Goal: Communication & Community: Answer question/provide support

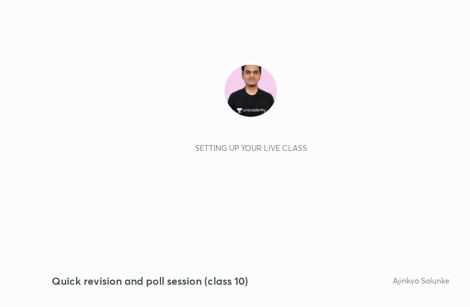
scroll to position [224, 417]
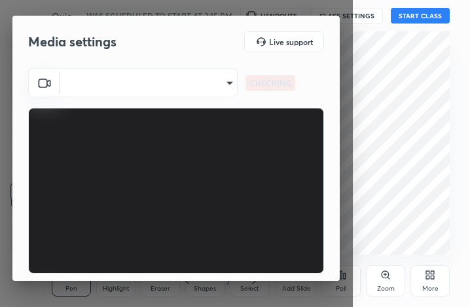
click at [160, 77] on body "1 2 3 4 5 6 7 C X Z C X Z E E Erase all H H Quick revision and poll session (cl…" at bounding box center [235, 153] width 470 height 307
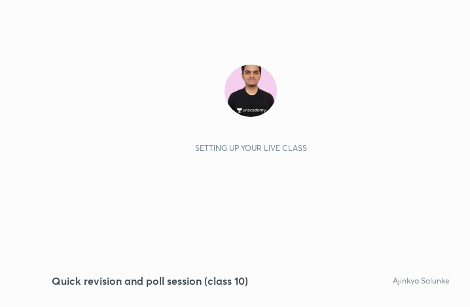
scroll to position [224, 417]
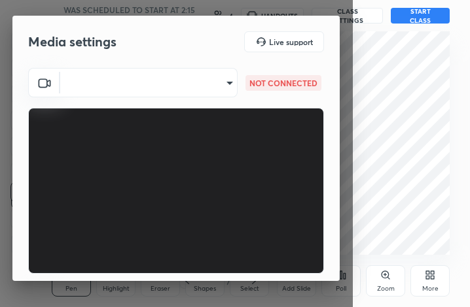
click at [189, 82] on body "1 2 3 4 5 6 7 C X Z C X Z E E Erase all H H Quick revision and poll session (cl…" at bounding box center [235, 153] width 470 height 307
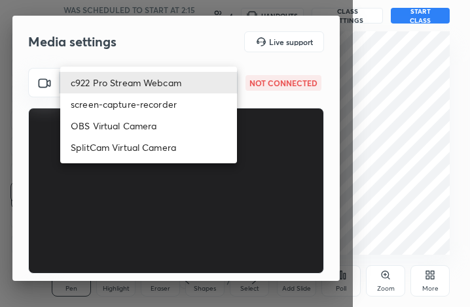
click at [160, 149] on li "SplitCam Virtual Camera" at bounding box center [148, 148] width 177 height 22
type input "9mpUWD95S0vIuZNdYoe0IecZE/hZ/xElQmaf1tb3+lA="
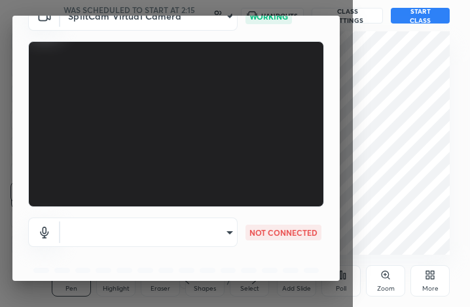
scroll to position [122, 0]
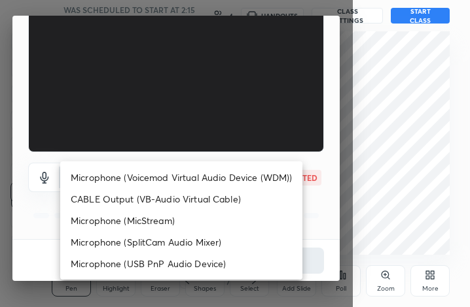
click at [198, 48] on body "1 2 3 4 5 6 7 C X Z C X Z E E Erase all H H Quick revision and poll session (cl…" at bounding box center [235, 153] width 470 height 307
click at [188, 180] on li "Microphone (Voicemod Virtual Audio Device (WDM))" at bounding box center [181, 178] width 242 height 22
type input "VBCGzjgTZ+0gmPAsoHgp+LhUckAxO9S5WqeSPDF+pXU="
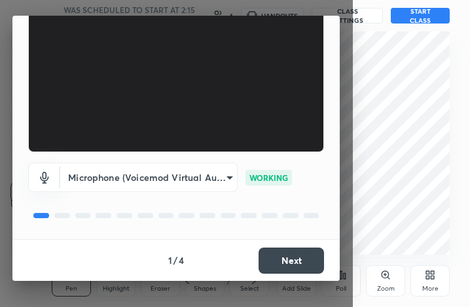
click at [287, 260] on button "Next" at bounding box center [290, 261] width 65 height 26
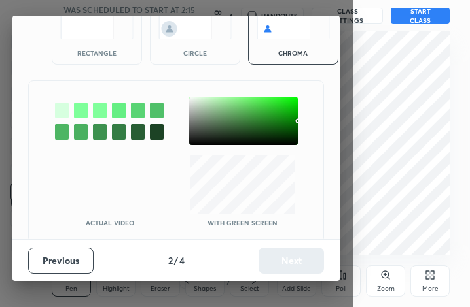
scroll to position [72, 0]
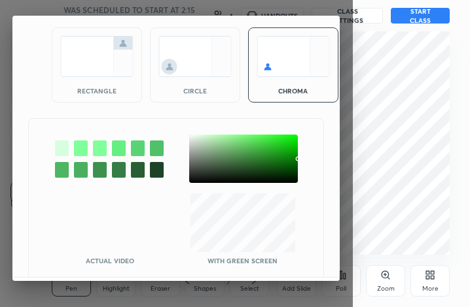
click at [192, 144] on div at bounding box center [243, 159] width 109 height 48
click at [196, 140] on div at bounding box center [243, 159] width 109 height 48
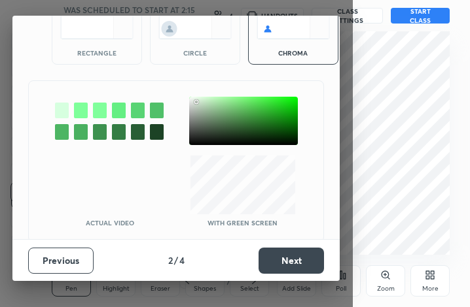
click at [286, 240] on div "Previous 2 / 4 Next" at bounding box center [175, 260] width 327 height 42
click at [282, 256] on button "Next" at bounding box center [290, 261] width 65 height 26
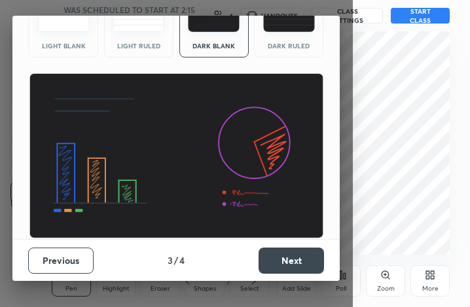
scroll to position [85, 0]
click at [281, 256] on button "Next" at bounding box center [290, 261] width 65 height 26
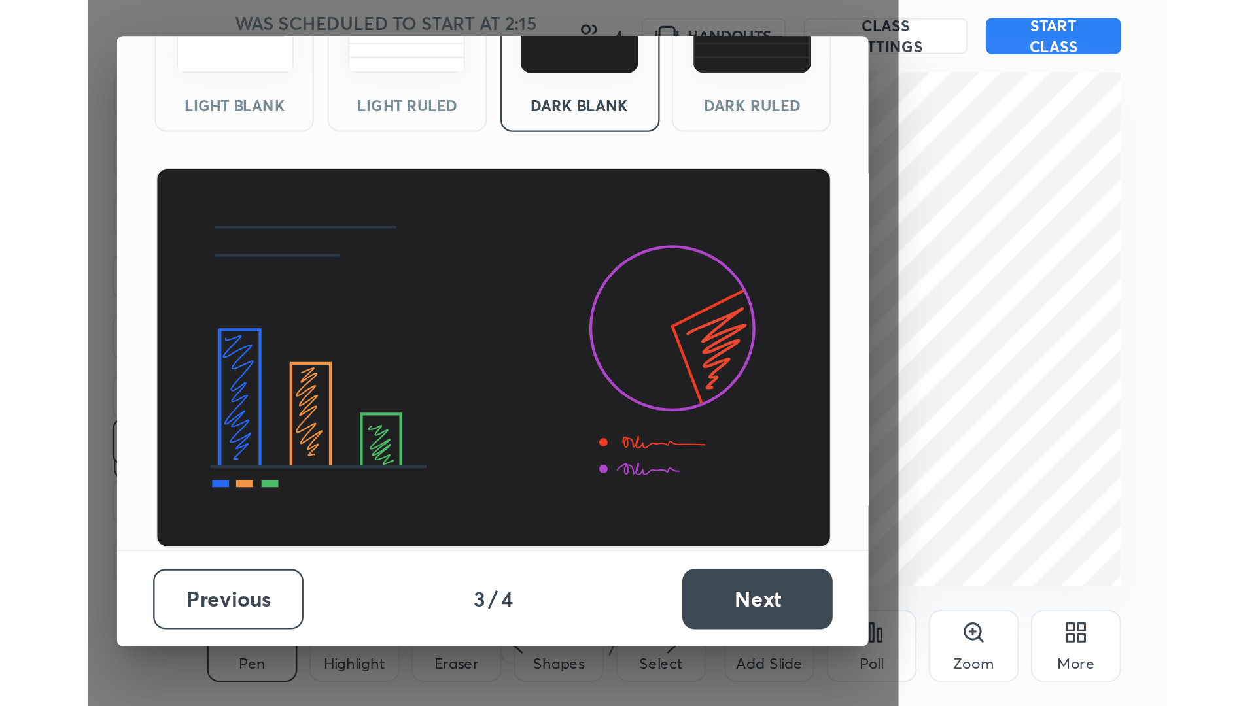
scroll to position [0, 0]
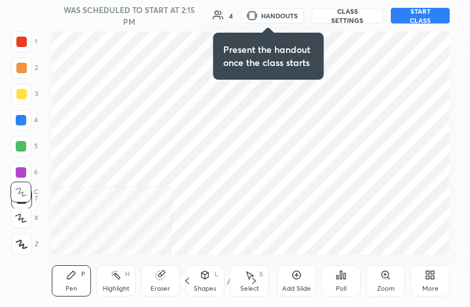
click at [422, 284] on div "More" at bounding box center [429, 281] width 39 height 31
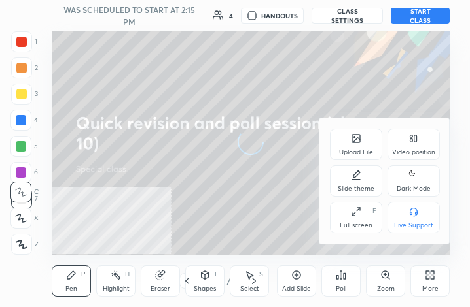
click at [364, 226] on div "Full screen" at bounding box center [355, 225] width 33 height 7
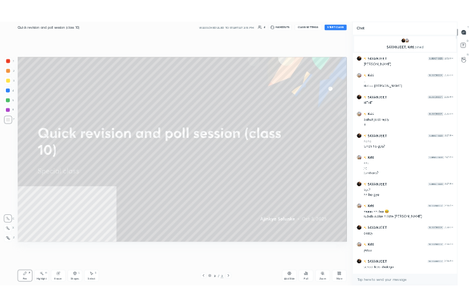
scroll to position [623, 889]
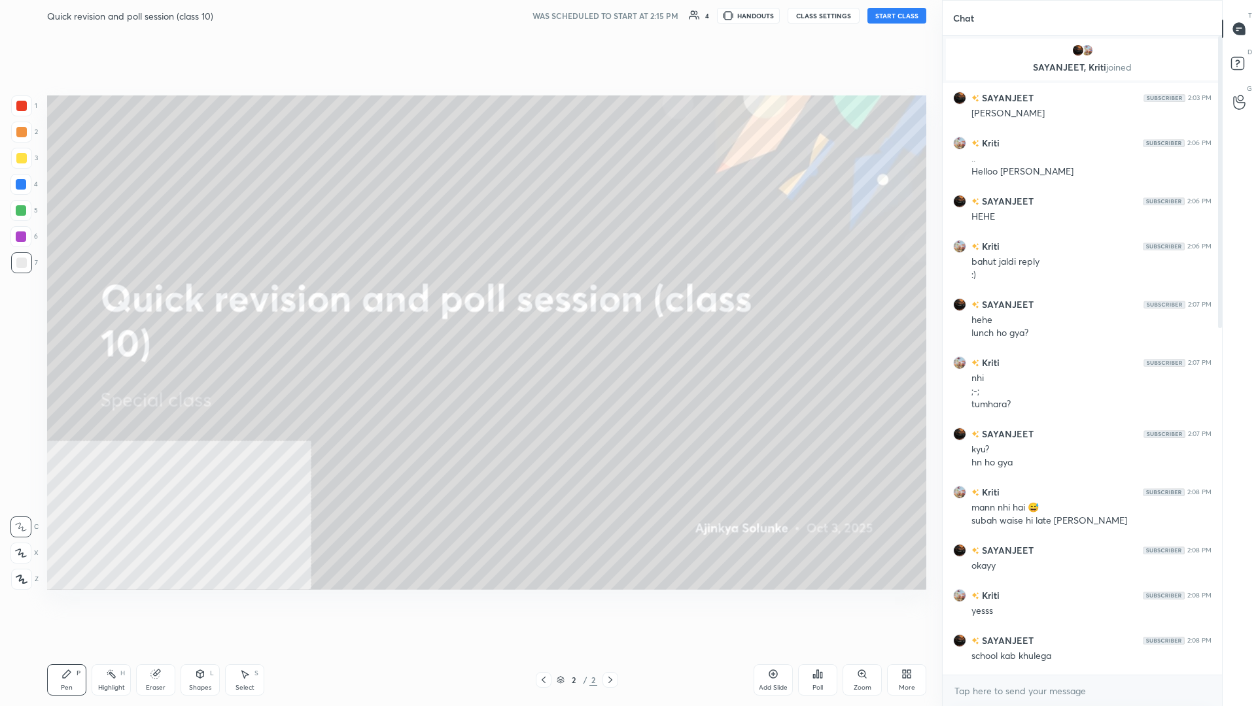
click at [469, 10] on button "START CLASS" at bounding box center [896, 16] width 59 height 16
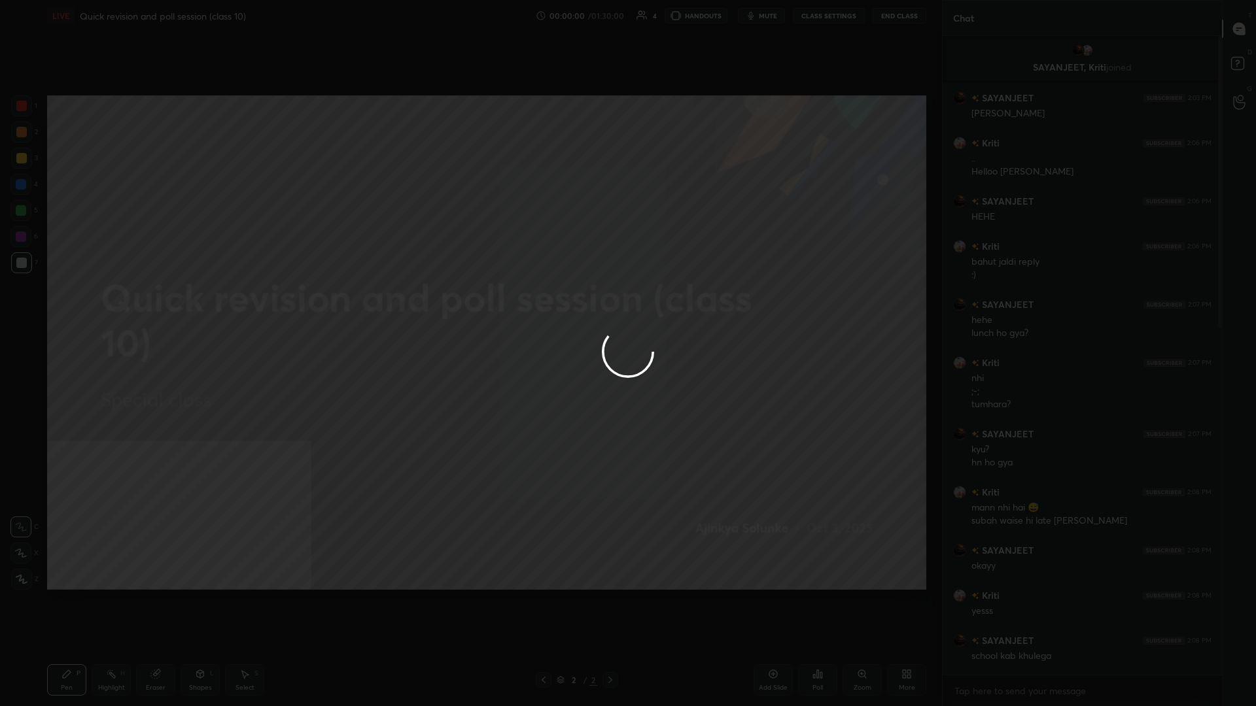
click at [469, 307] on div at bounding box center [628, 353] width 1256 height 706
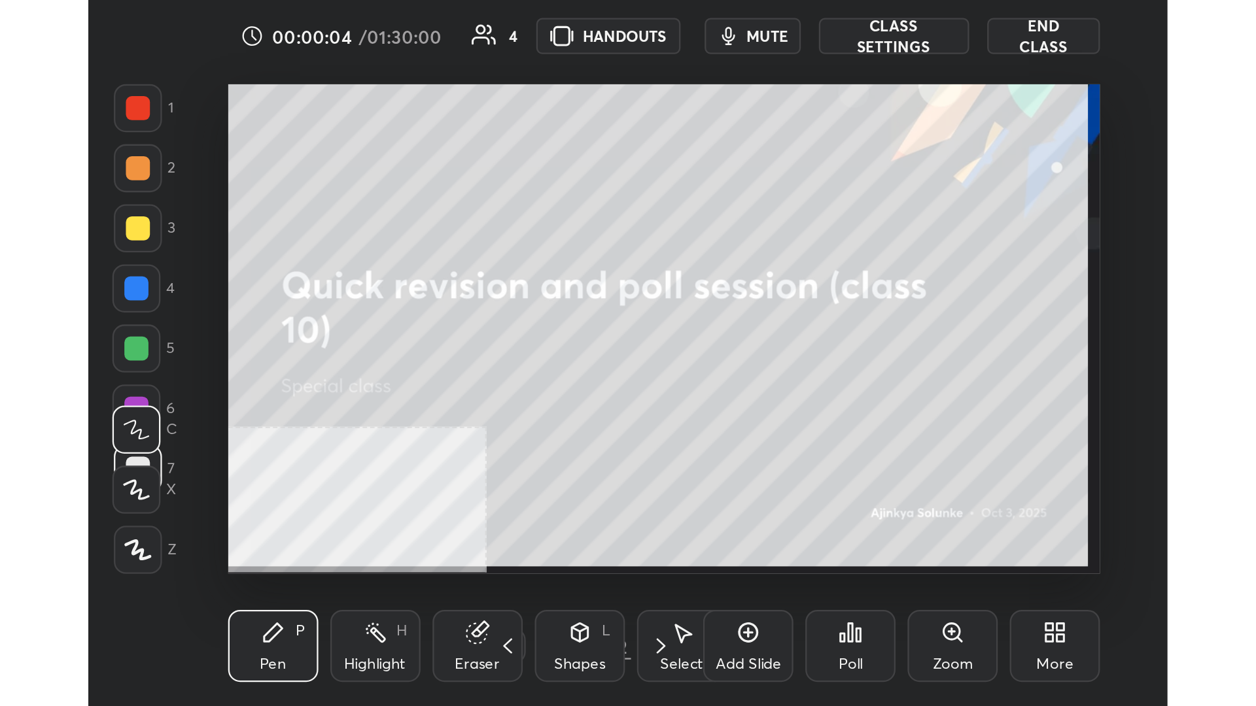
scroll to position [65176, 64982]
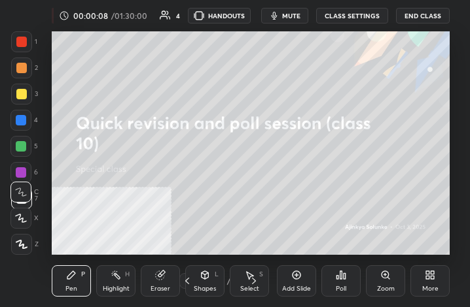
click at [415, 284] on div "More" at bounding box center [429, 281] width 39 height 31
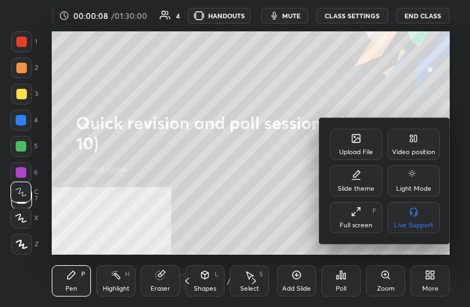
click at [375, 223] on div "Full screen F" at bounding box center [356, 217] width 52 height 31
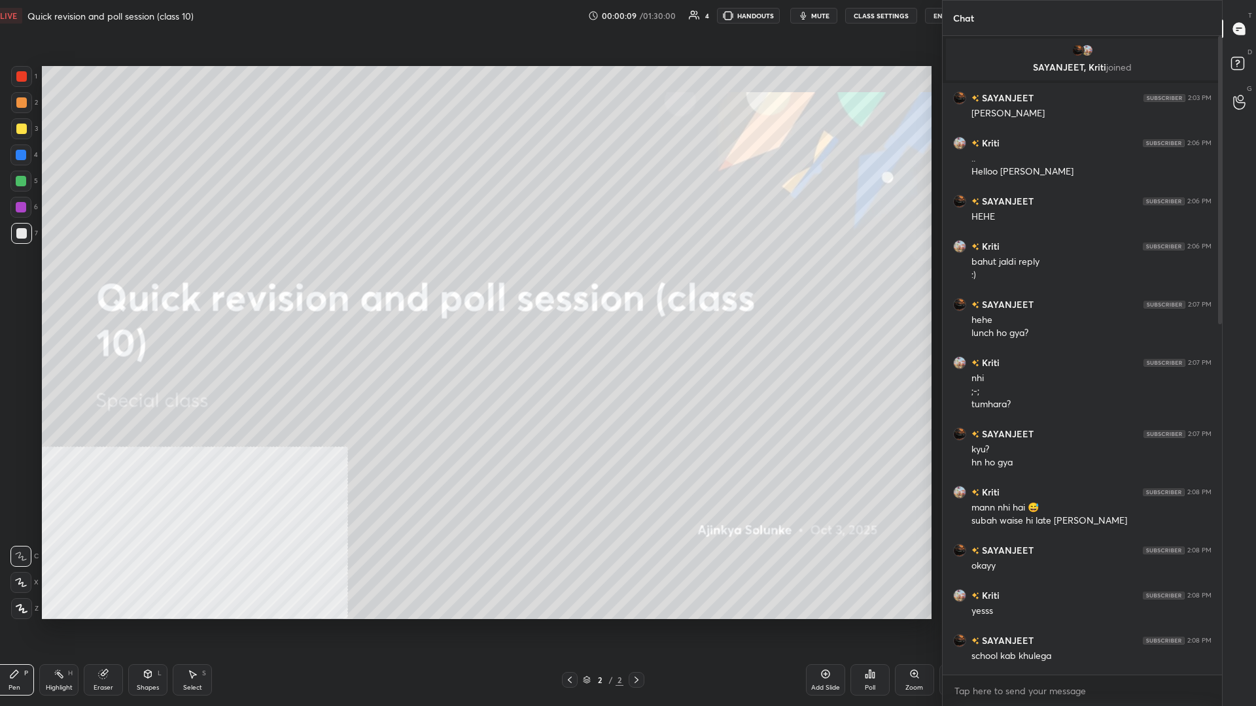
scroll to position [0, 0]
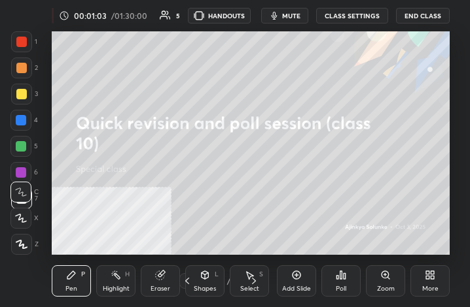
click at [439, 278] on div "More" at bounding box center [429, 281] width 39 height 31
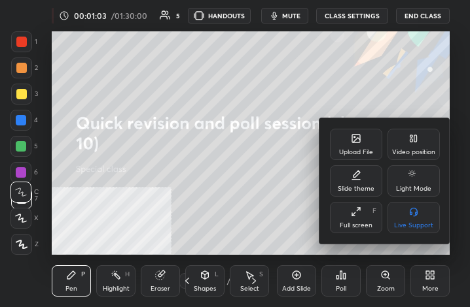
click at [348, 220] on div "Full screen F" at bounding box center [356, 217] width 52 height 31
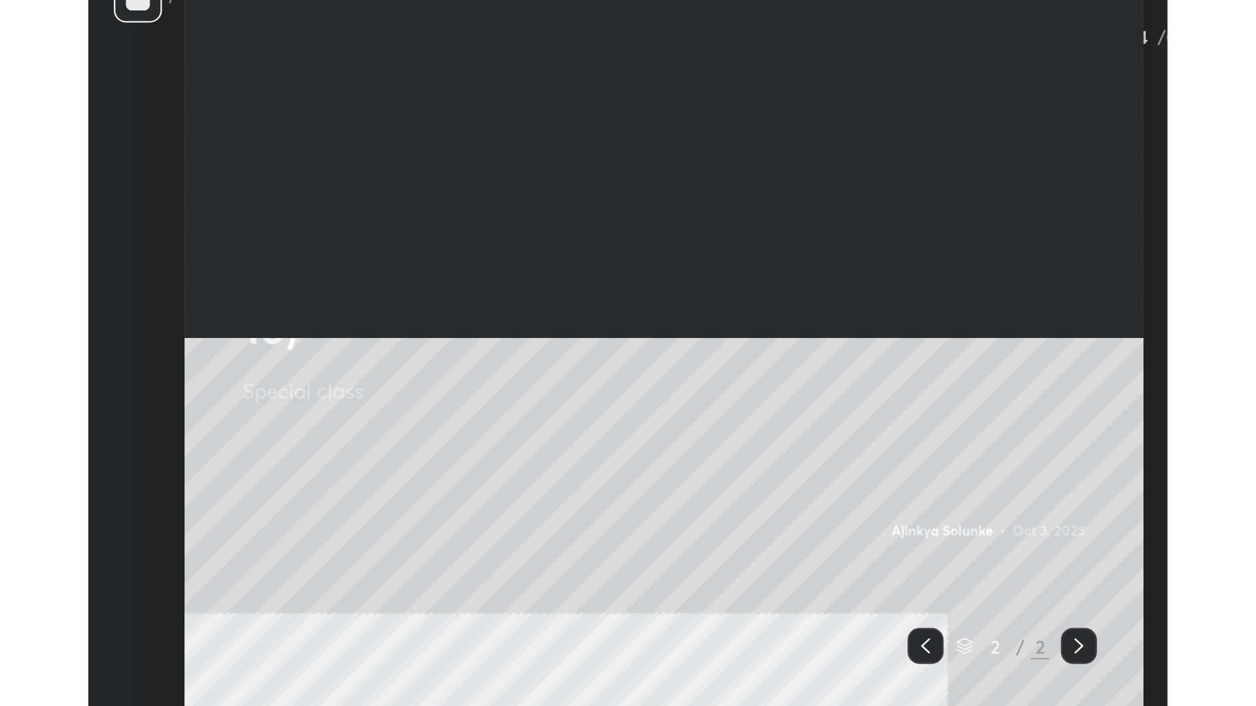
scroll to position [670, 279]
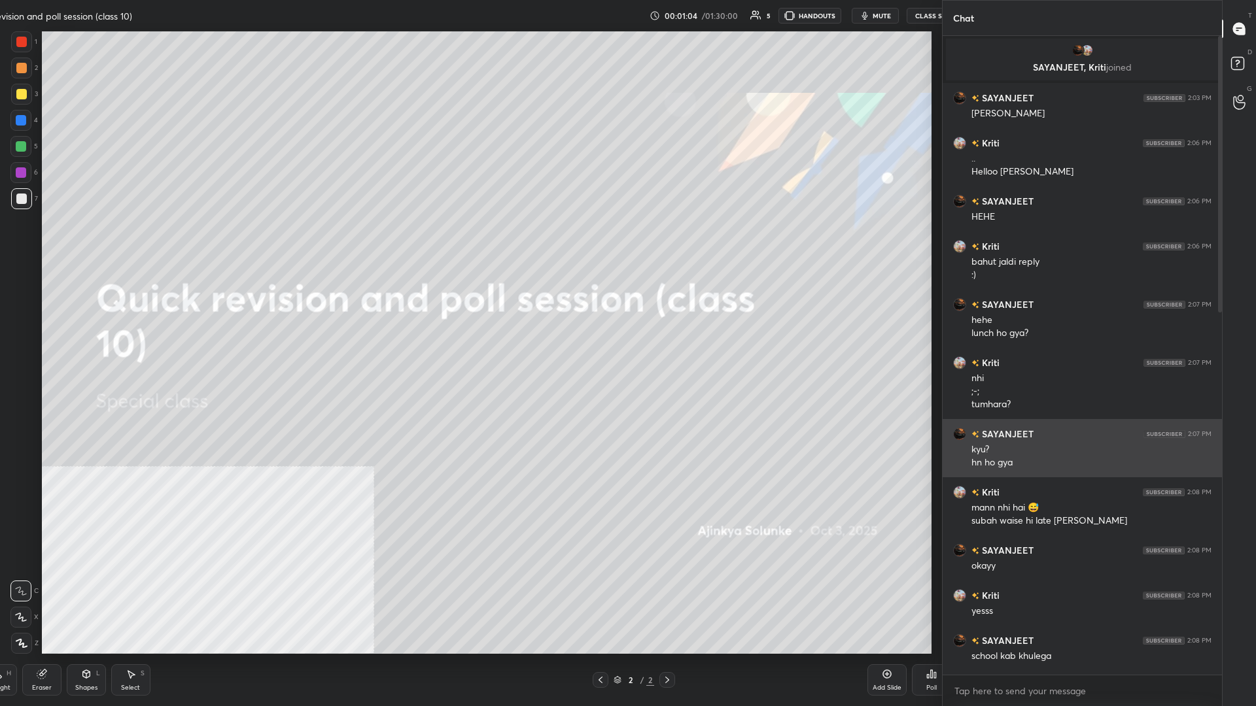
type textarea "x"
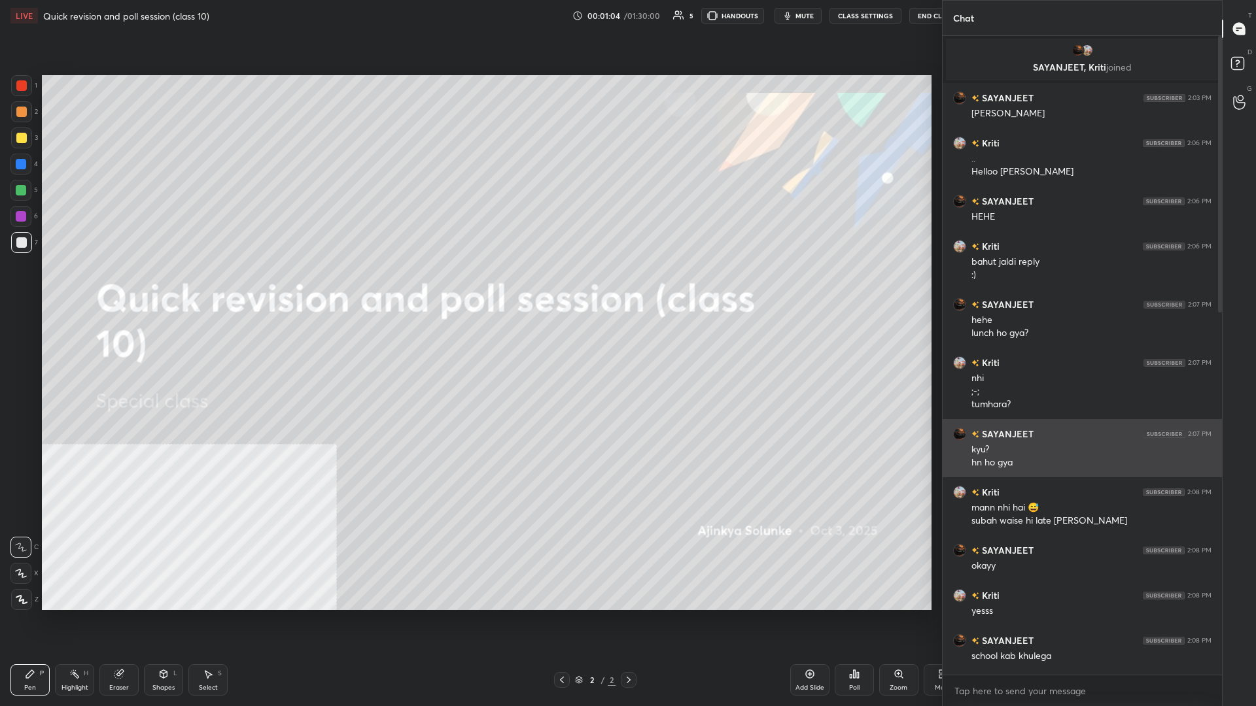
scroll to position [623, 948]
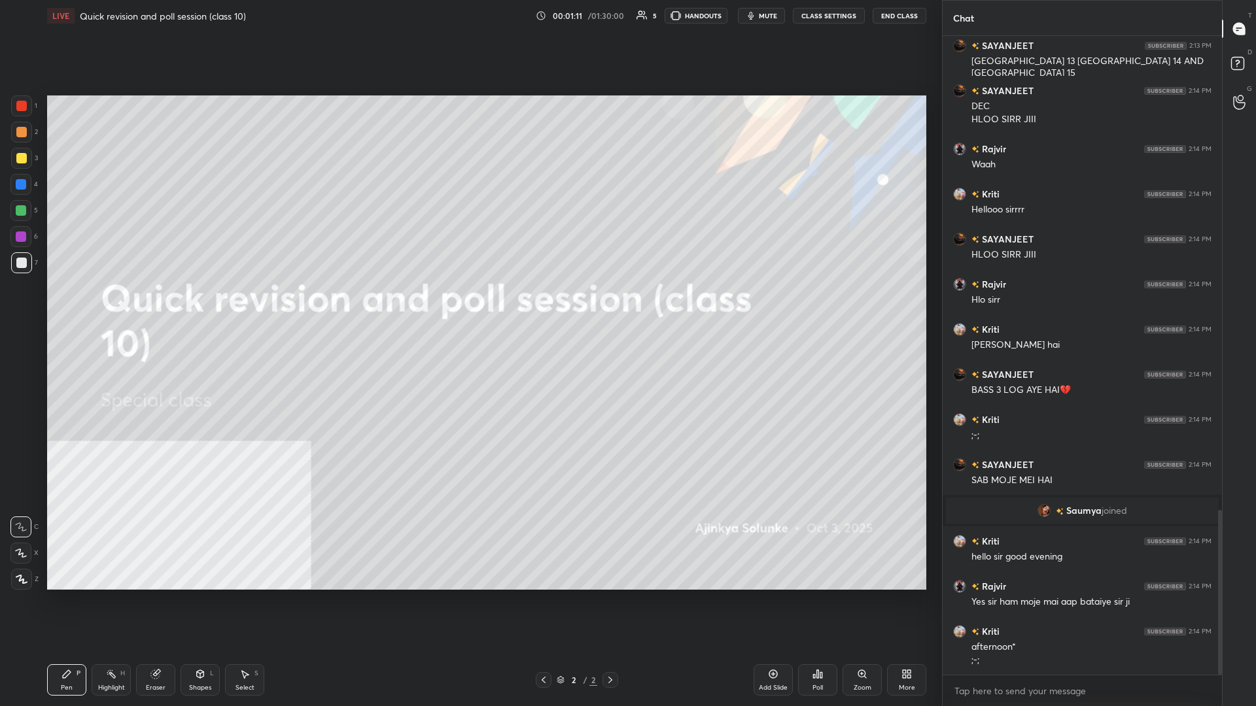
click at [5, 156] on div "1 2 3 4 5 6 7 C X Z C X Z E E Erase all H H" at bounding box center [21, 342] width 42 height 494
click at [24, 158] on div at bounding box center [21, 158] width 10 height 10
click at [17, 307] on icon at bounding box center [22, 579] width 12 height 9
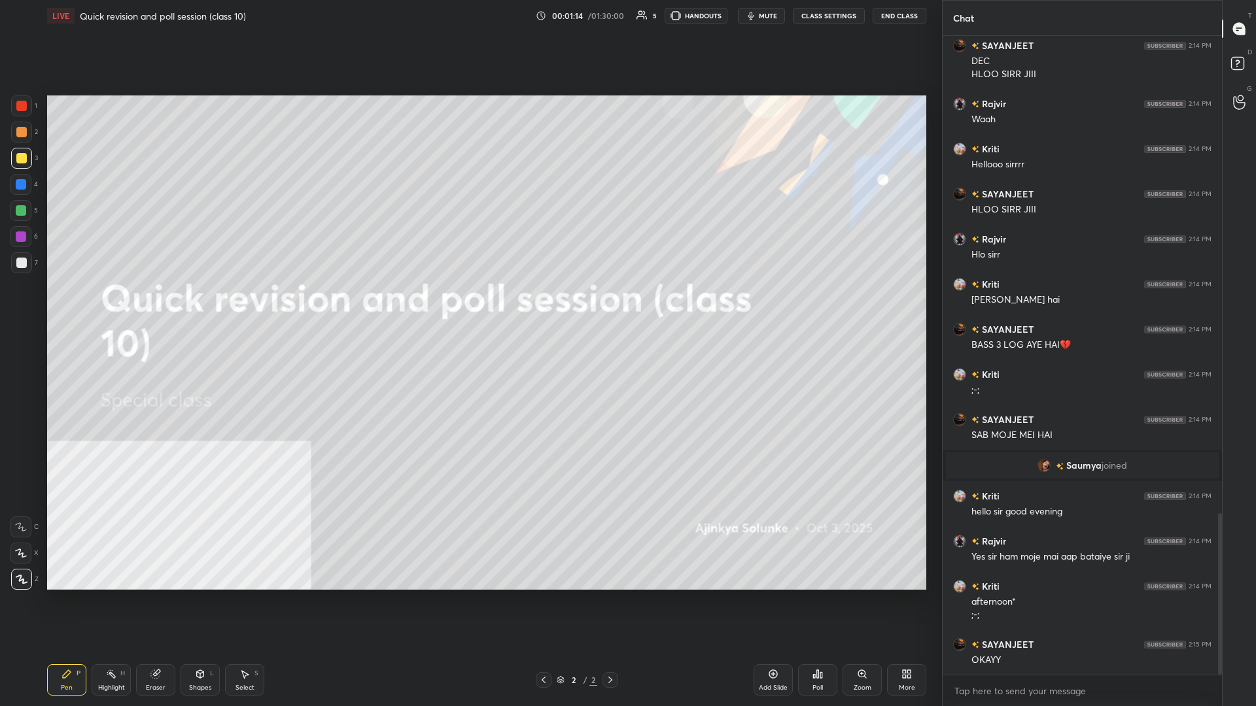
click at [20, 215] on div at bounding box center [21, 210] width 10 height 10
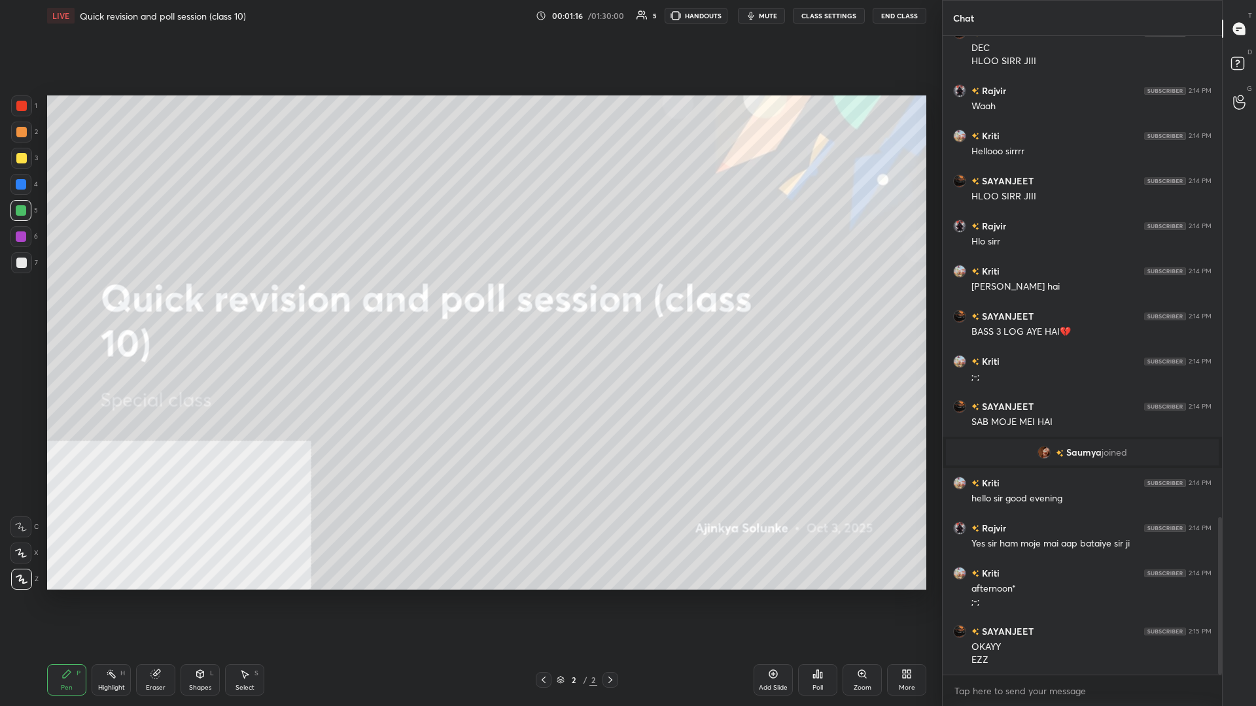
scroll to position [1946, 0]
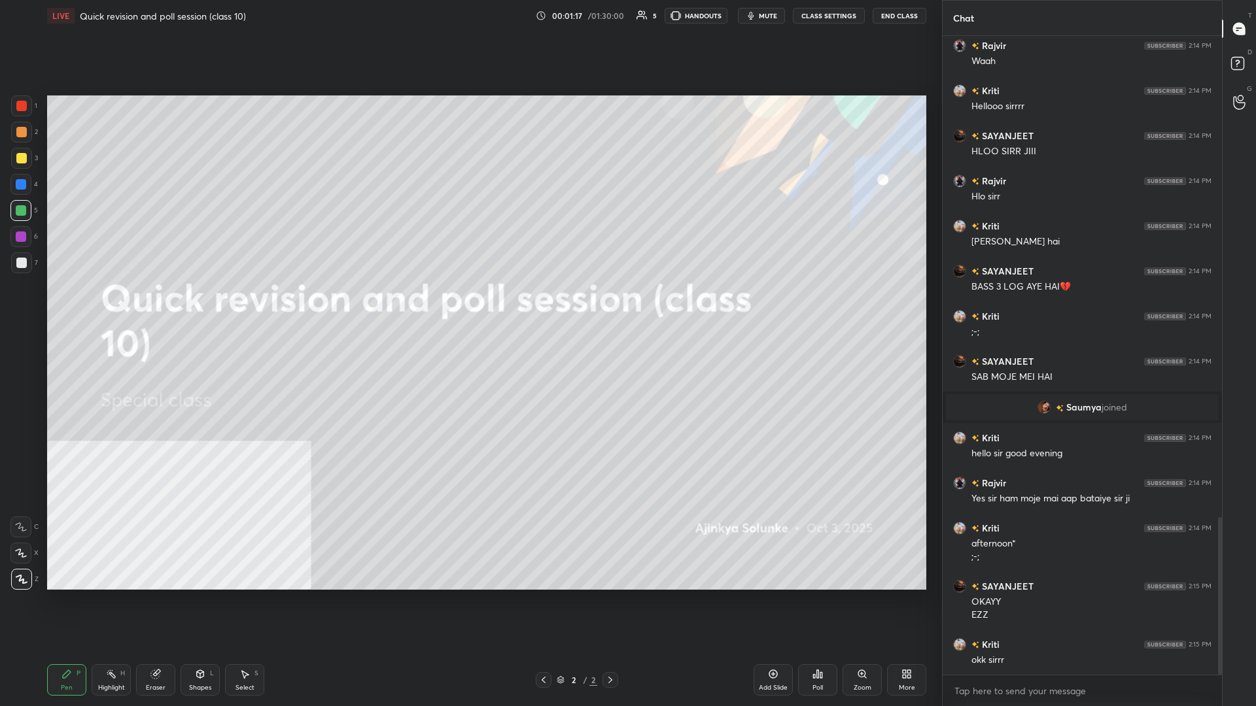
click at [469, 307] on div "More" at bounding box center [906, 679] width 39 height 31
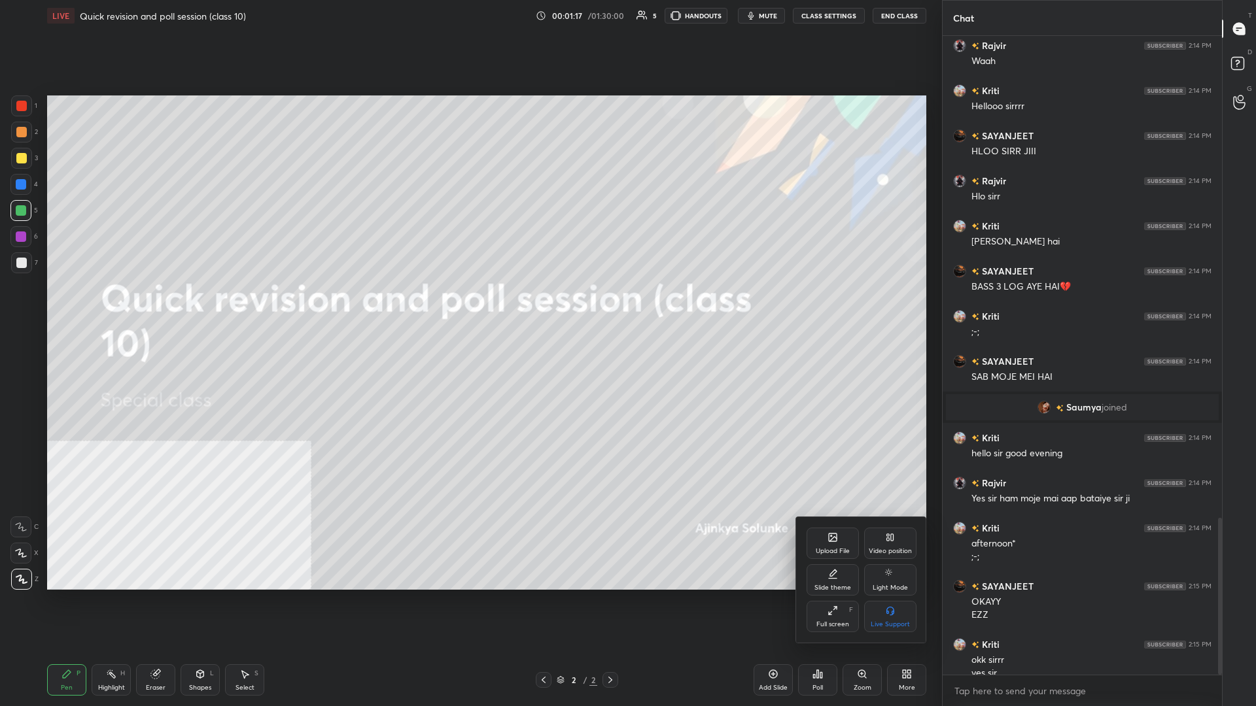
scroll to position [1959, 0]
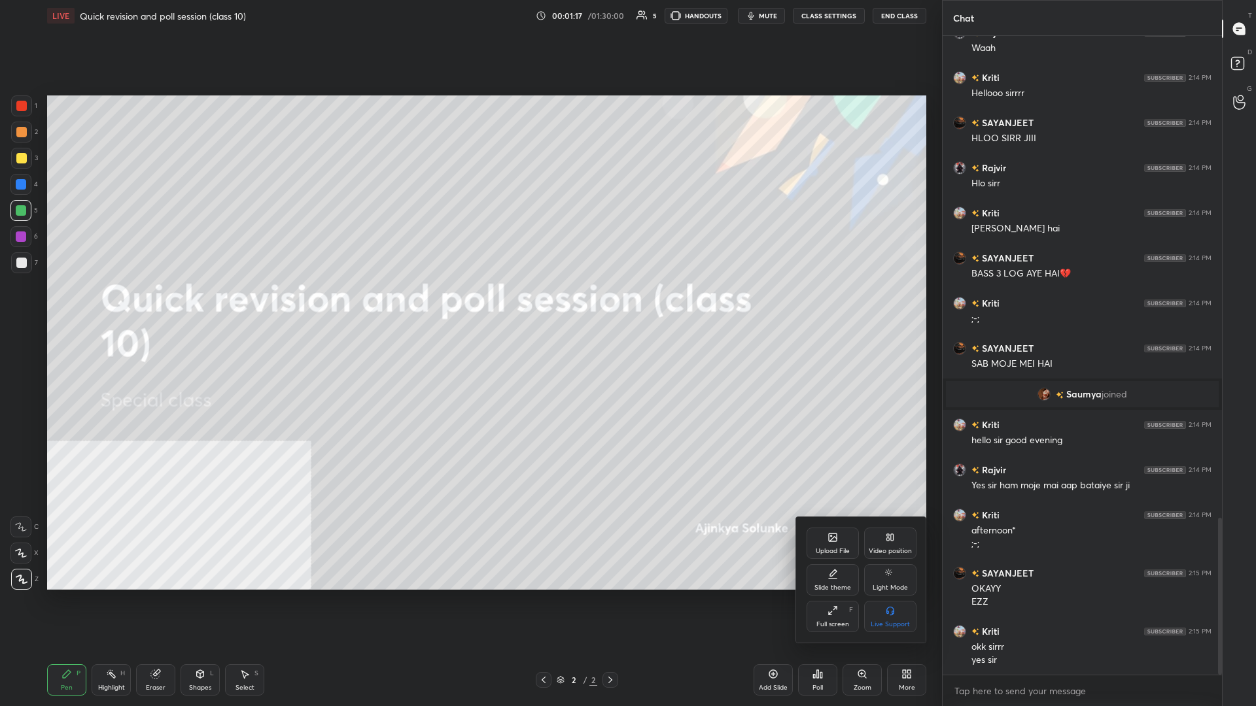
click at [469, 307] on div "Video position" at bounding box center [890, 551] width 43 height 7
click at [469, 307] on div "Bottom right" at bounding box center [890, 616] width 52 height 31
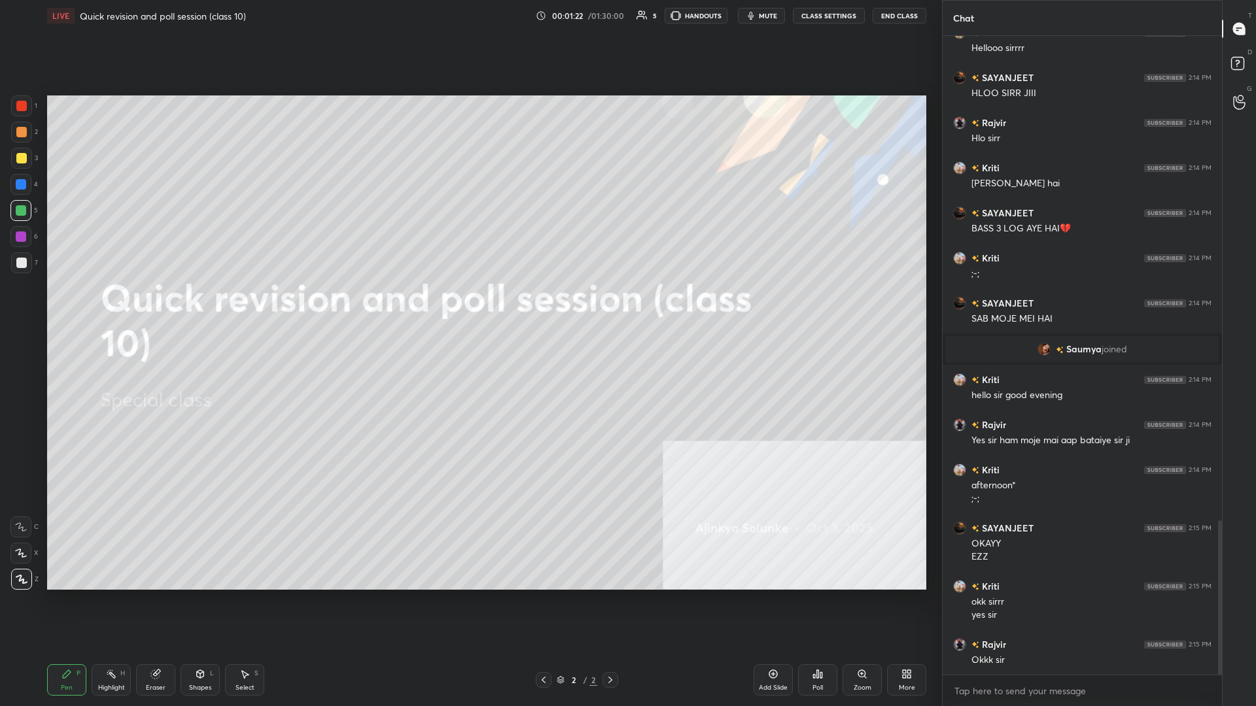
click at [469, 307] on div "More" at bounding box center [906, 679] width 39 height 31
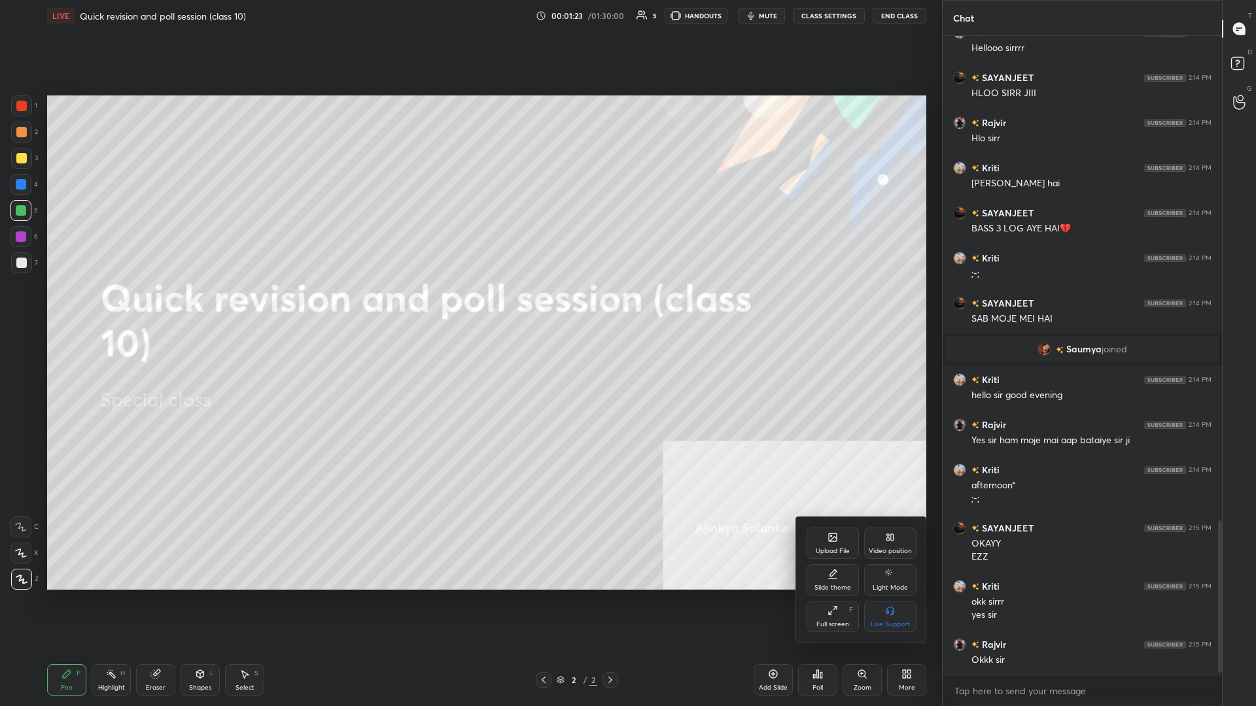
click at [469, 307] on div "Upload File" at bounding box center [832, 543] width 52 height 31
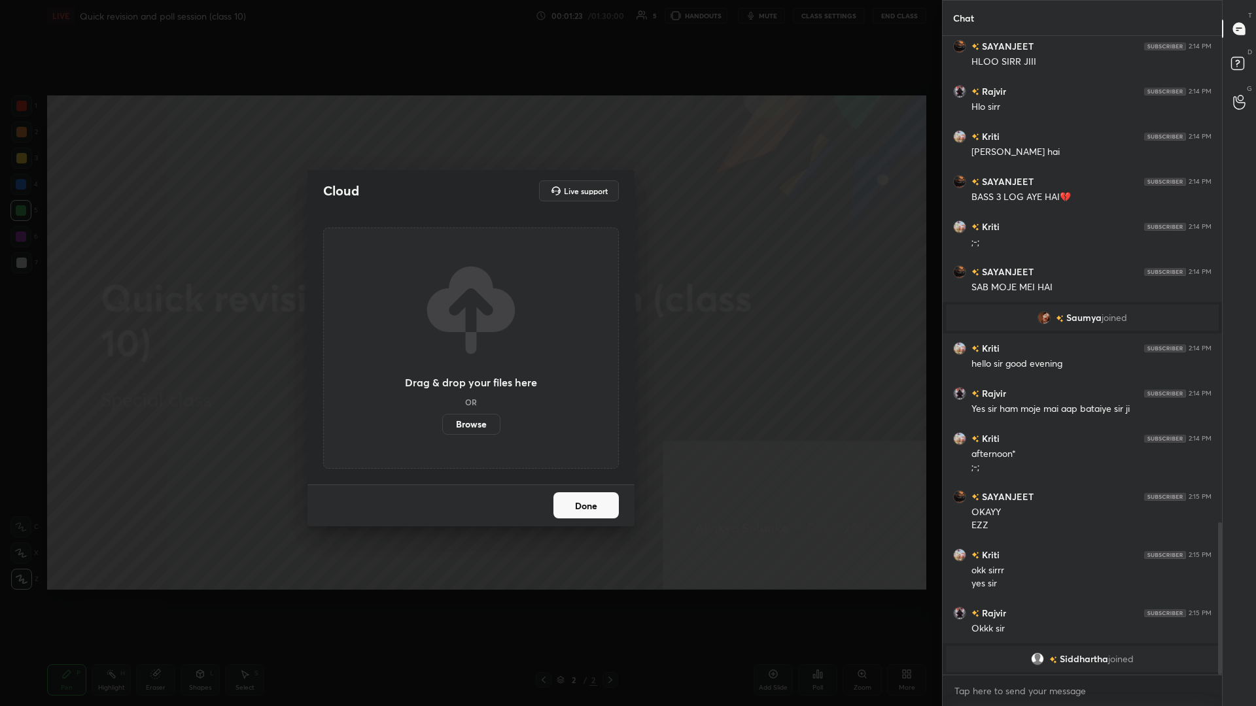
click at [469, 307] on label "Browse" at bounding box center [471, 424] width 58 height 21
click at [442, 307] on input "Browse" at bounding box center [442, 424] width 0 height 21
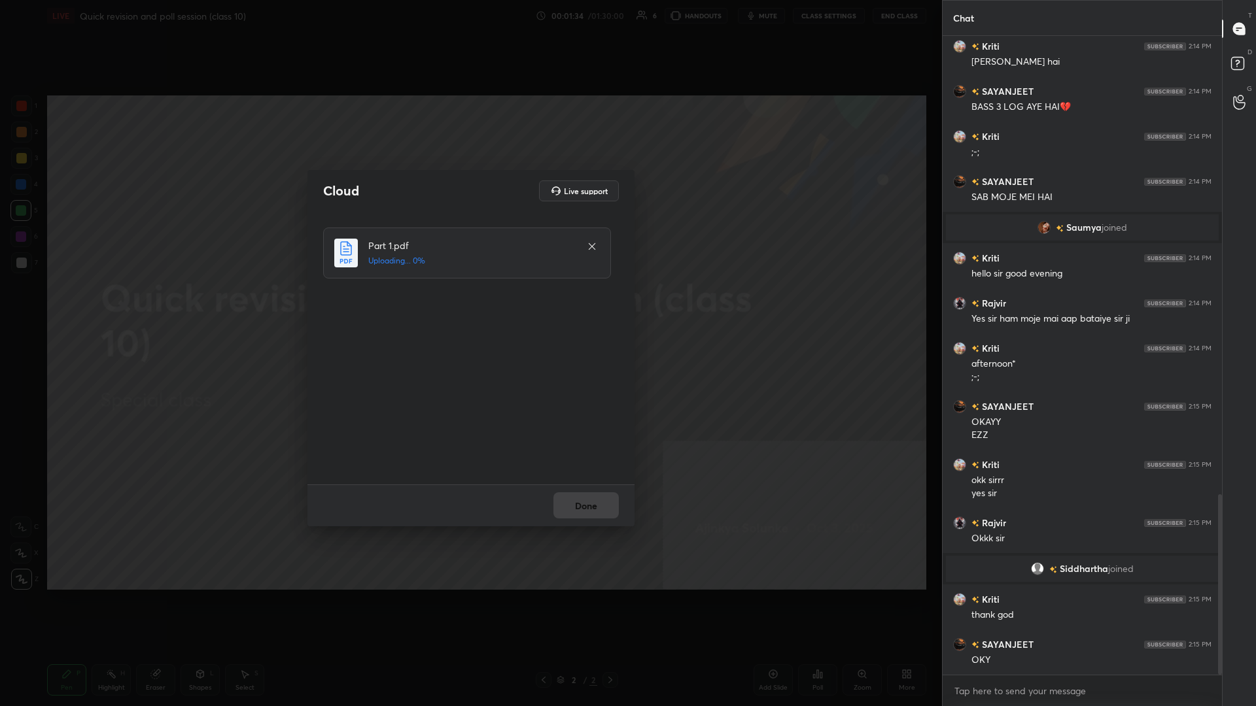
scroll to position [1668, 0]
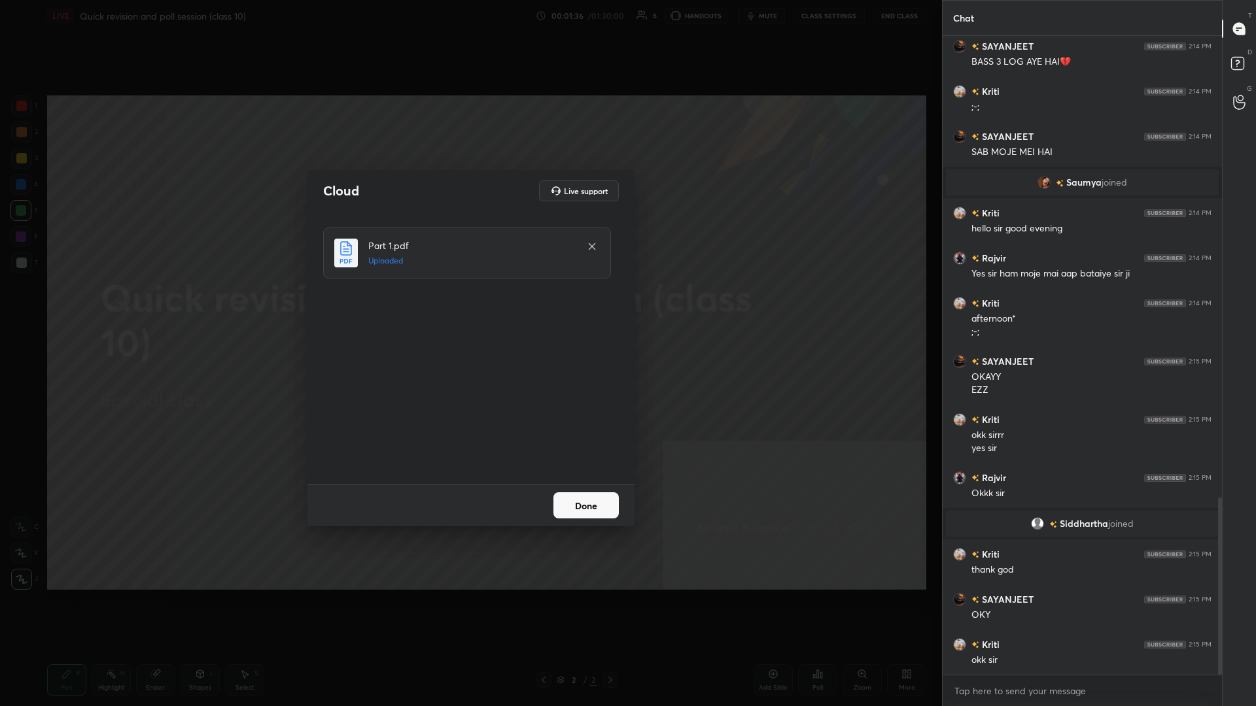
click at [469, 307] on button "Done" at bounding box center [585, 505] width 65 height 26
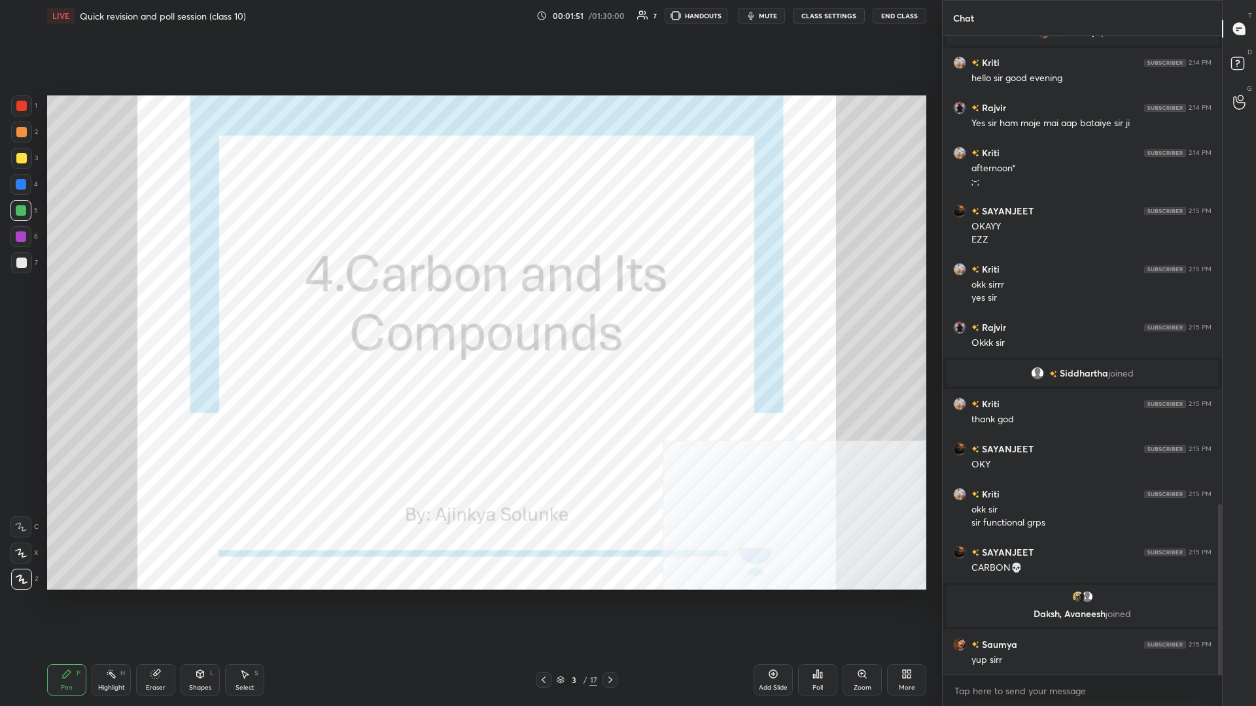
scroll to position [1802, 0]
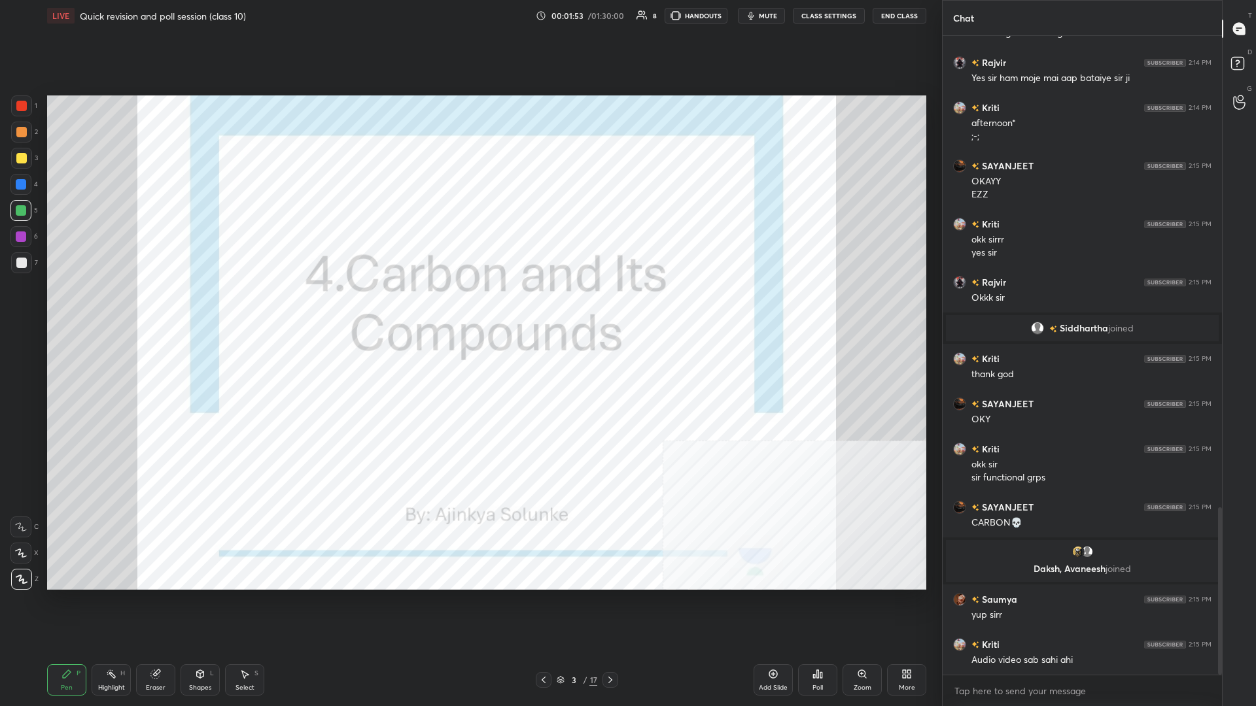
click at [32, 307] on div "Z" at bounding box center [24, 579] width 27 height 21
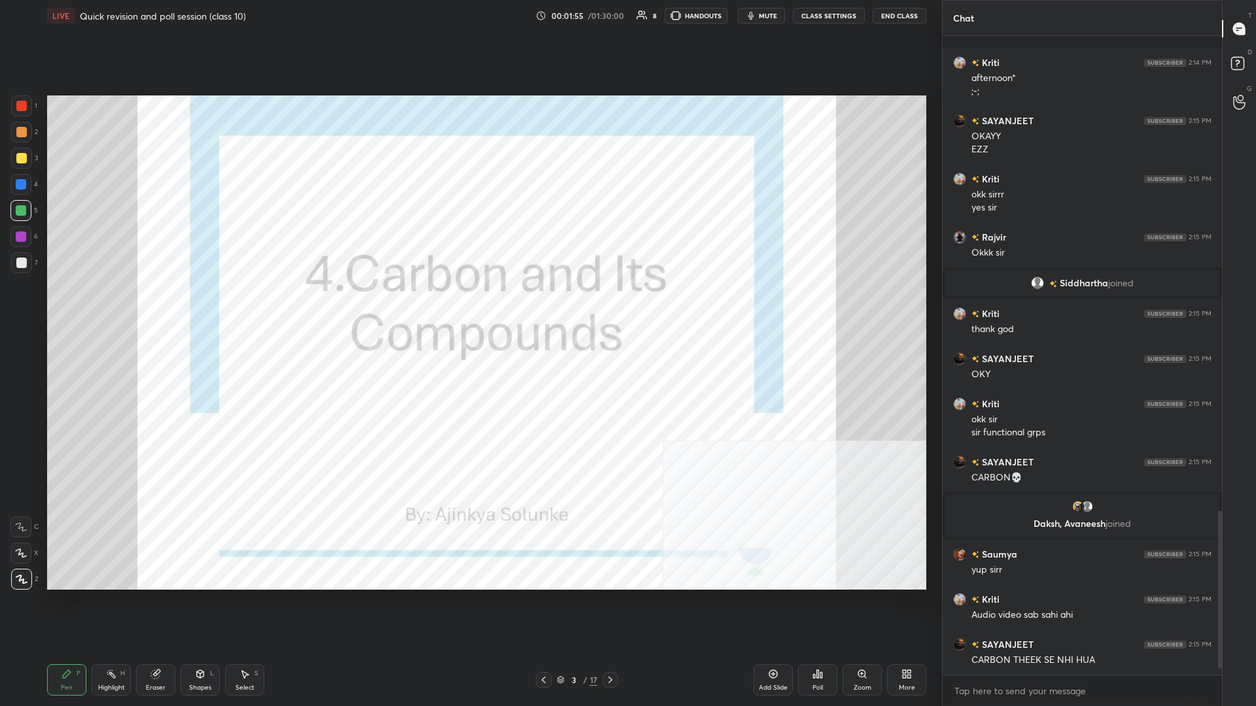
scroll to position [1937, 0]
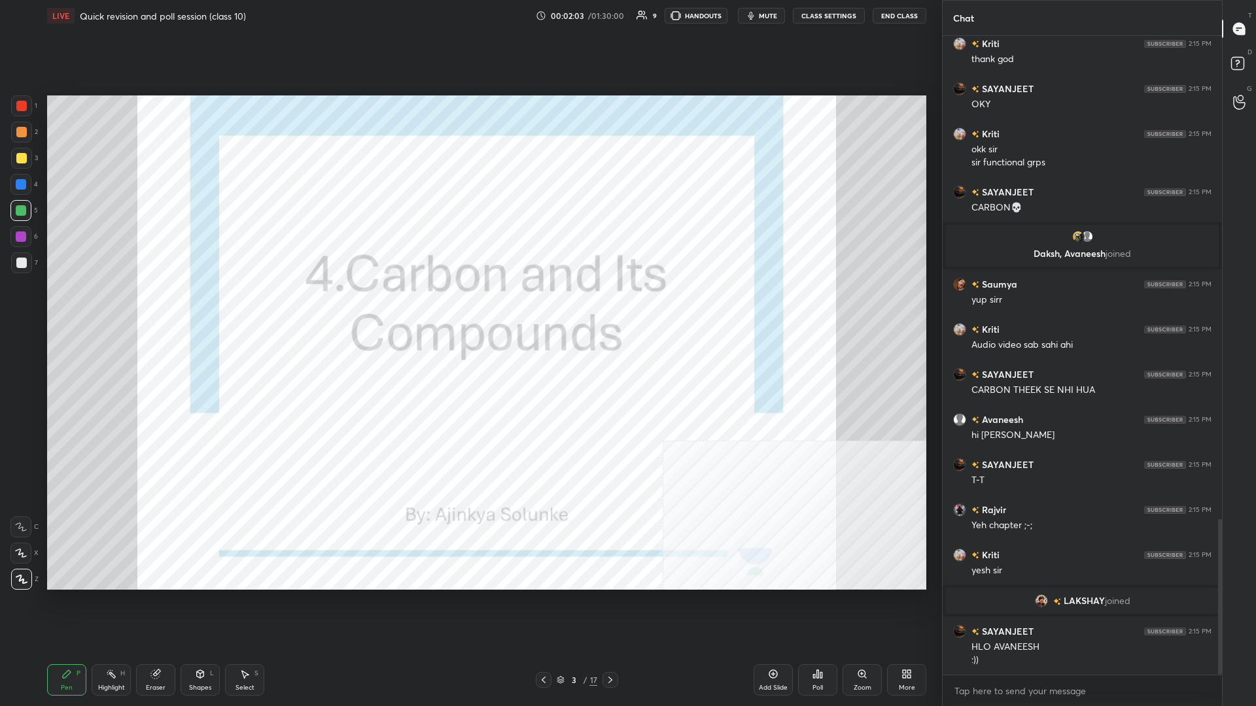
click at [24, 109] on div at bounding box center [21, 106] width 10 height 10
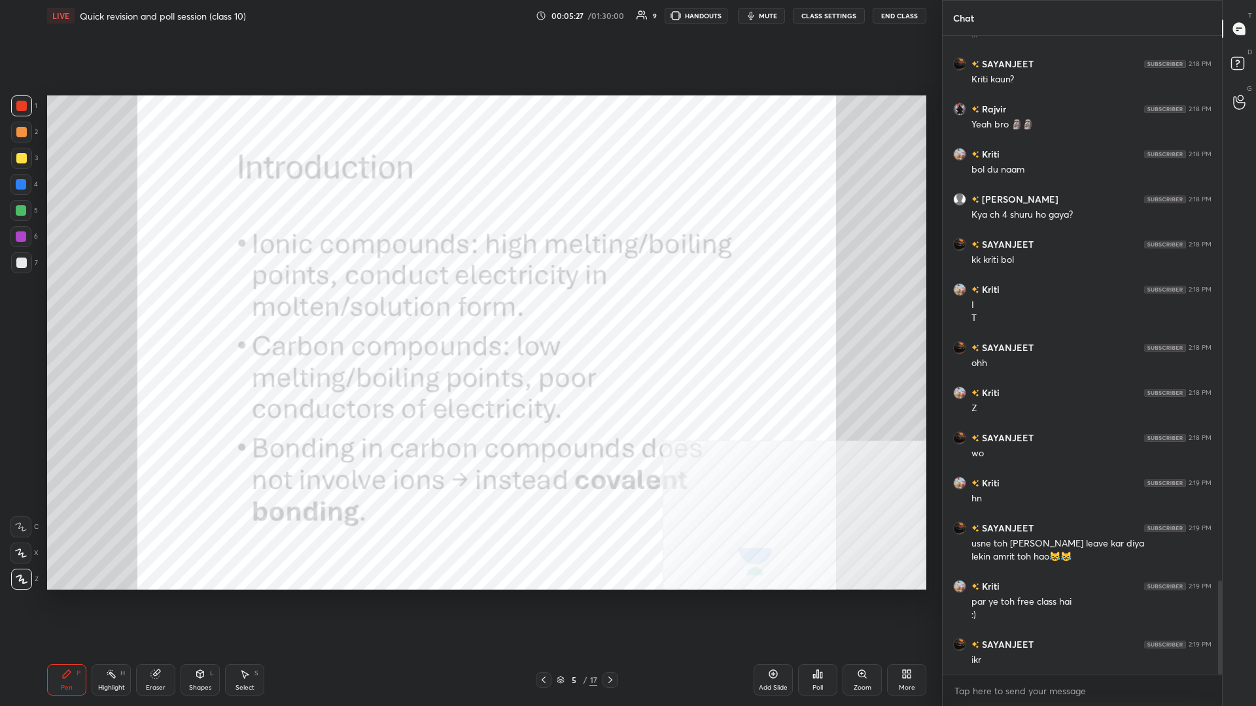
scroll to position [3687, 0]
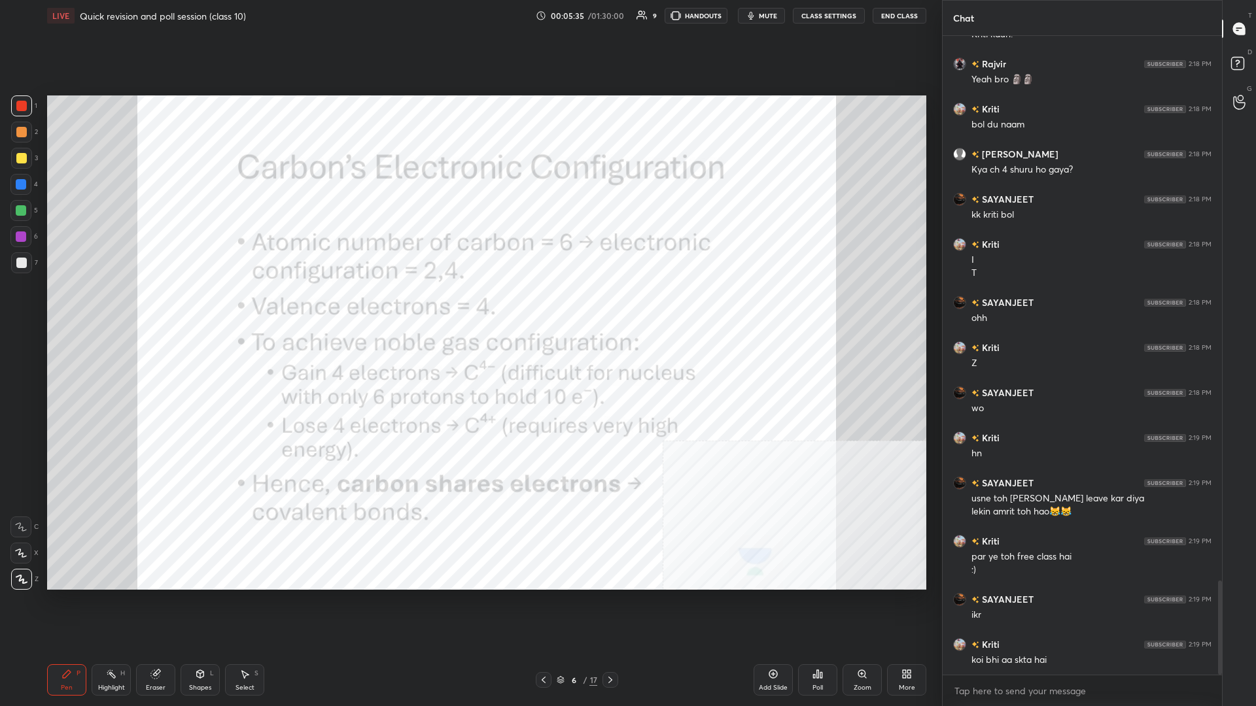
click at [111, 307] on div "Highlight H" at bounding box center [111, 679] width 39 height 31
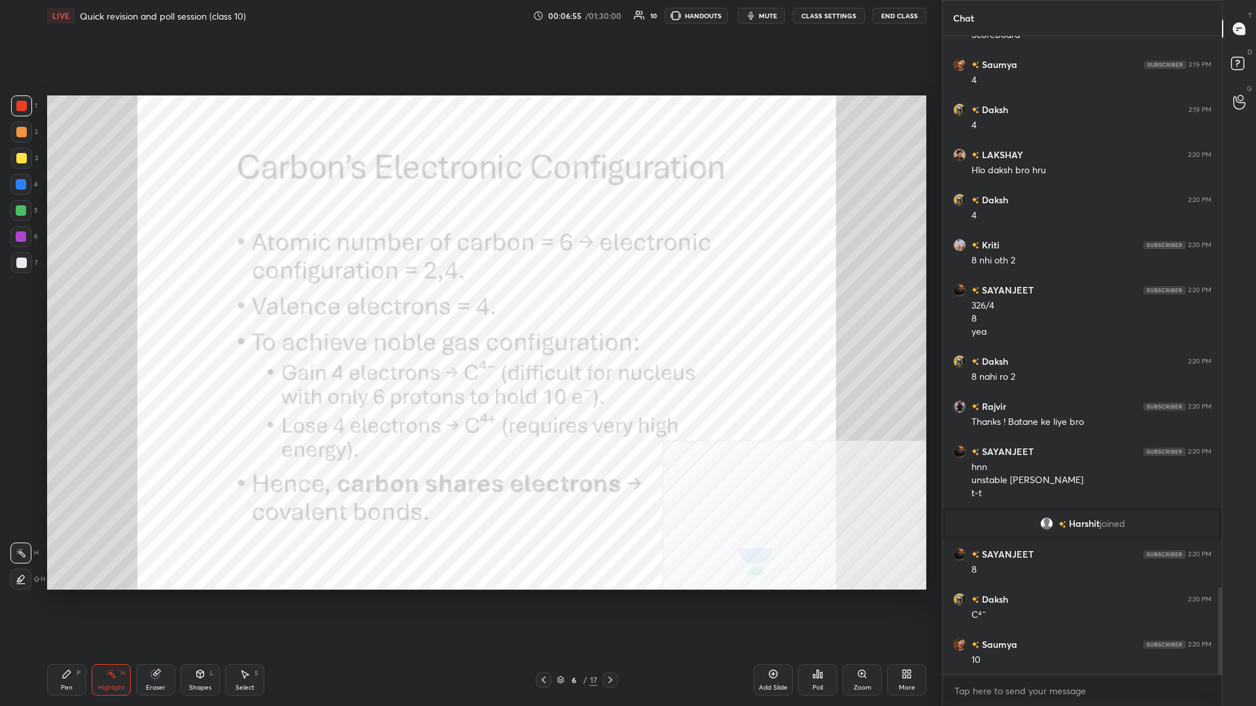
scroll to position [4050, 0]
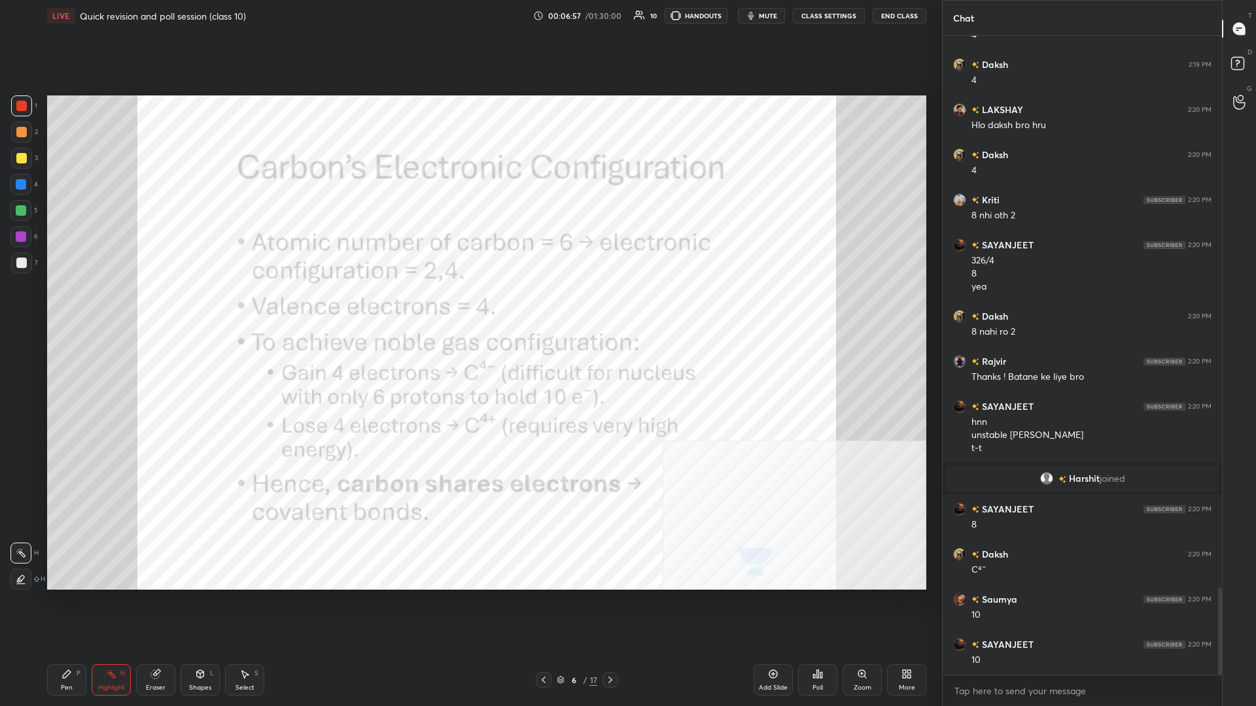
click at [78, 307] on div "Pen P" at bounding box center [66, 679] width 39 height 31
click at [74, 307] on div "Pen P" at bounding box center [66, 679] width 39 height 31
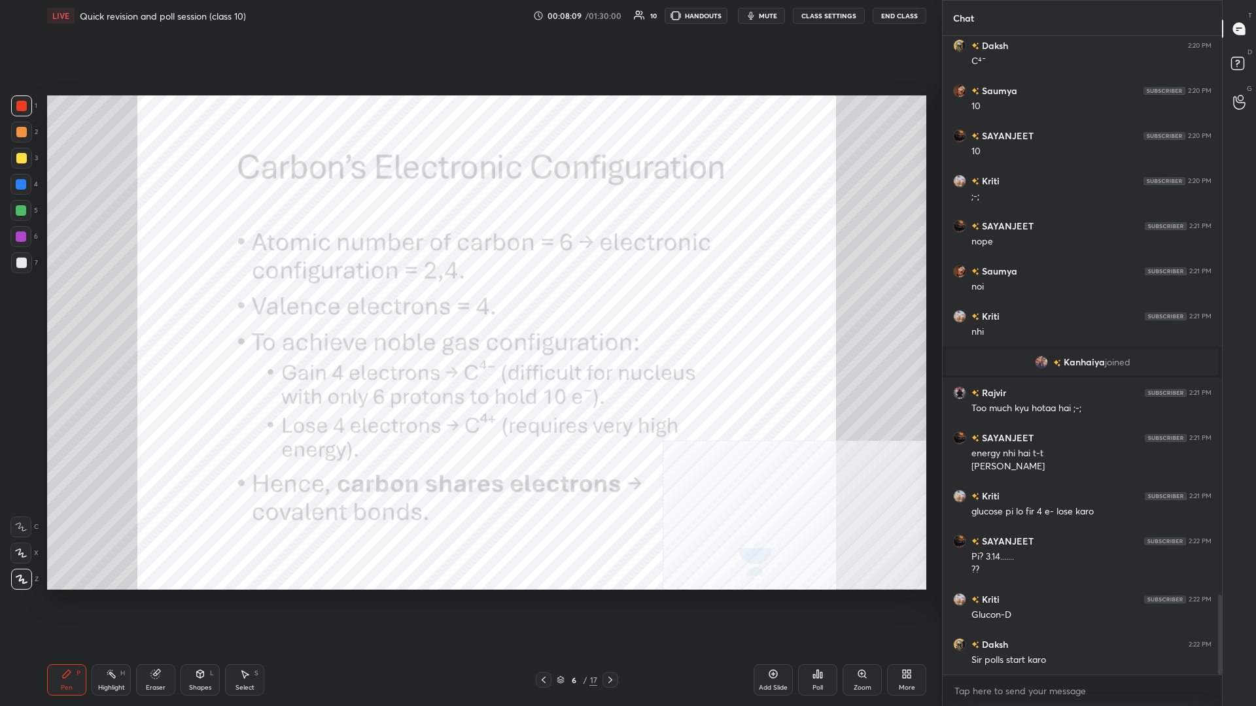
scroll to position [4465, 0]
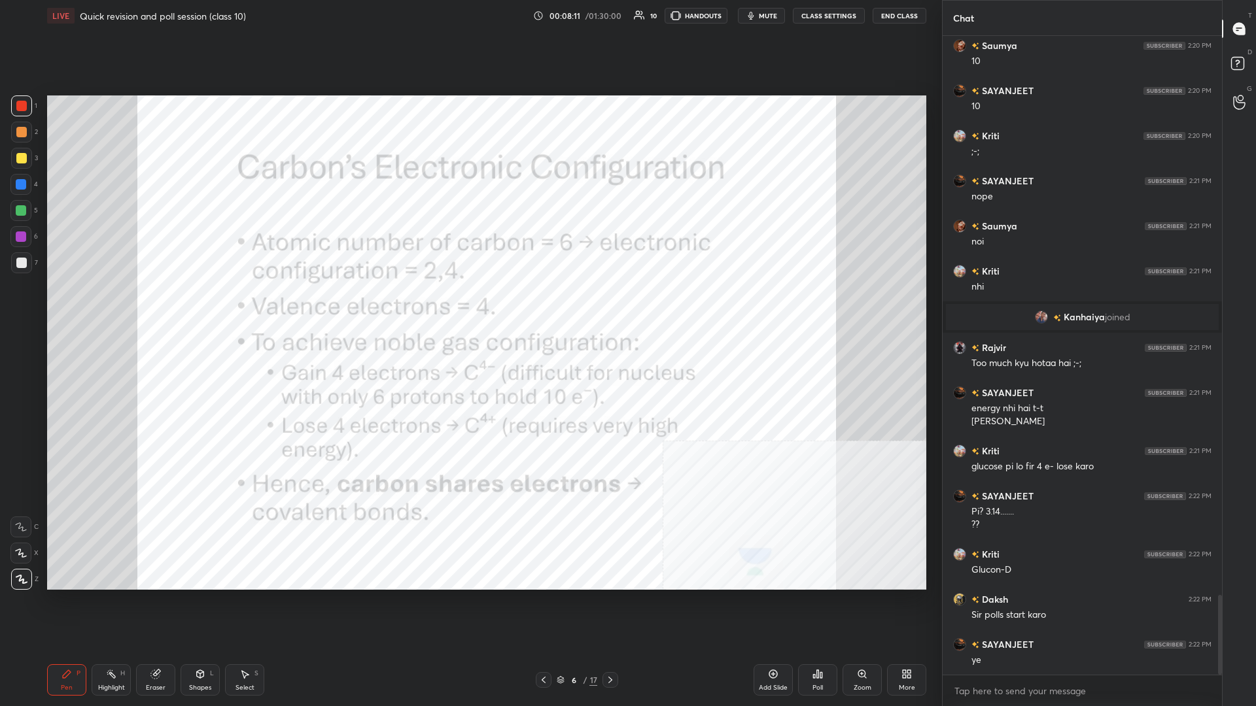
click at [16, 192] on div at bounding box center [20, 184] width 21 height 21
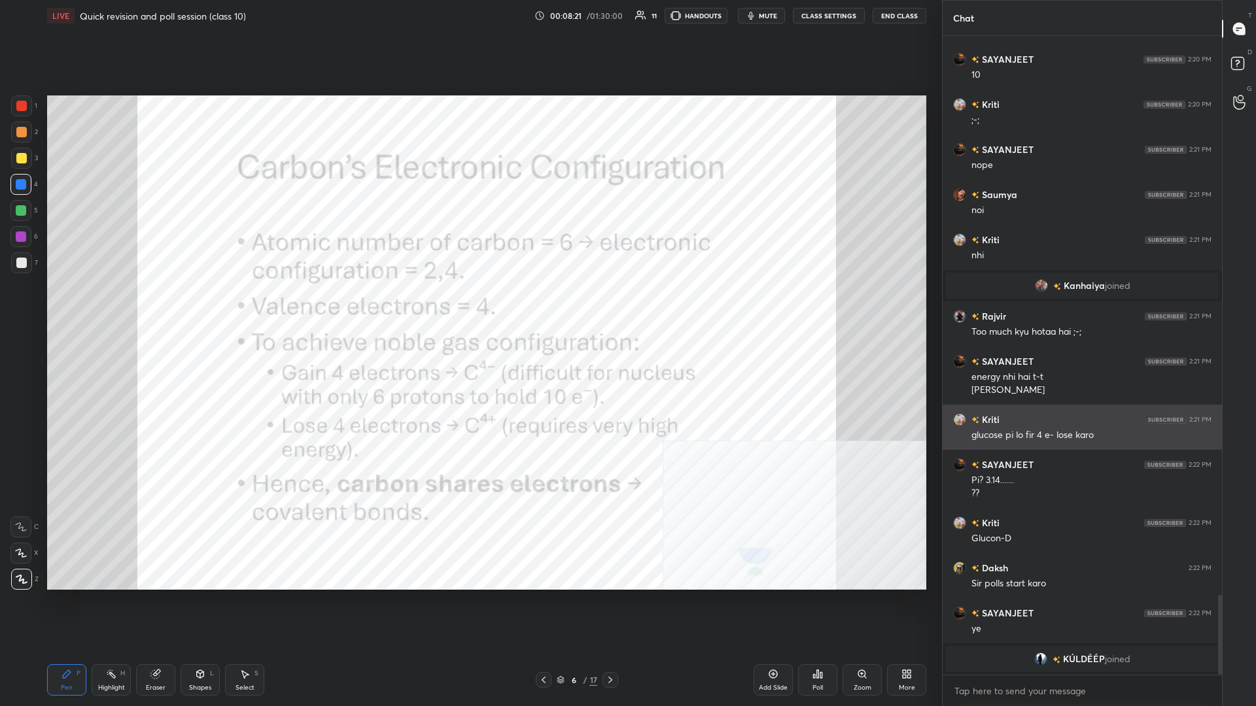
scroll to position [4467, 0]
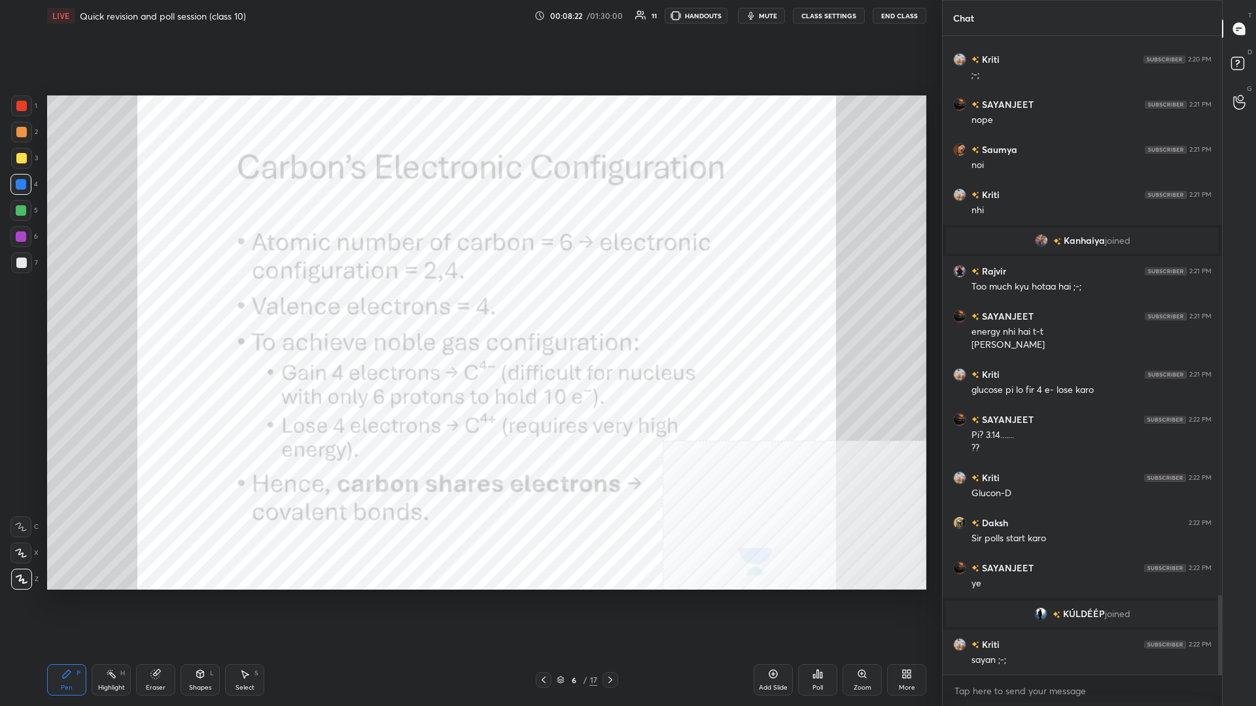
click at [469, 307] on div "Add Slide" at bounding box center [773, 688] width 29 height 7
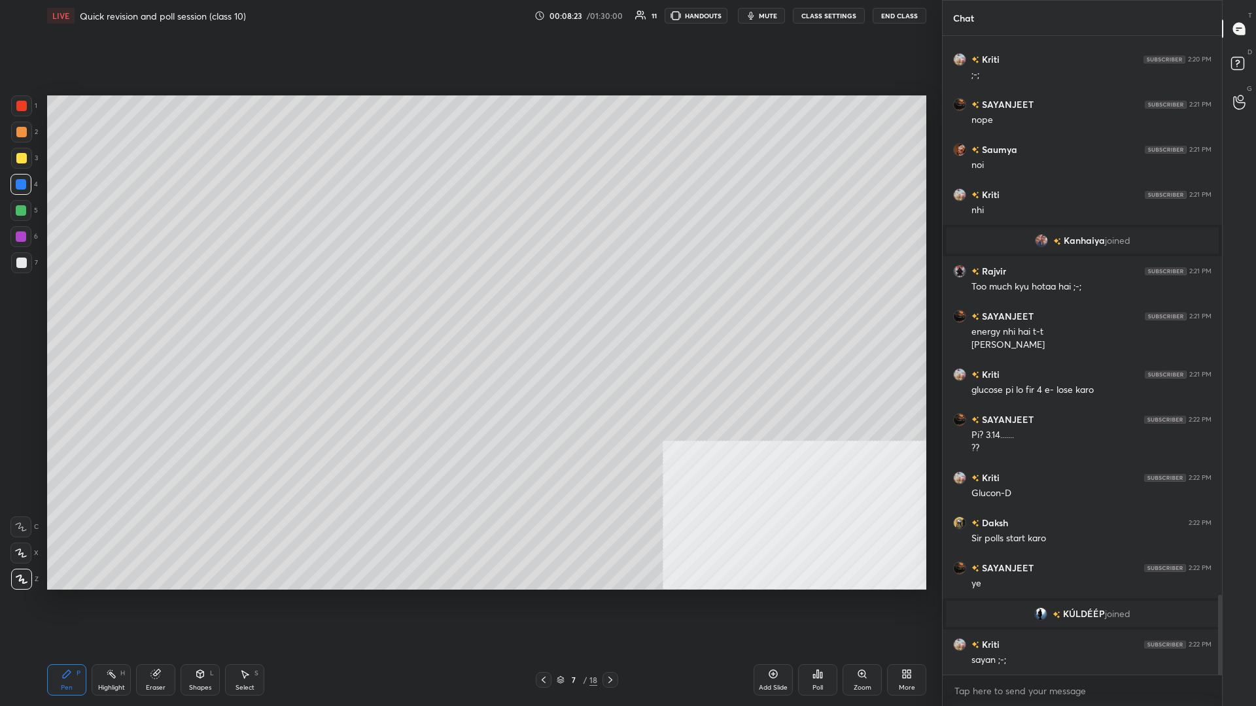
click at [469, 307] on div "More" at bounding box center [906, 679] width 39 height 31
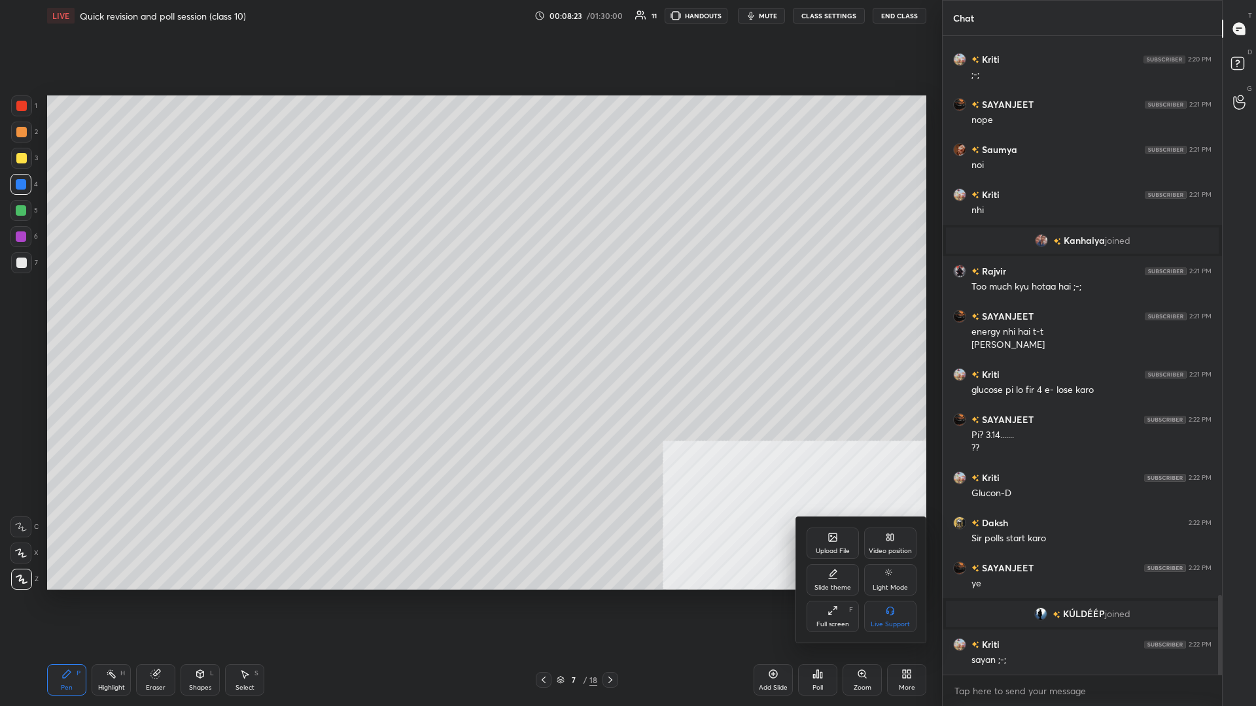
click at [469, 307] on div "Upload File" at bounding box center [832, 543] width 52 height 31
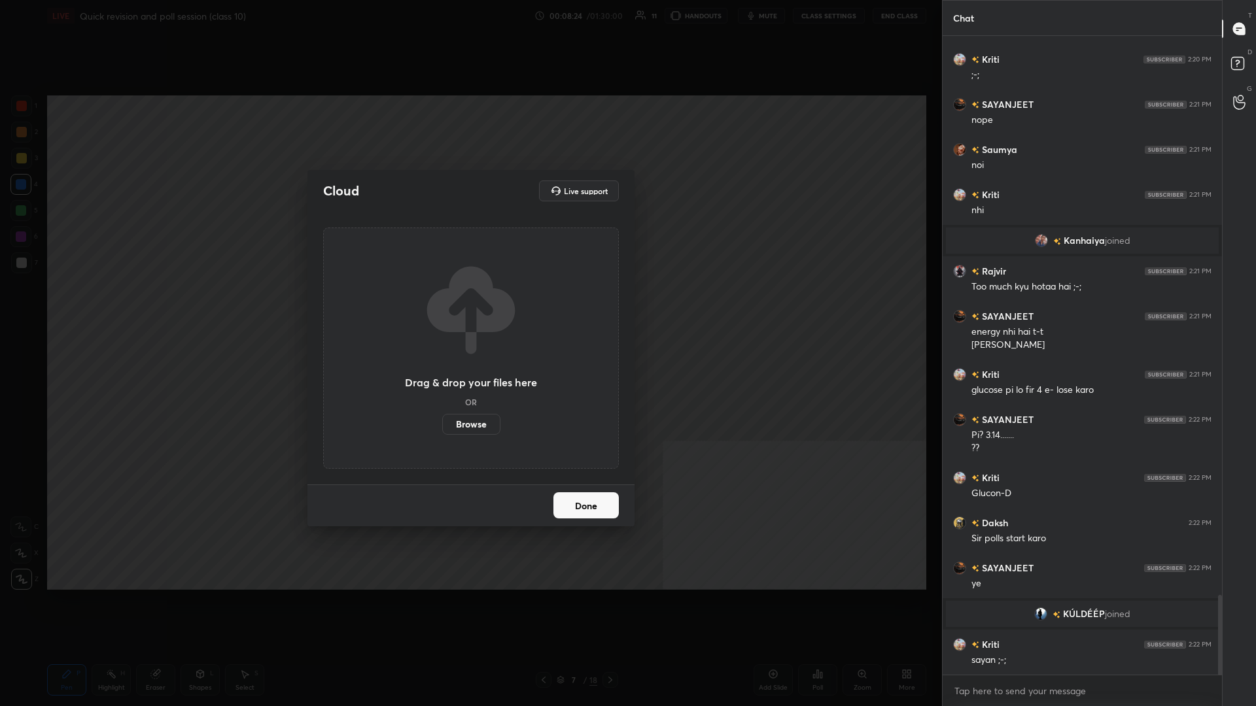
click at [462, 307] on label "Browse" at bounding box center [471, 424] width 58 height 21
click at [442, 307] on input "Browse" at bounding box center [442, 424] width 0 height 21
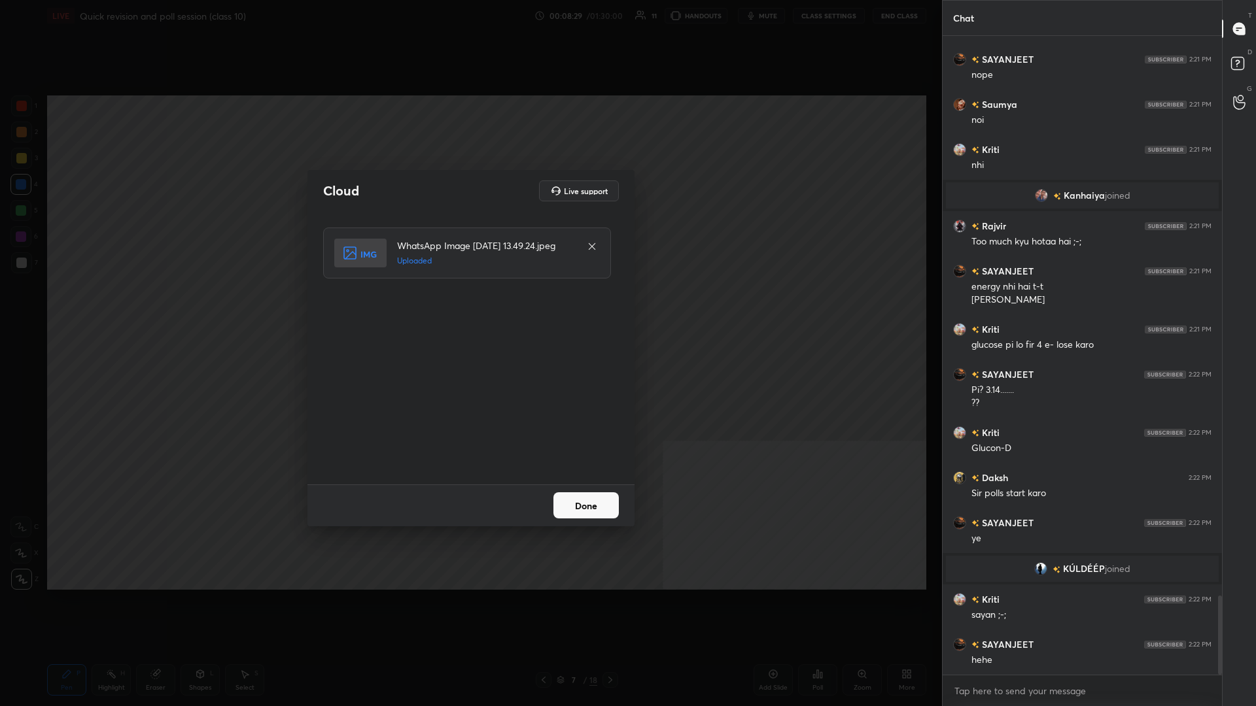
click at [469, 307] on button "Done" at bounding box center [585, 505] width 65 height 26
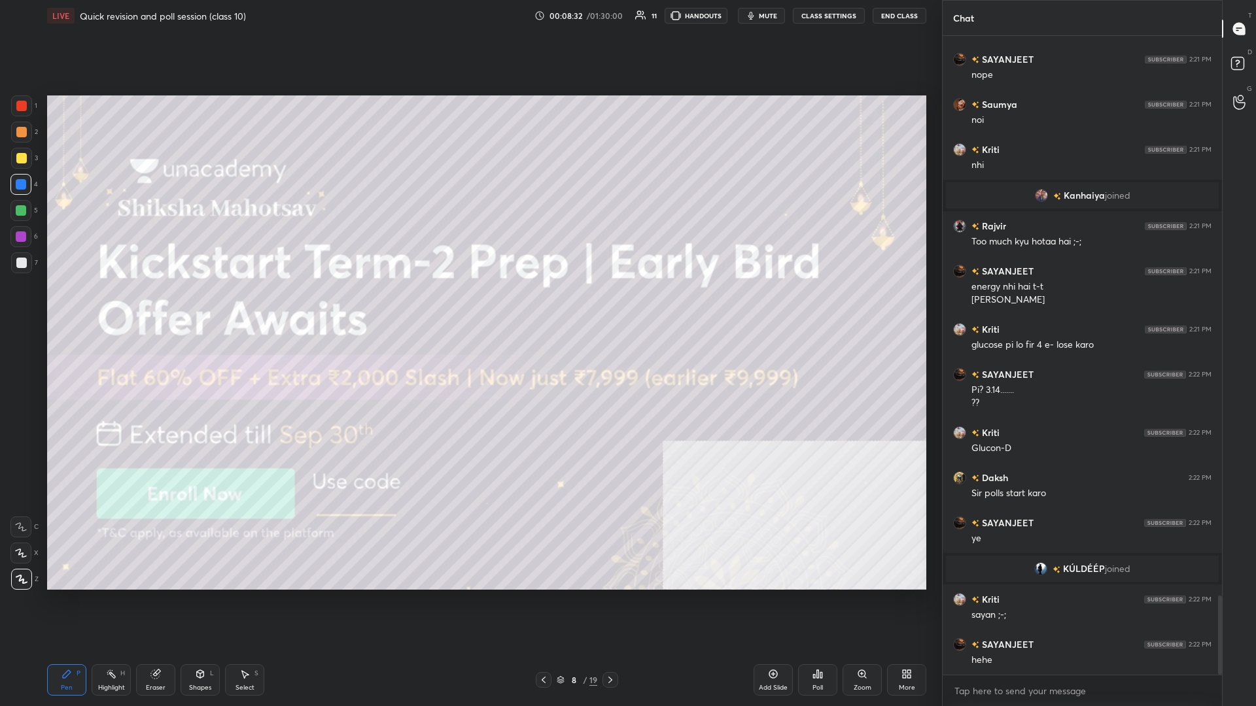
click at [26, 155] on div at bounding box center [21, 158] width 10 height 10
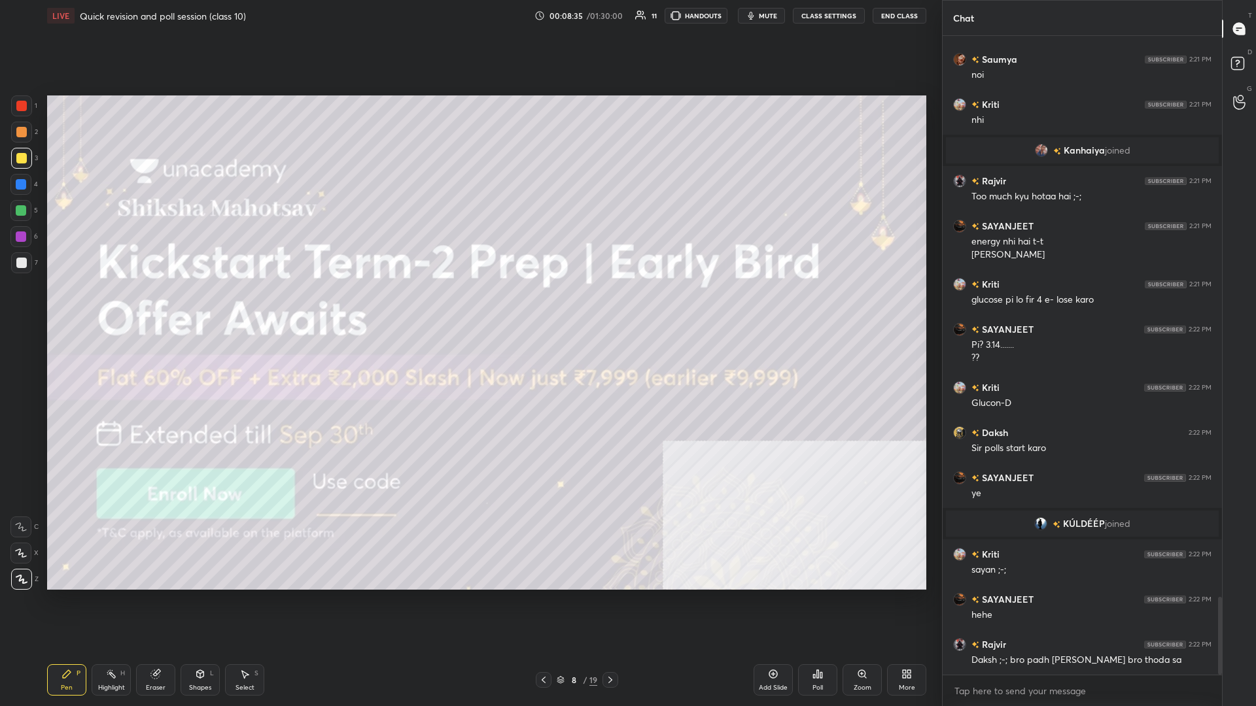
scroll to position [4603, 0]
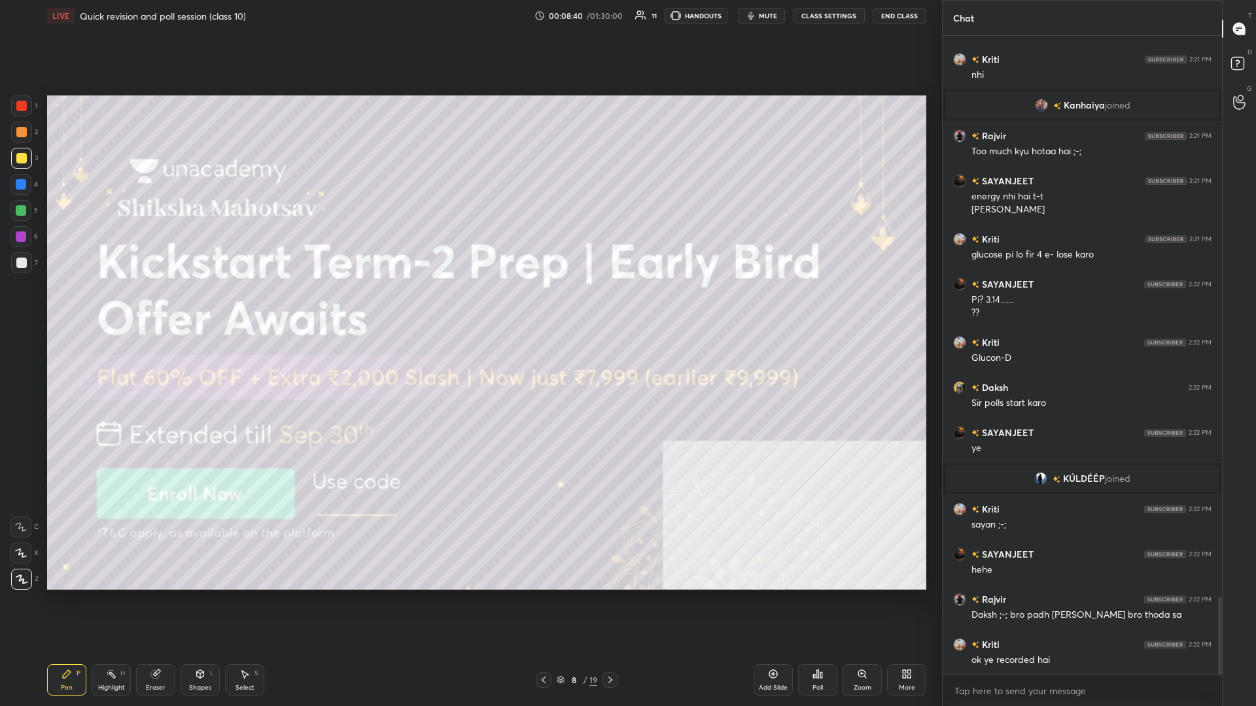
click at [469, 307] on icon at bounding box center [906, 674] width 10 height 10
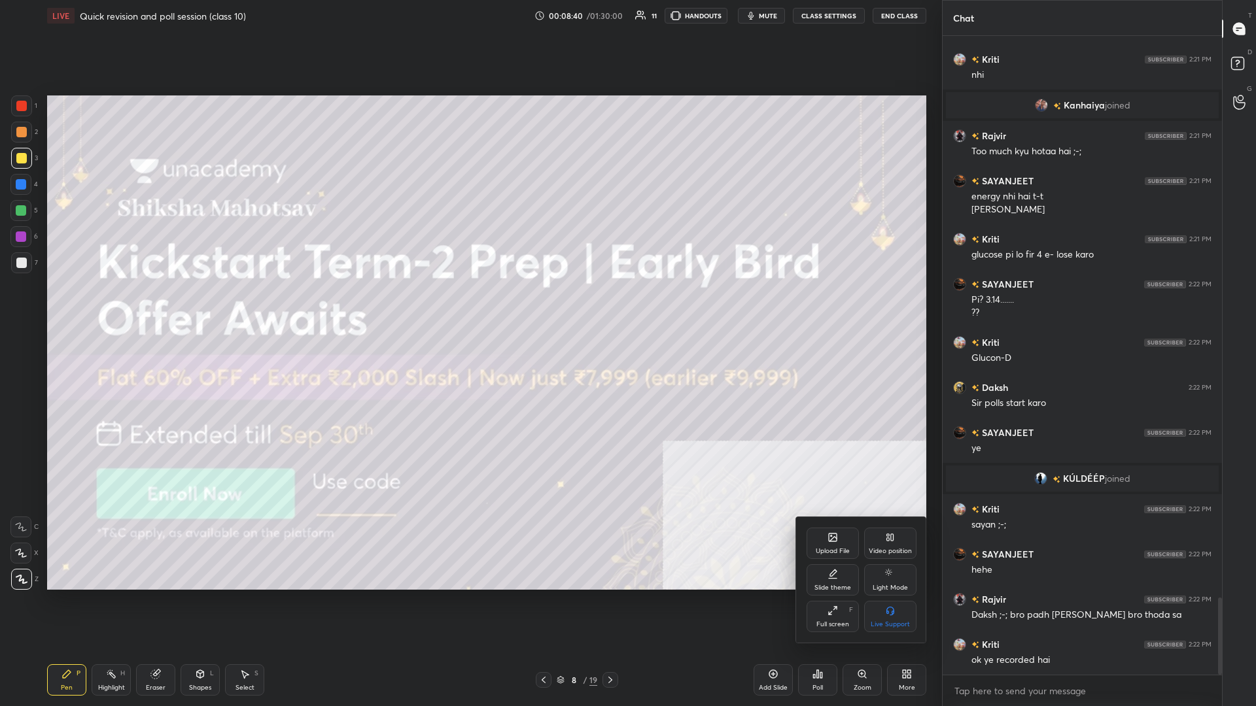
scroll to position [4648, 0]
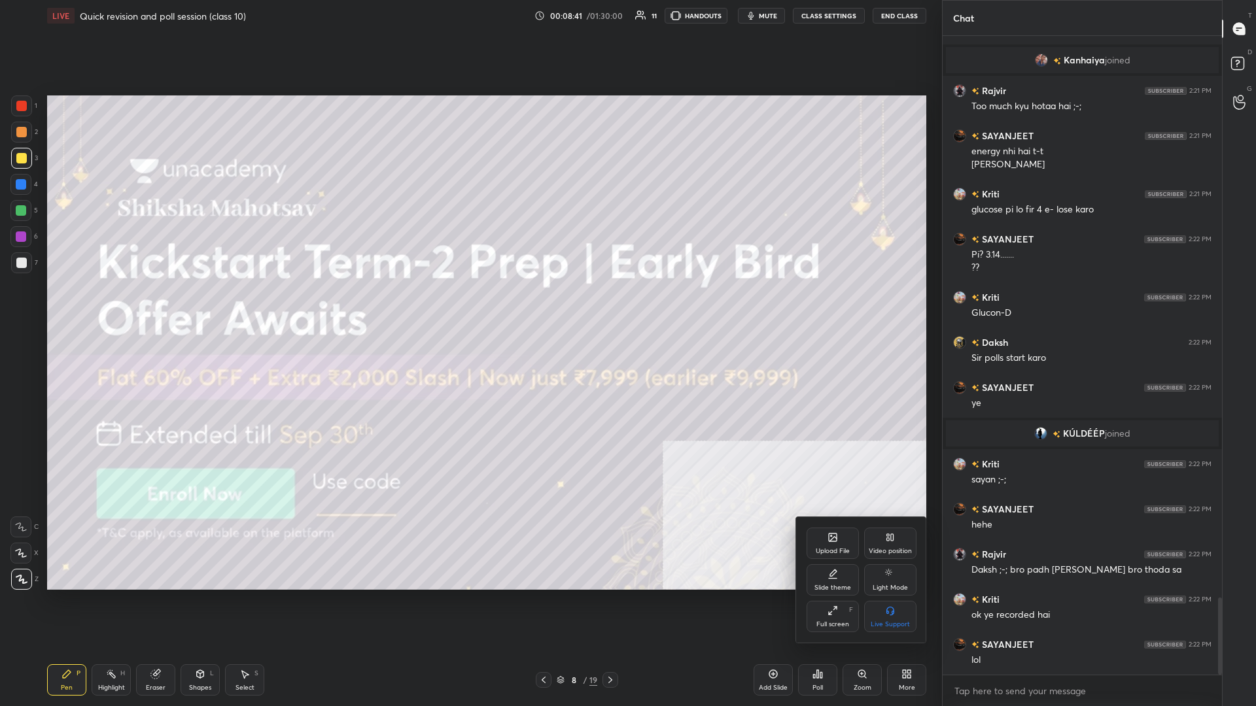
click at [469, 307] on div "Upload File" at bounding box center [833, 551] width 34 height 7
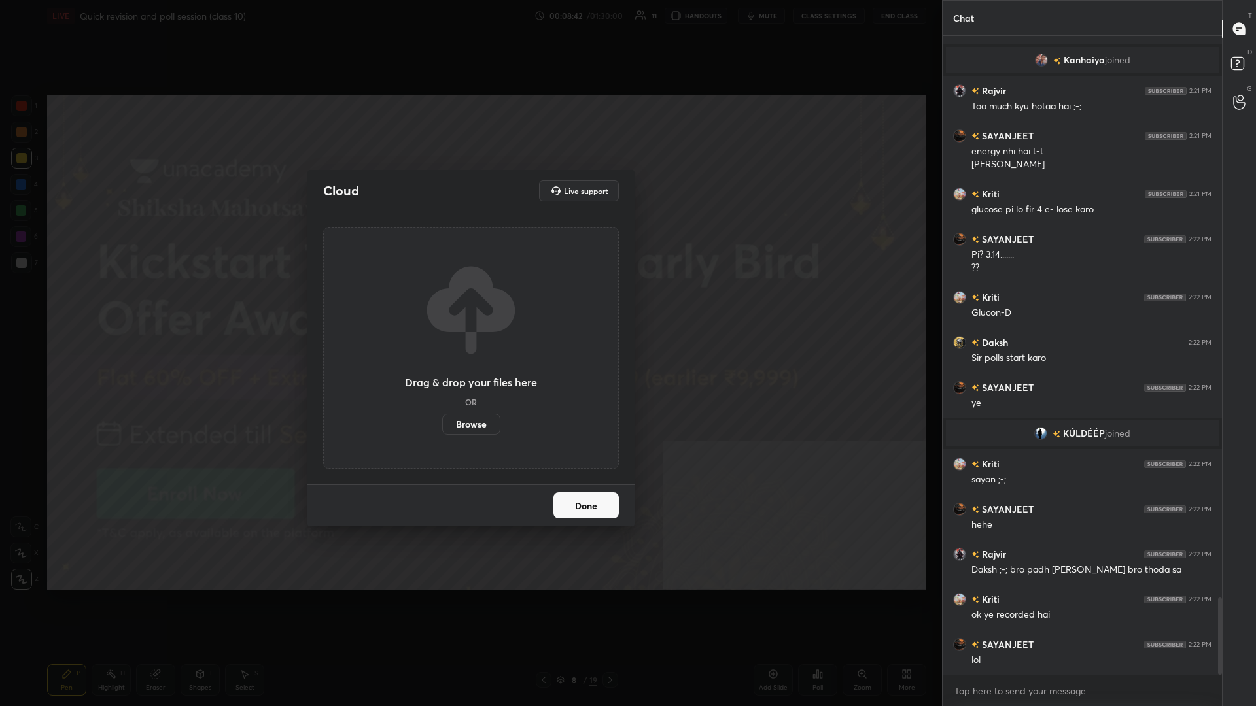
click at [469, 307] on label "Browse" at bounding box center [471, 424] width 58 height 21
click at [442, 307] on input "Browse" at bounding box center [442, 424] width 0 height 21
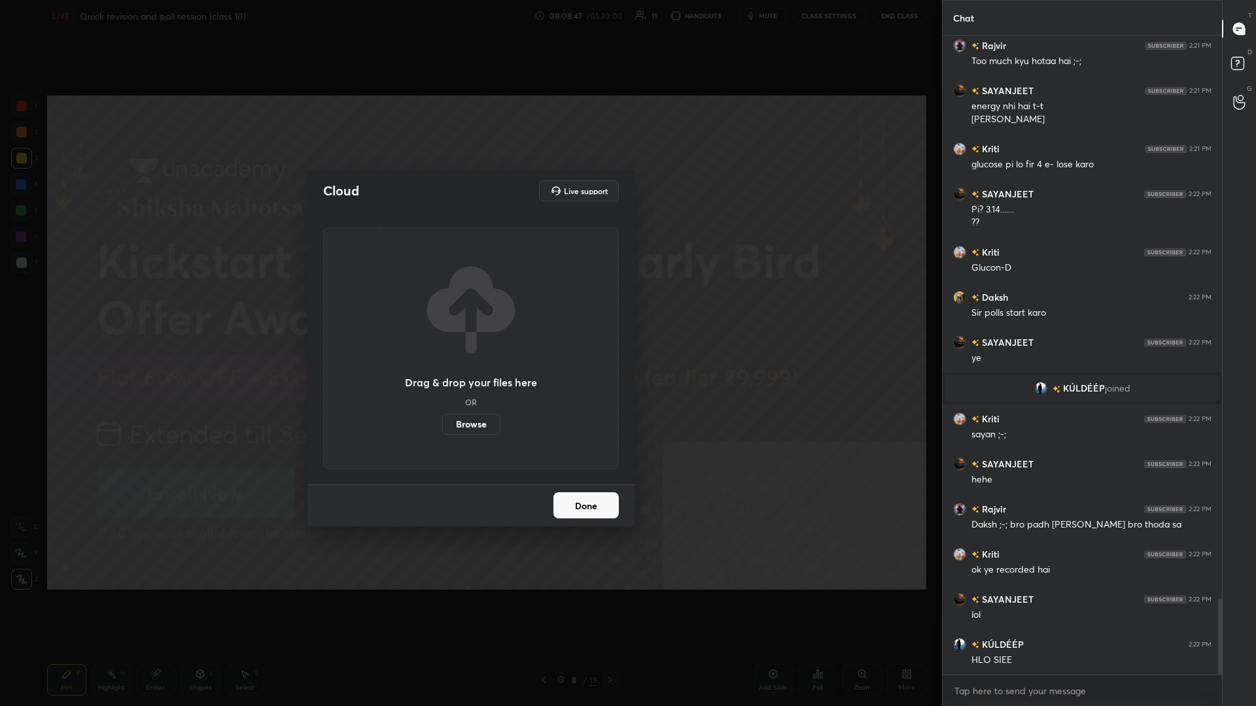
scroll to position [4706, 0]
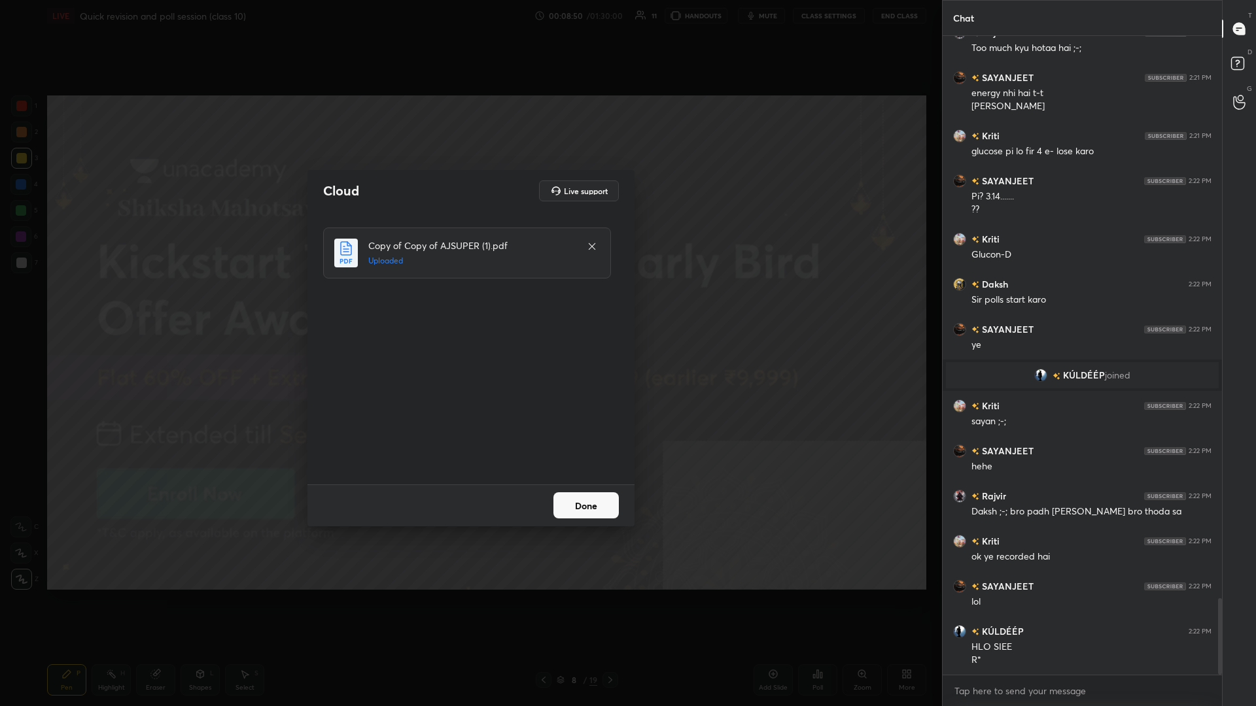
click at [469, 307] on button "Done" at bounding box center [585, 505] width 65 height 26
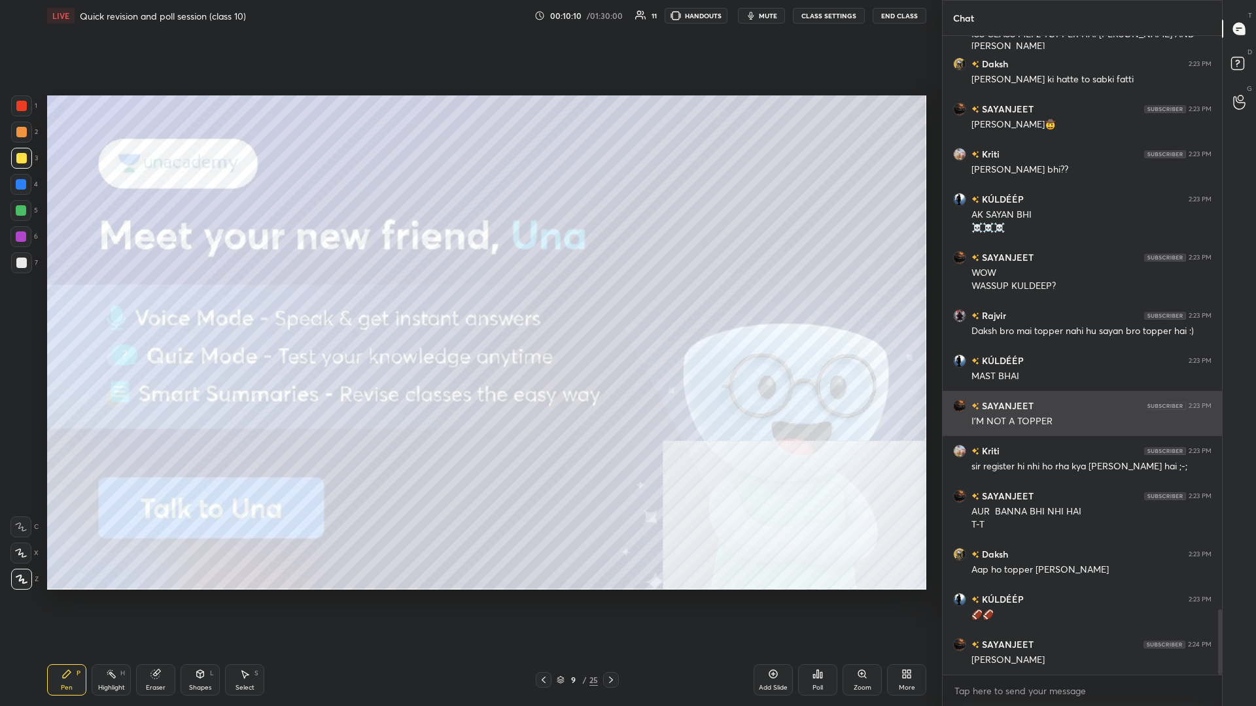
scroll to position [5673, 0]
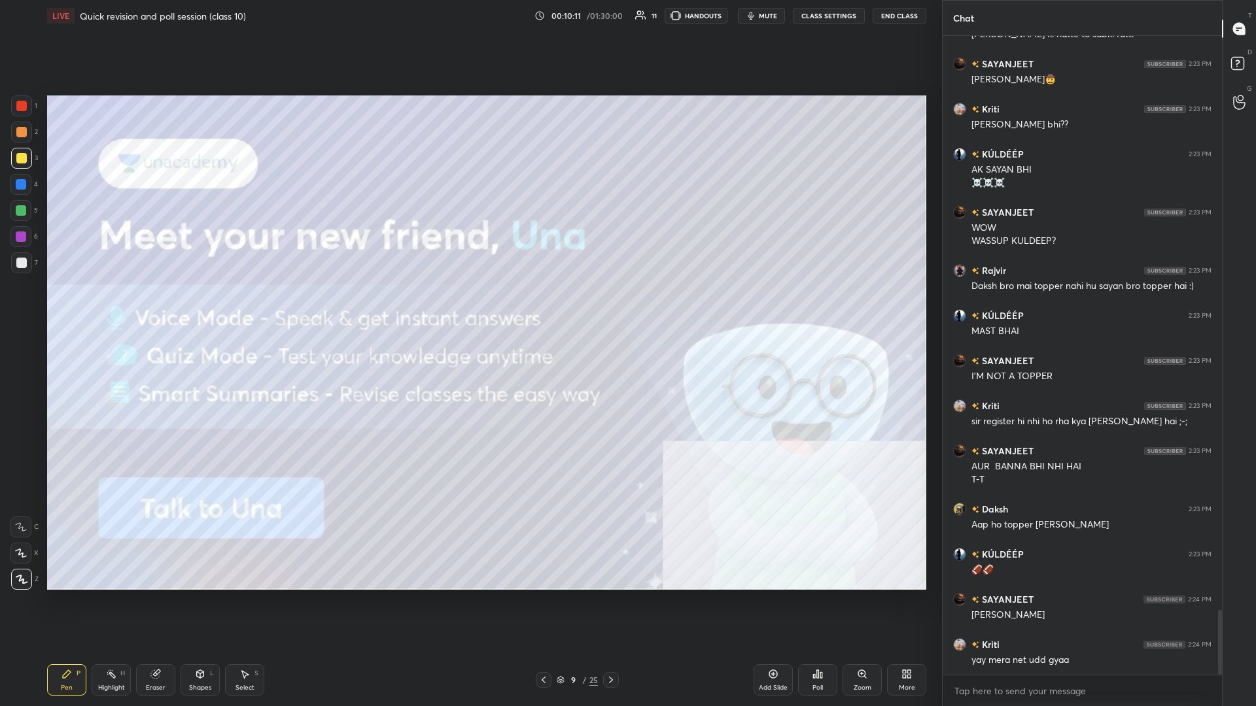
click at [16, 160] on div at bounding box center [21, 158] width 21 height 21
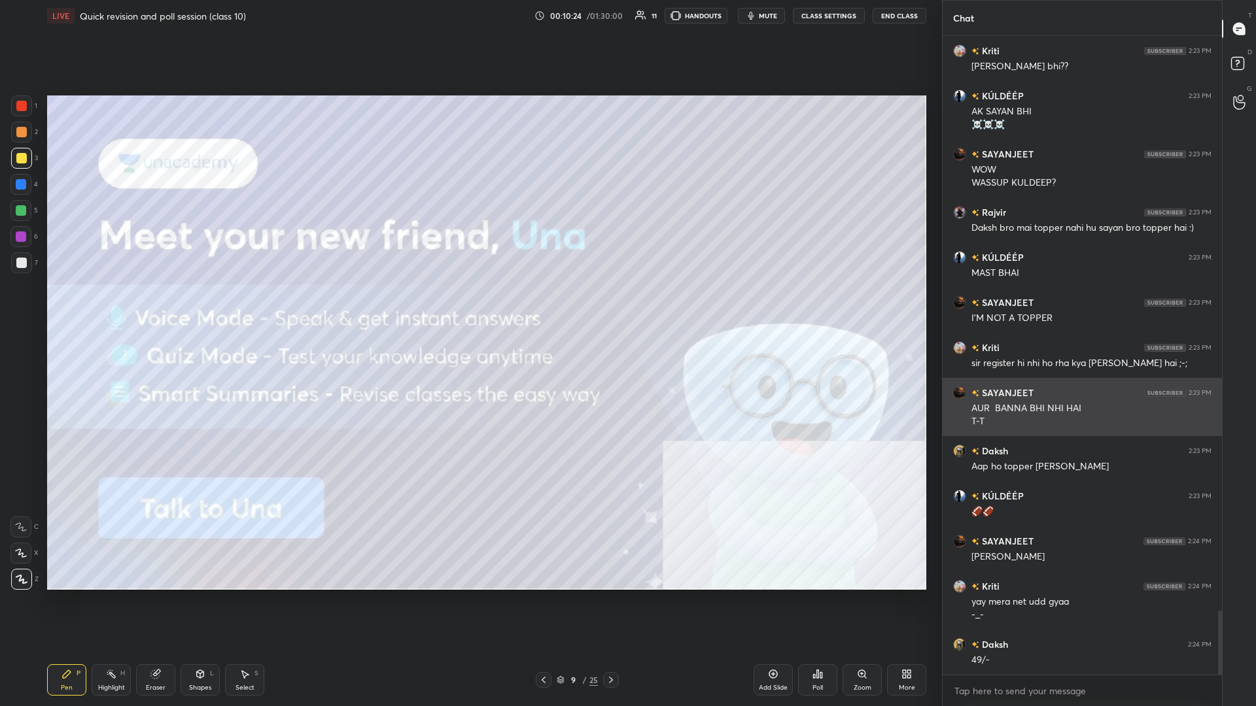
scroll to position [5744, 0]
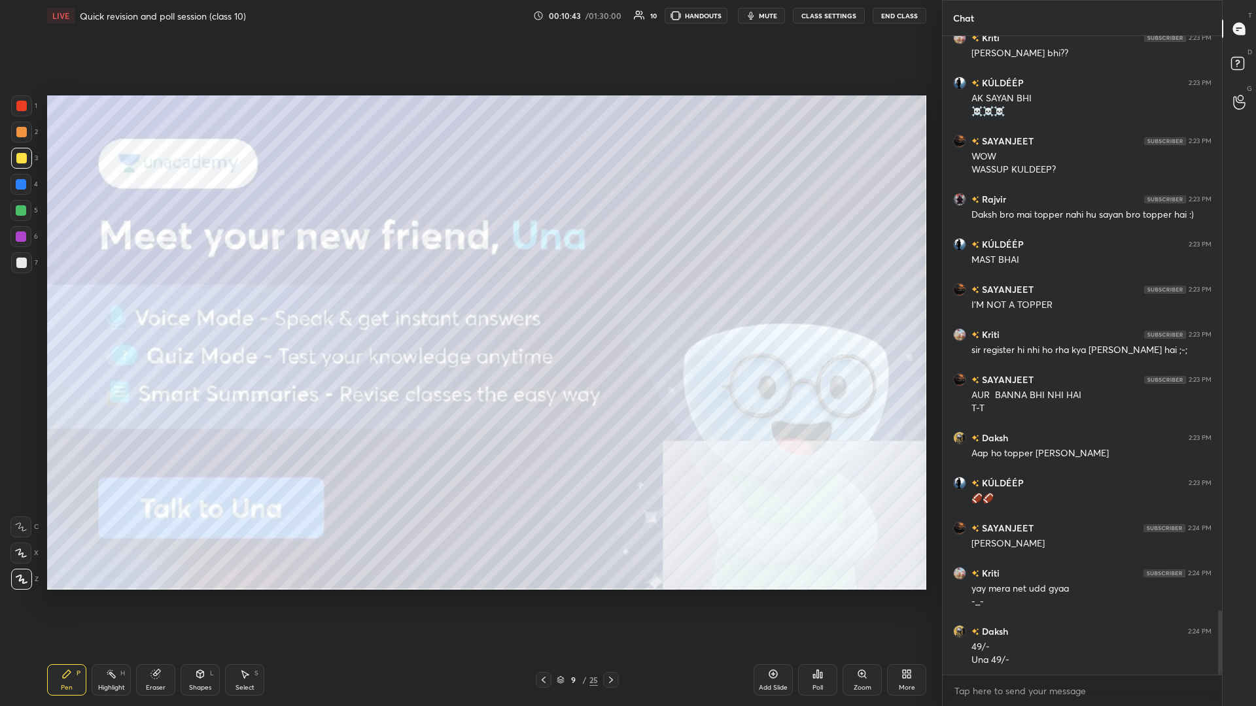
click at [469, 307] on icon at bounding box center [611, 680] width 10 height 10
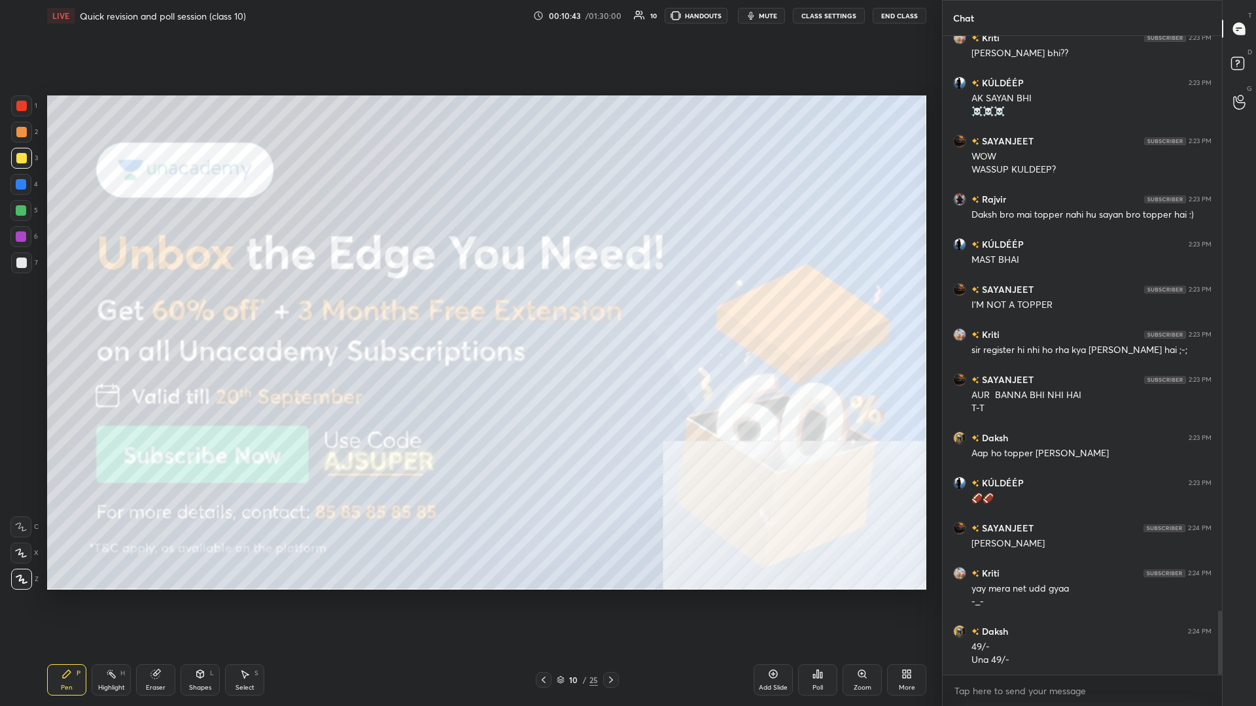
click at [469, 307] on icon at bounding box center [611, 680] width 10 height 10
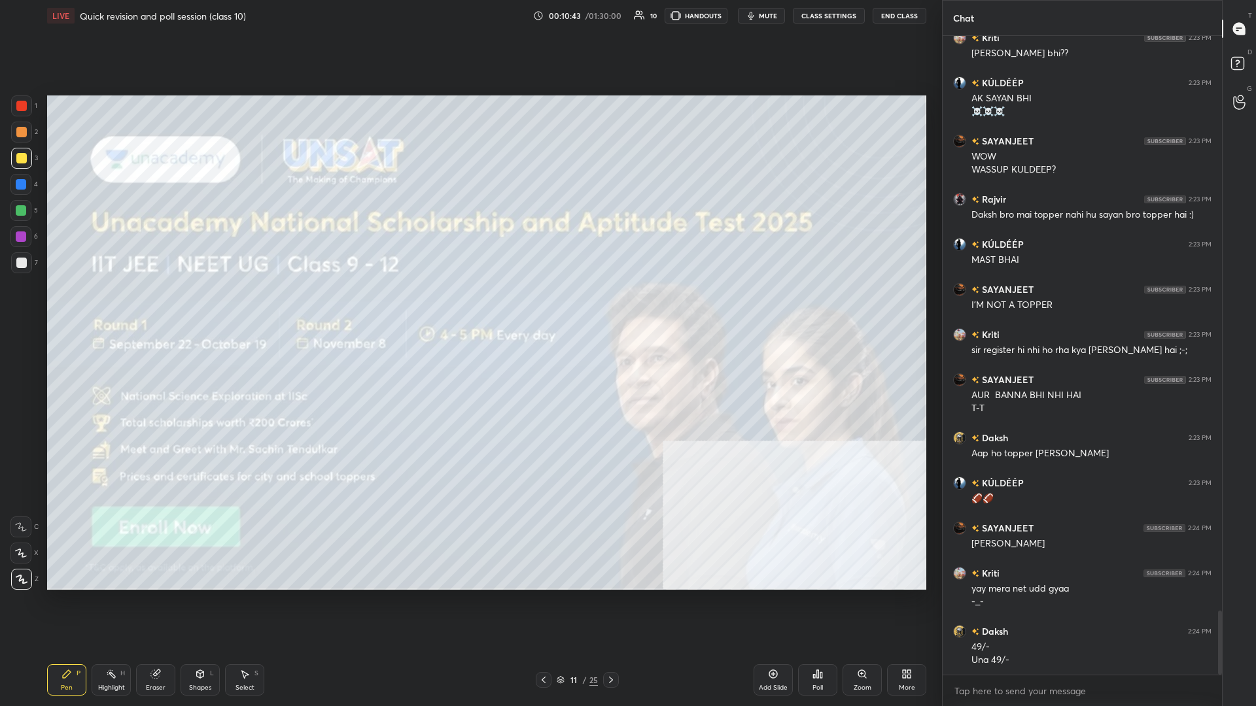
click at [469, 307] on icon at bounding box center [611, 680] width 10 height 10
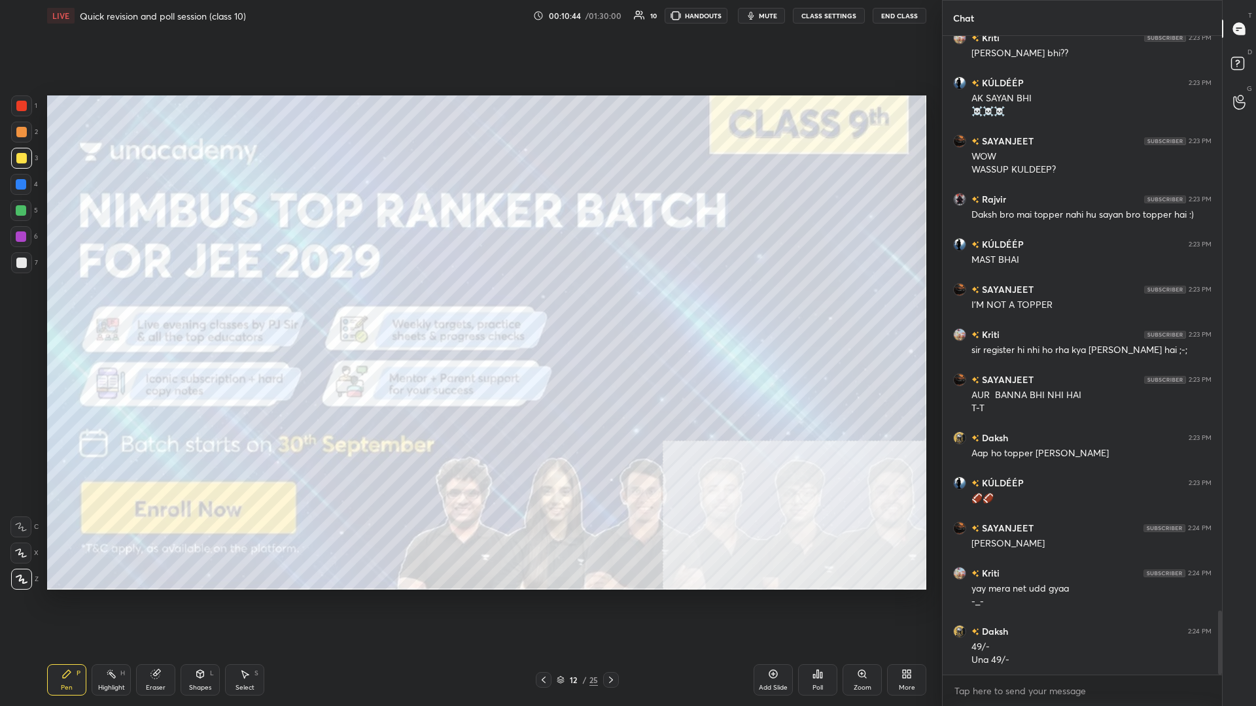
click at [469, 307] on icon at bounding box center [611, 680] width 10 height 10
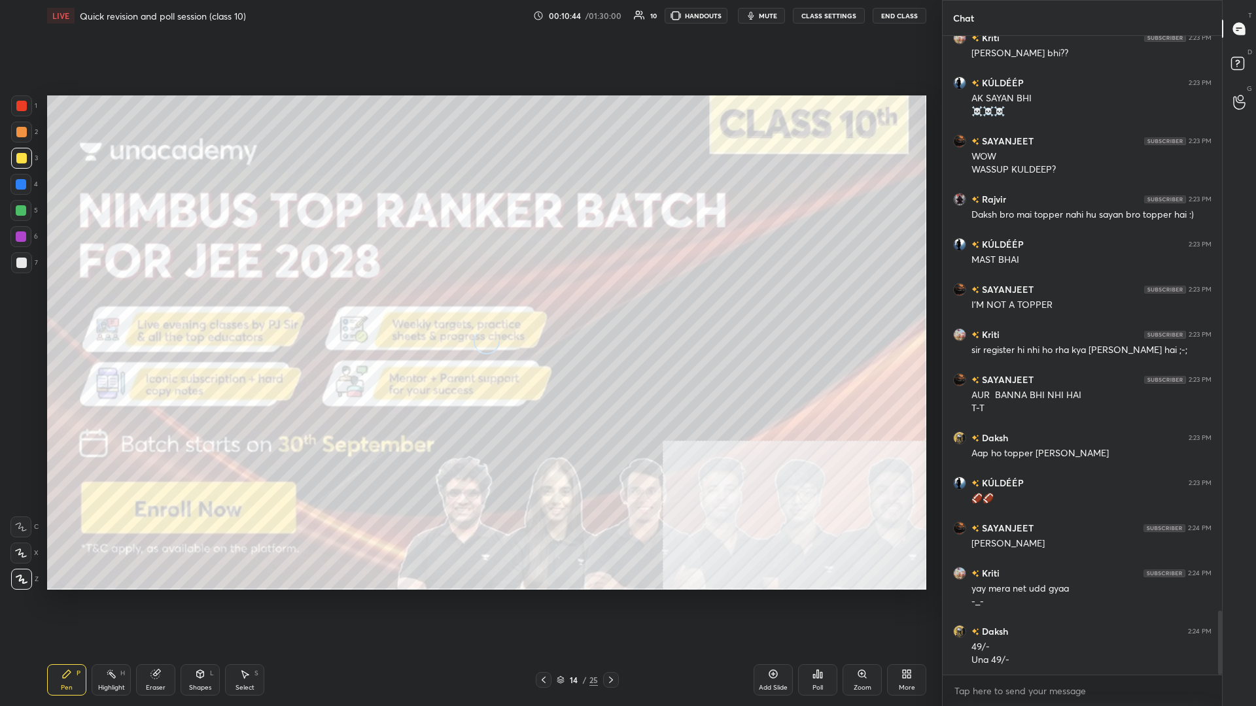
click at [469, 307] on icon at bounding box center [611, 680] width 10 height 10
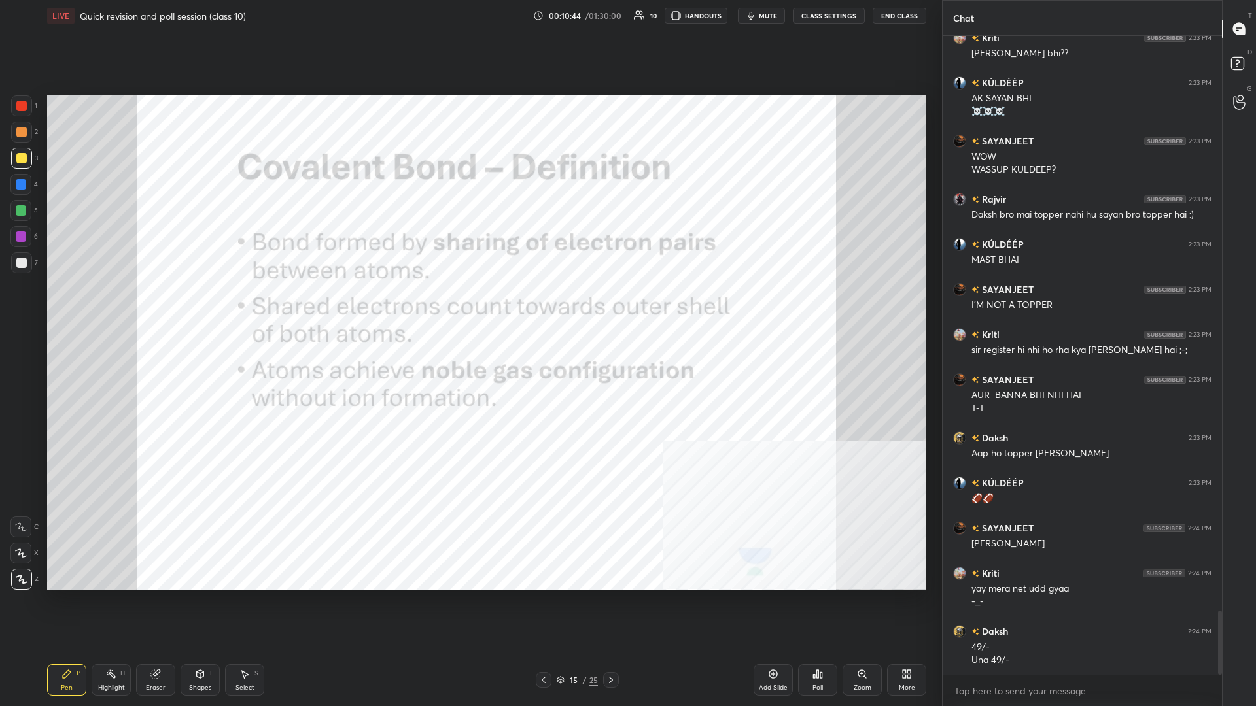
click at [469, 307] on icon at bounding box center [611, 680] width 10 height 10
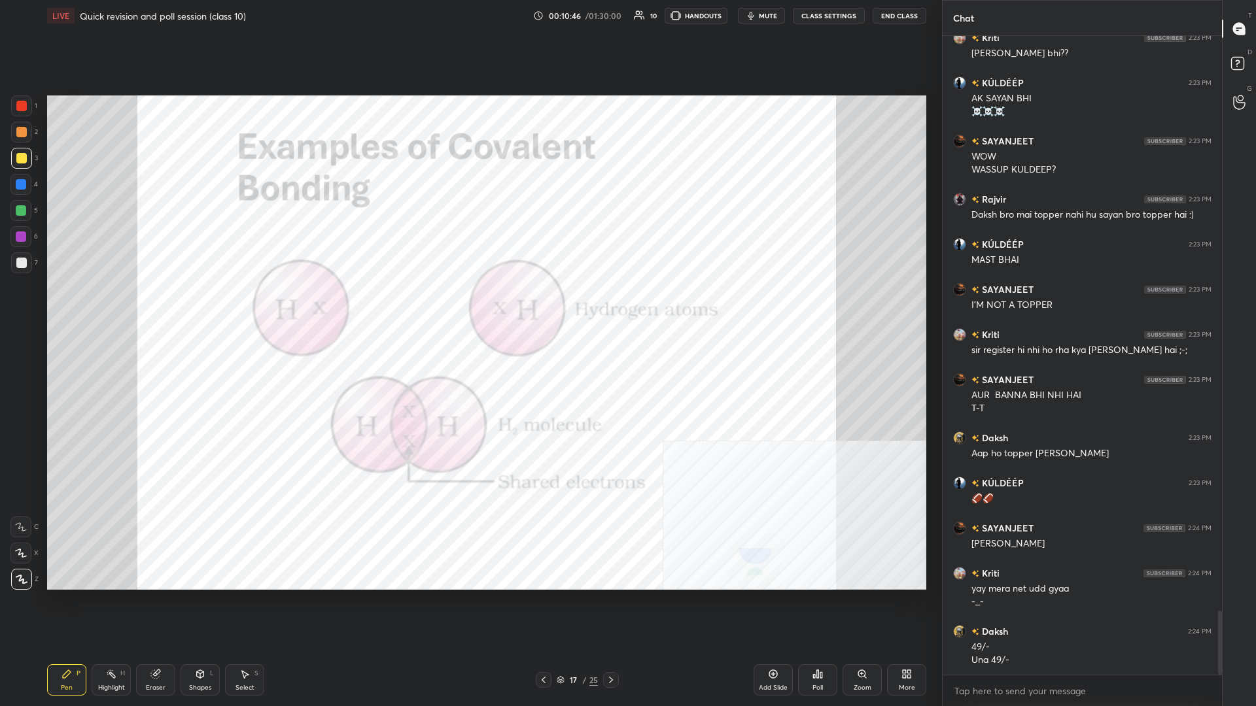
click at [469, 307] on icon at bounding box center [543, 680] width 10 height 10
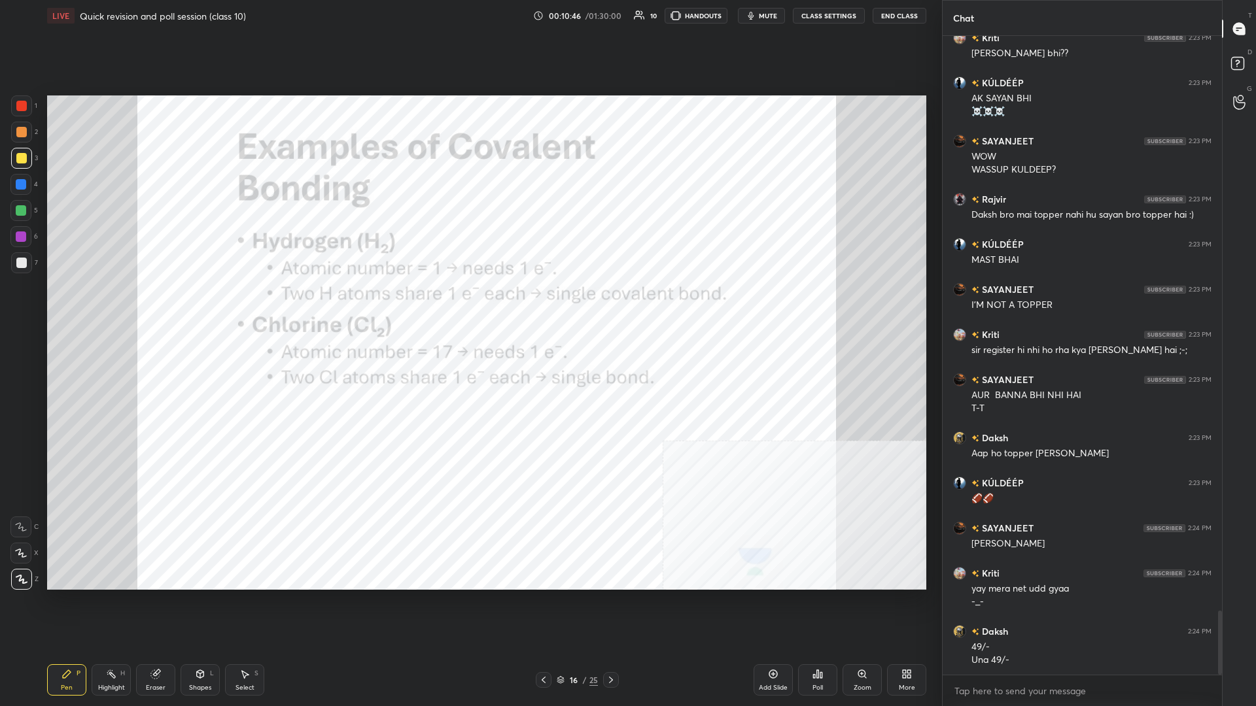
click at [469, 307] on icon at bounding box center [544, 680] width 4 height 7
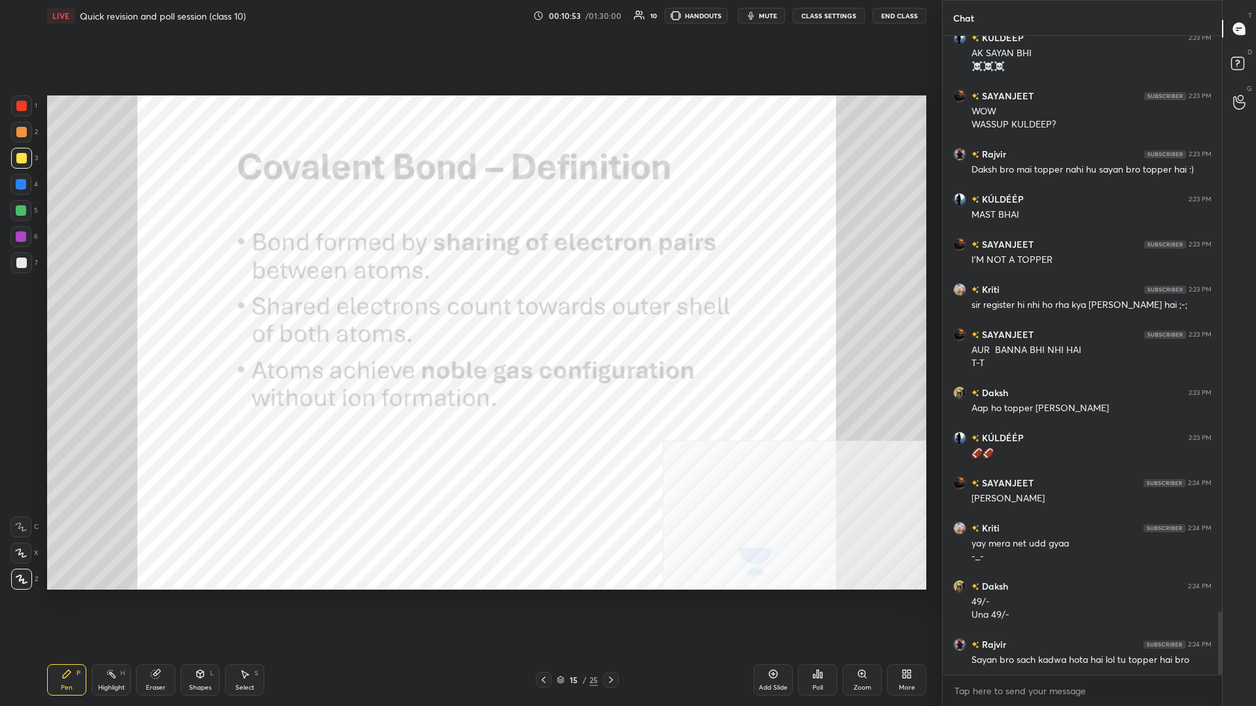
scroll to position [5834, 0]
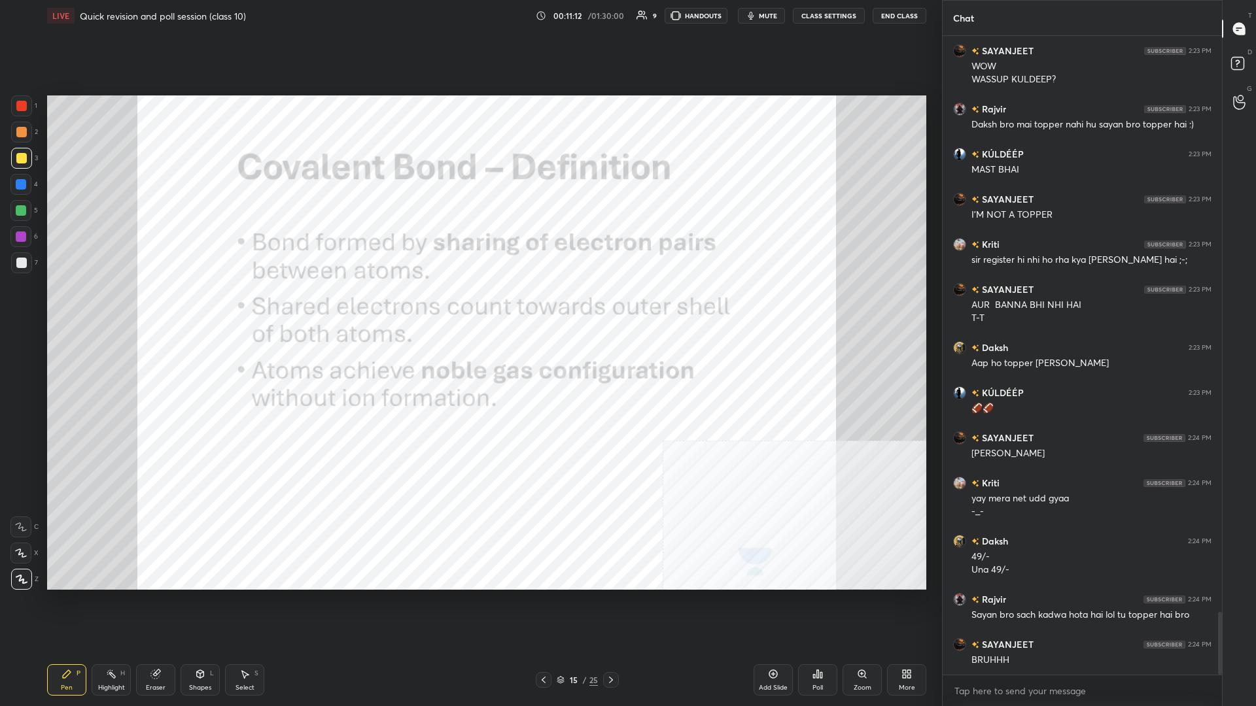
click at [23, 116] on div at bounding box center [21, 105] width 21 height 21
click at [20, 109] on div at bounding box center [21, 106] width 10 height 10
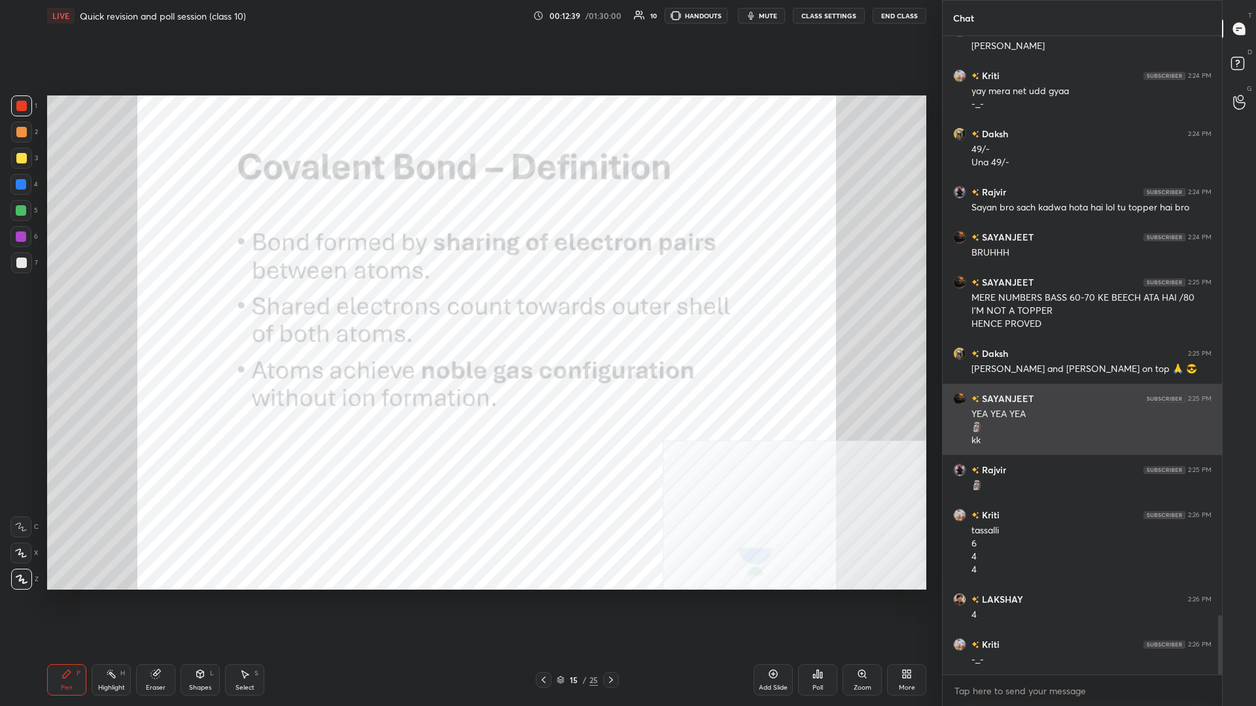
scroll to position [6255, 0]
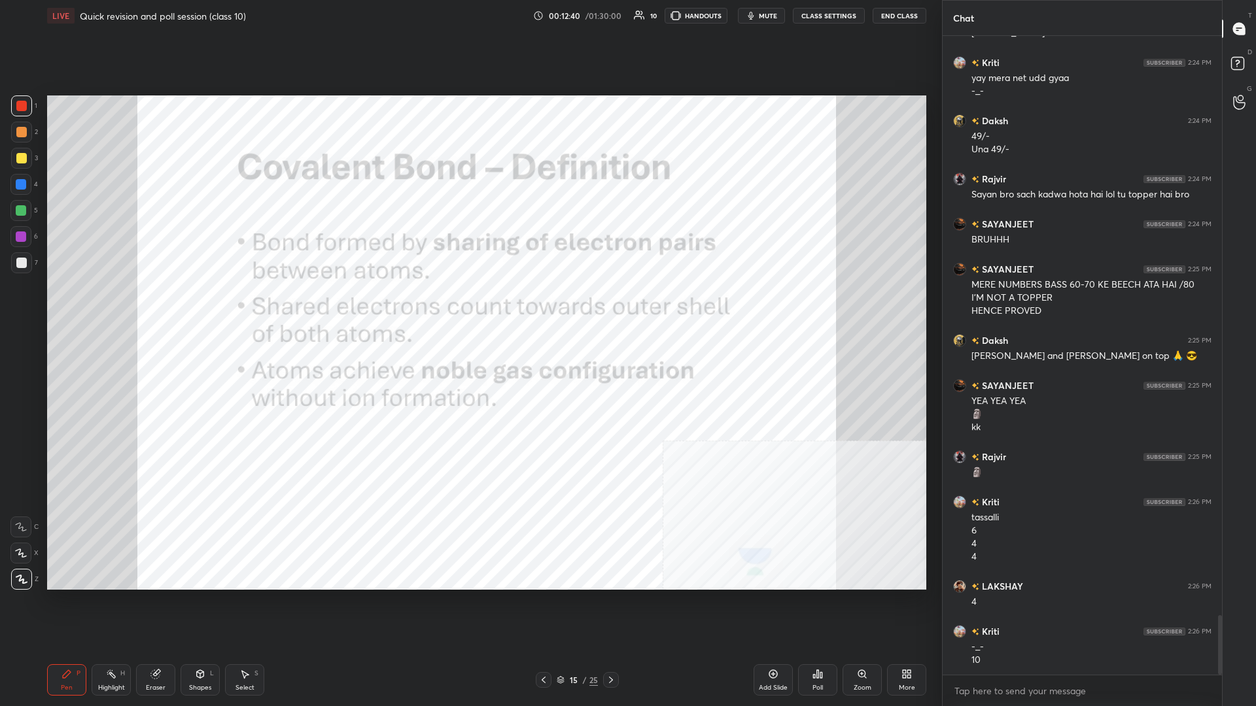
click at [19, 180] on div at bounding box center [21, 184] width 10 height 10
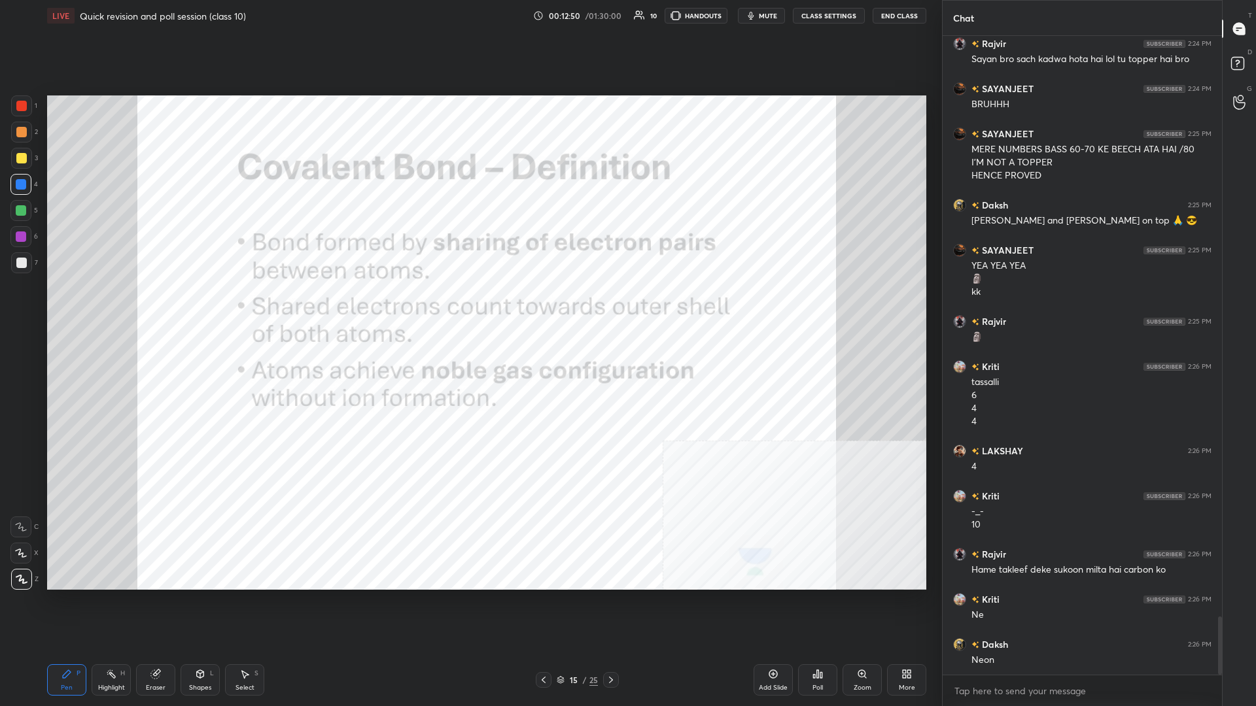
scroll to position [6435, 0]
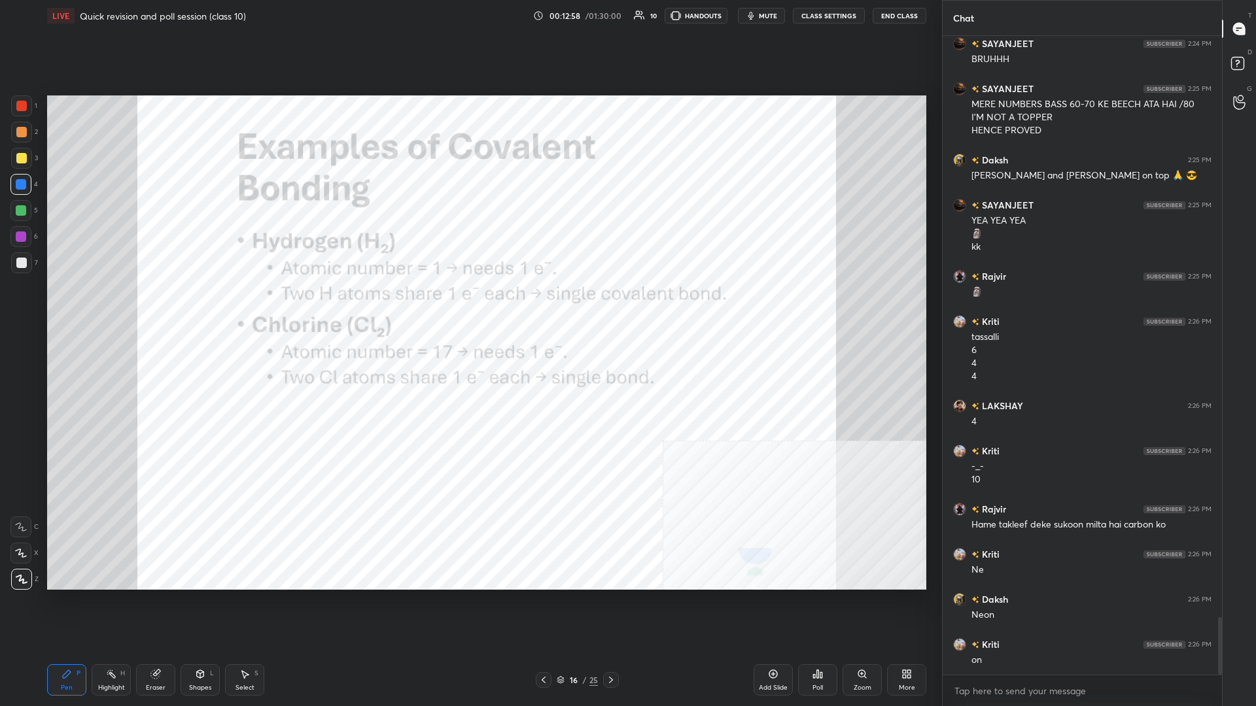
click at [24, 182] on div at bounding box center [21, 184] width 10 height 10
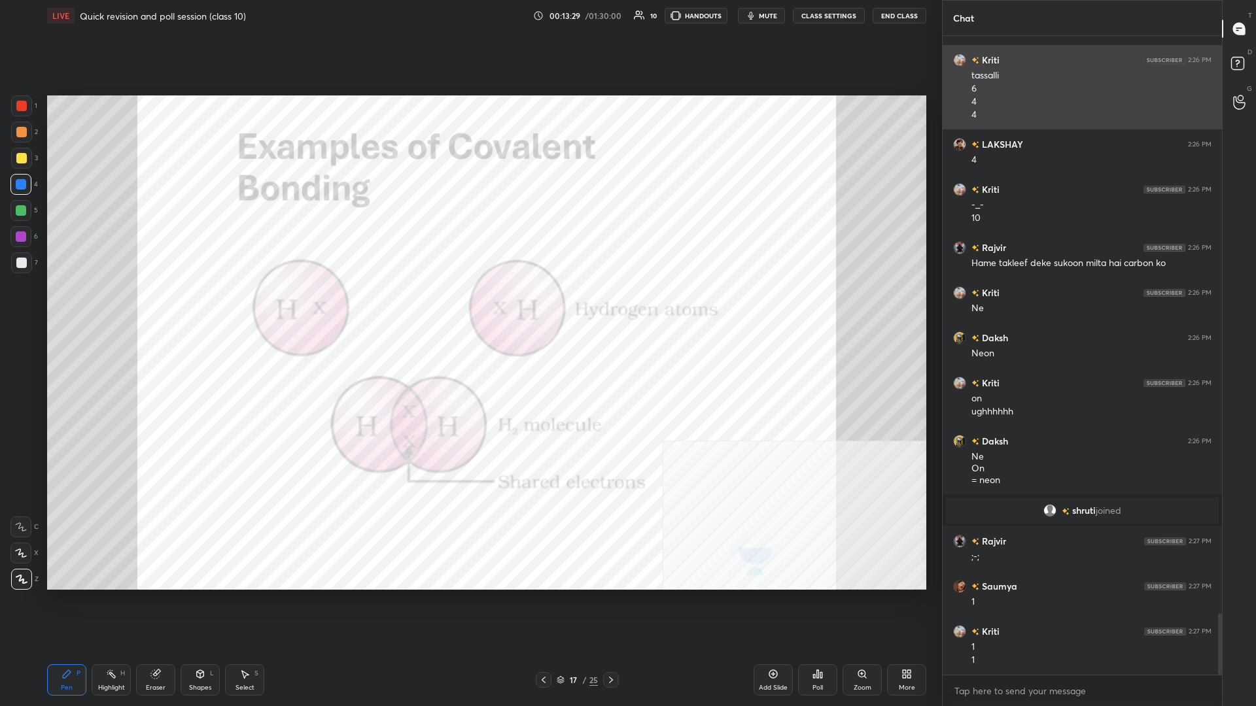
scroll to position [6037, 0]
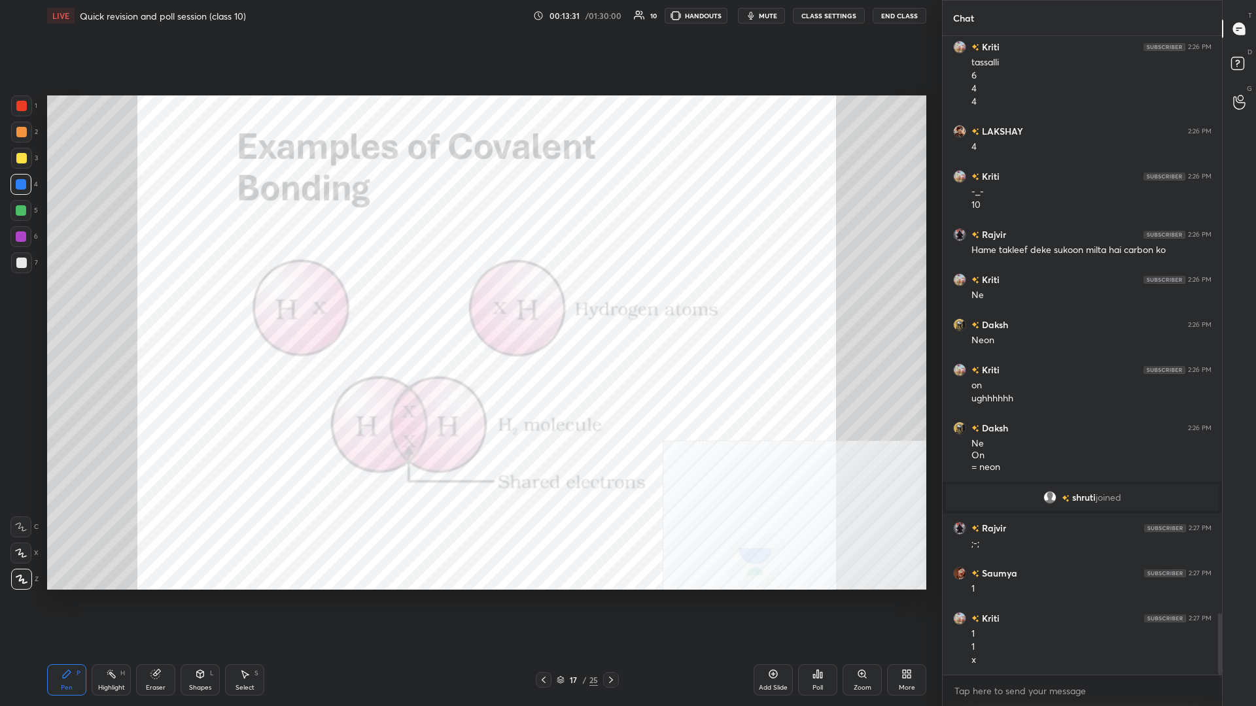
click at [5, 113] on div "1 2 3 4 5 6 7 C X Z C X Z E E Erase all H H" at bounding box center [21, 342] width 42 height 494
click at [16, 109] on div at bounding box center [21, 105] width 21 height 21
click at [23, 111] on div at bounding box center [21, 106] width 10 height 10
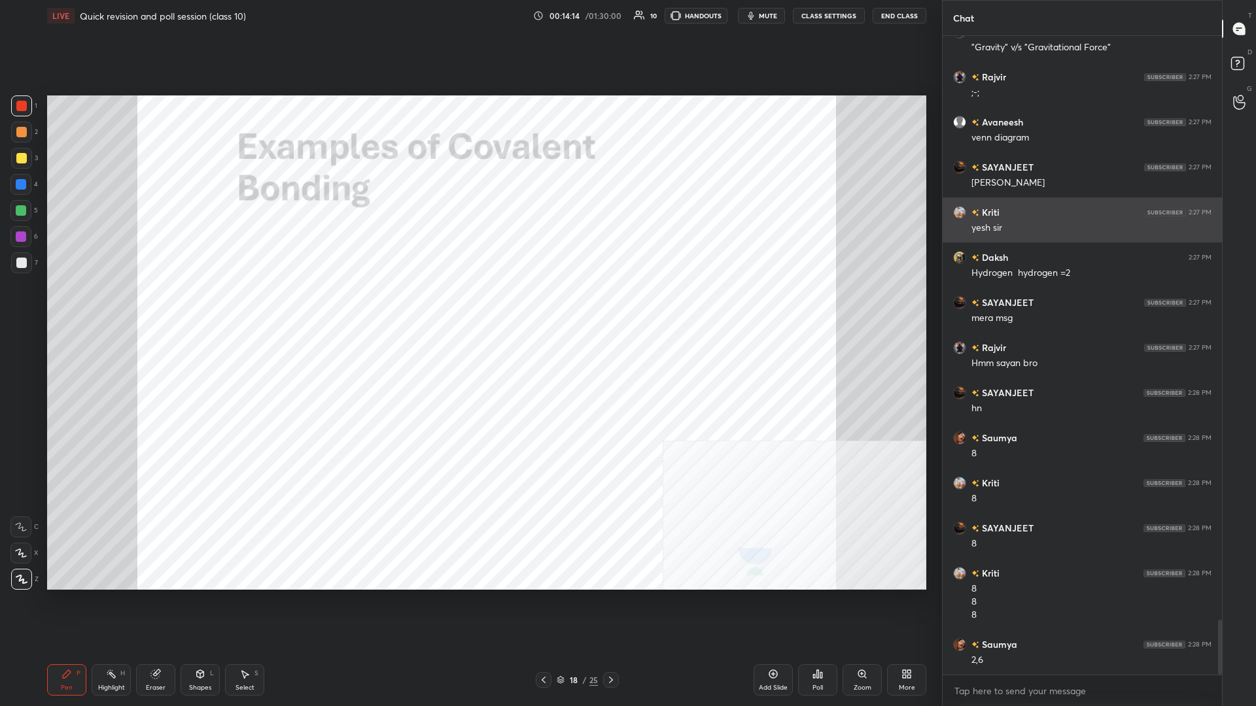
scroll to position [6830, 0]
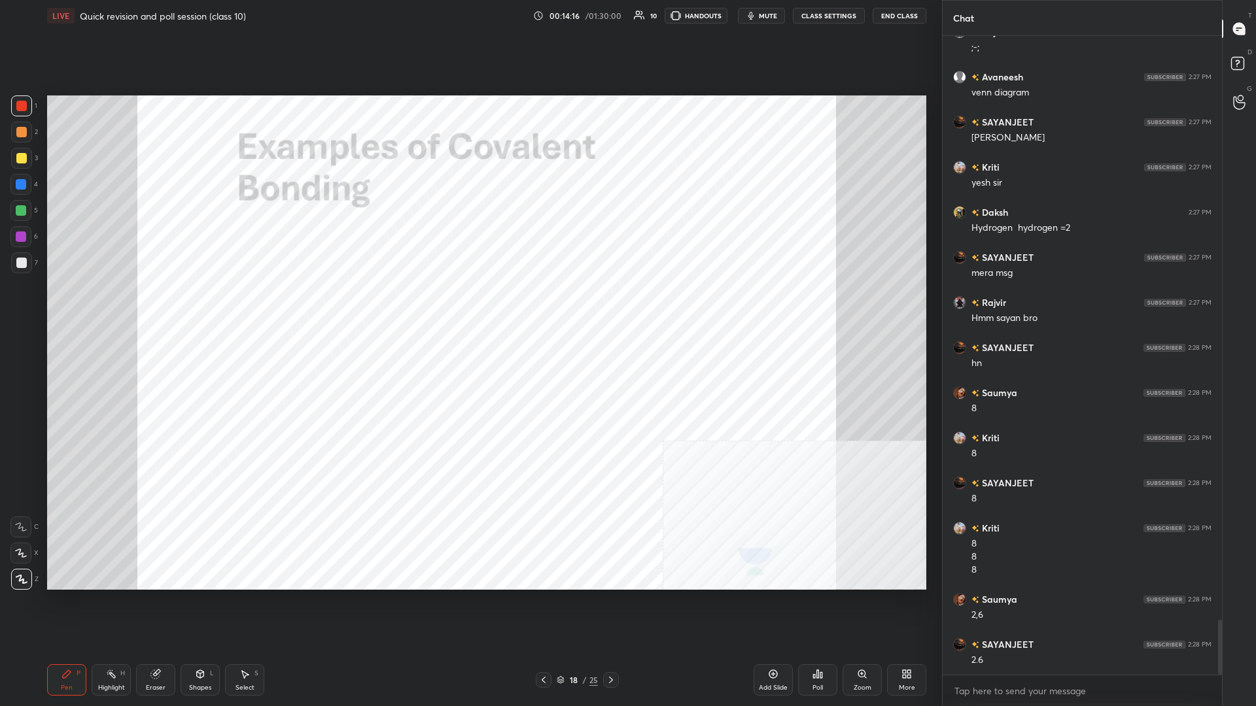
click at [9, 190] on div "1 2 3 4 5 6 7 C X Z C X Z E E Erase all H H" at bounding box center [21, 342] width 42 height 494
click at [35, 190] on div "4" at bounding box center [23, 184] width 27 height 21
click at [22, 188] on div at bounding box center [21, 184] width 10 height 10
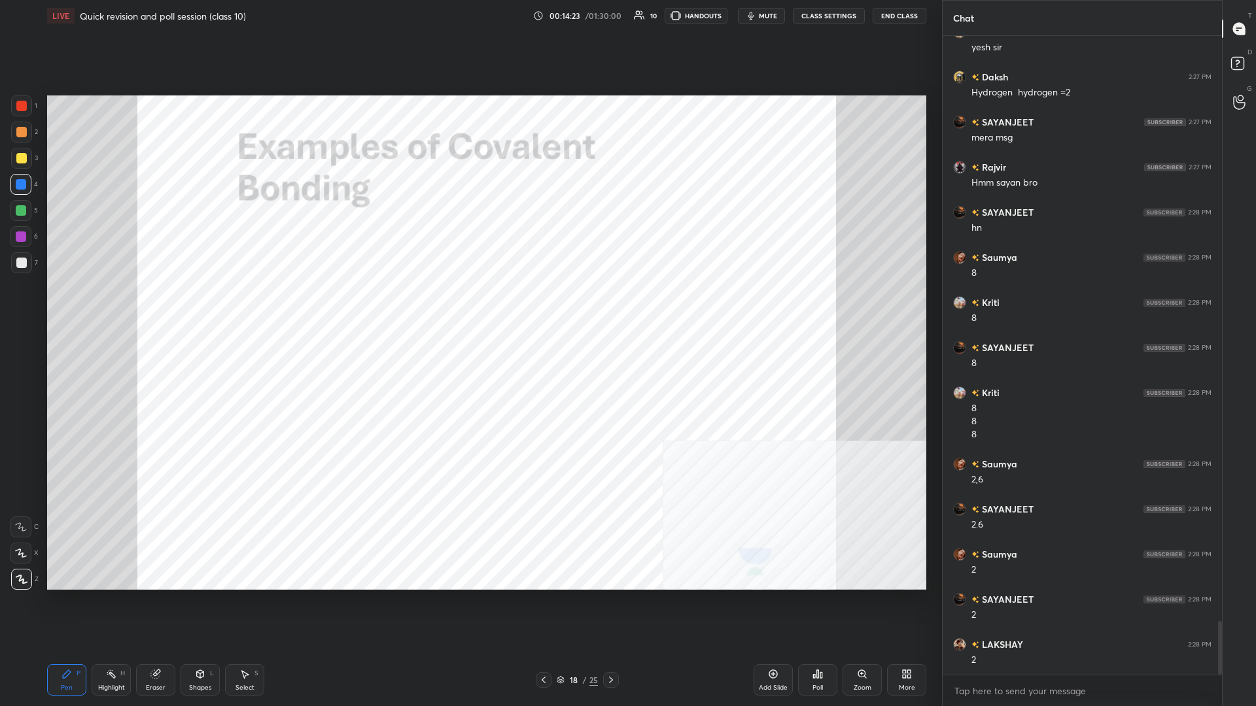
scroll to position [7056, 0]
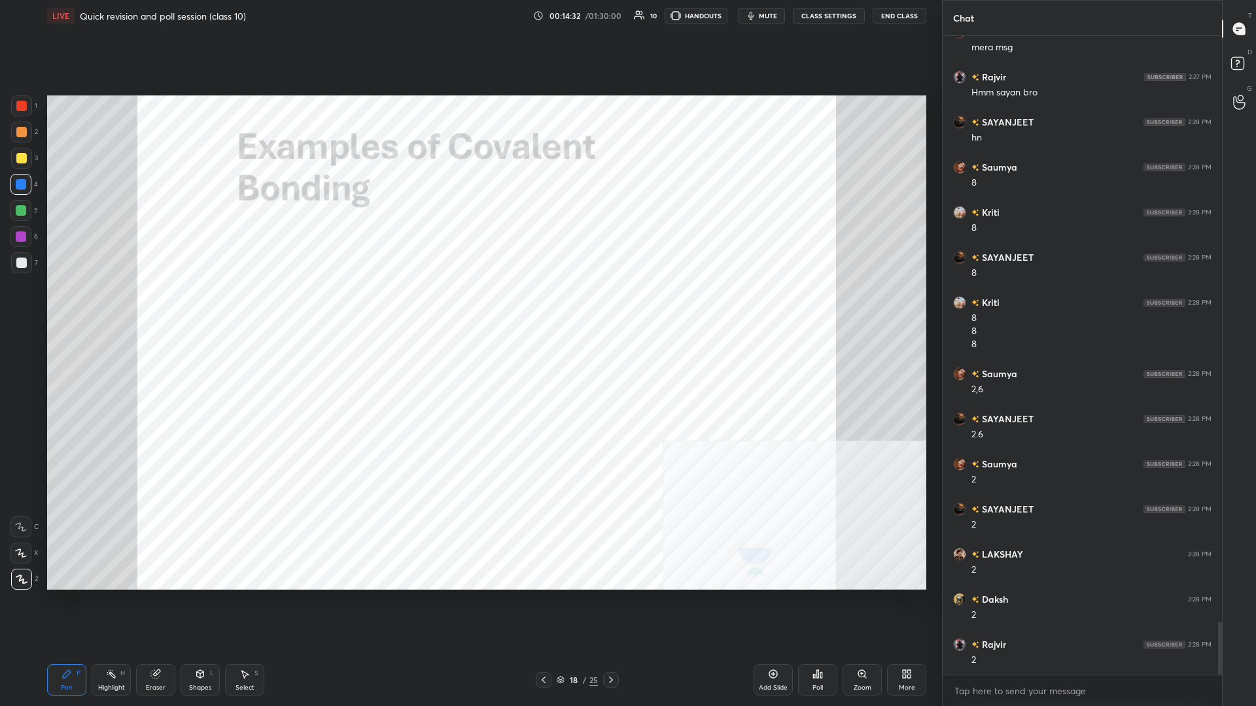
click at [215, 307] on div "Shapes L" at bounding box center [200, 679] width 39 height 31
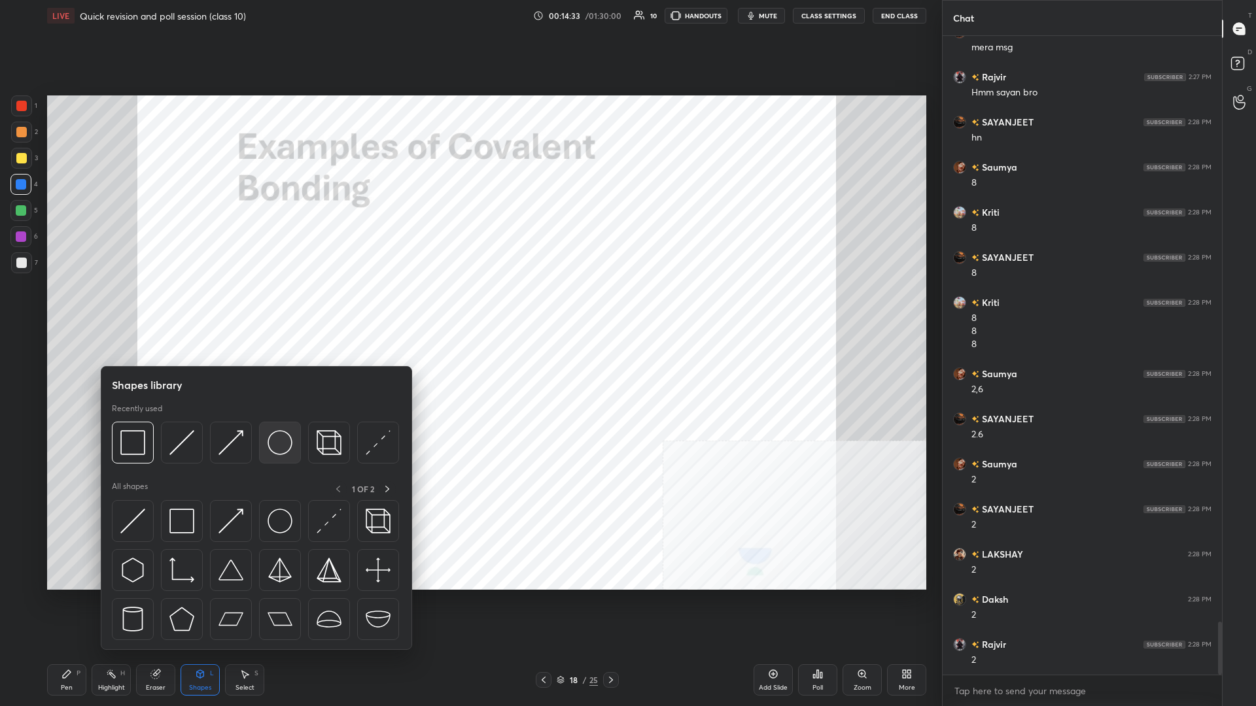
click at [296, 307] on div at bounding box center [280, 443] width 42 height 42
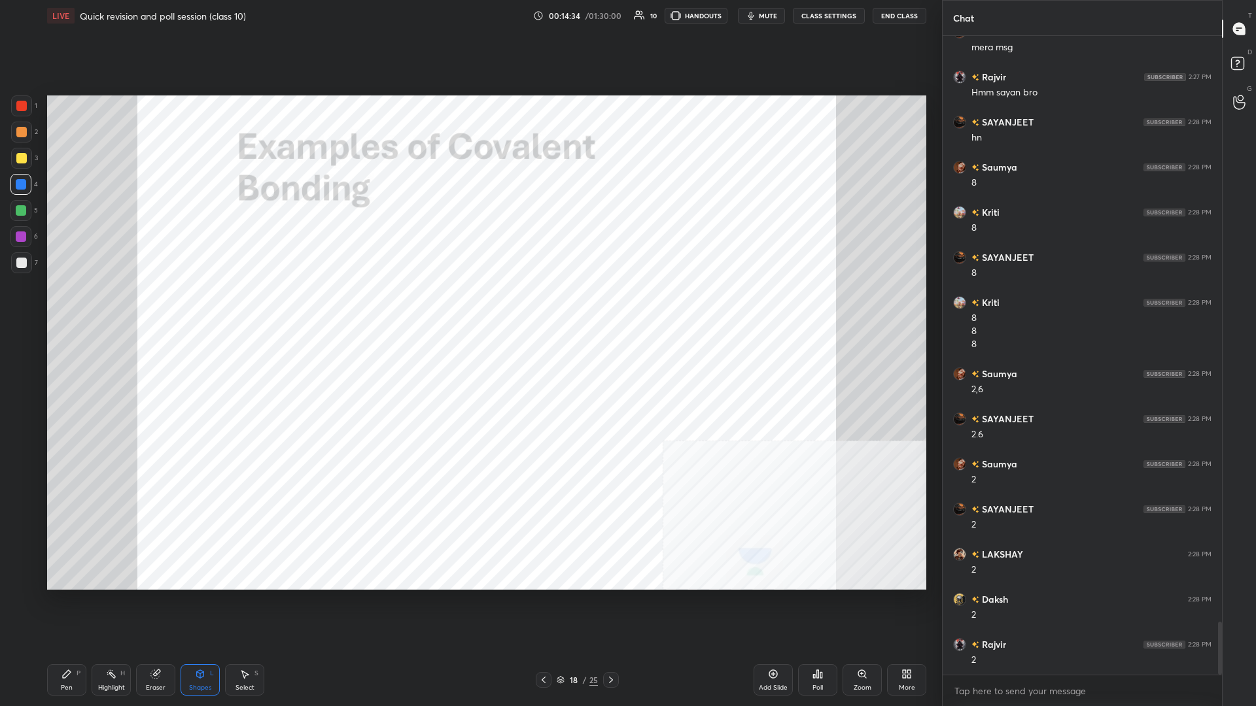
click at [17, 216] on div at bounding box center [20, 210] width 21 height 21
click at [79, 307] on div "P" at bounding box center [79, 673] width 4 height 7
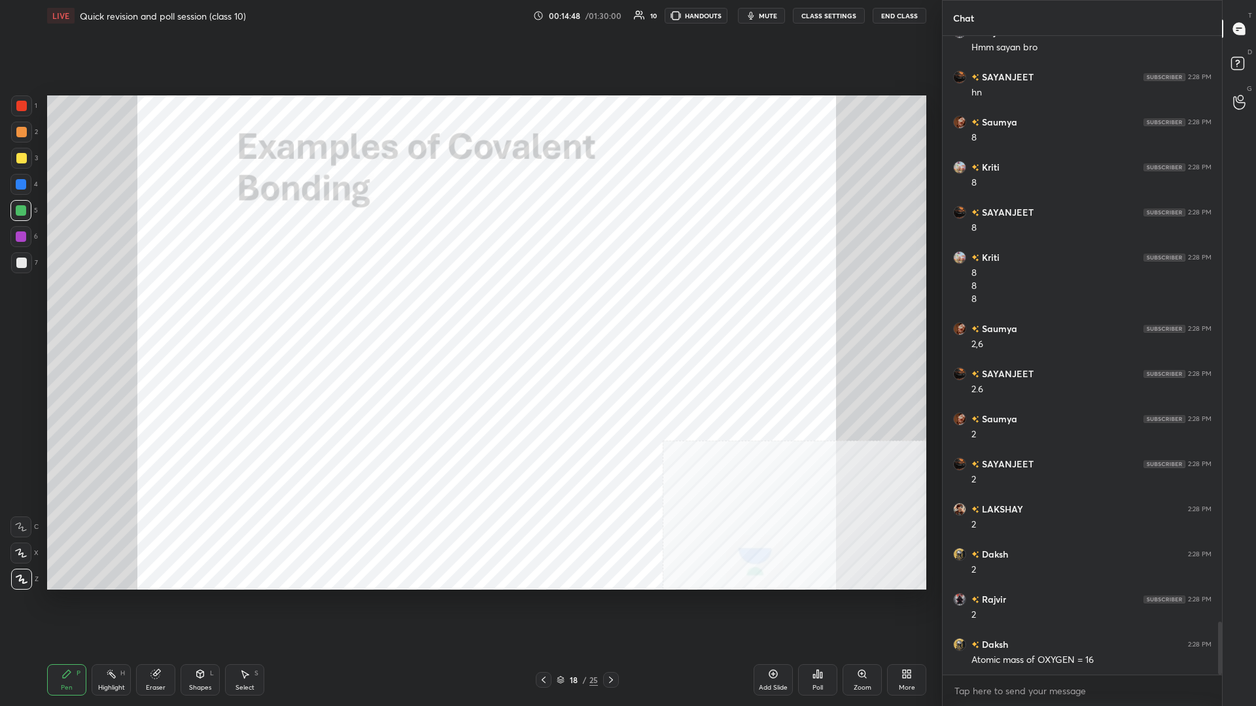
click at [20, 230] on div at bounding box center [20, 236] width 21 height 21
click at [107, 307] on div "Highlight" at bounding box center [111, 688] width 27 height 7
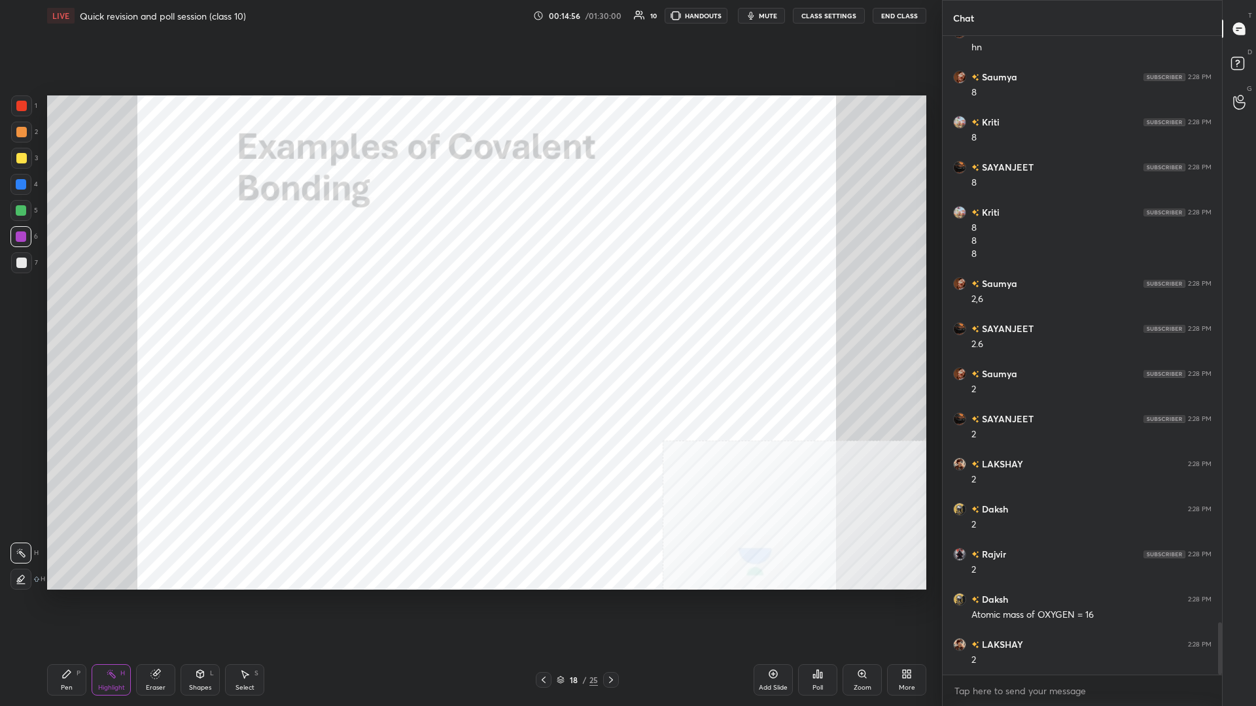
click at [70, 307] on icon at bounding box center [66, 674] width 10 height 10
click at [24, 103] on div at bounding box center [21, 106] width 10 height 10
click at [24, 106] on div at bounding box center [21, 106] width 10 height 10
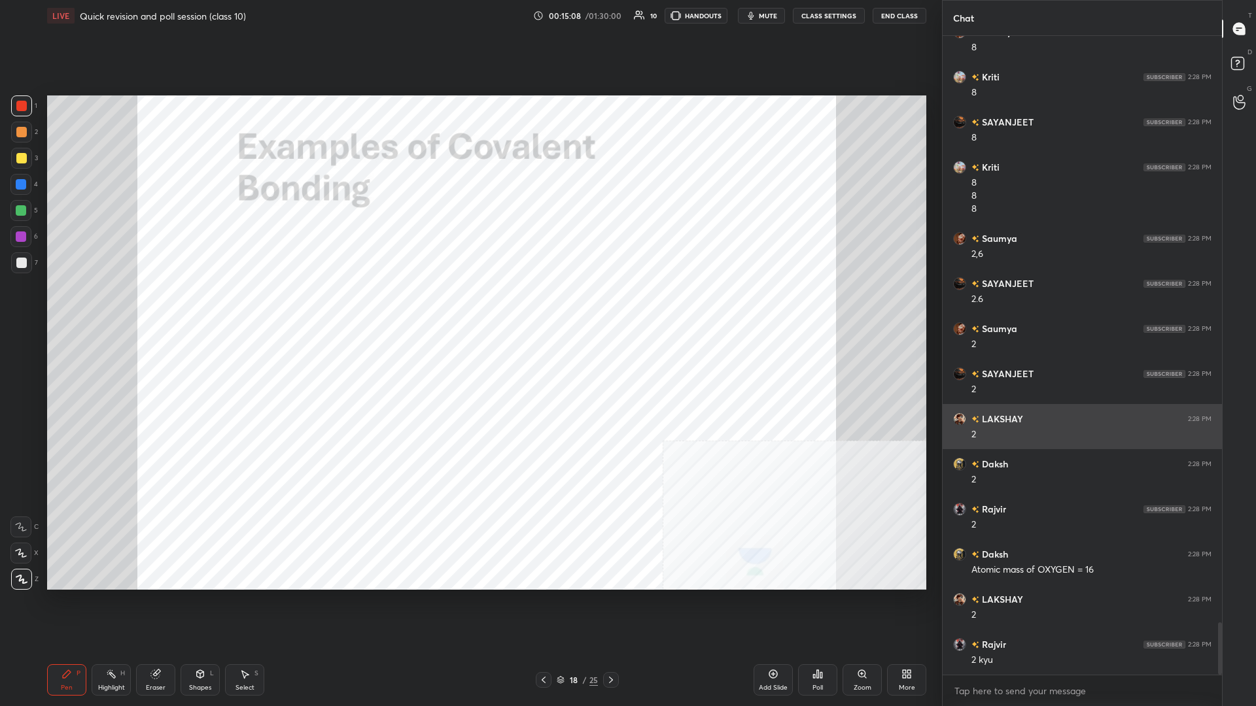
scroll to position [7223, 0]
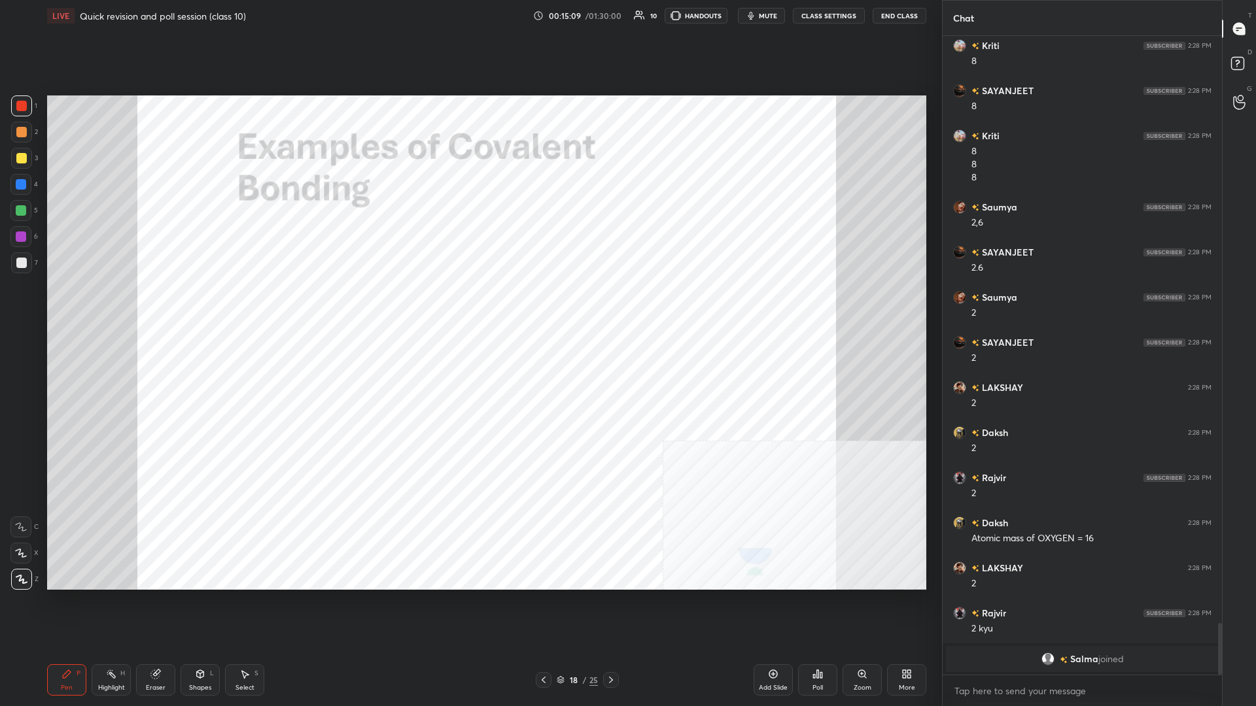
click at [25, 211] on div at bounding box center [21, 210] width 10 height 10
click at [21, 181] on div at bounding box center [21, 184] width 10 height 10
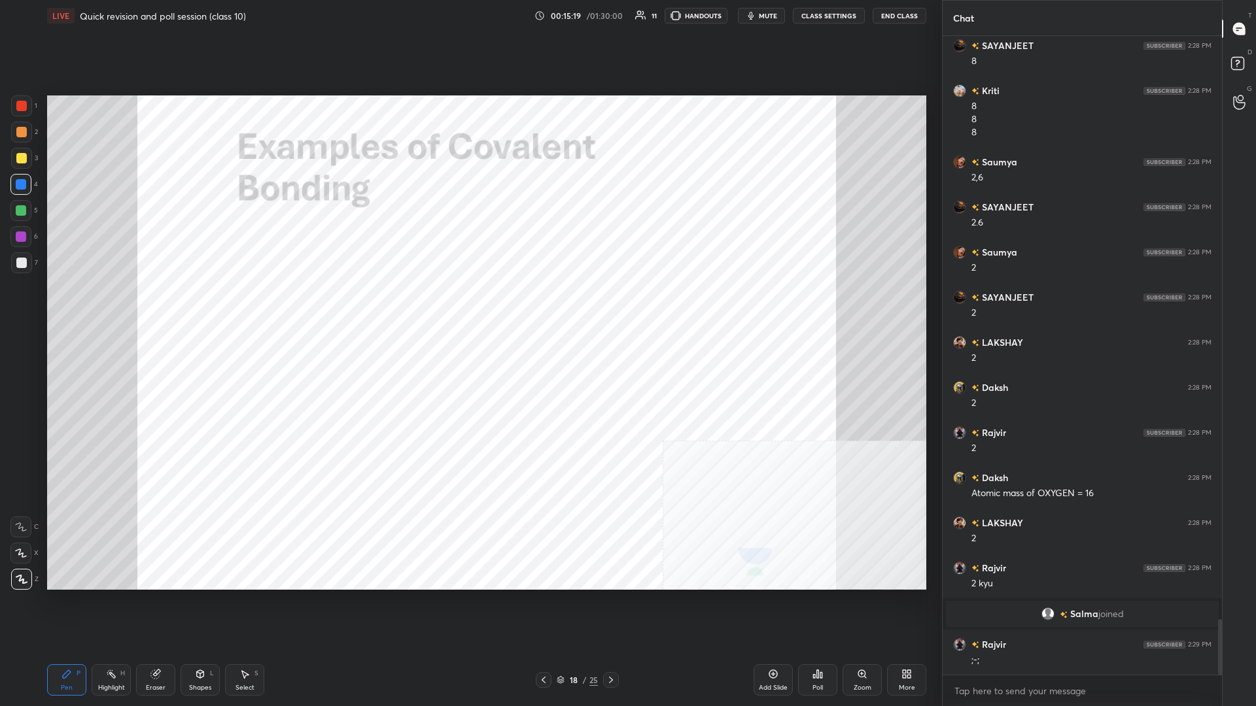
scroll to position [6739, 0]
click at [131, 307] on div "Pen P Highlight H Eraser Shapes L Select S" at bounding box center [223, 679] width 353 height 31
click at [119, 307] on div "Highlight H" at bounding box center [111, 679] width 39 height 31
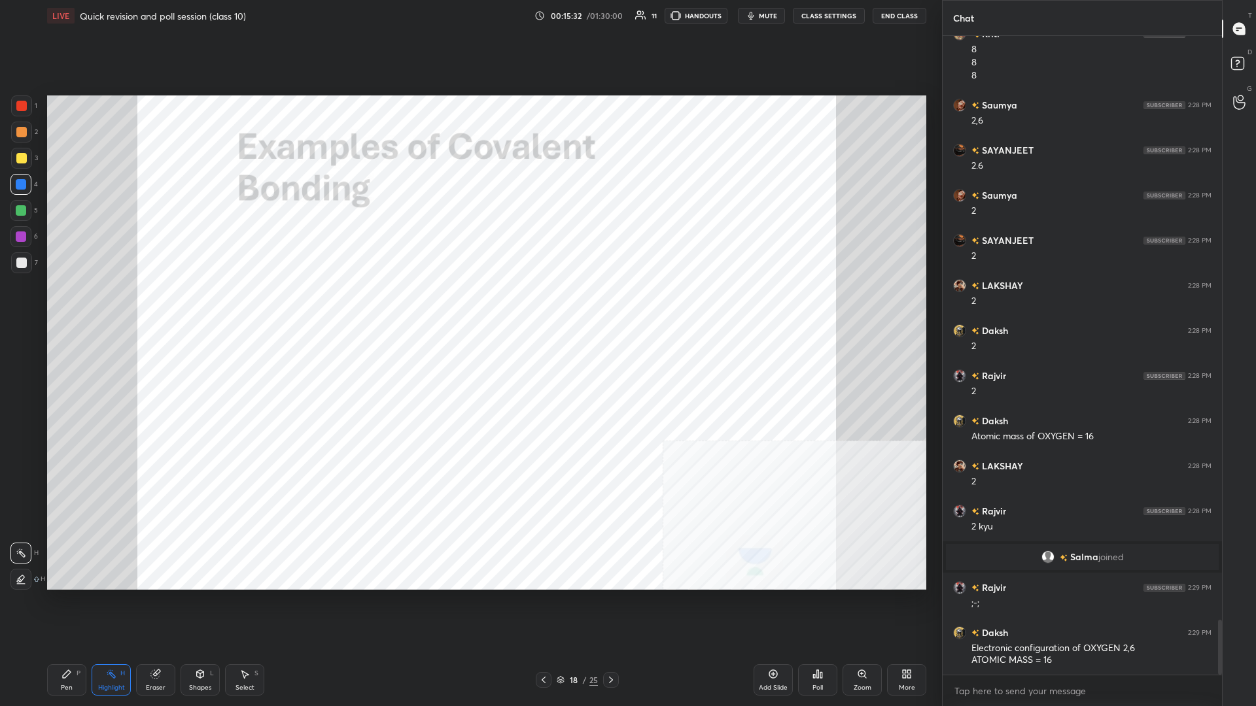
scroll to position [6809, 0]
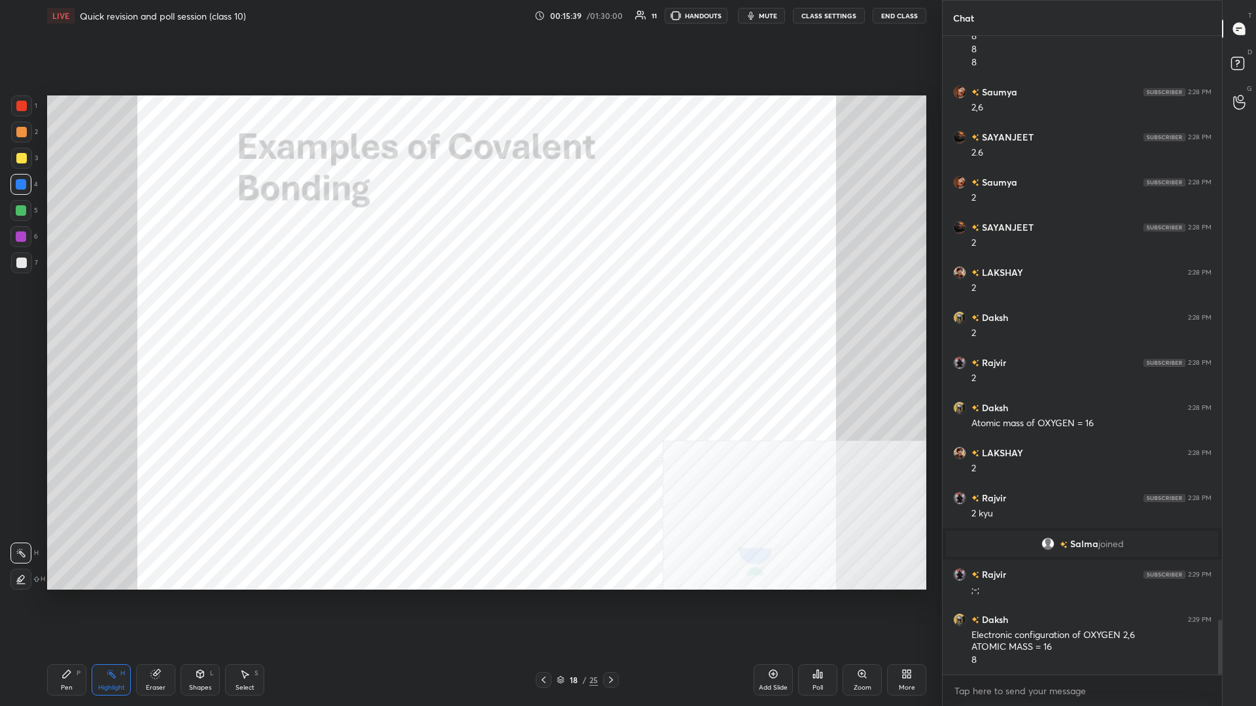
click at [109, 307] on div "Highlight H" at bounding box center [111, 679] width 39 height 31
click at [67, 307] on icon at bounding box center [66, 674] width 10 height 10
click at [72, 307] on div "Pen P" at bounding box center [66, 679] width 39 height 31
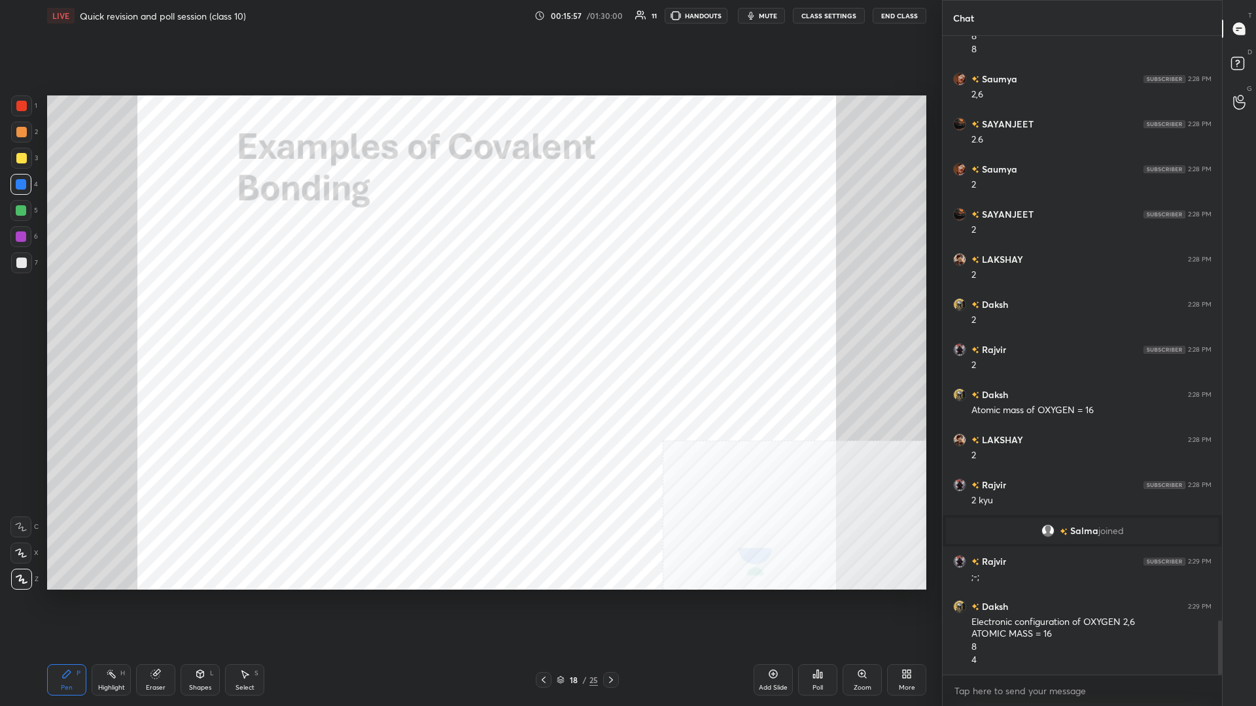
scroll to position [6868, 0]
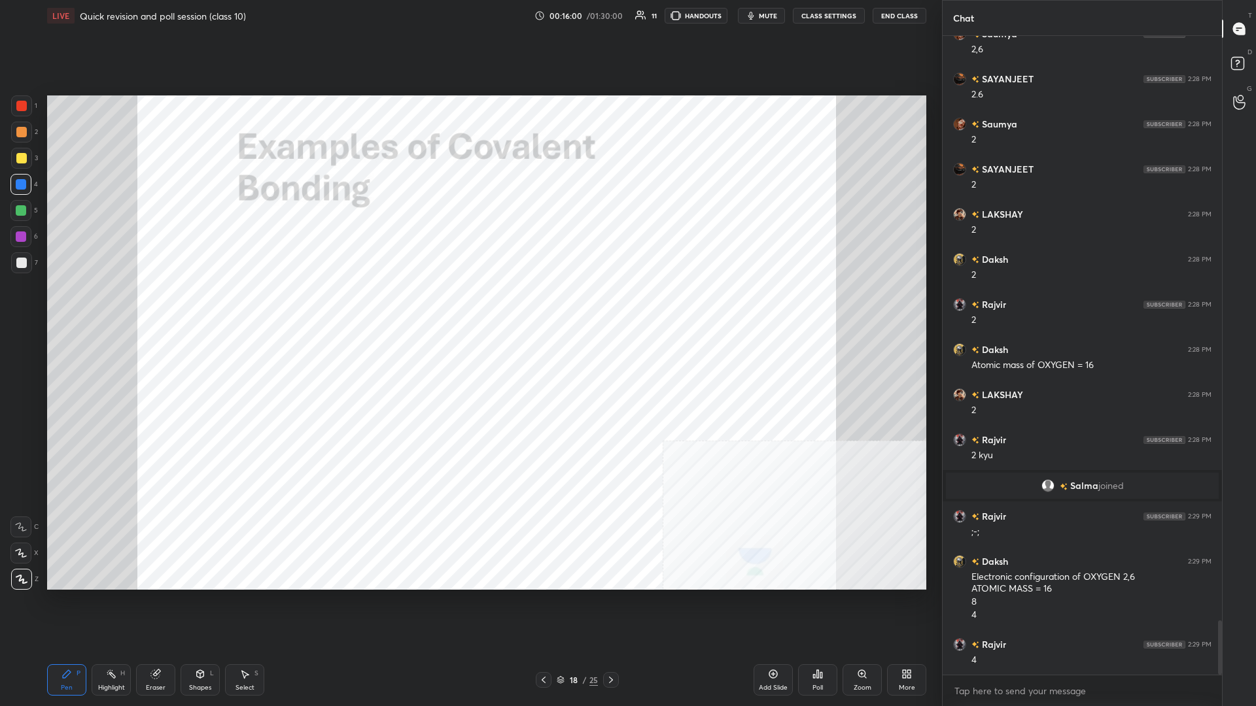
click at [21, 211] on div at bounding box center [21, 210] width 10 height 10
click at [19, 182] on div at bounding box center [21, 184] width 10 height 10
click at [18, 137] on div at bounding box center [21, 132] width 10 height 10
click at [19, 113] on div at bounding box center [21, 105] width 21 height 21
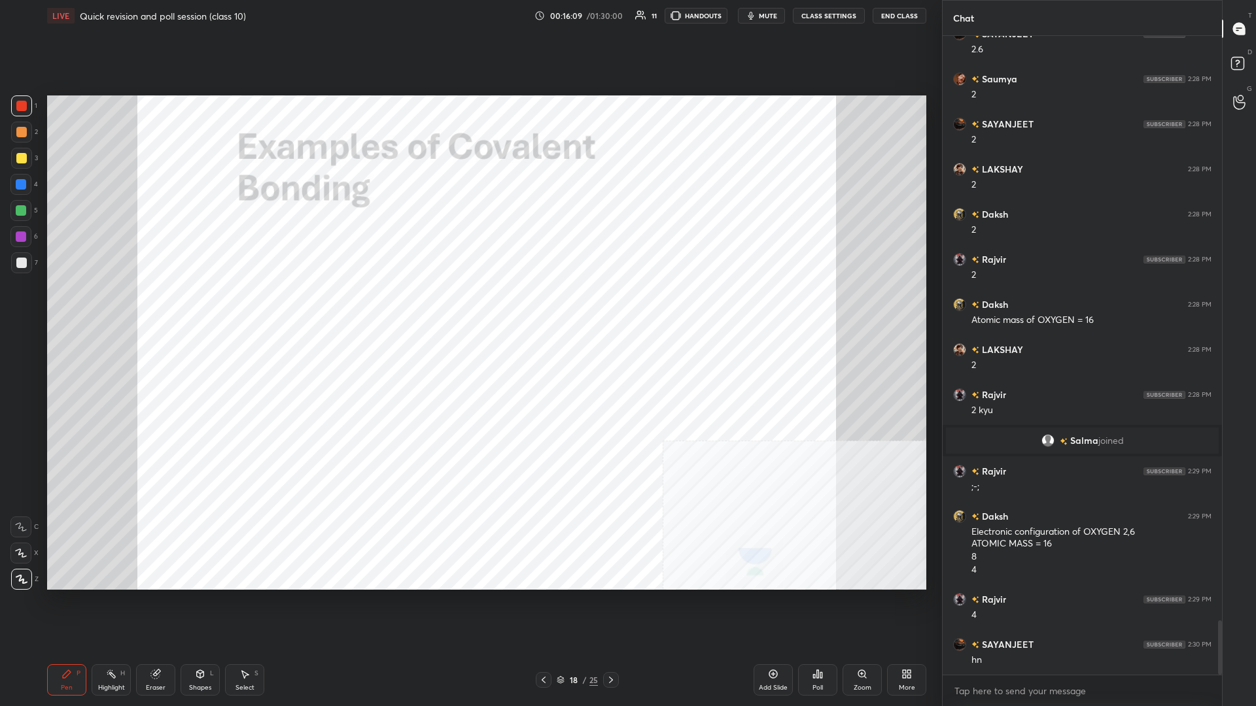
click at [18, 187] on div at bounding box center [21, 184] width 10 height 10
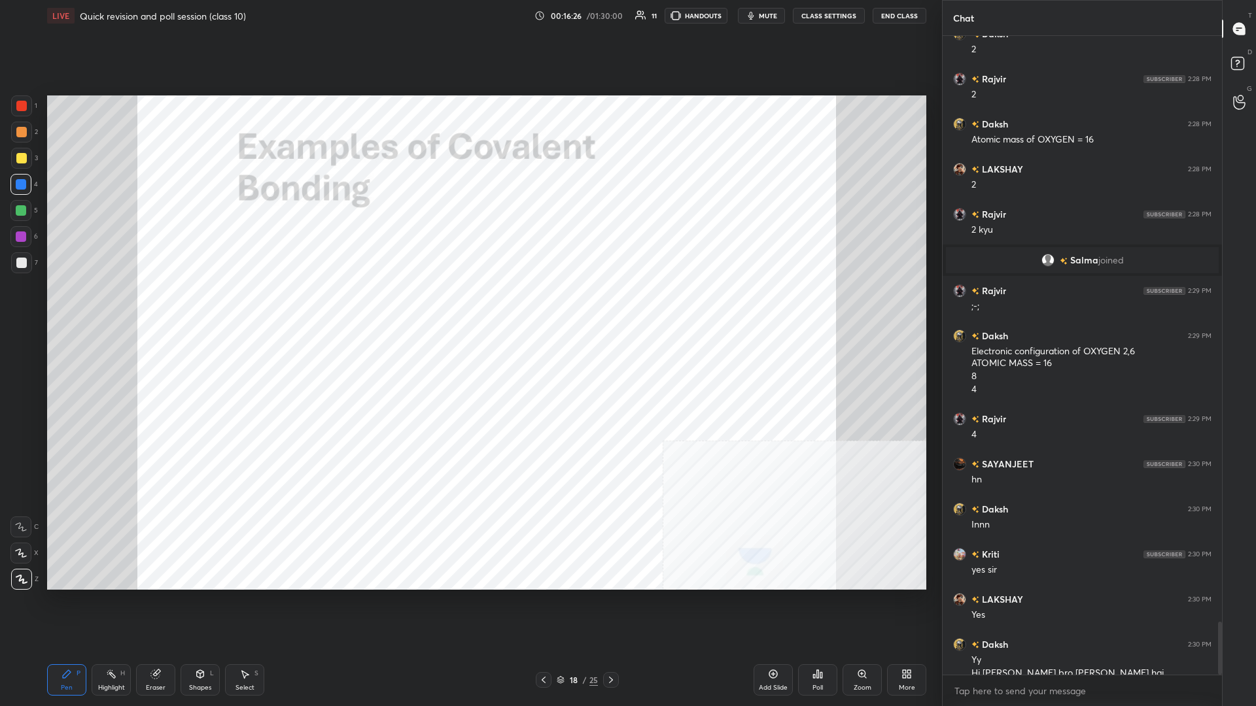
scroll to position [7106, 0]
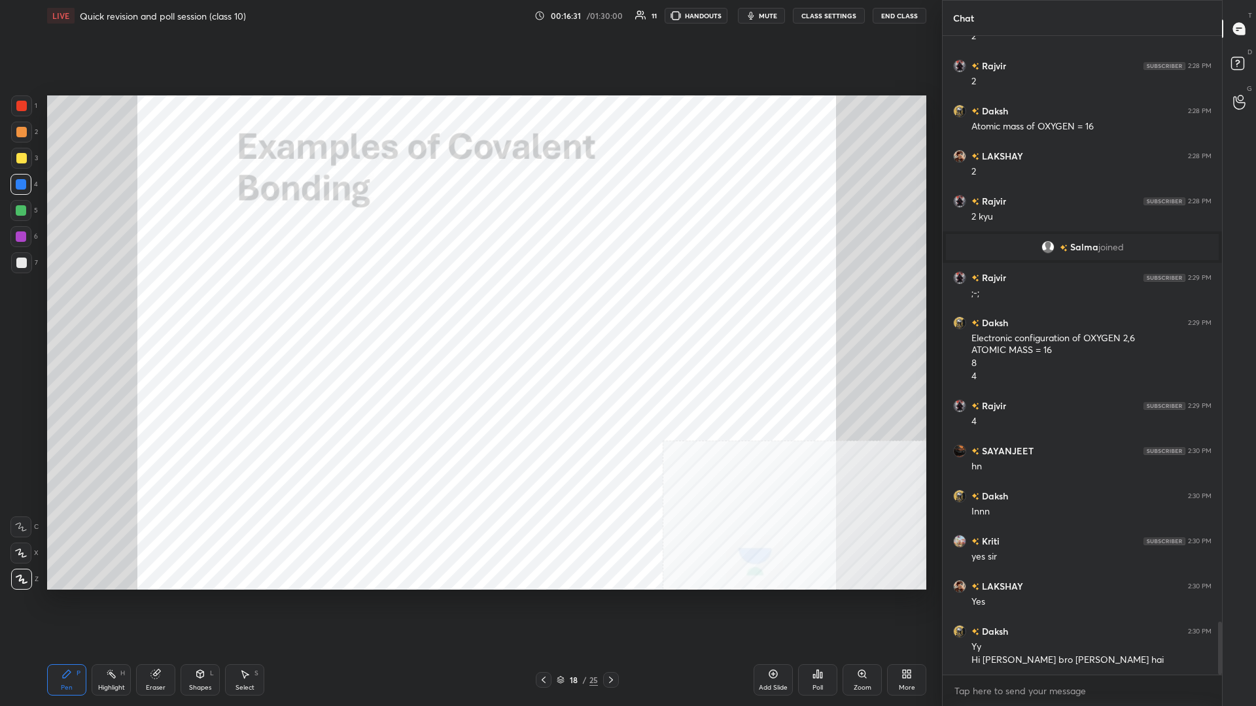
click at [26, 205] on div at bounding box center [20, 210] width 21 height 21
click at [18, 190] on div at bounding box center [20, 184] width 21 height 21
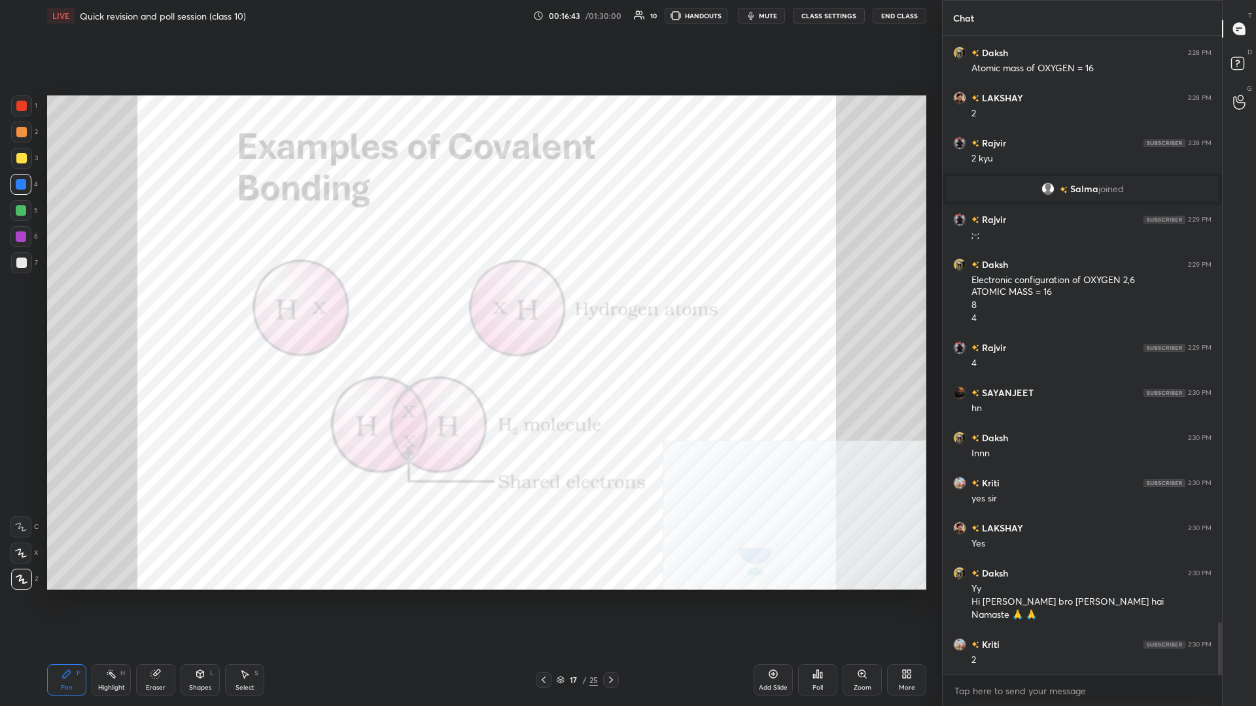
scroll to position [7210, 0]
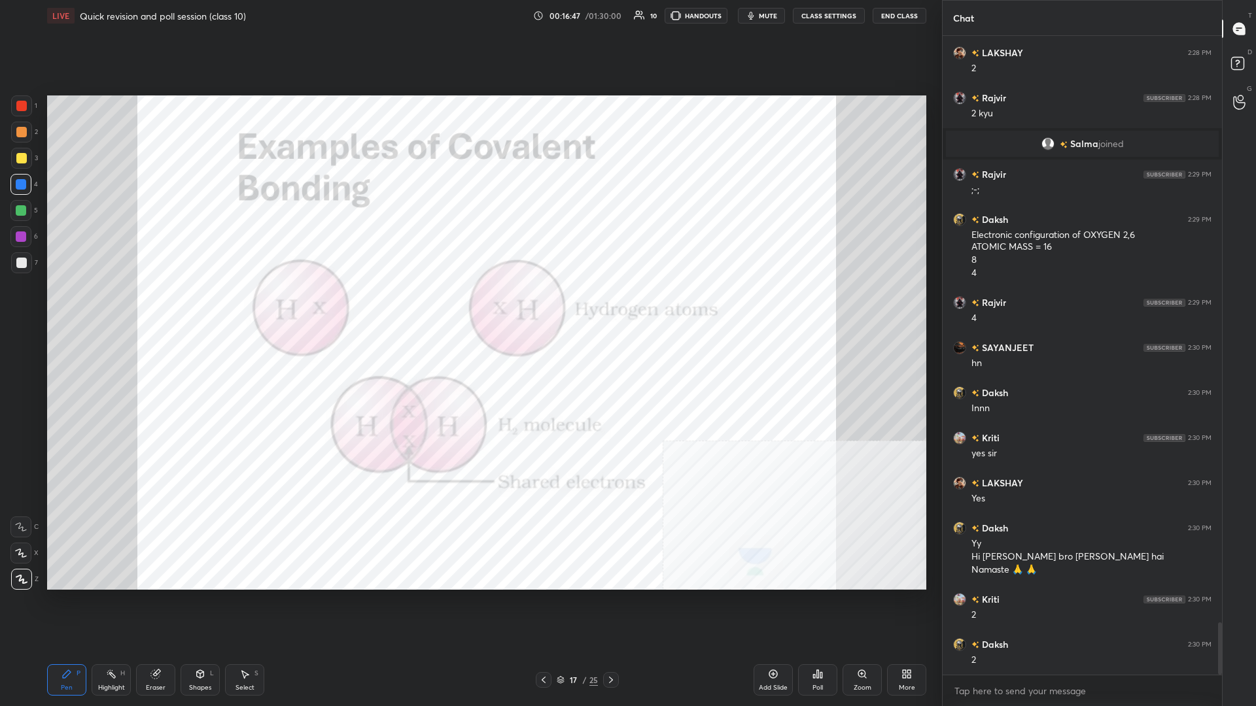
click at [26, 108] on div at bounding box center [21, 106] width 10 height 10
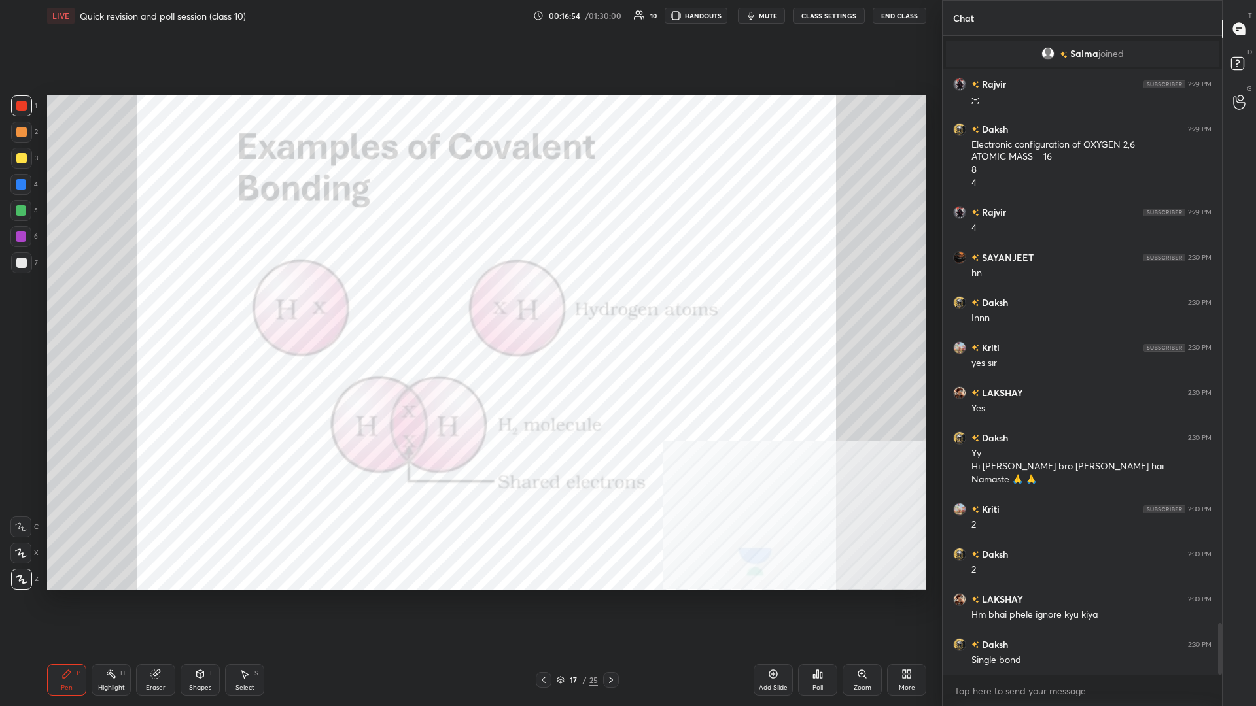
scroll to position [7345, 0]
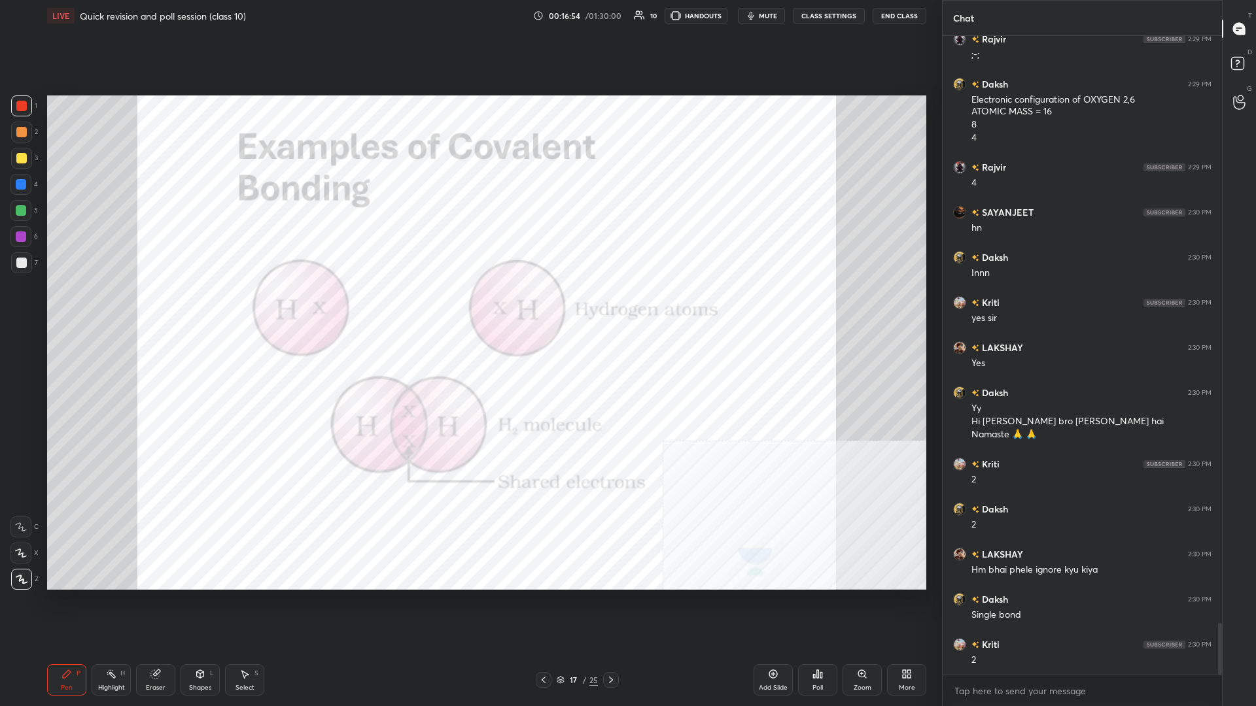
click at [22, 135] on div at bounding box center [21, 132] width 10 height 10
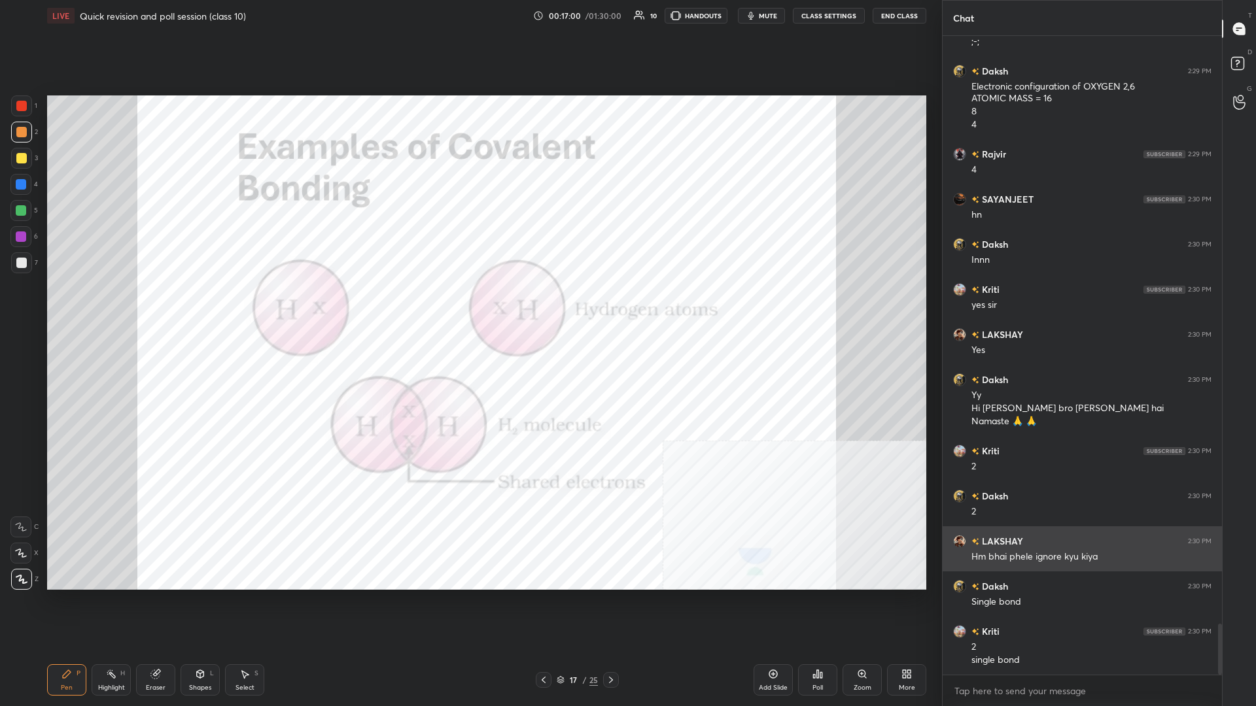
scroll to position [7403, 0]
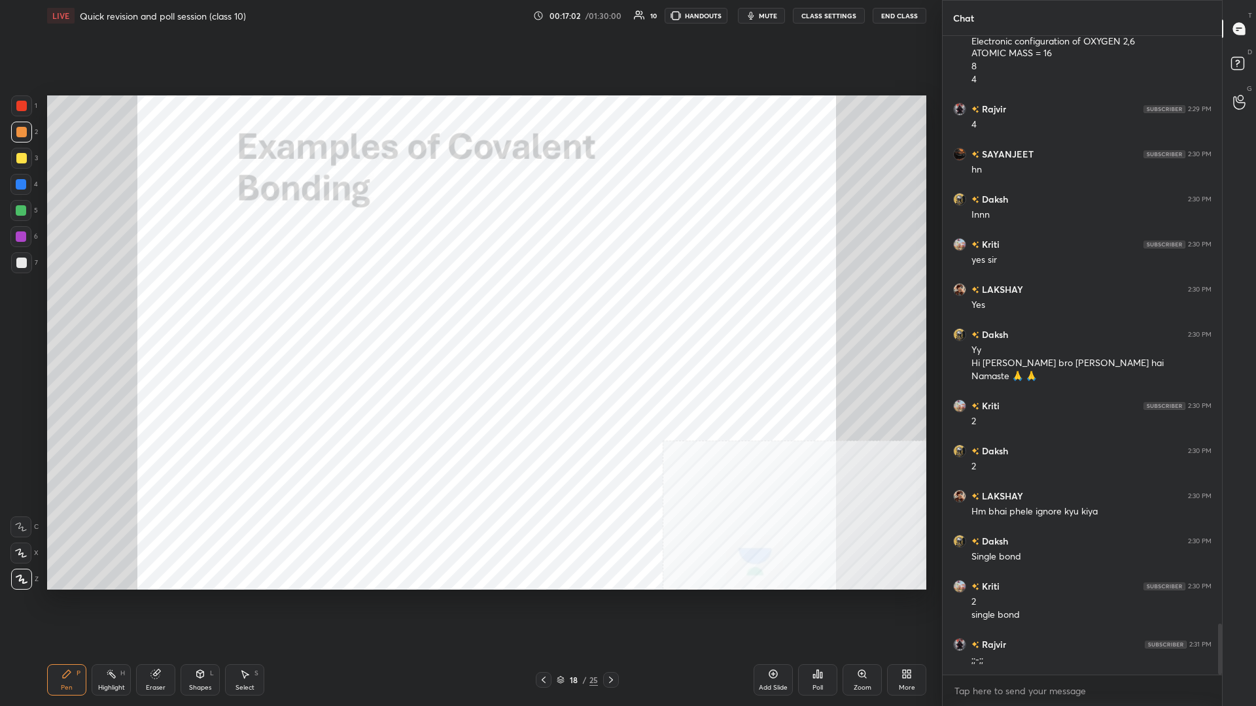
click at [22, 186] on div at bounding box center [21, 184] width 10 height 10
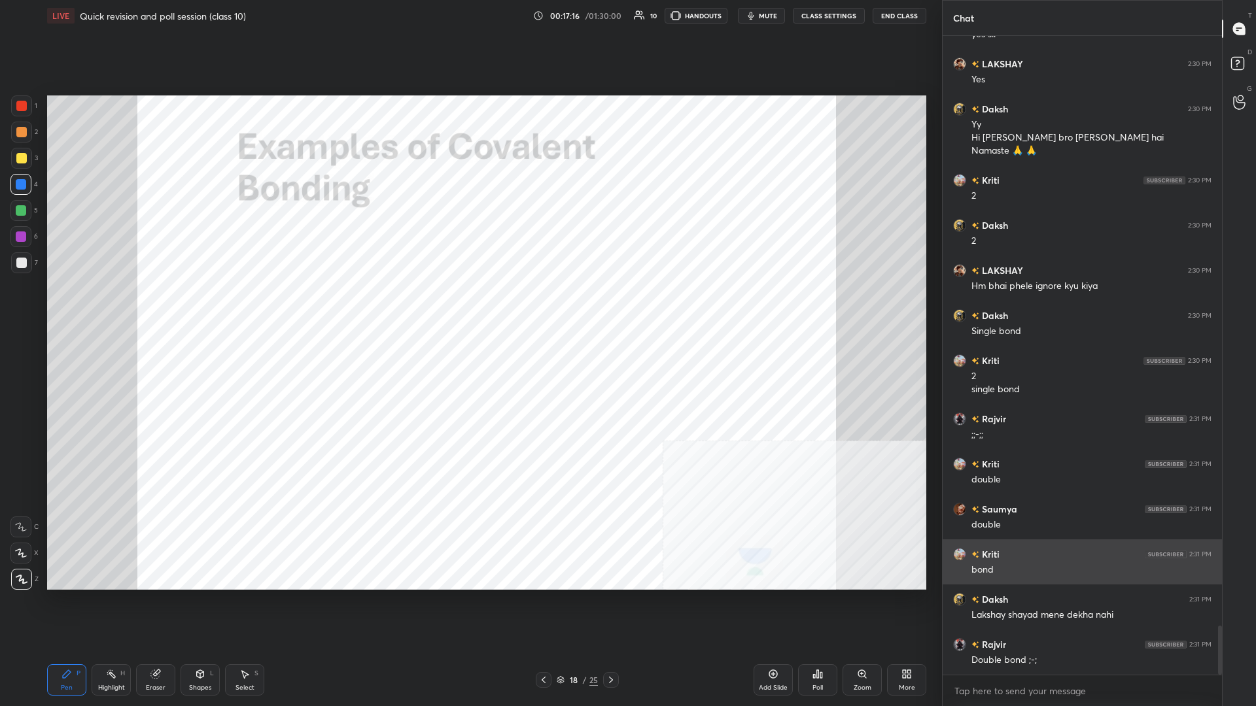
scroll to position [7674, 0]
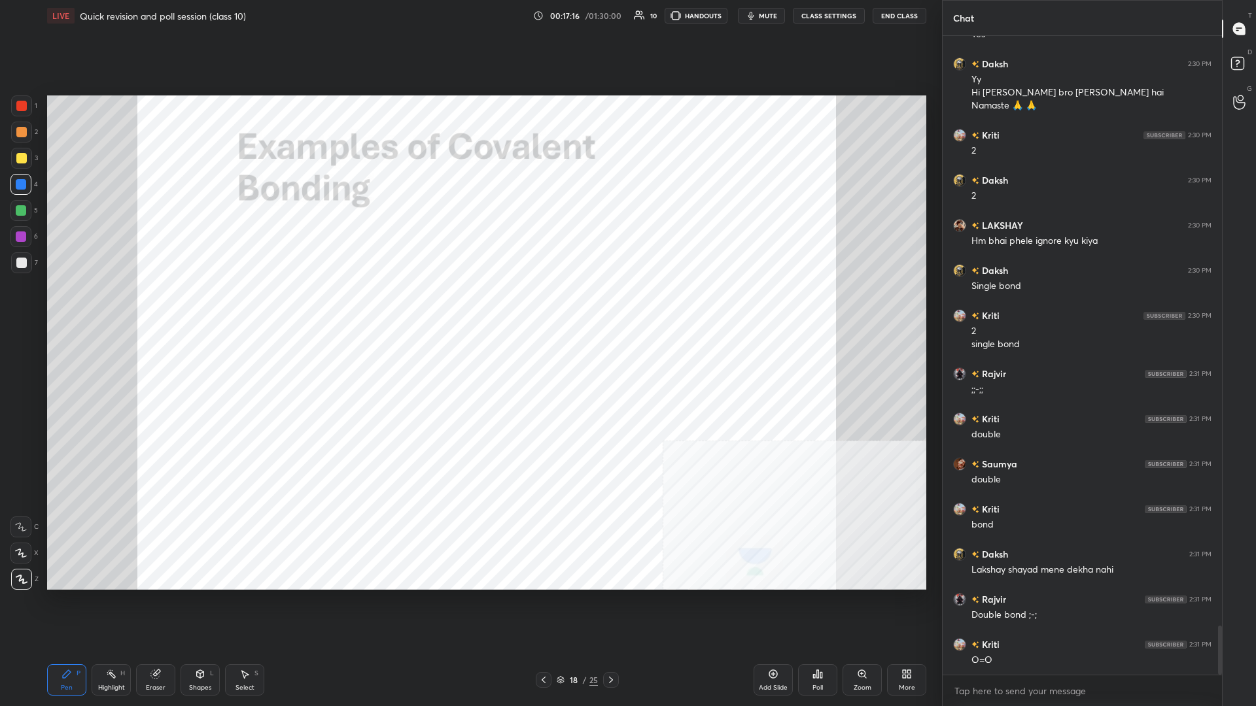
click at [22, 105] on div at bounding box center [21, 106] width 10 height 10
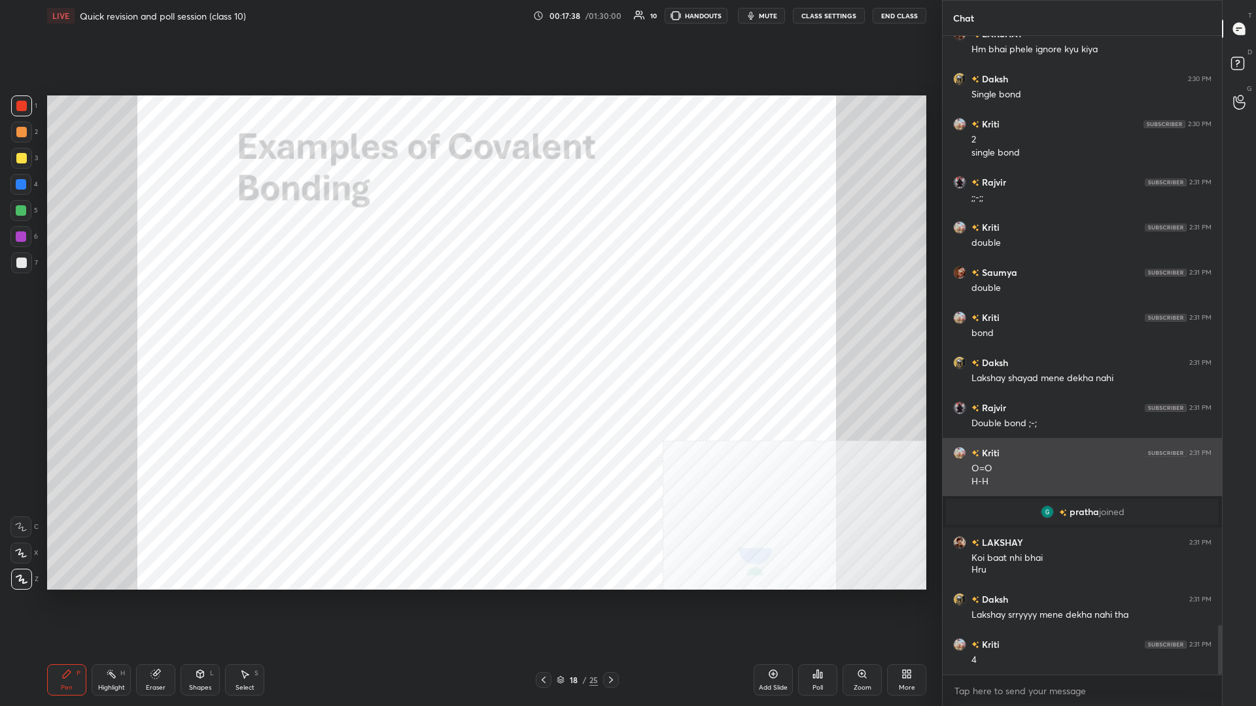
scroll to position [7624, 0]
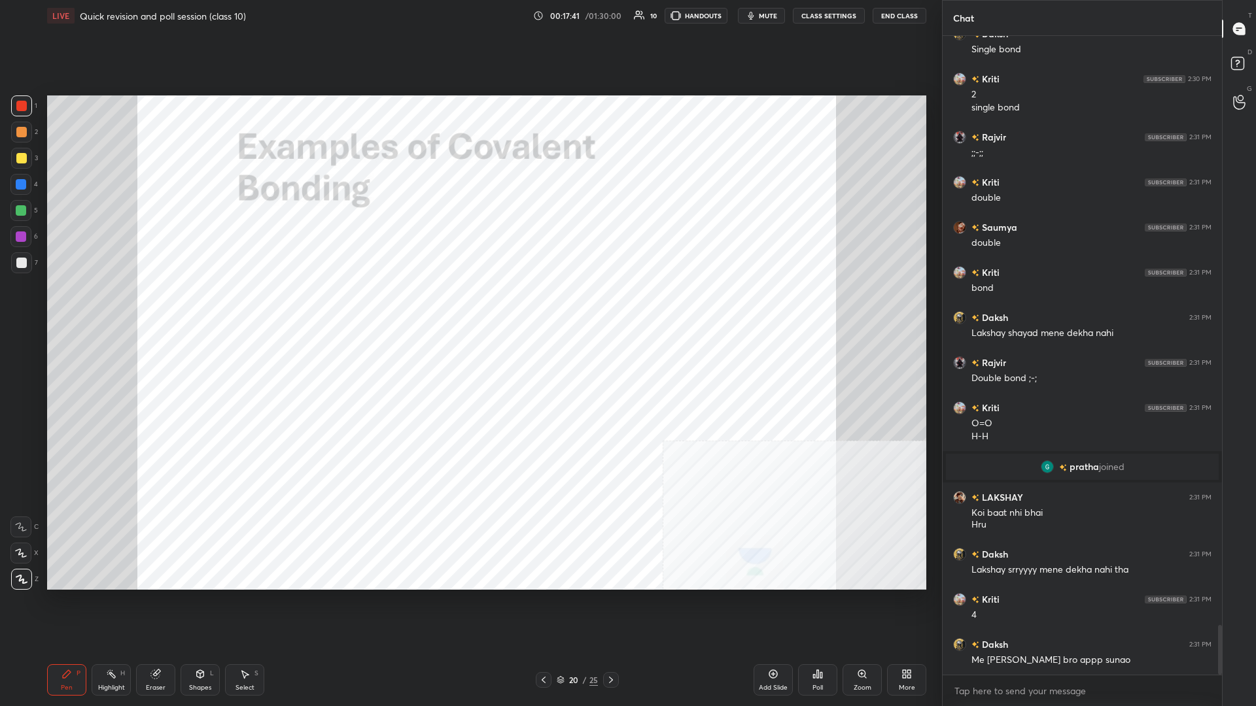
click at [22, 184] on div at bounding box center [21, 184] width 10 height 10
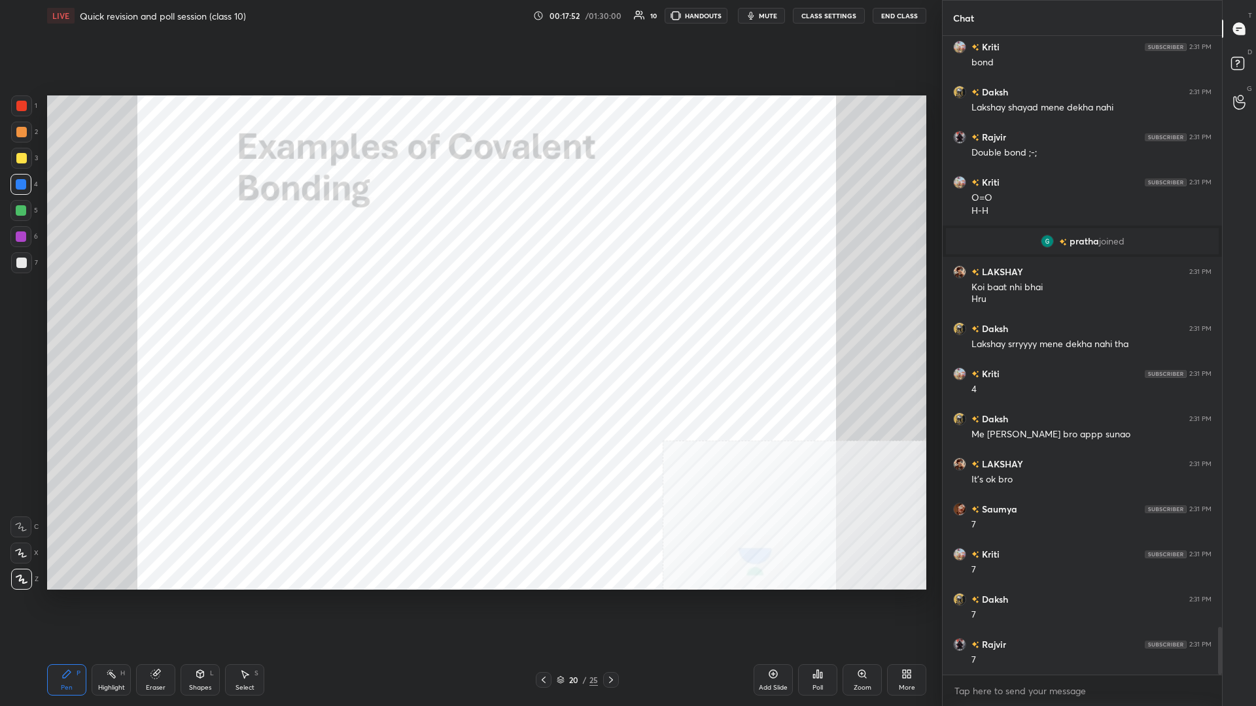
scroll to position [7894, 0]
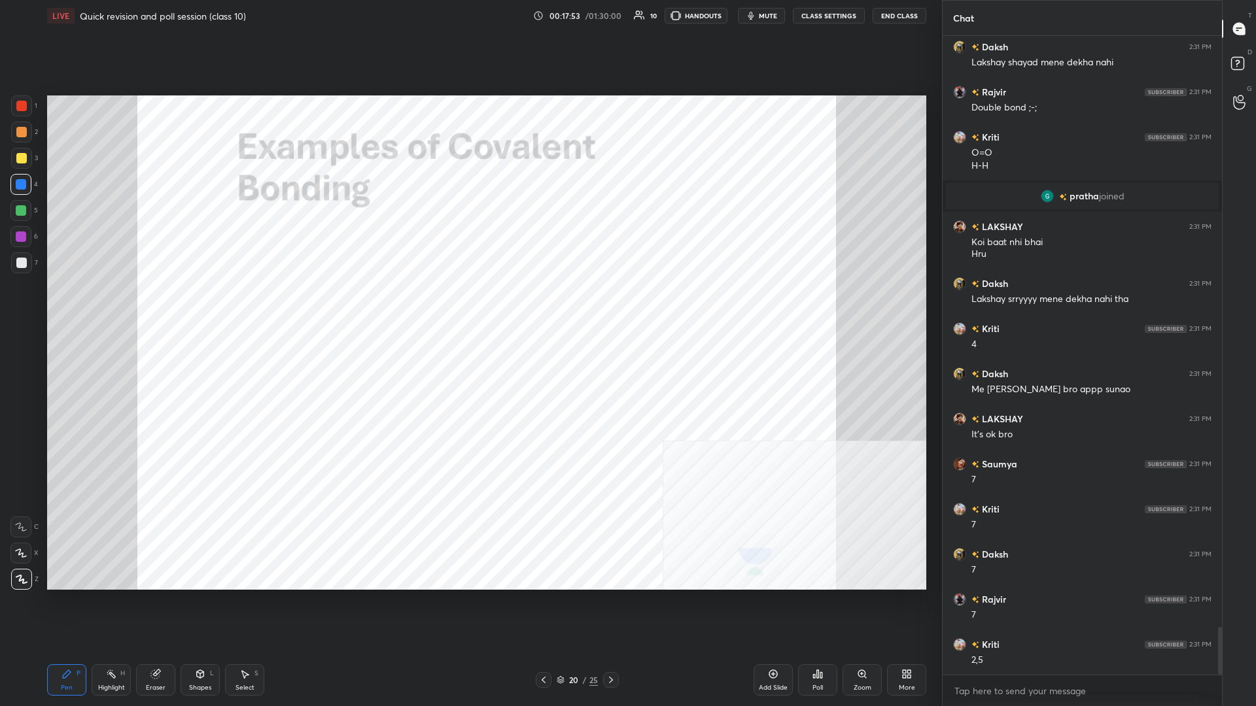
click at [27, 218] on div at bounding box center [20, 210] width 21 height 21
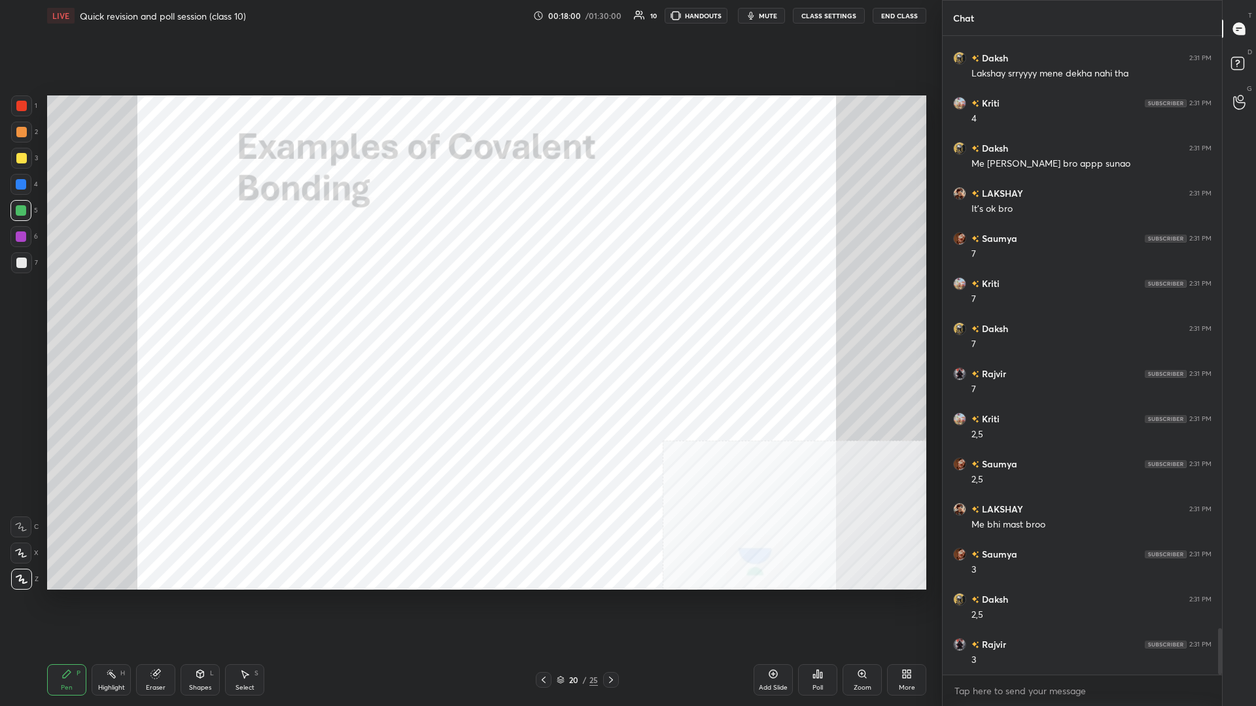
scroll to position [8165, 0]
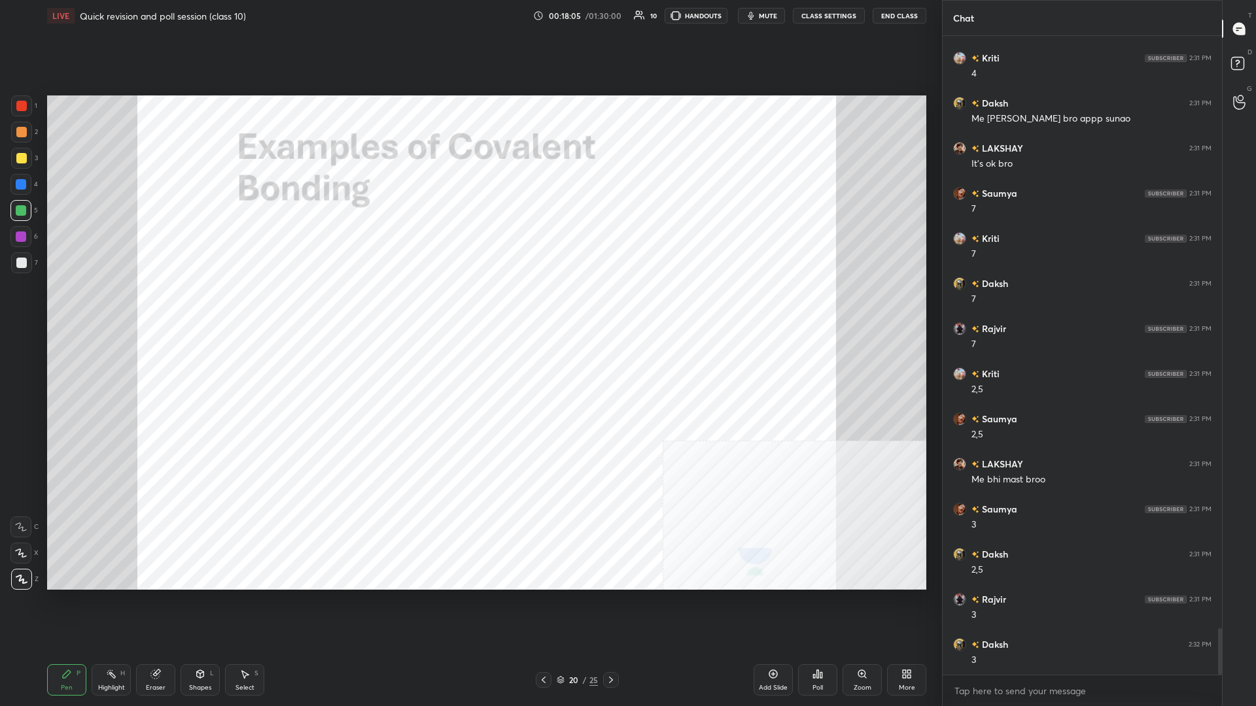
click at [26, 184] on div at bounding box center [21, 184] width 10 height 10
click at [26, 229] on div at bounding box center [20, 236] width 21 height 21
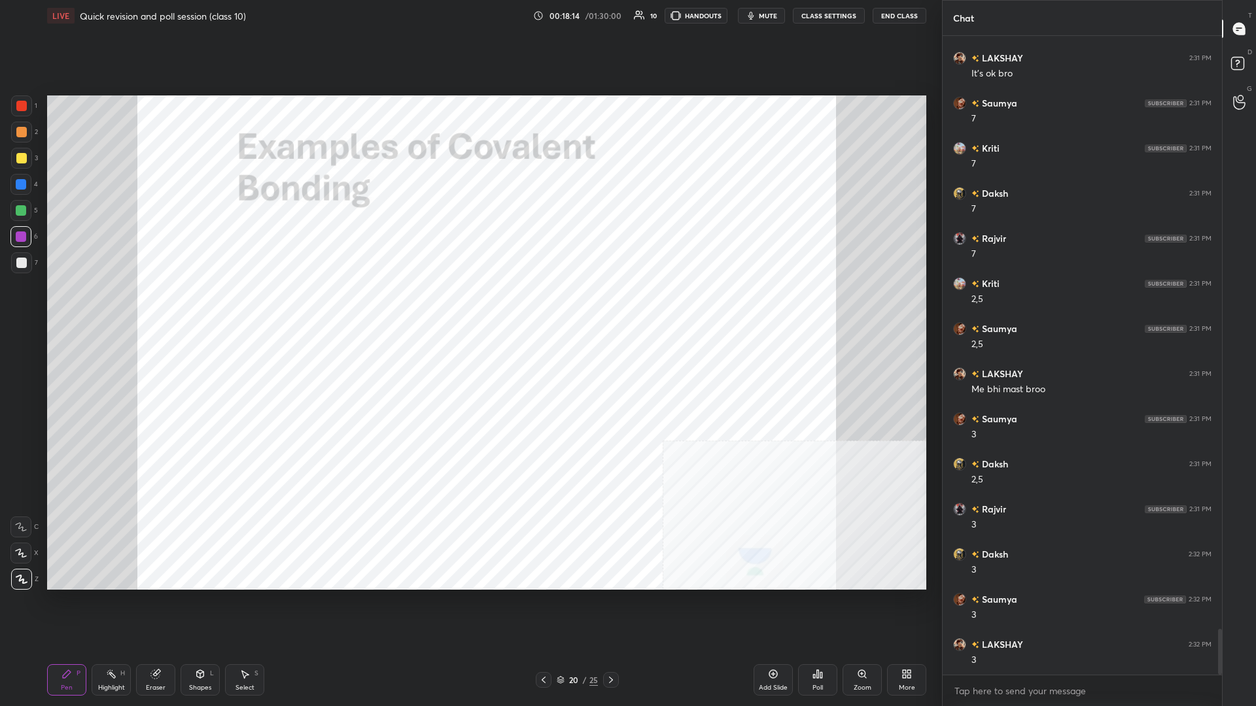
scroll to position [8301, 0]
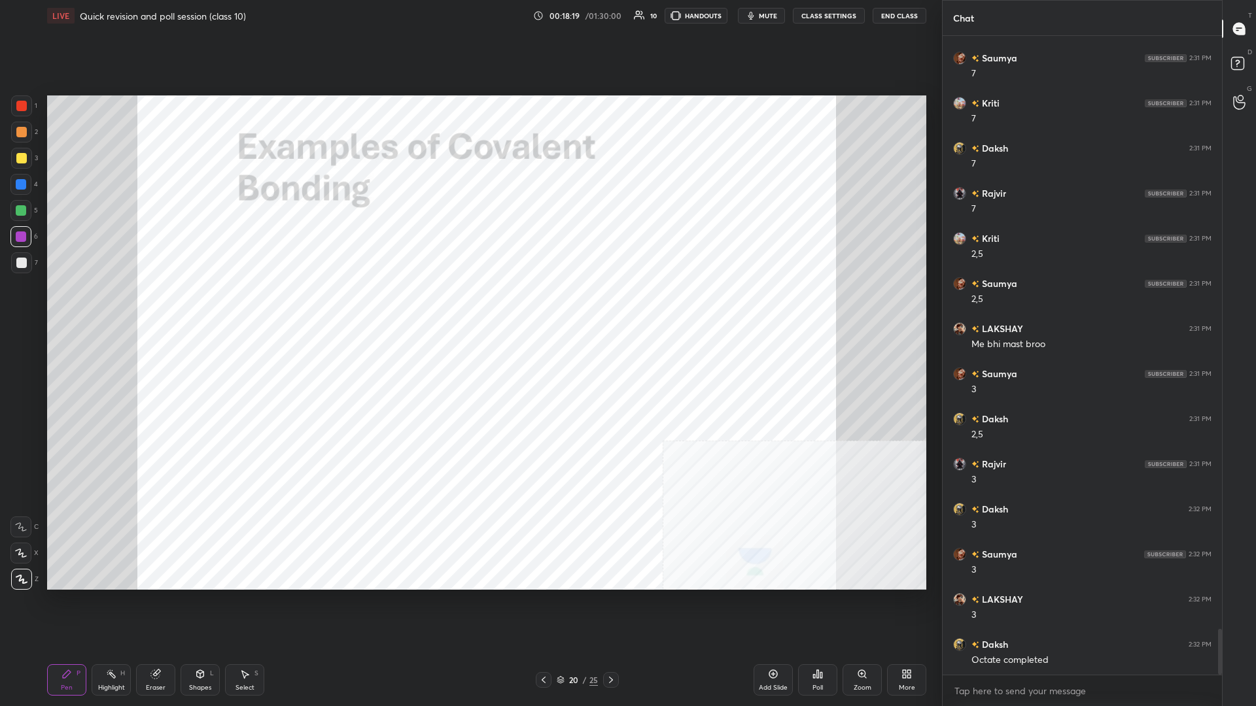
click at [217, 307] on div "Shapes L" at bounding box center [200, 679] width 39 height 31
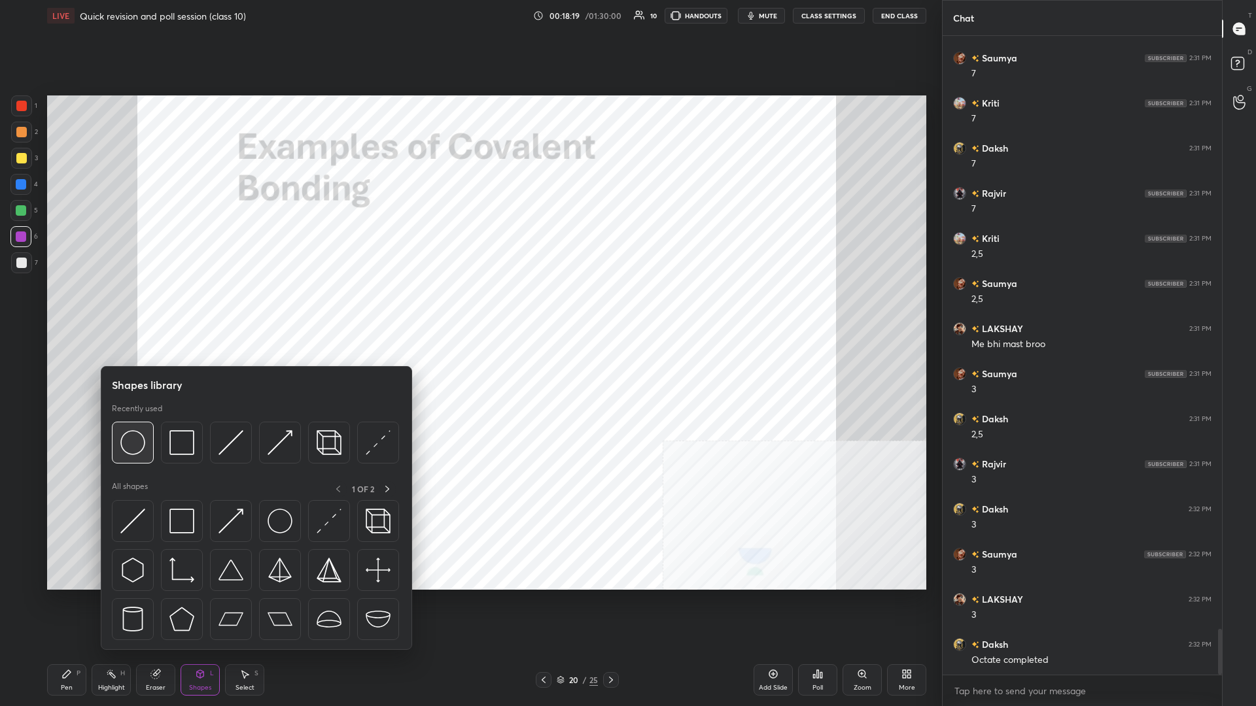
click at [129, 307] on img at bounding box center [132, 442] width 25 height 25
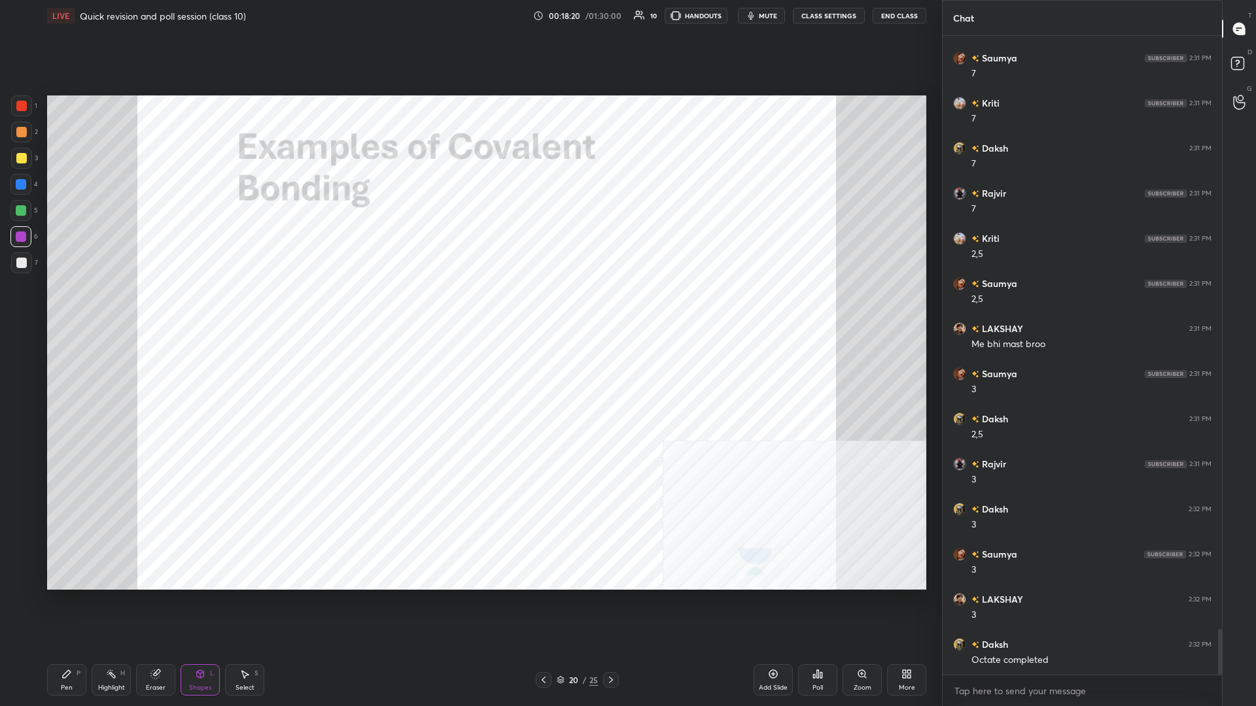
click at [22, 234] on div at bounding box center [21, 237] width 10 height 10
click at [84, 307] on div "Pen P" at bounding box center [66, 679] width 39 height 31
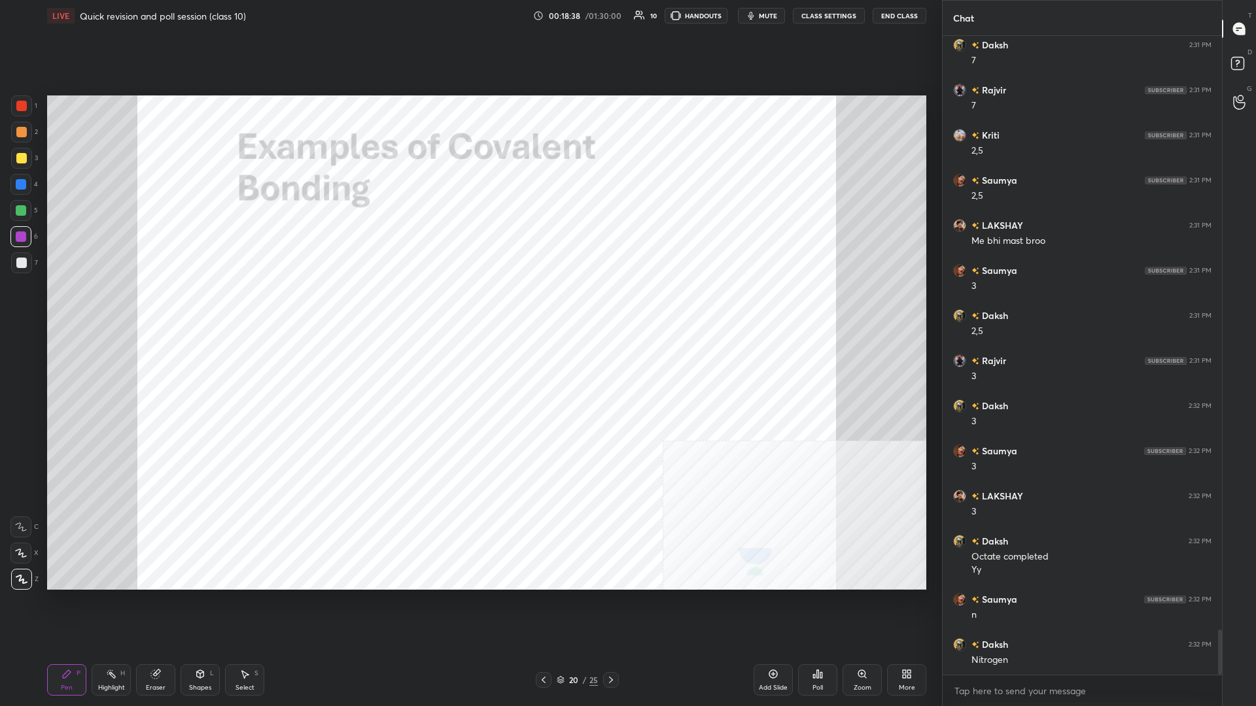
scroll to position [8449, 0]
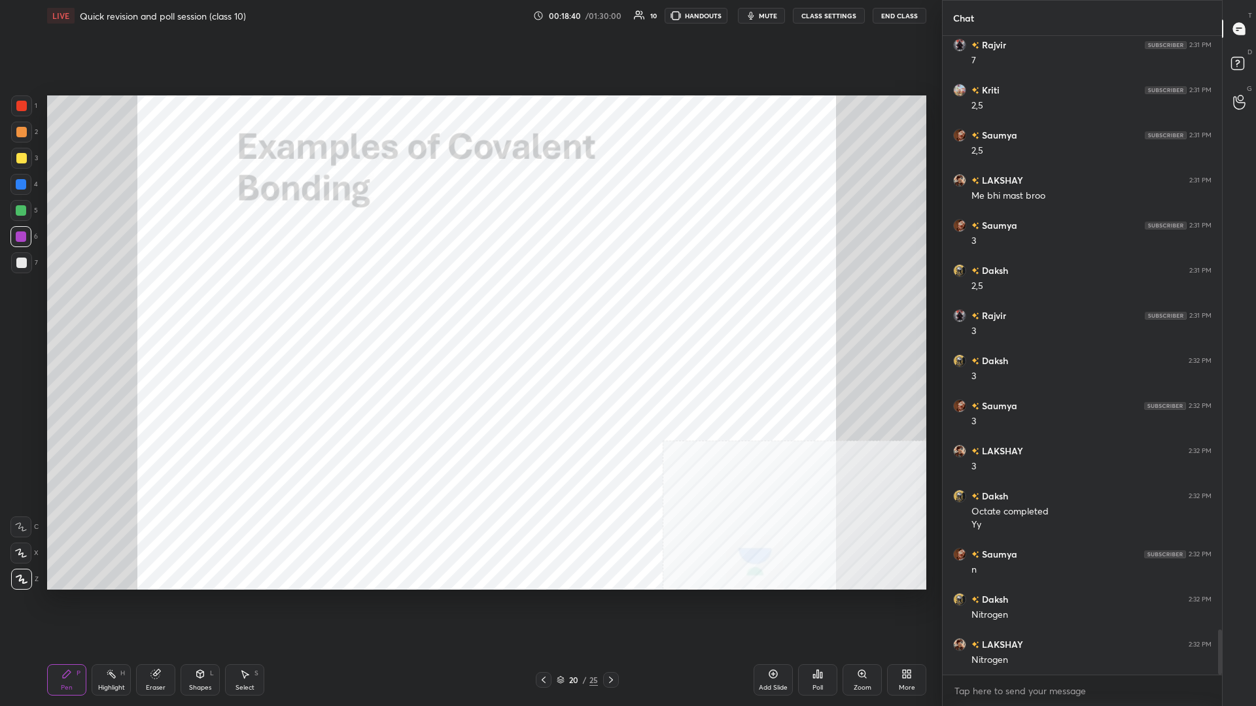
click at [118, 307] on div "Highlight" at bounding box center [111, 688] width 27 height 7
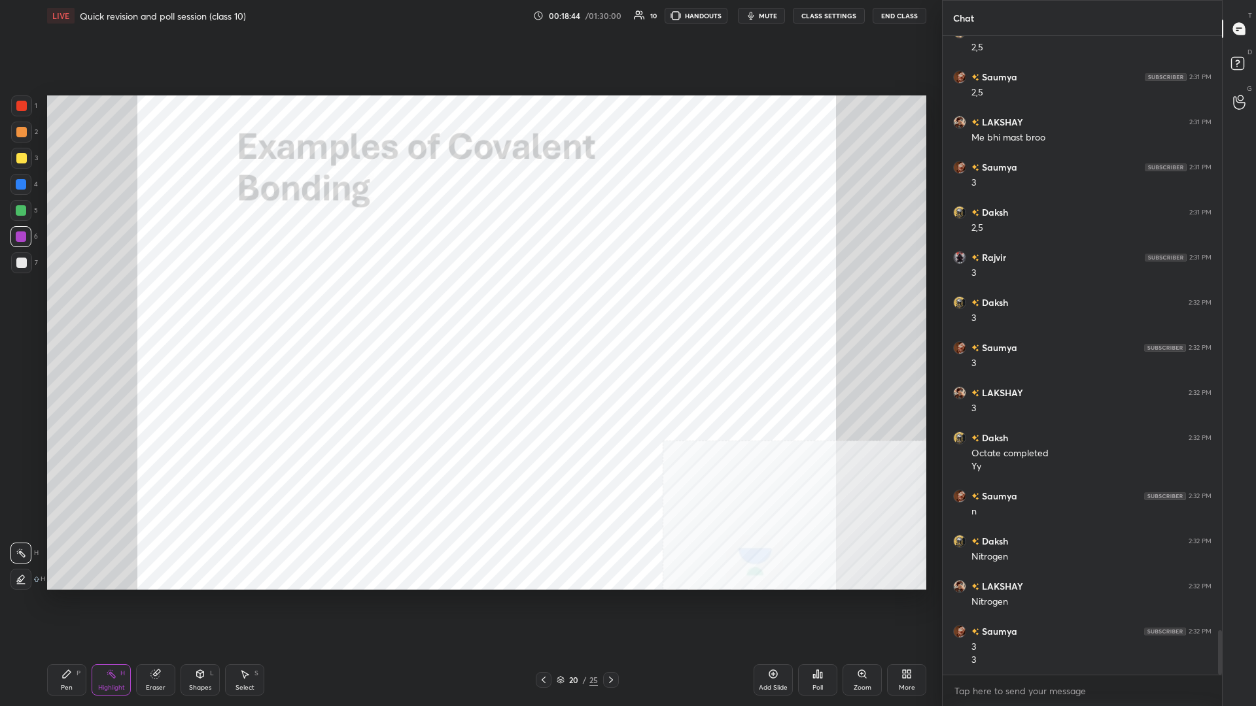
scroll to position [8597, 0]
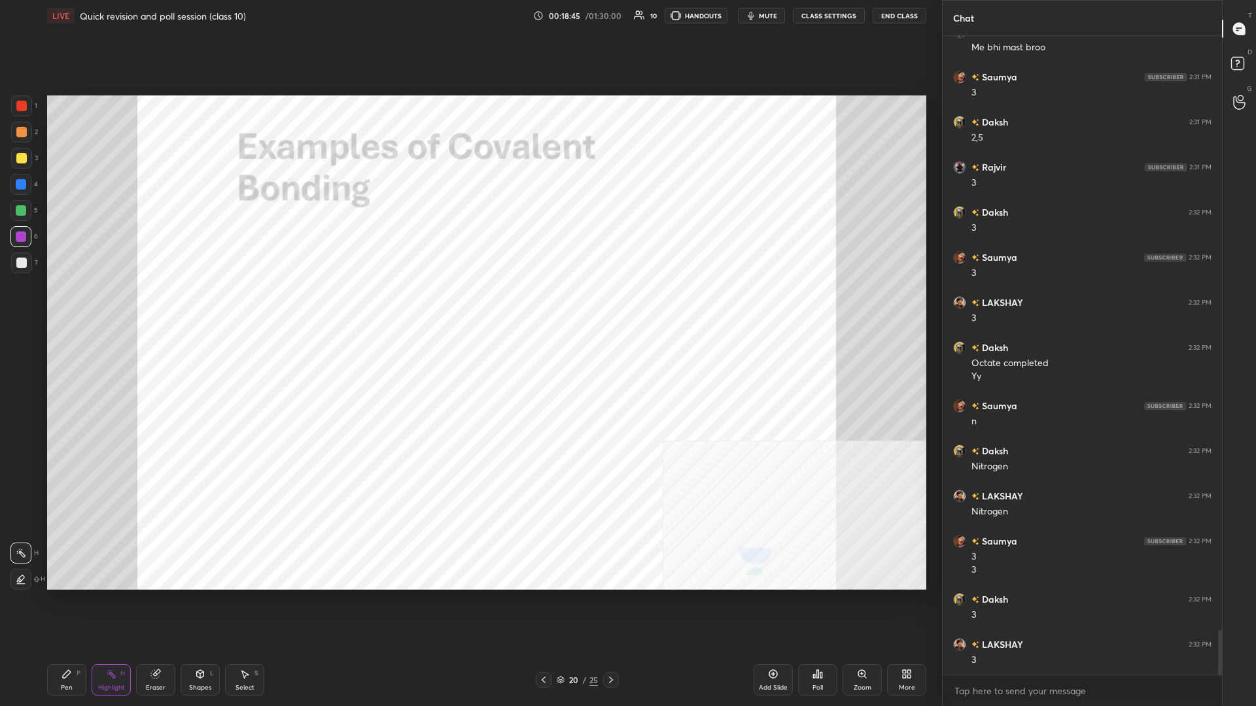
click at [65, 307] on div "Pen P Highlight H Eraser Shapes L Select S 20 / 25 Add Slide Poll Zoom More" at bounding box center [486, 680] width 879 height 52
click at [68, 307] on div "Pen P" at bounding box center [66, 679] width 39 height 31
click at [7, 106] on div "1 2 3 4 5 6 7 C X Z C X Z E E Erase all H H" at bounding box center [21, 342] width 42 height 494
click at [7, 107] on div "1 2 3 4 5 6 7 C X Z C X Z E E Erase all H H" at bounding box center [21, 342] width 42 height 494
click at [14, 107] on div at bounding box center [21, 105] width 21 height 21
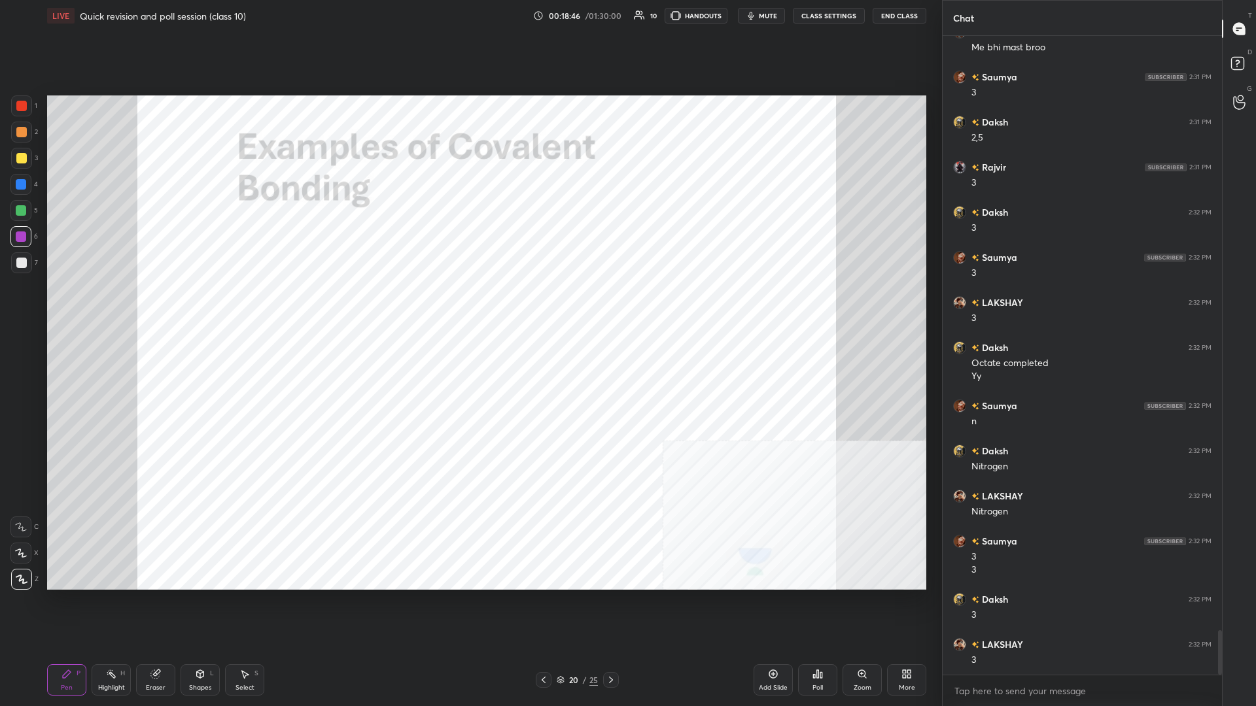
click at [20, 106] on div at bounding box center [21, 106] width 10 height 10
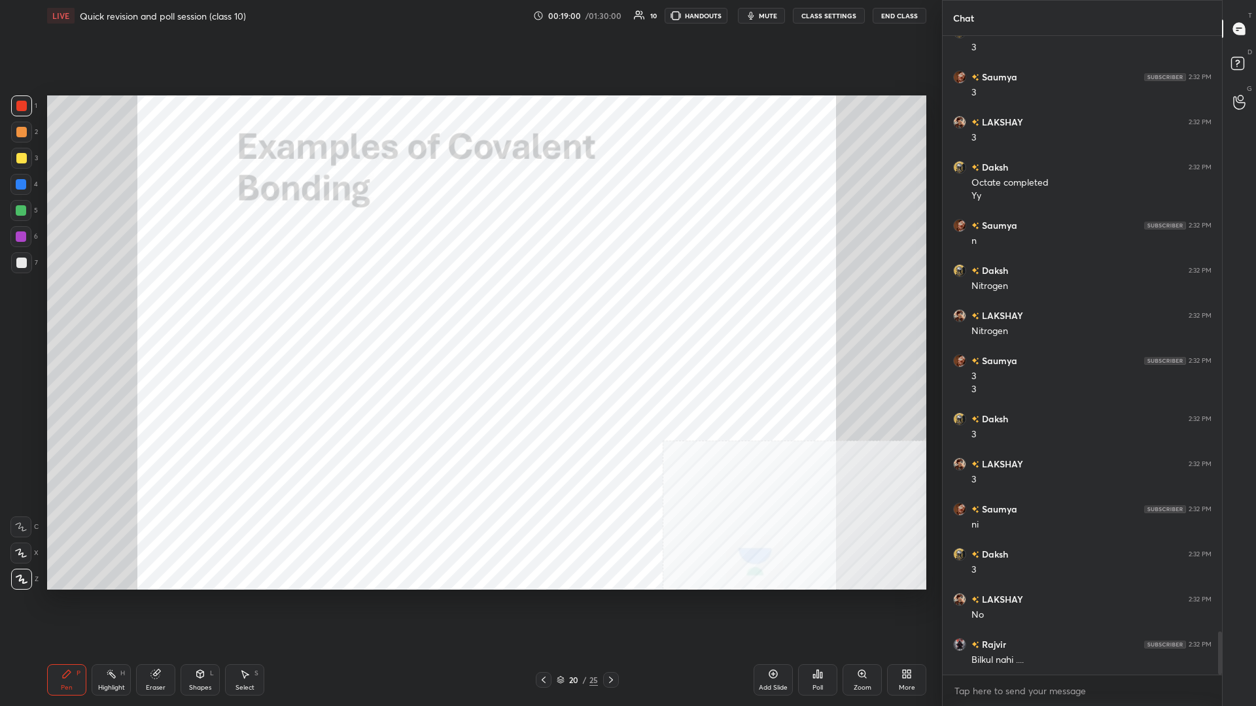
scroll to position [8823, 0]
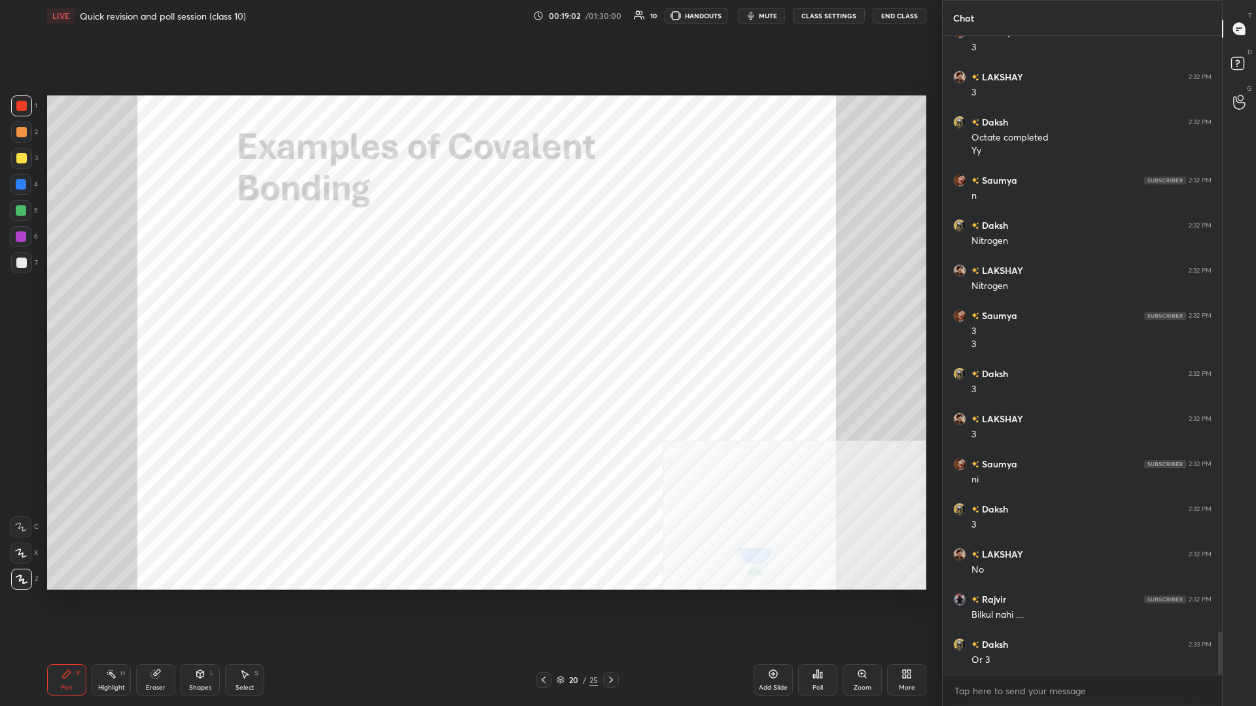
click at [31, 182] on div at bounding box center [20, 184] width 21 height 21
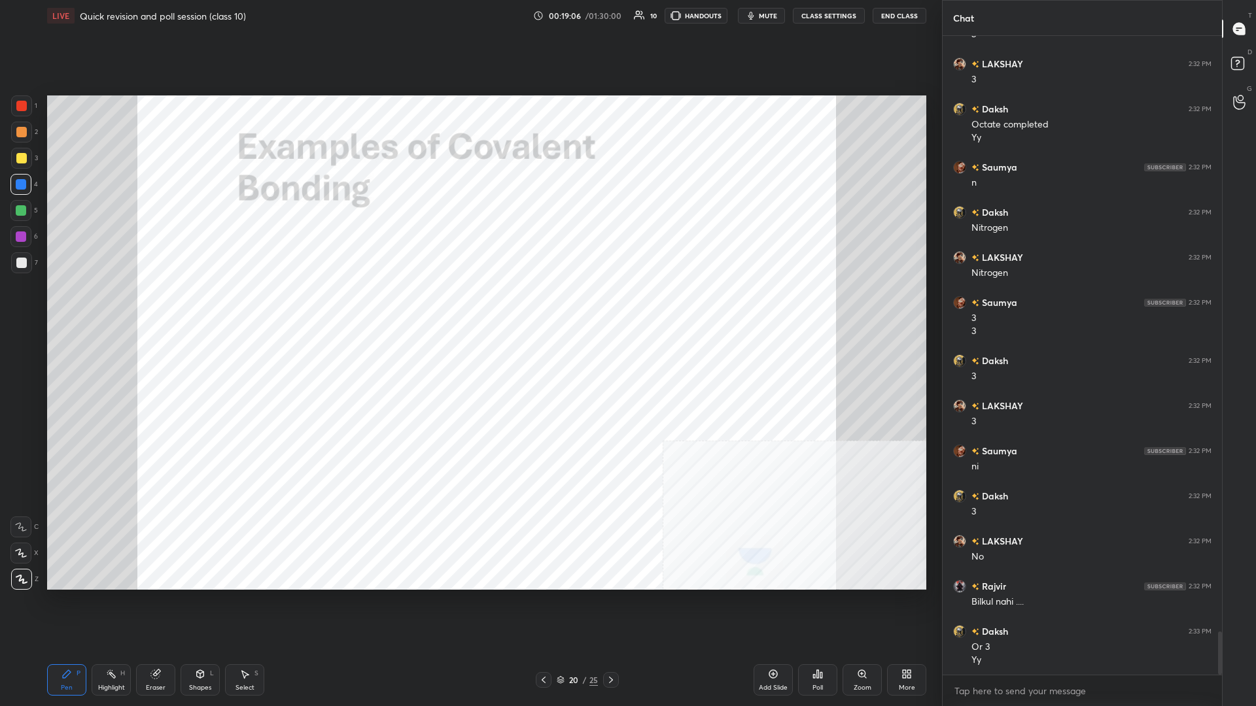
click at [123, 307] on div "Highlight" at bounding box center [111, 688] width 27 height 7
click at [123, 307] on div "Highlight H" at bounding box center [111, 679] width 39 height 31
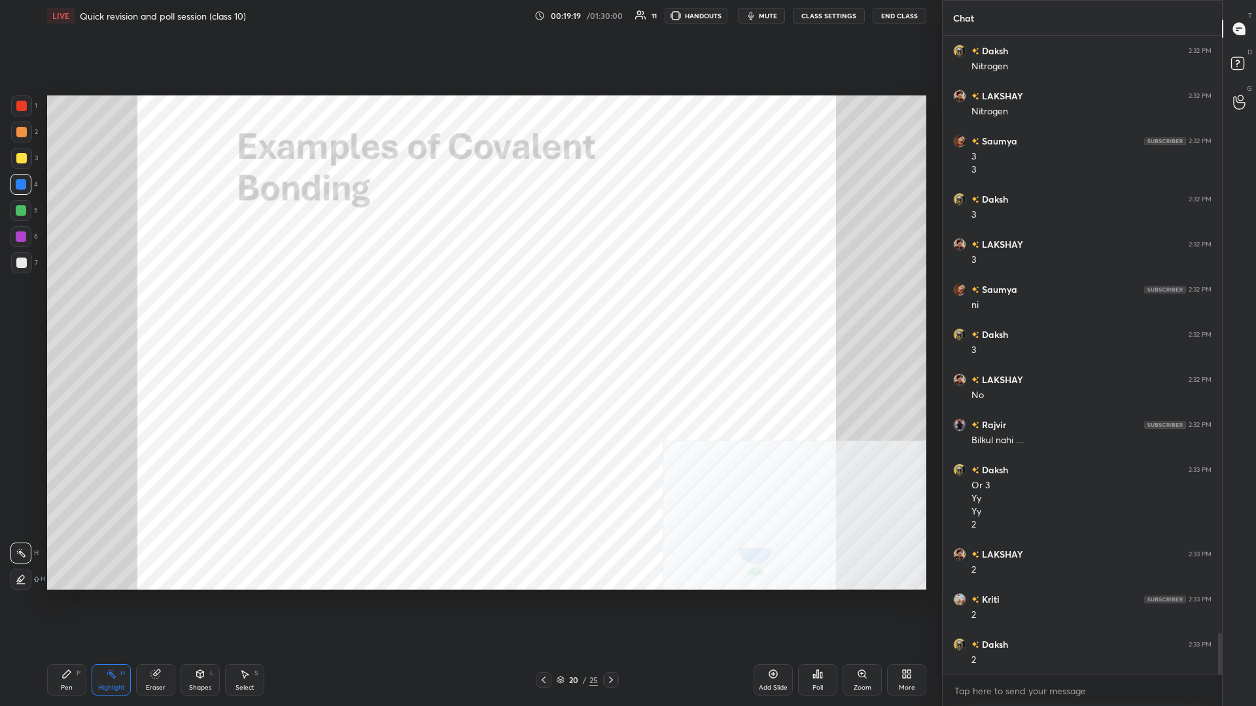
scroll to position [9043, 0]
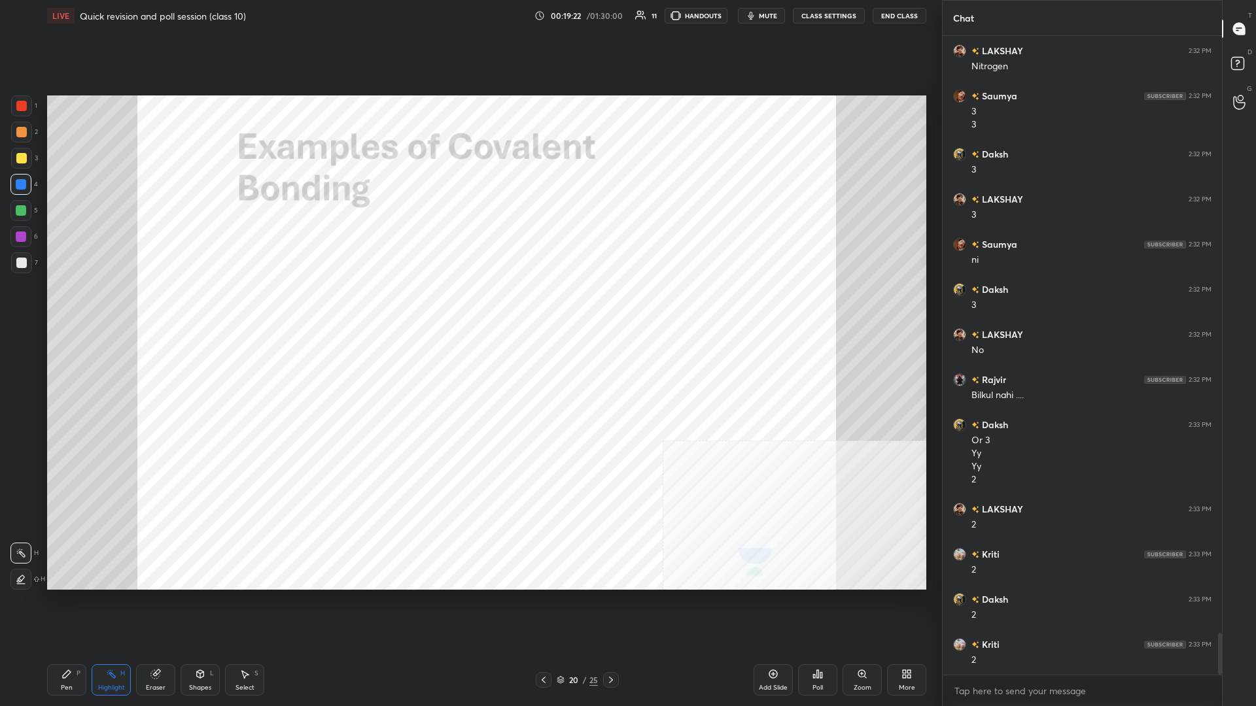
click at [22, 111] on div at bounding box center [21, 105] width 21 height 21
click at [50, 307] on div "Pen P" at bounding box center [66, 679] width 39 height 31
click at [64, 307] on div "Pen P" at bounding box center [66, 679] width 39 height 31
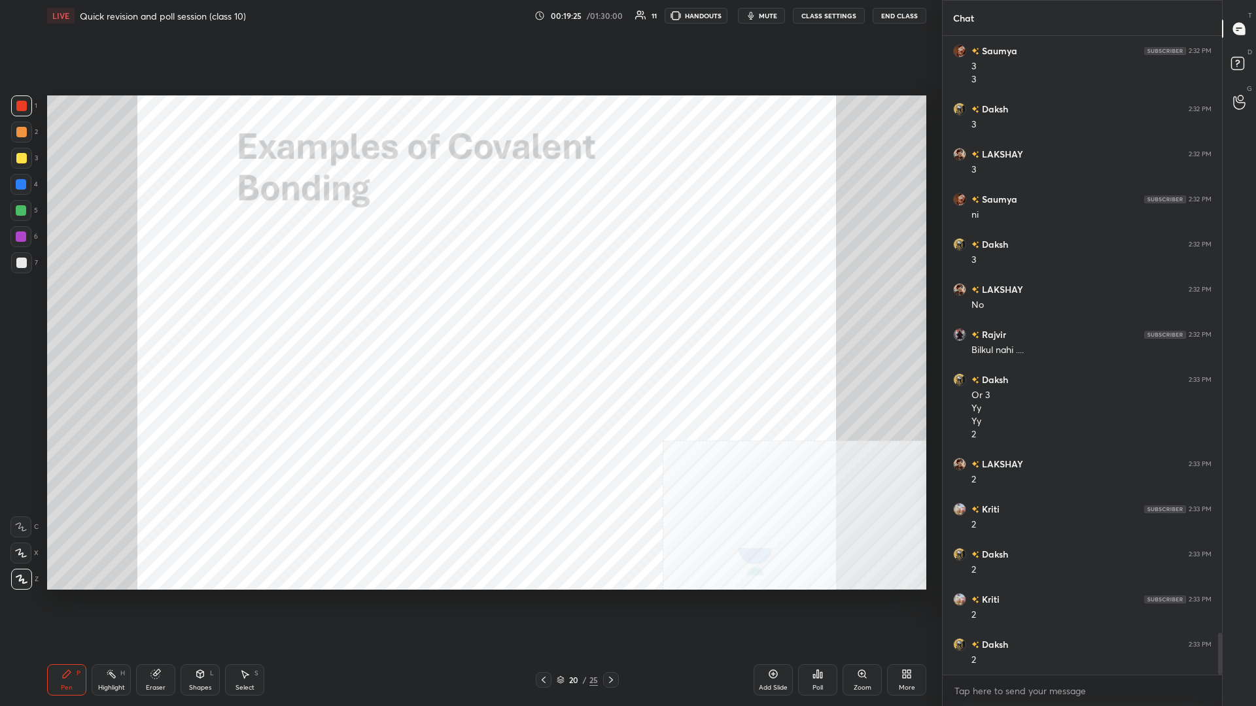
click at [24, 192] on div at bounding box center [20, 184] width 21 height 21
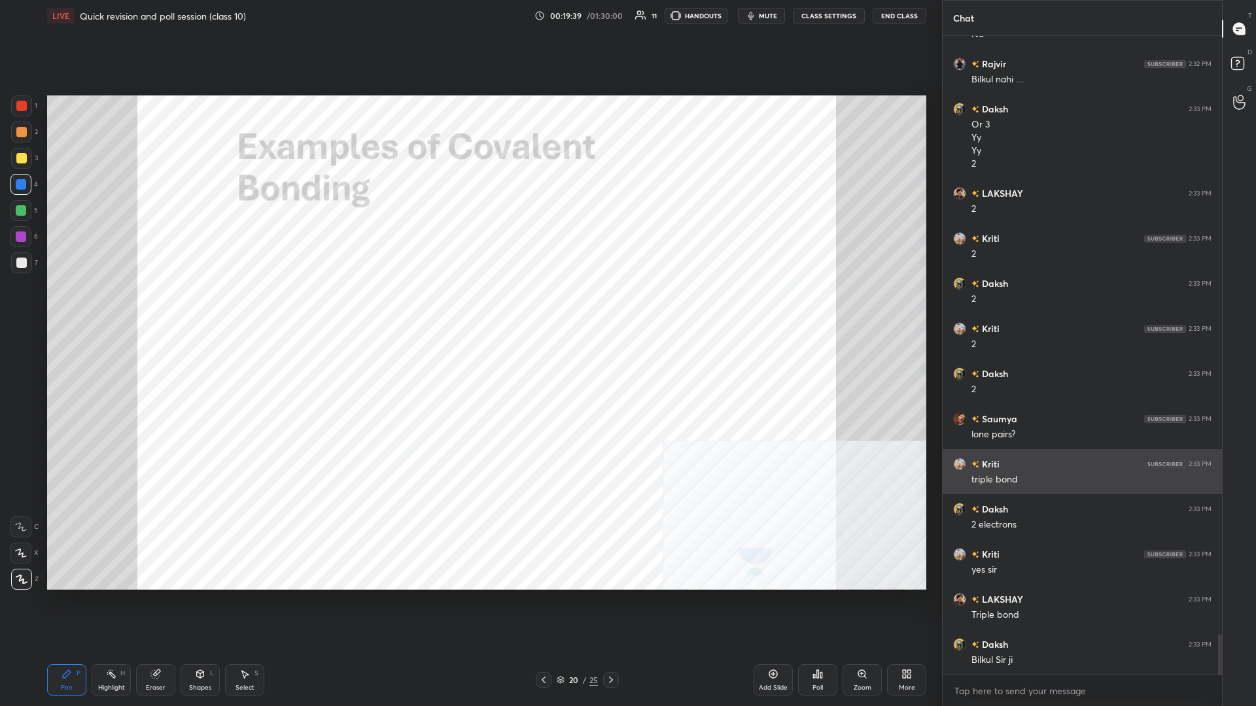
scroll to position [9404, 0]
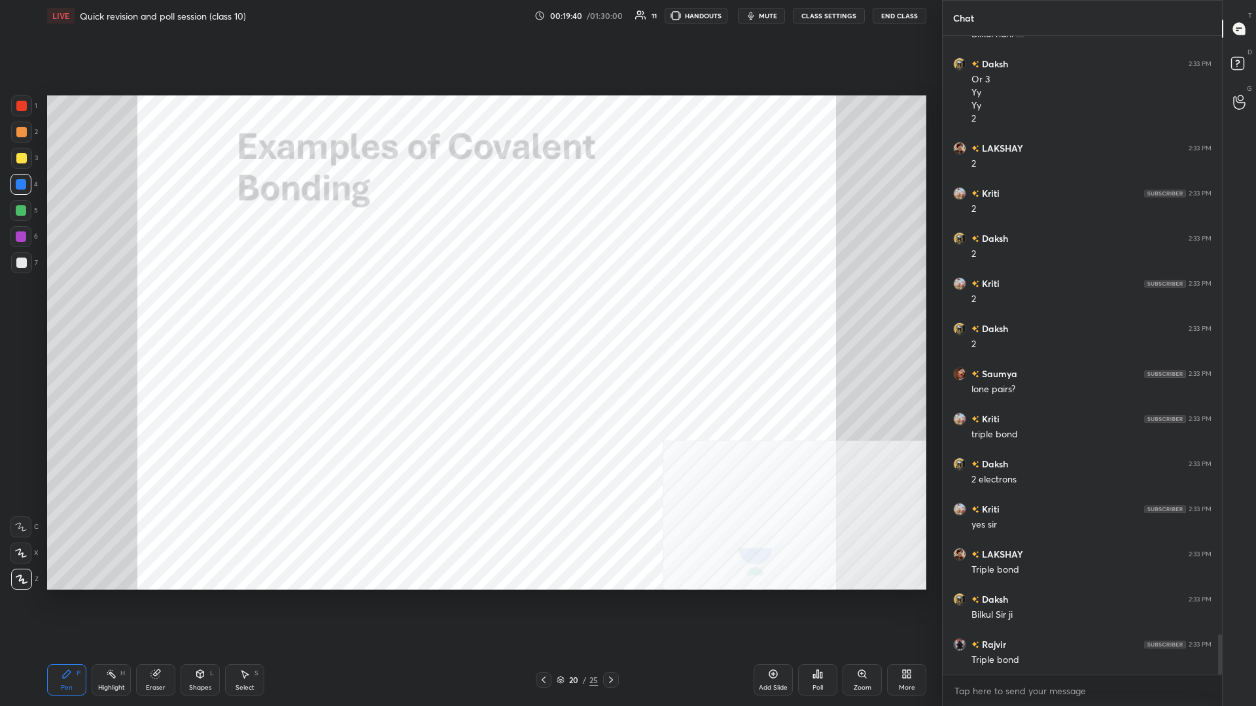
click at [107, 307] on div "Highlight" at bounding box center [111, 688] width 27 height 7
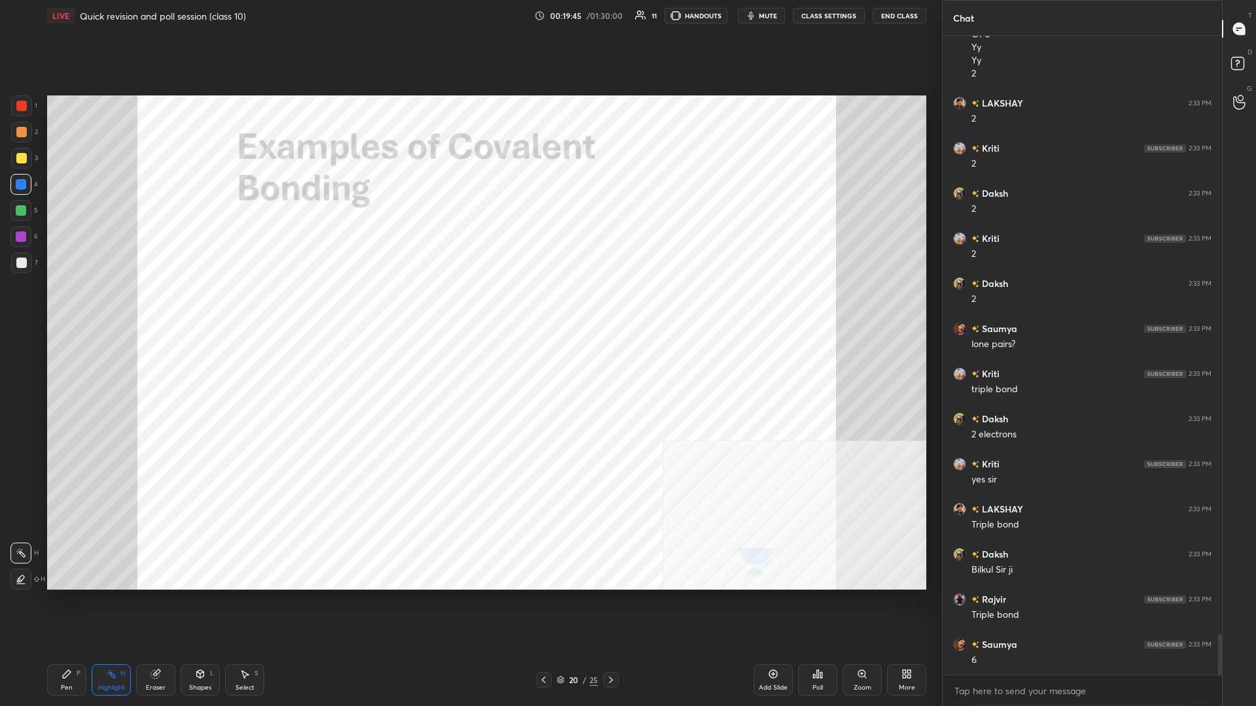
click at [64, 307] on div "Pen" at bounding box center [67, 688] width 12 height 7
click at [27, 211] on div at bounding box center [20, 210] width 21 height 21
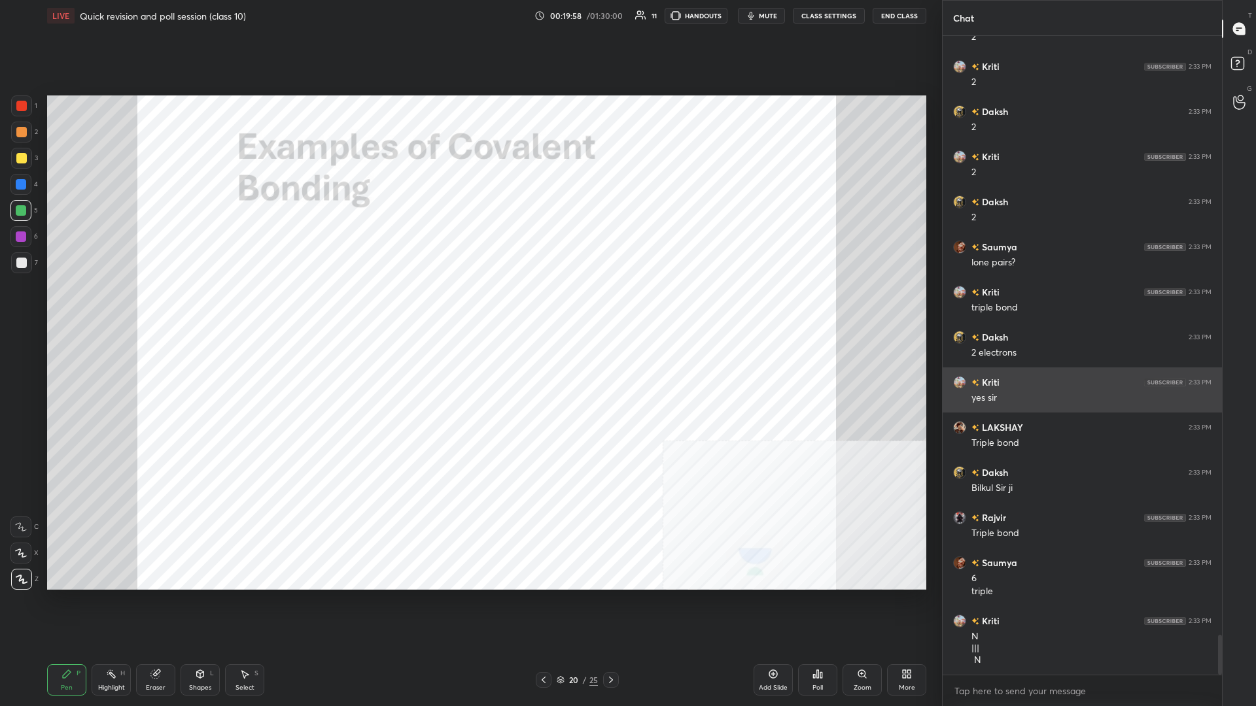
scroll to position [9576, 0]
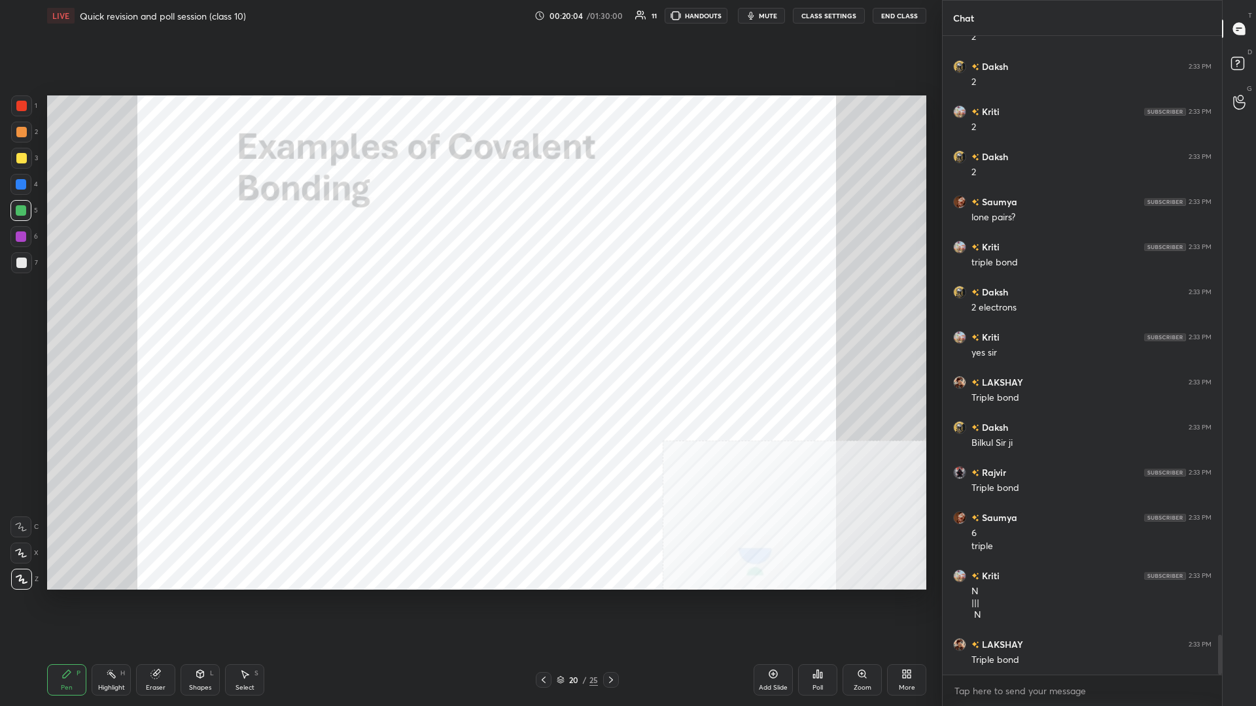
click at [469, 307] on div "Add Slide" at bounding box center [772, 679] width 39 height 31
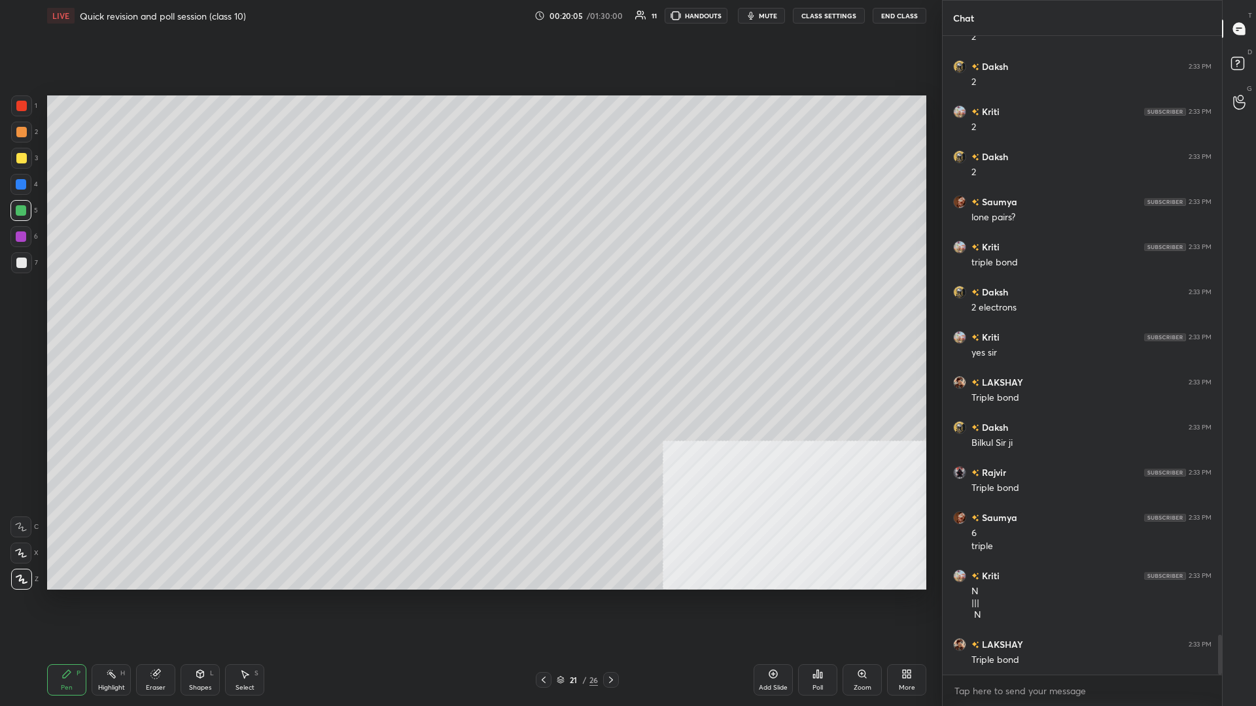
click at [15, 167] on div at bounding box center [21, 158] width 21 height 21
click at [12, 166] on div at bounding box center [21, 158] width 21 height 21
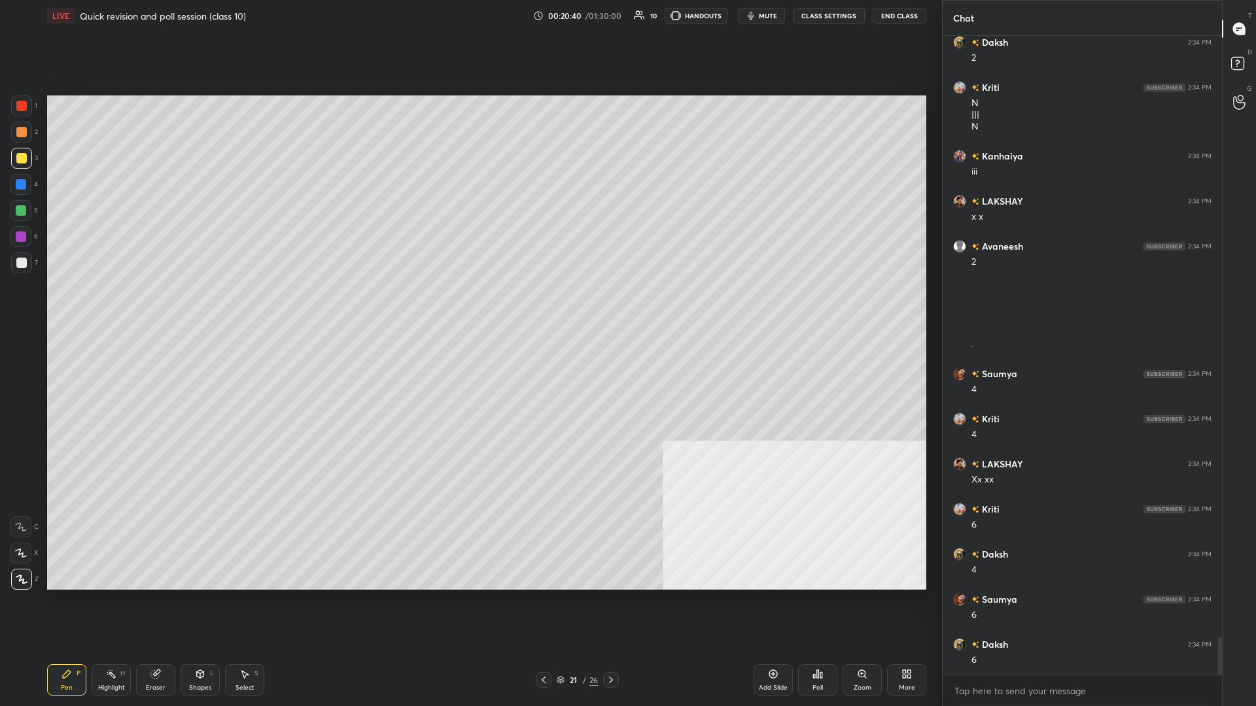
scroll to position [10372, 0]
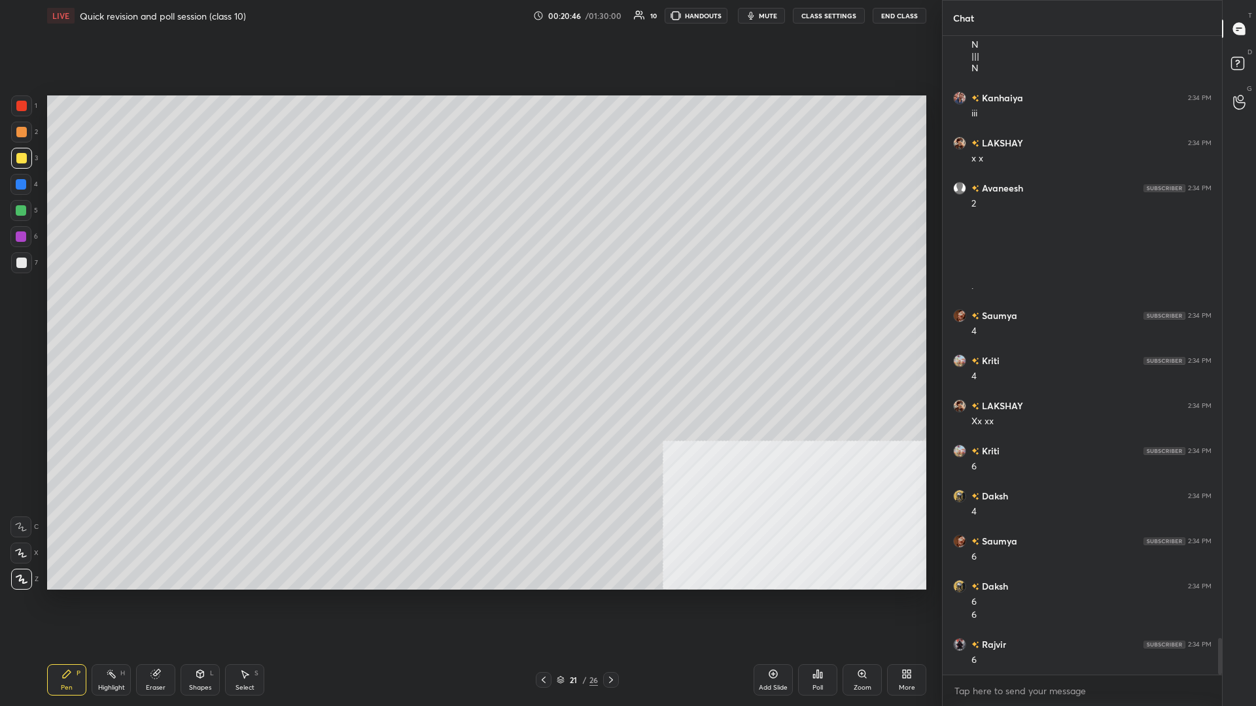
click at [27, 214] on div at bounding box center [20, 210] width 21 height 21
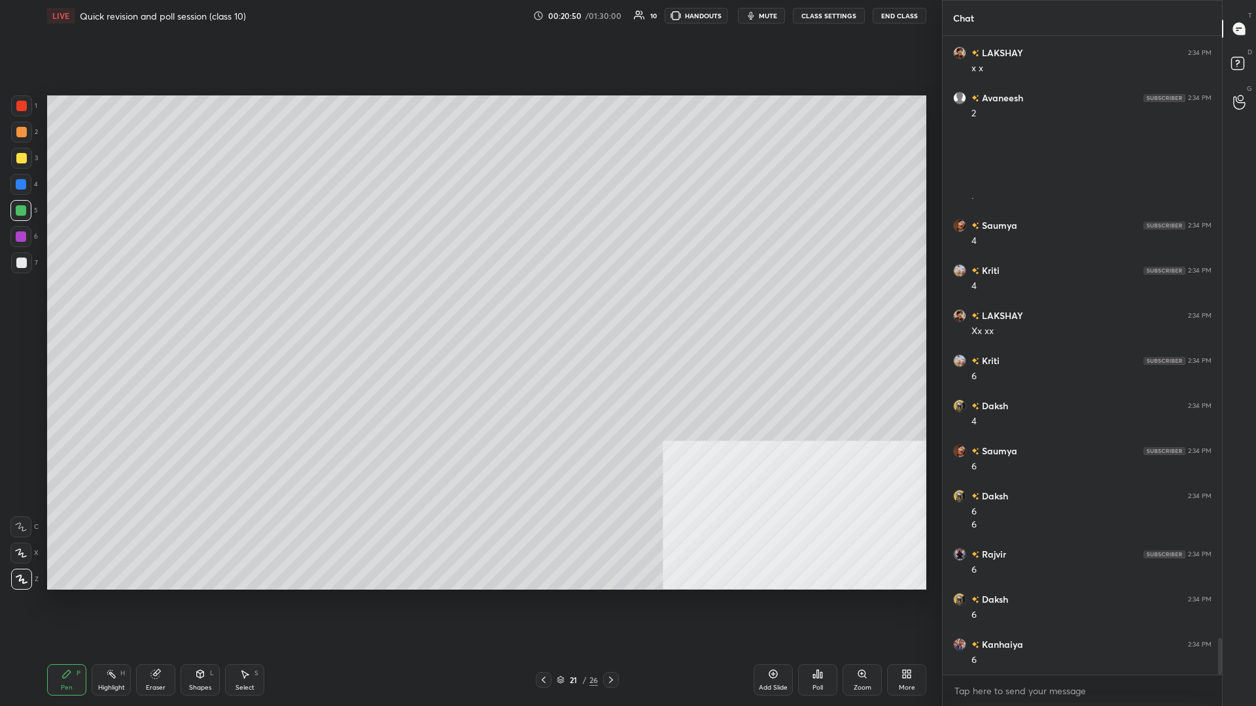
scroll to position [10552, 0]
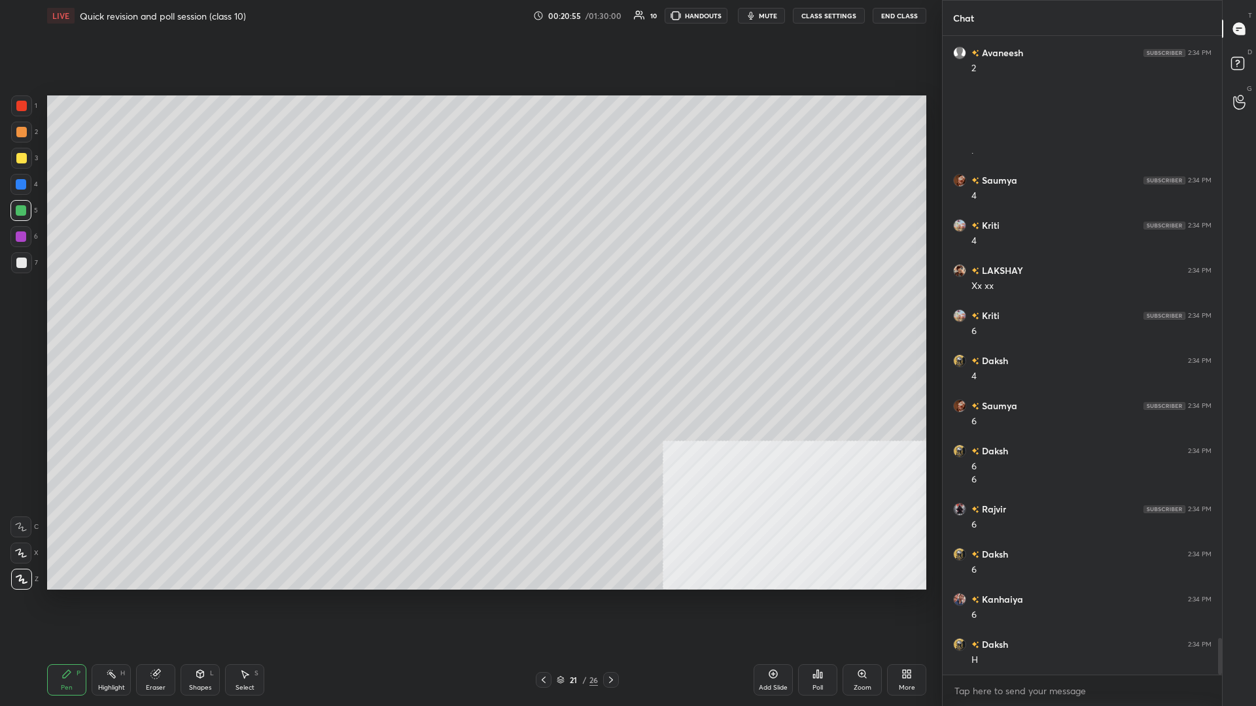
click at [15, 161] on div at bounding box center [21, 158] width 21 height 21
click at [27, 208] on div at bounding box center [20, 210] width 21 height 21
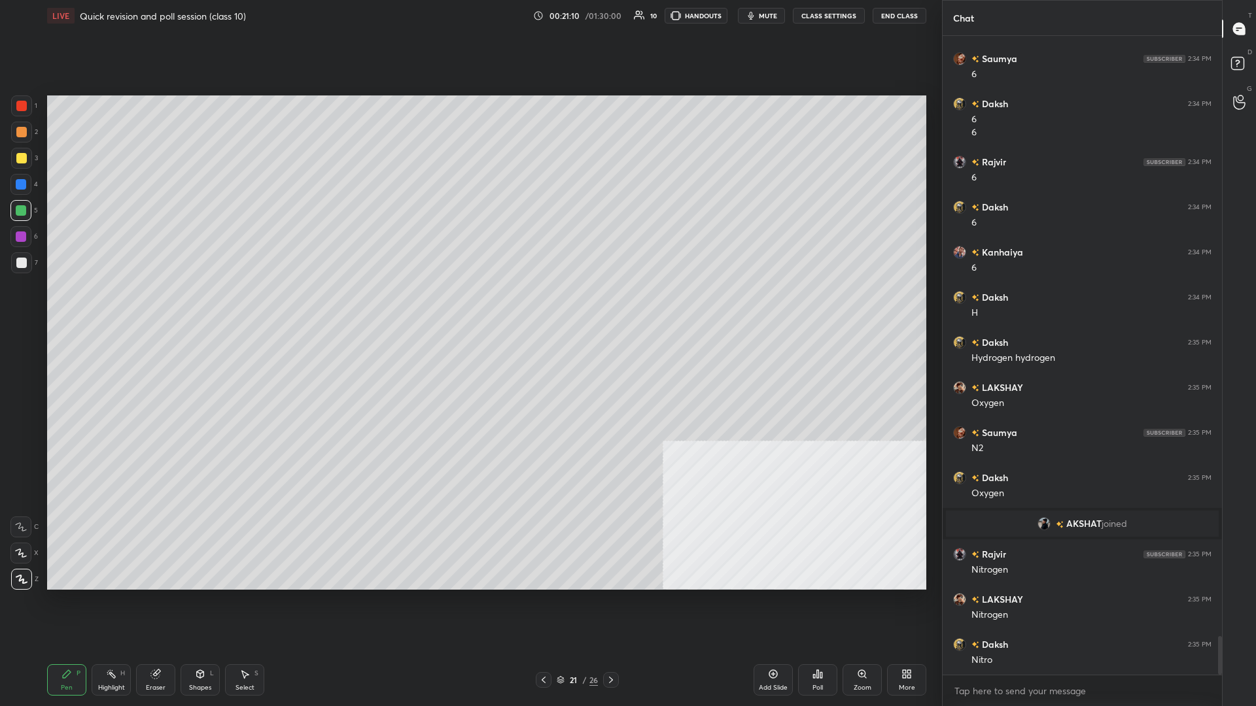
scroll to position [9972, 0]
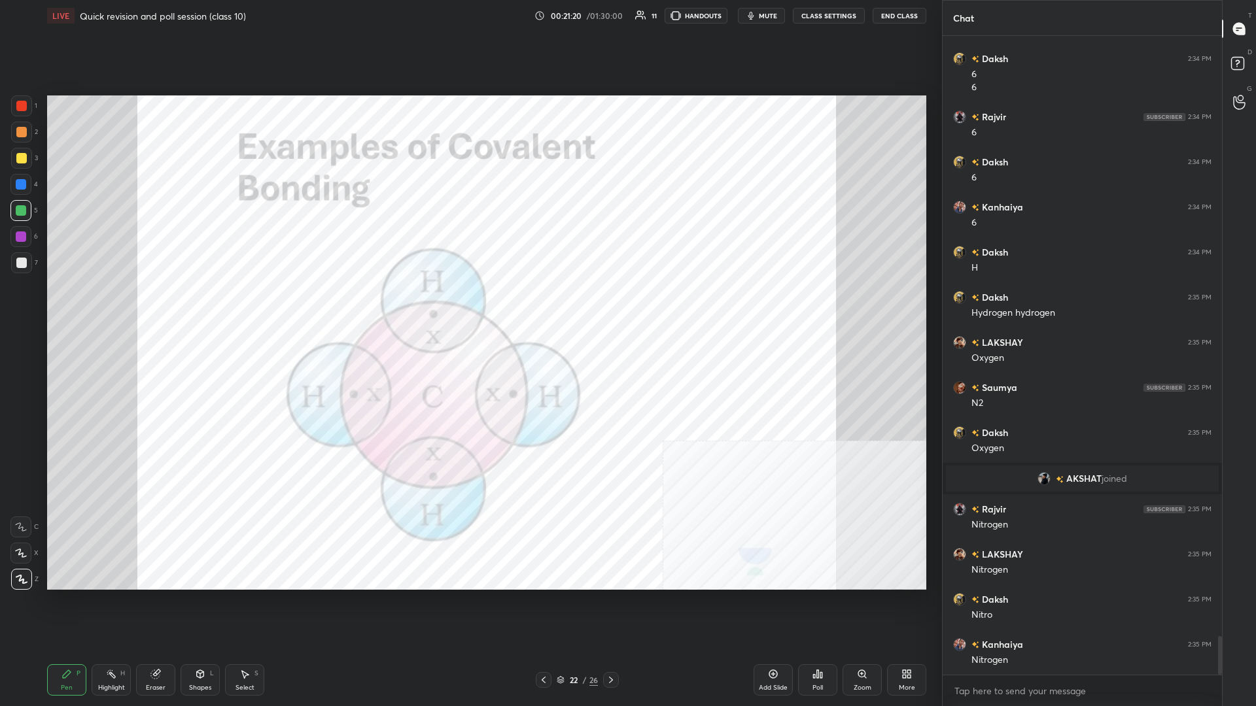
click at [469, 307] on icon at bounding box center [773, 674] width 10 height 10
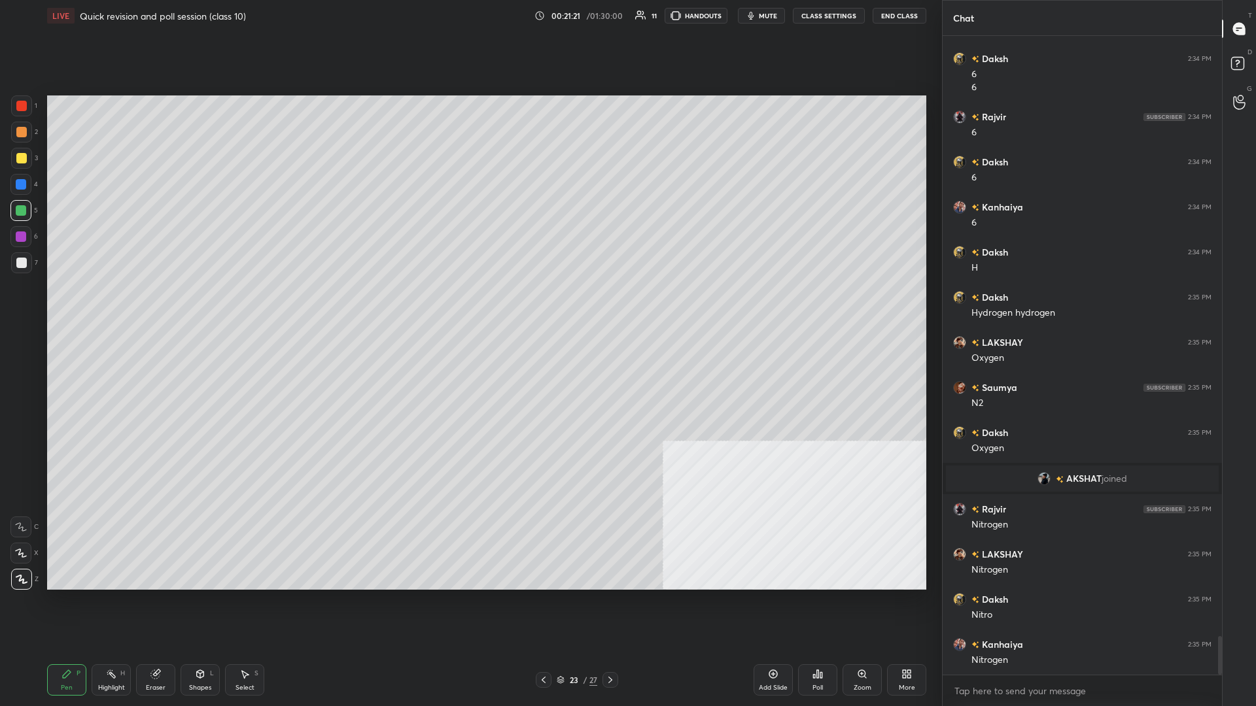
click at [19, 158] on div at bounding box center [21, 158] width 10 height 10
click at [22, 156] on div at bounding box center [21, 158] width 10 height 10
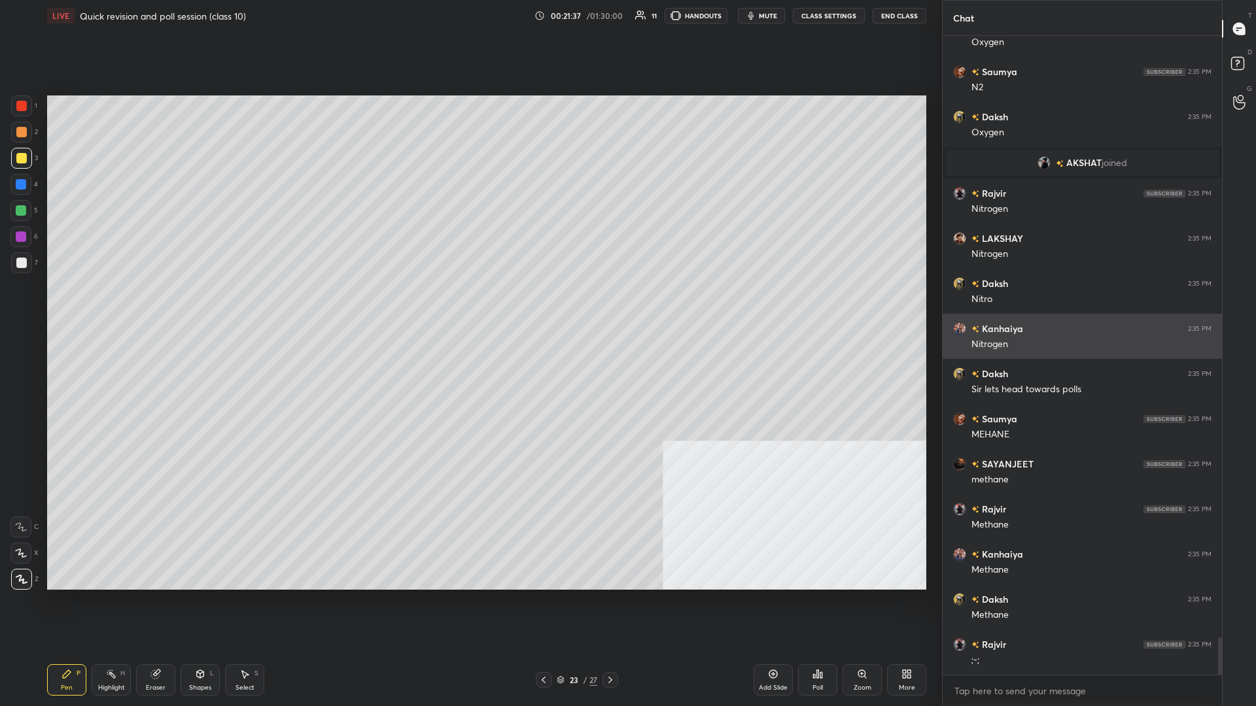
scroll to position [10333, 0]
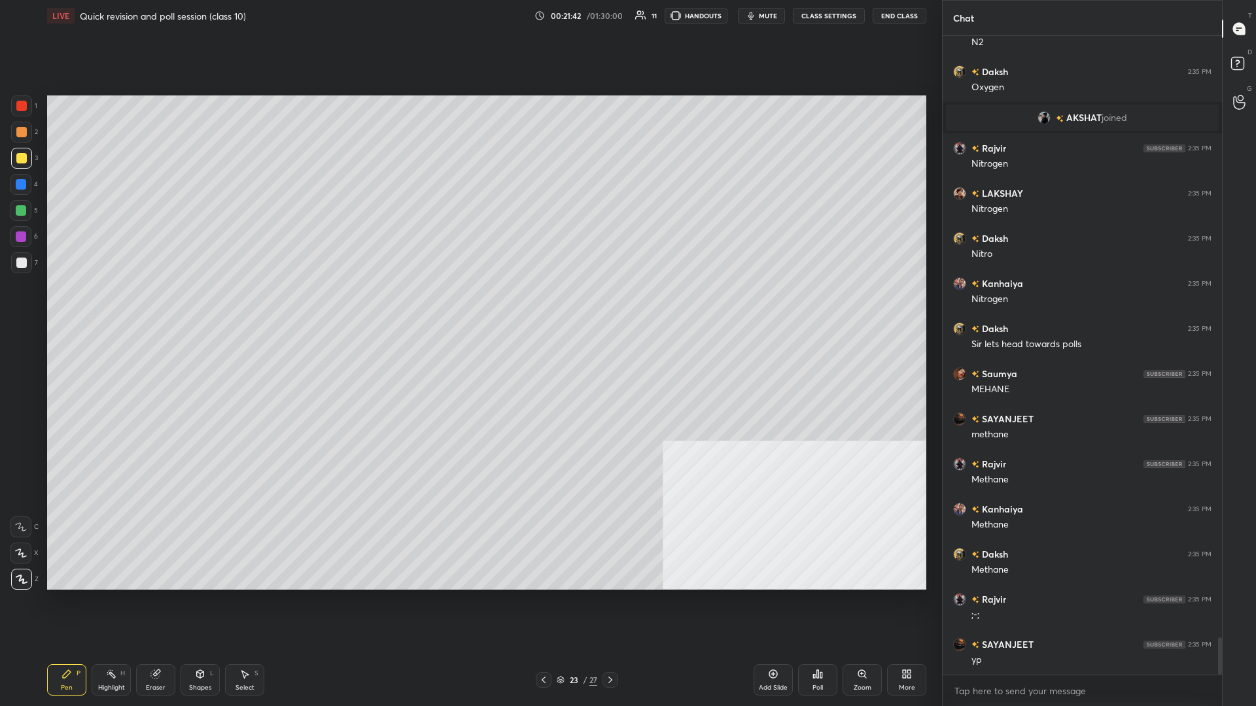
click at [196, 307] on div "Shapes" at bounding box center [200, 688] width 22 height 7
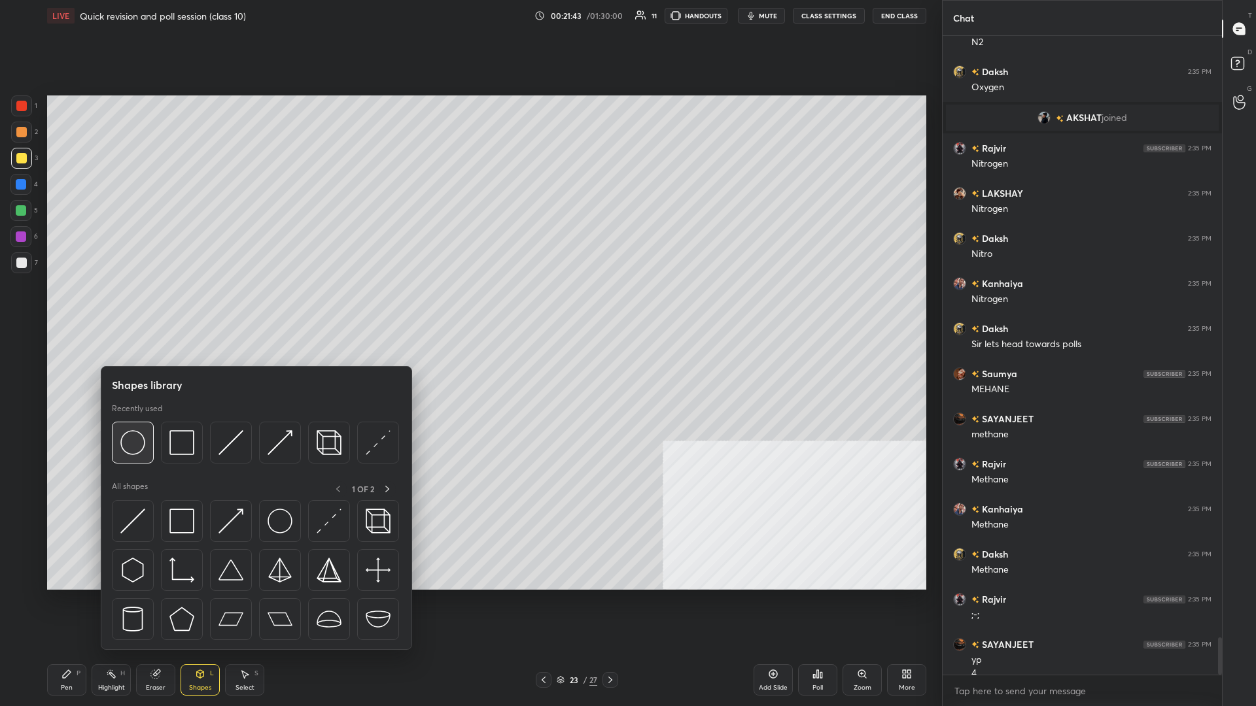
scroll to position [10346, 0]
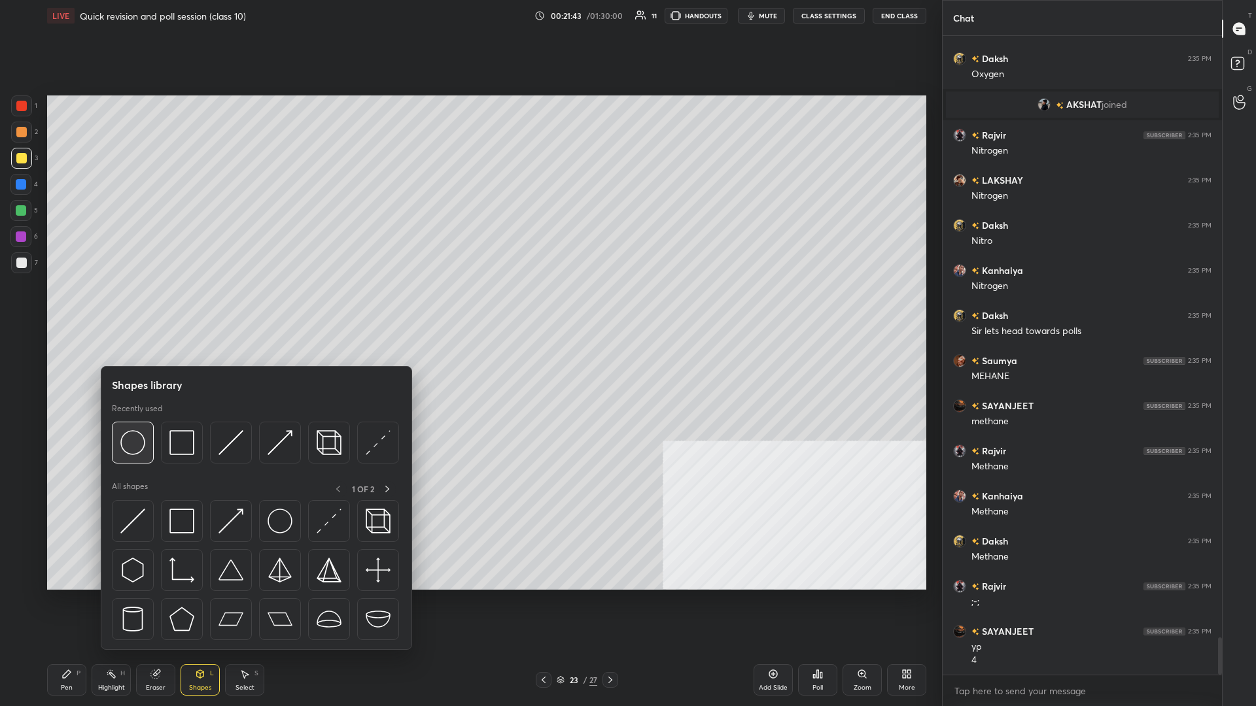
click at [146, 307] on div at bounding box center [133, 443] width 42 height 42
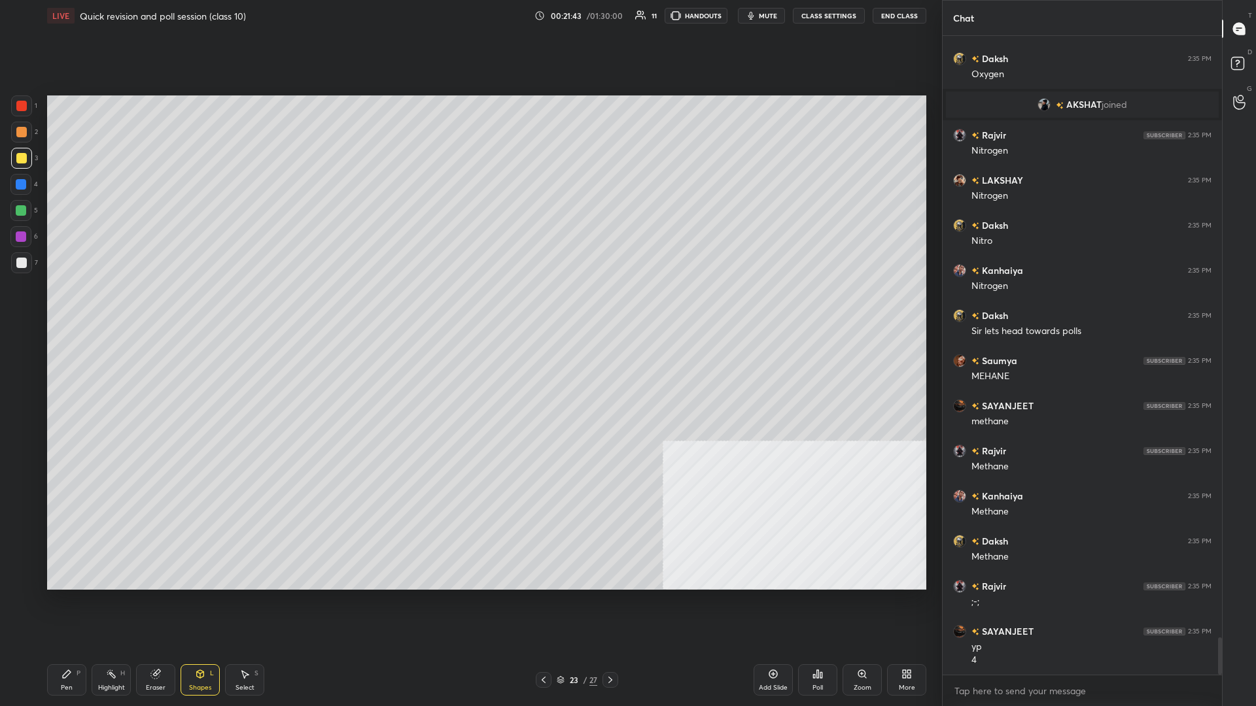
click at [22, 236] on div at bounding box center [21, 237] width 10 height 10
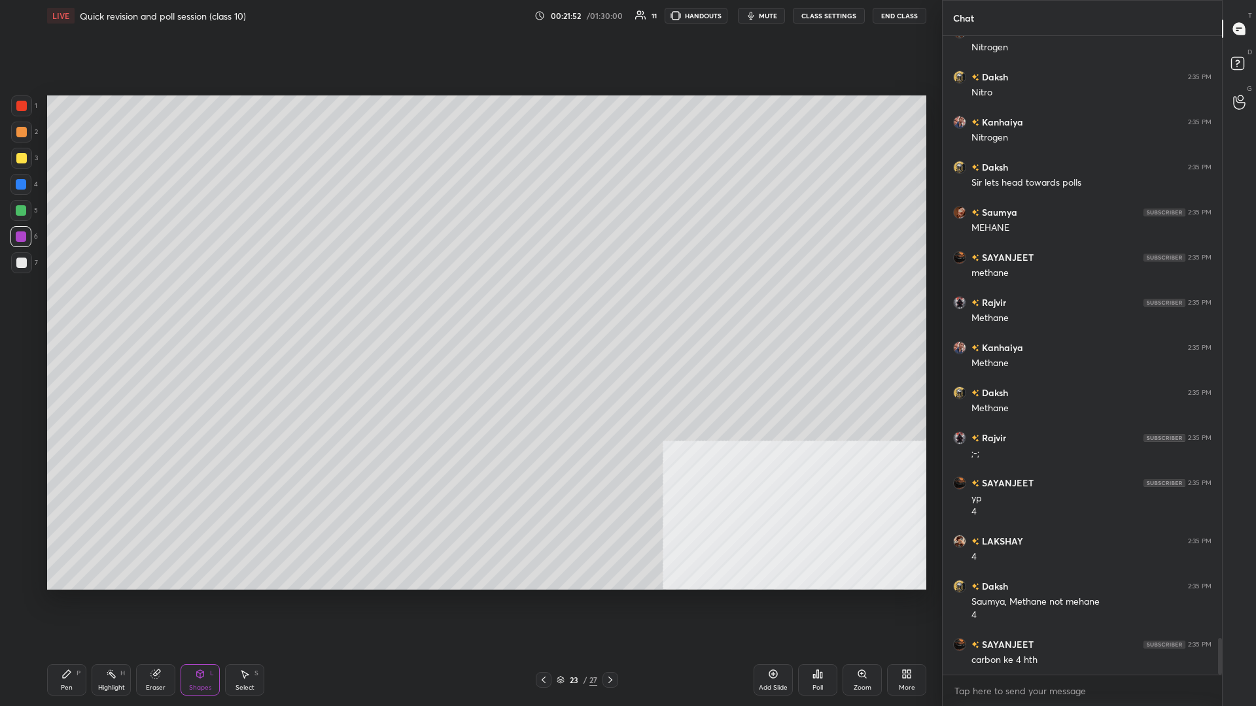
scroll to position [10508, 0]
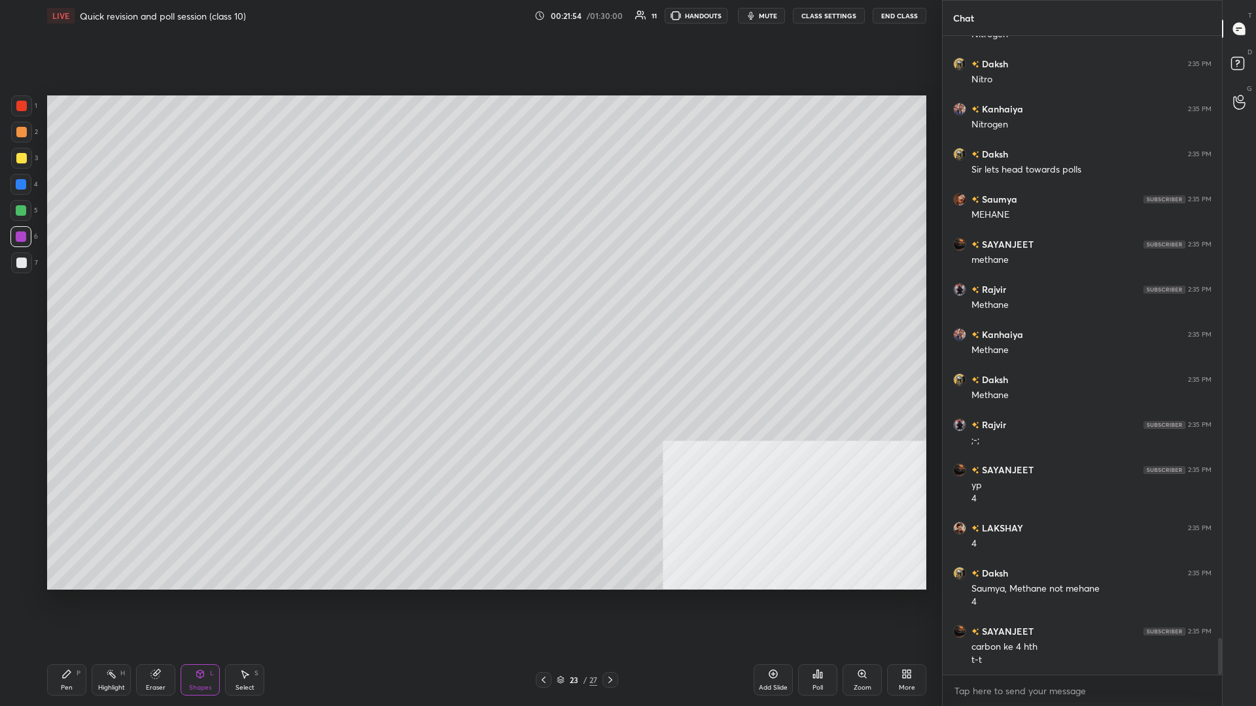
click at [94, 307] on div "Highlight H" at bounding box center [111, 679] width 39 height 31
click at [75, 307] on div "Pen P" at bounding box center [66, 679] width 39 height 31
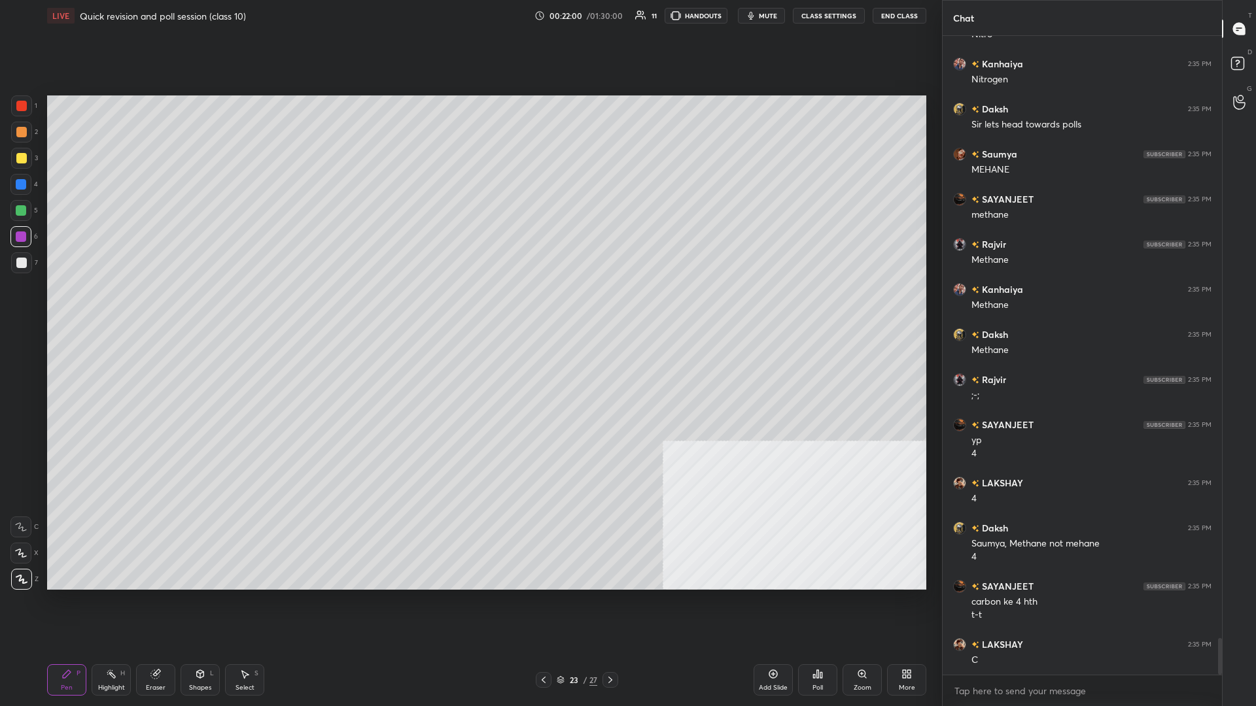
click at [192, 307] on div "Shapes" at bounding box center [200, 688] width 22 height 7
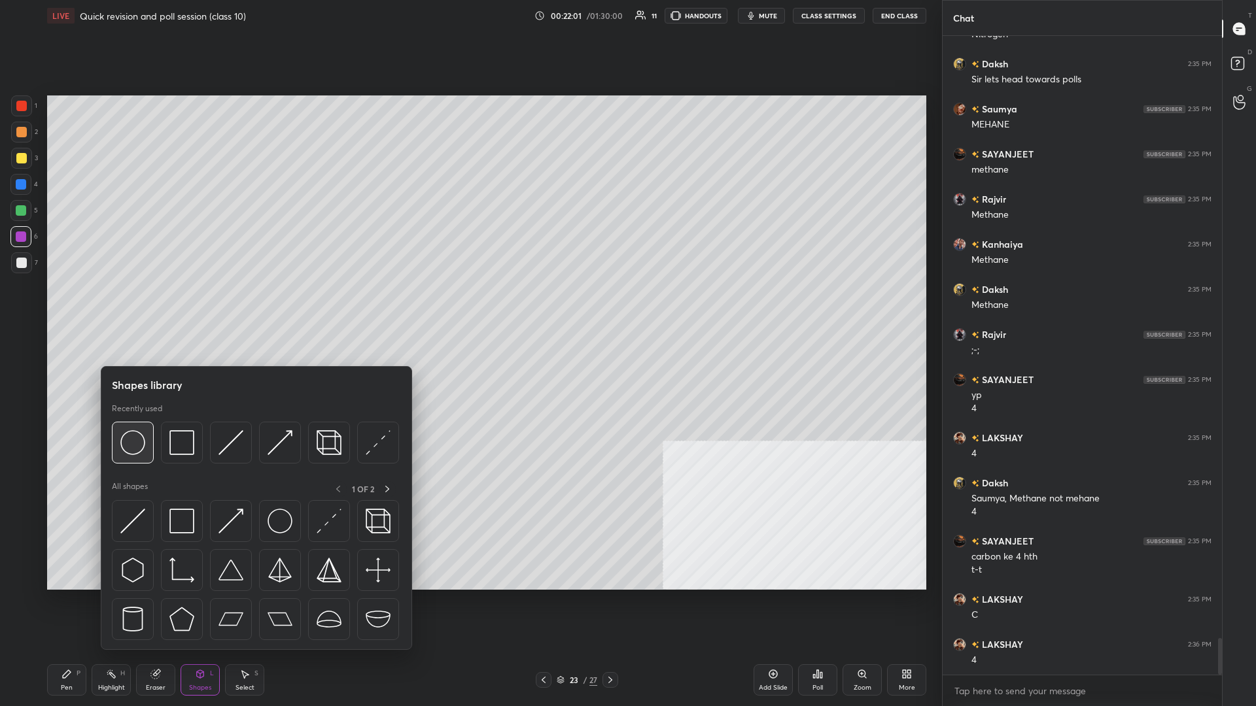
click at [139, 307] on img at bounding box center [132, 442] width 25 height 25
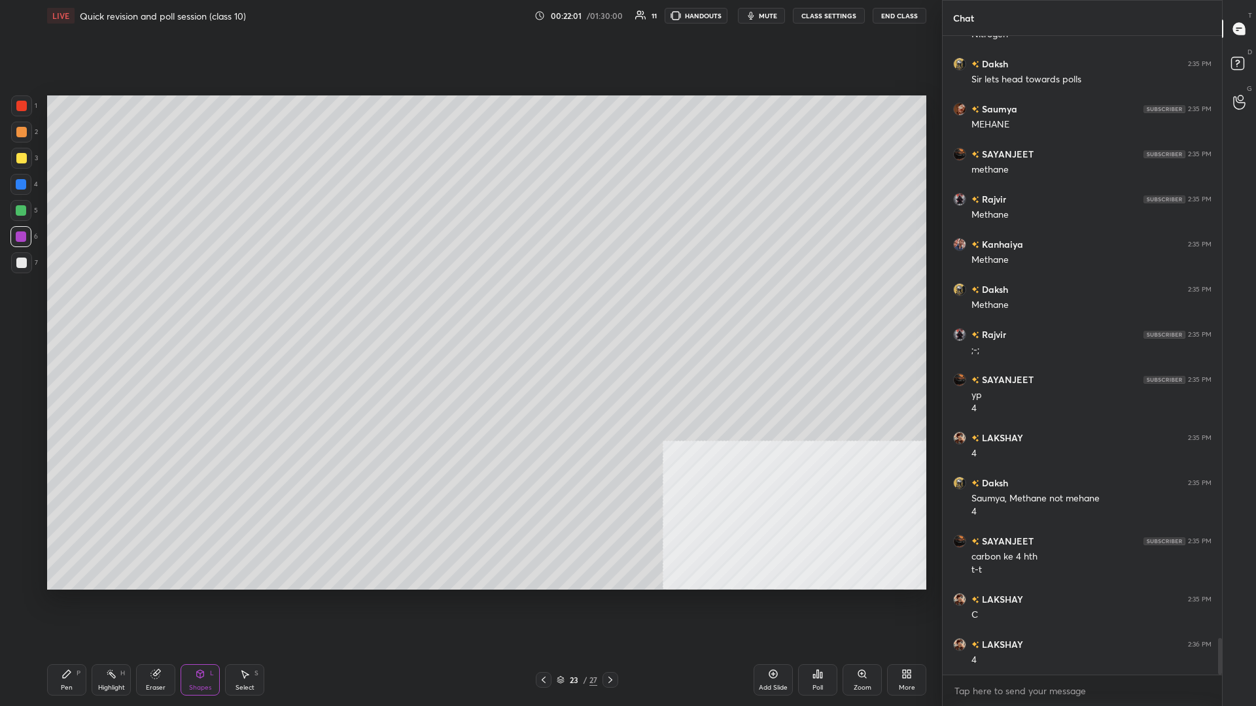
click at [21, 182] on div at bounding box center [21, 184] width 10 height 10
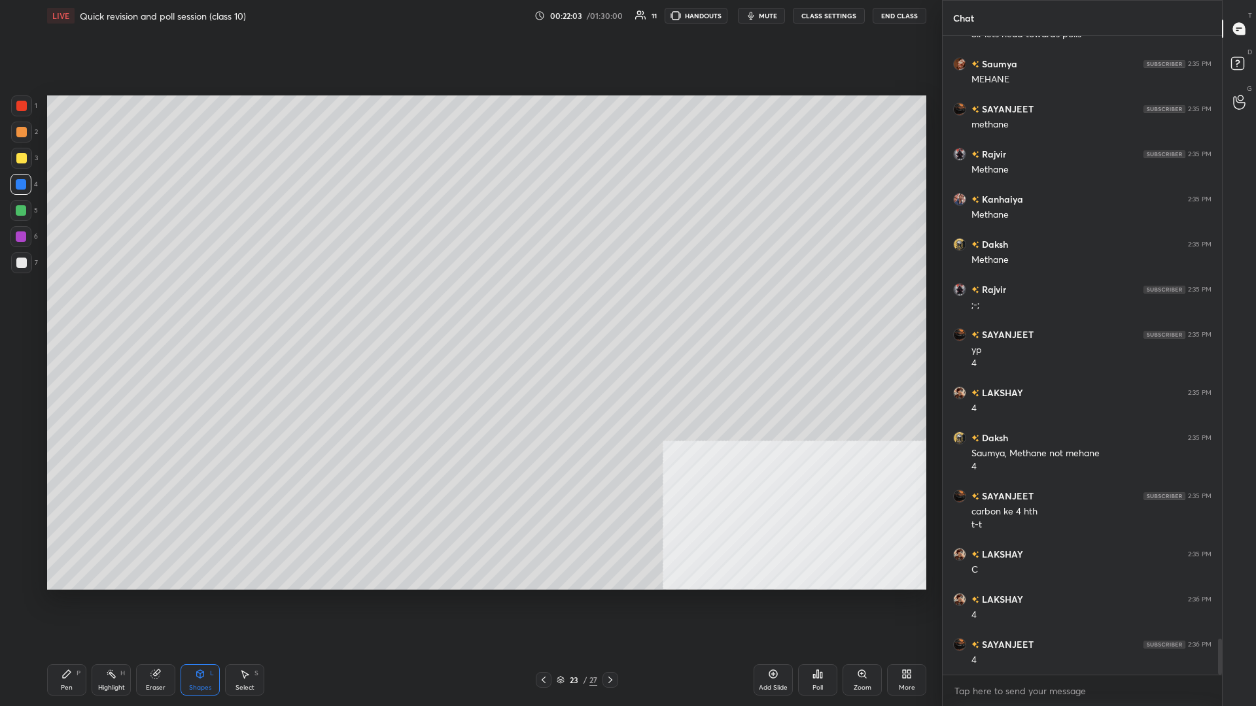
scroll to position [10688, 0]
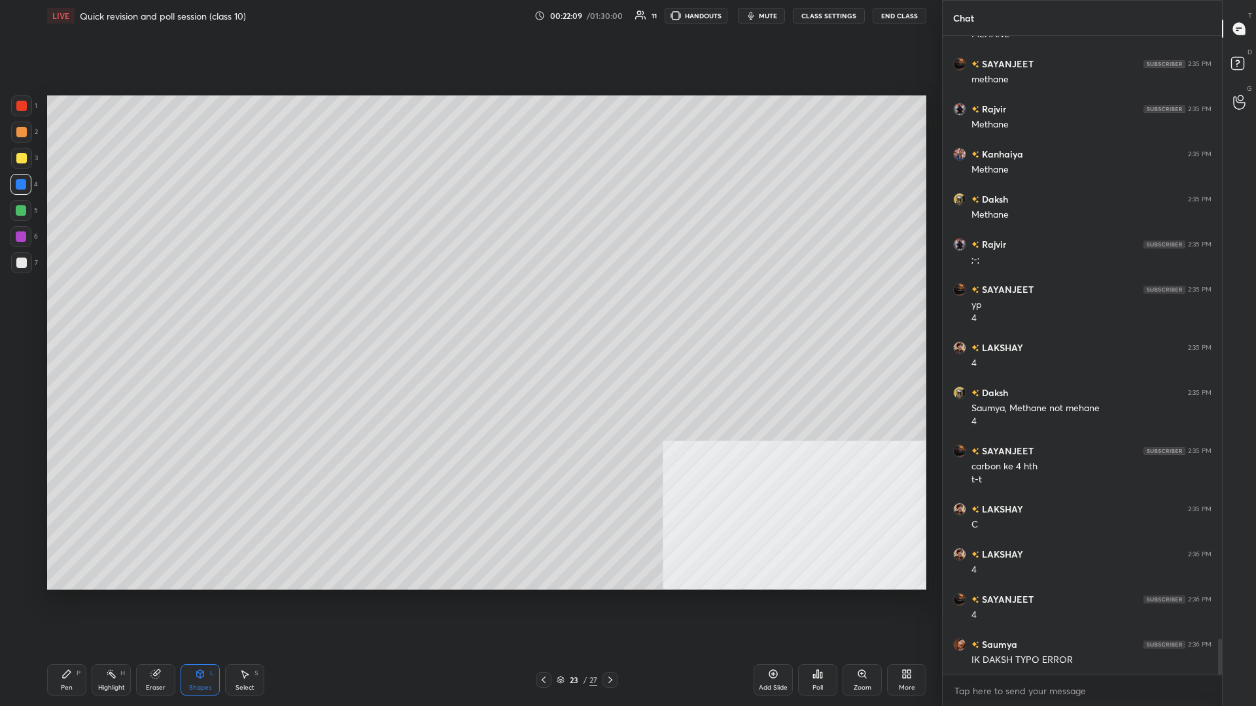
click at [55, 307] on div "Pen P" at bounding box center [66, 679] width 39 height 31
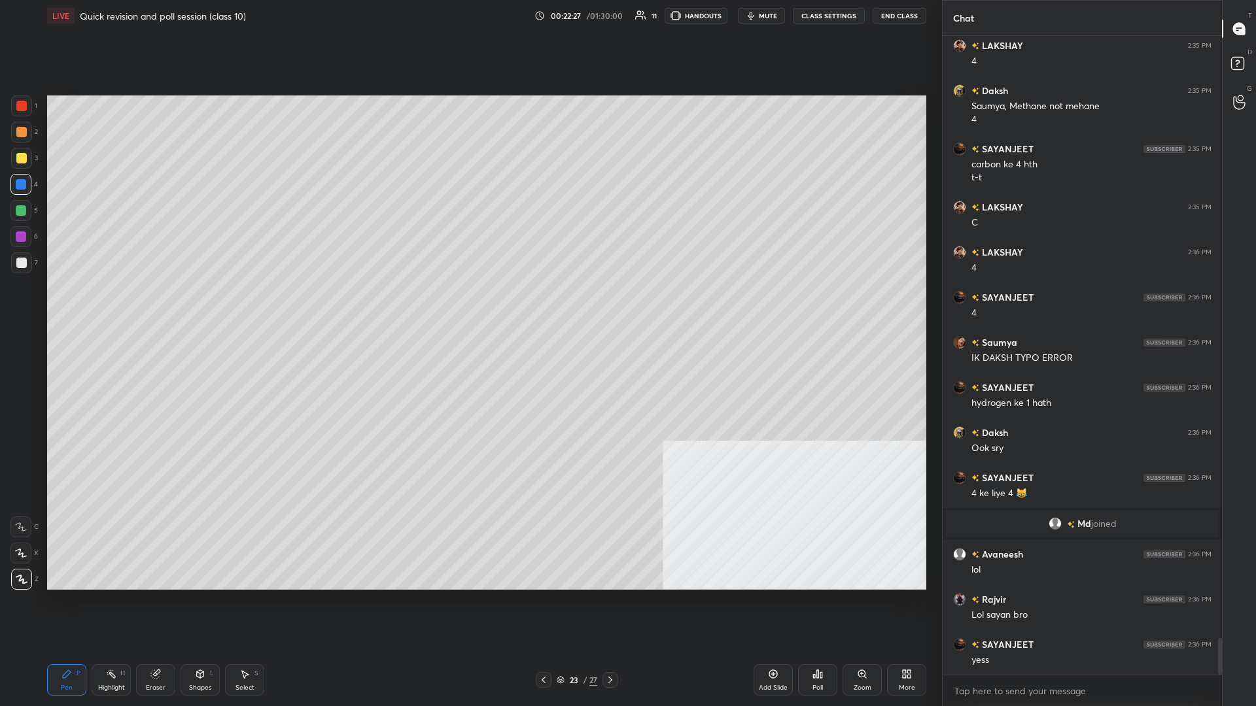
scroll to position [10557, 0]
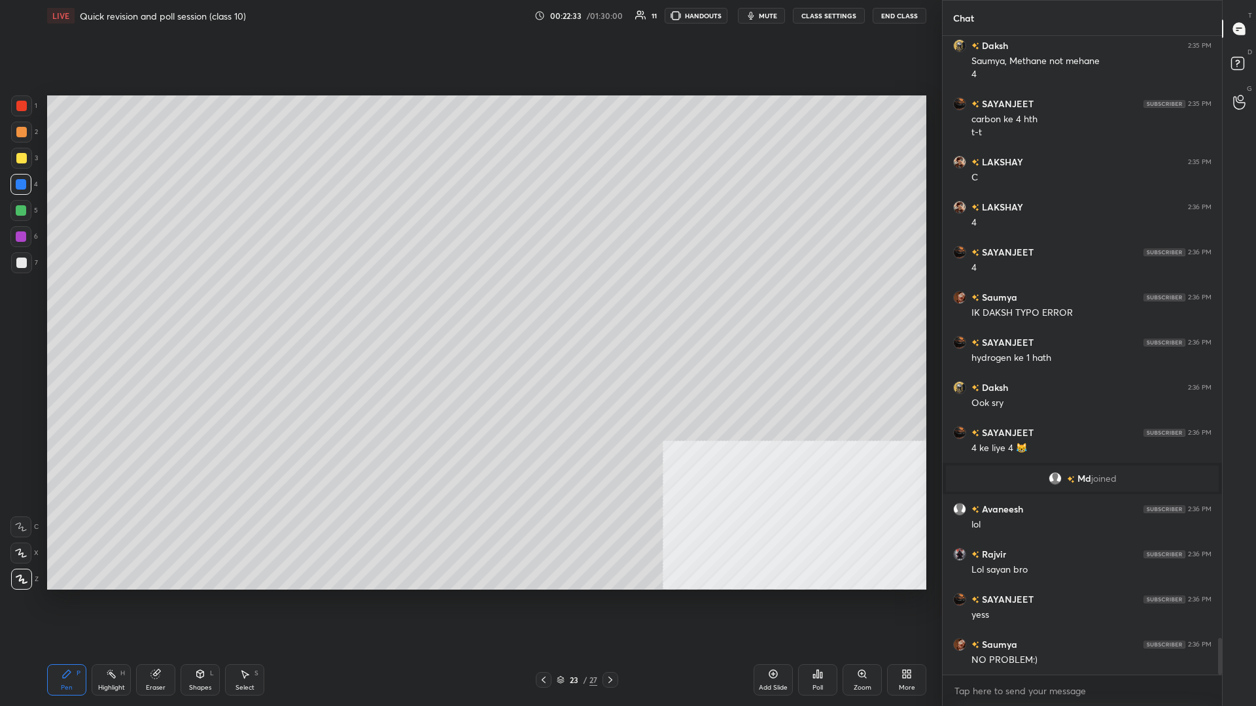
click at [69, 307] on icon at bounding box center [66, 674] width 10 height 10
click at [27, 207] on div at bounding box center [20, 210] width 21 height 21
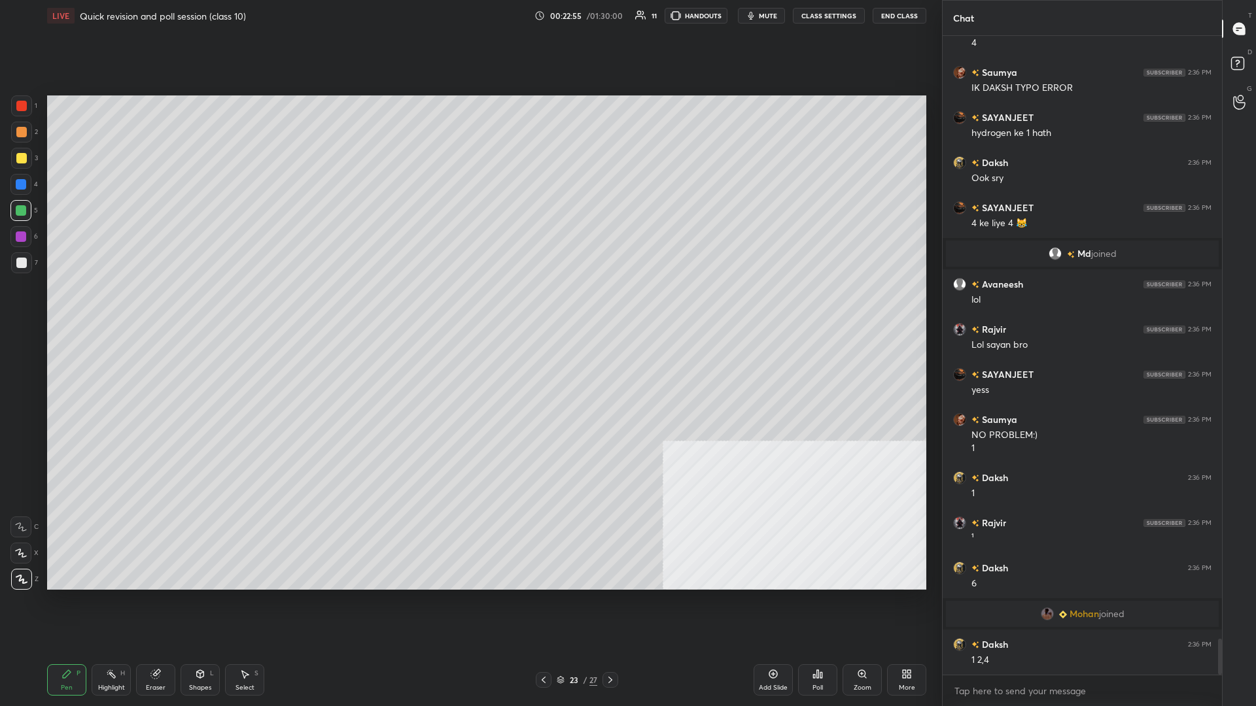
scroll to position [10721, 0]
click at [24, 236] on div at bounding box center [21, 237] width 10 height 10
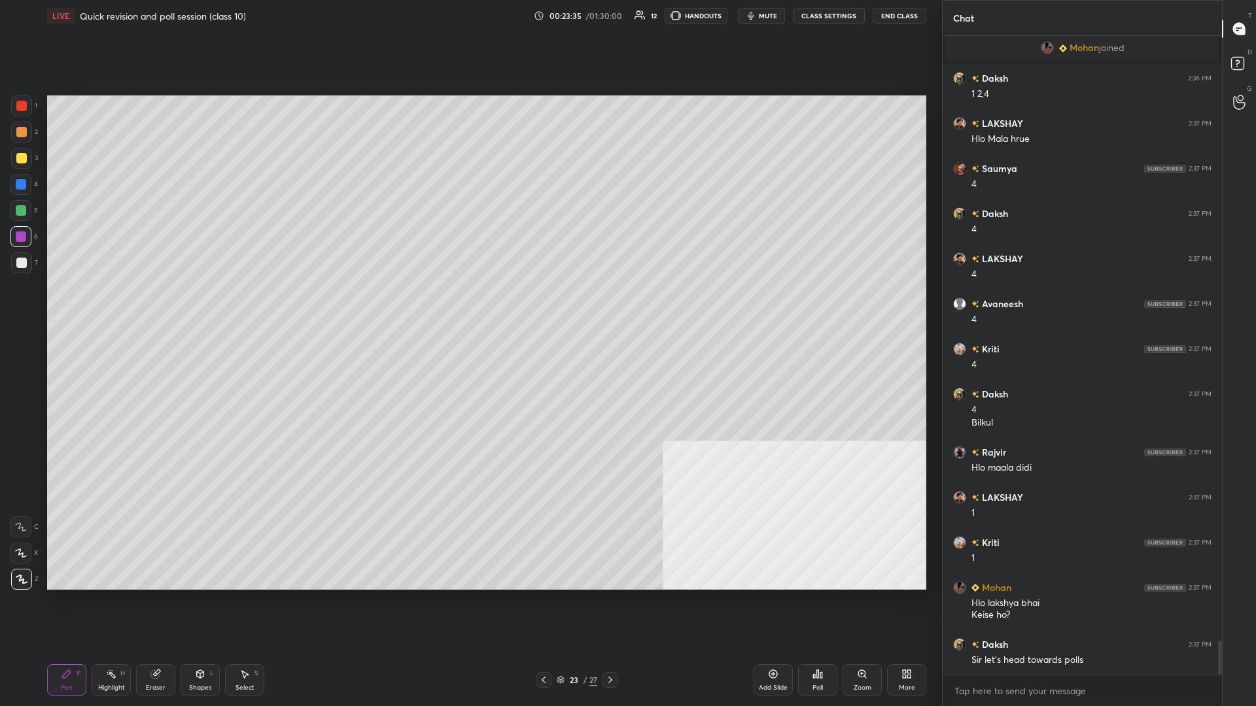
scroll to position [11344, 0]
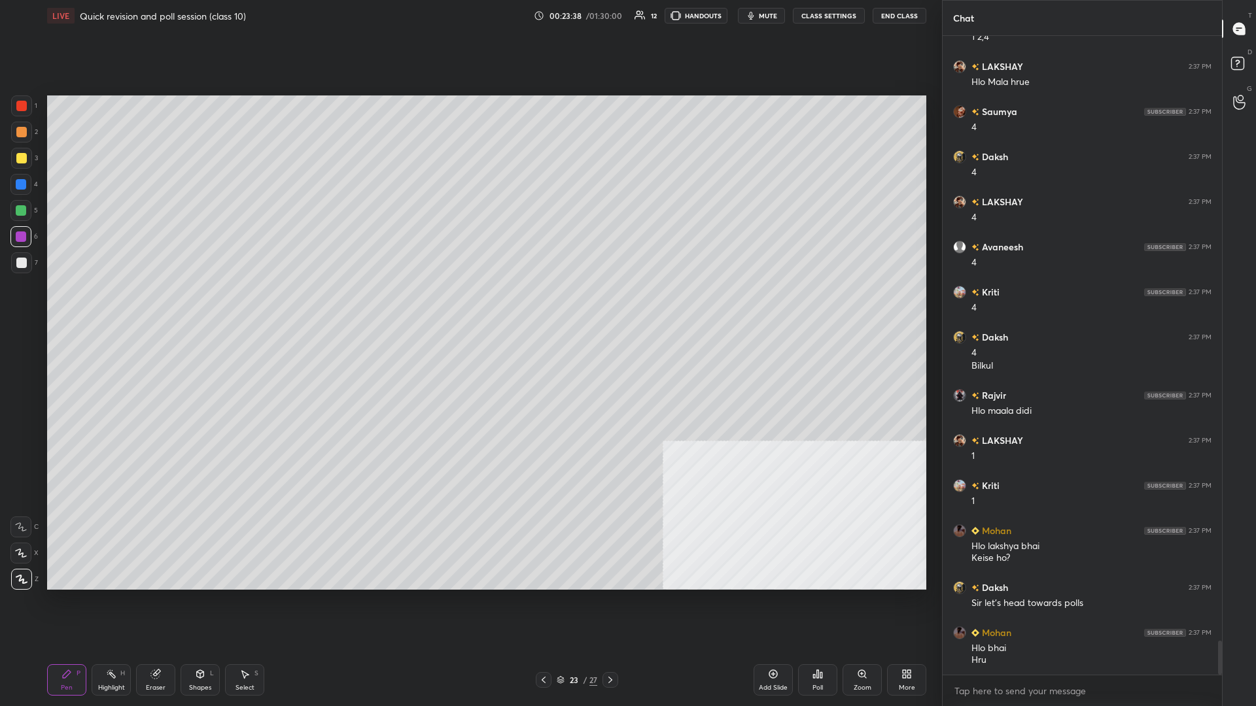
click at [31, 183] on div at bounding box center [20, 184] width 21 height 21
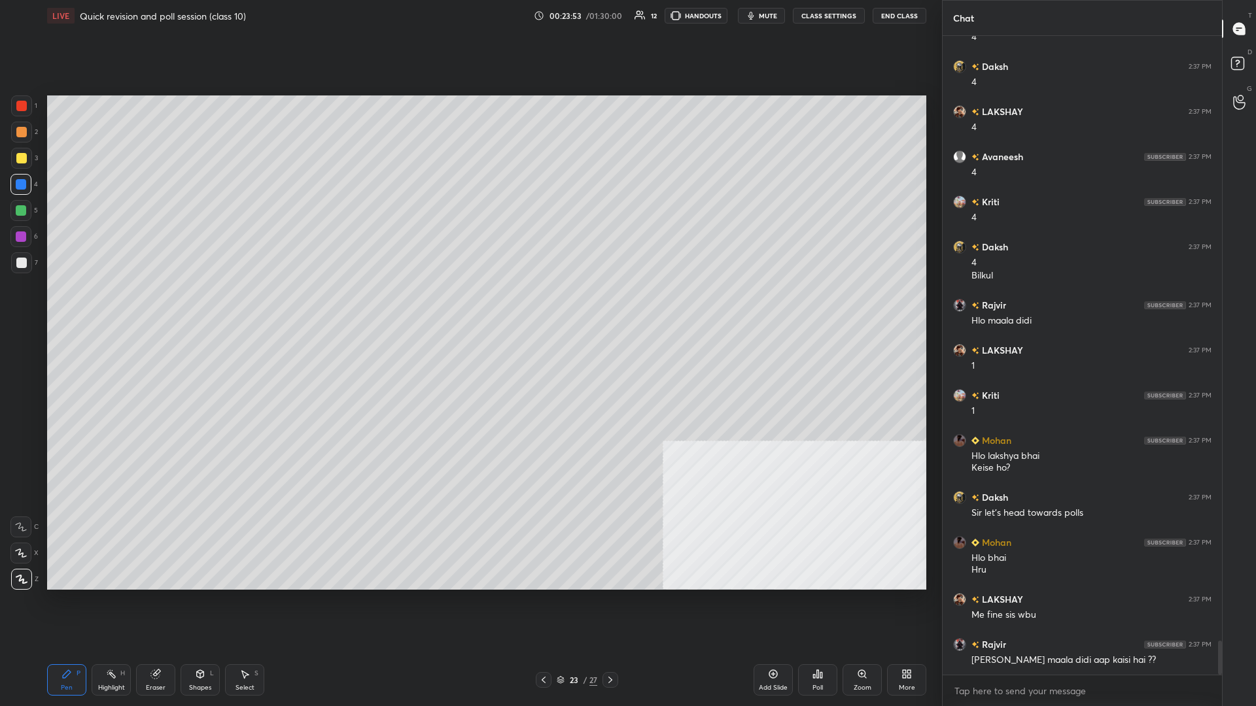
scroll to position [11480, 0]
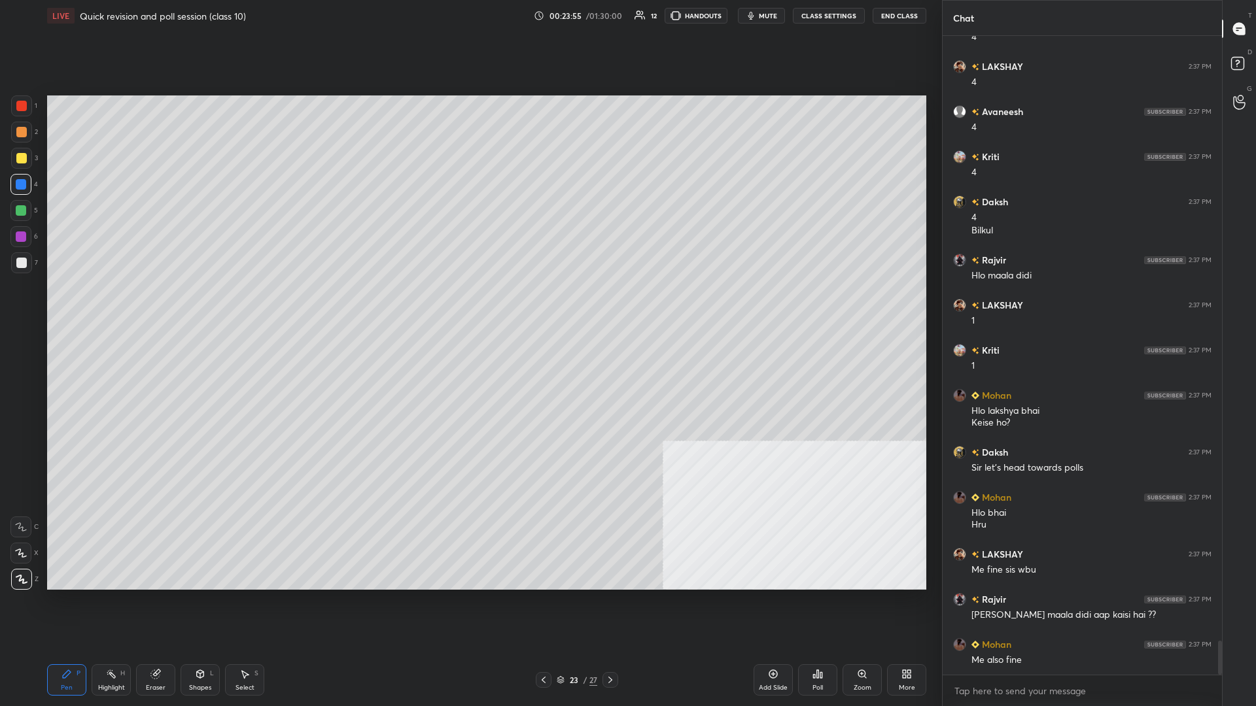
click at [33, 107] on div "1" at bounding box center [24, 105] width 26 height 21
click at [27, 241] on div at bounding box center [20, 236] width 21 height 21
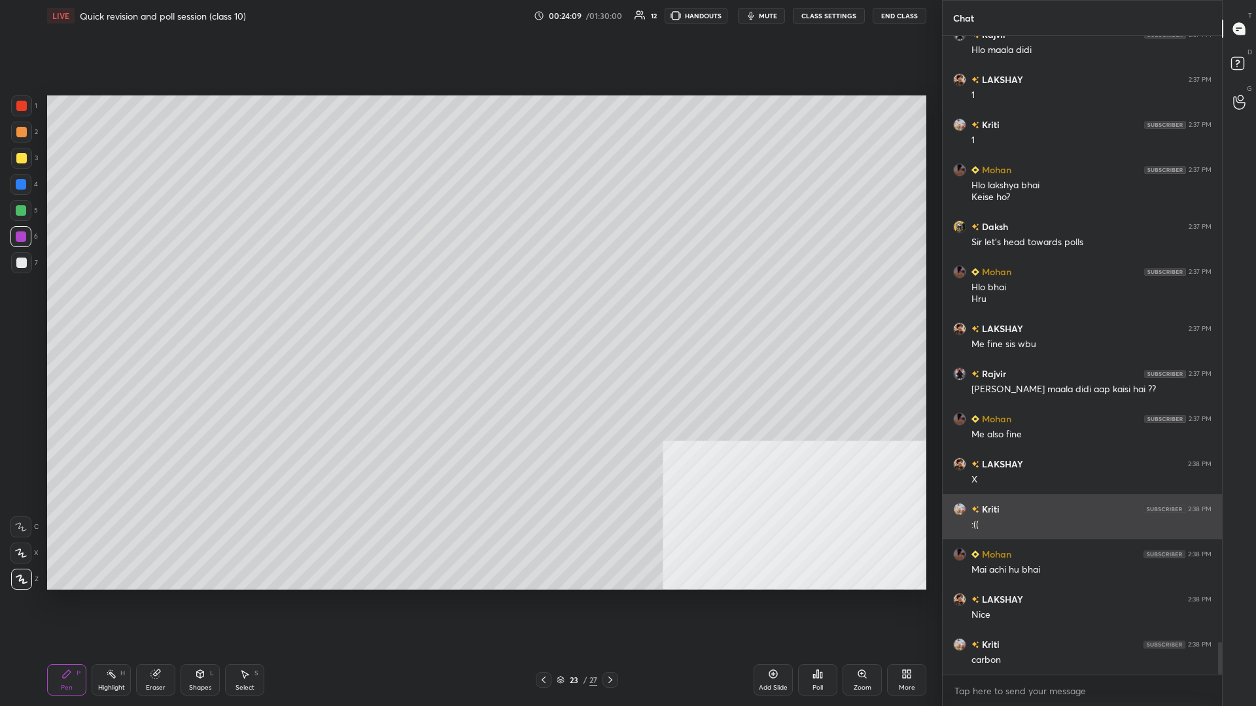
scroll to position [11750, 0]
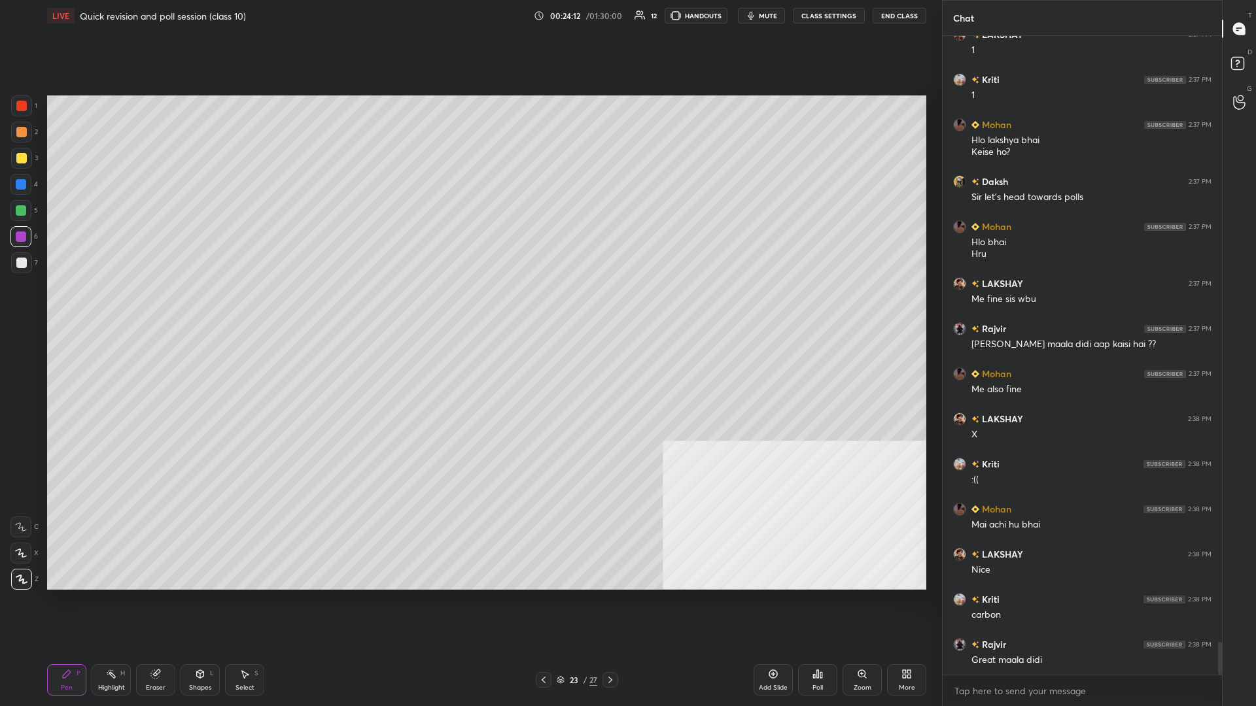
click at [120, 307] on div "Highlight H" at bounding box center [111, 679] width 39 height 31
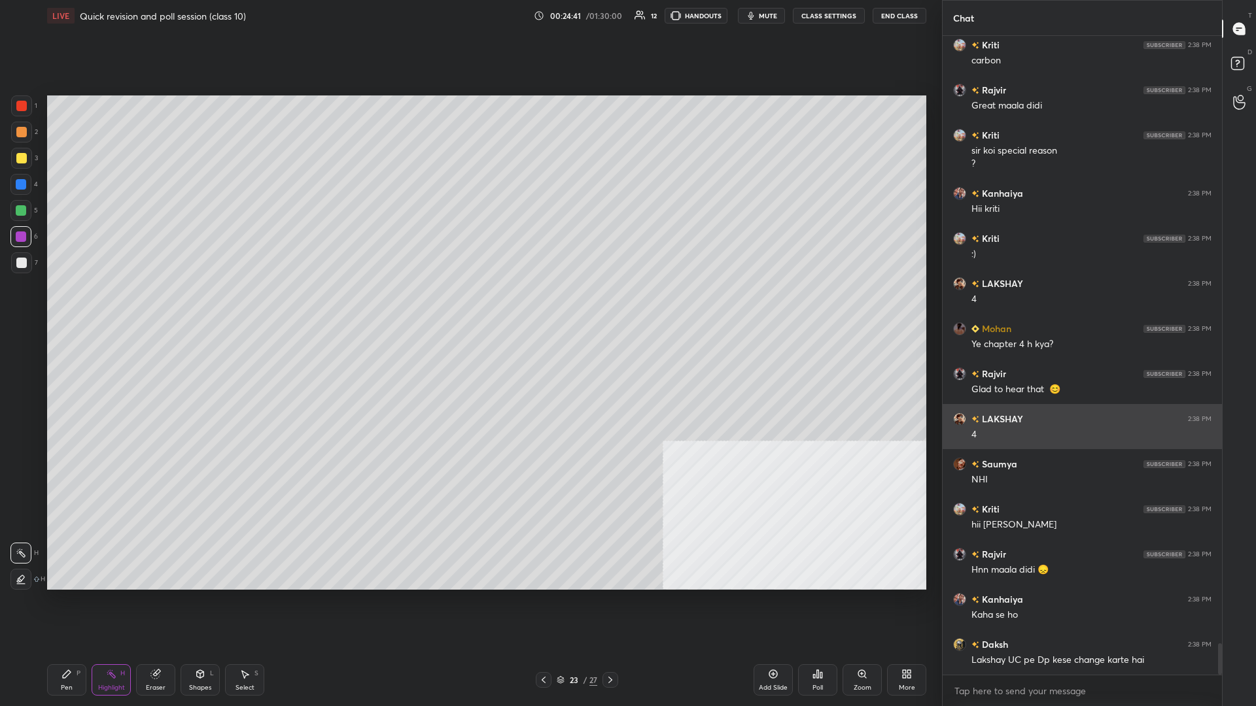
scroll to position [12350, 0]
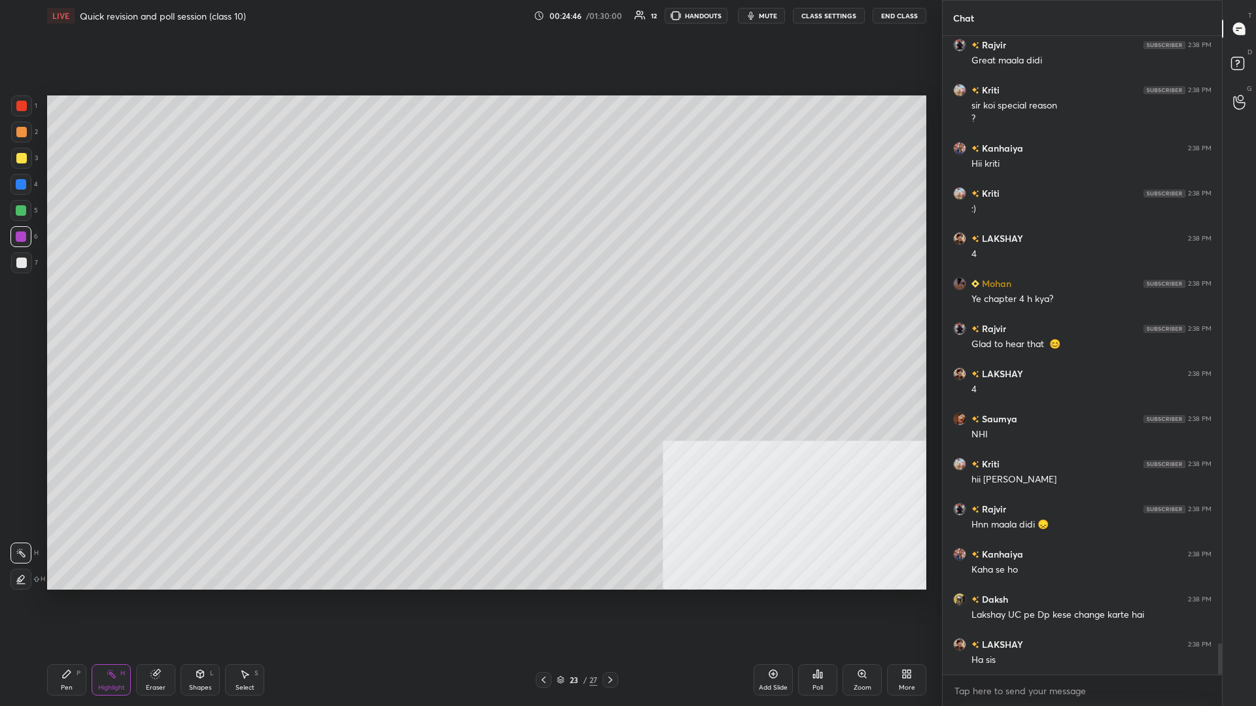
click at [55, 307] on div "Pen P" at bounding box center [66, 679] width 39 height 31
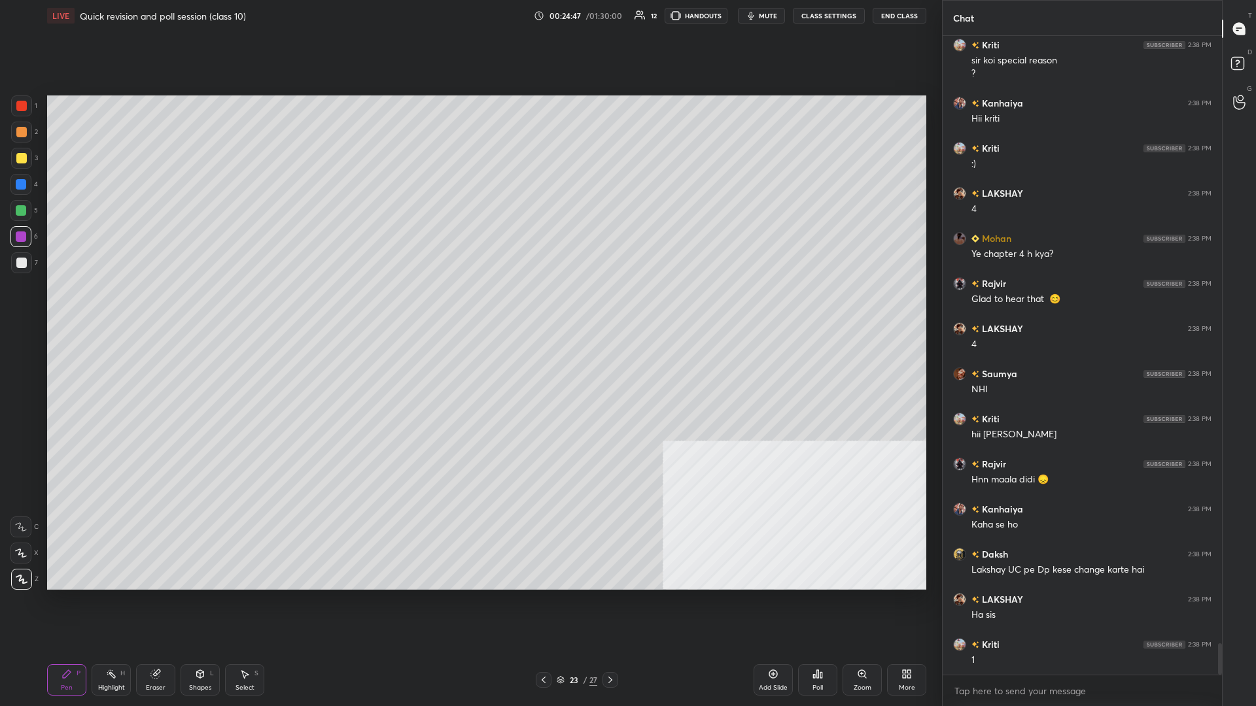
click at [24, 200] on div at bounding box center [20, 210] width 21 height 21
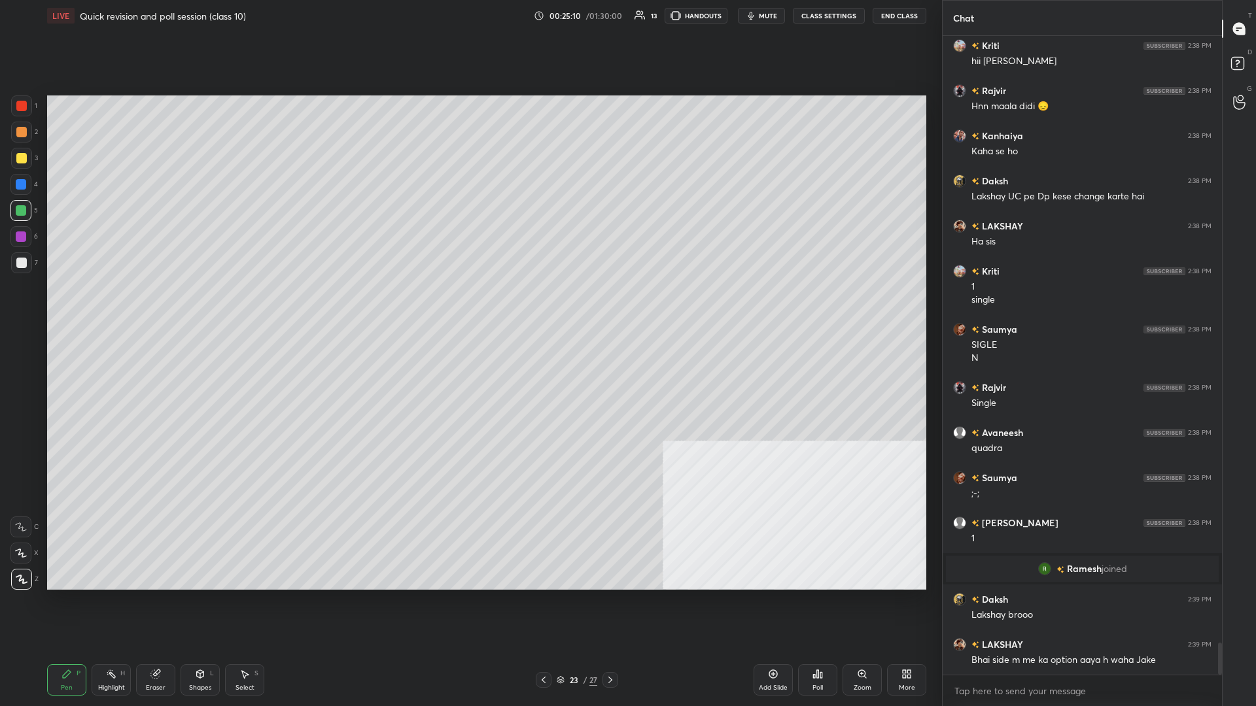
scroll to position [12206, 0]
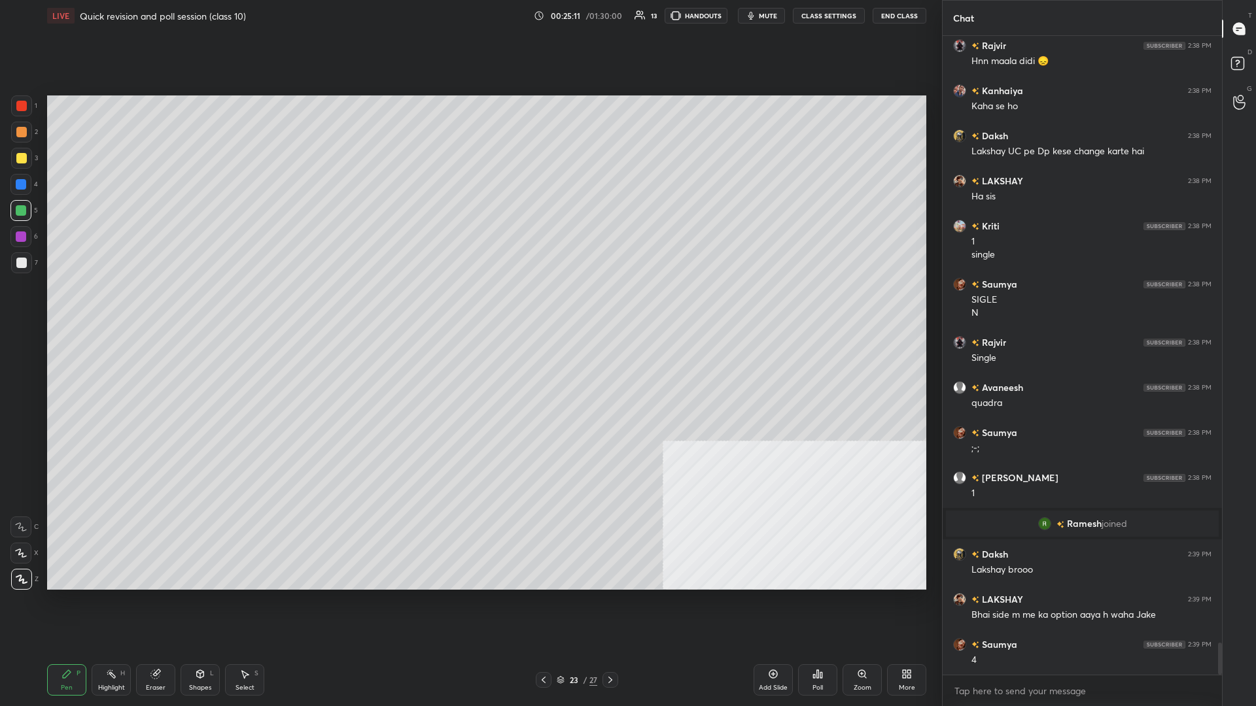
click at [108, 307] on div "Pen P Highlight H Eraser Shapes L Select S 23 / 27 Add Slide Poll Zoom More" at bounding box center [486, 680] width 879 height 52
click at [105, 307] on div "Pen P Highlight H Eraser Shapes L Select S 23 / 27 Add Slide Poll Zoom More" at bounding box center [486, 680] width 879 height 52
click at [116, 307] on div "Highlight" at bounding box center [111, 688] width 27 height 7
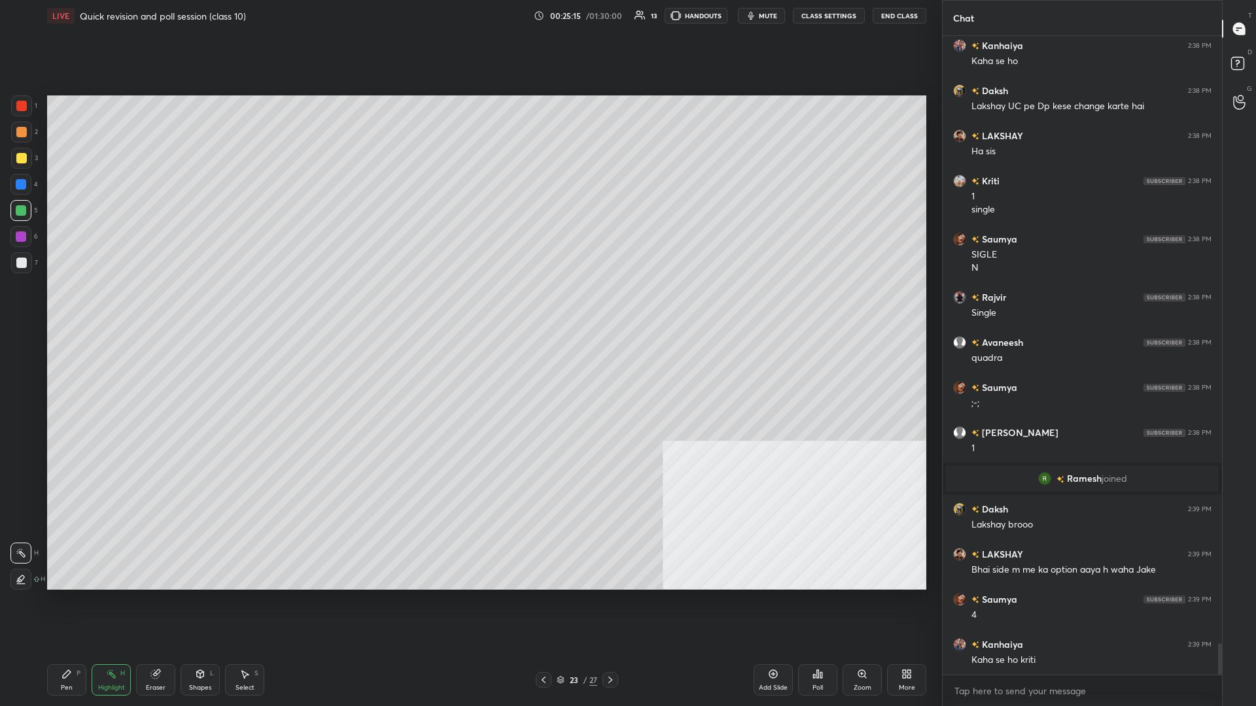
scroll to position [12296, 0]
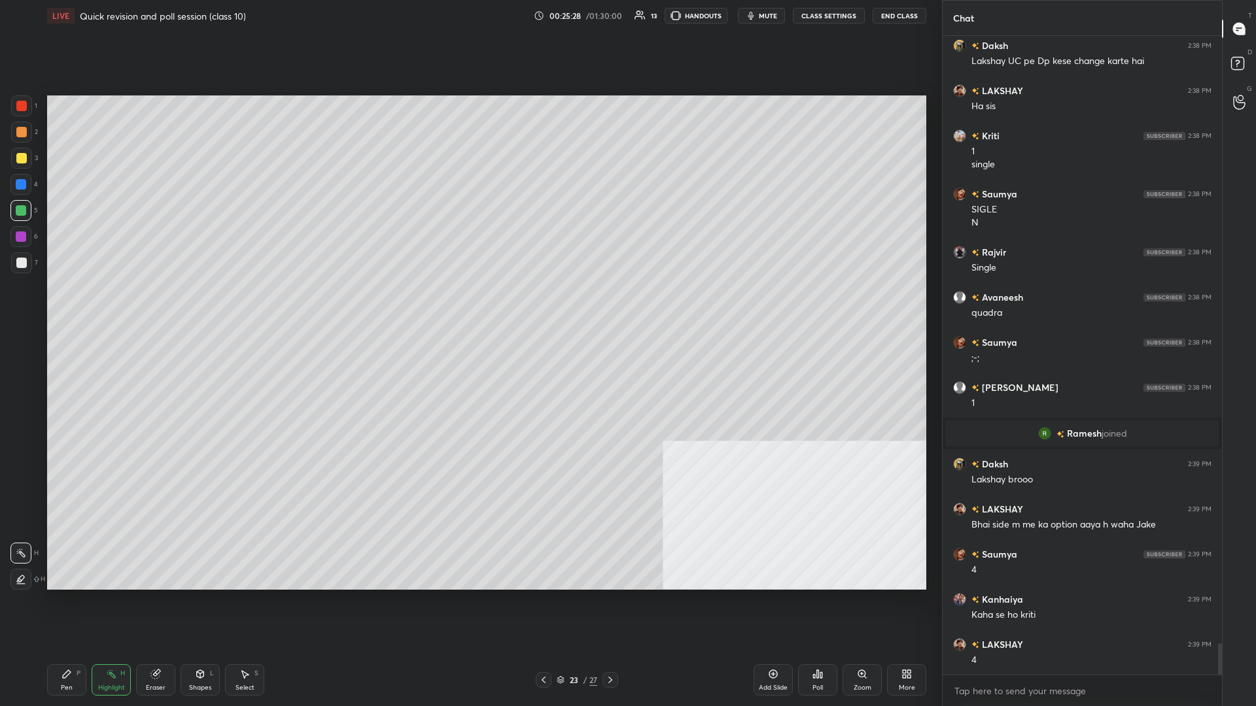
click at [45, 307] on div "LIVE Quick revision and poll session (class 10) 00:25:28 / 01:30:00 13 HANDOUTS…" at bounding box center [486, 353] width 889 height 706
click at [63, 307] on icon at bounding box center [66, 674] width 10 height 10
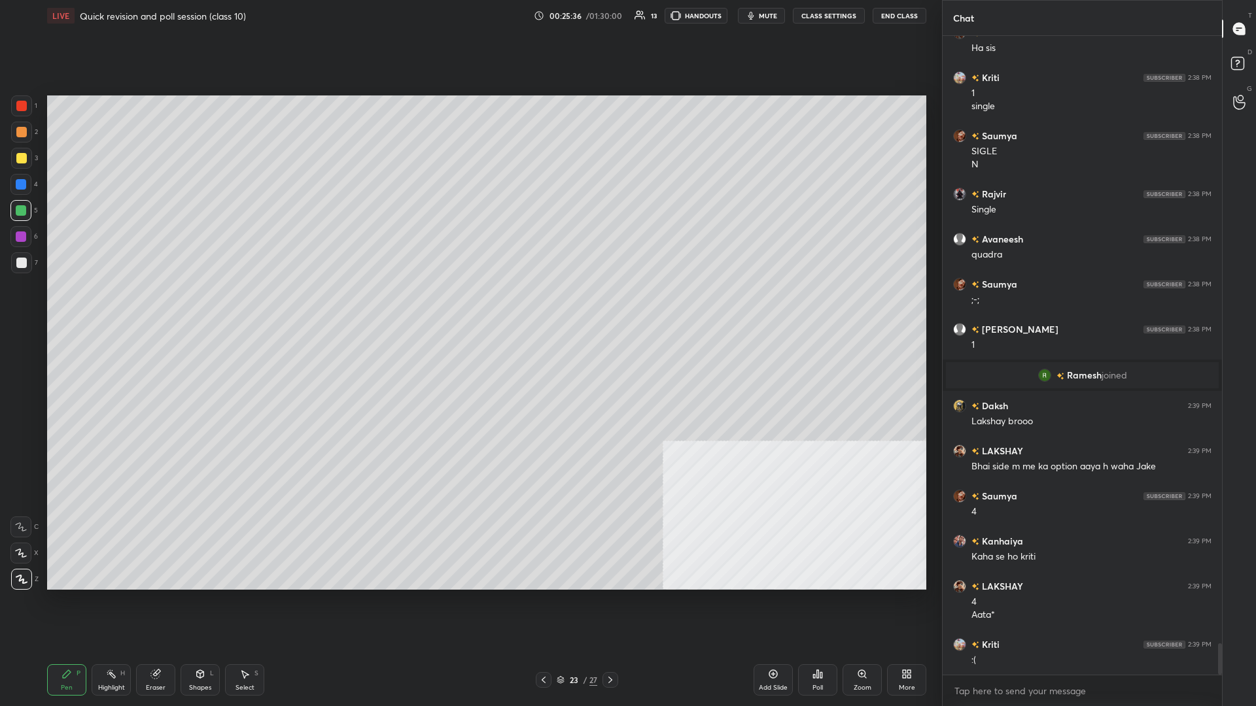
scroll to position [12399, 0]
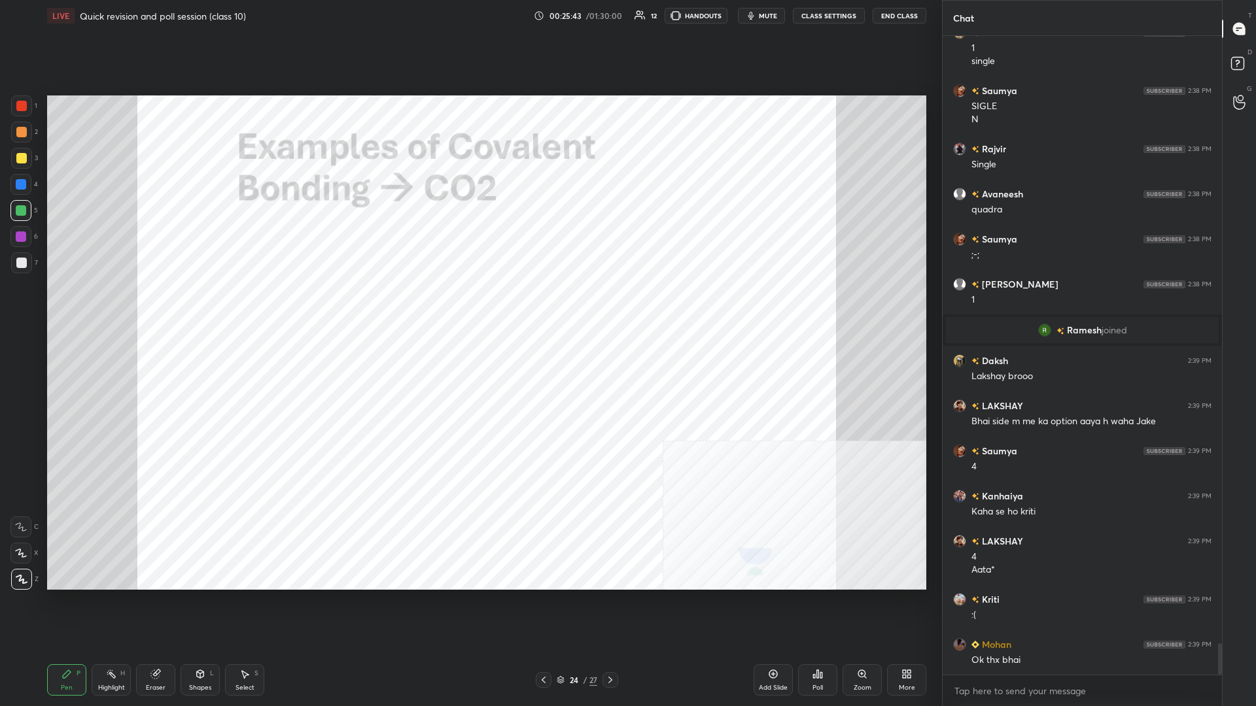
click at [16, 188] on div at bounding box center [20, 184] width 21 height 21
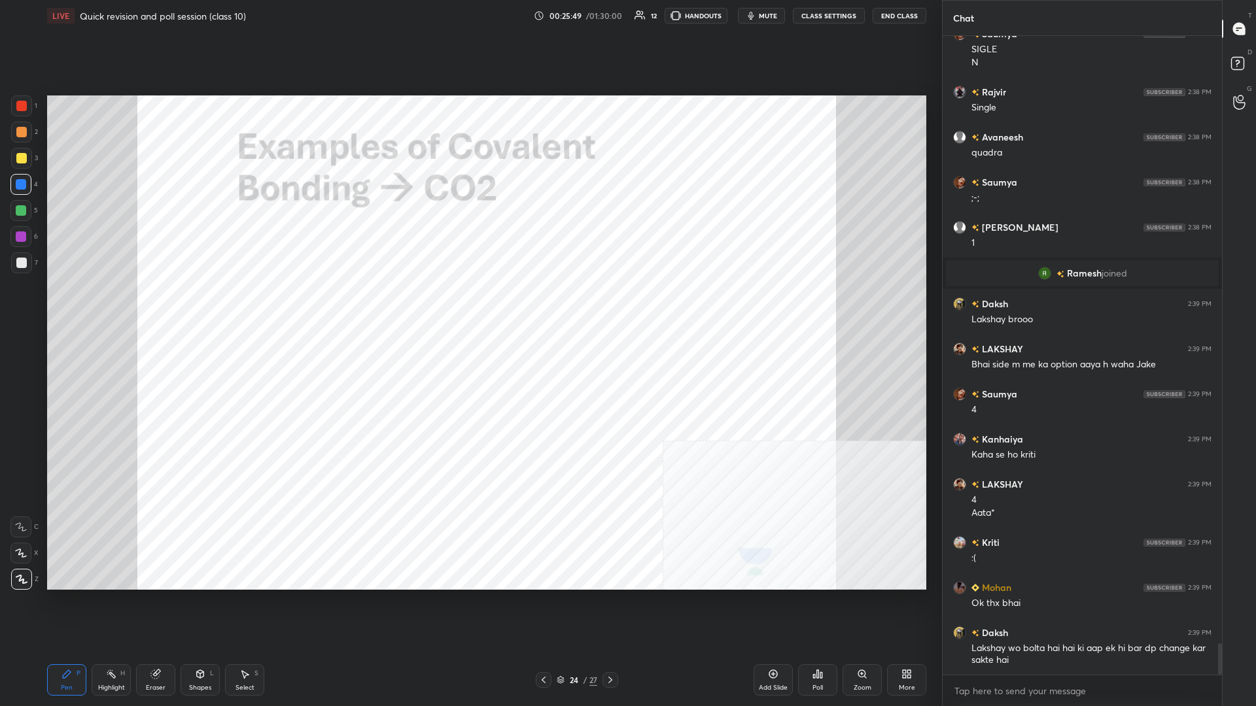
click at [193, 307] on div "Shapes L" at bounding box center [200, 679] width 39 height 31
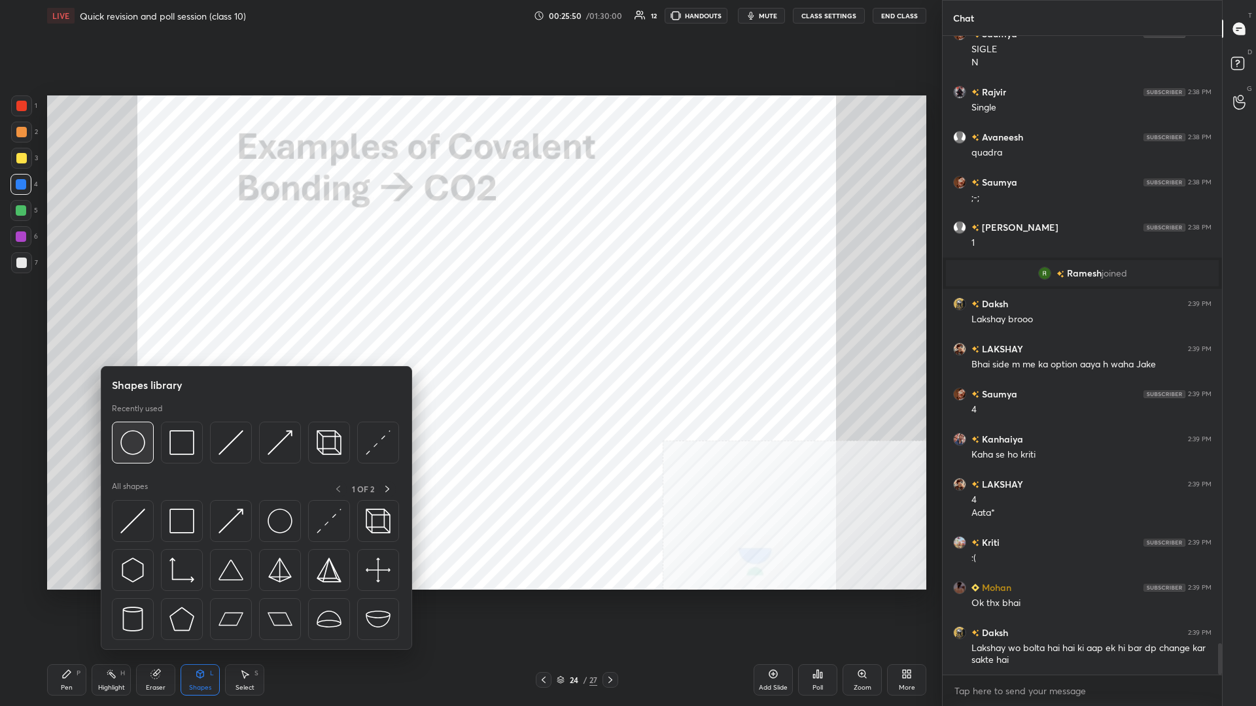
click at [128, 307] on img at bounding box center [132, 442] width 25 height 25
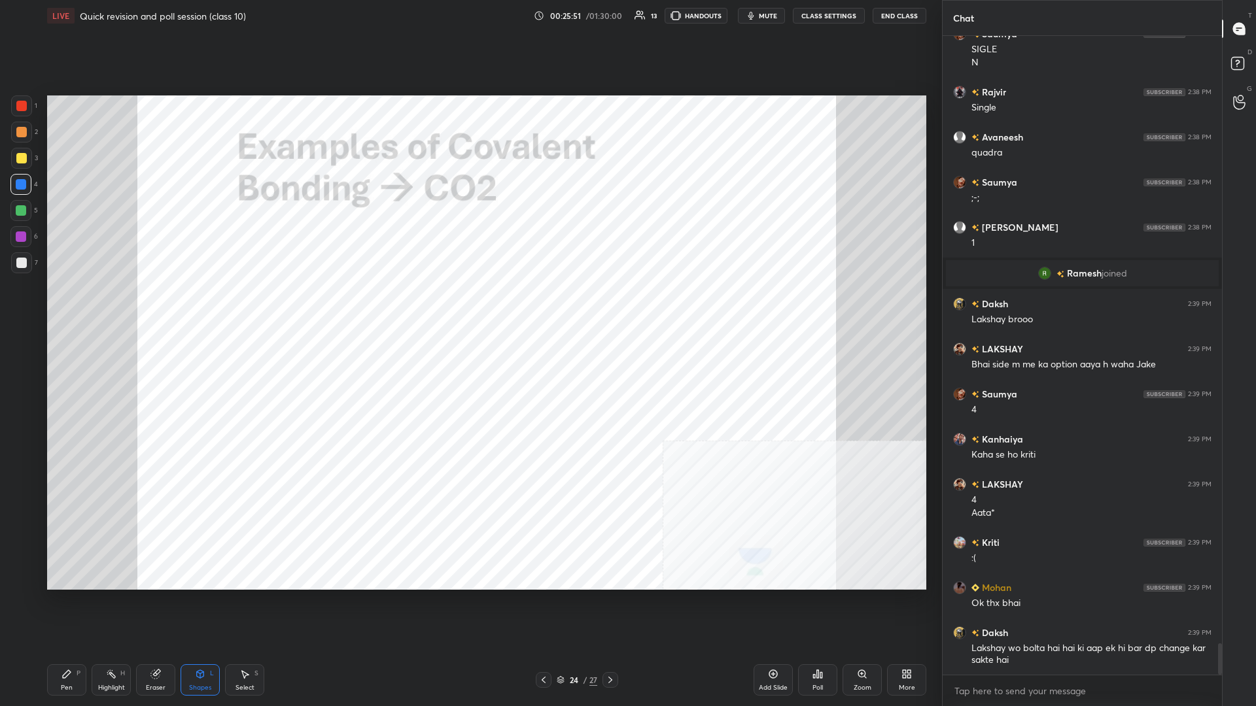
click at [22, 233] on div at bounding box center [21, 237] width 10 height 10
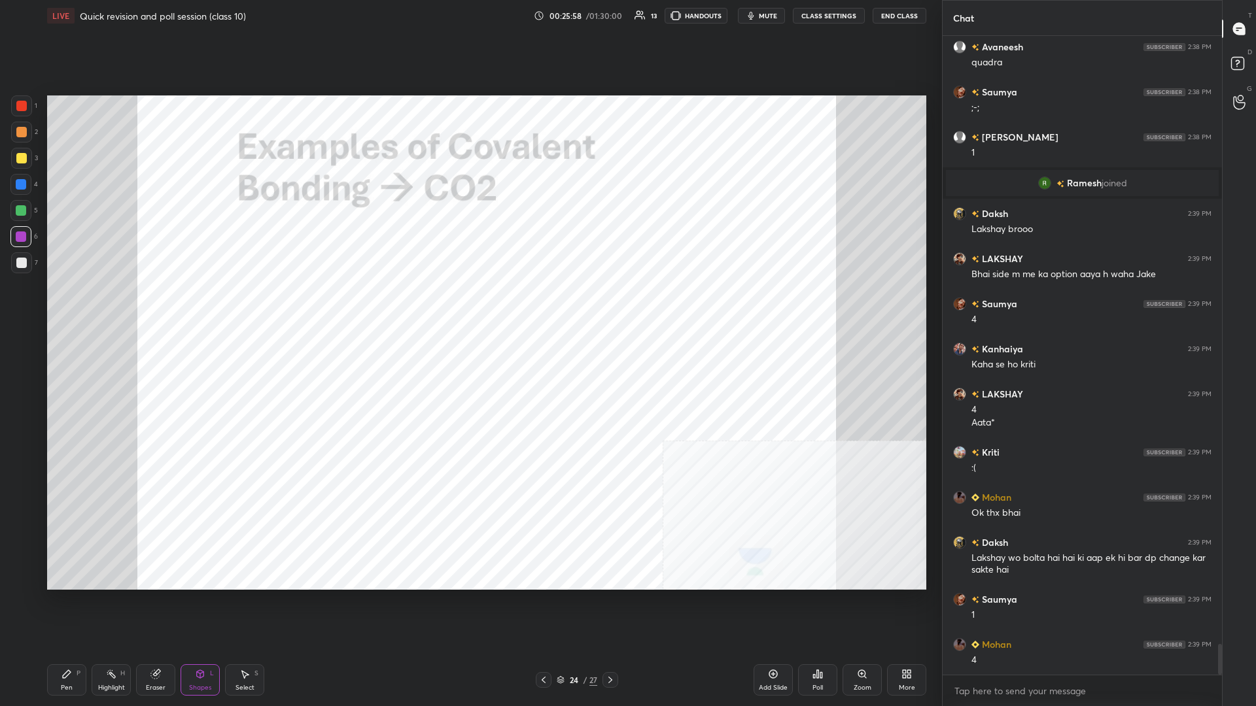
scroll to position [12591, 0]
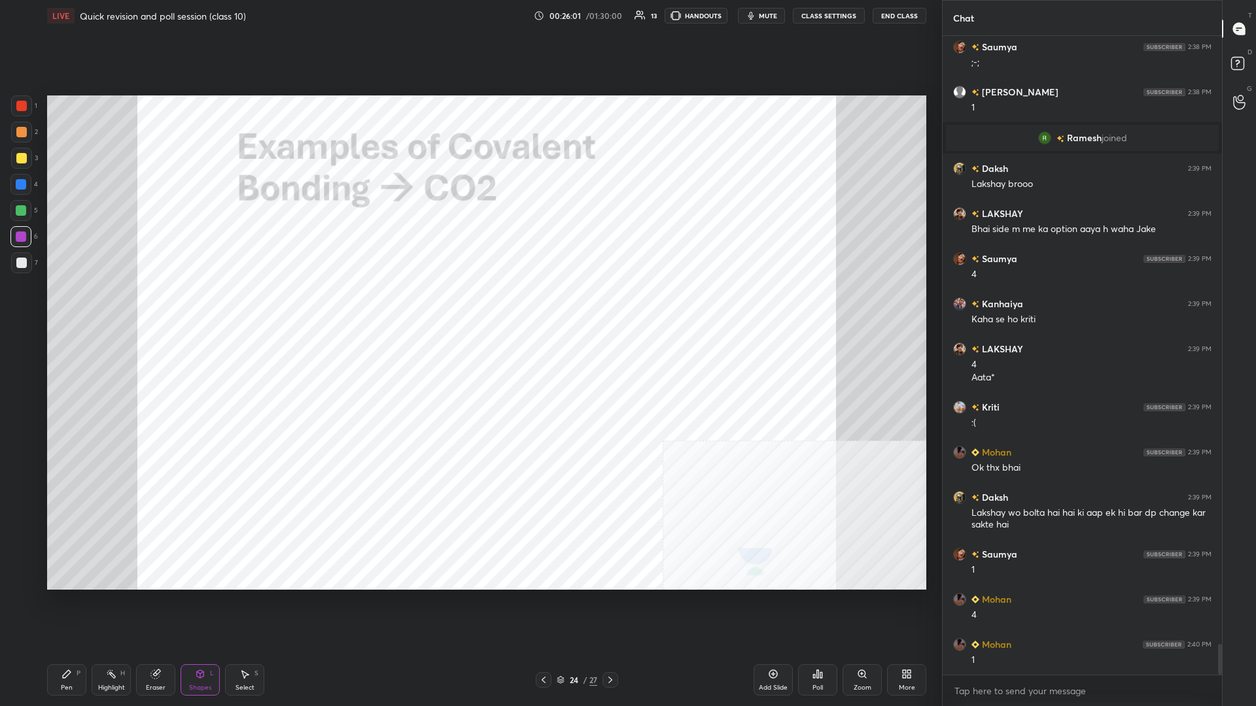
click at [199, 307] on icon at bounding box center [200, 674] width 7 height 8
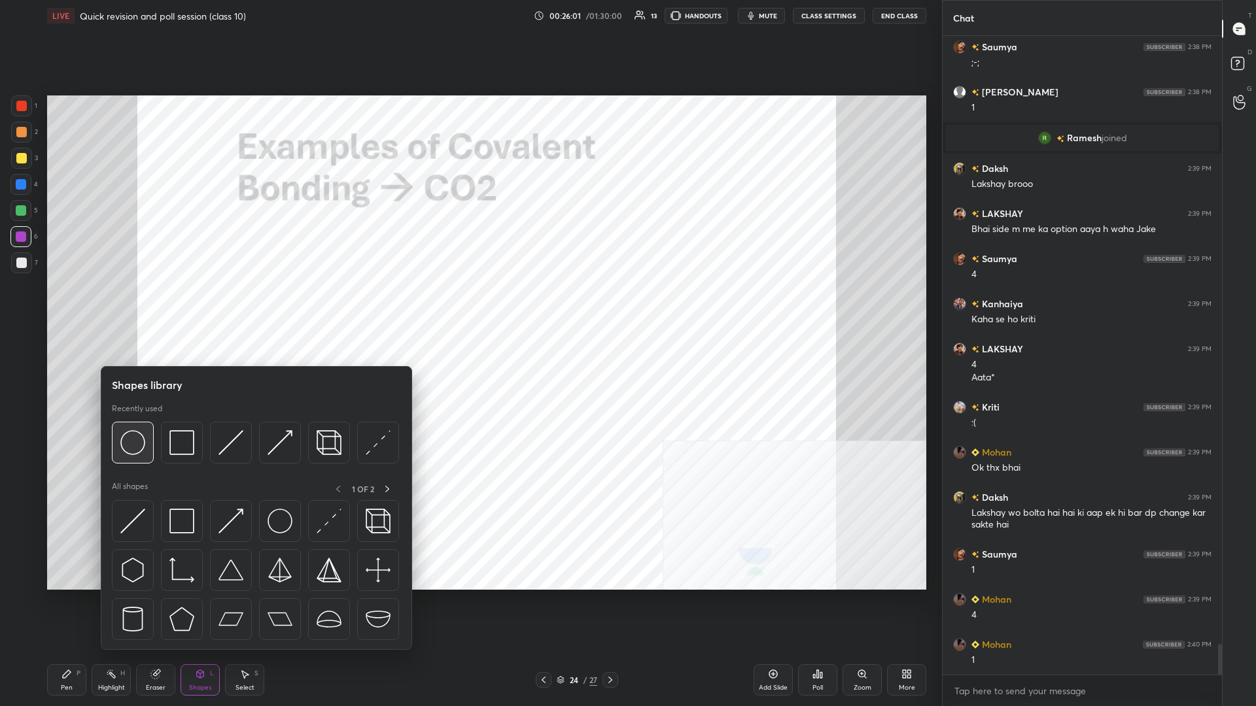
click at [134, 307] on img at bounding box center [132, 442] width 25 height 25
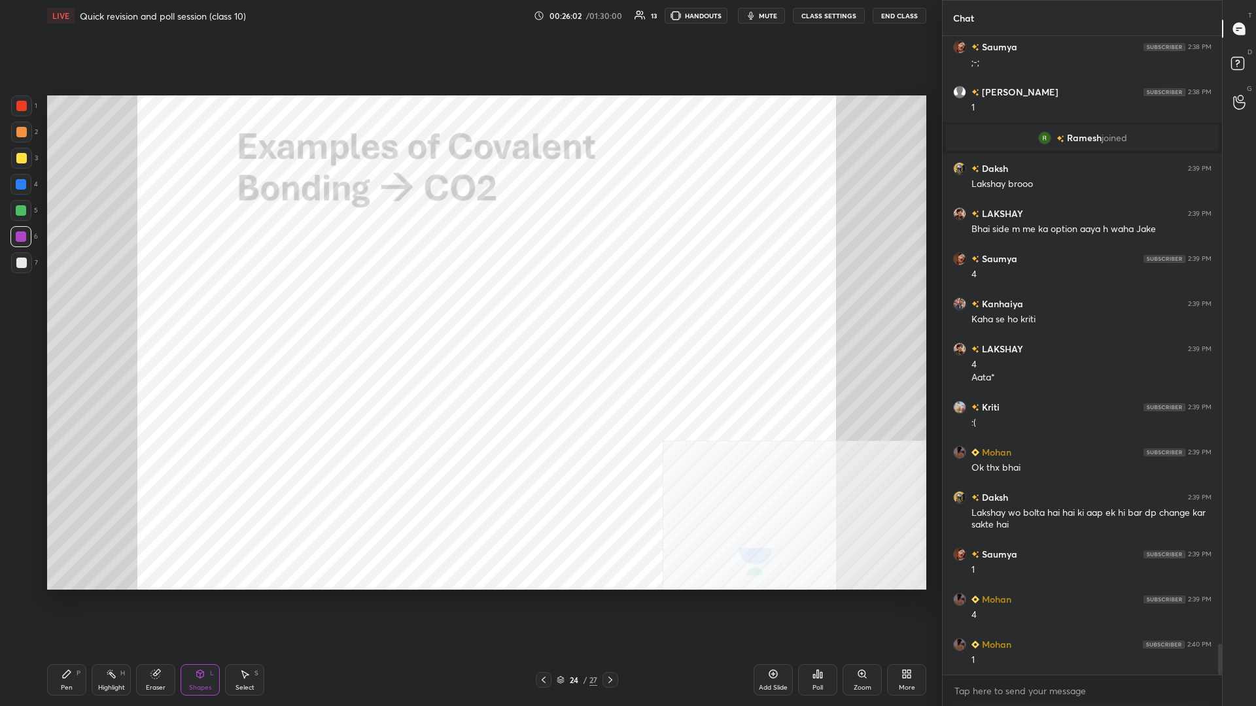
click at [22, 181] on div at bounding box center [21, 184] width 10 height 10
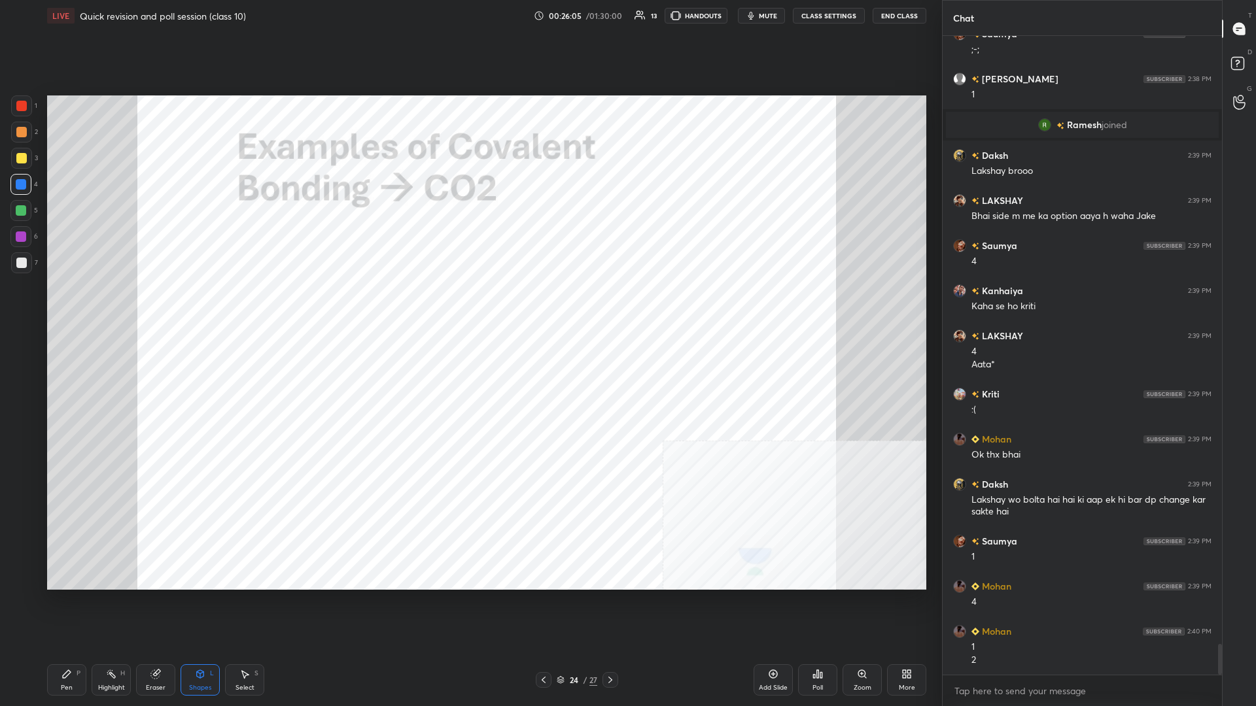
scroll to position [12650, 0]
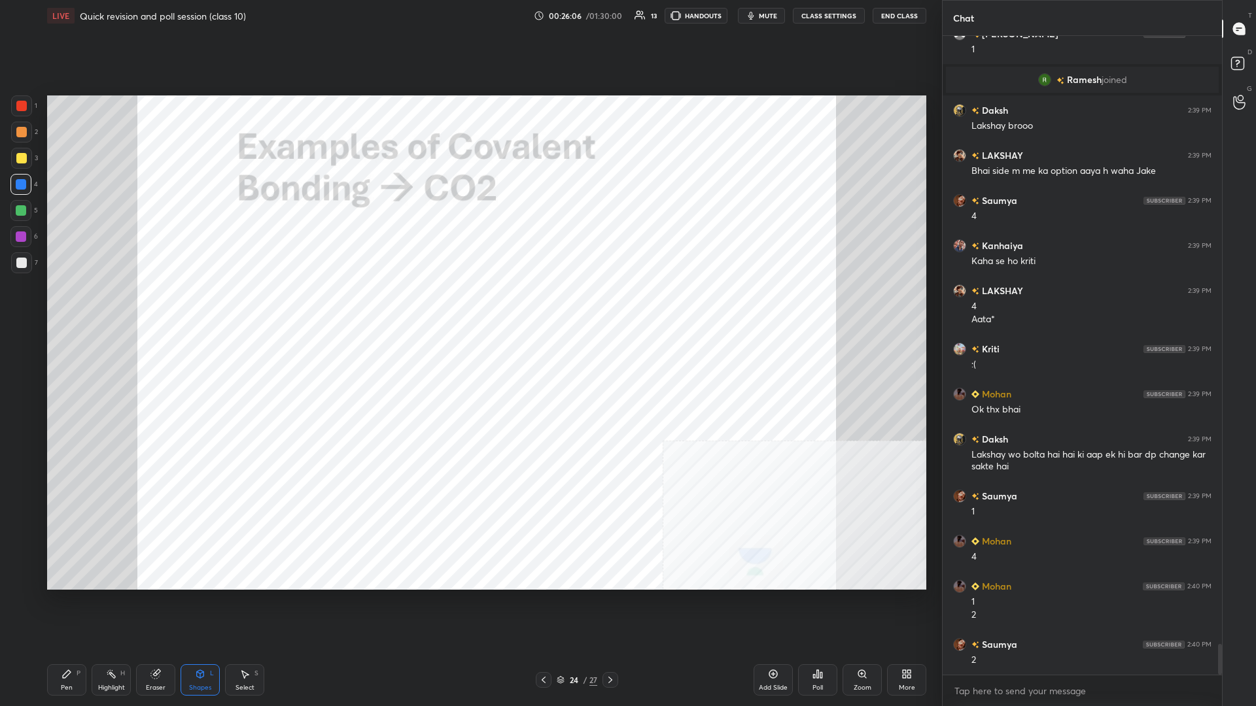
click at [69, 307] on div "Pen" at bounding box center [67, 688] width 12 height 7
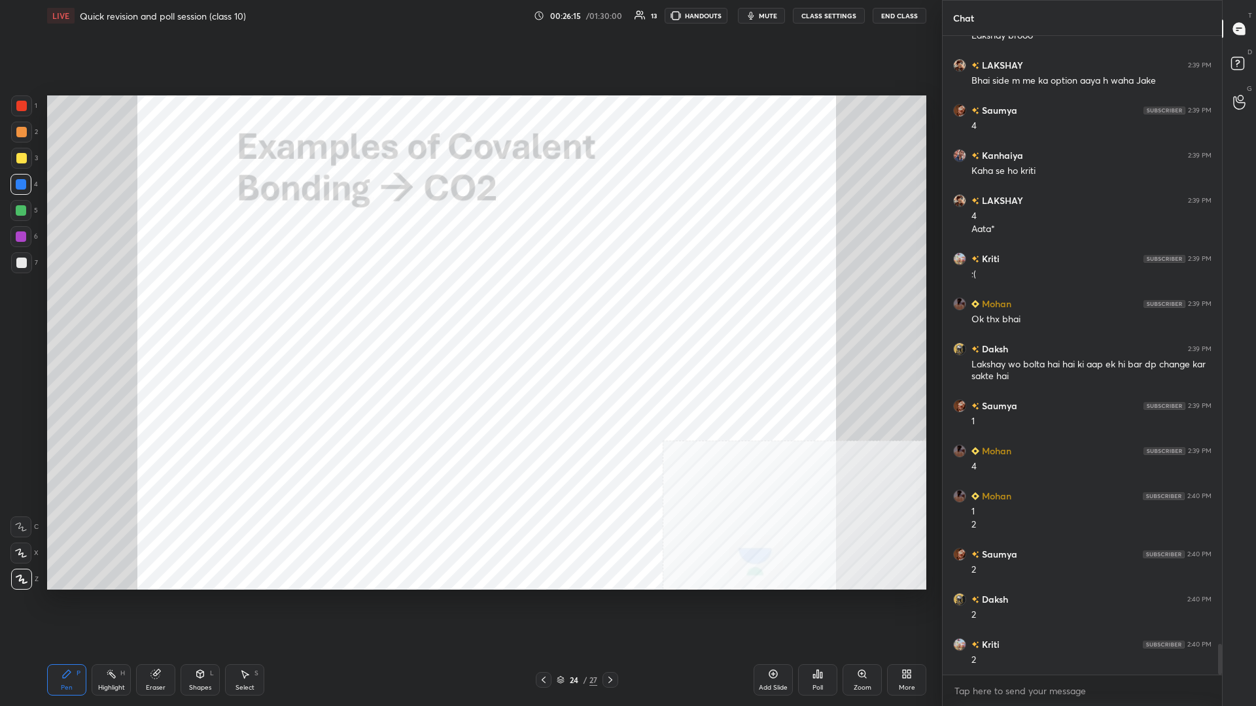
scroll to position [12785, 0]
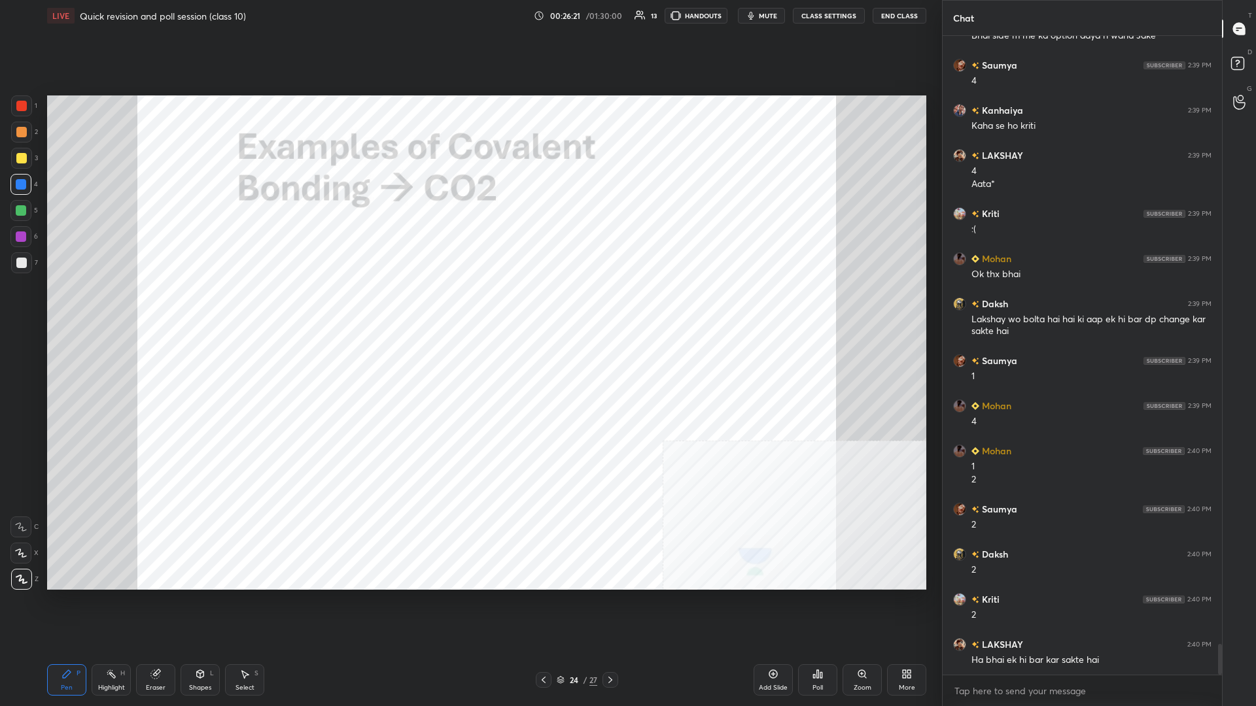
click at [24, 235] on div at bounding box center [21, 237] width 10 height 10
click at [29, 211] on div at bounding box center [20, 210] width 21 height 21
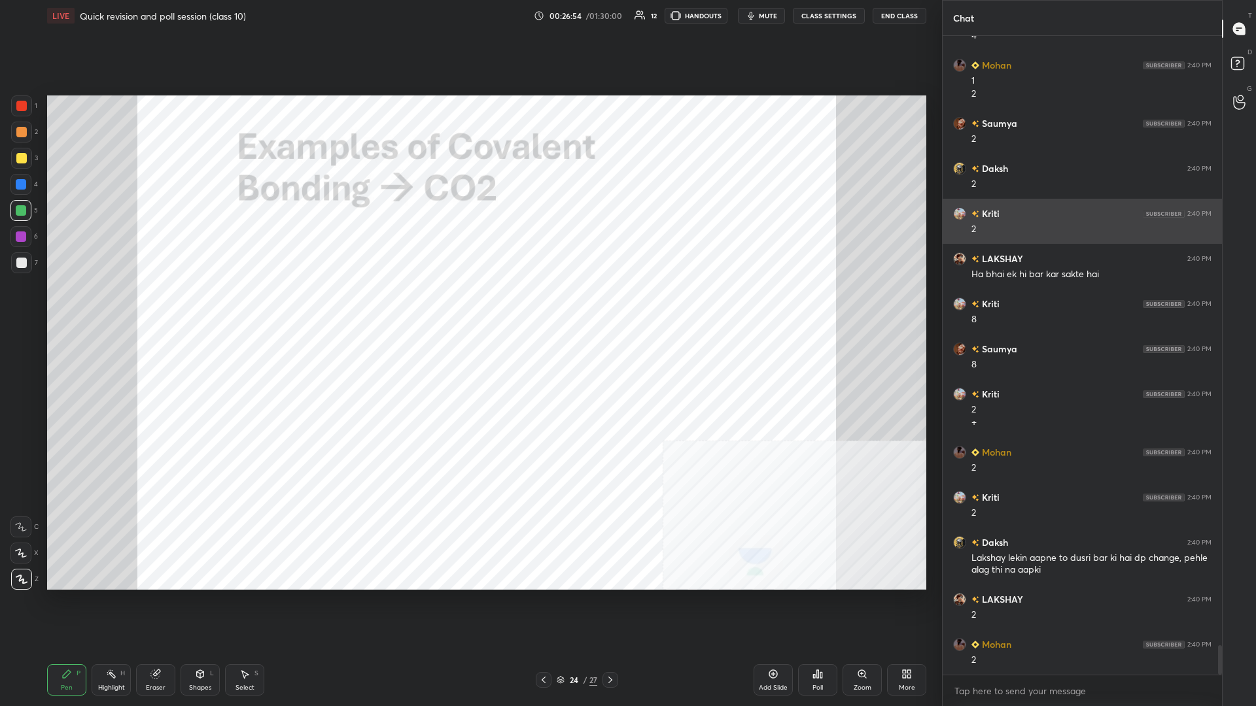
scroll to position [13216, 0]
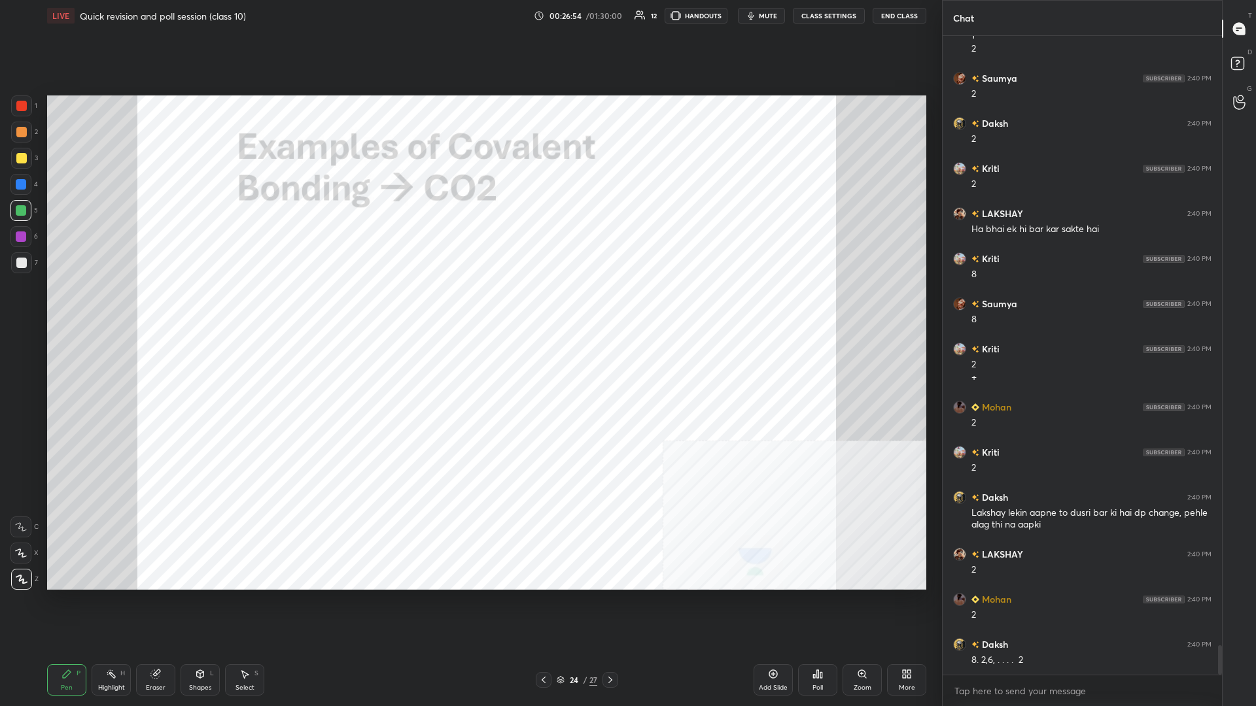
click at [16, 182] on div at bounding box center [20, 184] width 21 height 21
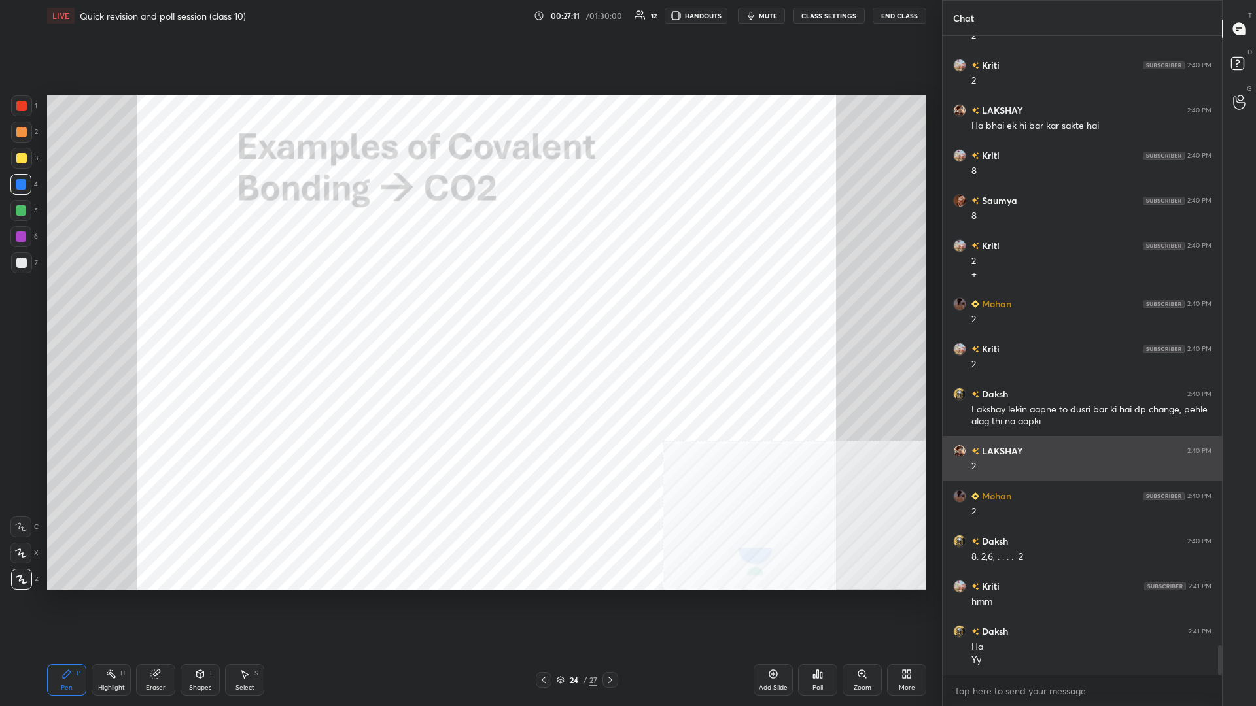
scroll to position [13364, 0]
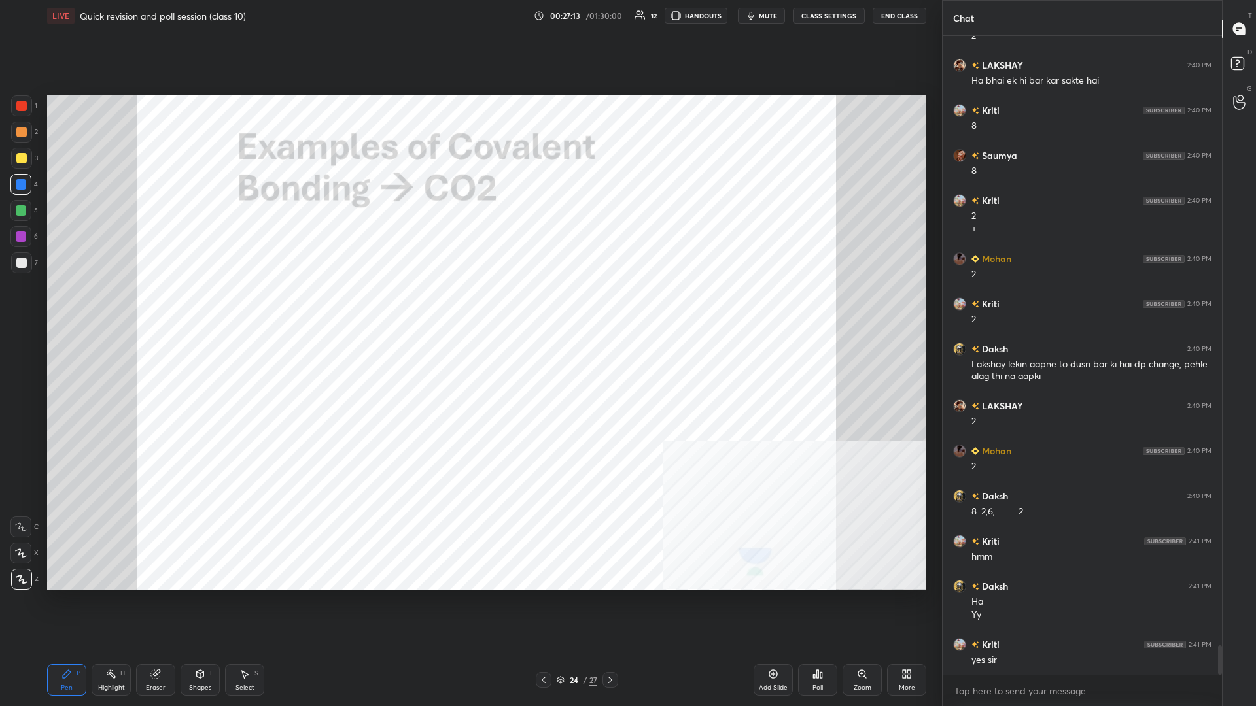
click at [117, 307] on div "Highlight" at bounding box center [111, 688] width 27 height 7
click at [116, 307] on div "Highlight" at bounding box center [111, 688] width 27 height 7
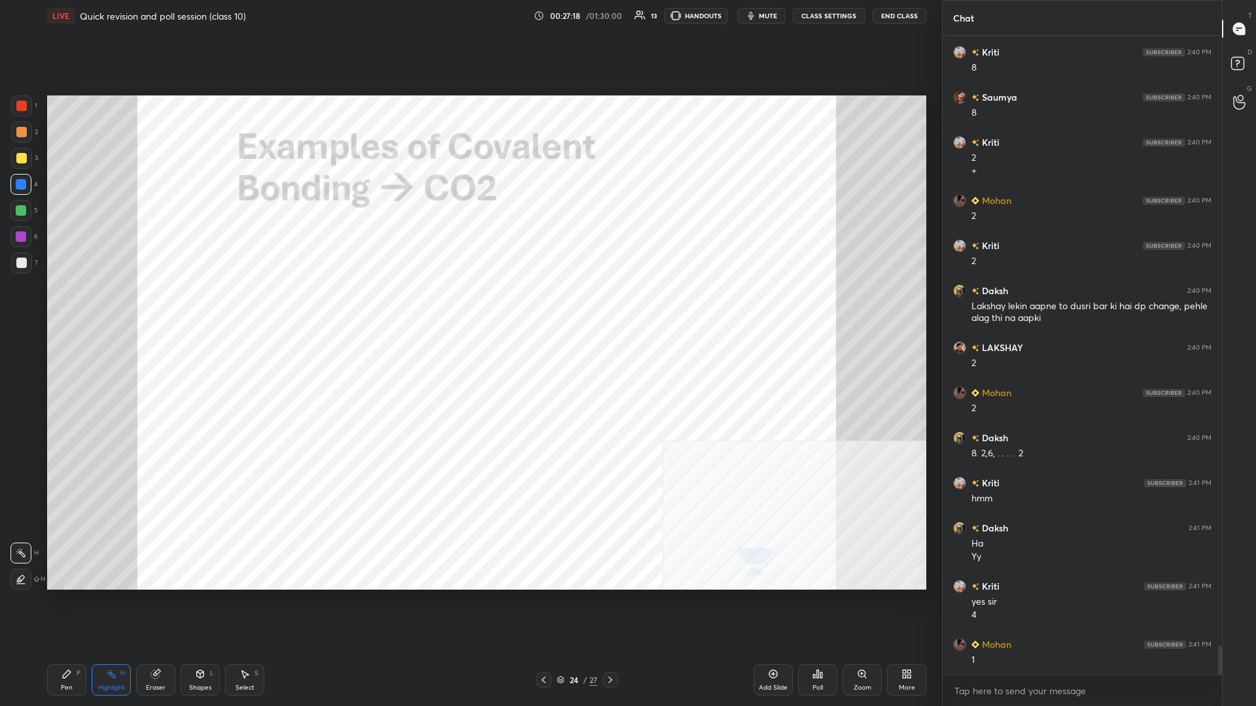
scroll to position [13468, 0]
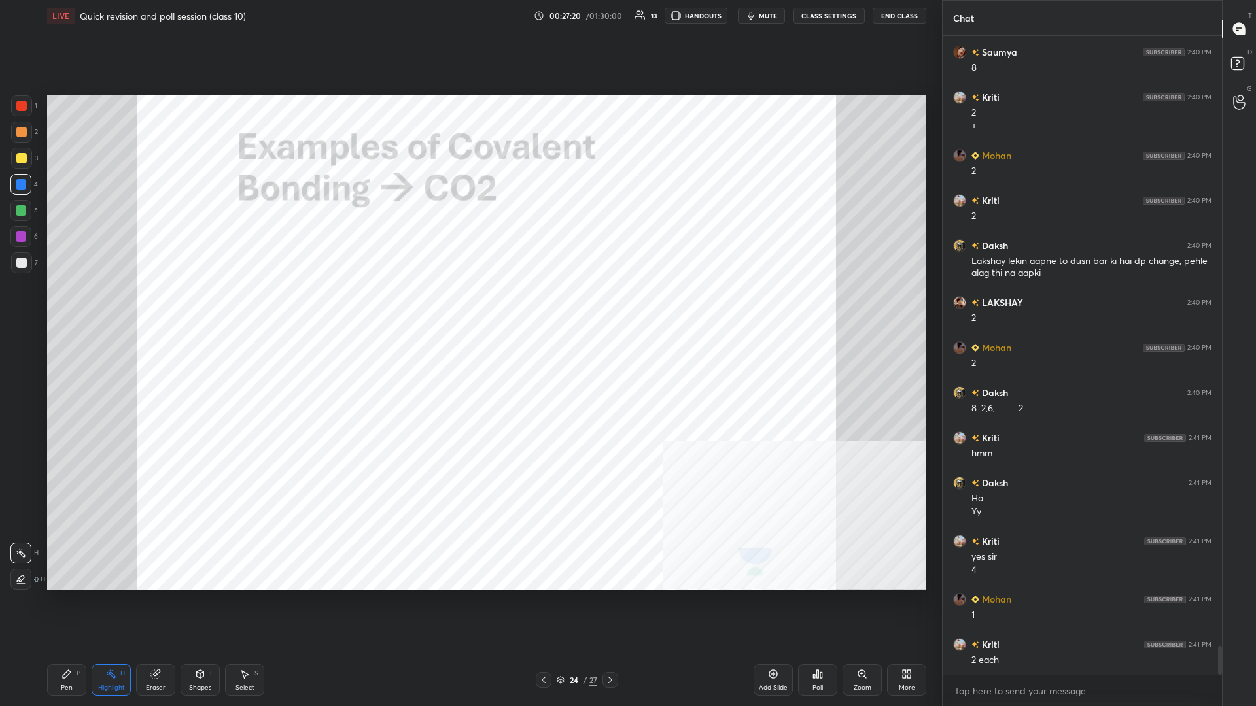
click at [64, 307] on icon at bounding box center [67, 674] width 8 height 8
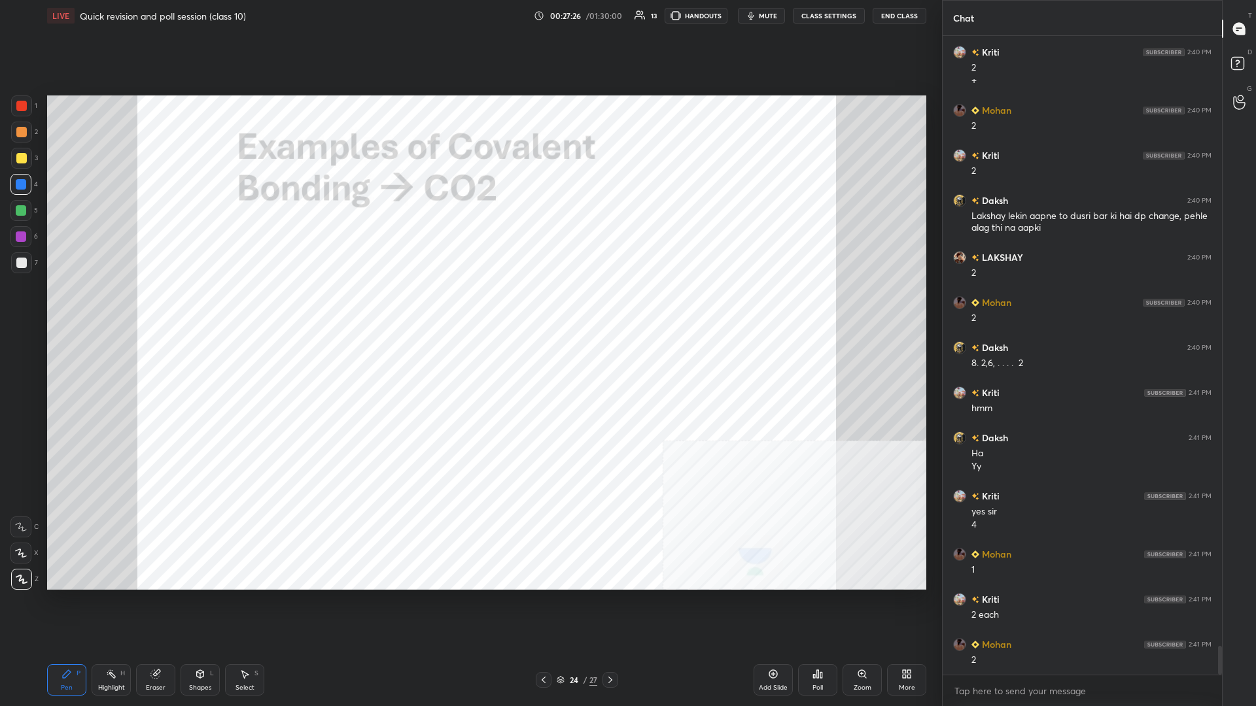
click at [16, 90] on div "1 2 3 4 5 6 7 C X Z C X Z E E Erase all H H LIVE Quick revision and poll sessio…" at bounding box center [465, 353] width 931 height 706
click at [22, 103] on div at bounding box center [21, 106] width 10 height 10
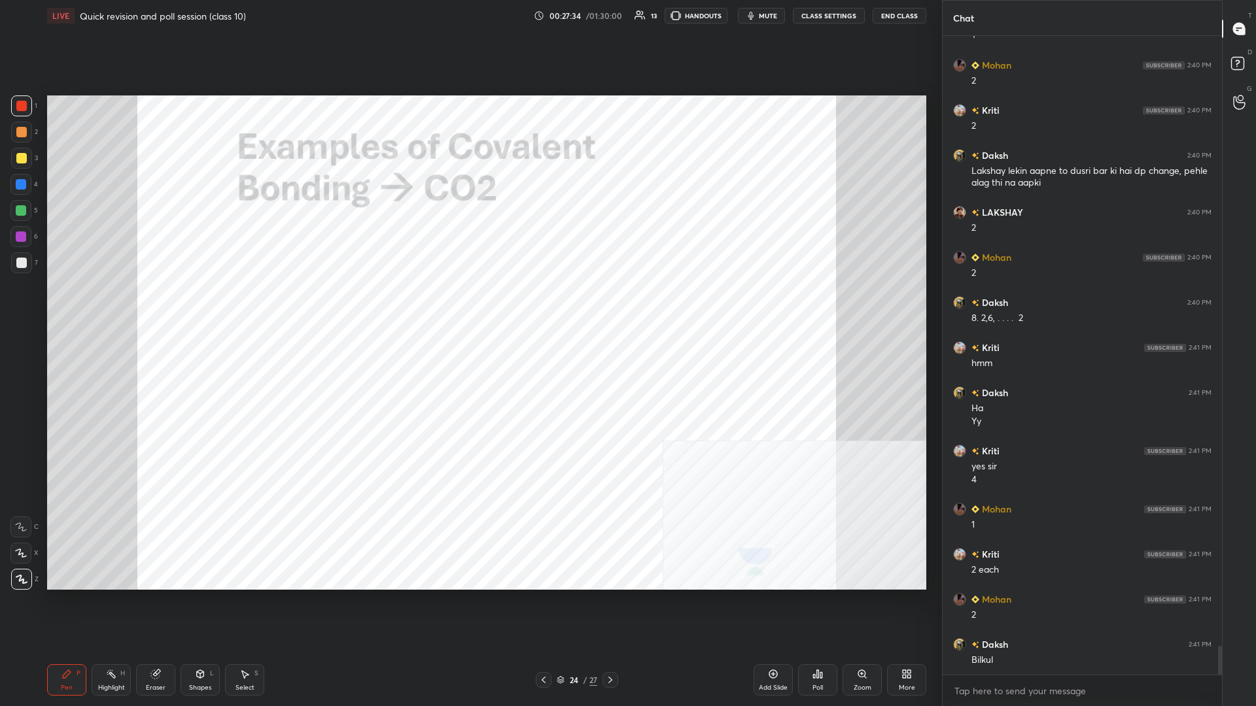
scroll to position [13603, 0]
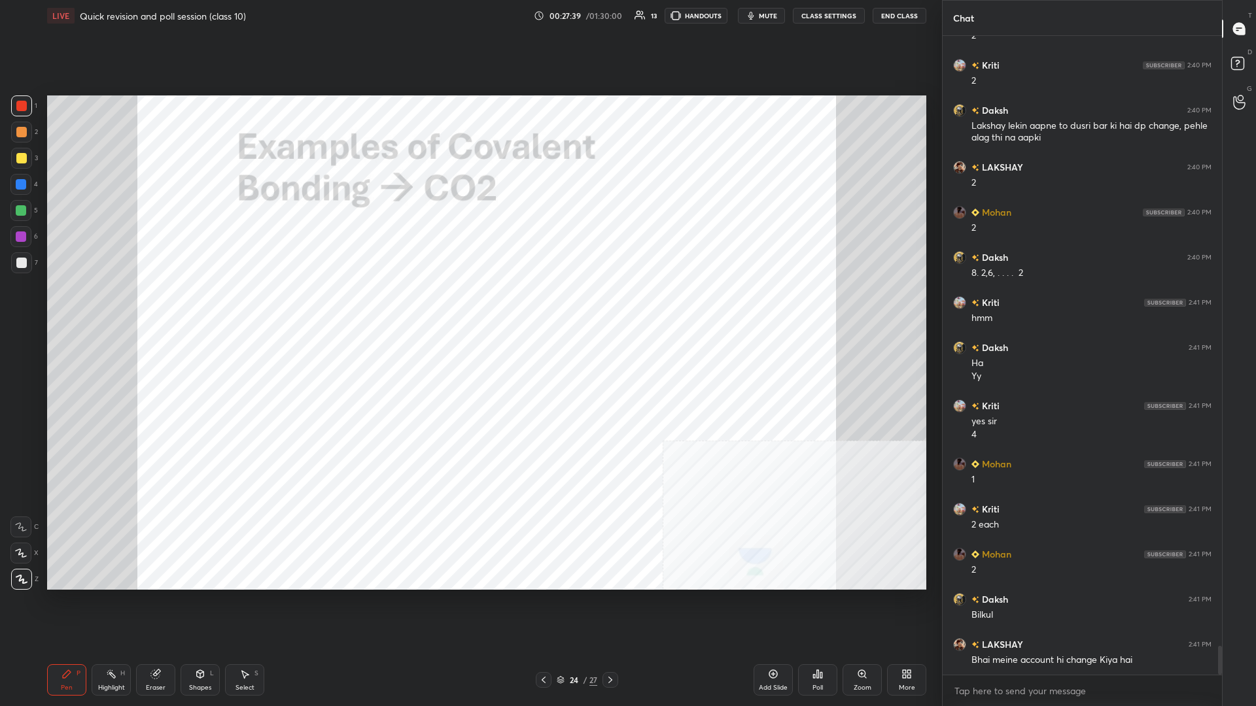
click at [104, 307] on div "Highlight H" at bounding box center [111, 679] width 39 height 31
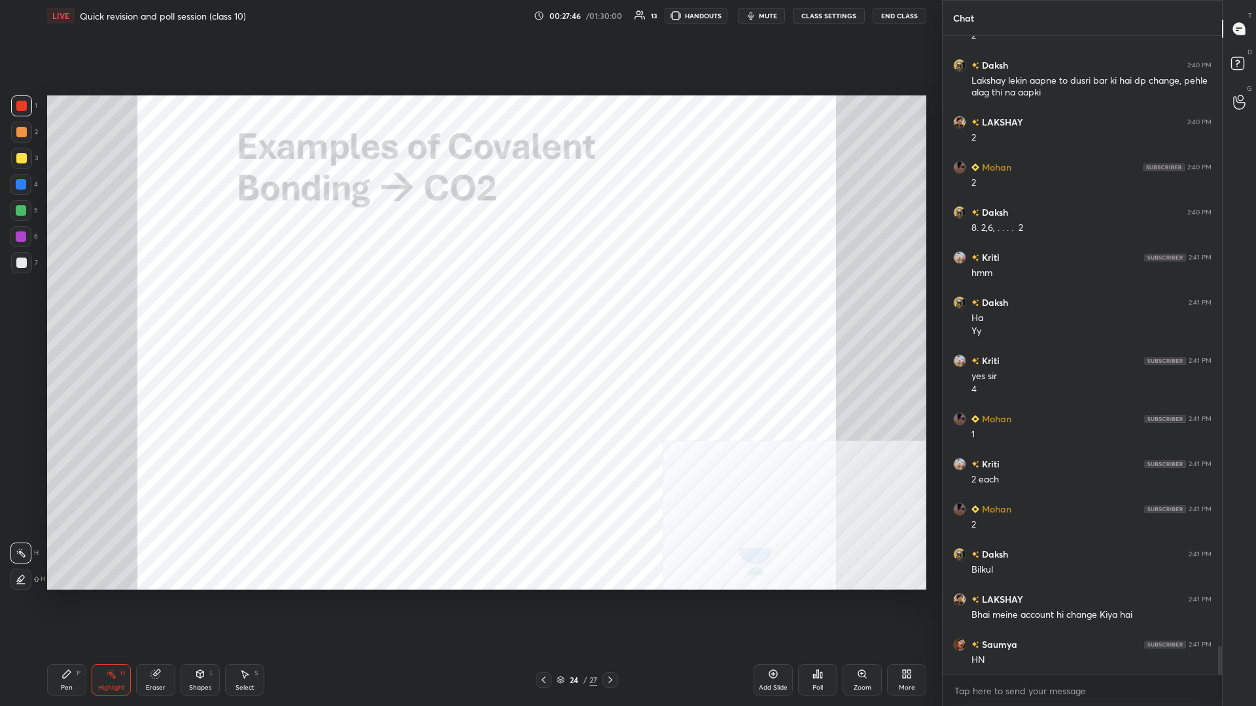
click at [61, 307] on div "Pen P" at bounding box center [66, 679] width 39 height 31
click at [62, 307] on icon at bounding box center [66, 674] width 10 height 10
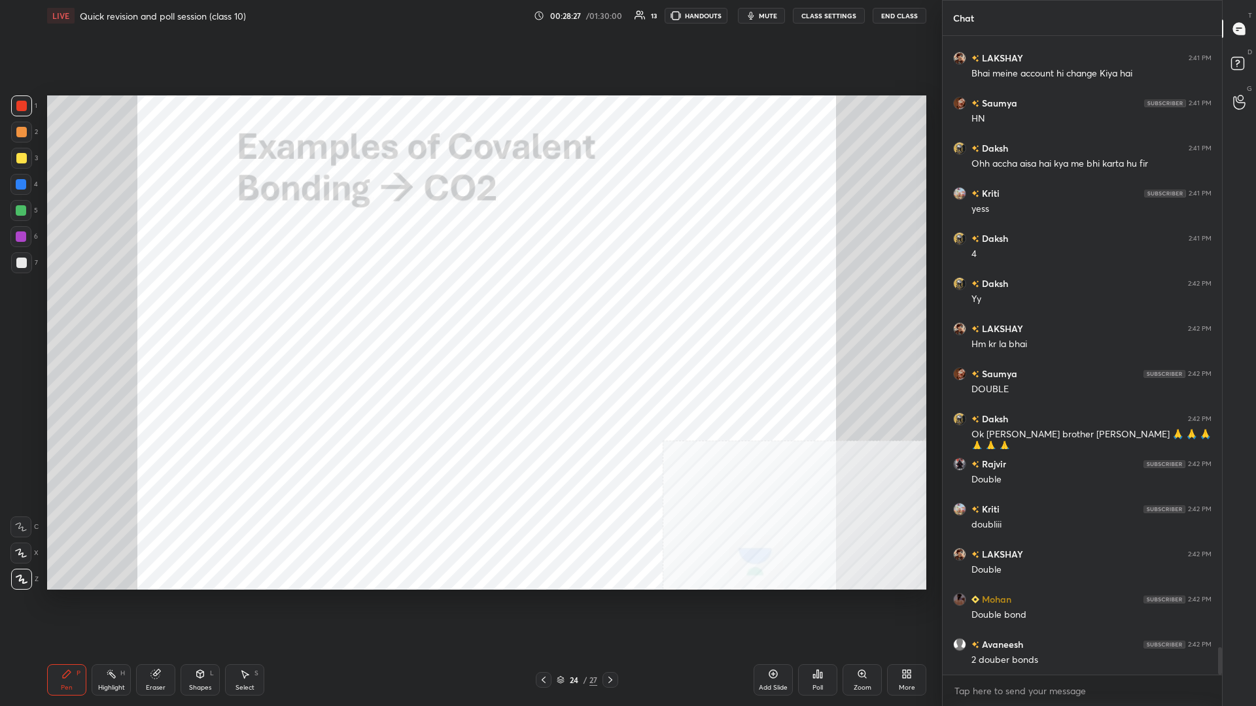
scroll to position [14235, 0]
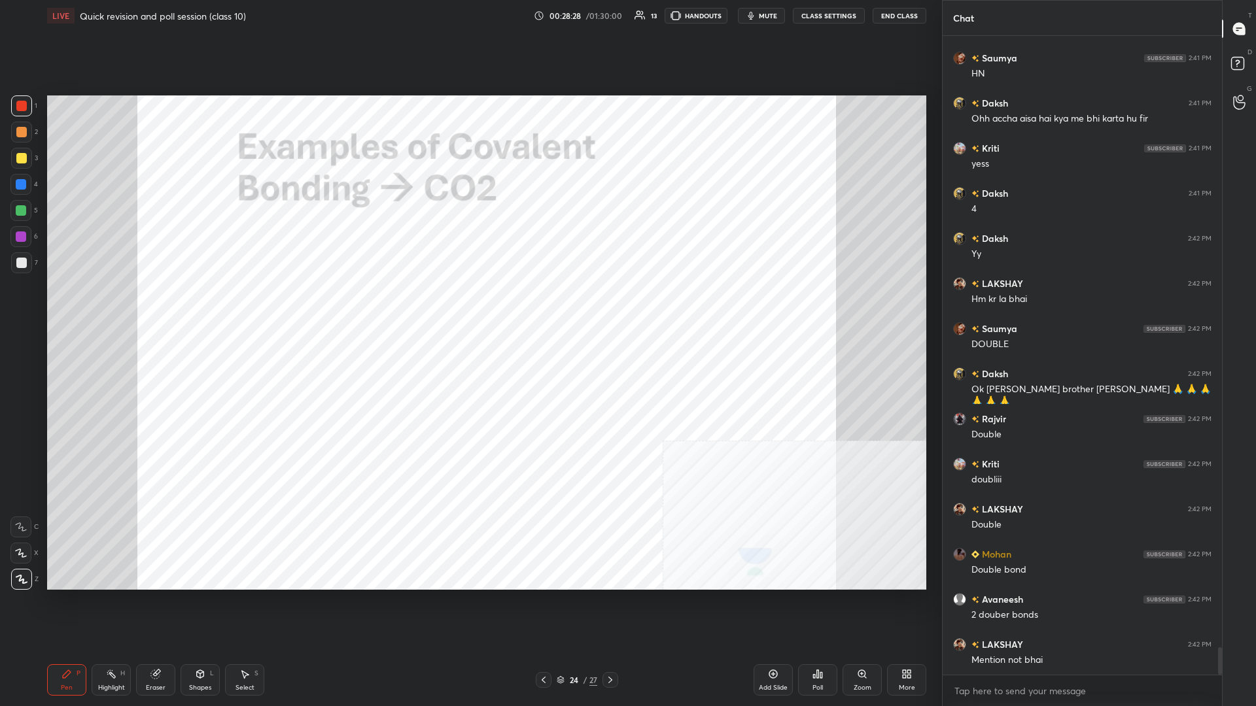
click at [104, 307] on div "Highlight H" at bounding box center [111, 679] width 39 height 31
click at [105, 307] on div "Highlight H" at bounding box center [111, 679] width 39 height 31
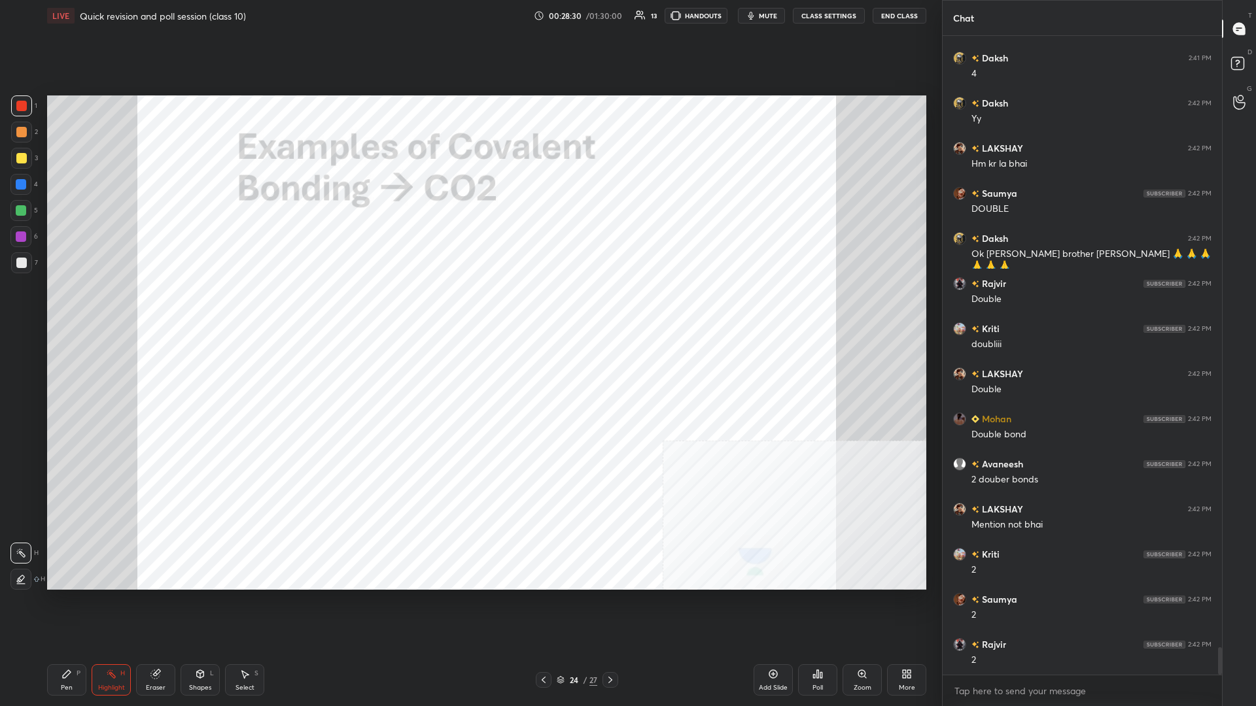
scroll to position [14415, 0]
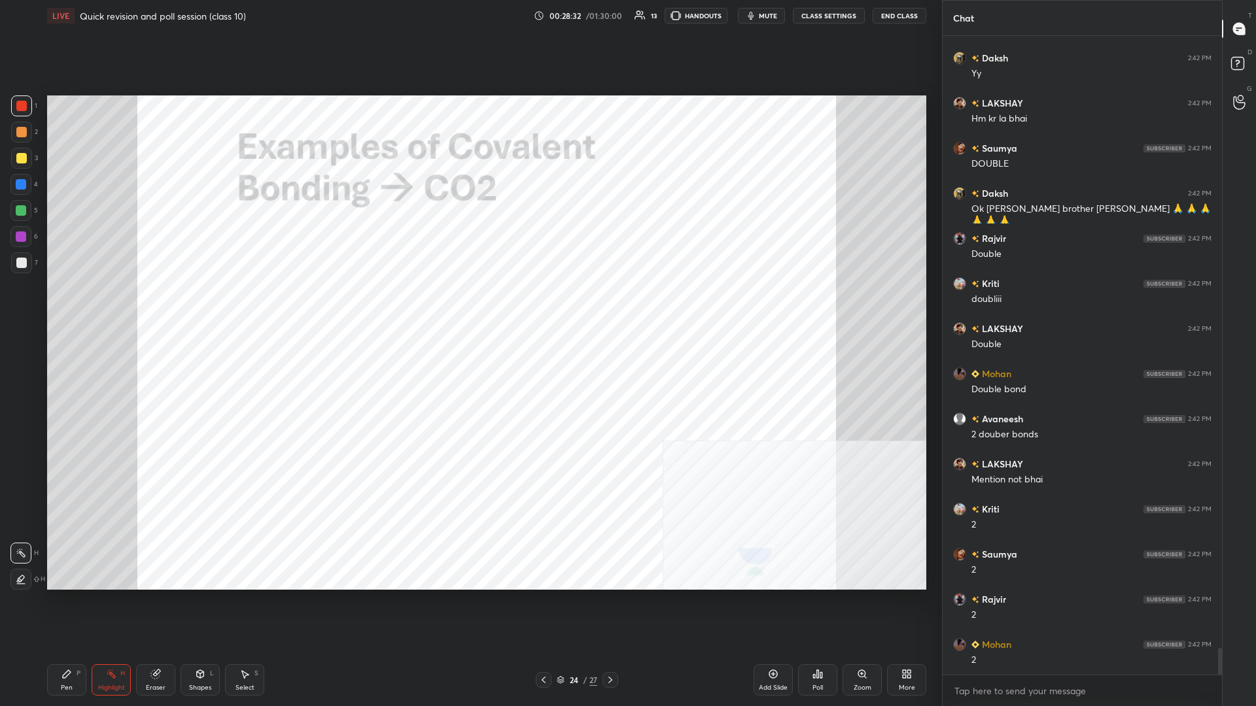
click at [83, 307] on div "Pen P" at bounding box center [66, 679] width 39 height 31
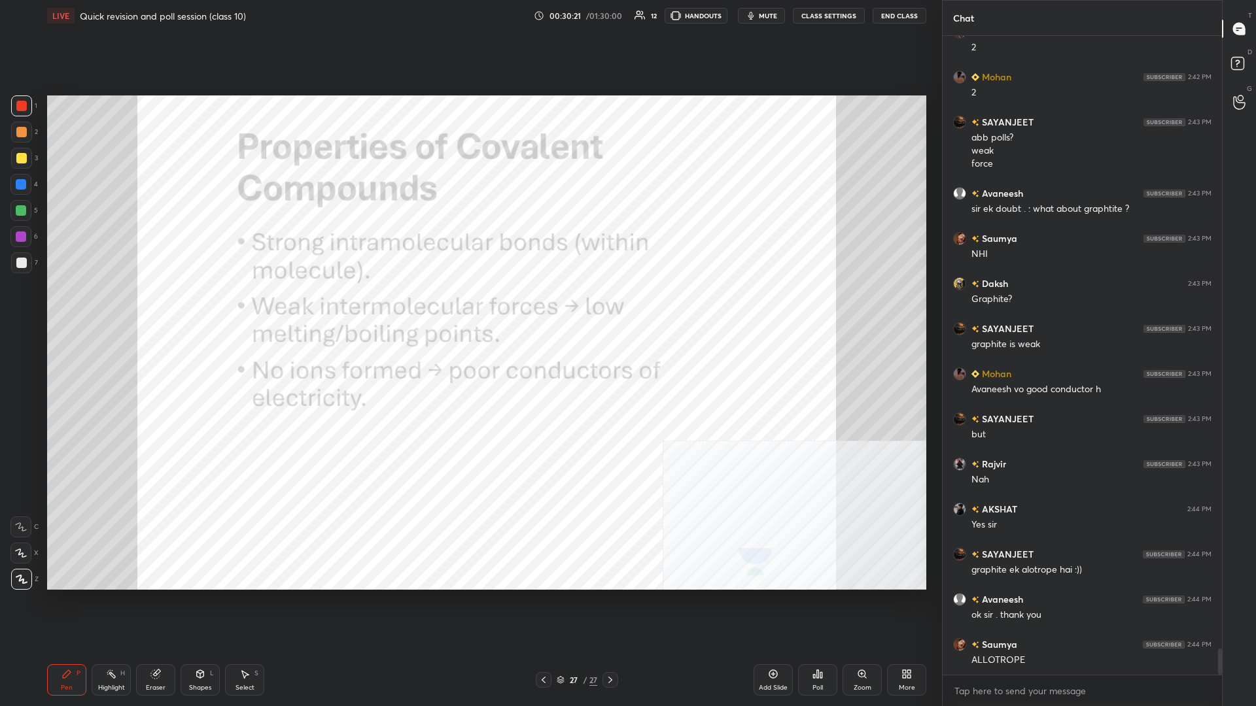
scroll to position [15164, 0]
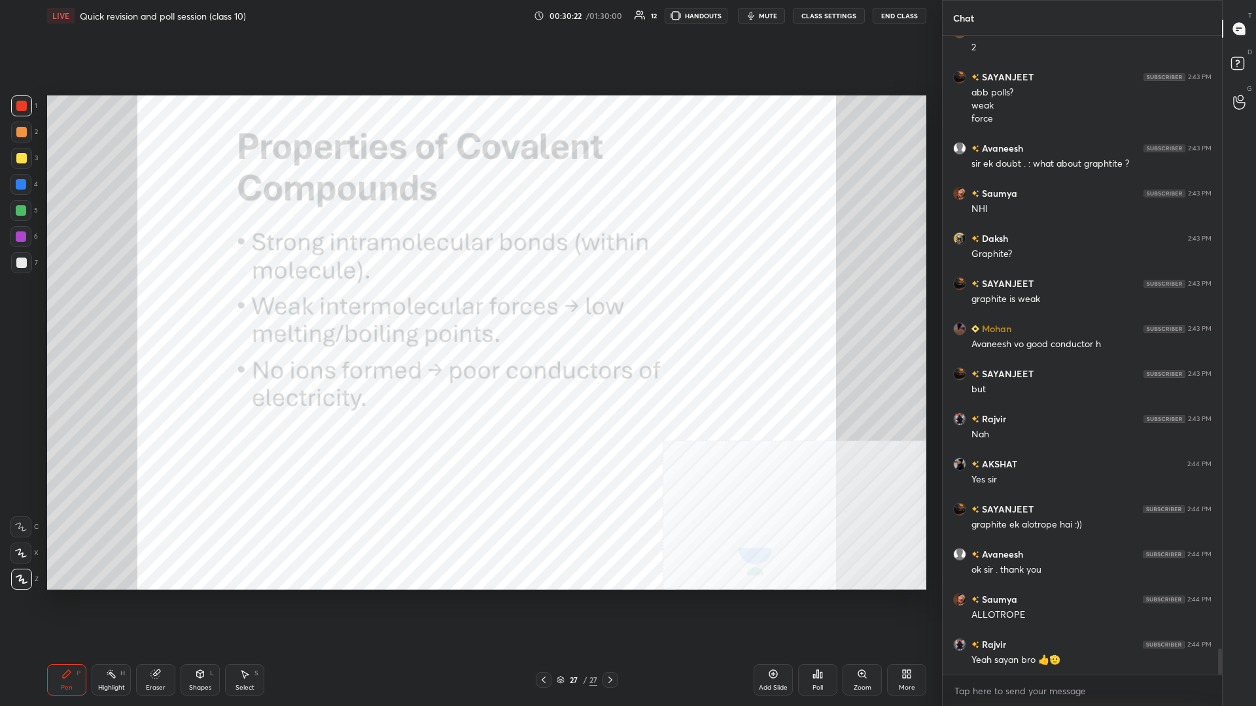
click at [469, 307] on div "/" at bounding box center [585, 680] width 4 height 8
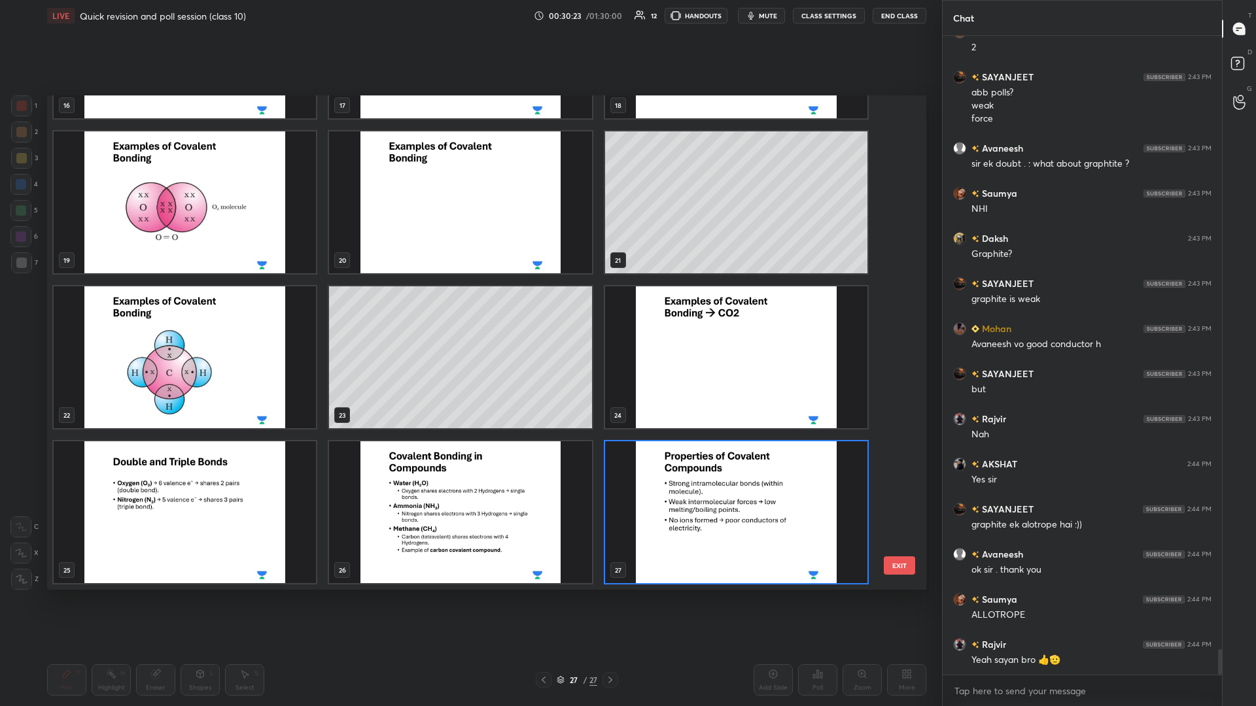
scroll to position [15209, 0]
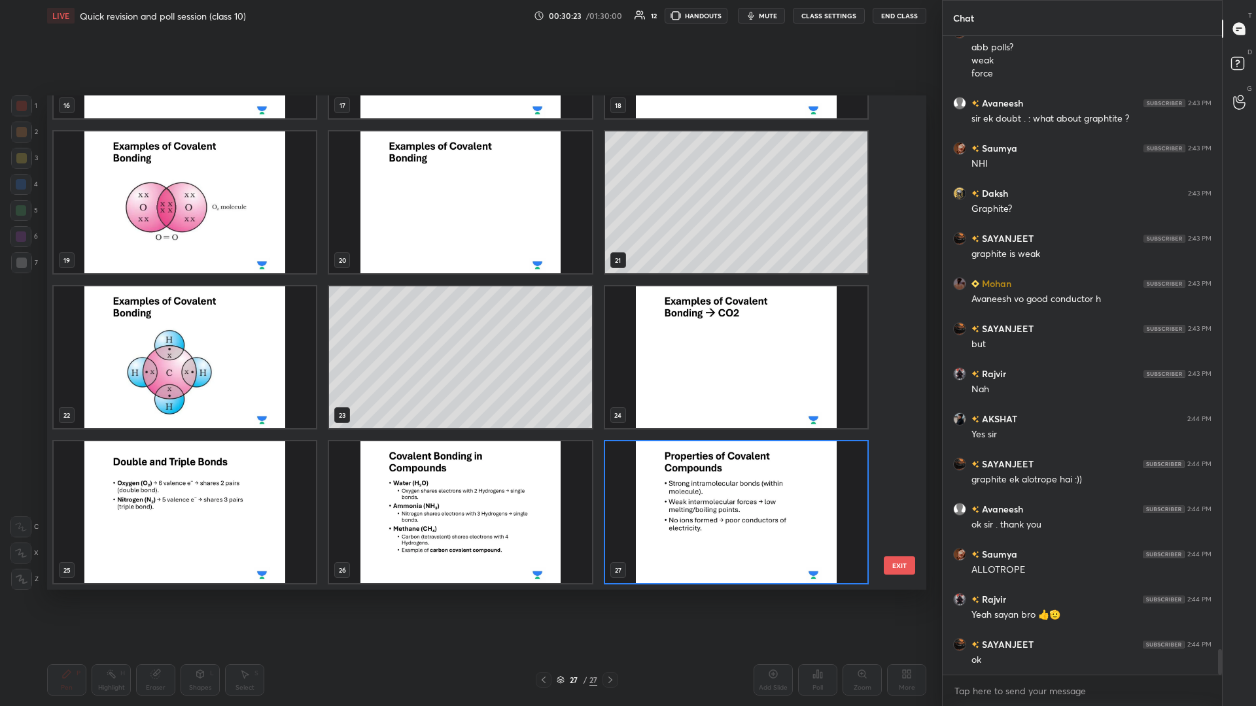
click at [469, 307] on img "grid" at bounding box center [736, 512] width 262 height 142
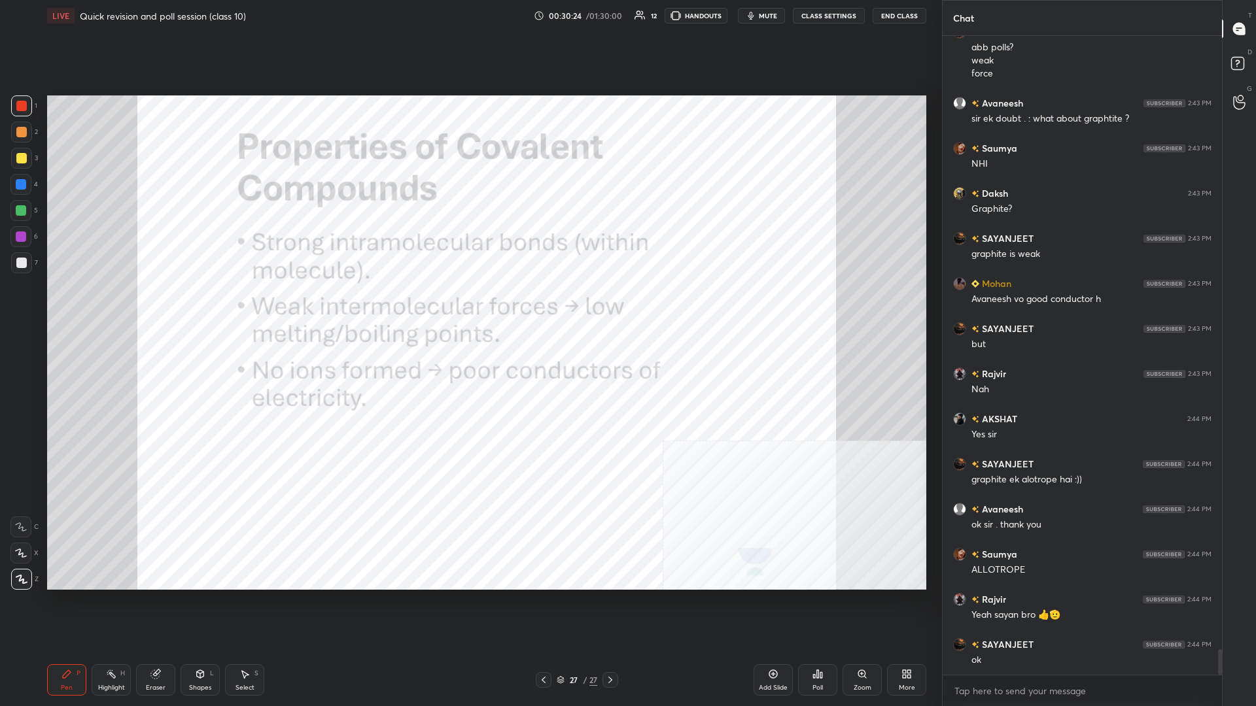
click at [469, 307] on img "grid" at bounding box center [736, 512] width 262 height 142
click at [469, 307] on div "Add Slide" at bounding box center [772, 679] width 39 height 31
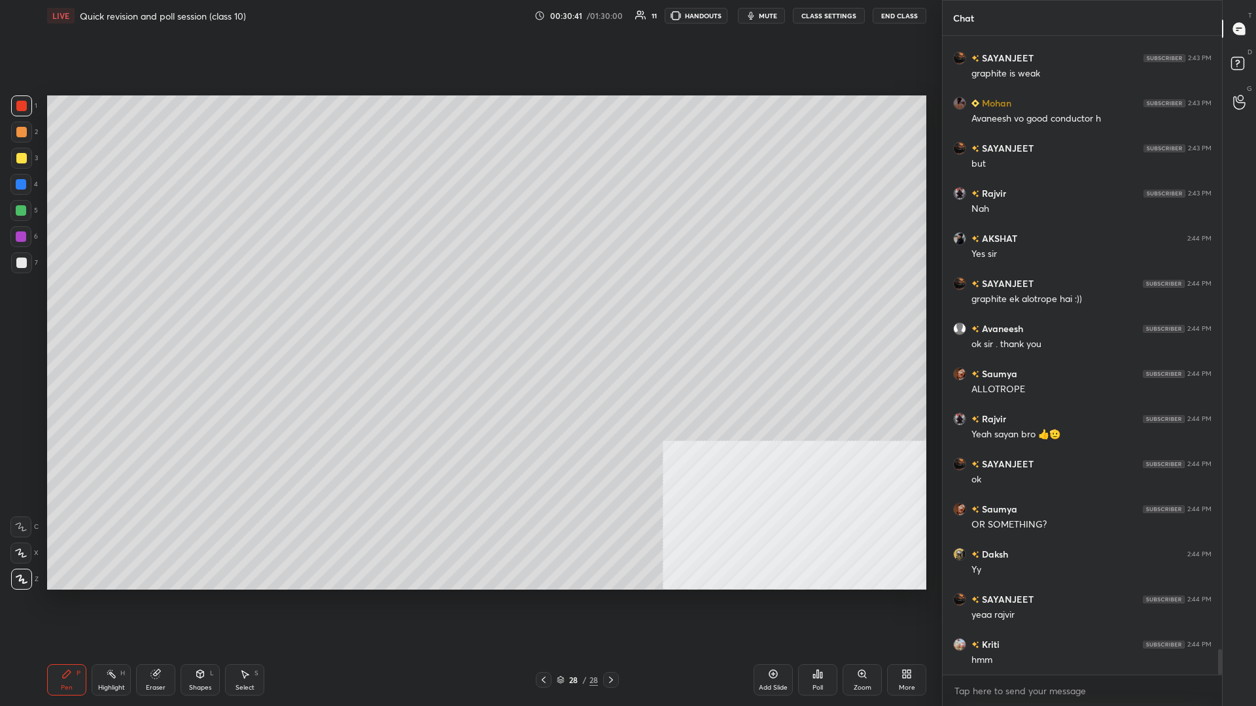
scroll to position [15434, 0]
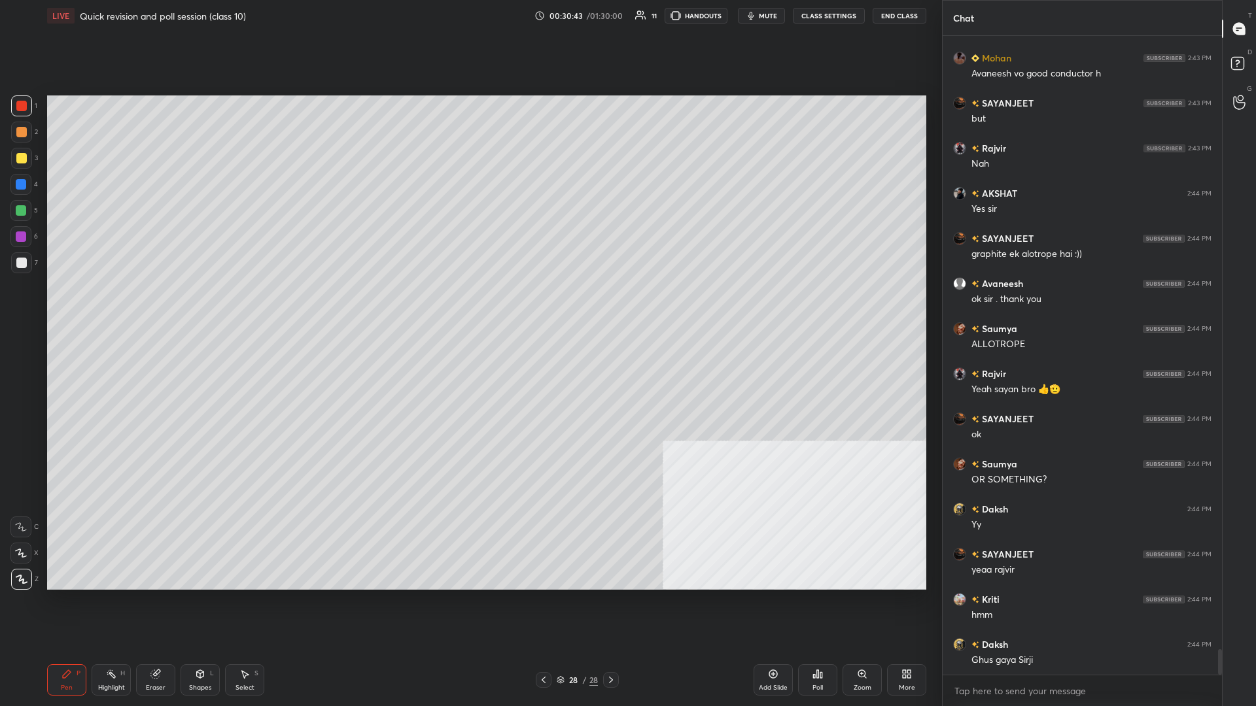
click at [469, 307] on div "More" at bounding box center [906, 679] width 39 height 31
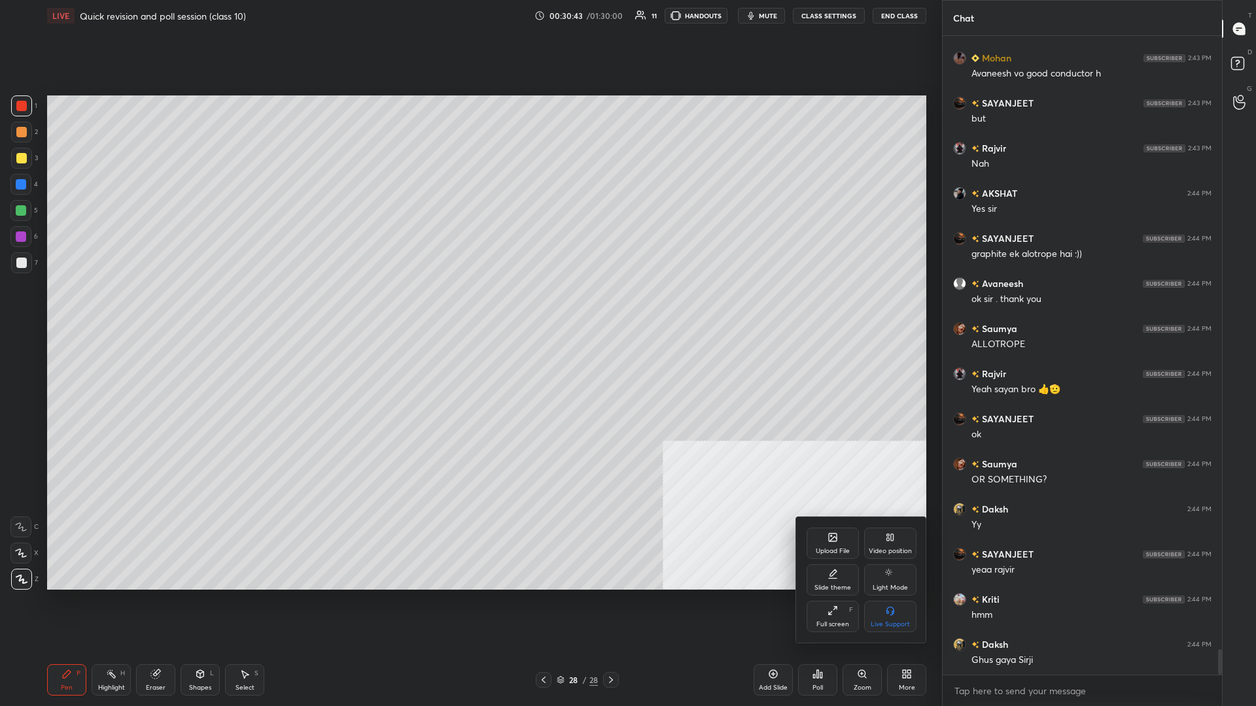
click at [469, 307] on div "Upload File" at bounding box center [832, 543] width 52 height 31
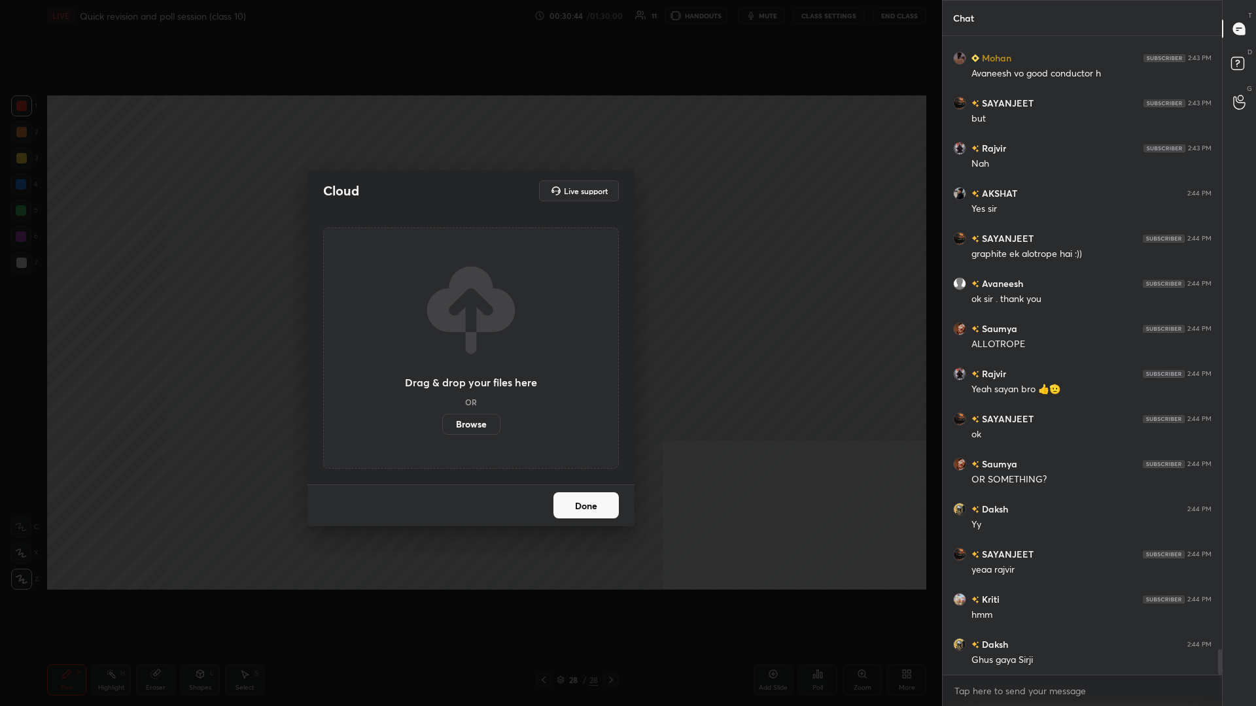
click at [469, 307] on label "Browse" at bounding box center [471, 424] width 58 height 21
click at [442, 307] on input "Browse" at bounding box center [442, 424] width 0 height 21
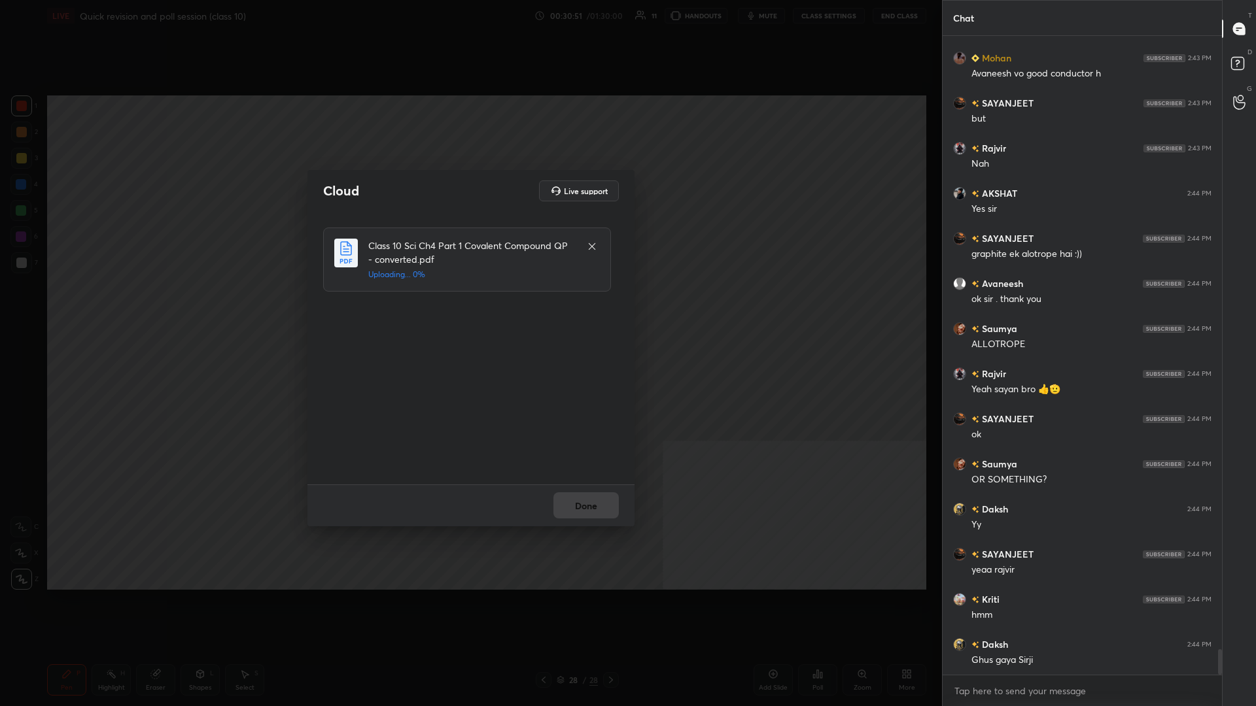
scroll to position [15479, 0]
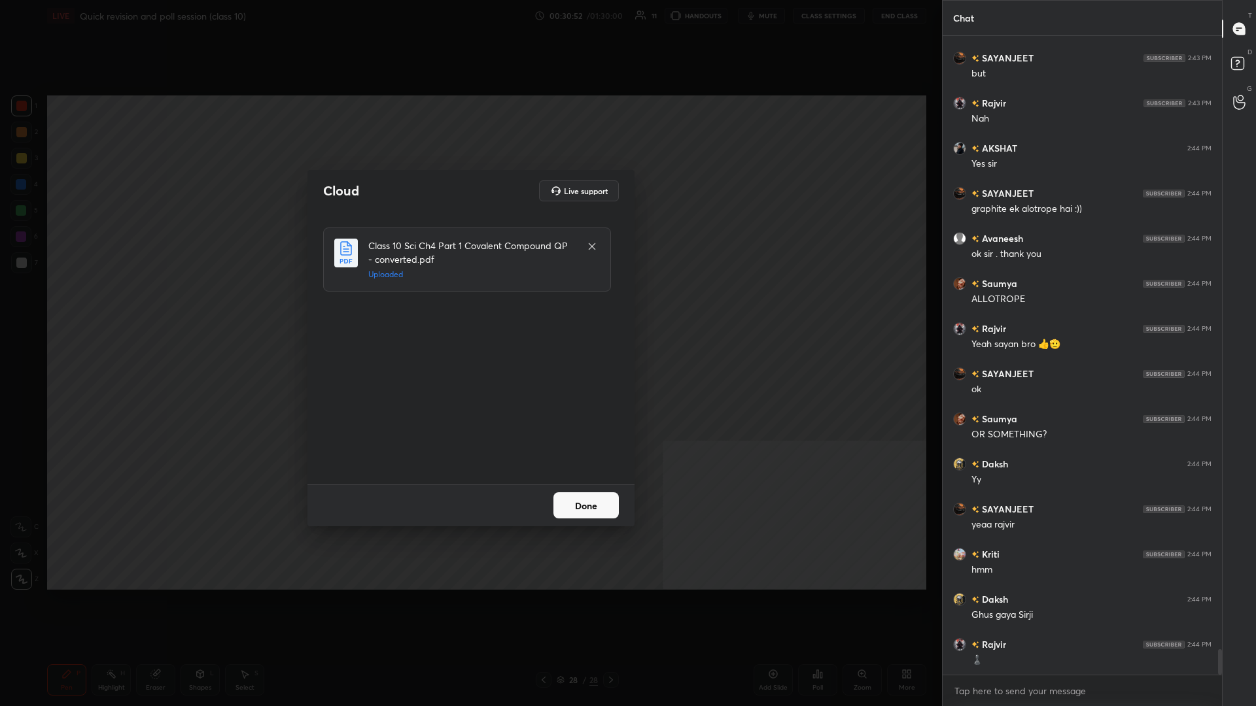
click at [469, 307] on button "Done" at bounding box center [585, 505] width 65 height 26
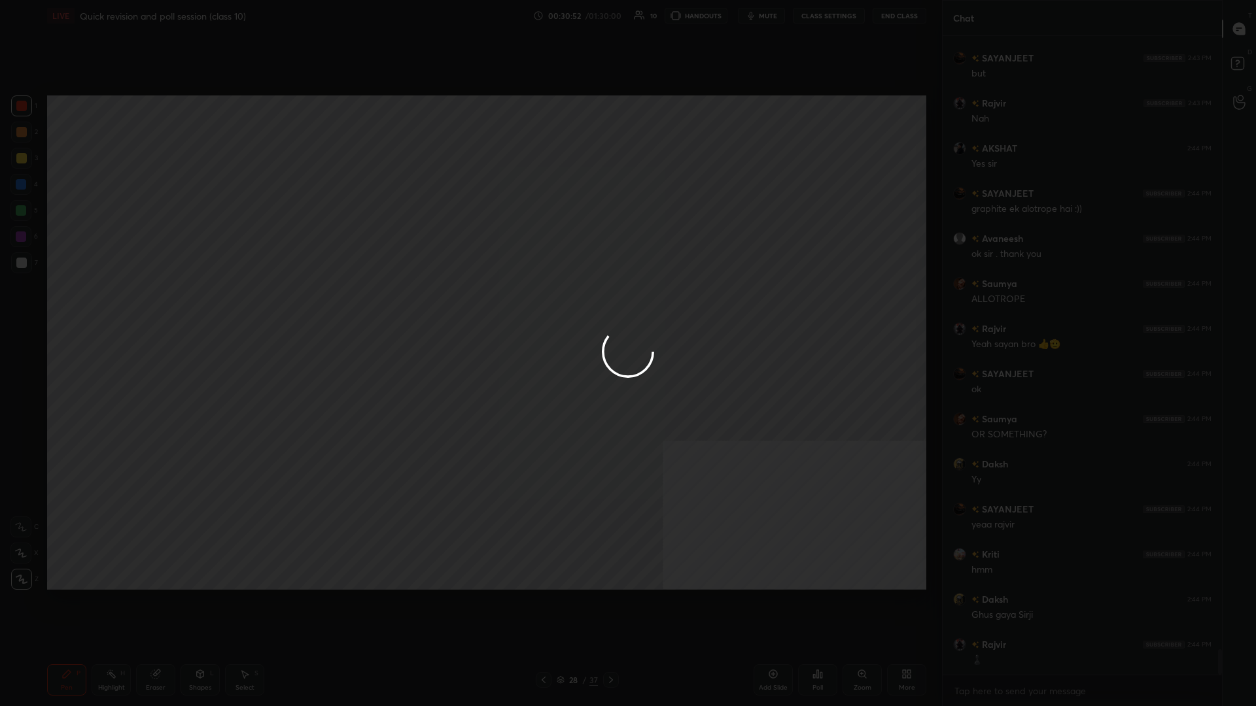
scroll to position [15525, 0]
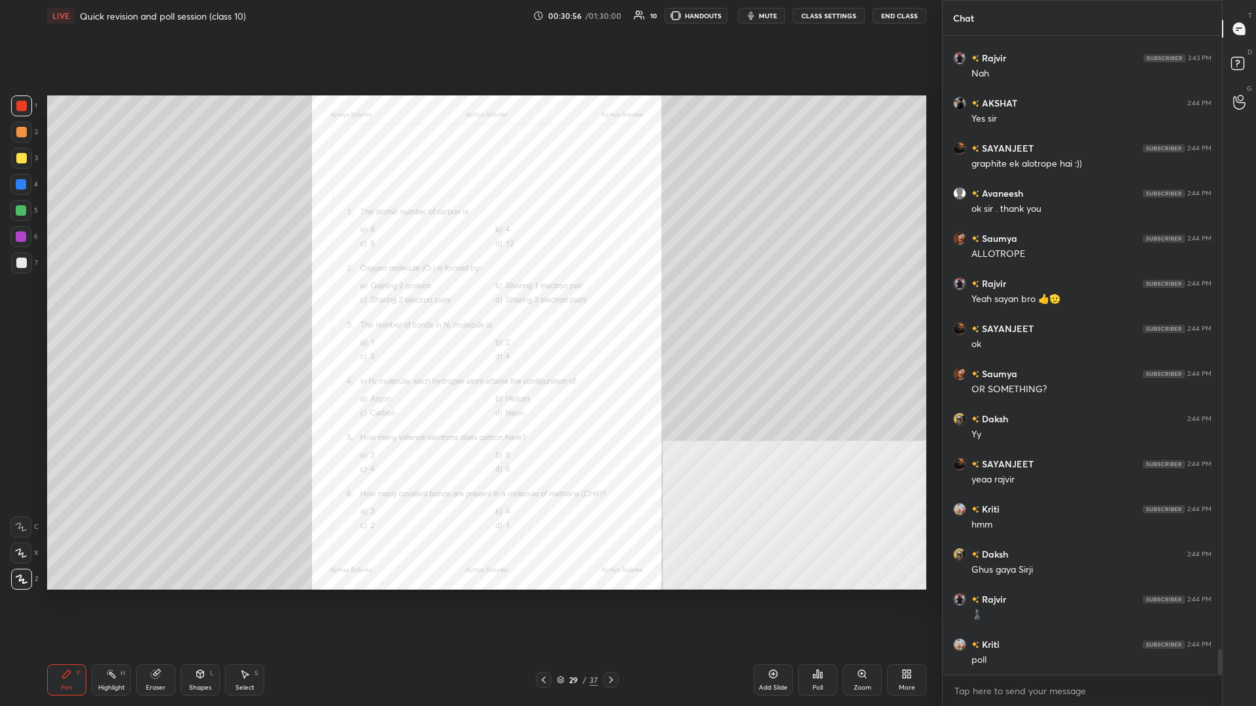
click at [469, 307] on div "Zoom" at bounding box center [862, 688] width 18 height 7
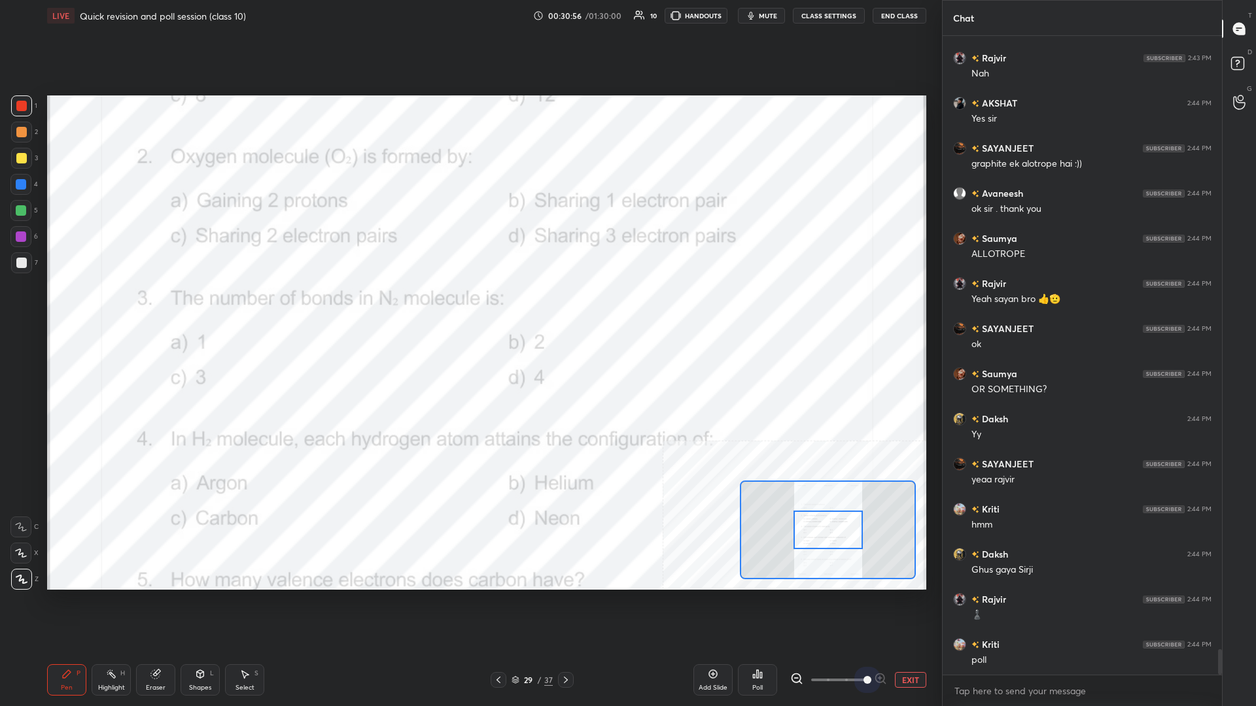
drag, startPoint x: 831, startPoint y: 677, endPoint x: 909, endPoint y: 682, distance: 78.0
click at [469, 307] on div "EXIT" at bounding box center [858, 680] width 136 height 16
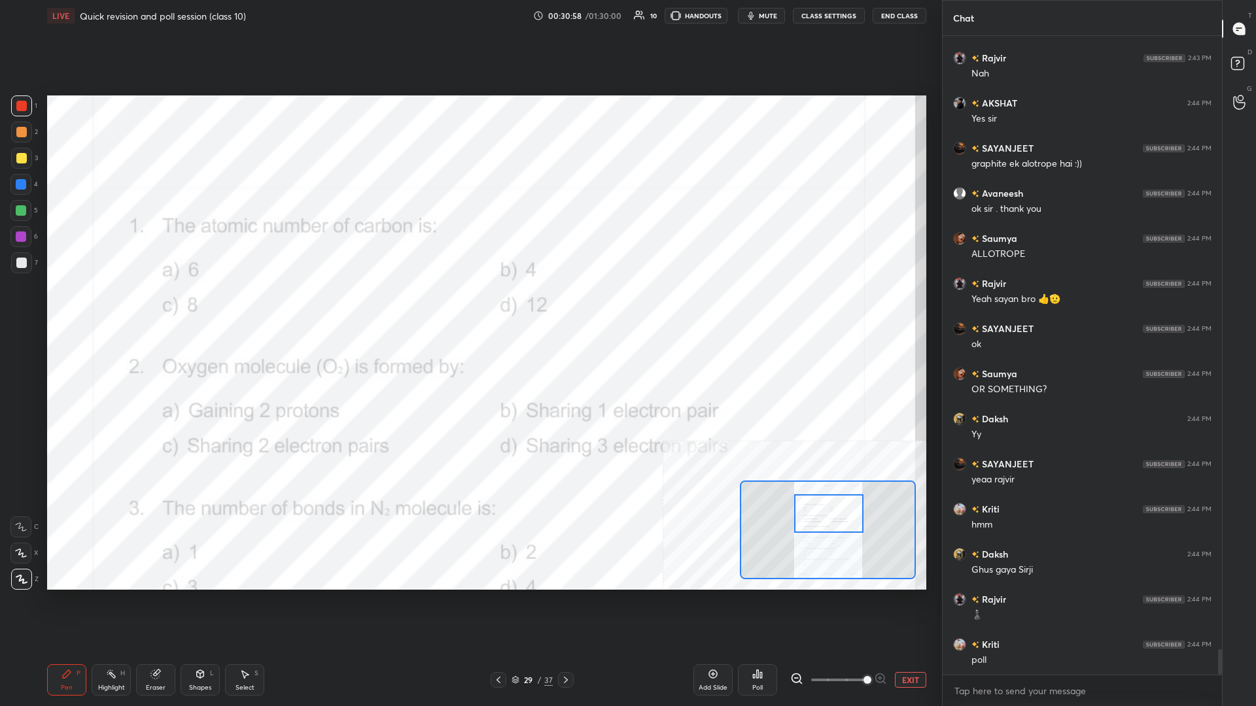
drag, startPoint x: 827, startPoint y: 523, endPoint x: 827, endPoint y: 507, distance: 16.4
click at [469, 307] on div at bounding box center [828, 513] width 69 height 39
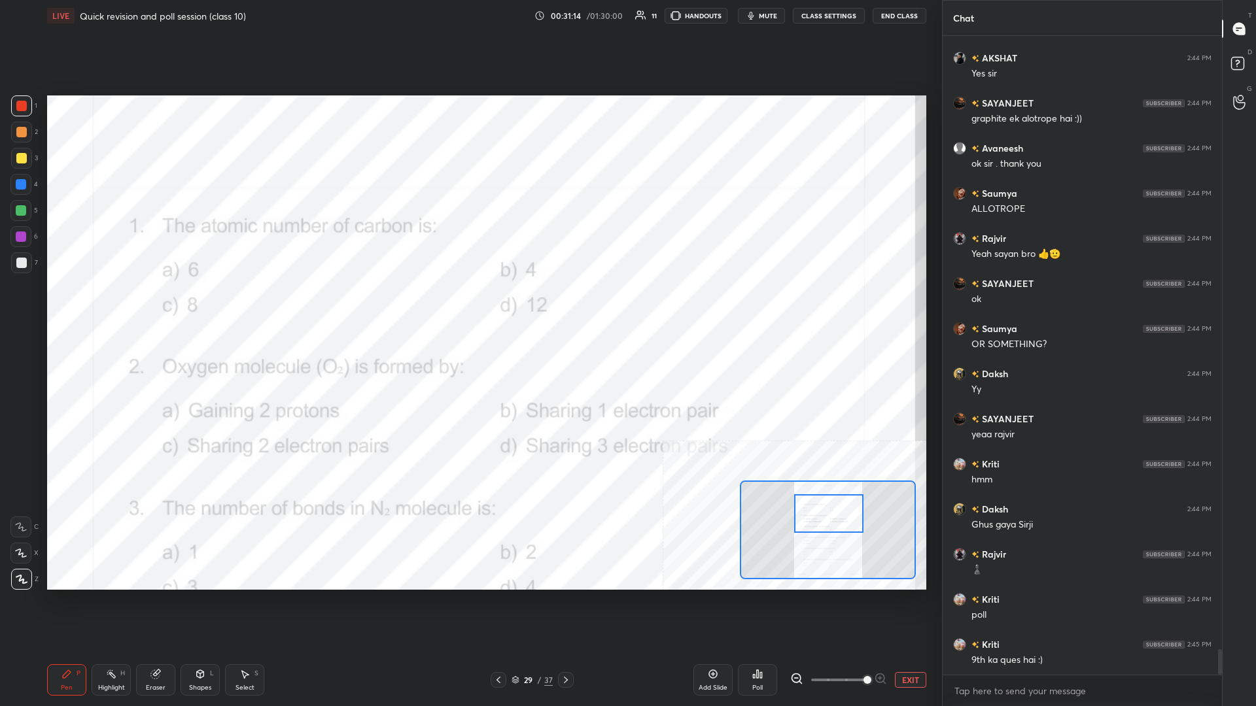
click at [102, 307] on div "Highlight H" at bounding box center [111, 679] width 39 height 31
click at [469, 307] on icon at bounding box center [758, 674] width 2 height 8
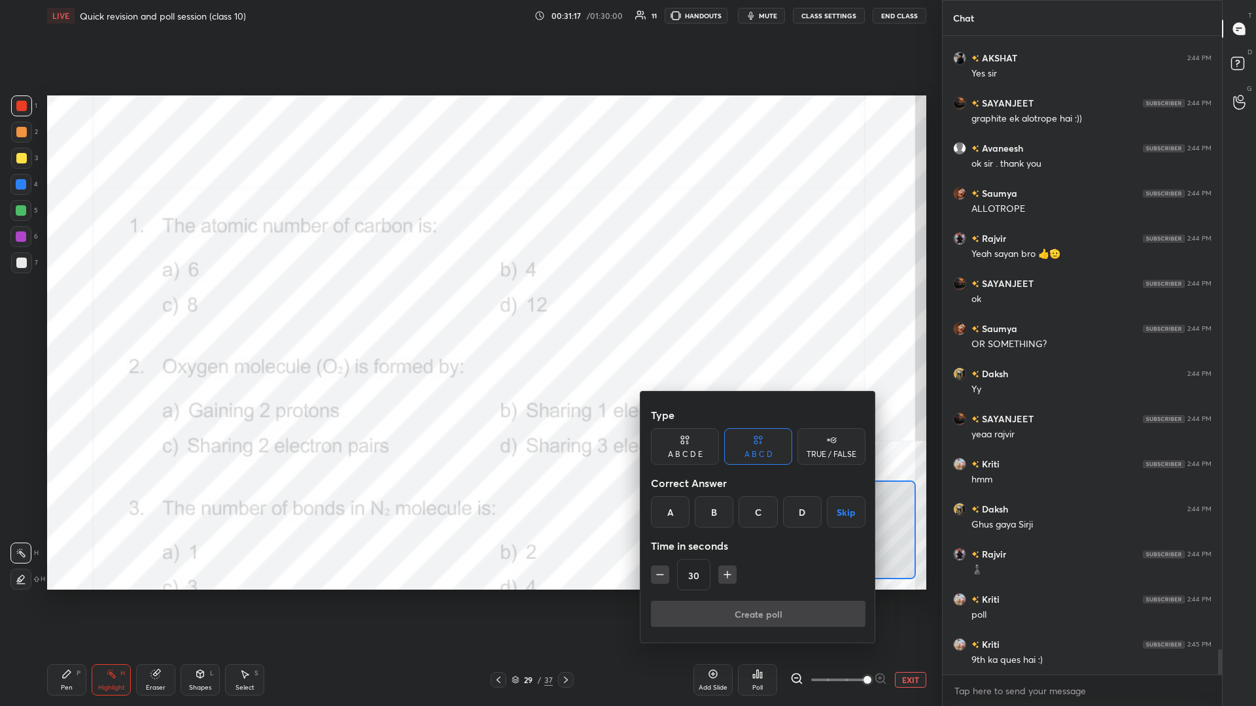
click at [469, 307] on icon "button" at bounding box center [659, 574] width 13 height 13
type input "15"
click at [469, 307] on div "A" at bounding box center [670, 511] width 39 height 31
click at [469, 307] on button "Create poll" at bounding box center [758, 614] width 215 height 26
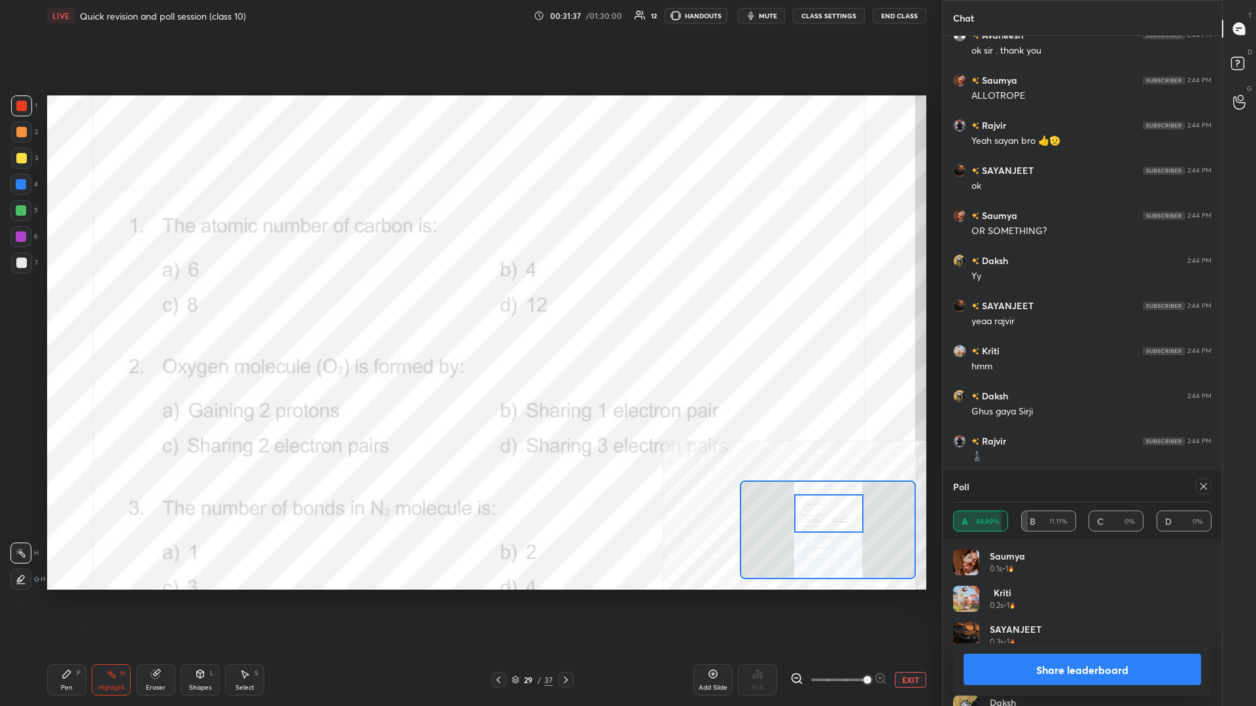
scroll to position [15714, 0]
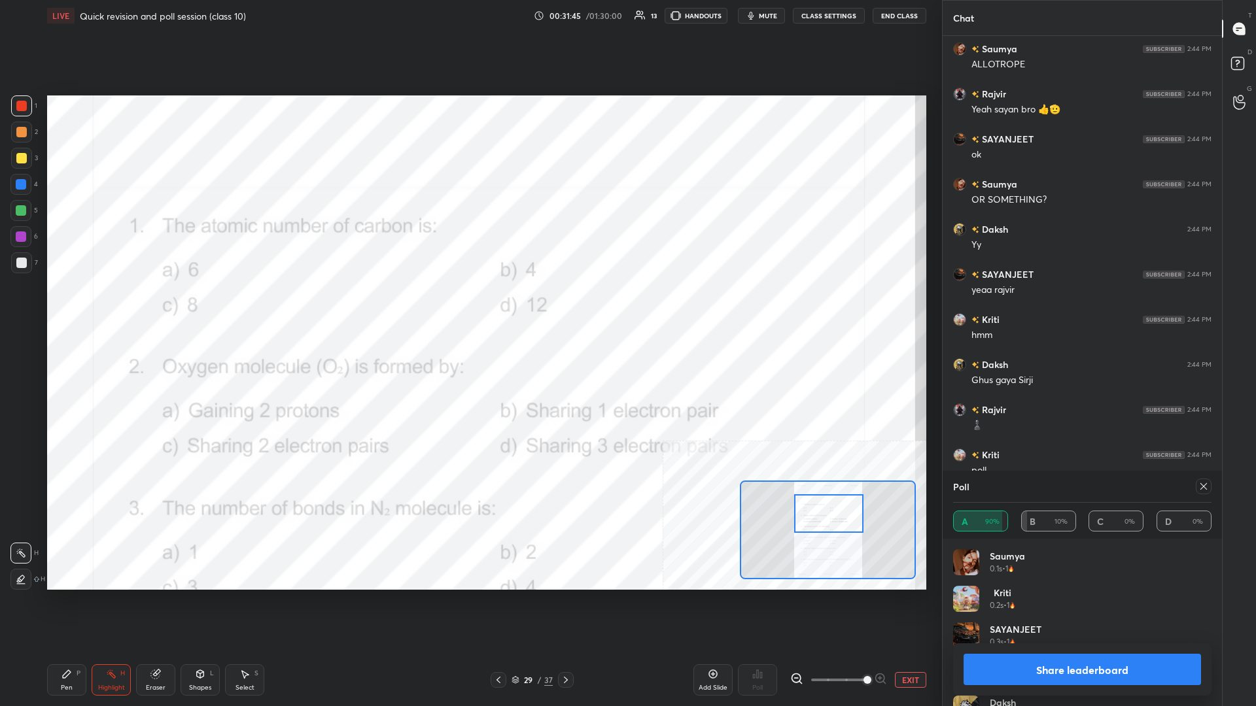
click at [5, 307] on div "1 2 3 4 5 6 7 C X Z C X Z E E Erase all H H LIVE Quick revision and poll sessio…" at bounding box center [465, 353] width 931 height 706
click at [33, 307] on div "1 2 3 4 5 6 7 C X Z C X Z E E Erase all H H LIVE Quick revision and poll sessio…" at bounding box center [465, 353] width 931 height 706
click at [69, 307] on icon at bounding box center [66, 674] width 10 height 10
click at [469, 307] on button "Share leaderboard" at bounding box center [1081, 669] width 237 height 31
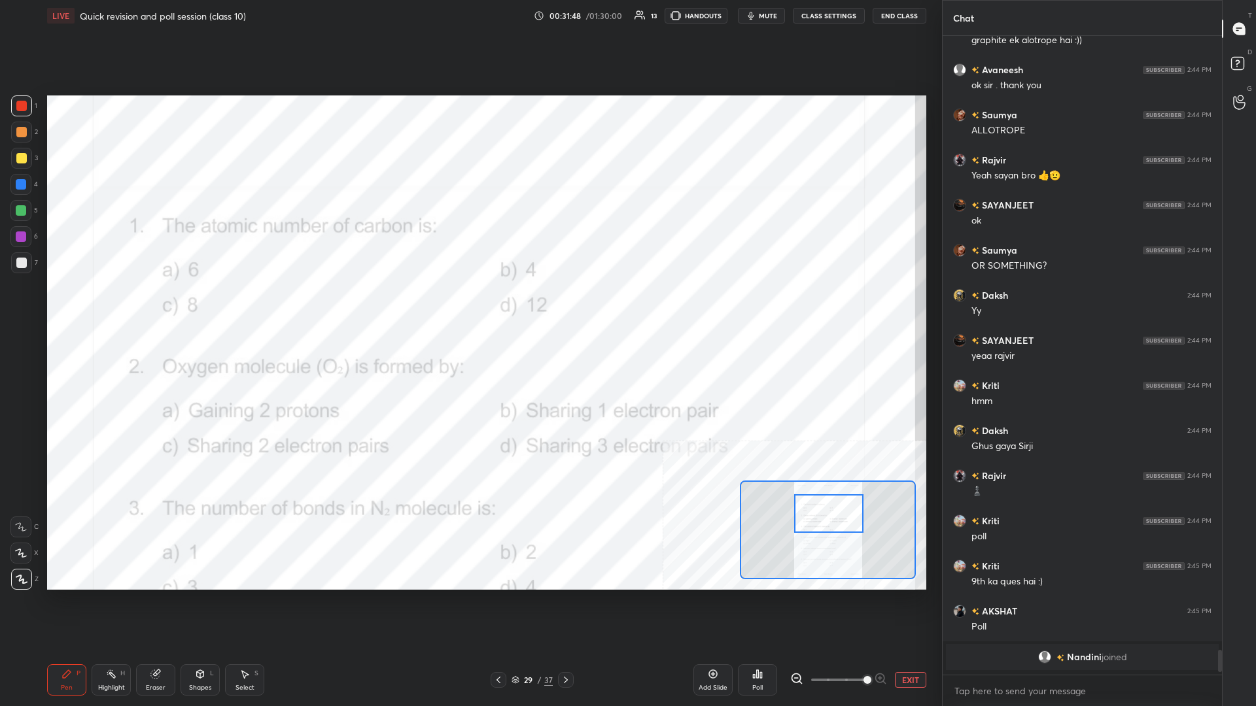
scroll to position [666, 279]
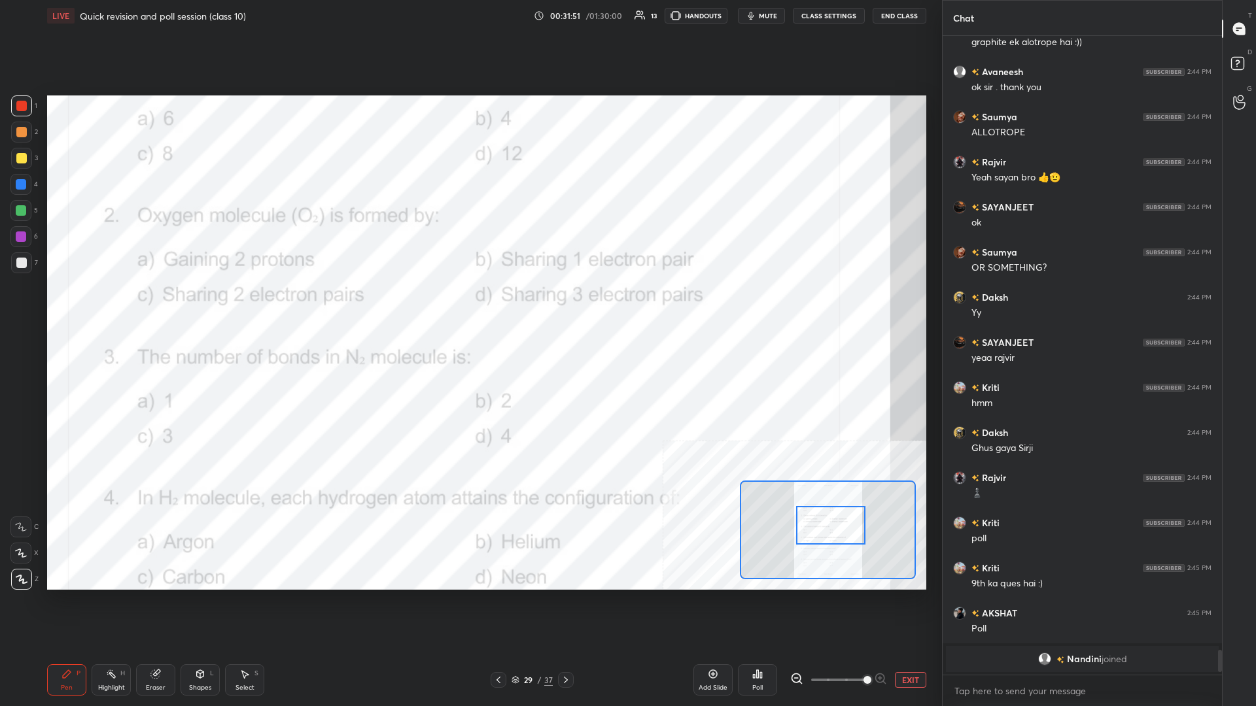
click at [105, 307] on div "Highlight H" at bounding box center [111, 679] width 39 height 31
click at [469, 307] on icon at bounding box center [757, 674] width 10 height 10
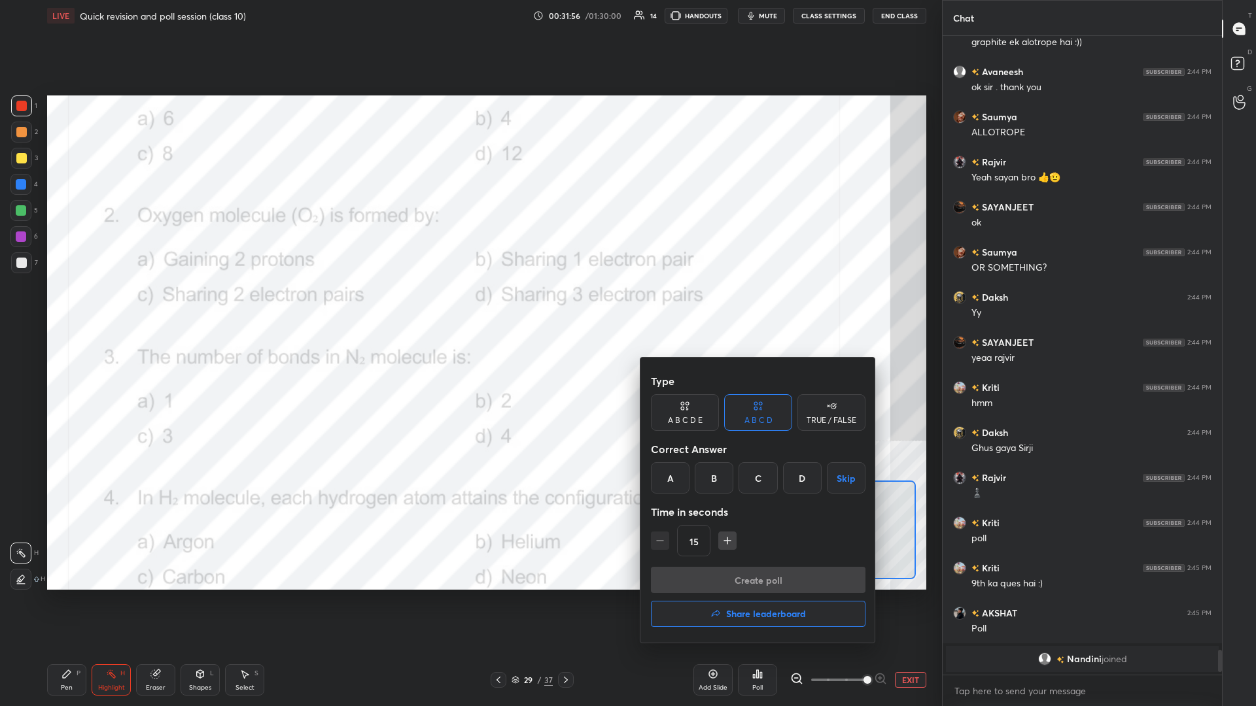
click at [469, 307] on div "C" at bounding box center [757, 477] width 39 height 31
click at [469, 307] on button "Create poll" at bounding box center [758, 580] width 215 height 26
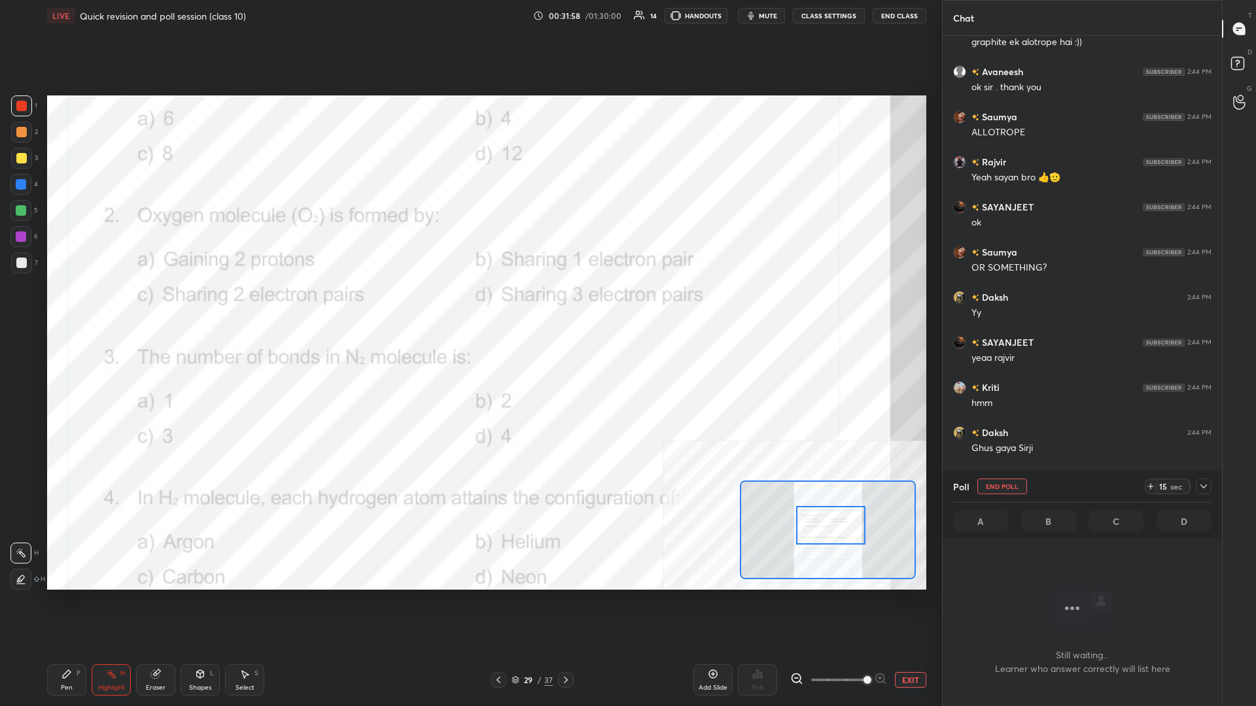
scroll to position [571, 279]
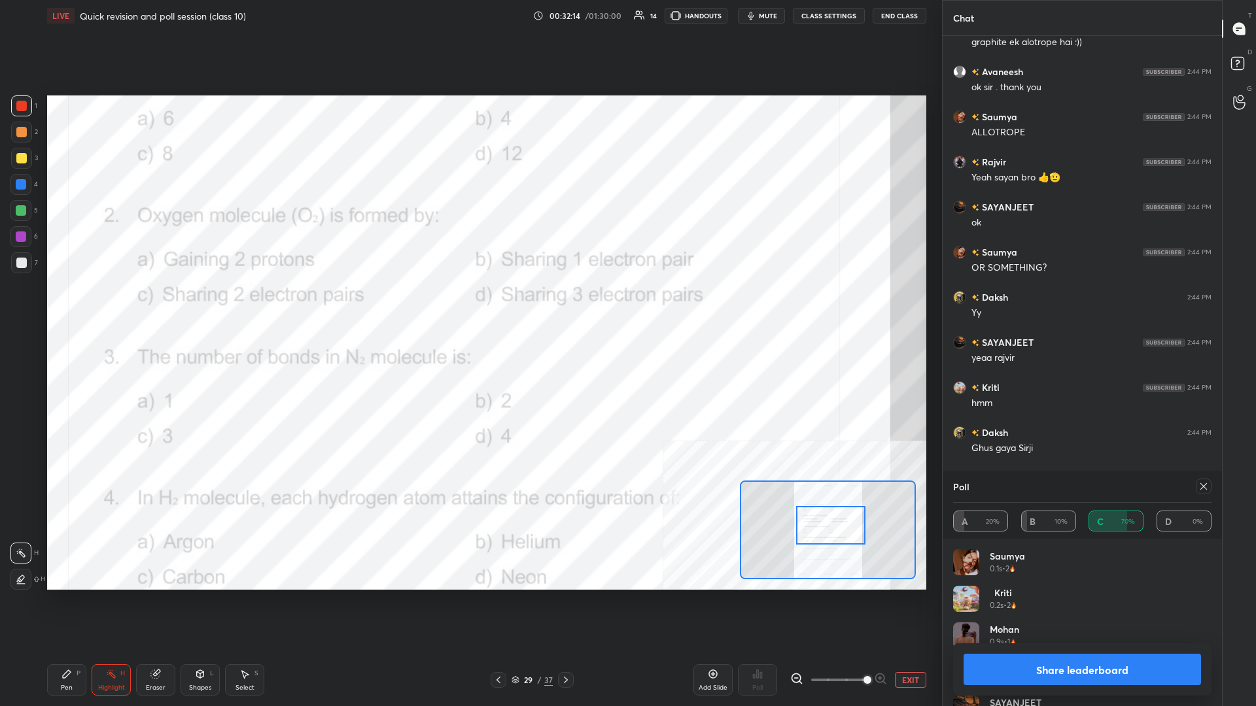
click at [469, 307] on button "Share leaderboard" at bounding box center [1081, 669] width 237 height 31
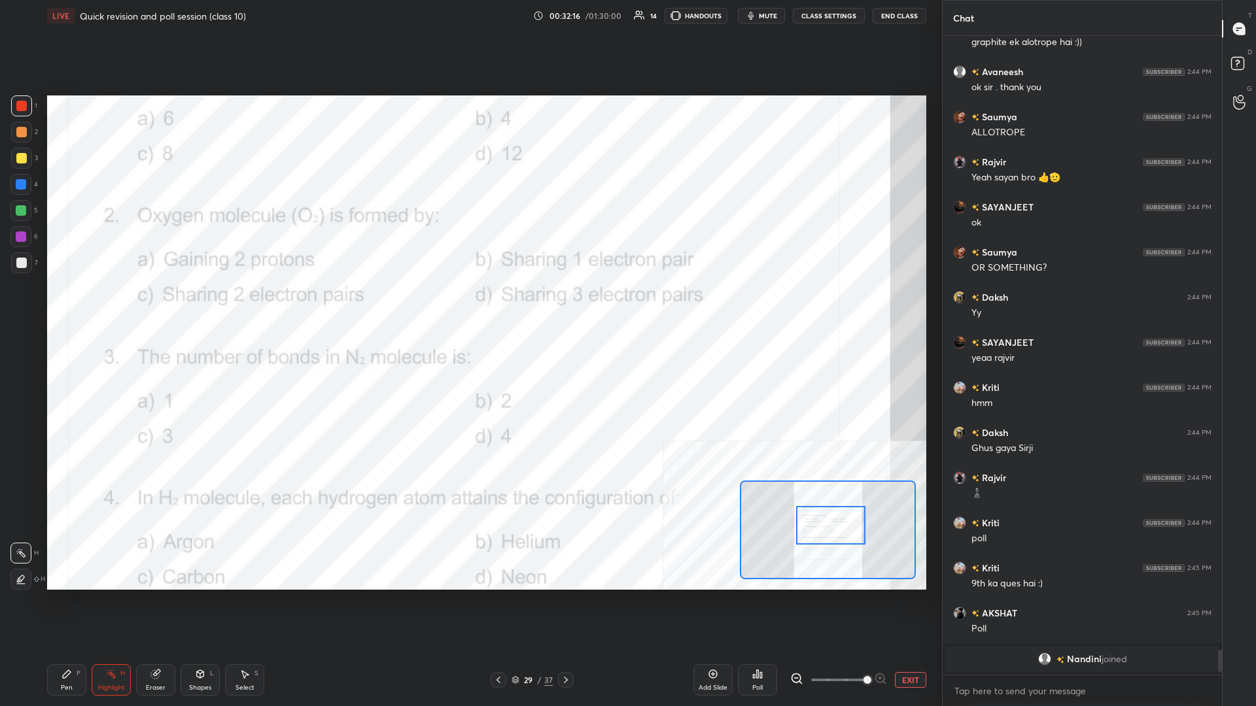
click at [71, 307] on div "Pen P" at bounding box center [66, 679] width 39 height 31
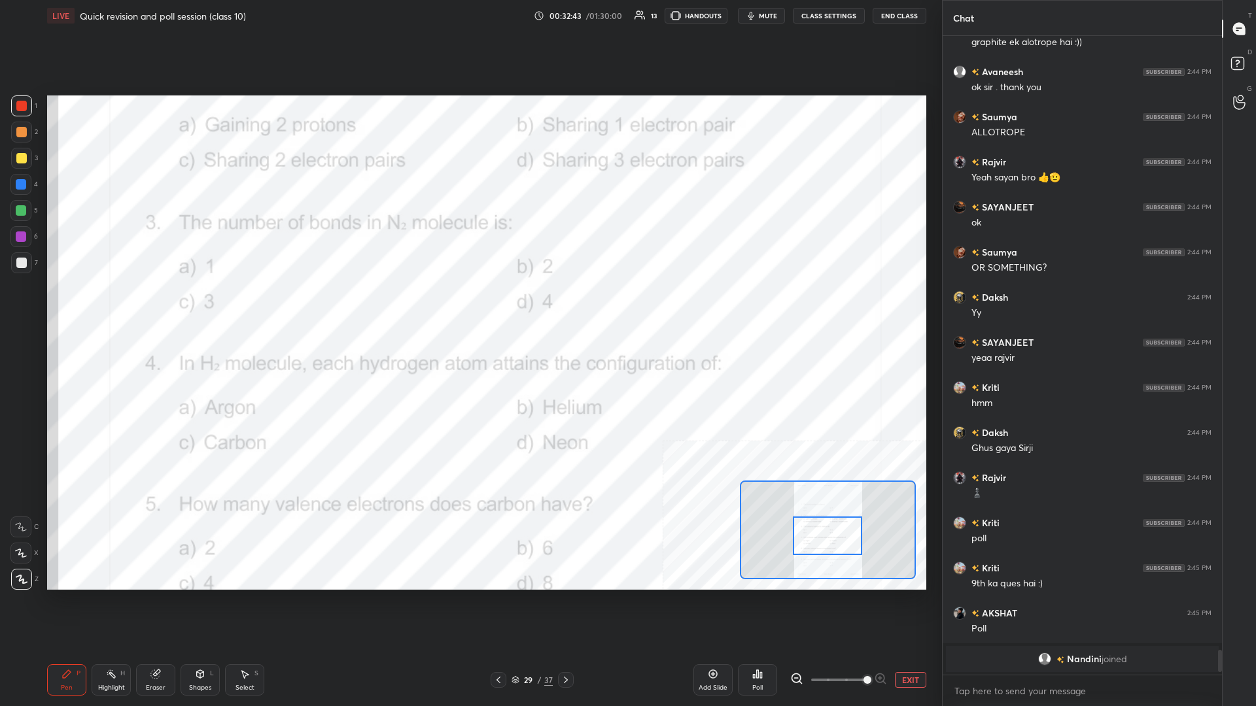
click at [104, 307] on div "Highlight H" at bounding box center [111, 679] width 39 height 31
click at [469, 307] on icon at bounding box center [761, 675] width 2 height 6
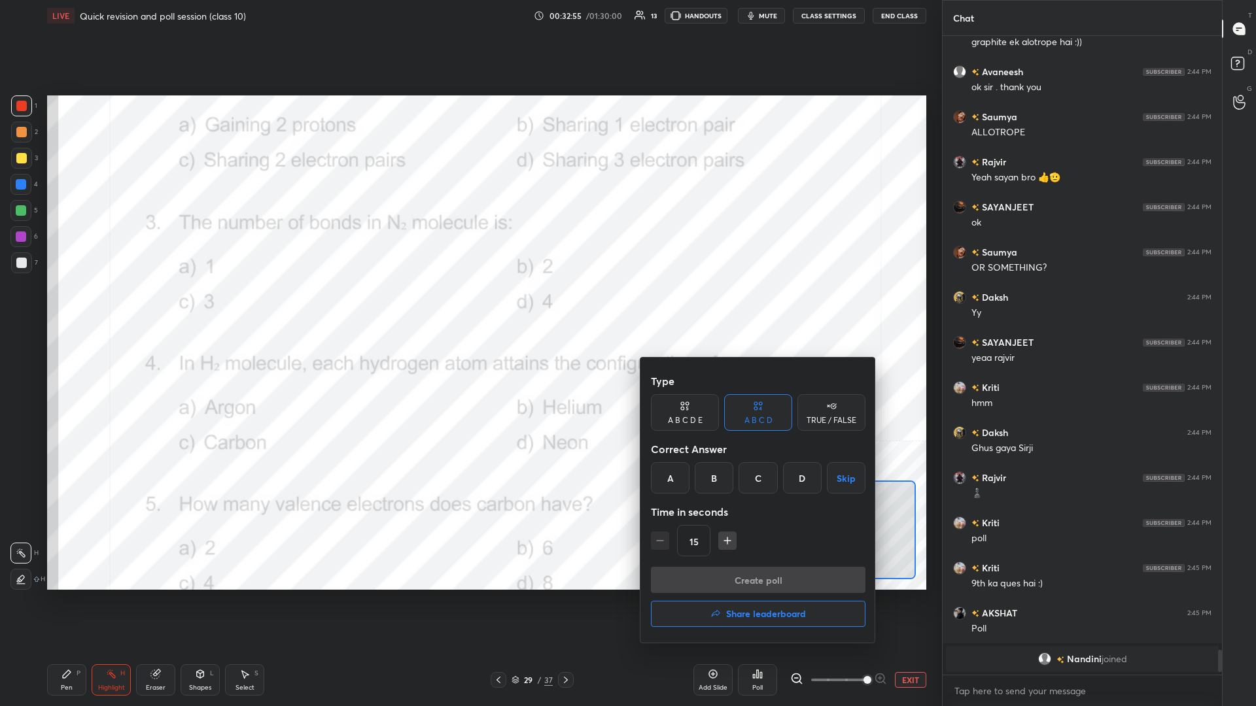
click at [469, 307] on div "C" at bounding box center [757, 477] width 39 height 31
click at [469, 307] on button "Create poll" at bounding box center [758, 580] width 215 height 26
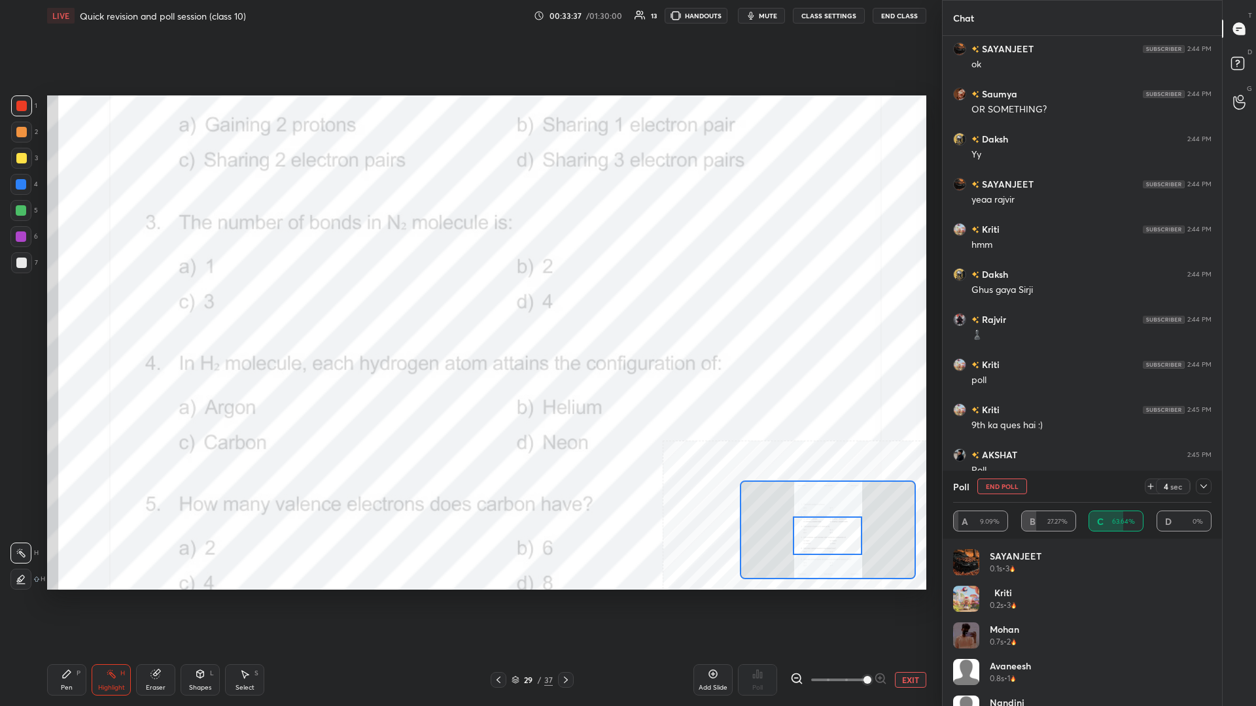
scroll to position [14778, 0]
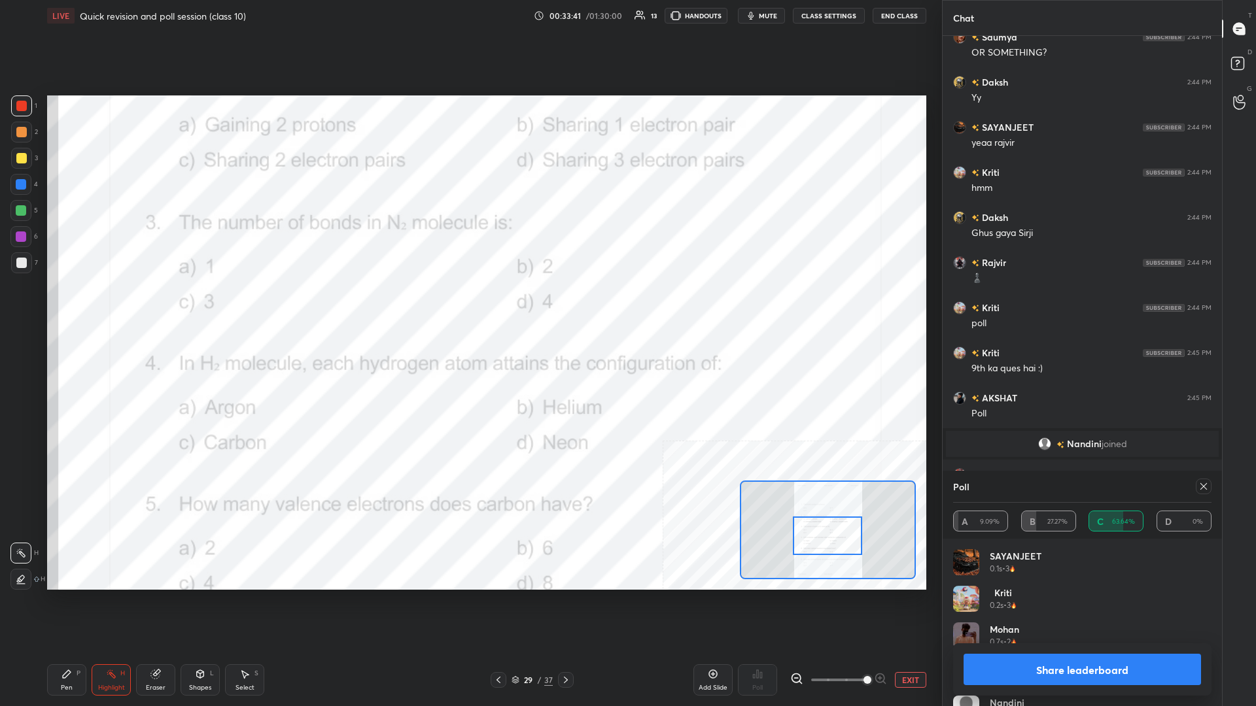
click at [469, 307] on button "Share leaderboard" at bounding box center [1081, 669] width 237 height 31
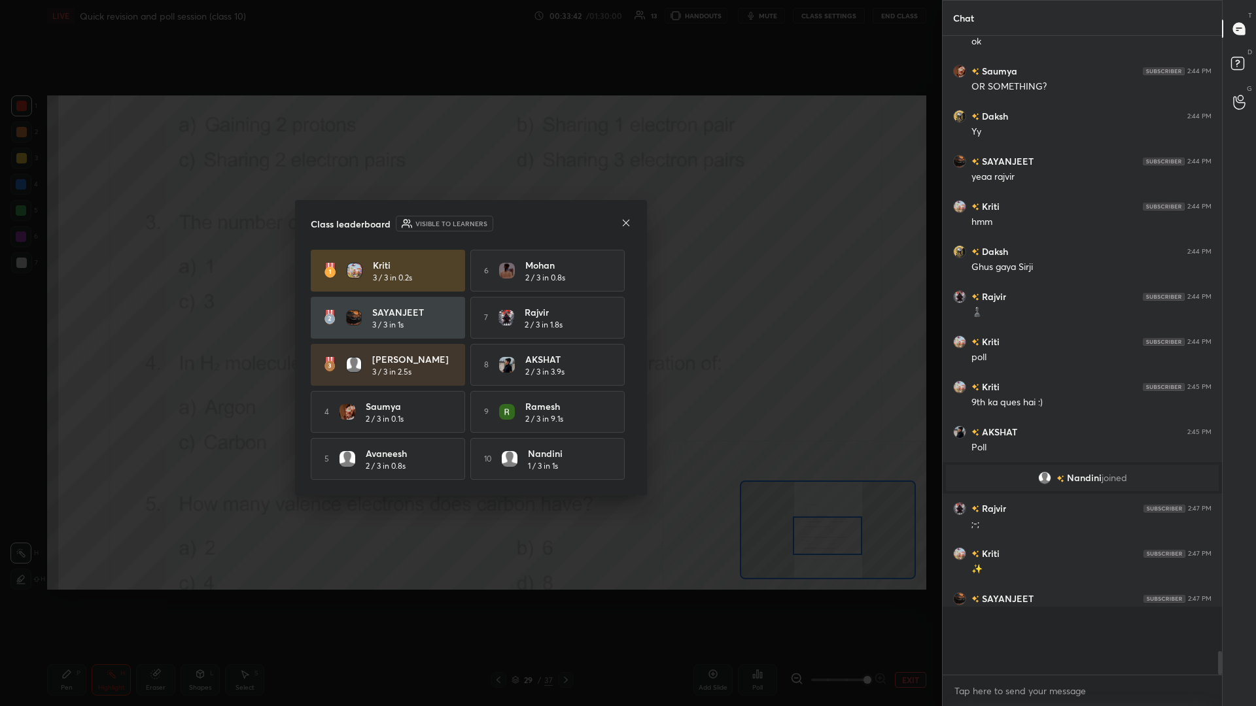
scroll to position [666, 279]
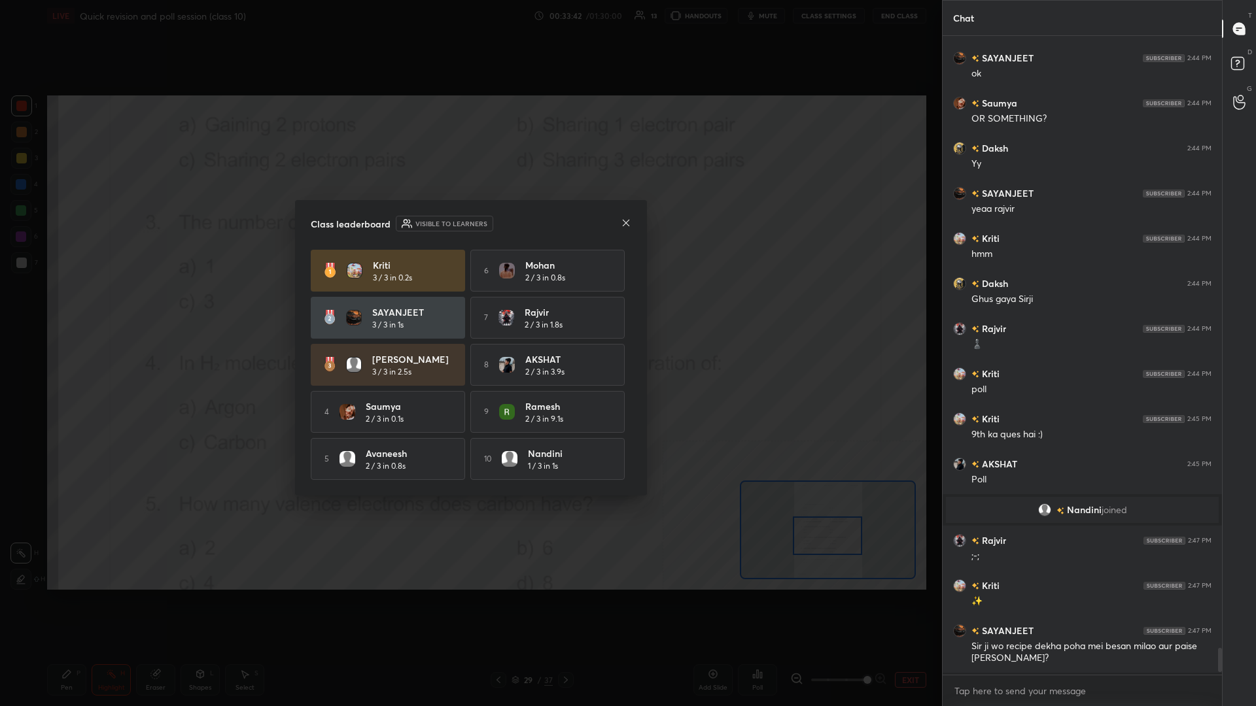
click at [469, 307] on div "Class leaderboard Visible to learners Kriti 3 / 3 in 0.2s 6 Mohan 2 / 3 in 0.8s…" at bounding box center [471, 348] width 352 height 296
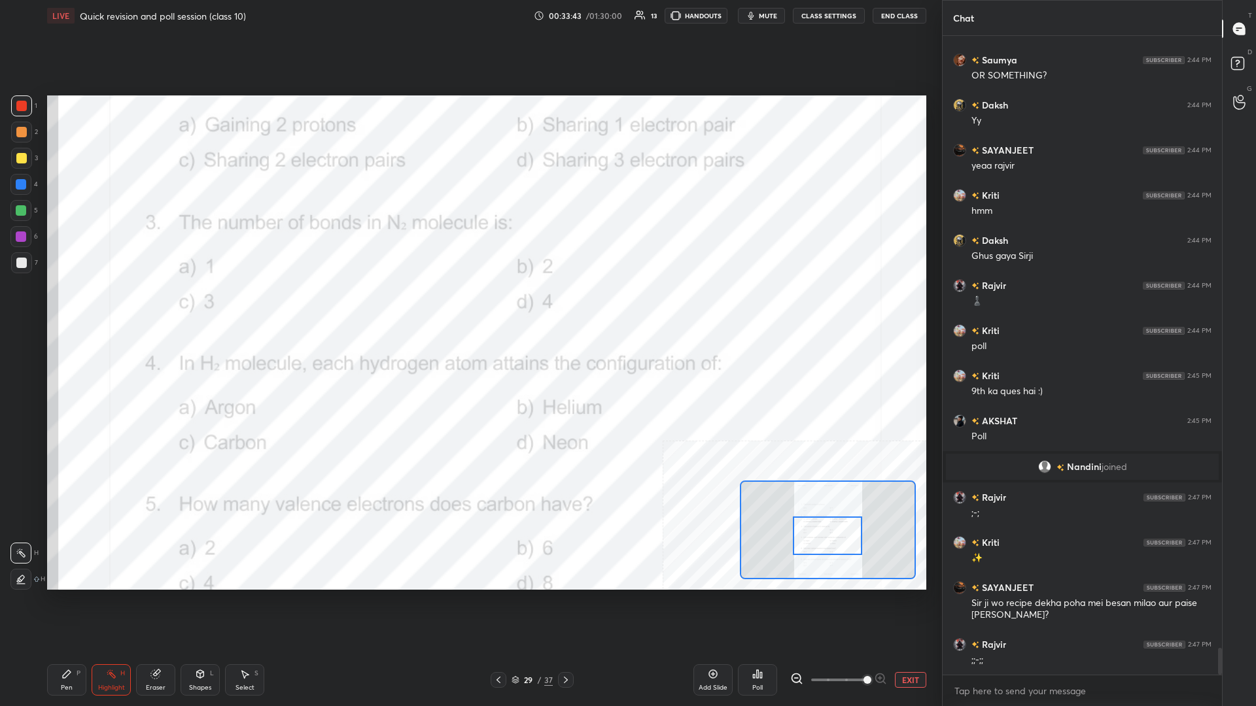
click at [76, 307] on div "Pen P" at bounding box center [66, 679] width 39 height 31
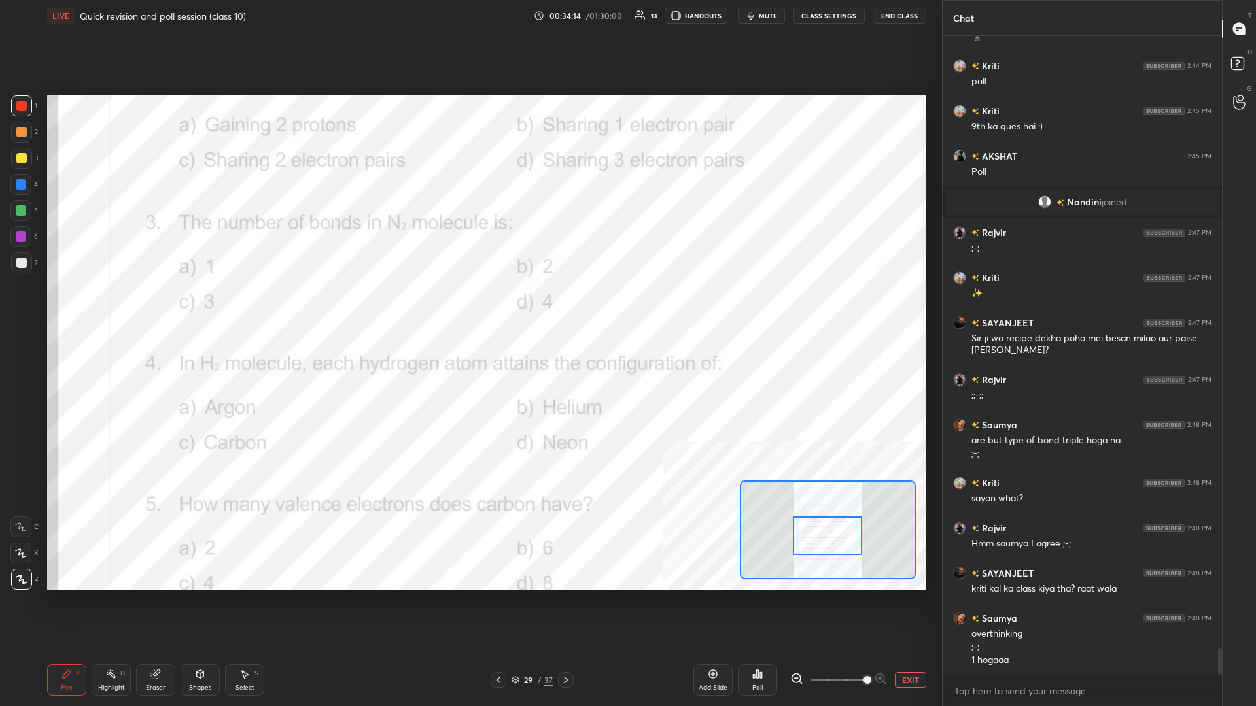
click at [24, 199] on div "4" at bounding box center [23, 187] width 27 height 26
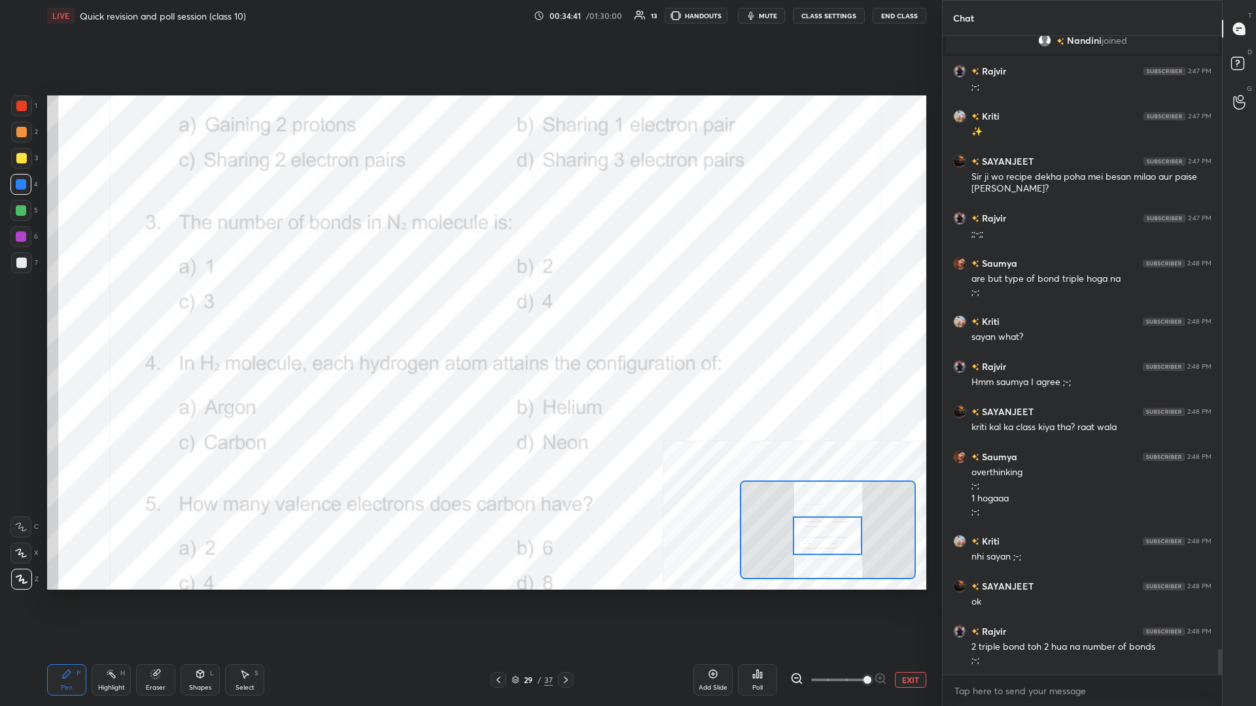
scroll to position [15226, 0]
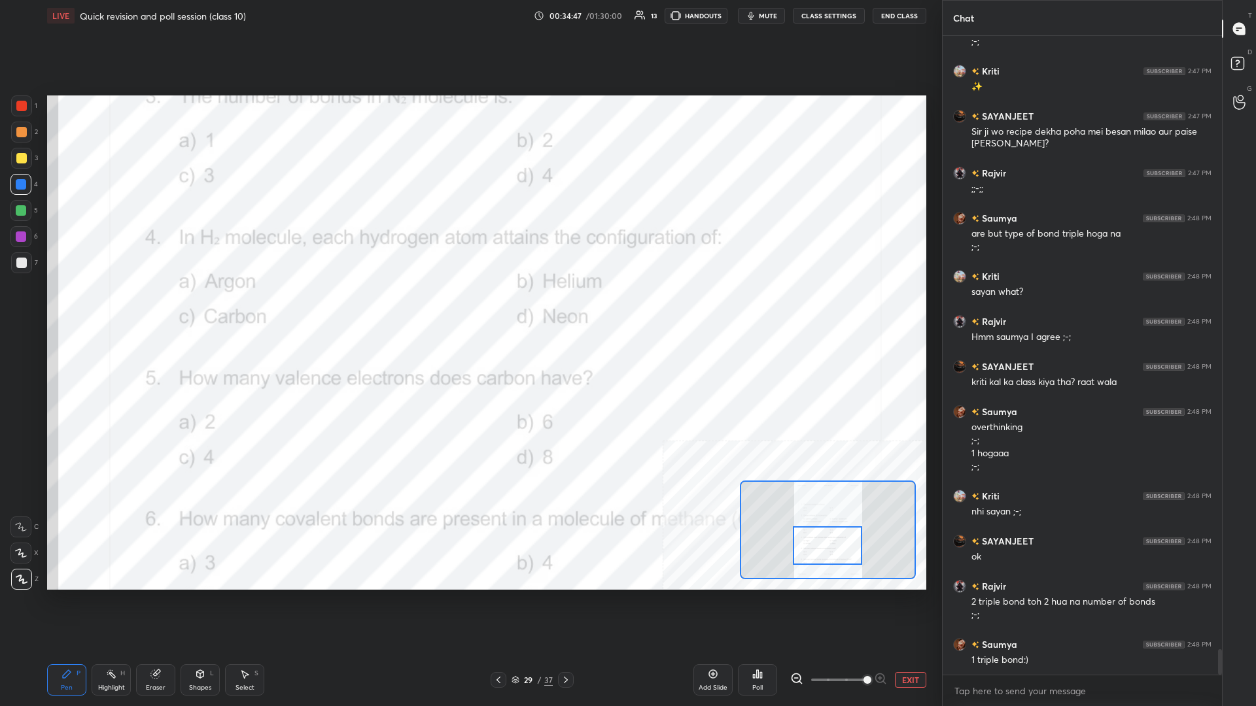
drag, startPoint x: 820, startPoint y: 538, endPoint x: 820, endPoint y: 548, distance: 9.8
click at [469, 307] on div at bounding box center [827, 545] width 69 height 39
click at [118, 307] on div "Highlight H" at bounding box center [111, 679] width 39 height 31
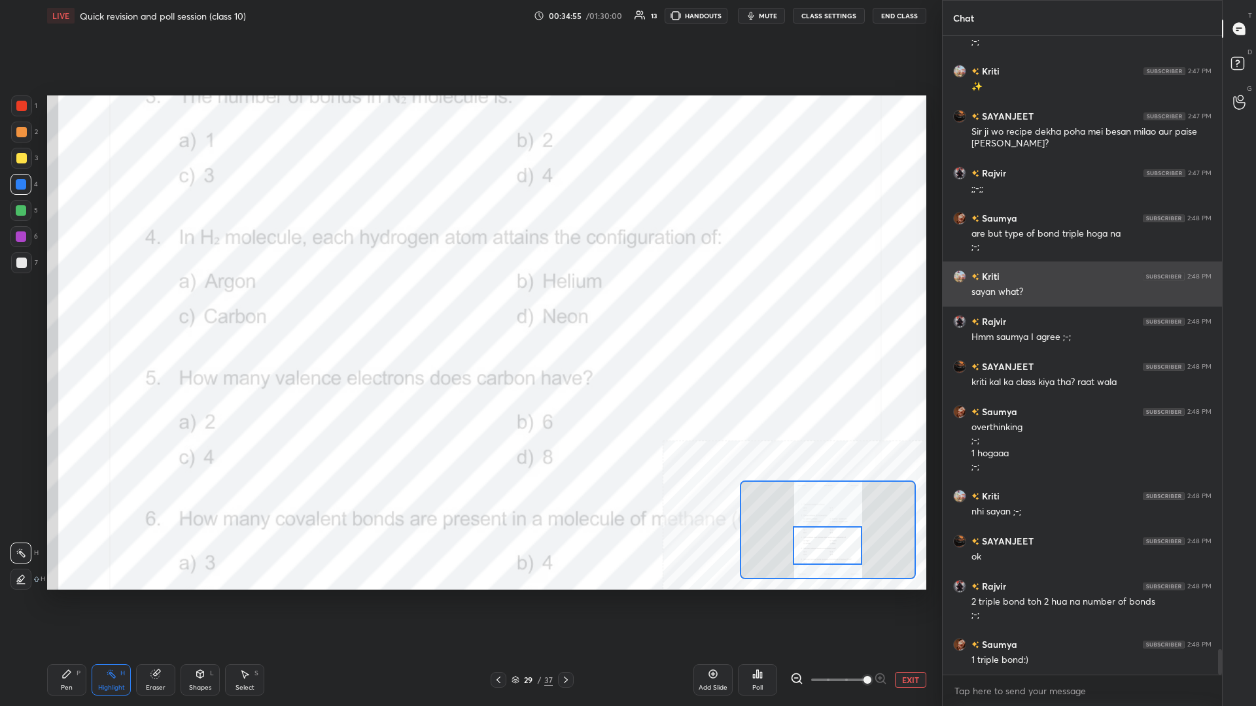
scroll to position [15271, 0]
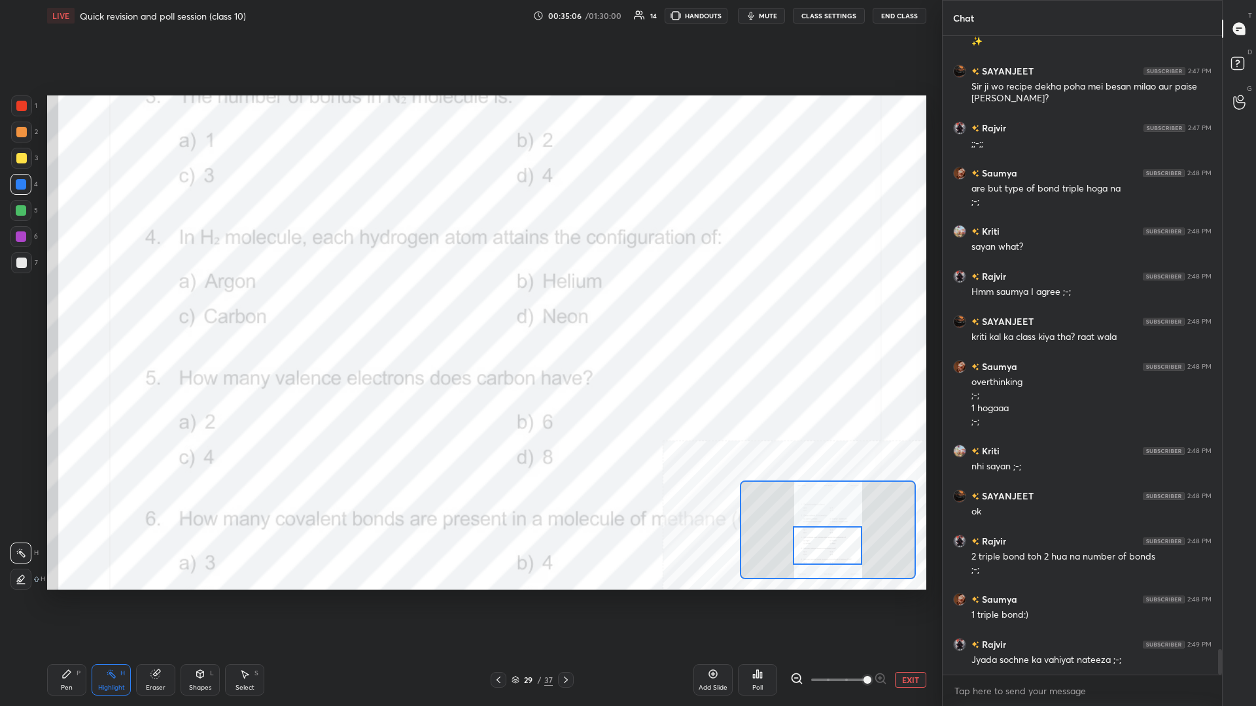
click at [469, 307] on icon at bounding box center [757, 674] width 10 height 10
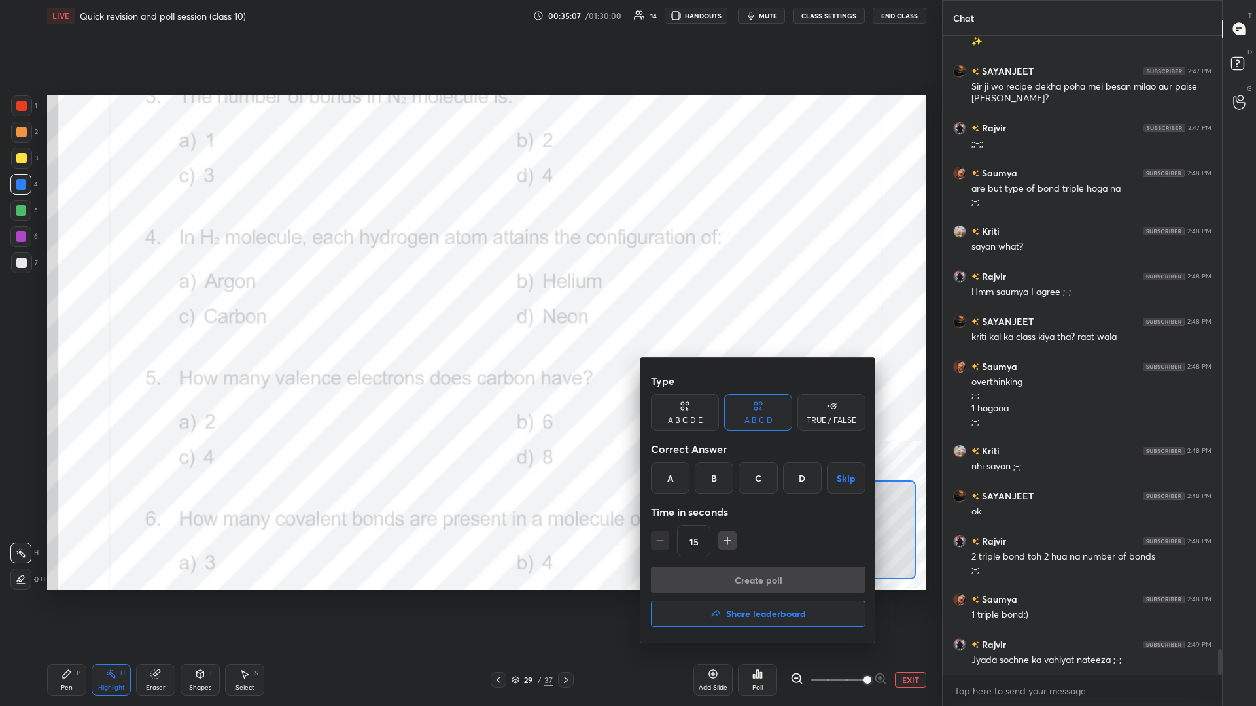
click at [469, 307] on div "B" at bounding box center [714, 477] width 39 height 31
click at [469, 307] on button "Create poll" at bounding box center [758, 580] width 215 height 26
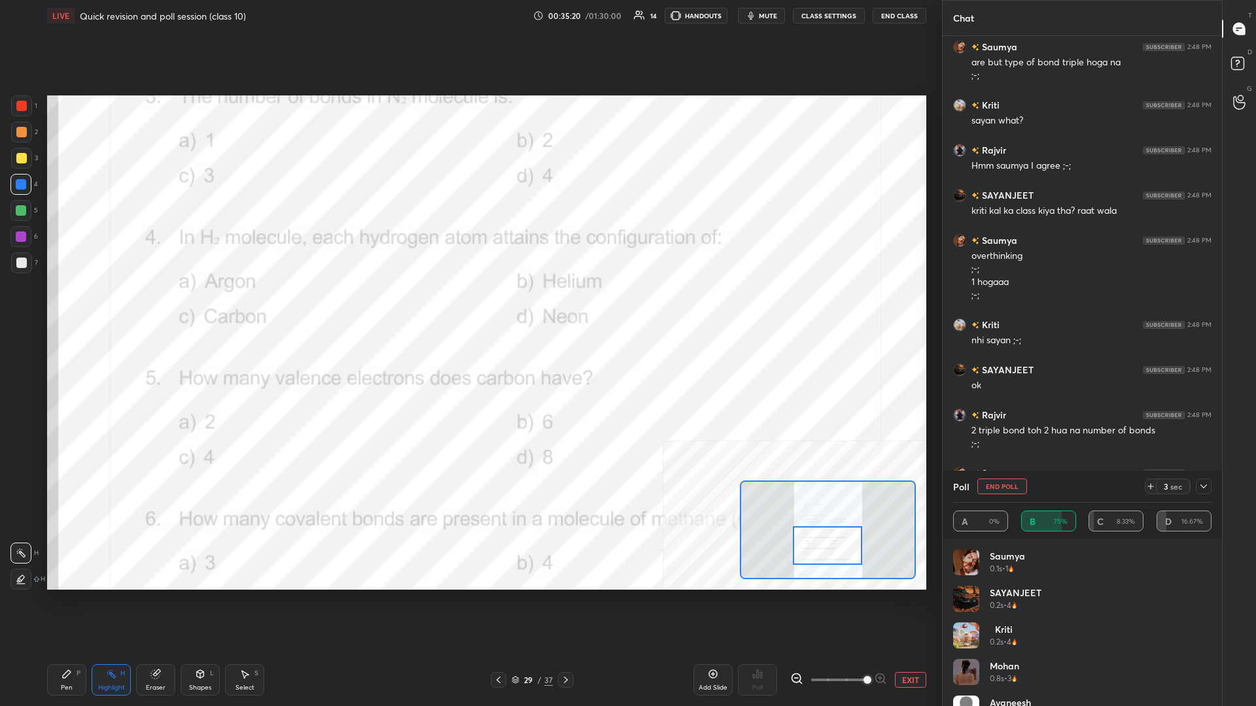
scroll to position [15443, 0]
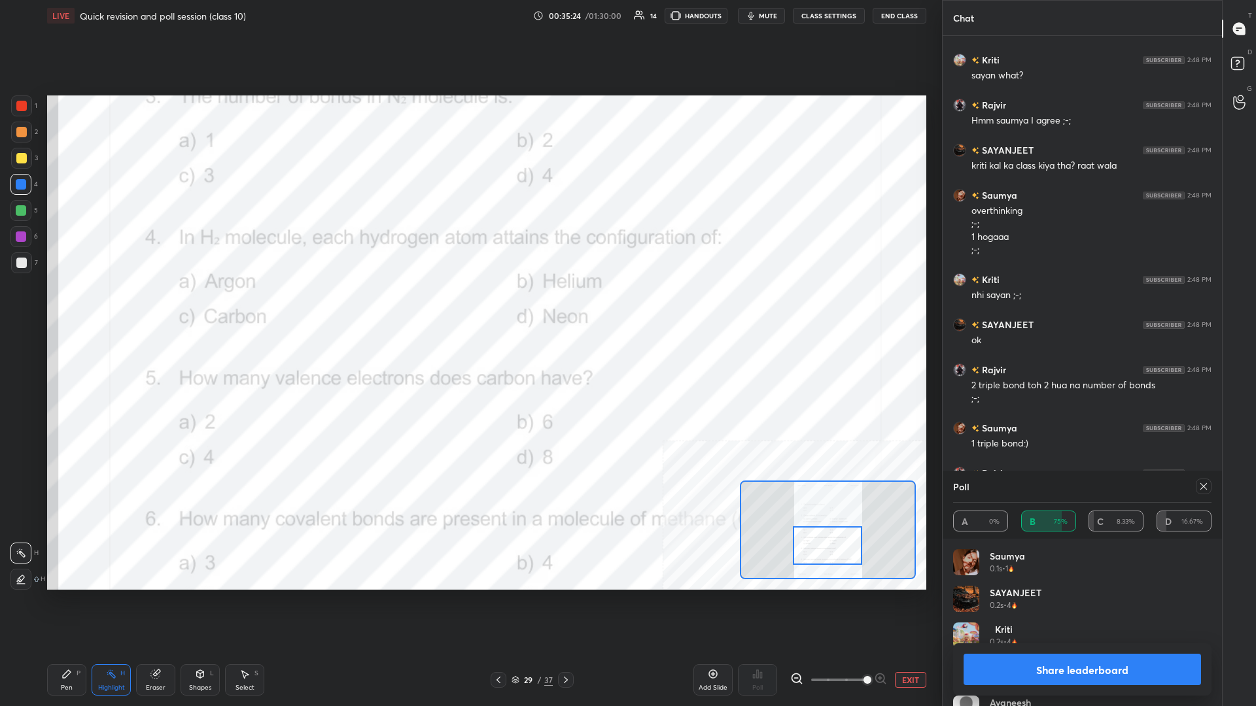
click at [469, 307] on div "Share leaderboard" at bounding box center [1082, 670] width 258 height 52
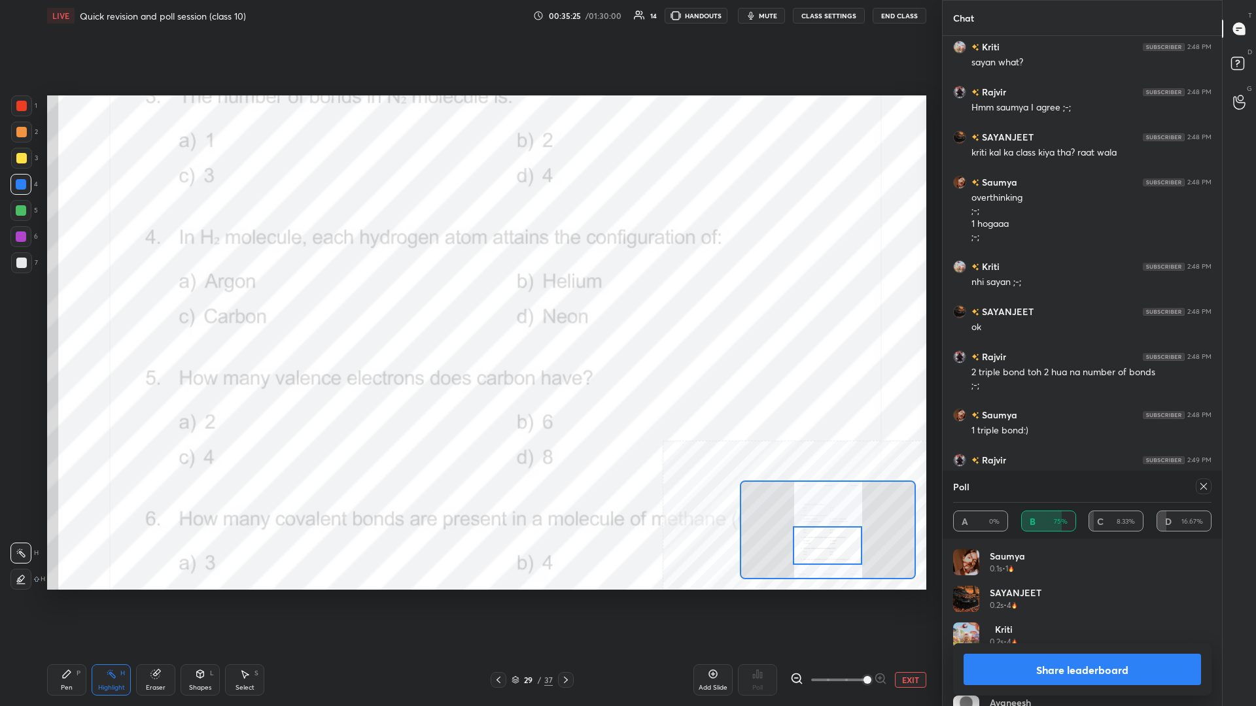
click at [469, 307] on button "Share leaderboard" at bounding box center [1081, 669] width 237 height 31
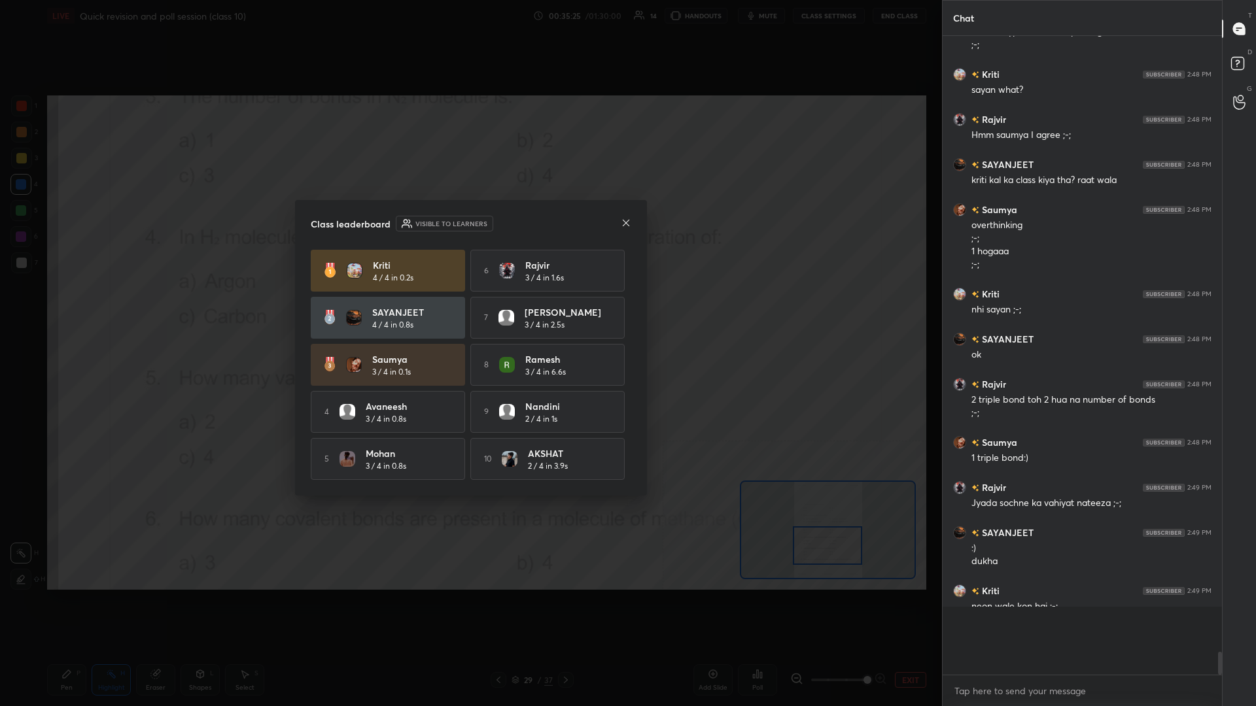
scroll to position [628, 279]
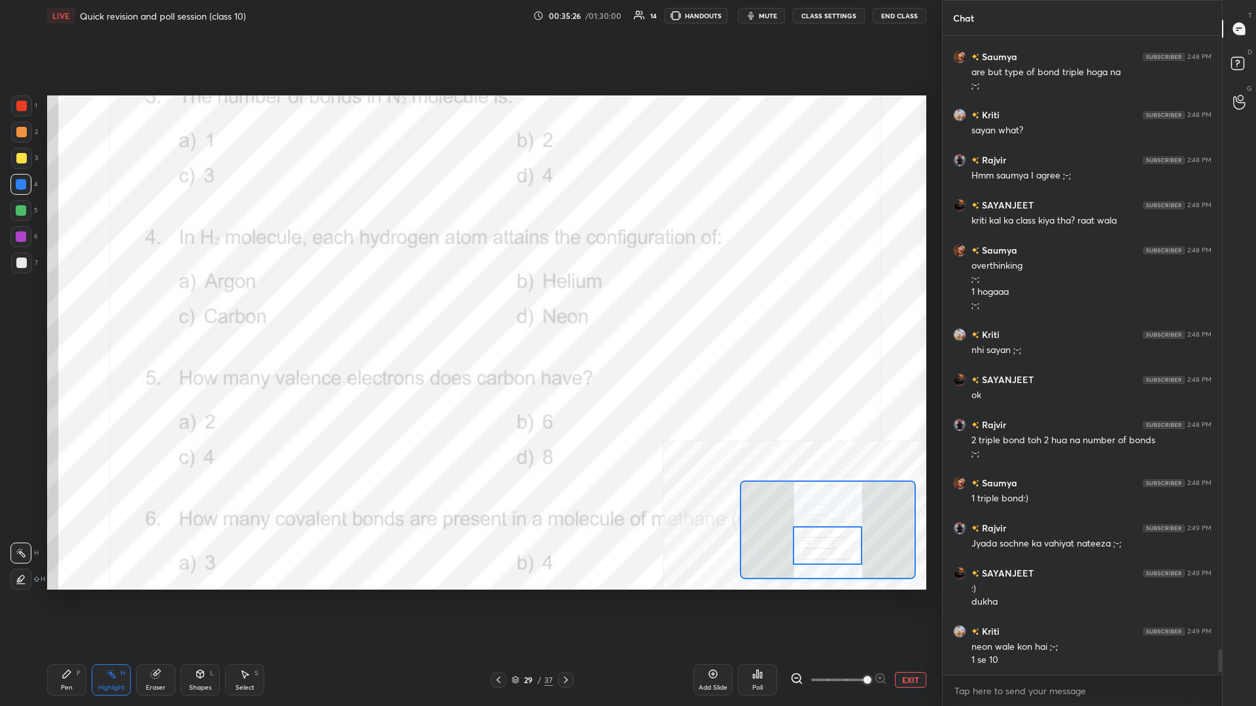
click at [86, 307] on div "Pen P" at bounding box center [66, 679] width 39 height 31
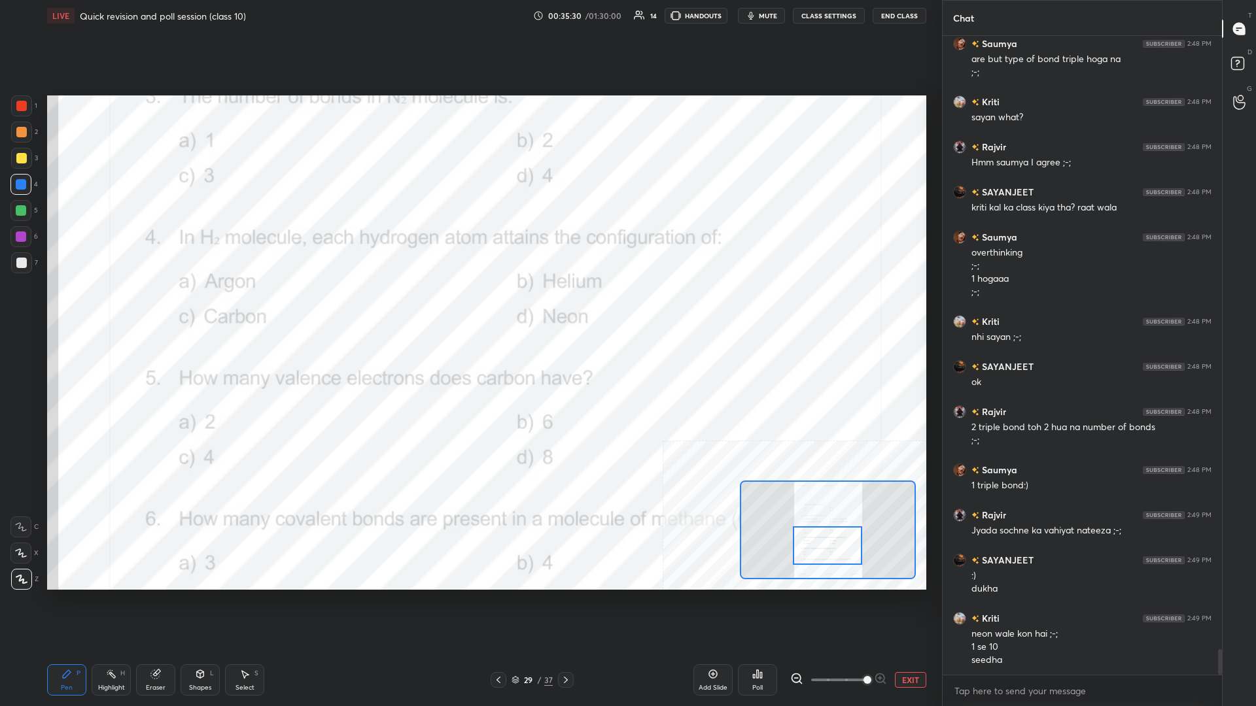
click at [128, 307] on div "Highlight H" at bounding box center [111, 679] width 39 height 31
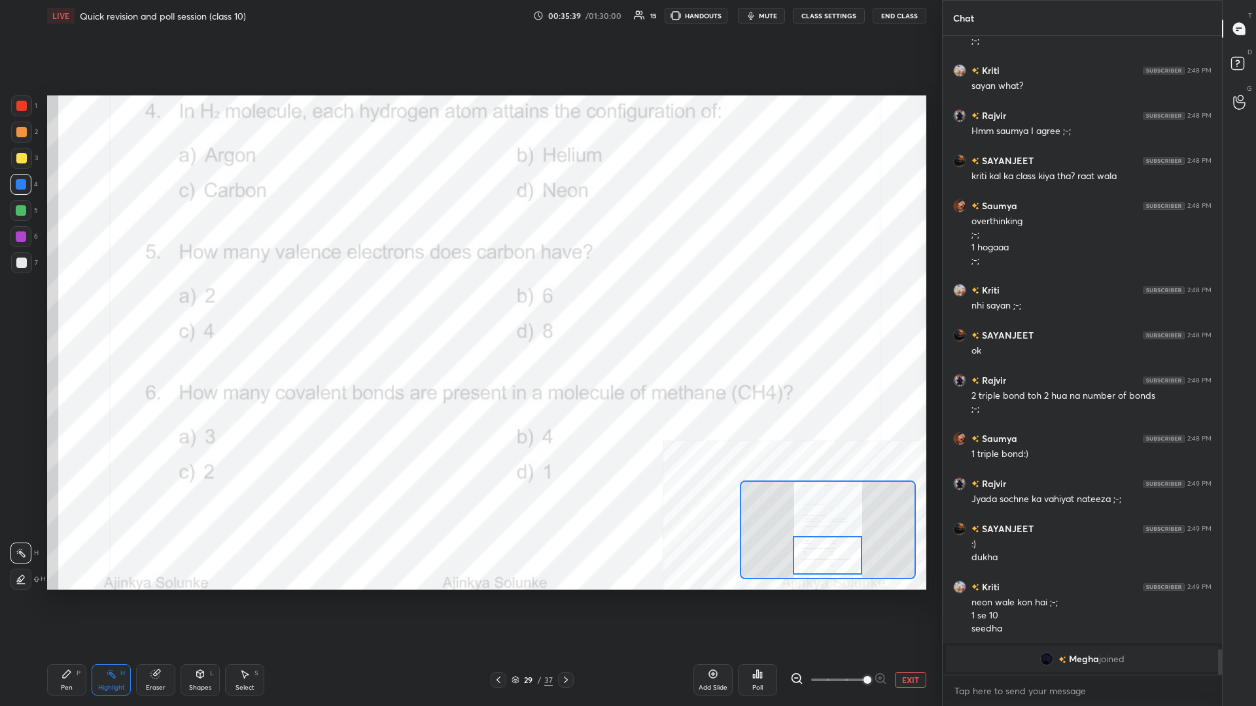
drag, startPoint x: 824, startPoint y: 545, endPoint x: 824, endPoint y: 556, distance: 10.5
click at [469, 307] on div at bounding box center [827, 555] width 69 height 39
click at [469, 307] on div "Poll" at bounding box center [757, 679] width 39 height 31
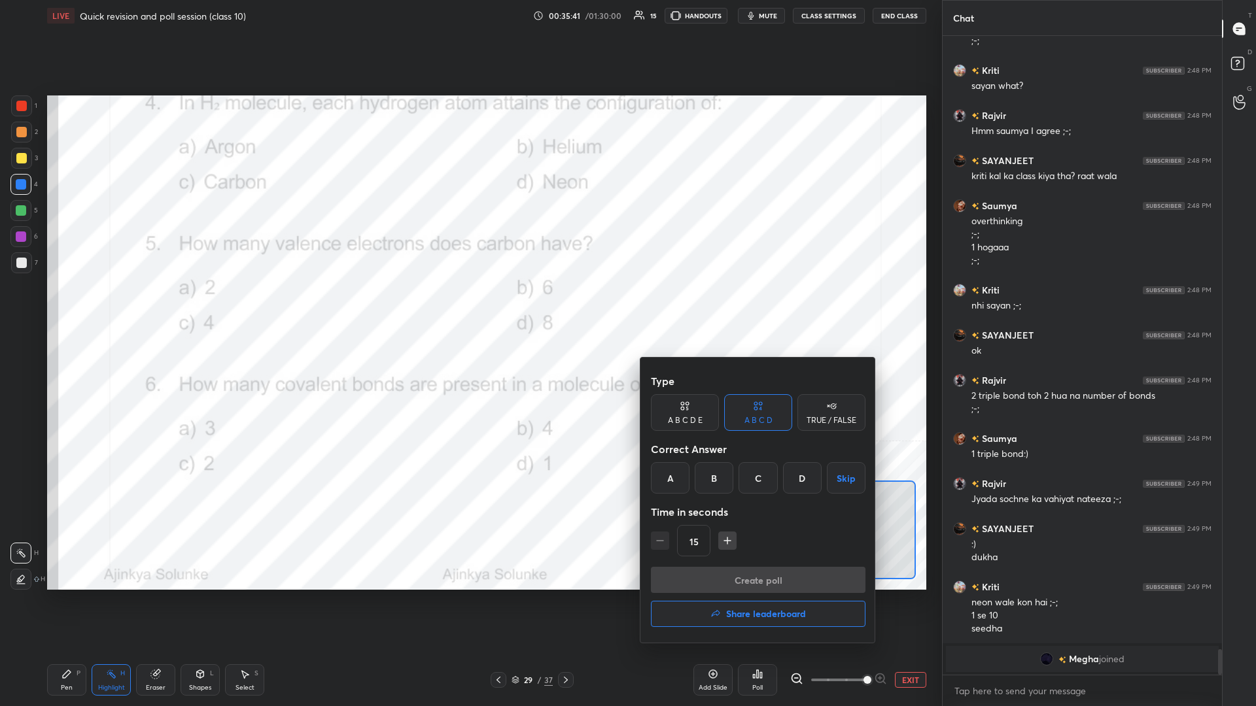
click at [469, 307] on div "C" at bounding box center [757, 477] width 39 height 31
click at [469, 307] on button "Create poll" at bounding box center [758, 580] width 215 height 26
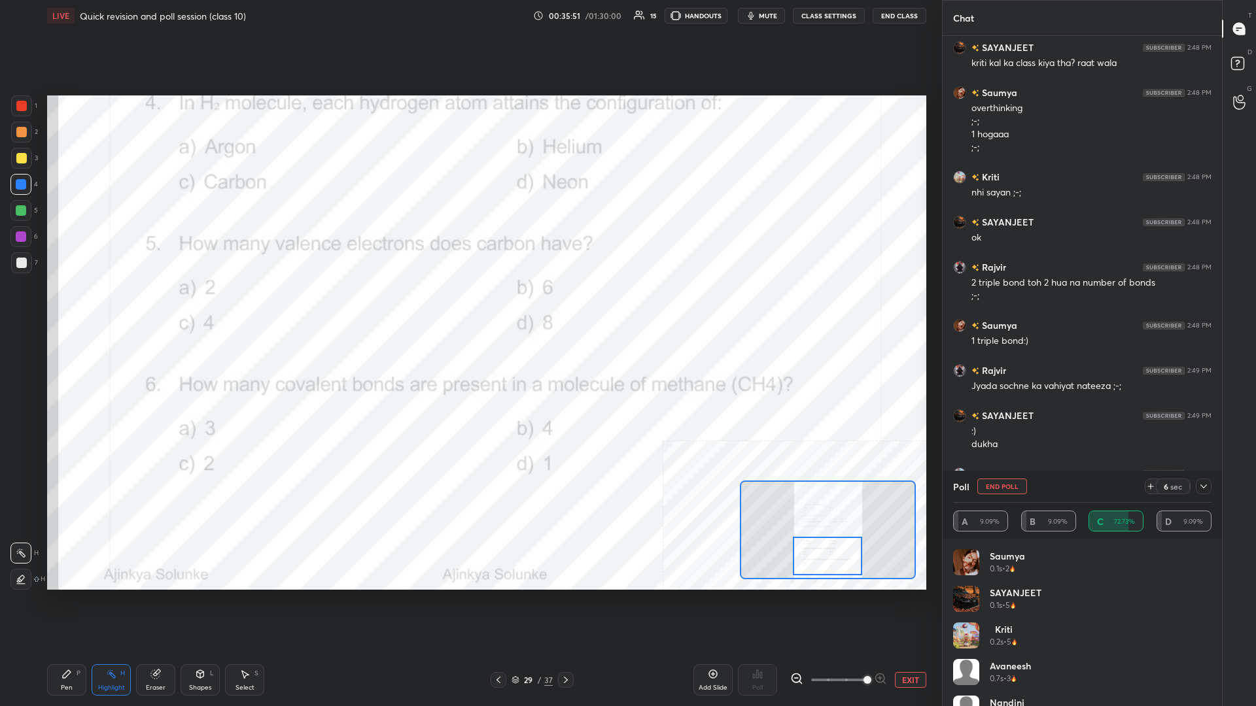
click at [71, 307] on div "Pen P" at bounding box center [66, 679] width 39 height 31
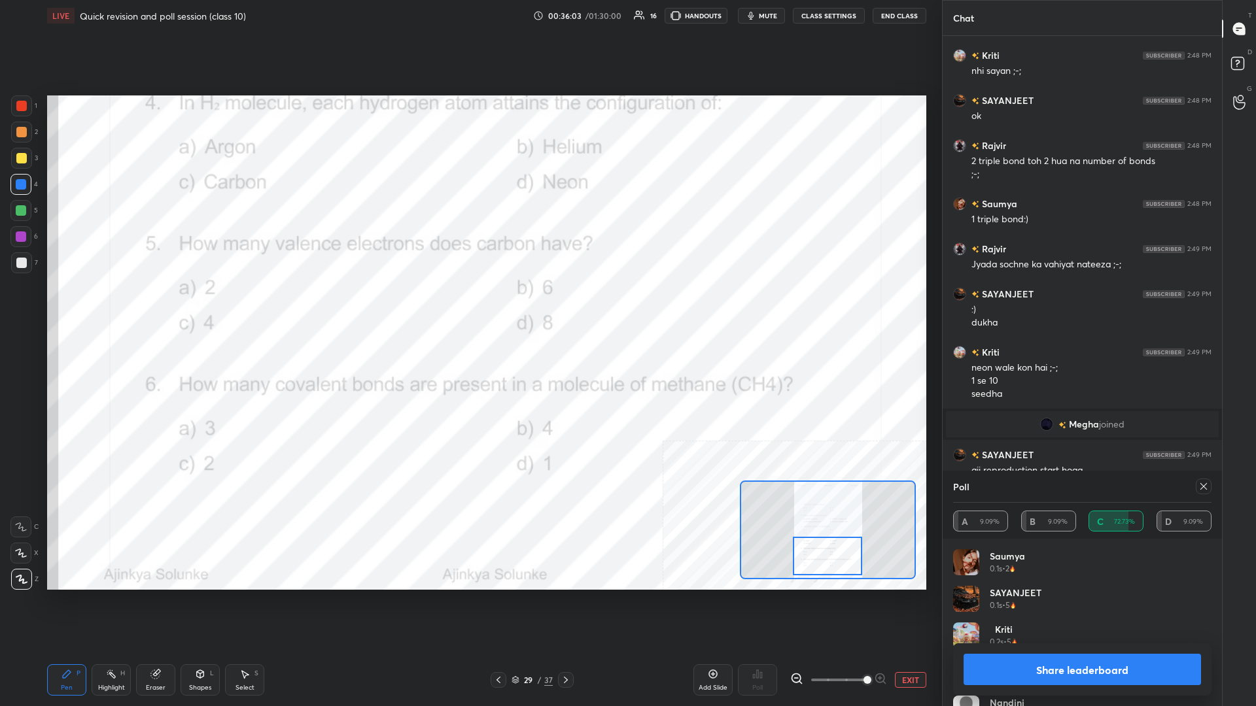
click at [469, 307] on button "Share leaderboard" at bounding box center [1081, 669] width 237 height 31
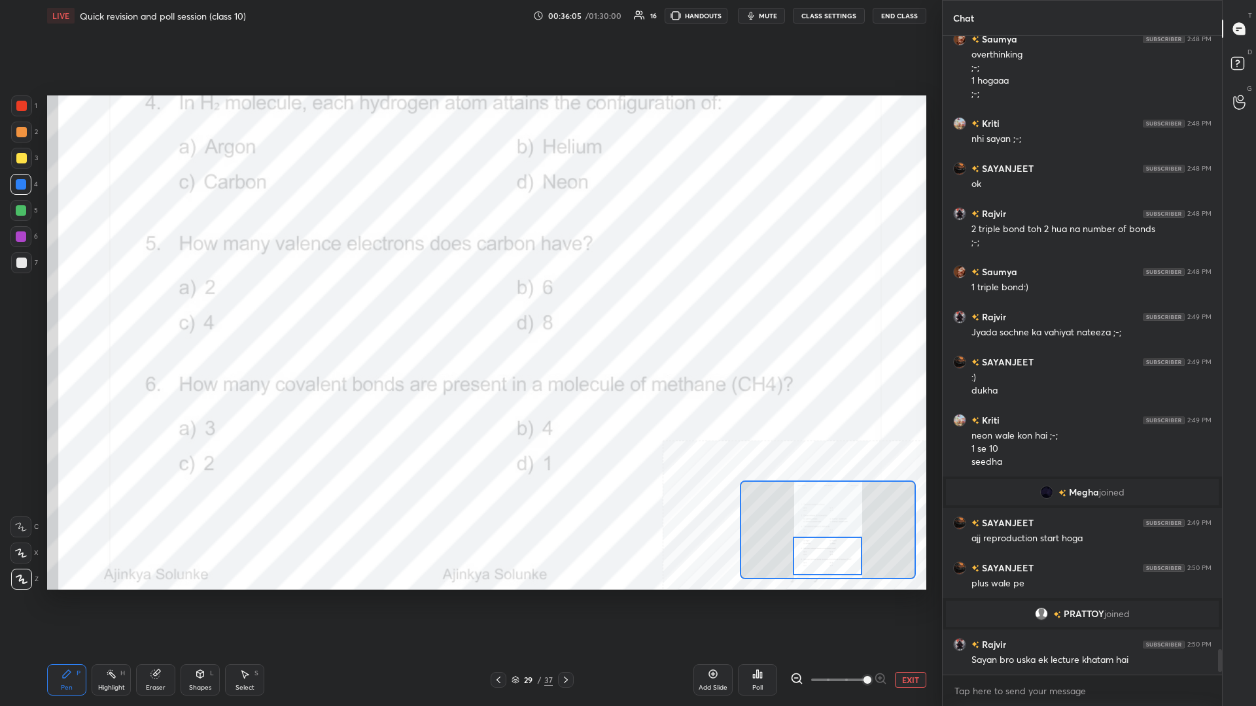
click at [27, 241] on div at bounding box center [20, 236] width 21 height 21
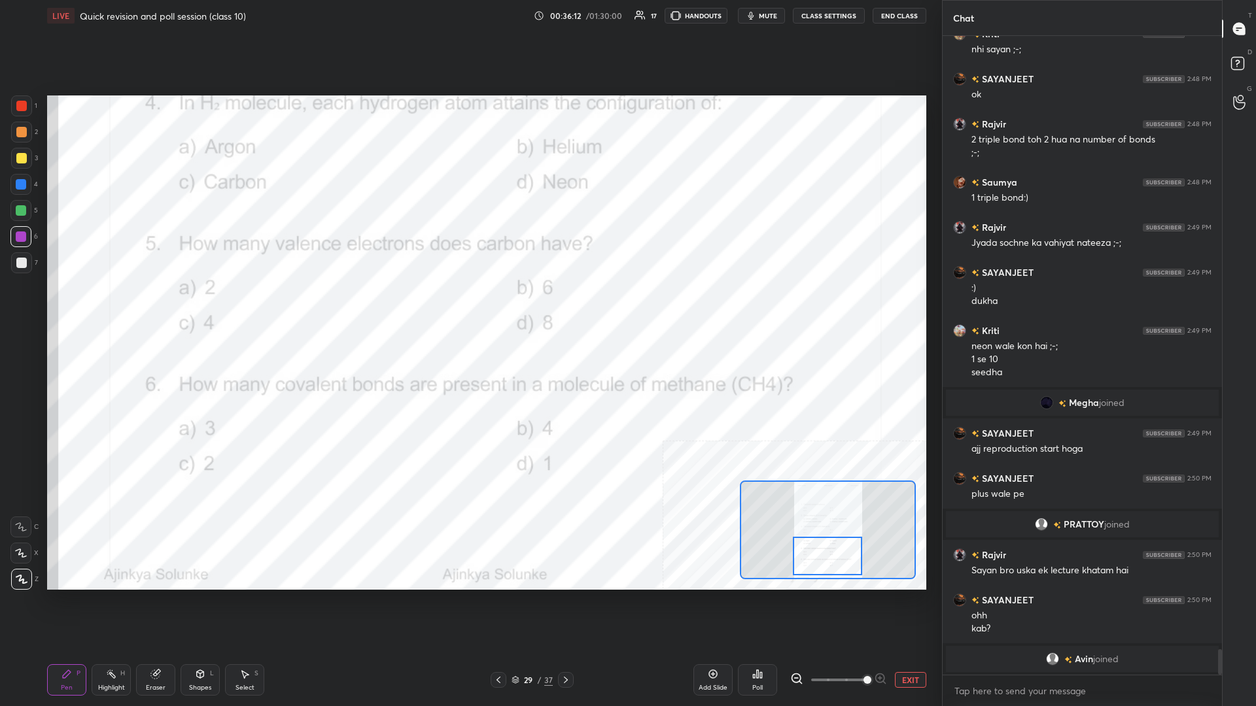
click at [111, 307] on div "Highlight" at bounding box center [111, 688] width 27 height 7
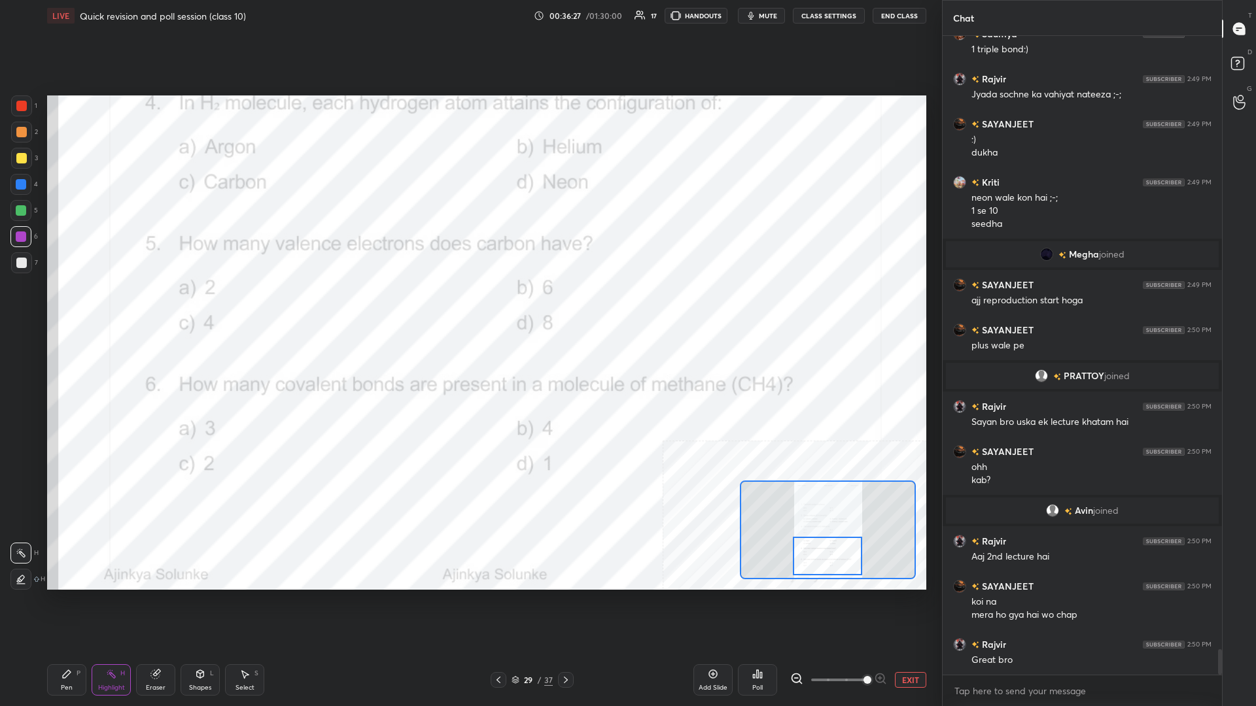
click at [469, 307] on div "Poll" at bounding box center [757, 679] width 39 height 31
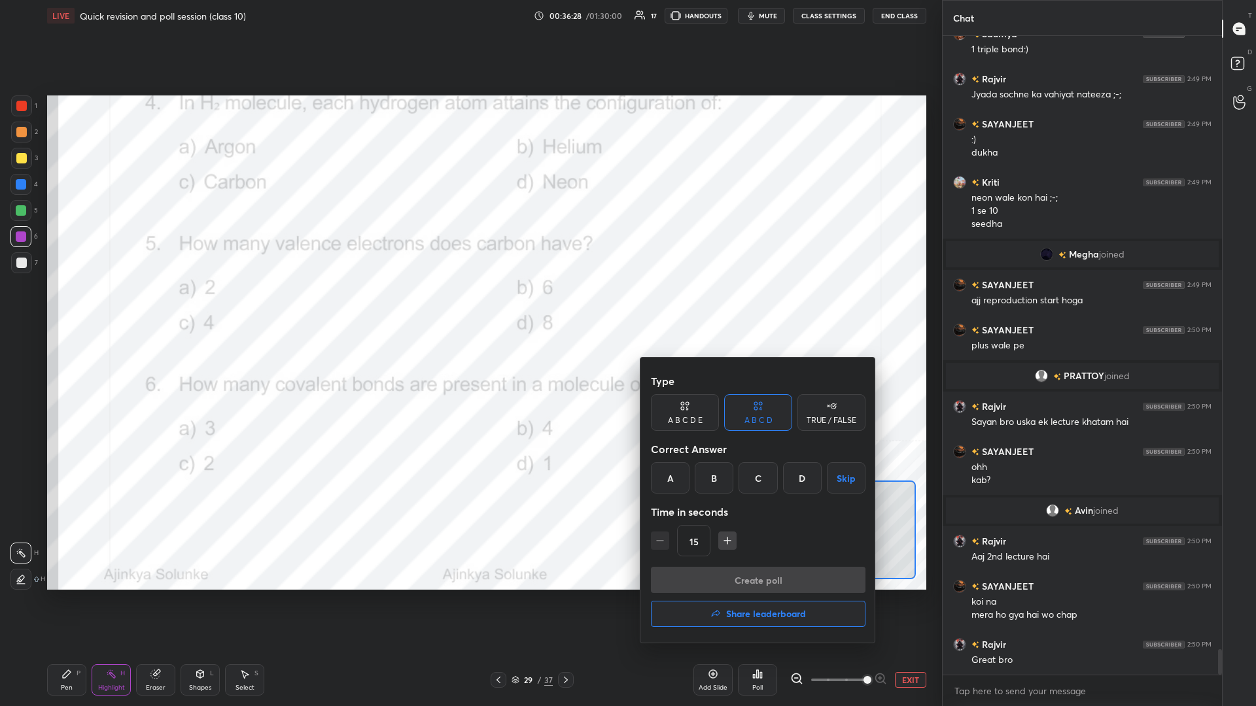
click at [469, 307] on div "B" at bounding box center [714, 477] width 39 height 31
click at [469, 307] on button "Create poll" at bounding box center [758, 580] width 215 height 26
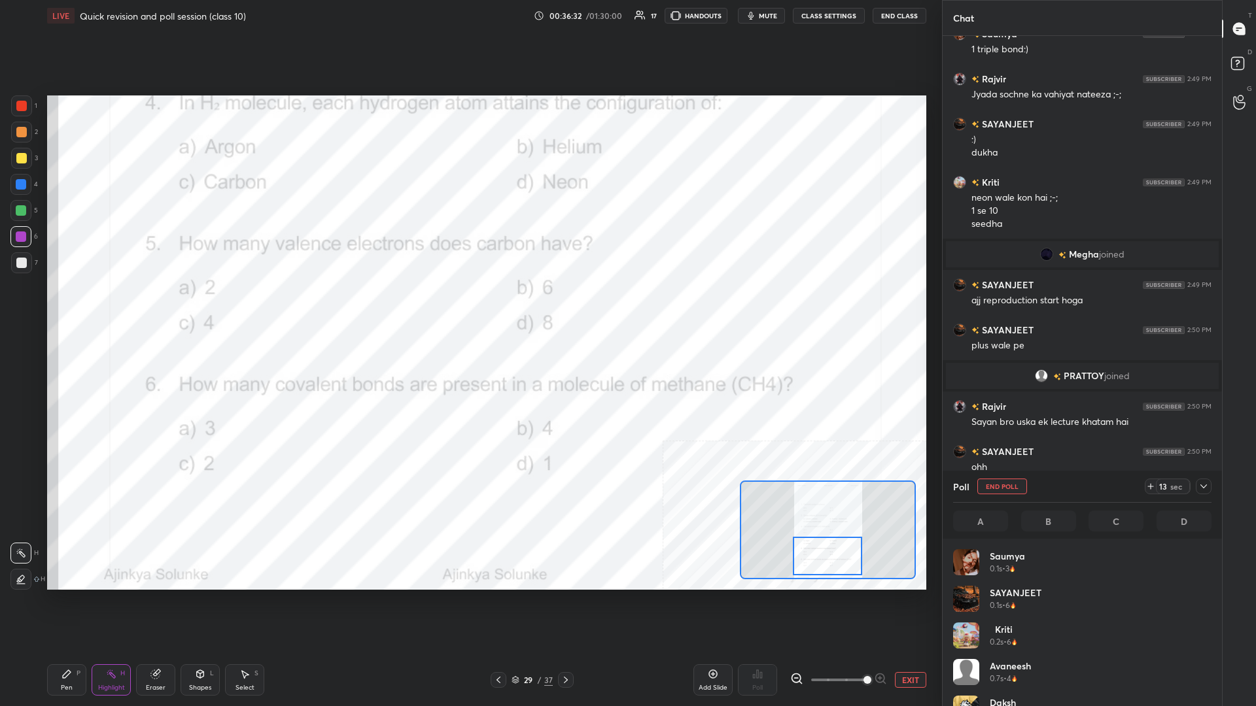
click at [60, 307] on div "Pen P" at bounding box center [66, 679] width 39 height 31
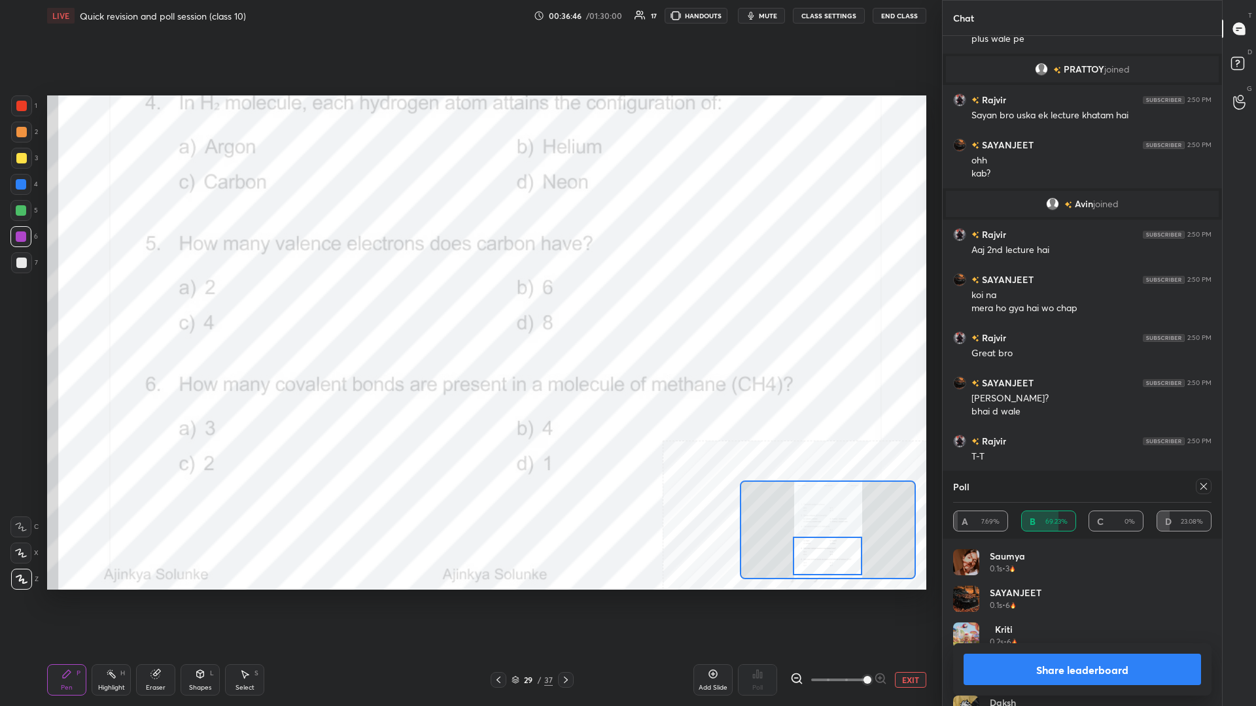
click at [469, 307] on button "Share leaderboard" at bounding box center [1081, 669] width 237 height 31
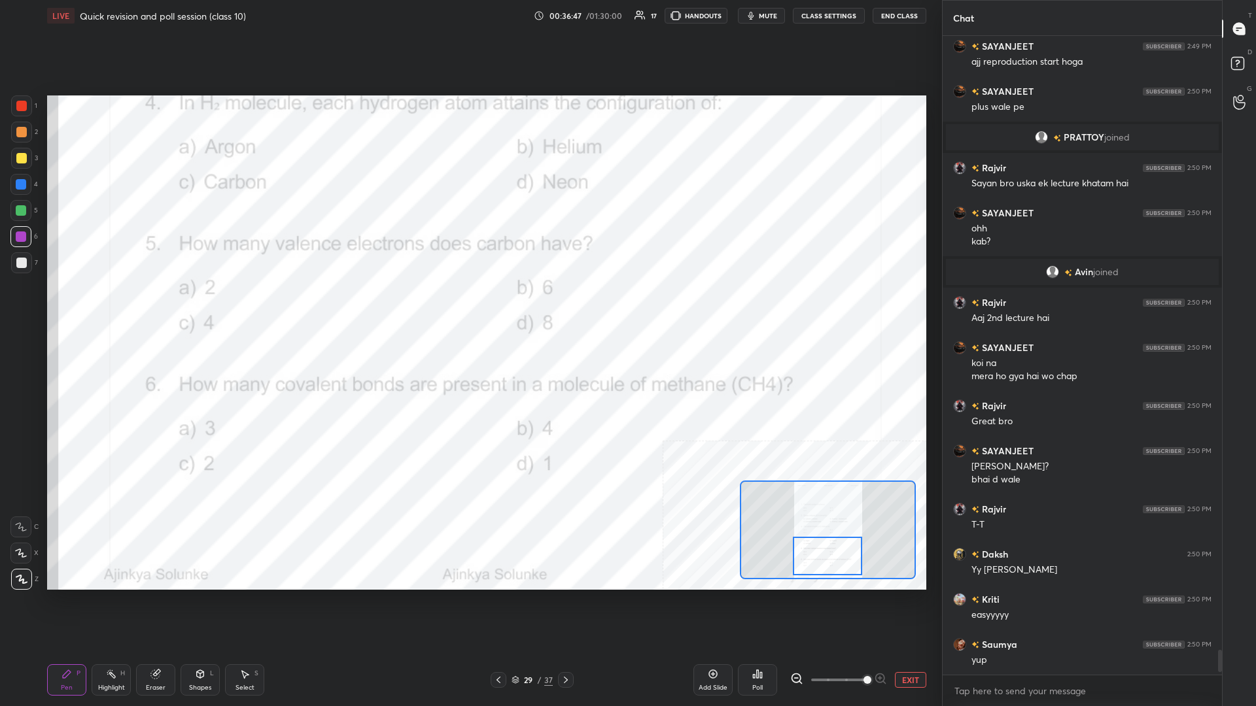
click at [74, 307] on div "Pen P" at bounding box center [66, 679] width 39 height 31
click at [469, 307] on button "EXIT" at bounding box center [910, 680] width 31 height 16
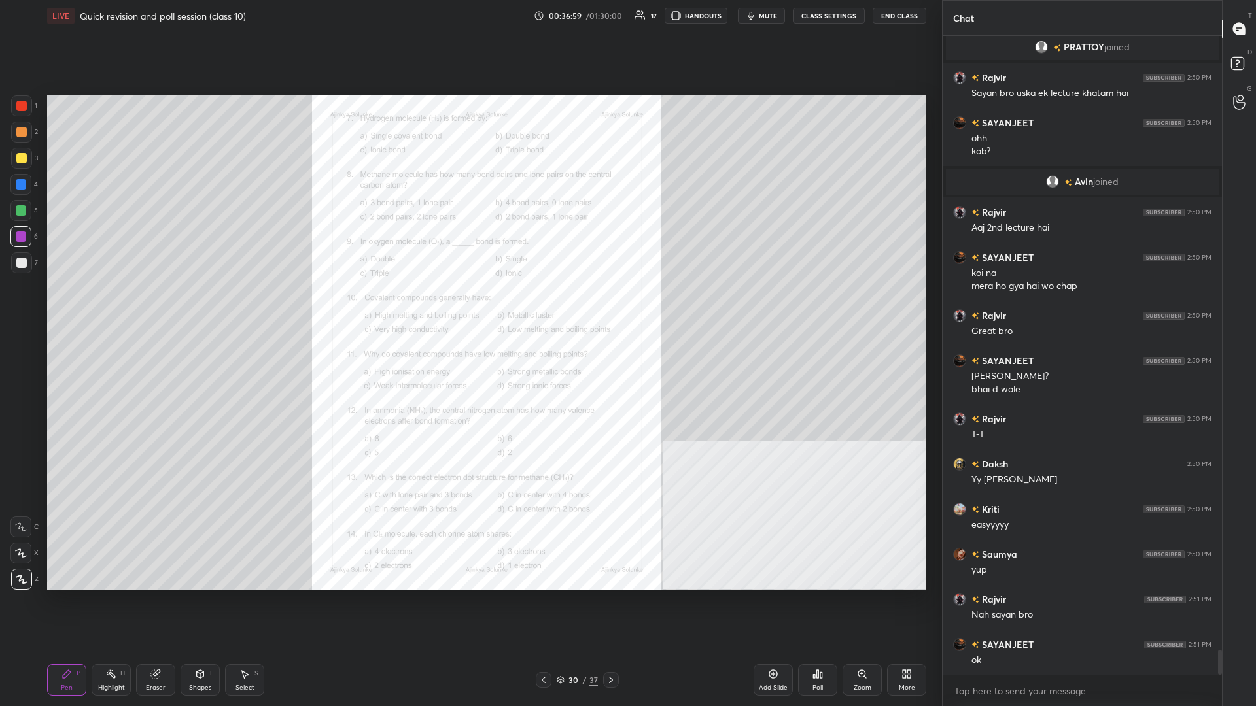
click at [469, 307] on div "Zoom" at bounding box center [861, 679] width 39 height 31
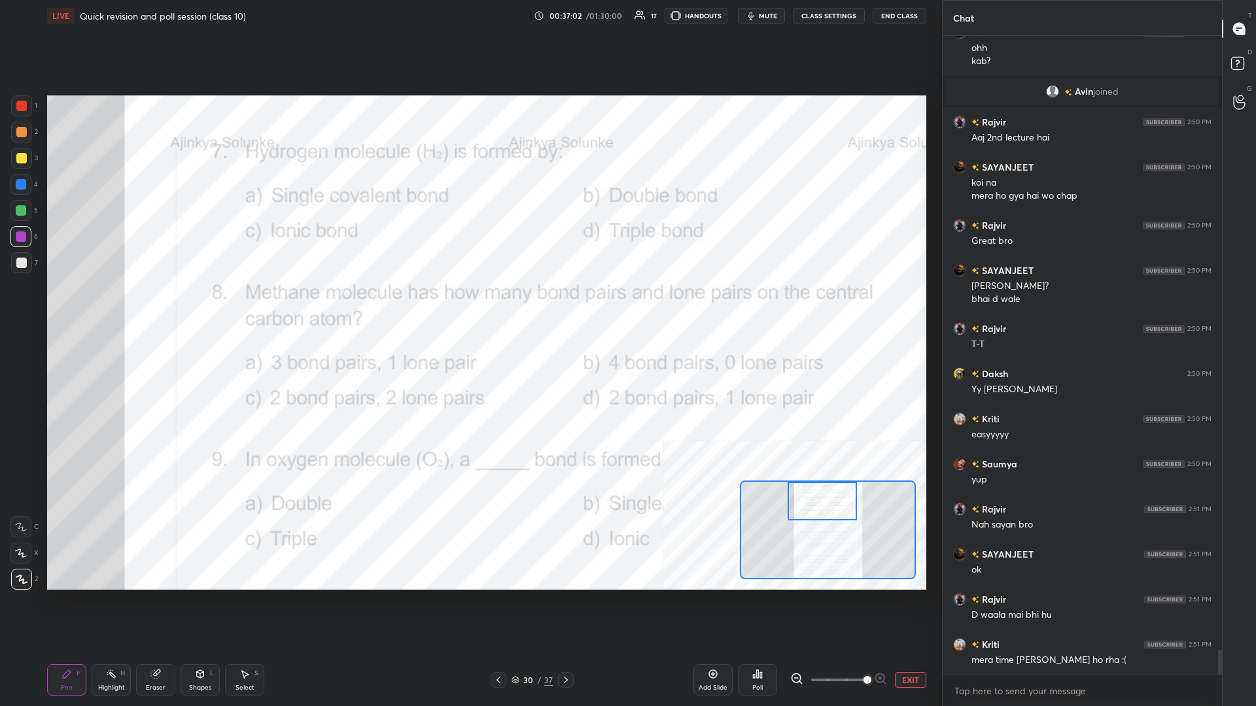
click at [118, 307] on div "Highlight H" at bounding box center [111, 679] width 39 height 31
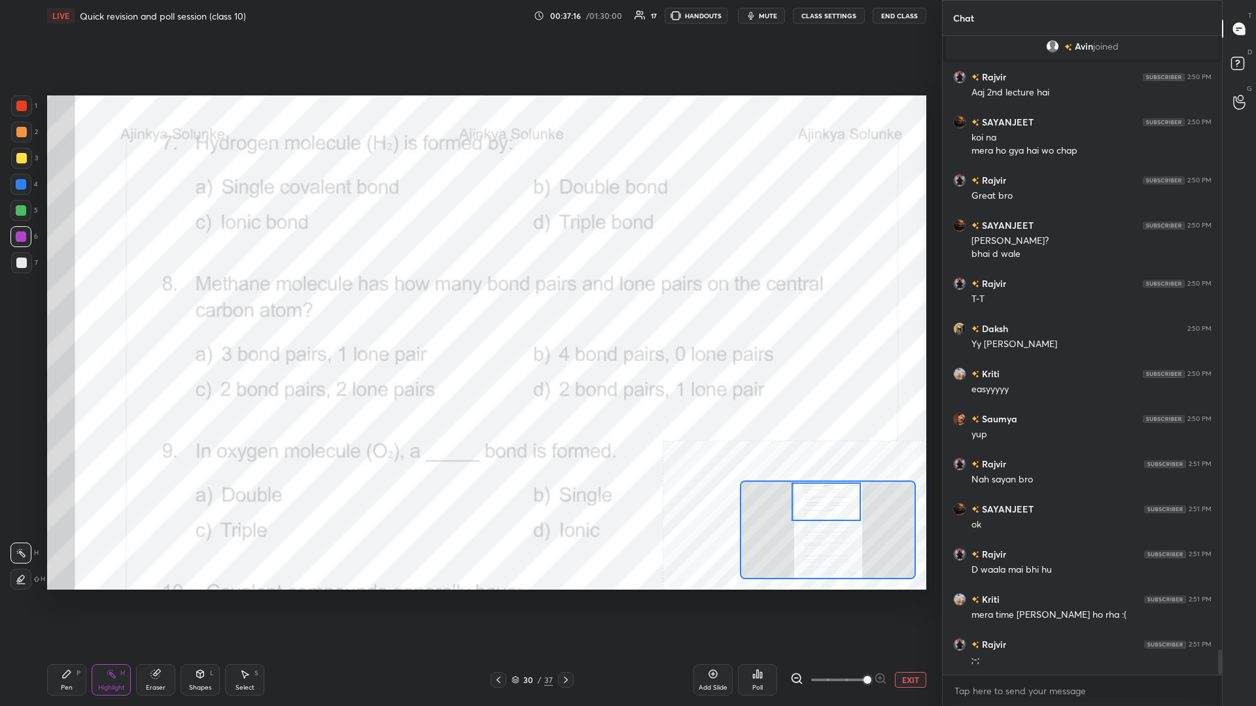
click at [469, 307] on div "Poll" at bounding box center [757, 679] width 39 height 31
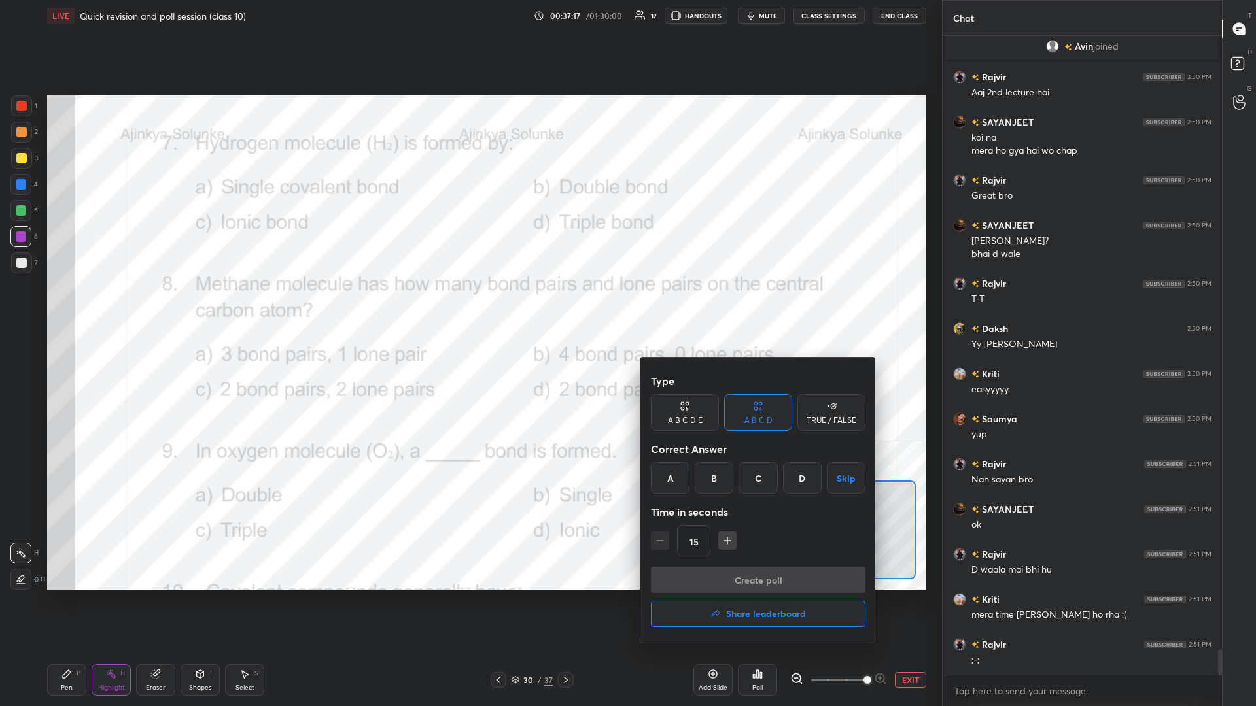
click at [469, 307] on div "A" at bounding box center [670, 477] width 39 height 31
click at [469, 307] on button "Create poll" at bounding box center [758, 580] width 215 height 26
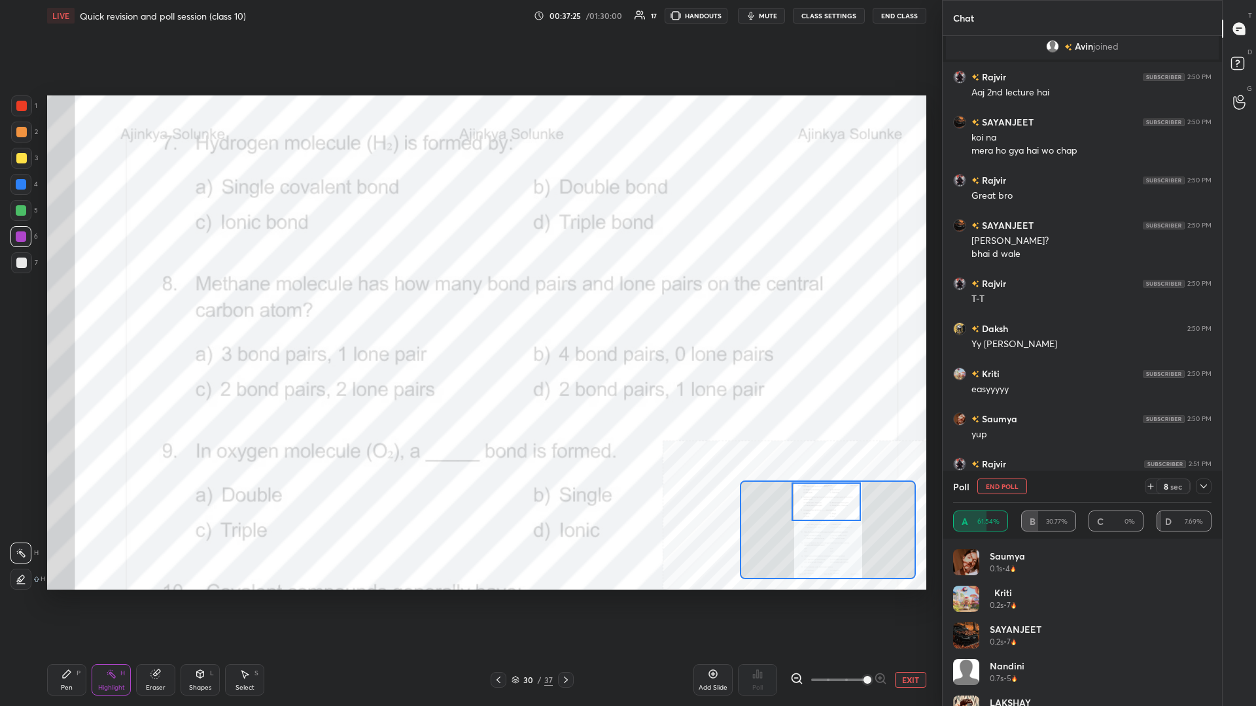
click at [61, 307] on div "Pen P" at bounding box center [66, 679] width 39 height 31
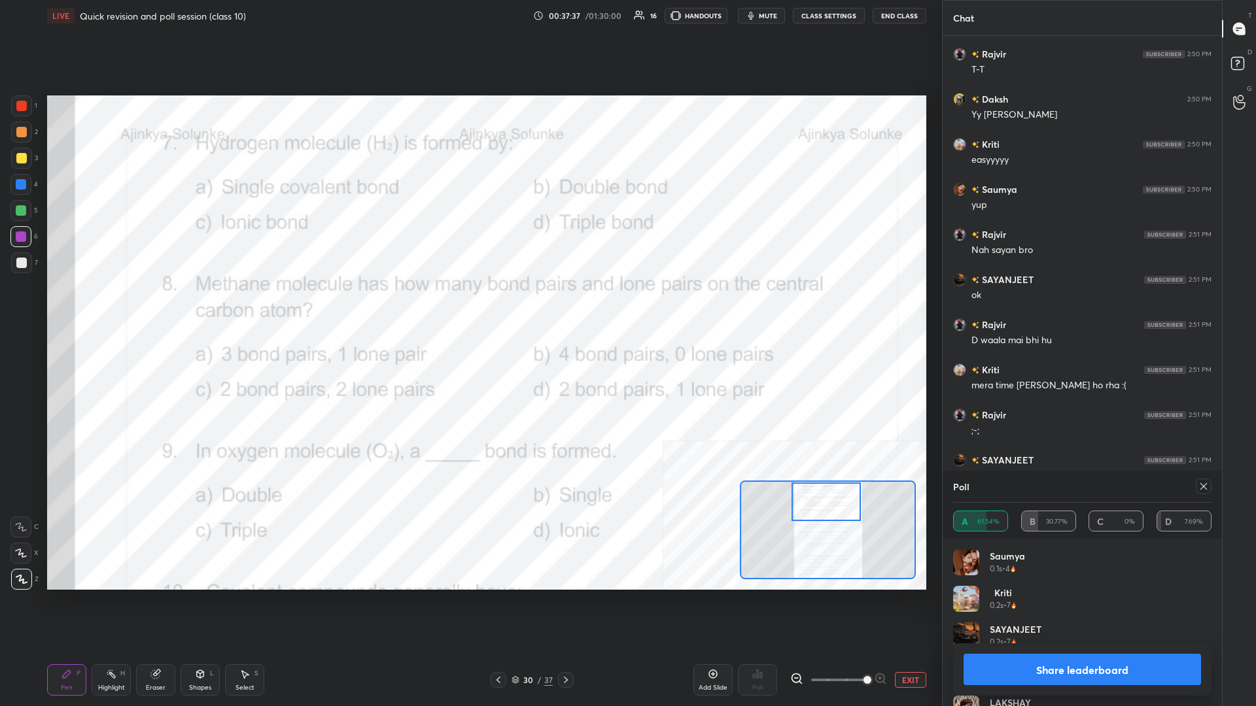
click at [469, 307] on button "Share leaderboard" at bounding box center [1081, 669] width 237 height 31
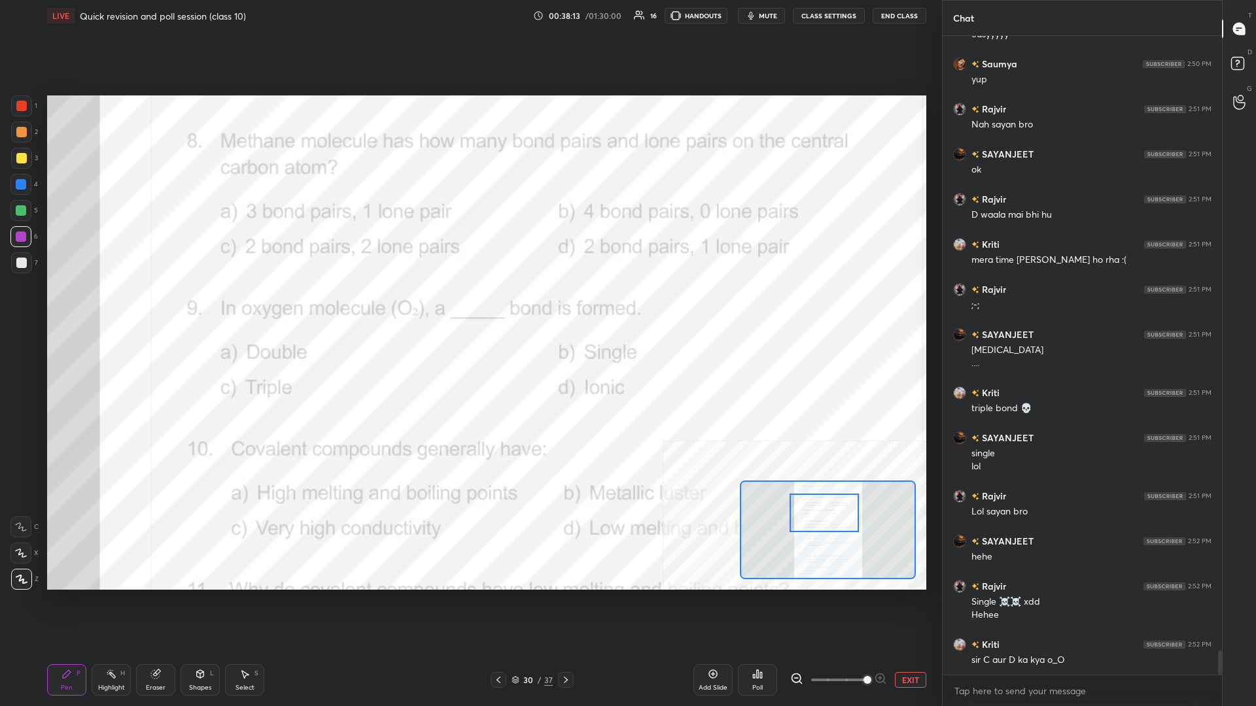
click at [469, 307] on icon at bounding box center [757, 674] width 10 height 10
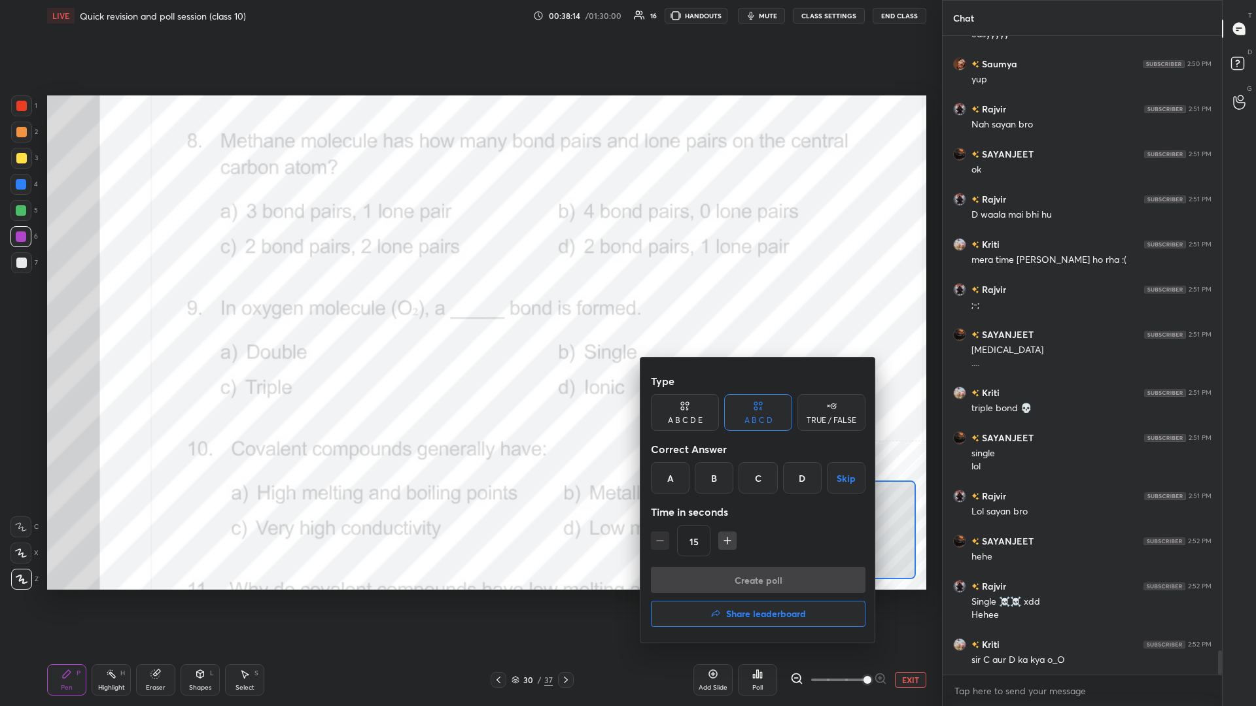
click at [469, 307] on div "B" at bounding box center [714, 477] width 39 height 31
click at [469, 307] on button "Create poll" at bounding box center [758, 580] width 215 height 26
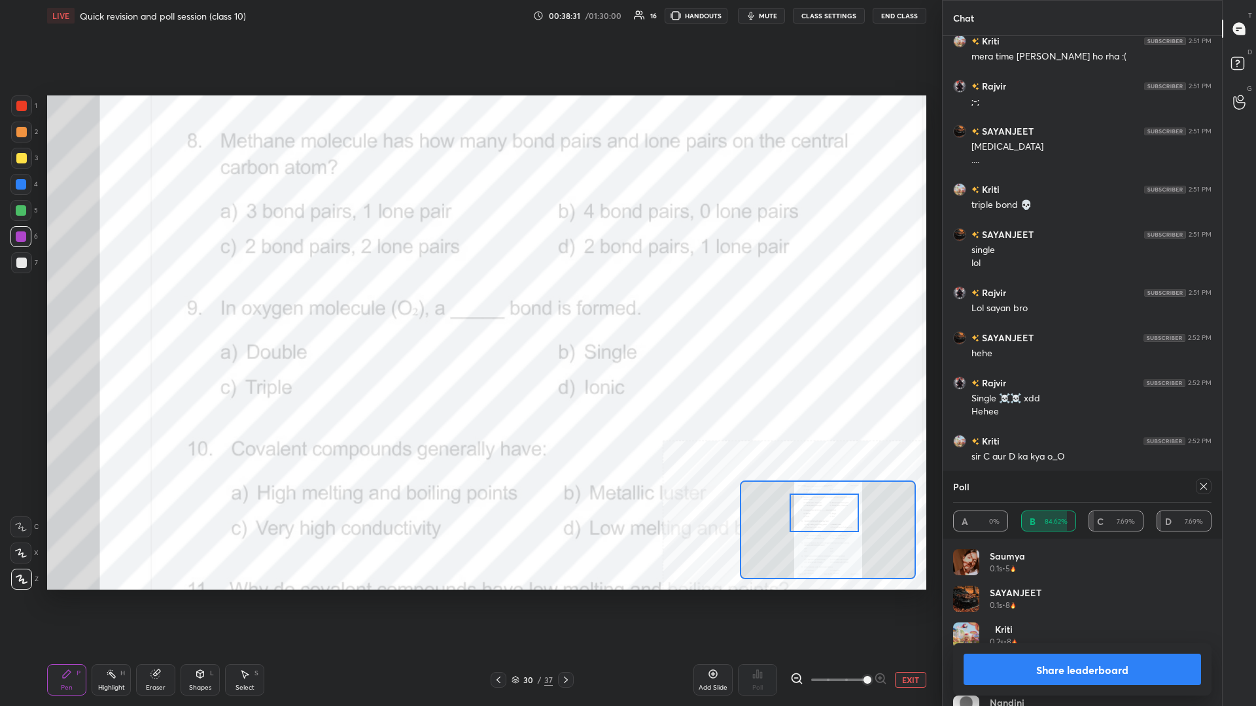
click at [469, 307] on button "Share leaderboard" at bounding box center [1081, 669] width 237 height 31
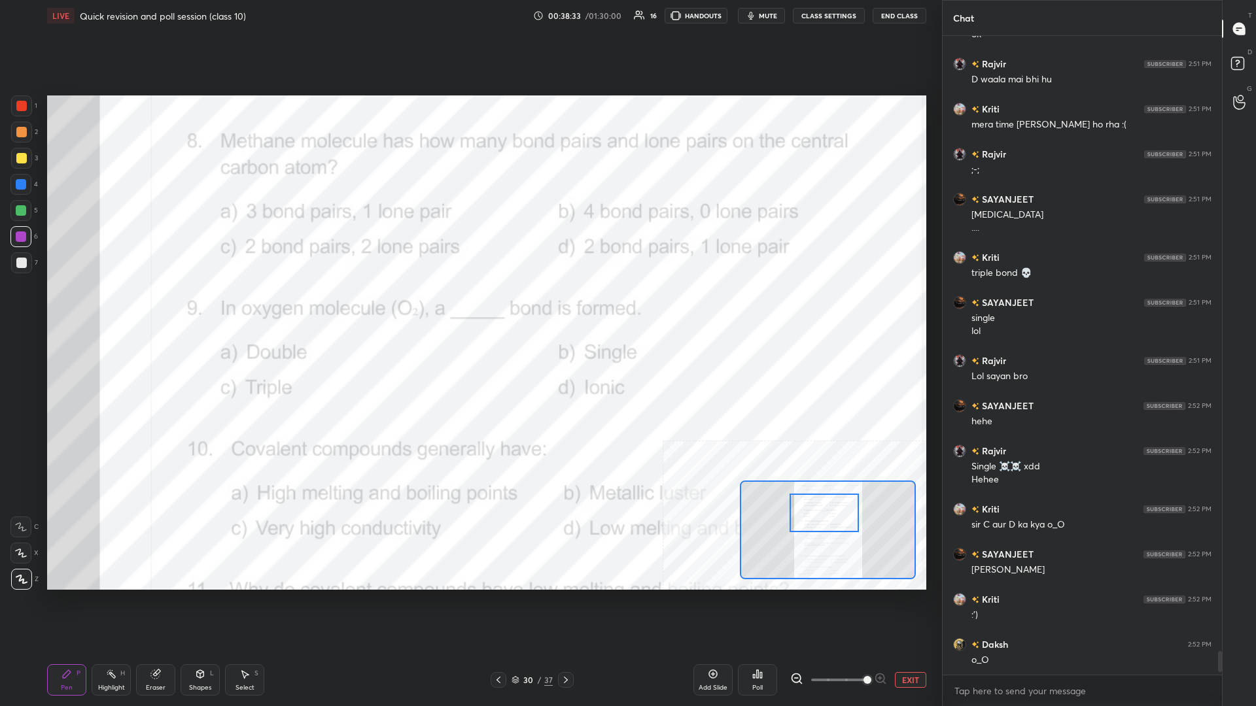
click at [75, 307] on div "Pen P" at bounding box center [66, 679] width 39 height 31
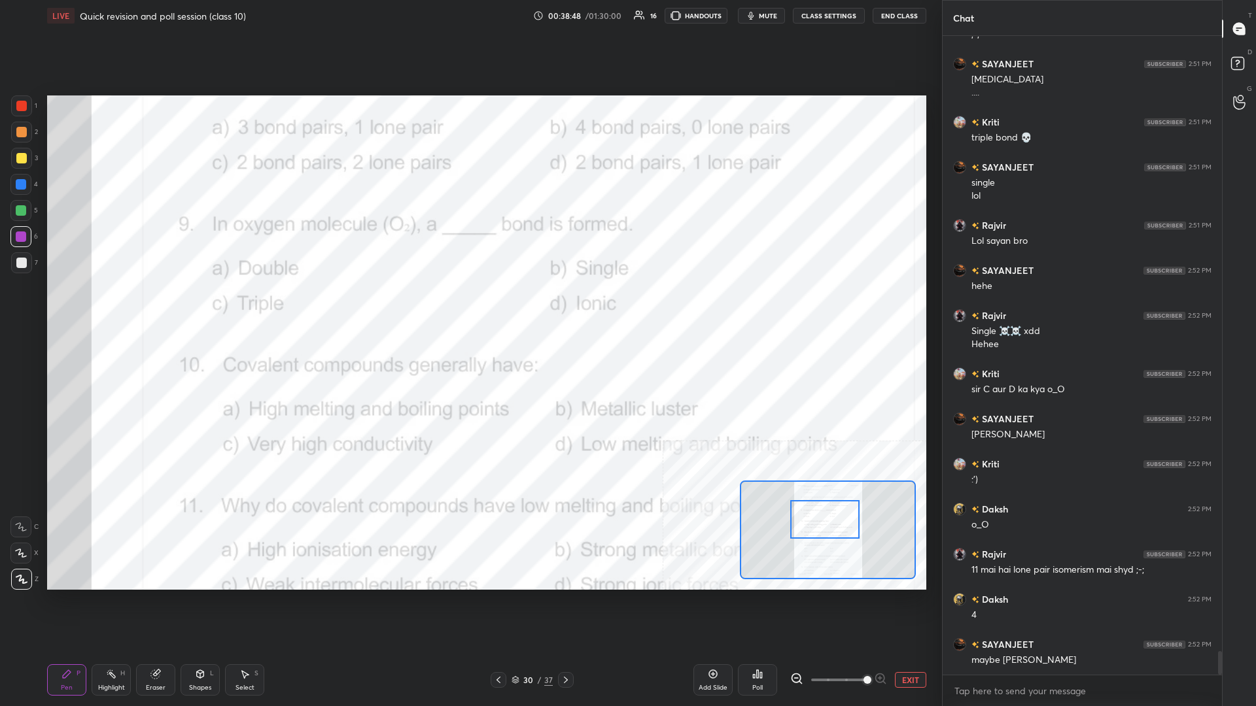
click at [469, 307] on div at bounding box center [824, 519] width 69 height 39
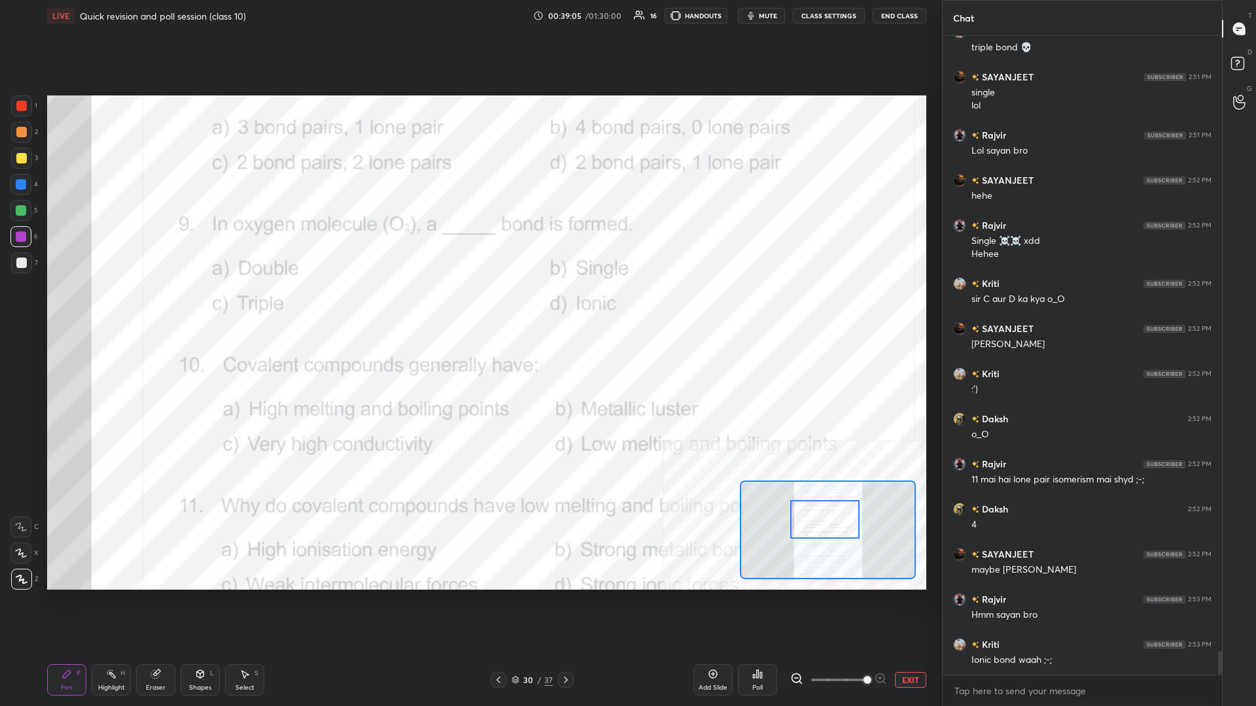
click at [469, 307] on icon at bounding box center [757, 674] width 10 height 10
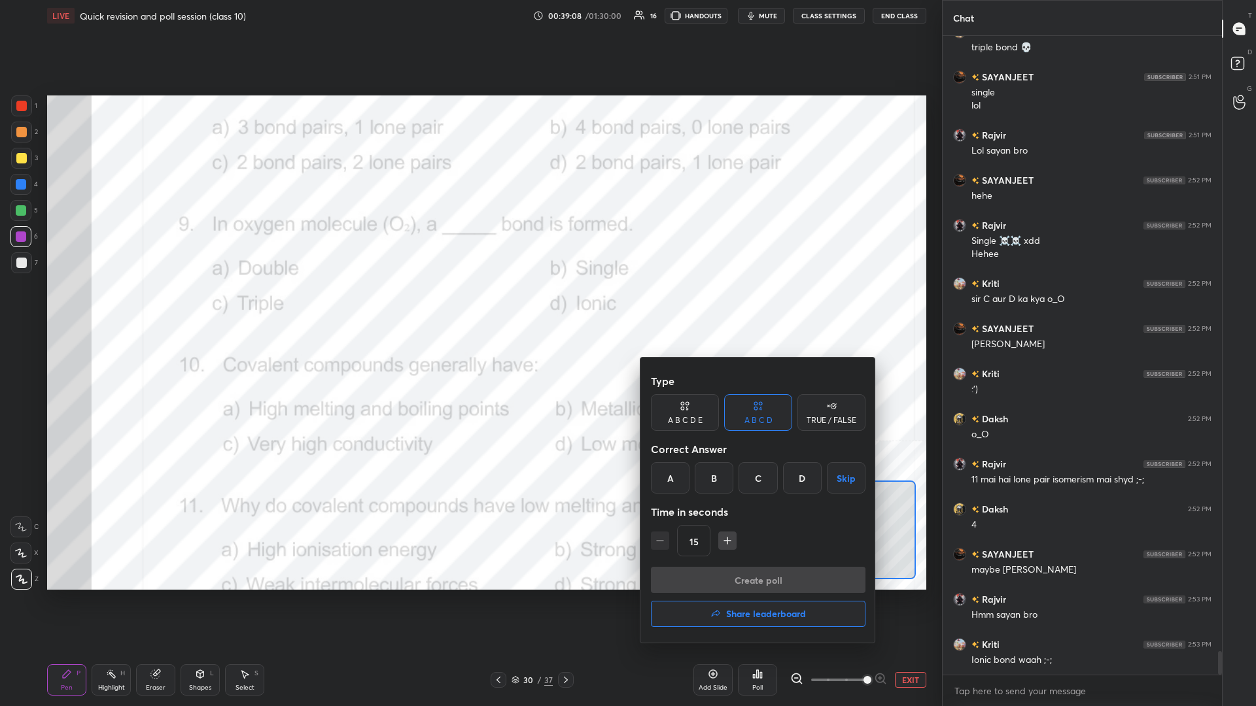
click at [469, 307] on div "A" at bounding box center [670, 477] width 39 height 31
click at [469, 307] on button "Create poll" at bounding box center [758, 580] width 215 height 26
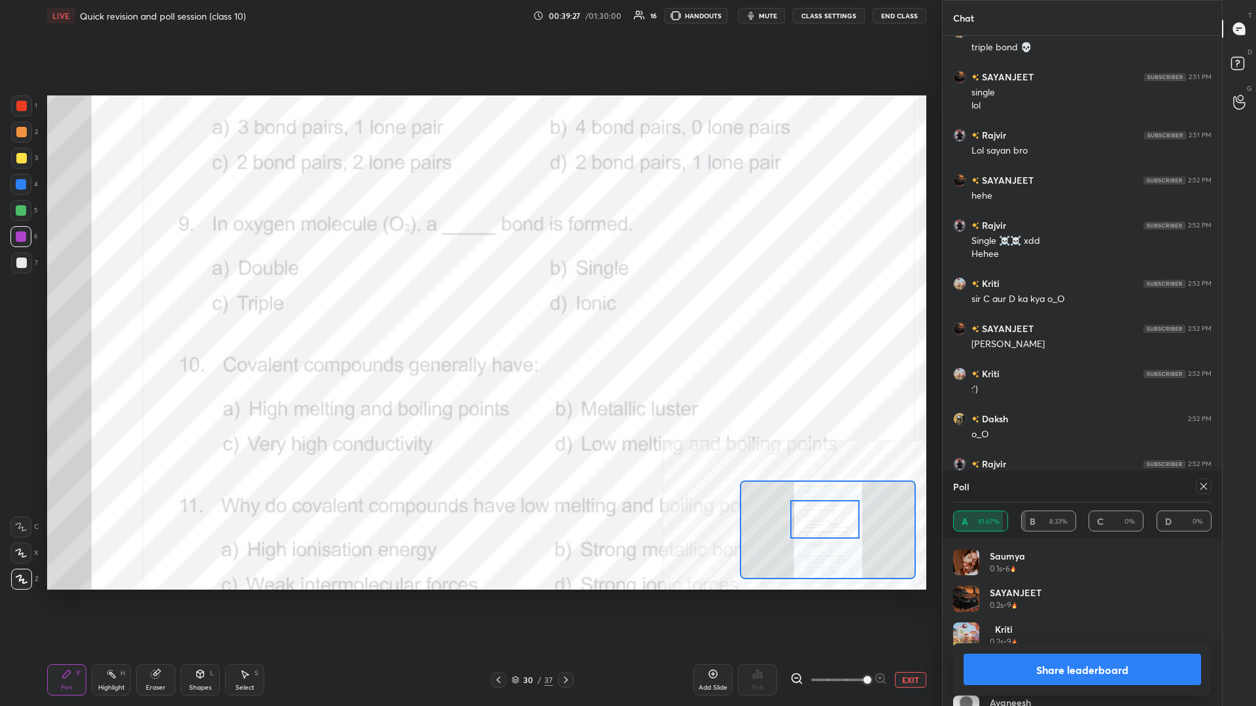
click at [469, 307] on button "Share leaderboard" at bounding box center [1081, 669] width 237 height 31
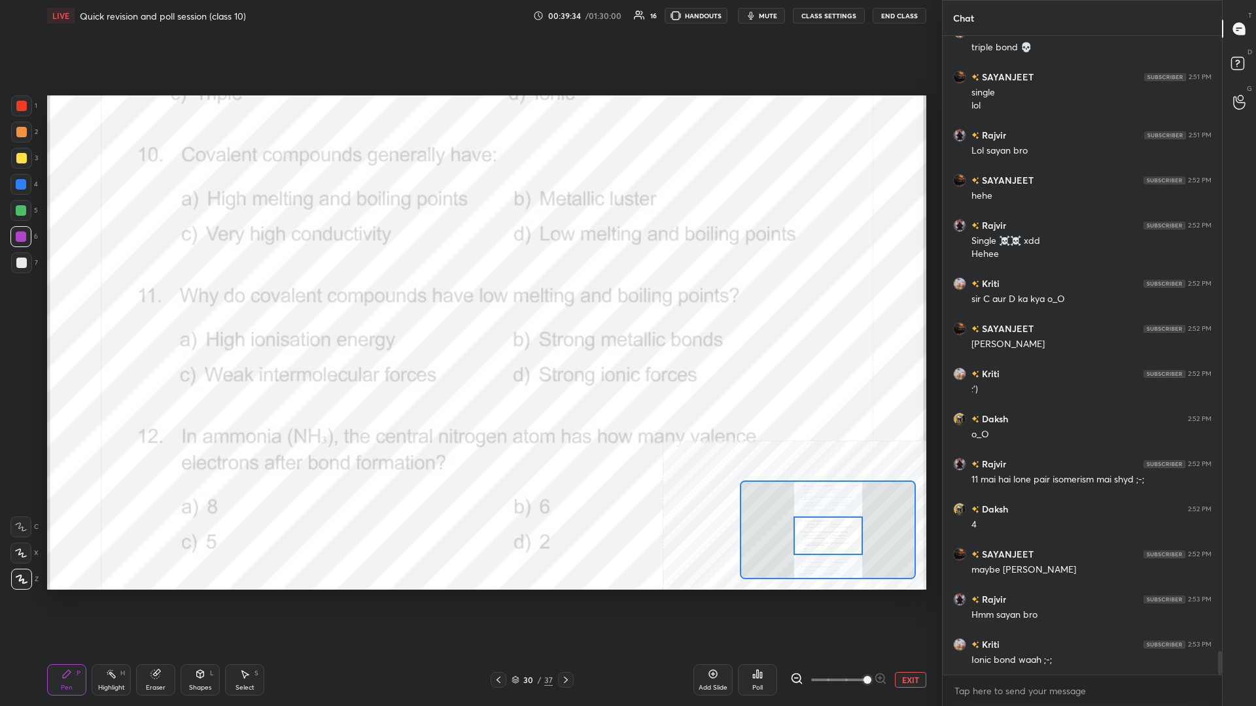
drag, startPoint x: 823, startPoint y: 517, endPoint x: 827, endPoint y: 534, distance: 16.7
click at [469, 307] on div at bounding box center [827, 536] width 69 height 39
click at [102, 307] on div "Highlight" at bounding box center [111, 688] width 27 height 7
click at [469, 307] on div "Poll" at bounding box center [757, 679] width 39 height 31
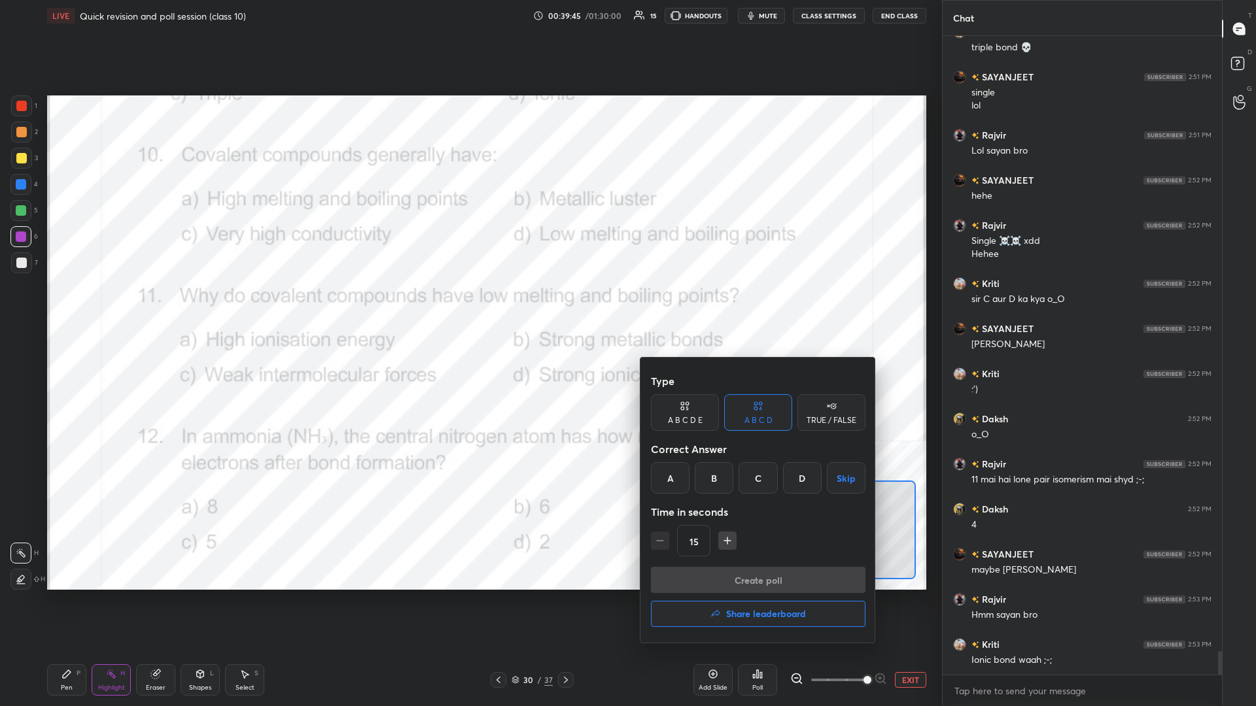
click at [469, 307] on div "D" at bounding box center [802, 477] width 39 height 31
click at [469, 307] on button "Create poll" at bounding box center [758, 580] width 215 height 26
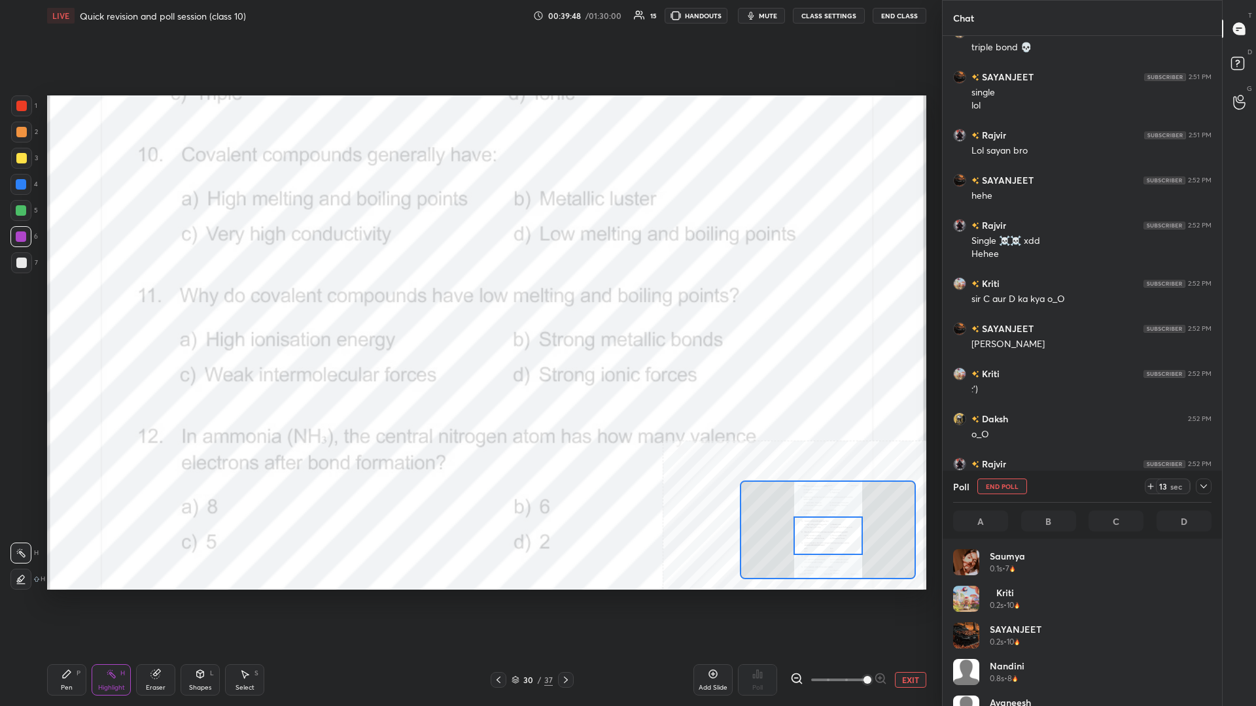
scroll to position [157, 258]
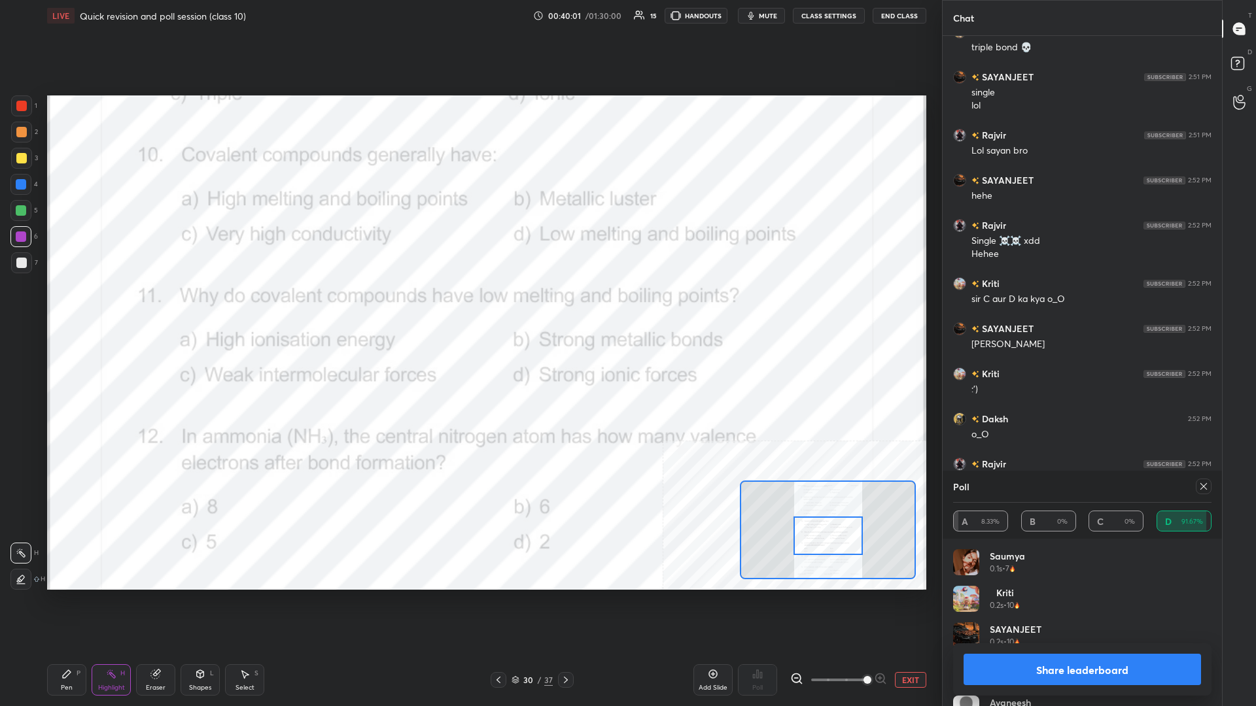
click at [75, 307] on div "Pen P" at bounding box center [66, 679] width 39 height 31
click at [69, 307] on icon at bounding box center [66, 674] width 10 height 10
click at [469, 307] on button "Share leaderboard" at bounding box center [1081, 669] width 237 height 31
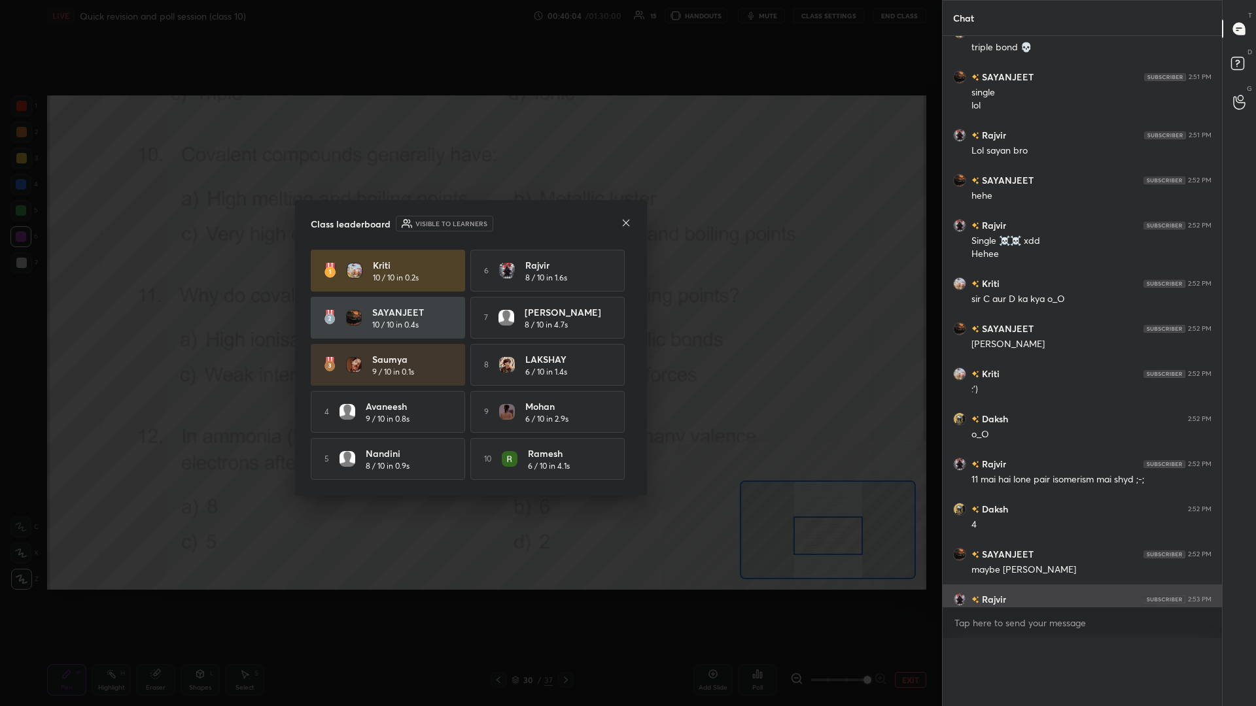
scroll to position [0, 1]
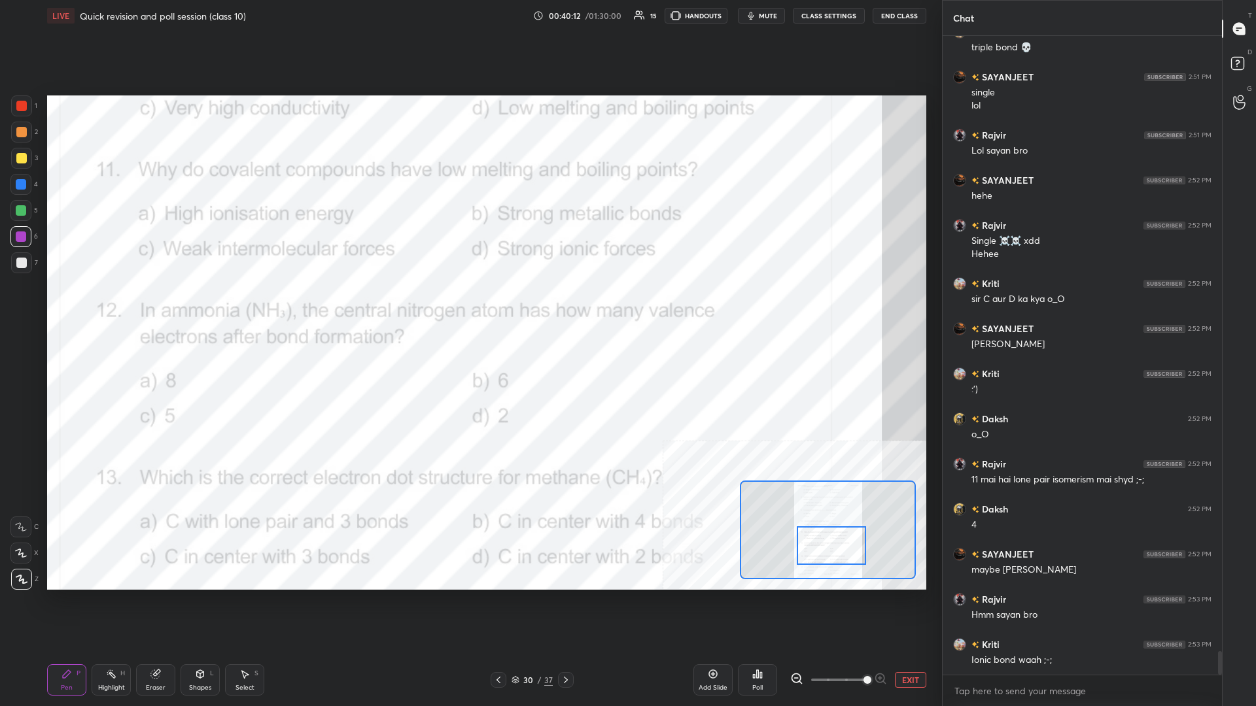
click at [107, 307] on div "Highlight H" at bounding box center [111, 679] width 39 height 31
click at [469, 307] on div "Poll" at bounding box center [757, 679] width 39 height 31
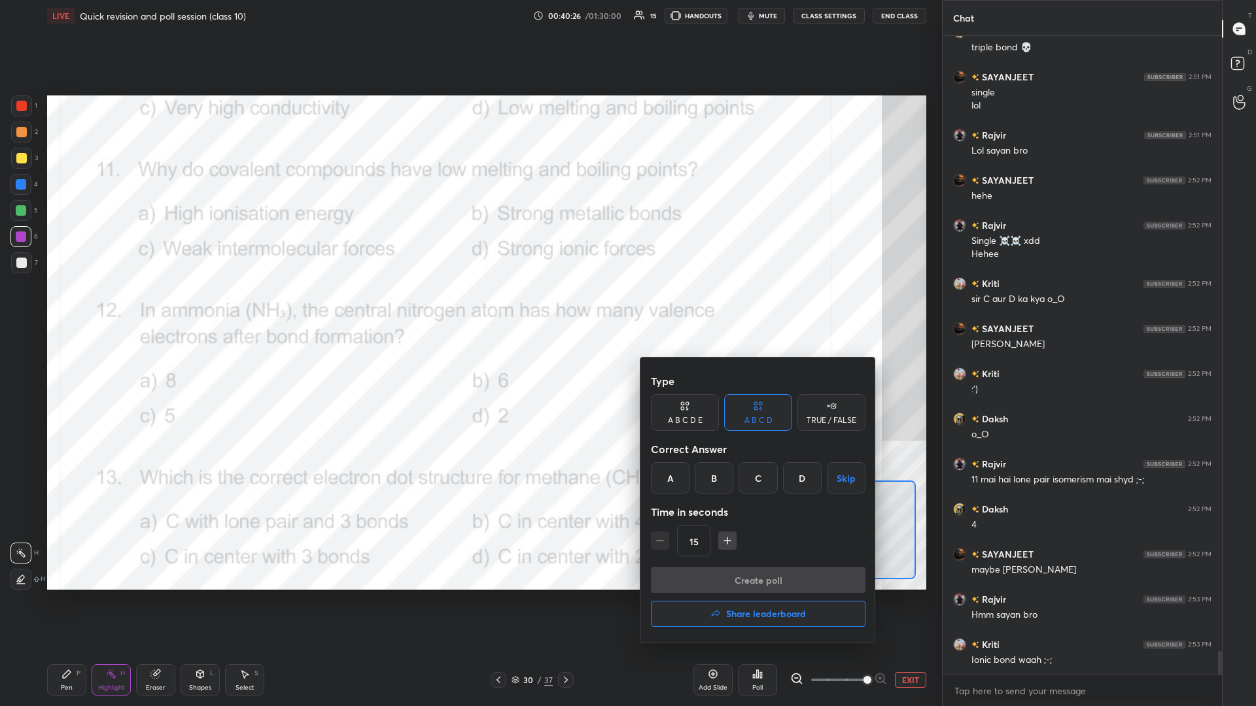
click at [469, 307] on div "C" at bounding box center [757, 477] width 39 height 31
click at [469, 307] on button "Create poll" at bounding box center [758, 580] width 215 height 26
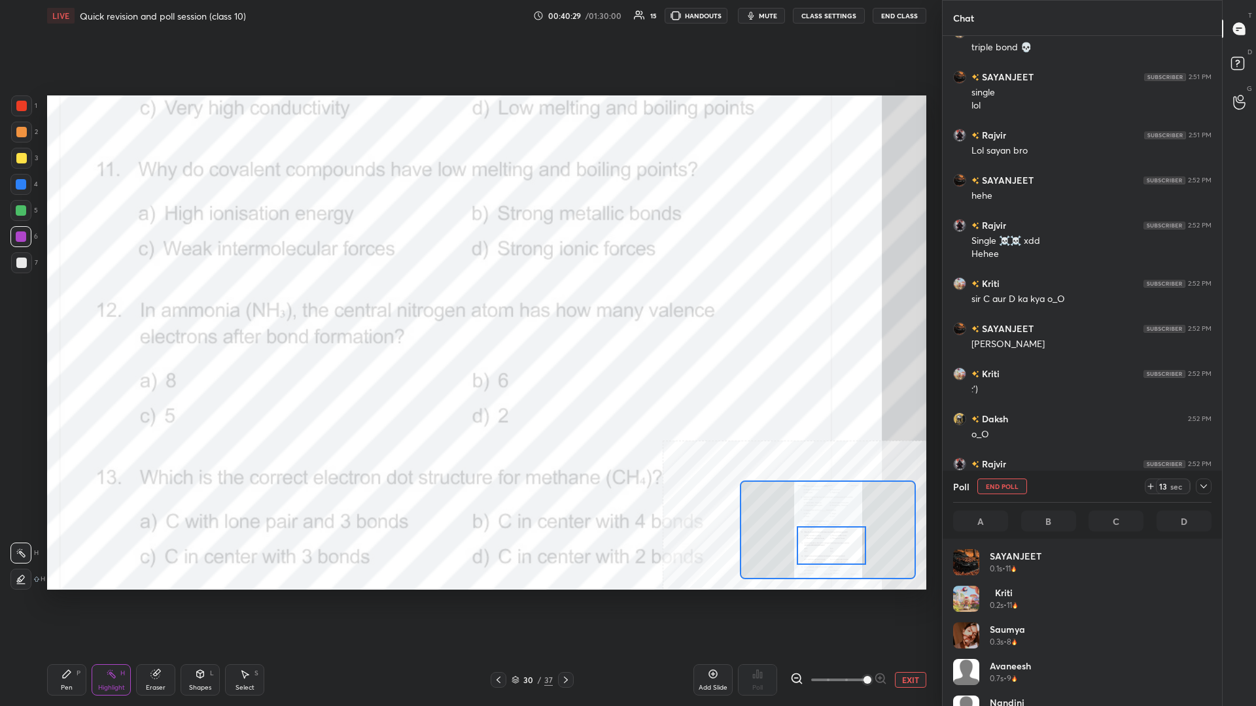
scroll to position [1, 1]
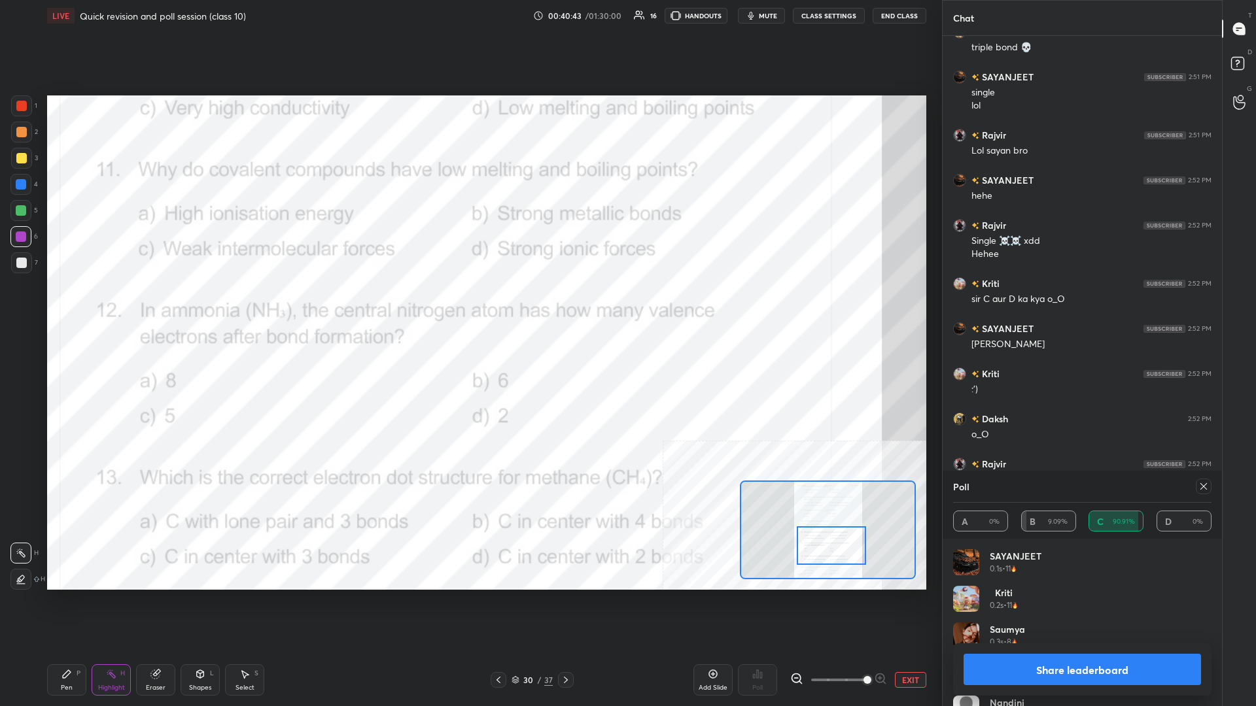
click at [469, 307] on button "Share leaderboard" at bounding box center [1081, 669] width 237 height 31
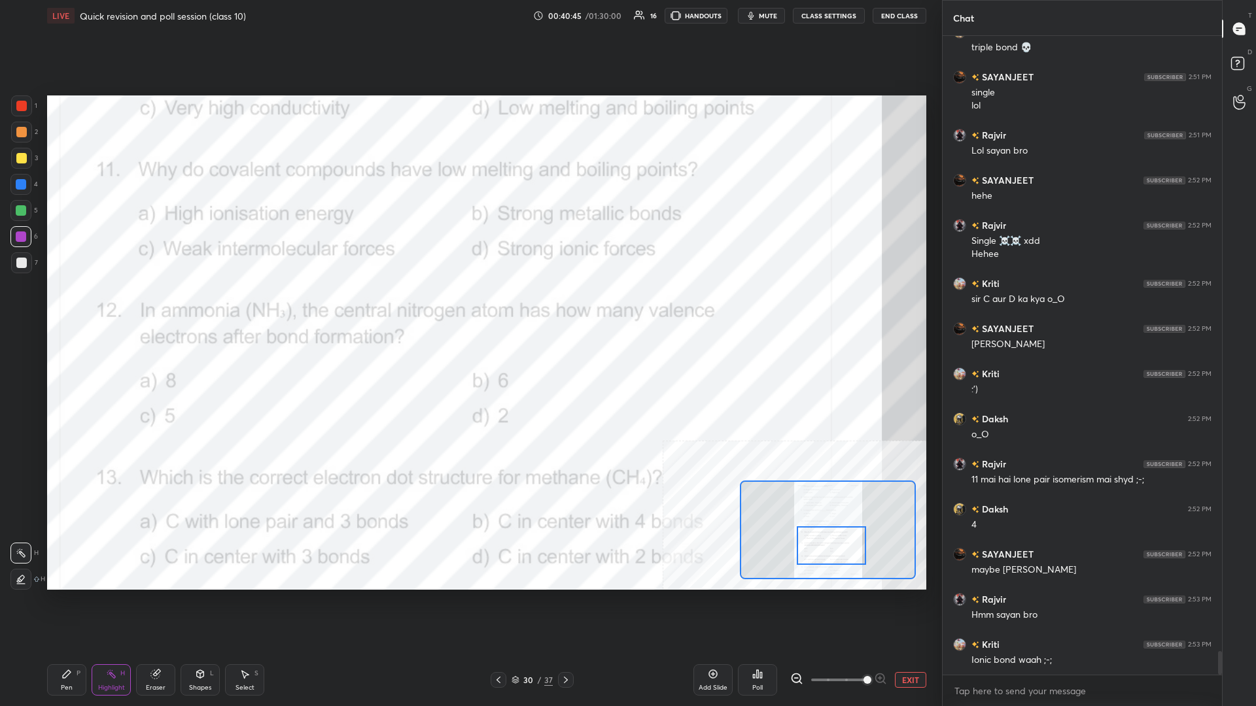
click at [61, 307] on div "Pen P" at bounding box center [66, 679] width 39 height 31
click at [64, 307] on div "Pen P" at bounding box center [66, 679] width 39 height 31
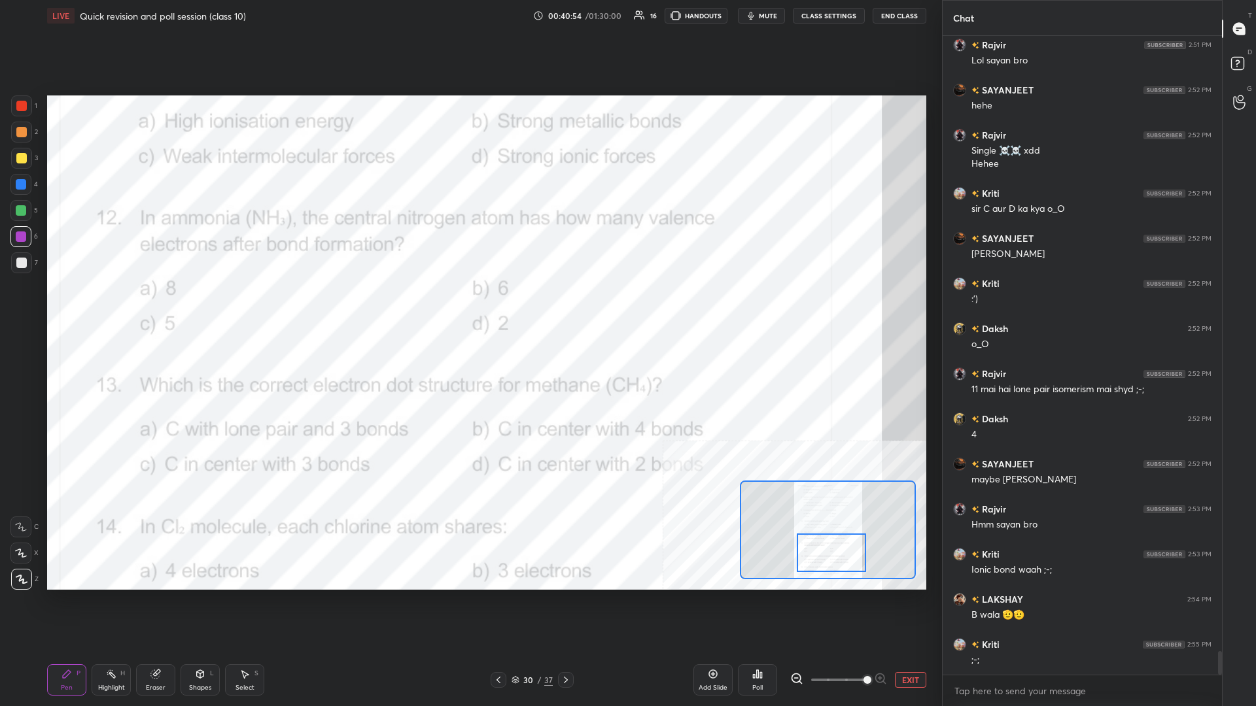
drag, startPoint x: 835, startPoint y: 549, endPoint x: 835, endPoint y: 557, distance: 7.2
click at [469, 307] on div at bounding box center [831, 553] width 69 height 39
click at [107, 307] on div "Highlight H" at bounding box center [111, 679] width 39 height 31
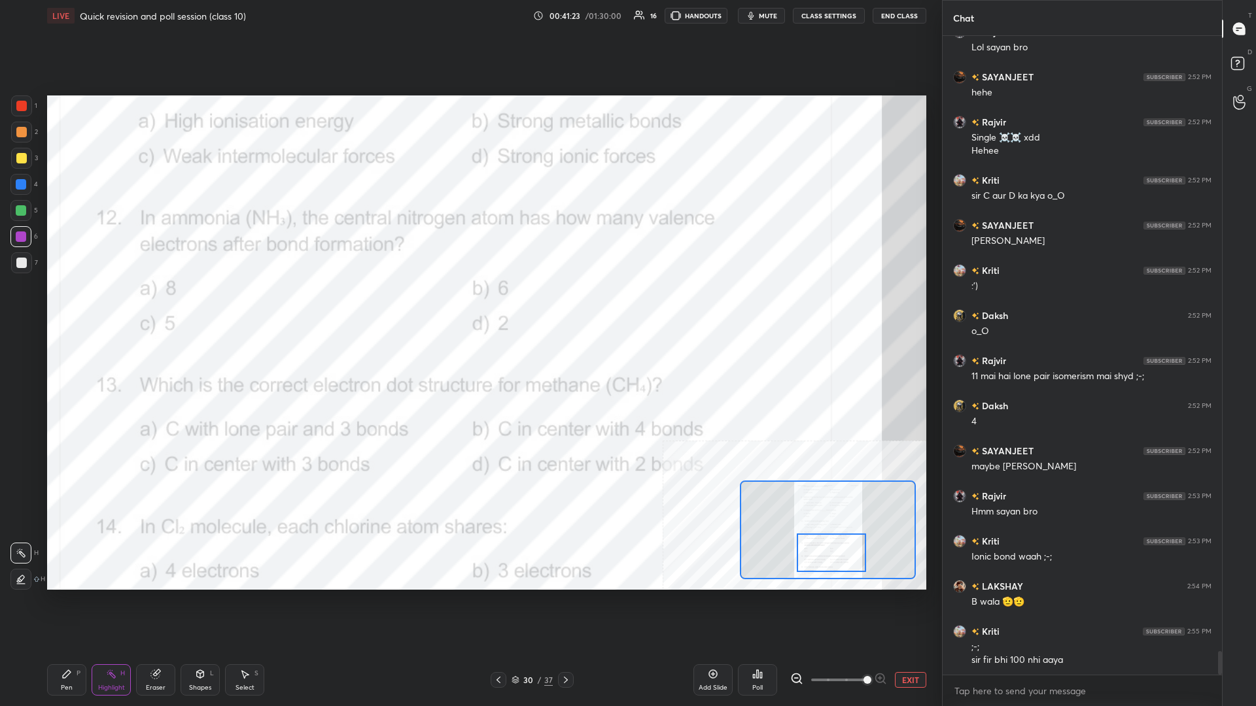
click at [469, 307] on icon at bounding box center [757, 674] width 10 height 10
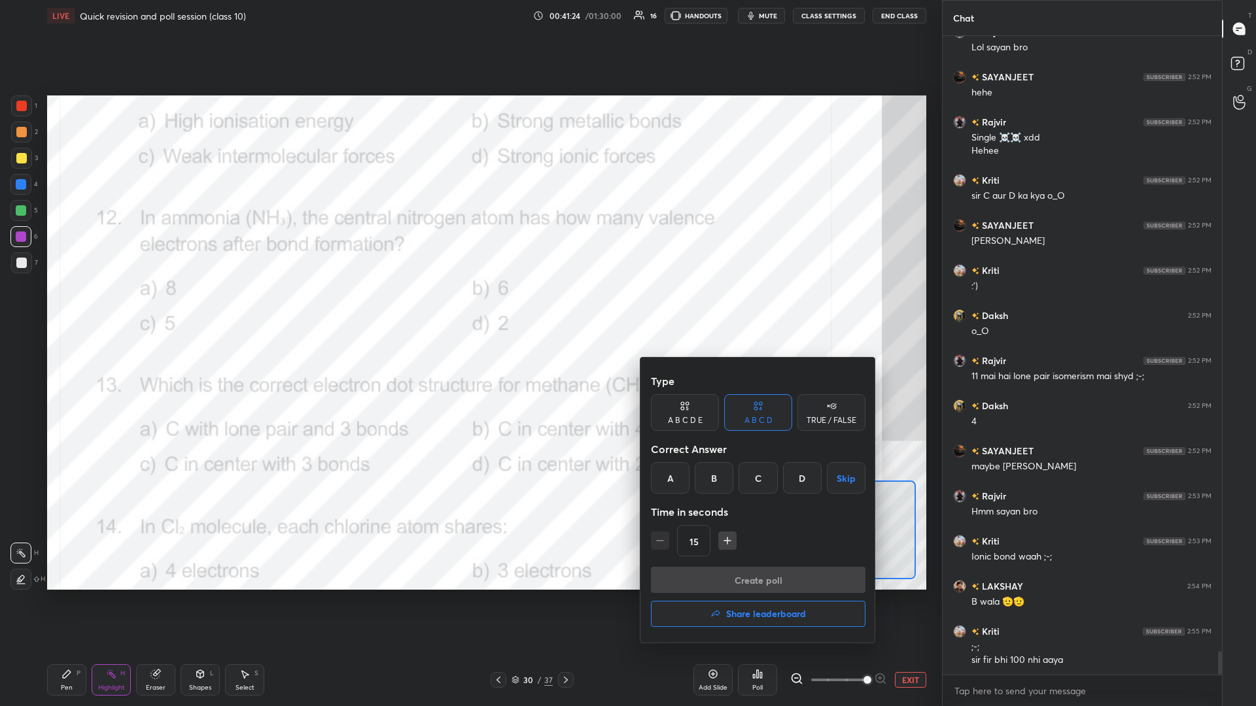
click at [469, 307] on div "A" at bounding box center [670, 477] width 39 height 31
click at [469, 307] on button "Create poll" at bounding box center [758, 580] width 215 height 26
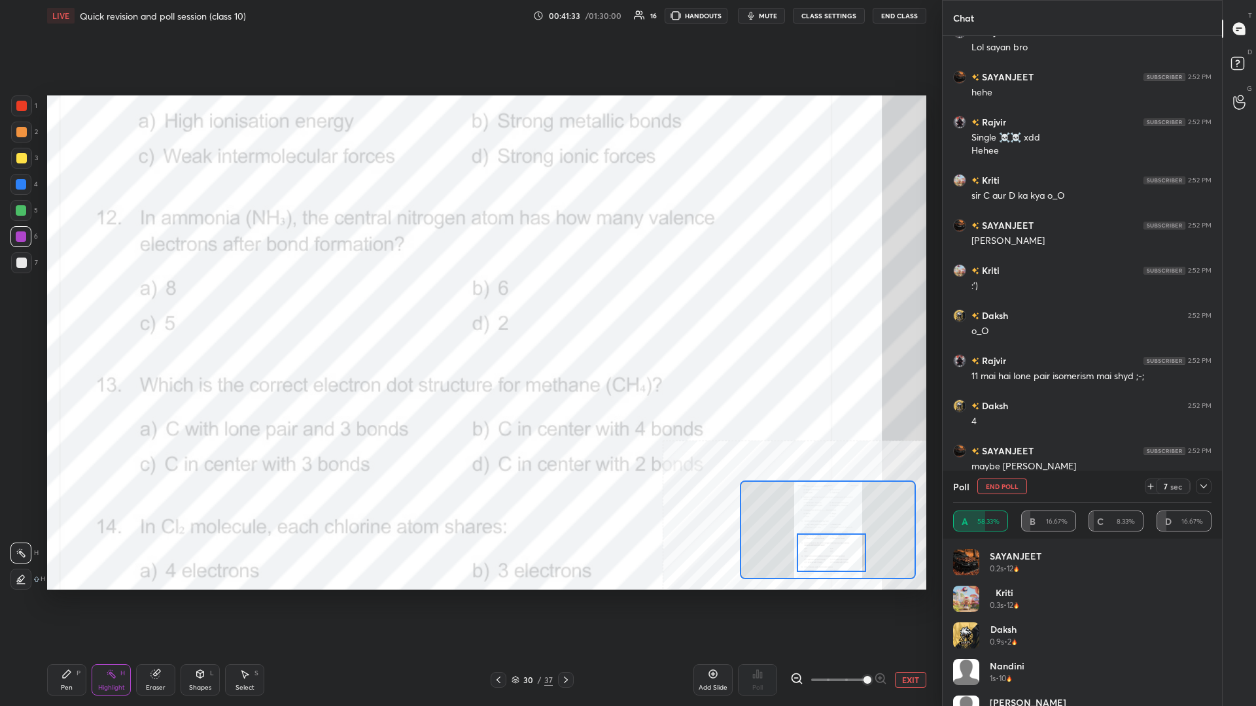
scroll to position [16922, 0]
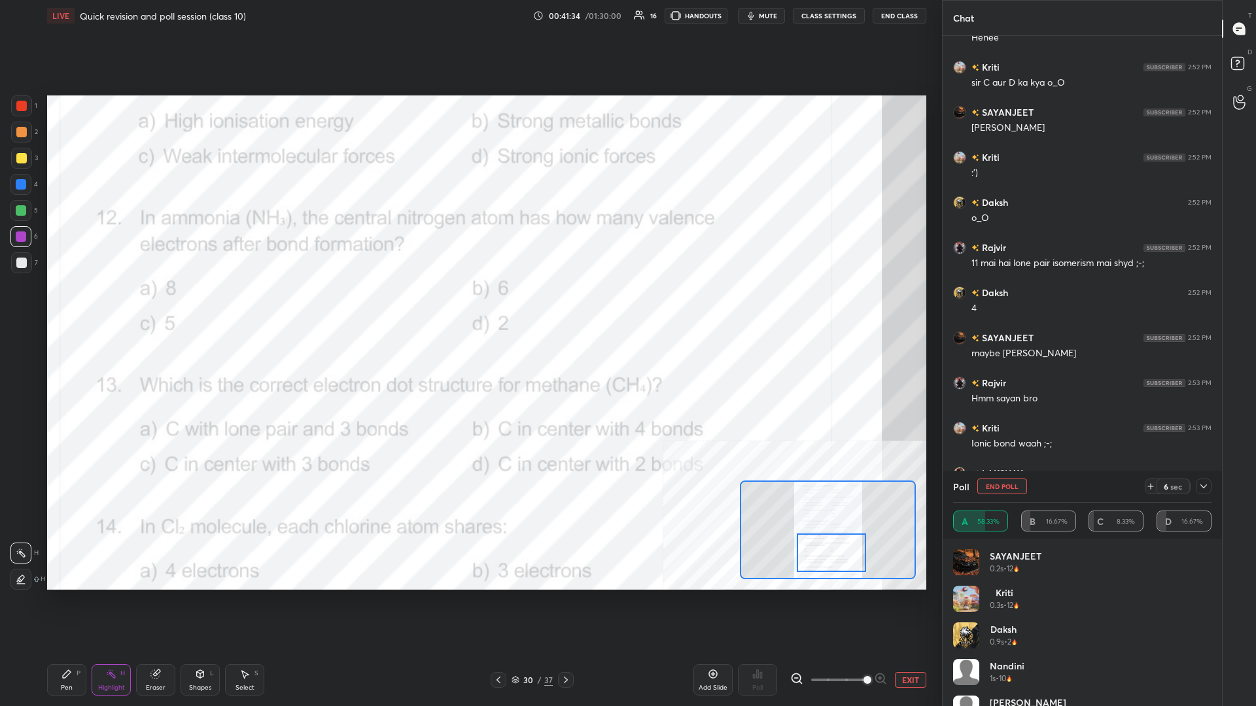
click at [80, 307] on div "P" at bounding box center [79, 673] width 4 height 7
click at [19, 190] on div at bounding box center [20, 184] width 21 height 21
click at [29, 111] on div at bounding box center [21, 105] width 21 height 21
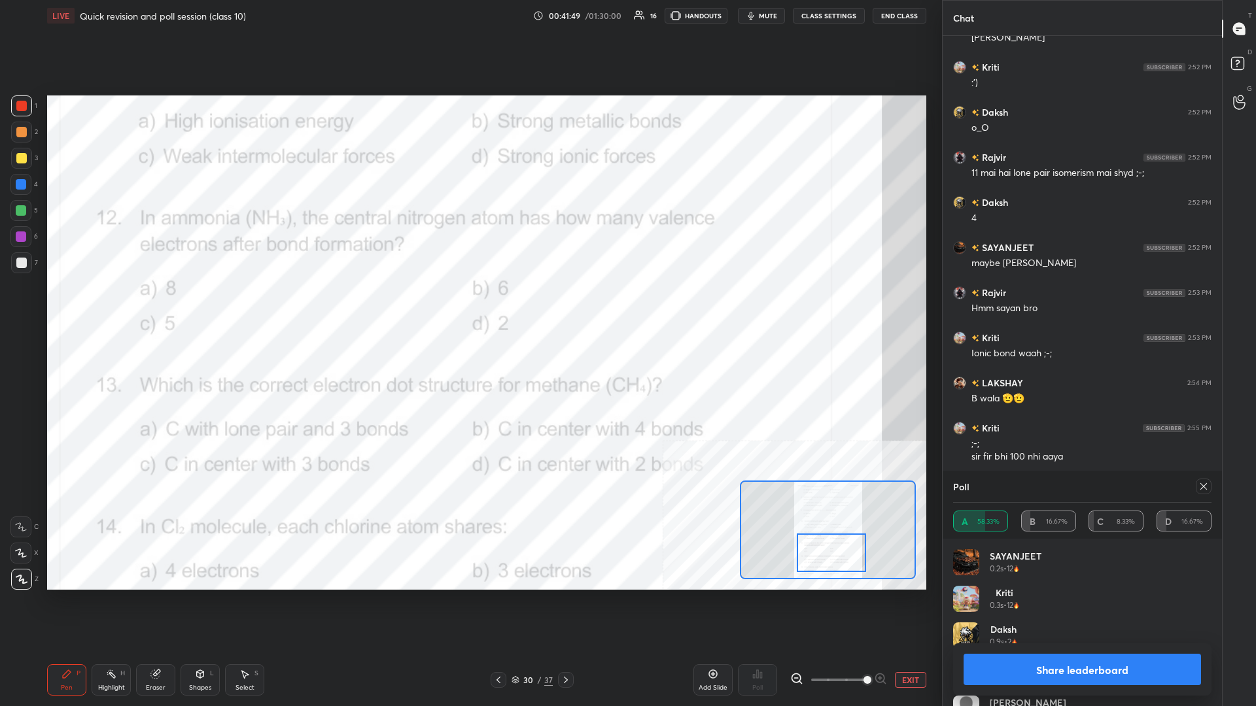
scroll to position [17057, 0]
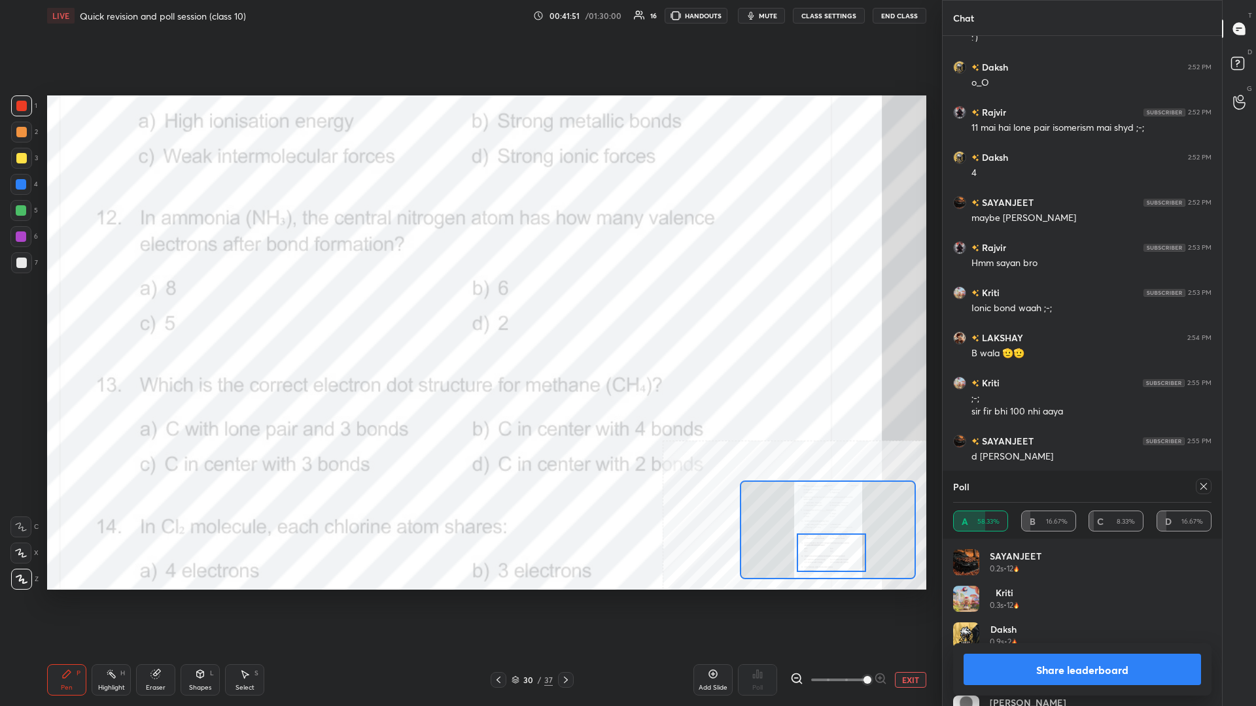
click at [469, 307] on button "Share leaderboard" at bounding box center [1081, 669] width 237 height 31
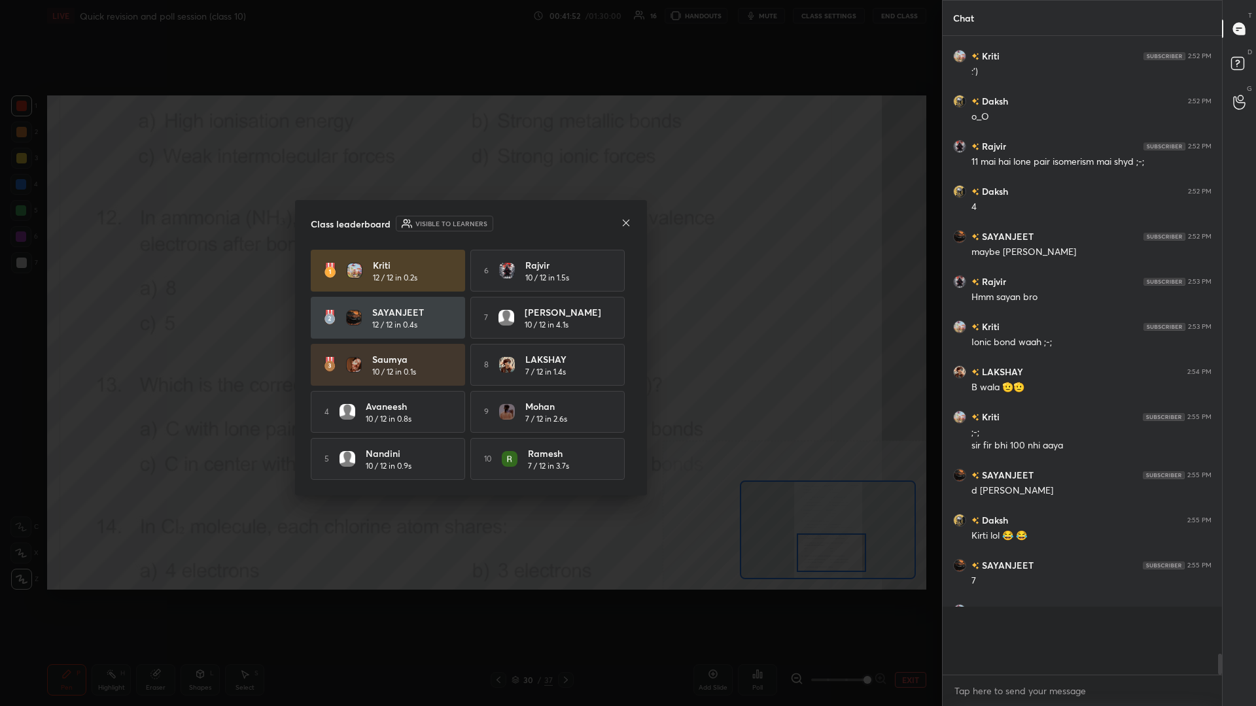
scroll to position [666, 279]
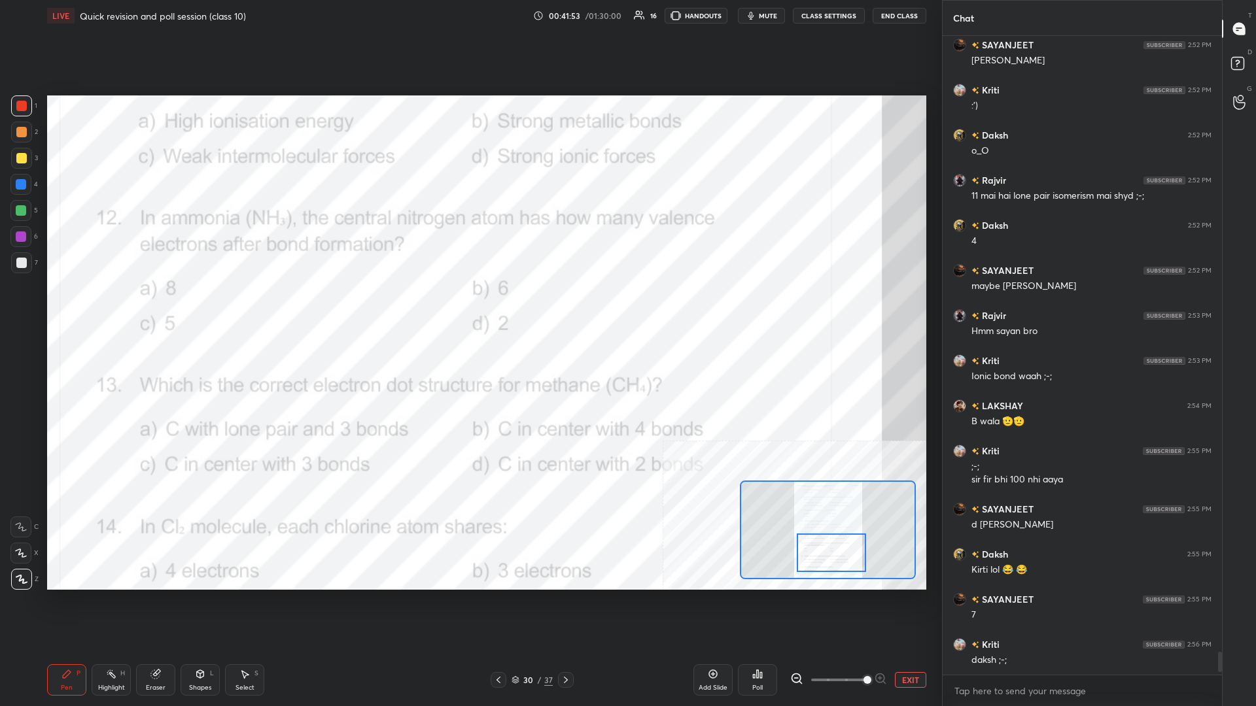
click at [19, 192] on div at bounding box center [20, 184] width 21 height 21
click at [26, 188] on div at bounding box center [20, 184] width 21 height 21
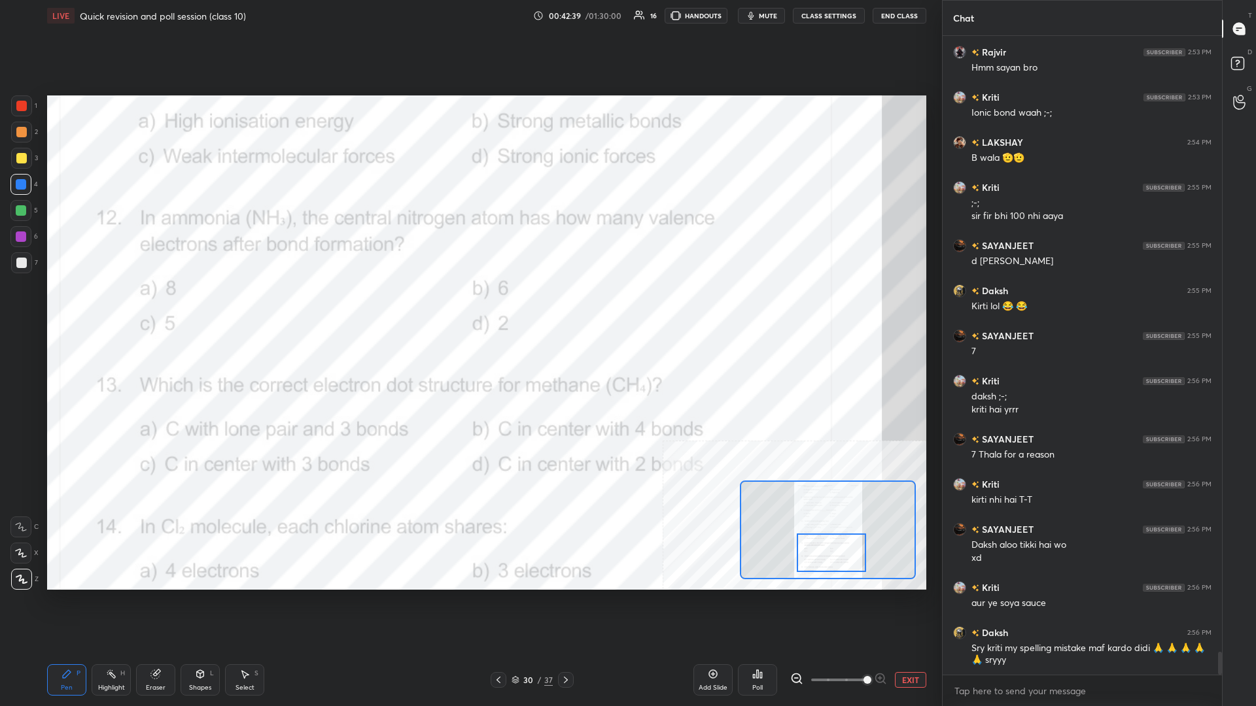
scroll to position [17266, 0]
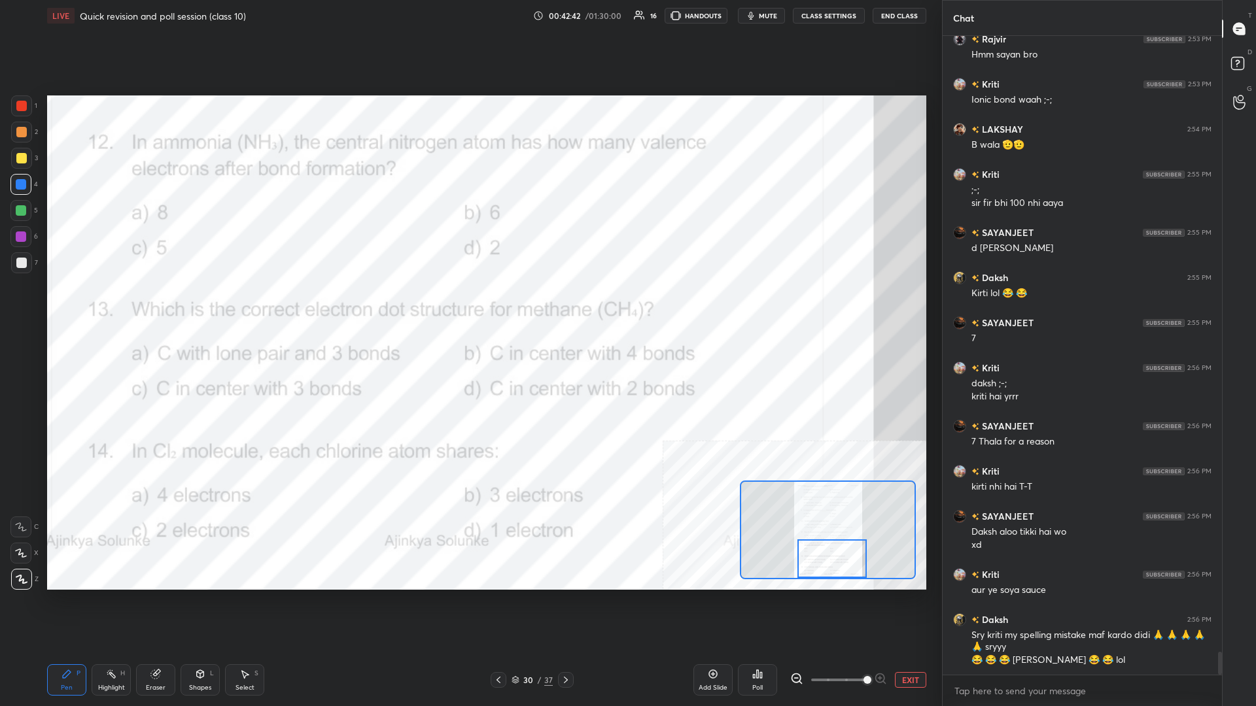
click at [114, 307] on div "Highlight H" at bounding box center [111, 679] width 39 height 31
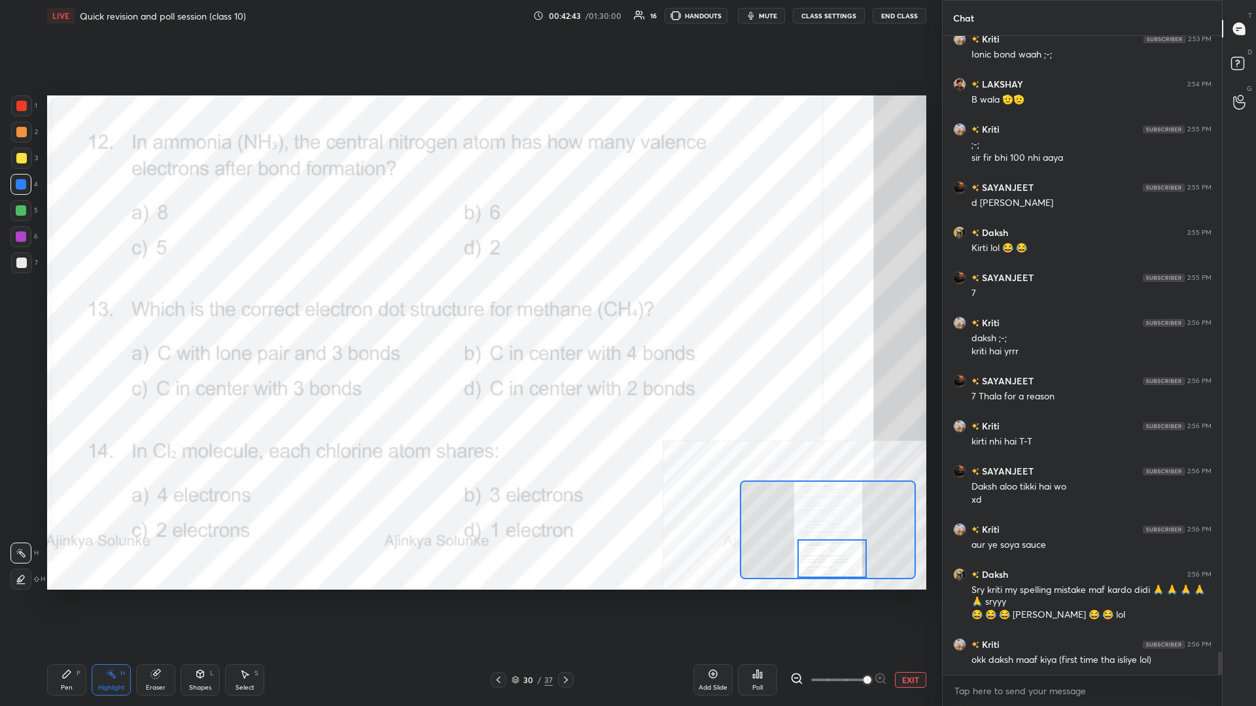
scroll to position [17356, 0]
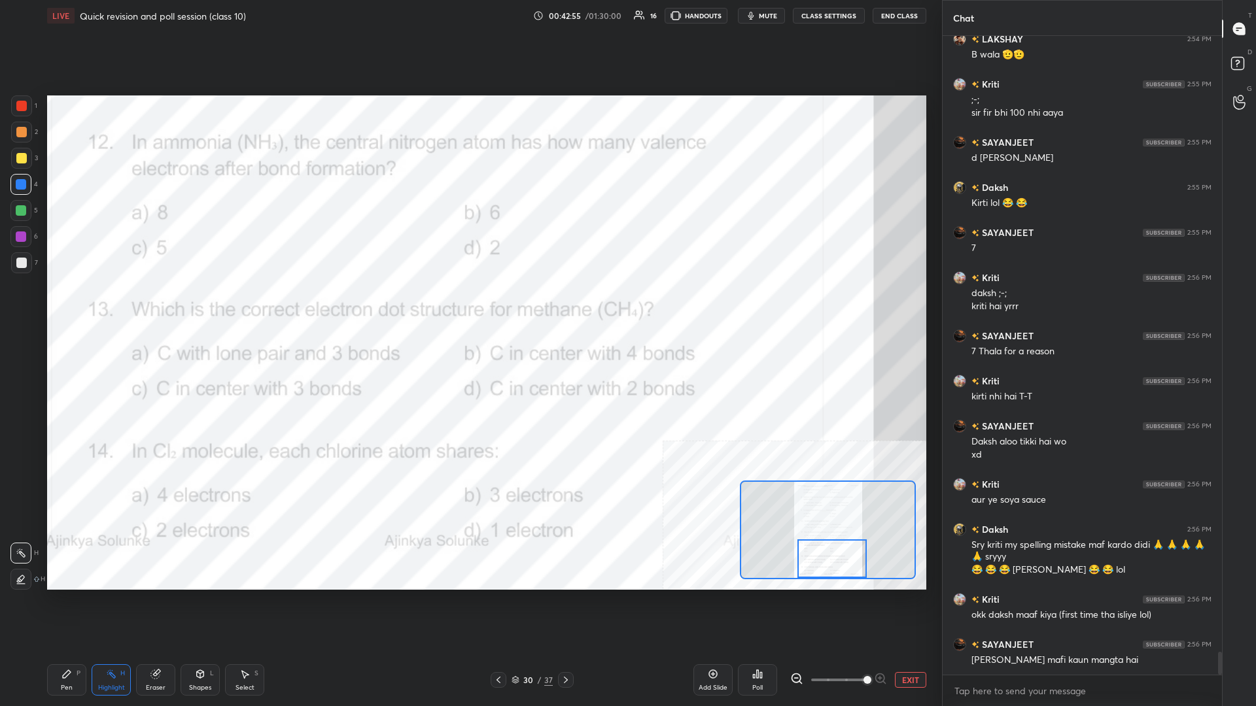
click at [469, 307] on div "Poll" at bounding box center [757, 679] width 39 height 31
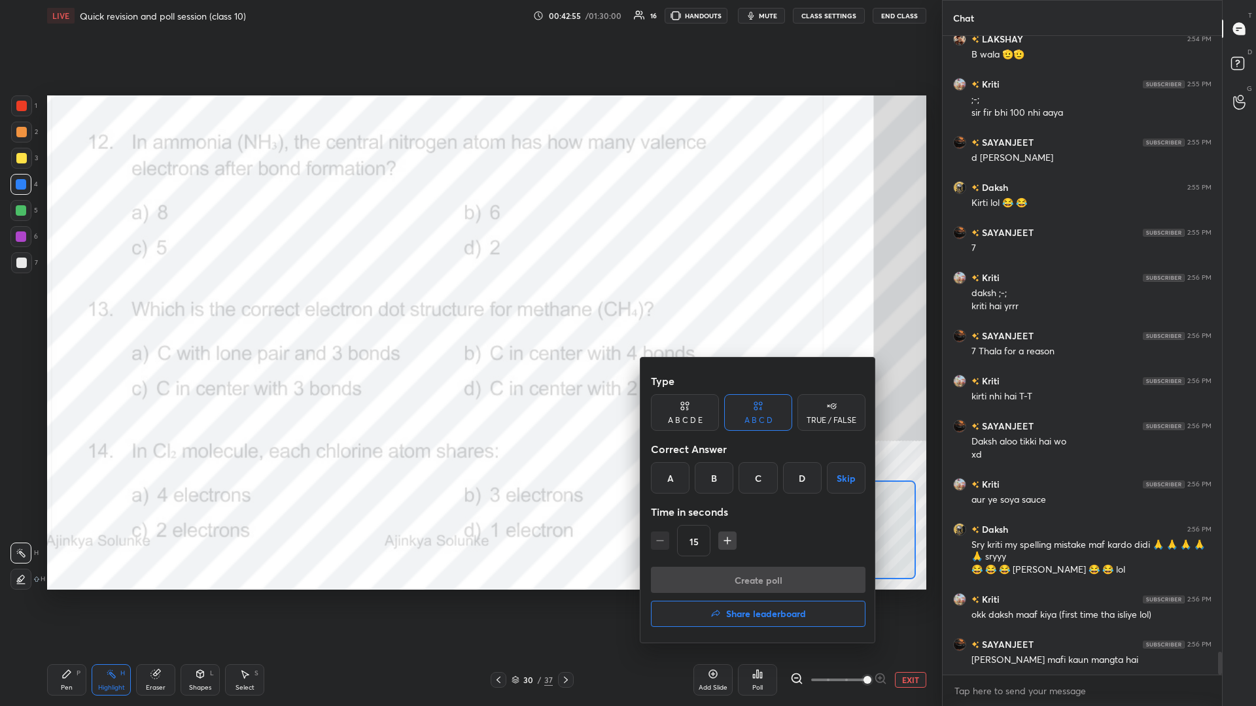
click at [469, 307] on div "B" at bounding box center [714, 477] width 39 height 31
click at [469, 307] on button "Create poll" at bounding box center [758, 580] width 215 height 26
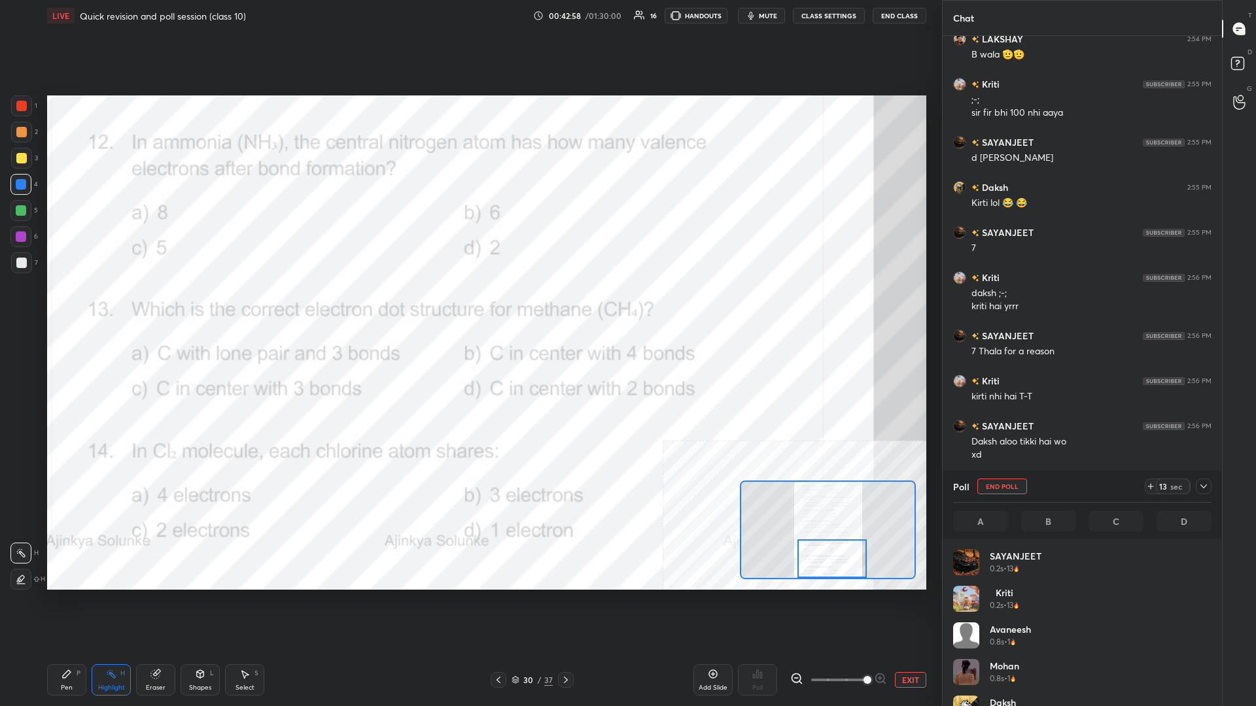
scroll to position [157, 258]
click at [45, 307] on div "LIVE Quick revision and poll session (class 10) 00:43:10 / 01:30:00 16 HANDOUTS…" at bounding box center [486, 353] width 889 height 706
click at [75, 307] on div "Pen P" at bounding box center [66, 679] width 39 height 31
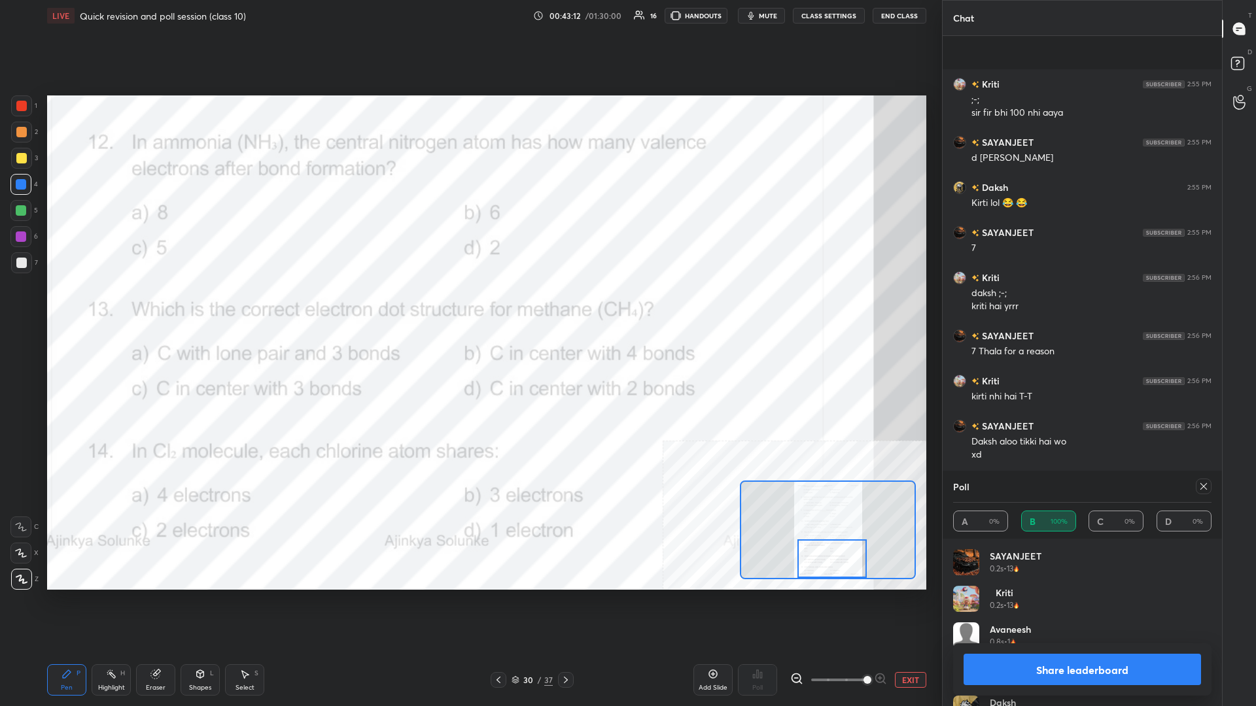
scroll to position [17470, 0]
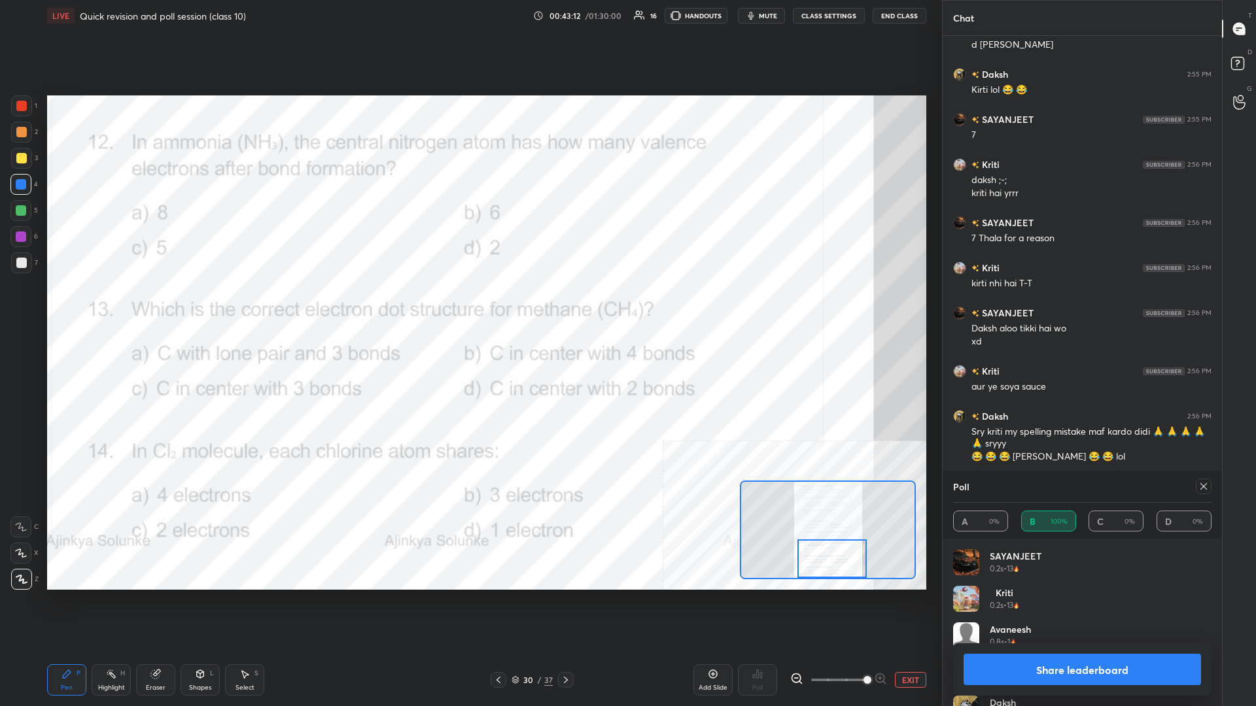
click at [469, 307] on button "Share leaderboard" at bounding box center [1081, 669] width 237 height 31
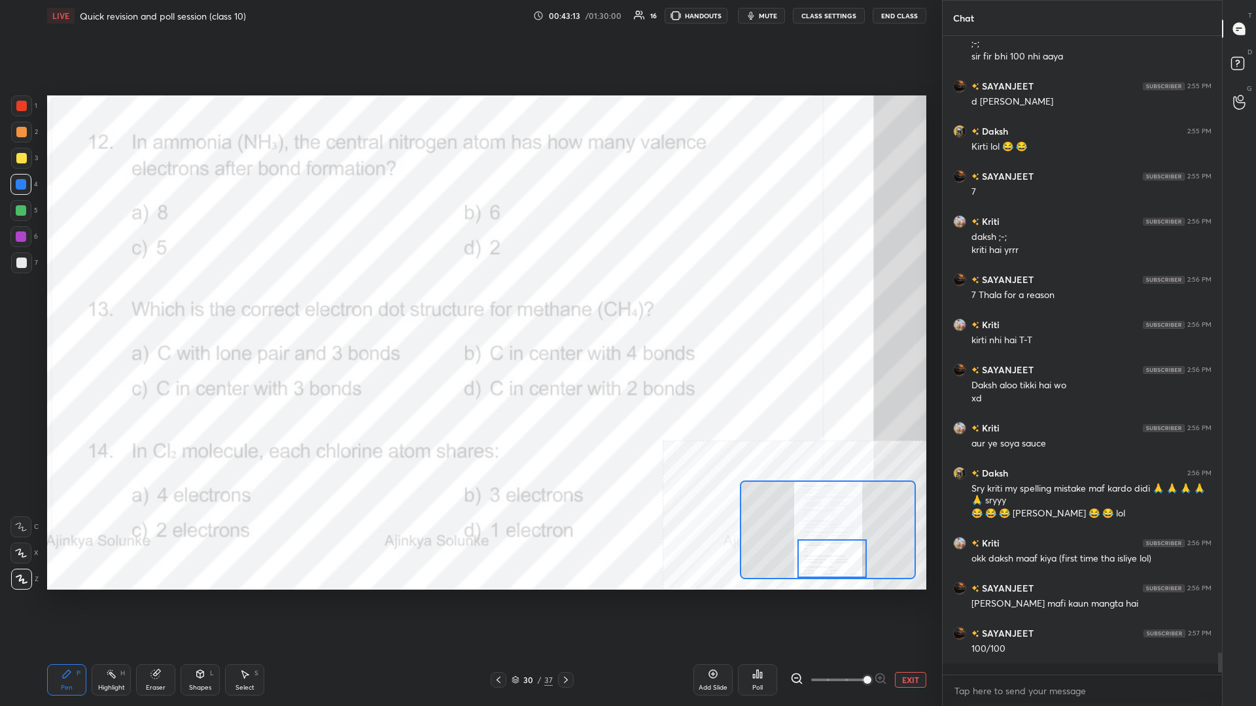
scroll to position [628, 279]
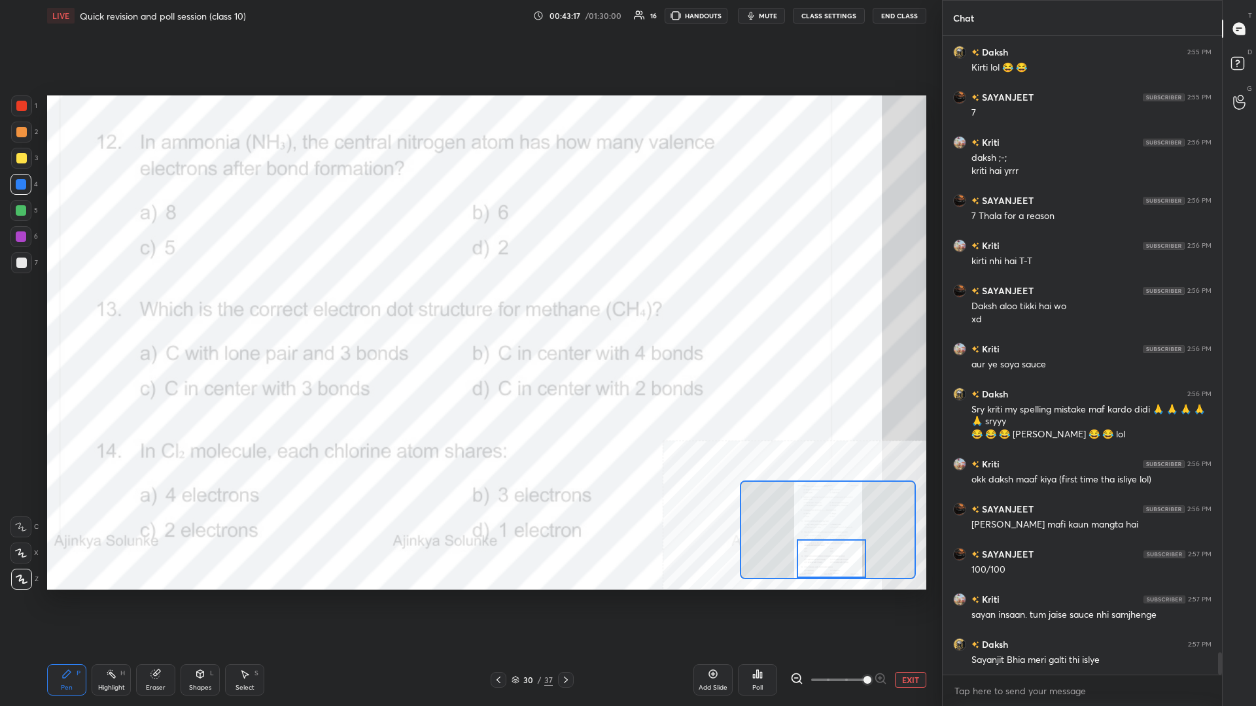
click at [95, 307] on div "Highlight H" at bounding box center [111, 679] width 39 height 31
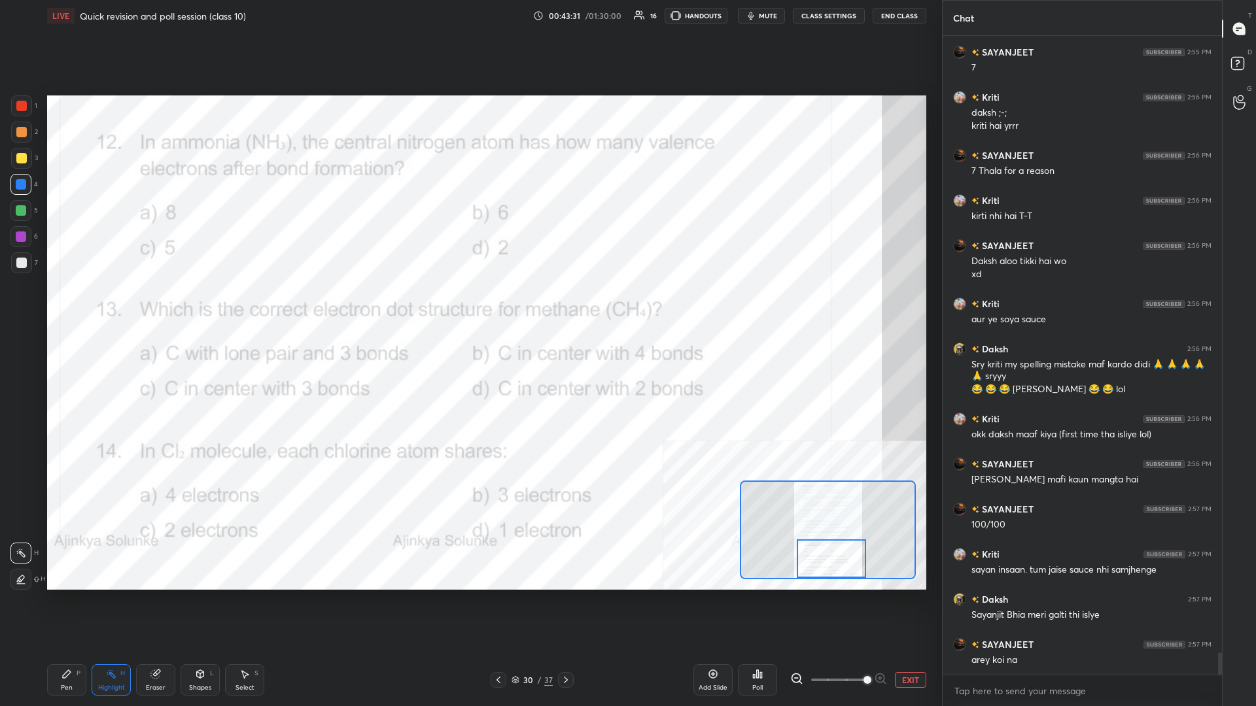
click at [469, 307] on div "Poll" at bounding box center [757, 679] width 39 height 31
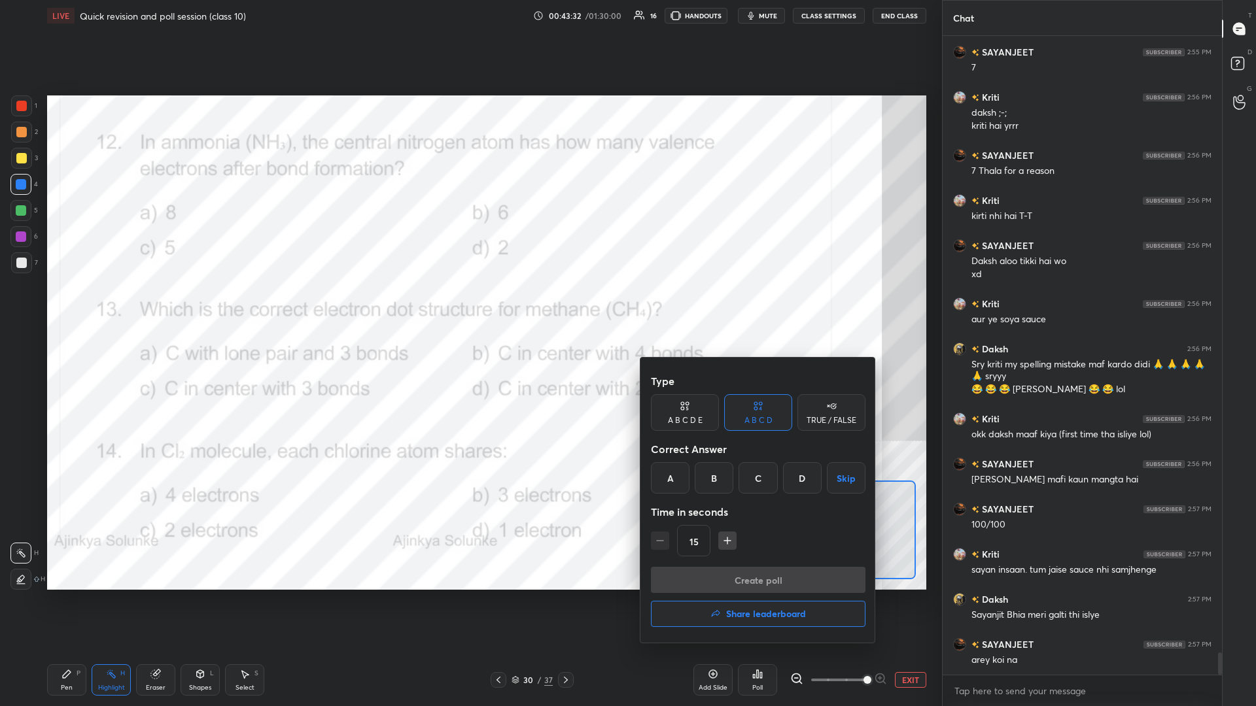
click at [469, 307] on div "D" at bounding box center [802, 477] width 39 height 31
click at [469, 307] on button "Create poll" at bounding box center [758, 580] width 215 height 26
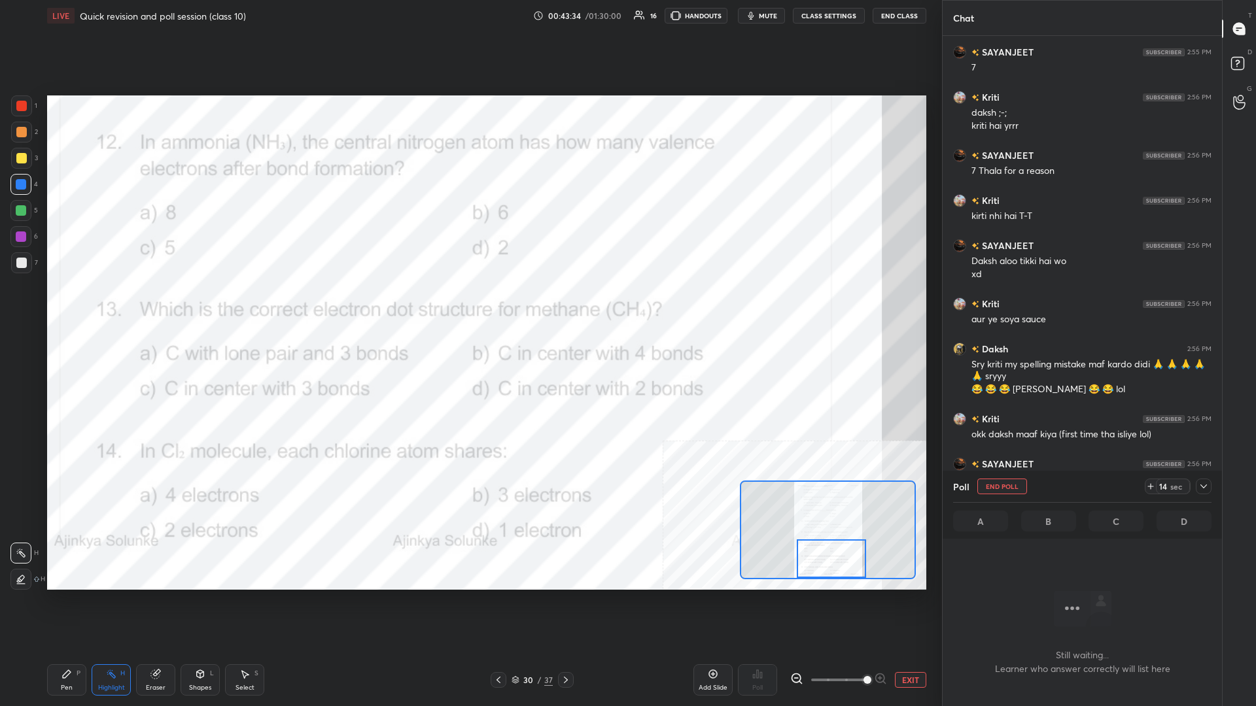
click at [71, 307] on div "Pen P" at bounding box center [66, 679] width 39 height 31
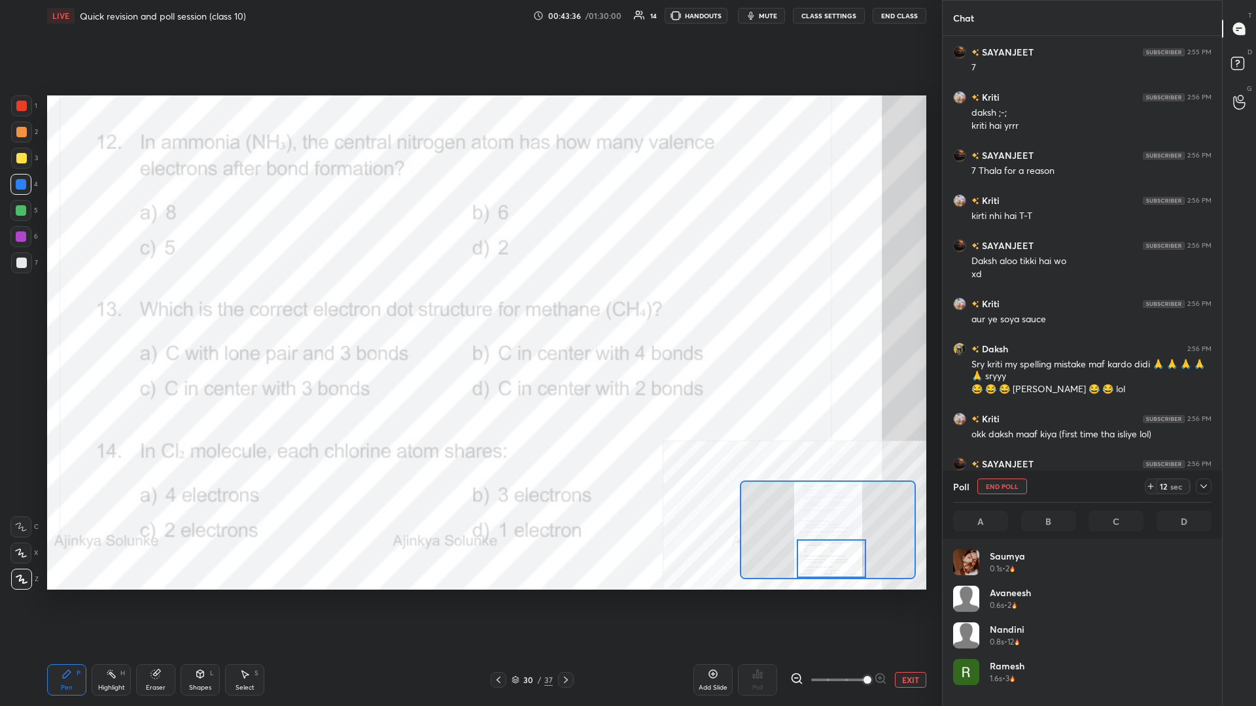
click at [20, 136] on div at bounding box center [21, 132] width 10 height 10
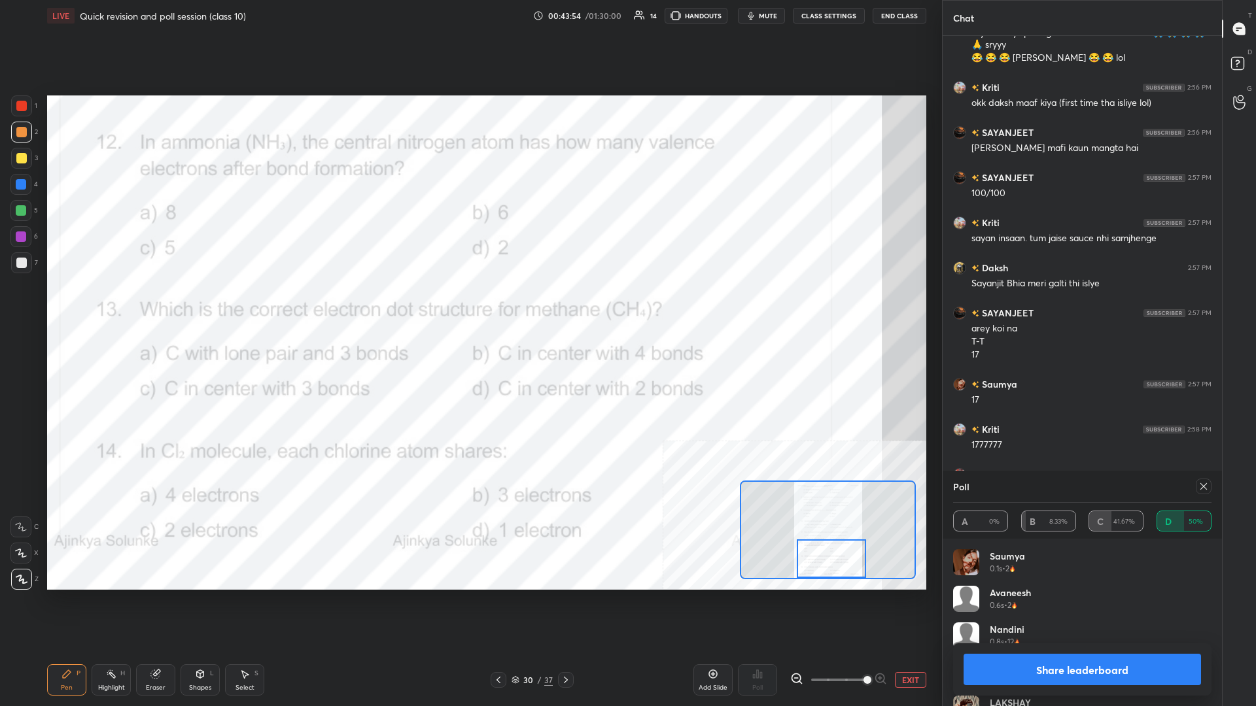
click at [469, 307] on button "Share leaderboard" at bounding box center [1081, 669] width 237 height 31
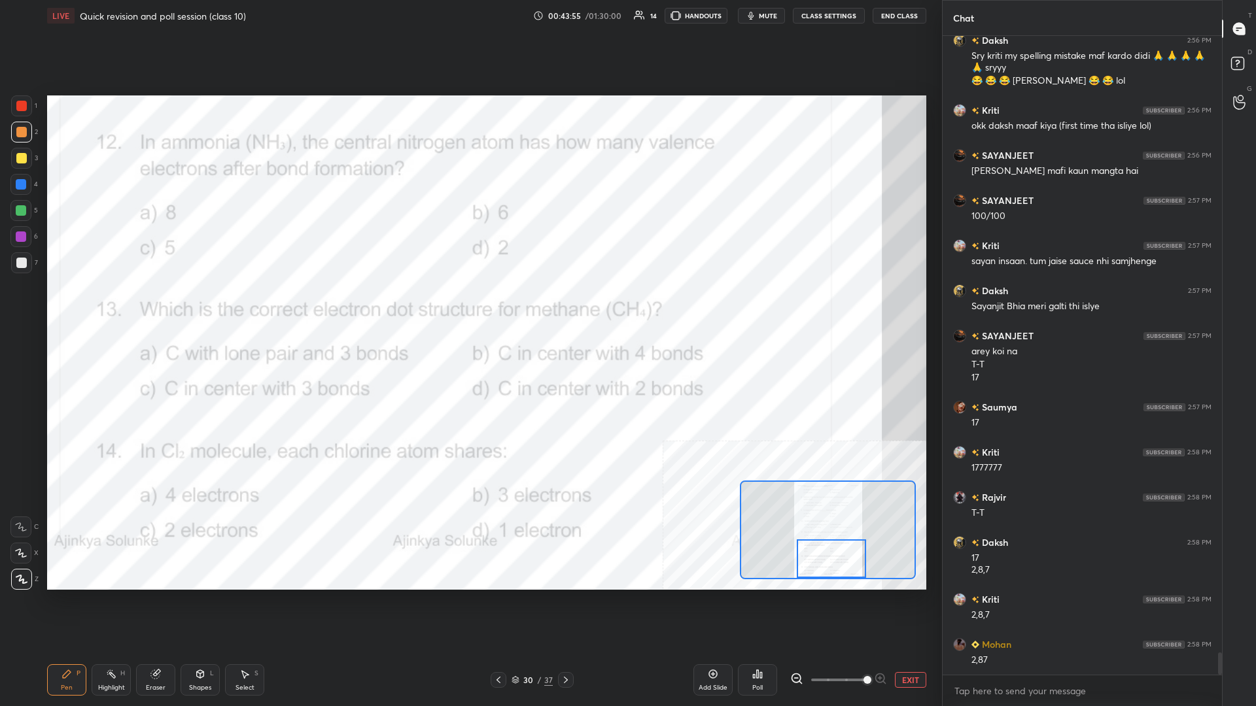
click at [17, 235] on div at bounding box center [21, 237] width 10 height 10
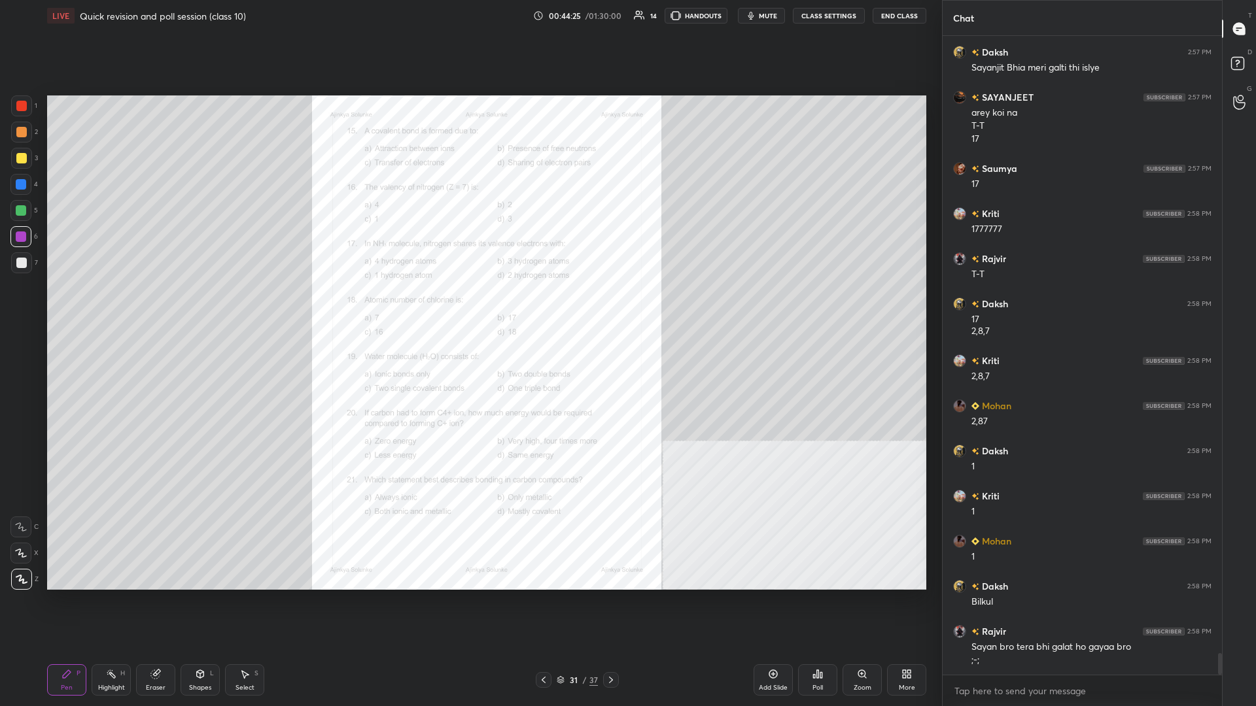
click at [469, 307] on icon at bounding box center [861, 673] width 7 height 7
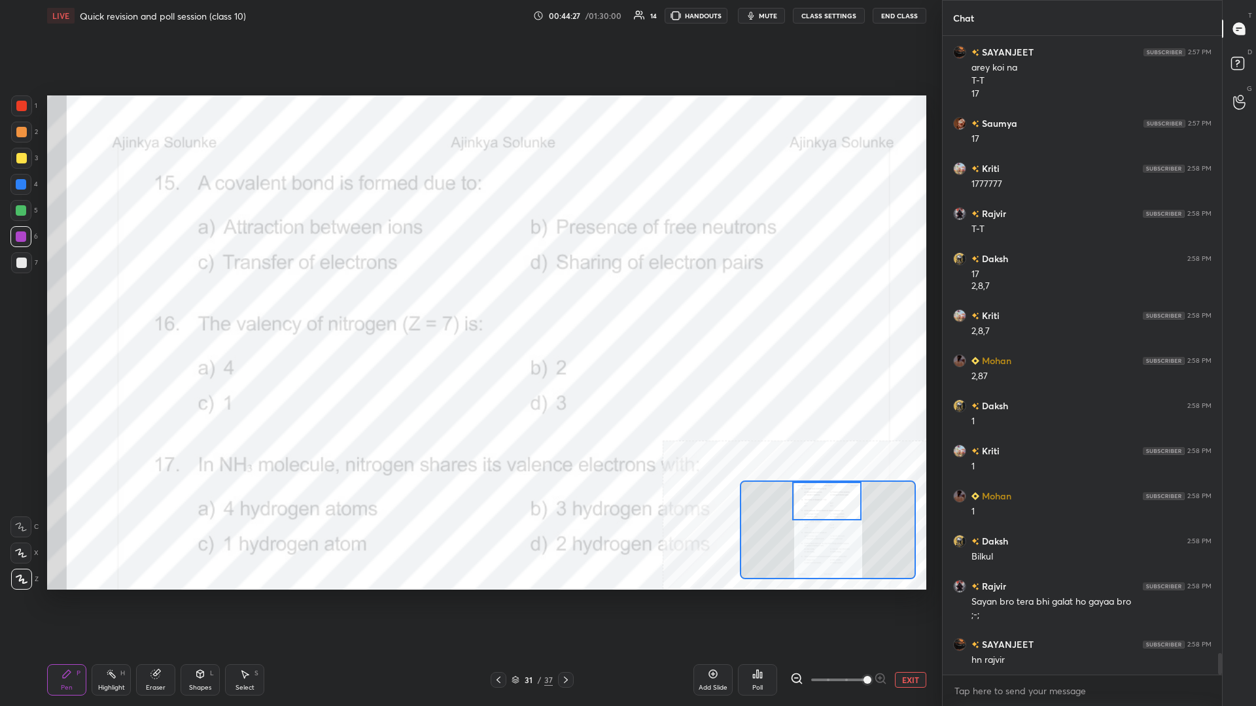
click at [146, 307] on div "Eraser" at bounding box center [156, 688] width 20 height 7
click at [120, 307] on div "Highlight H" at bounding box center [111, 679] width 39 height 31
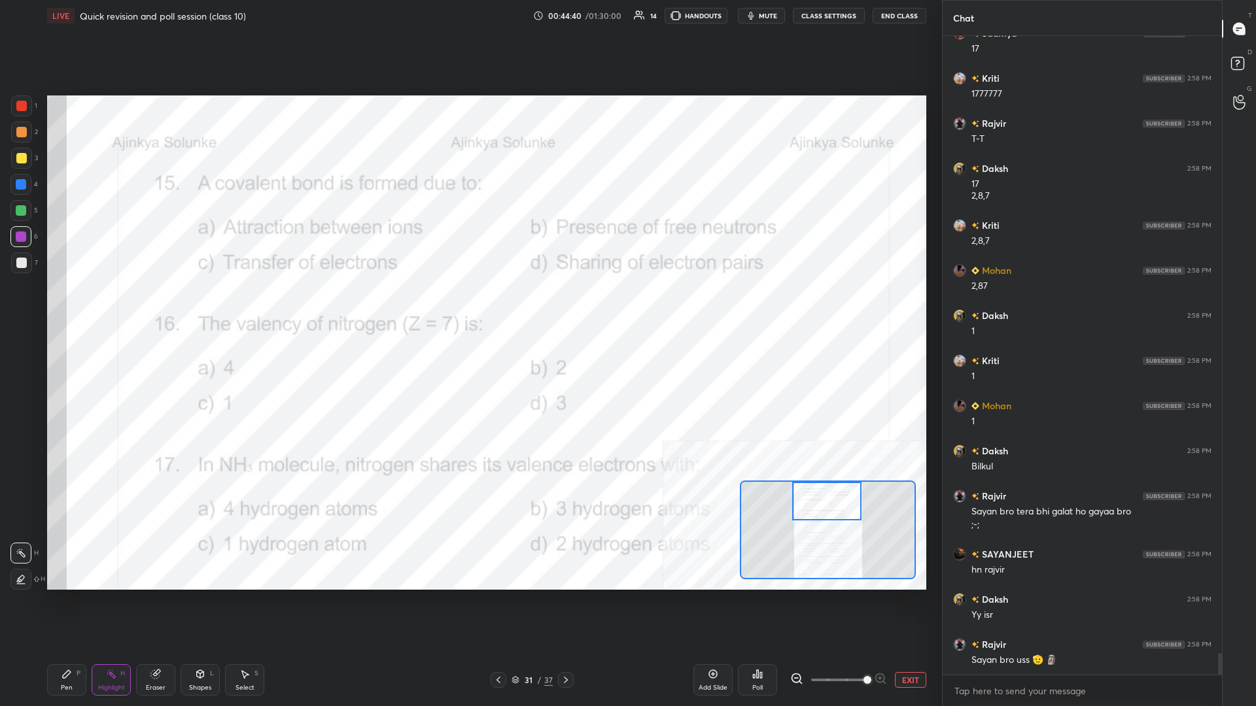
click at [469, 307] on div "Poll" at bounding box center [757, 679] width 39 height 31
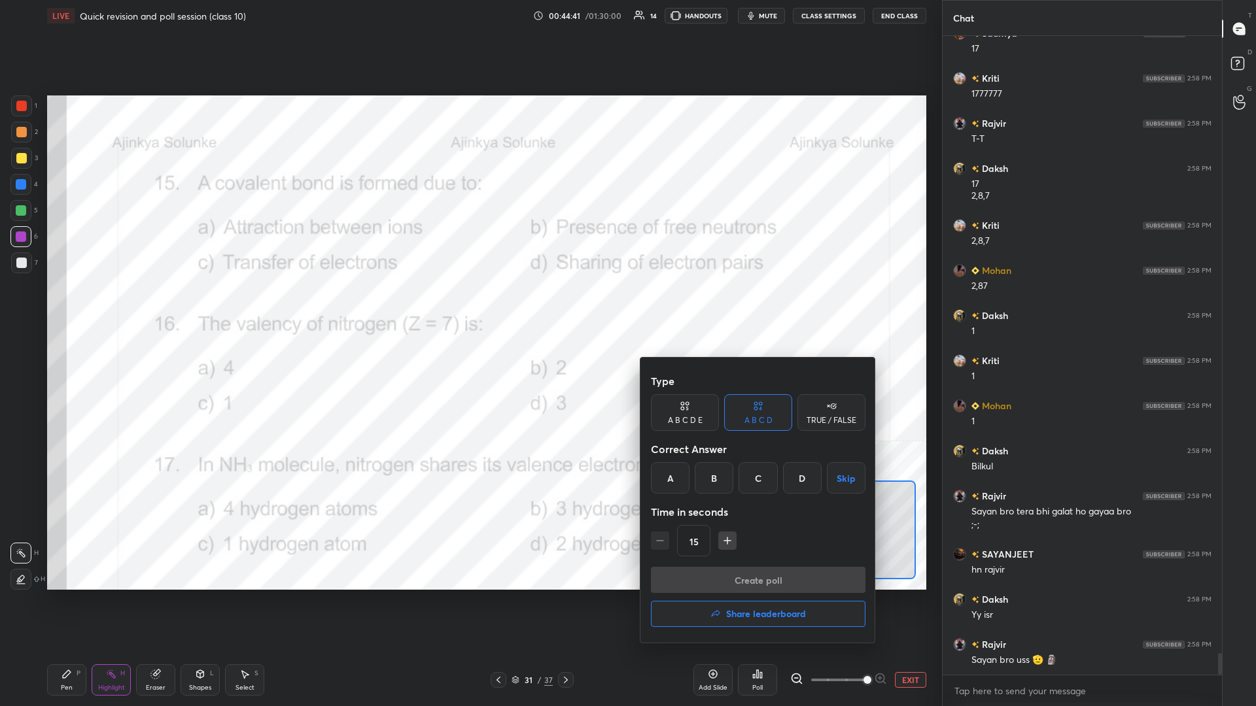
click at [469, 307] on div "D" at bounding box center [802, 477] width 39 height 31
click at [469, 307] on button "Create poll" at bounding box center [758, 580] width 215 height 26
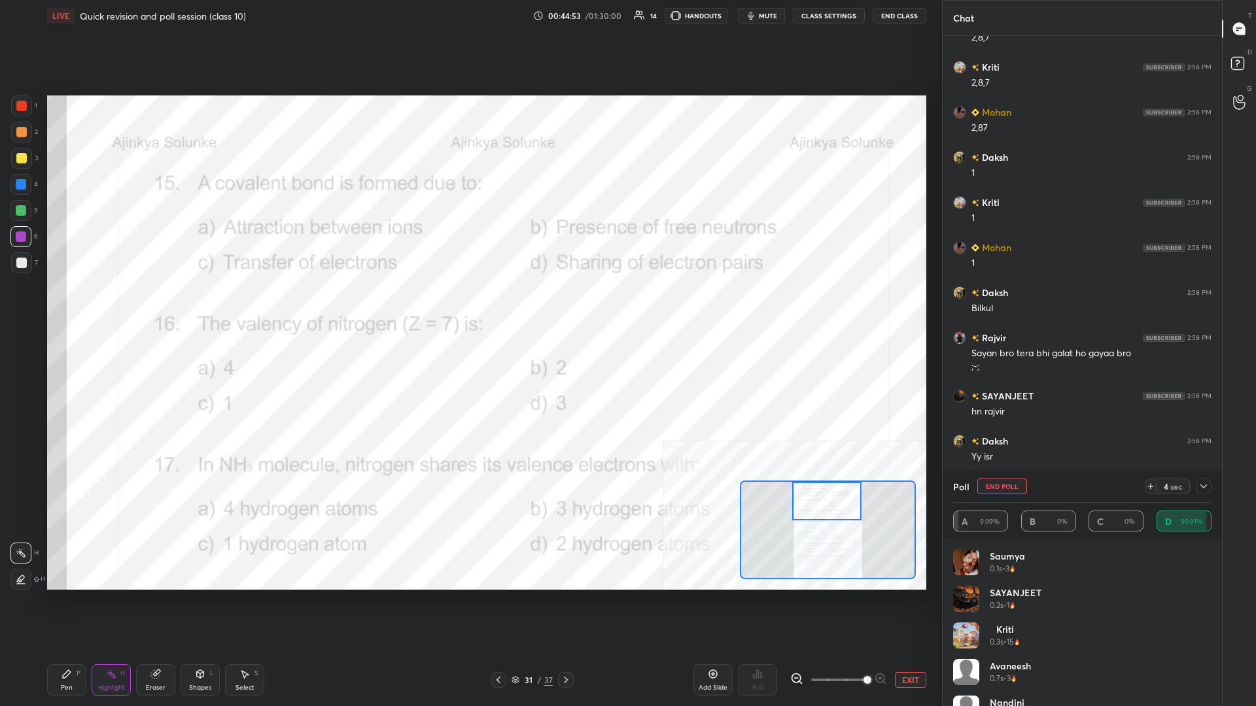
scroll to position [18423, 0]
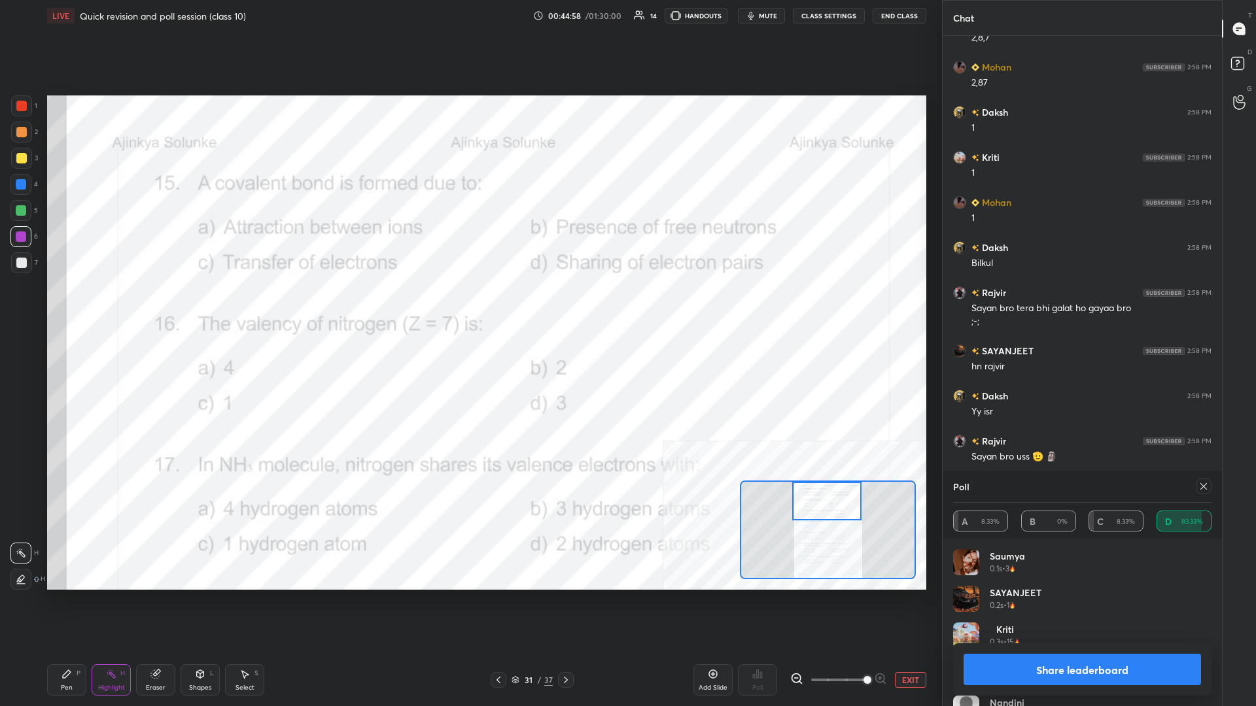
click at [469, 307] on button "Share leaderboard" at bounding box center [1081, 669] width 237 height 31
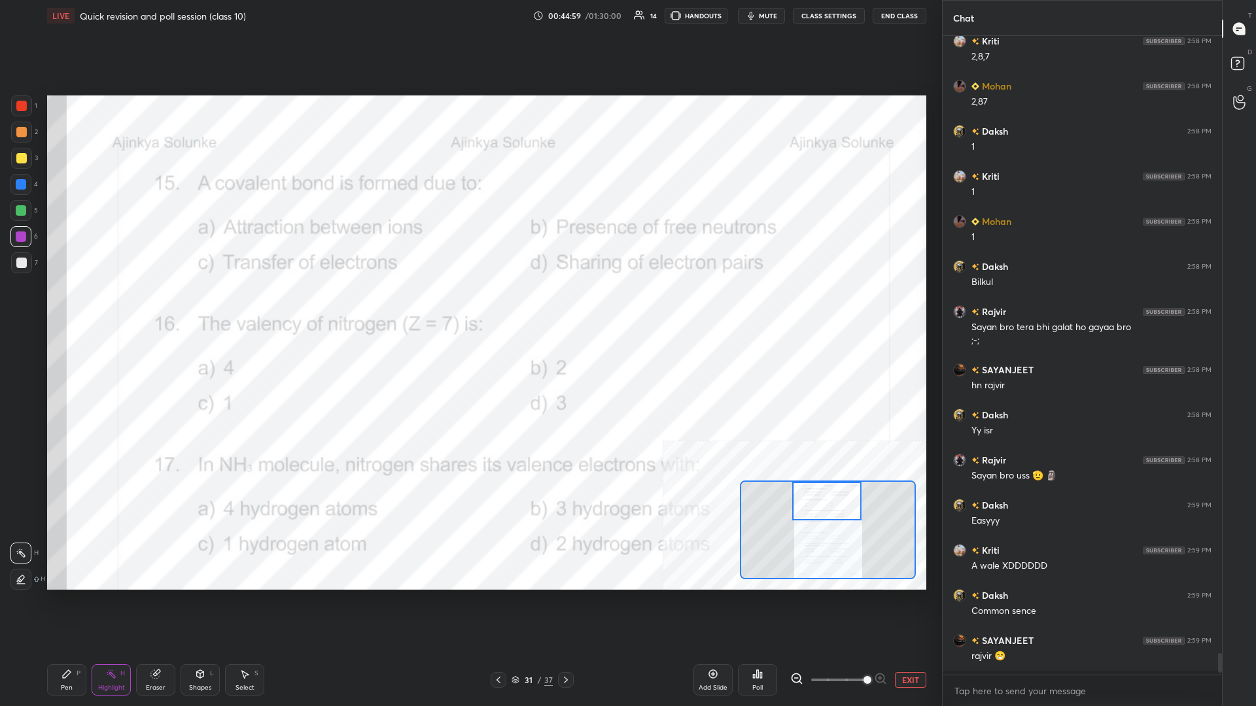
scroll to position [670, 279]
click at [71, 307] on div "Pen P" at bounding box center [66, 679] width 39 height 31
click at [68, 307] on div "Pen P" at bounding box center [66, 679] width 39 height 31
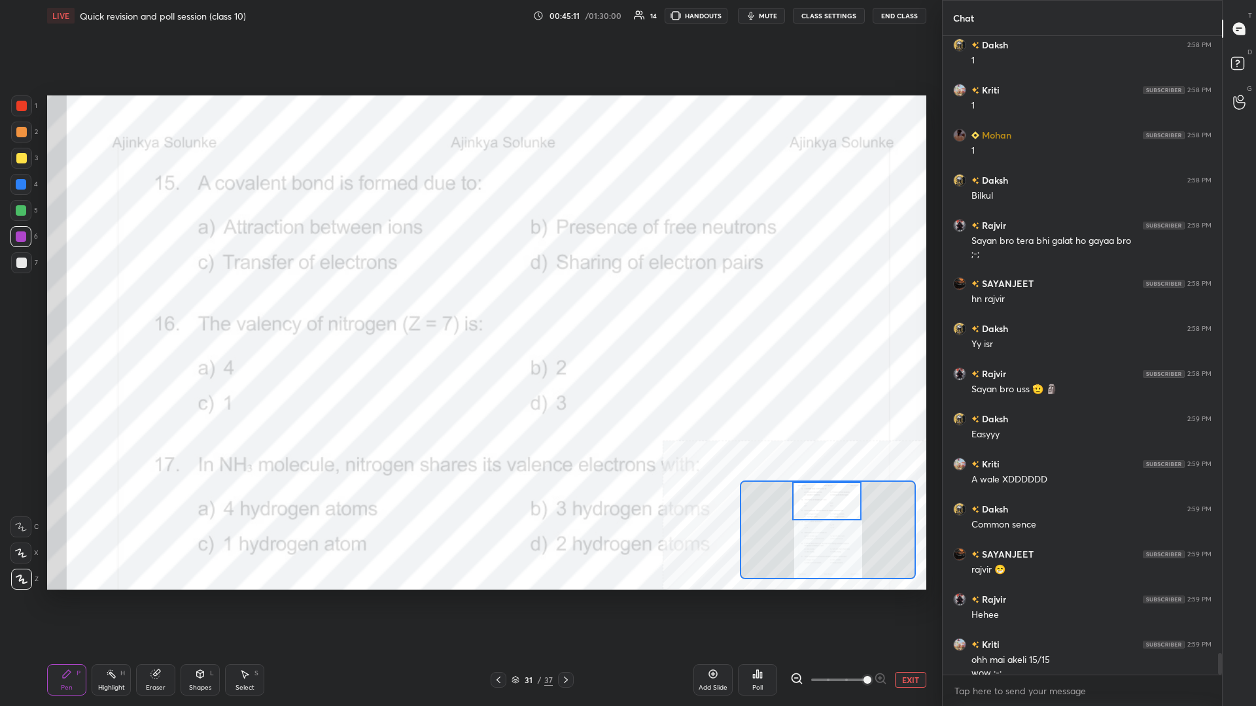
scroll to position [18503, 0]
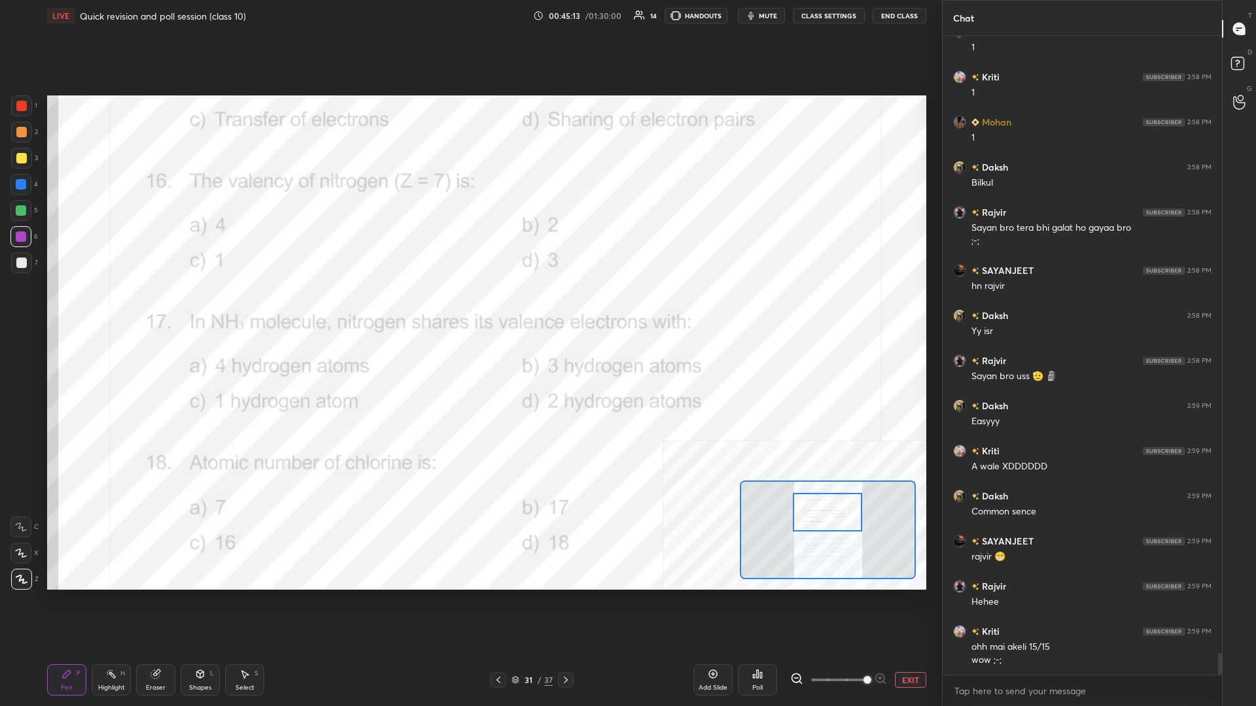
click at [112, 307] on div "Highlight H" at bounding box center [111, 679] width 39 height 31
click at [469, 307] on icon at bounding box center [758, 674] width 2 height 8
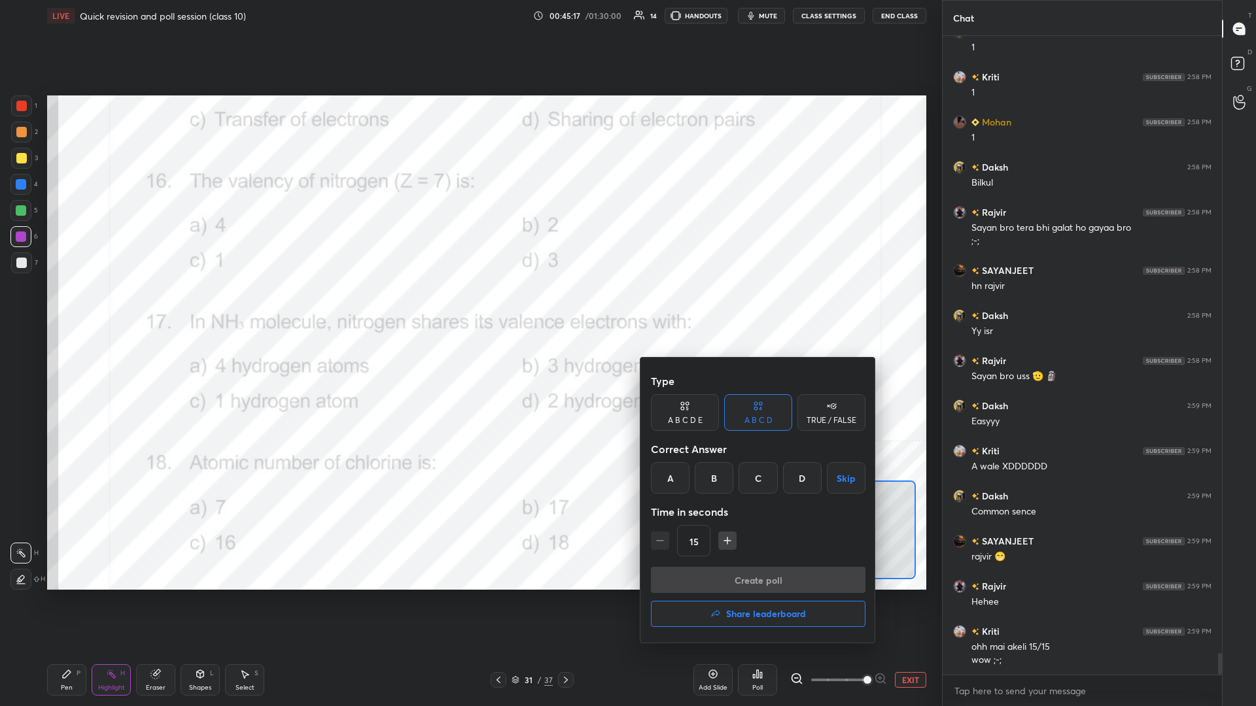
click at [469, 307] on div "D" at bounding box center [802, 477] width 39 height 31
click at [469, 307] on button "Create poll" at bounding box center [758, 580] width 215 height 26
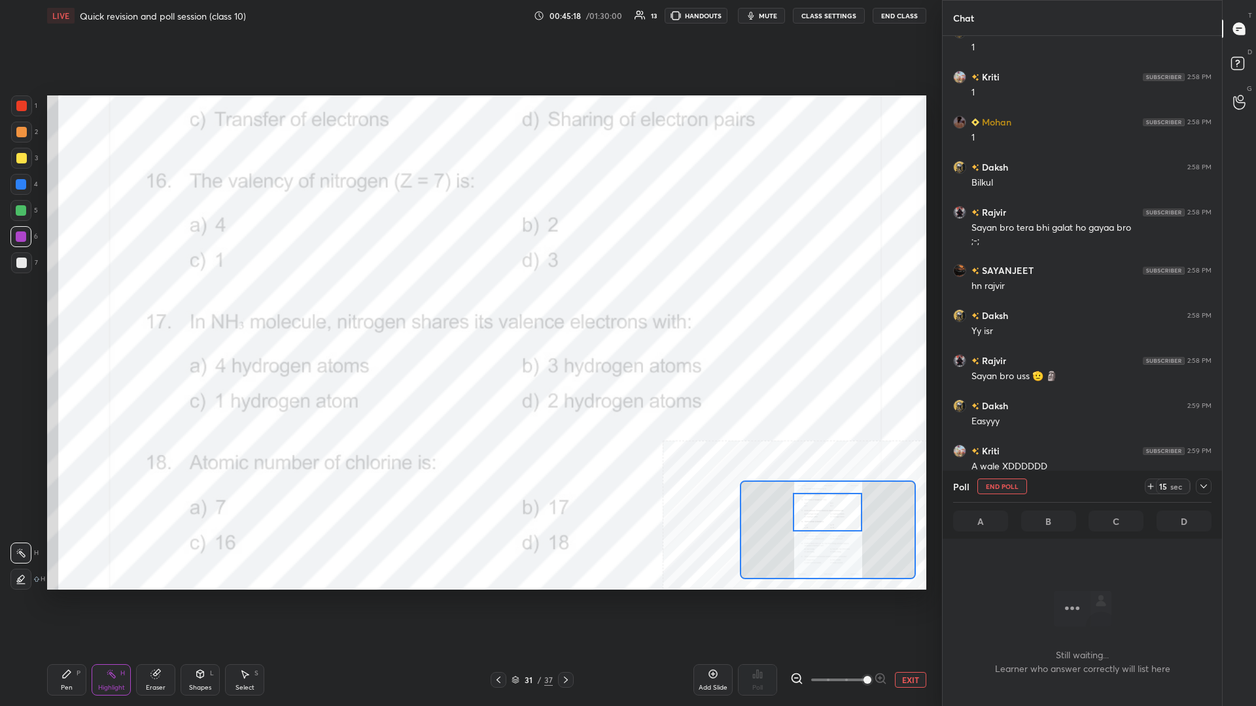
scroll to position [605, 279]
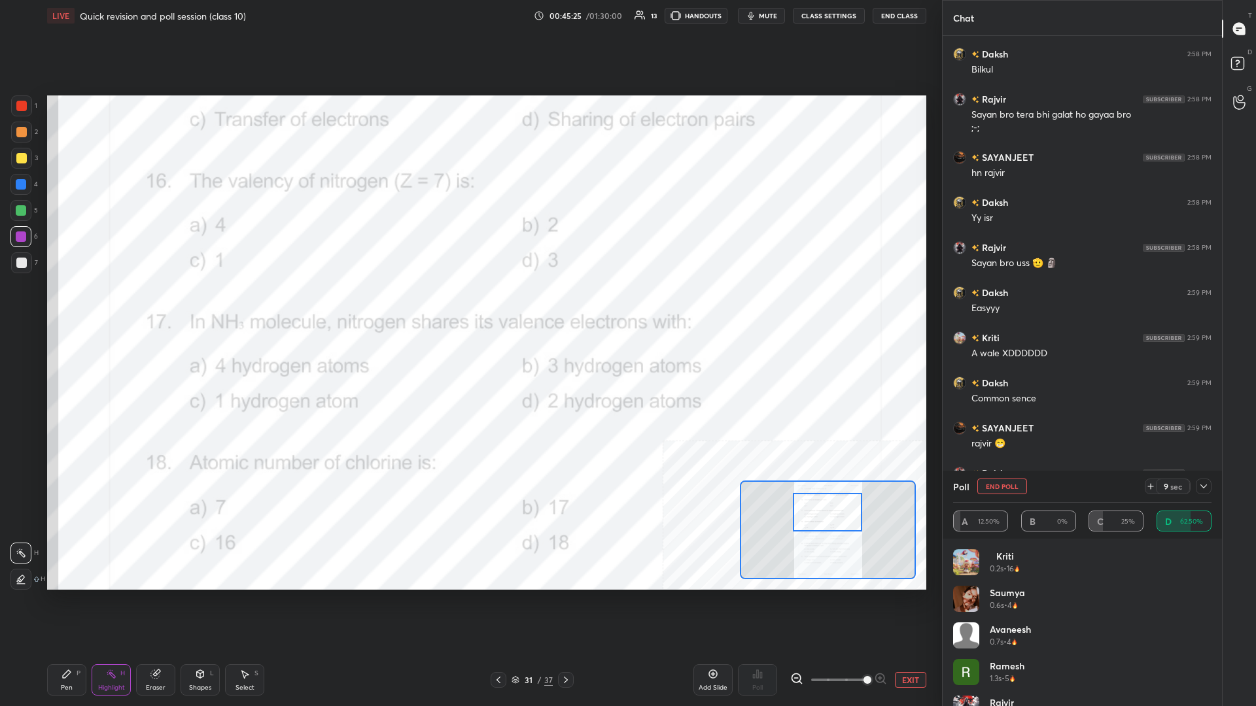
click at [54, 307] on div "Pen P" at bounding box center [66, 679] width 39 height 31
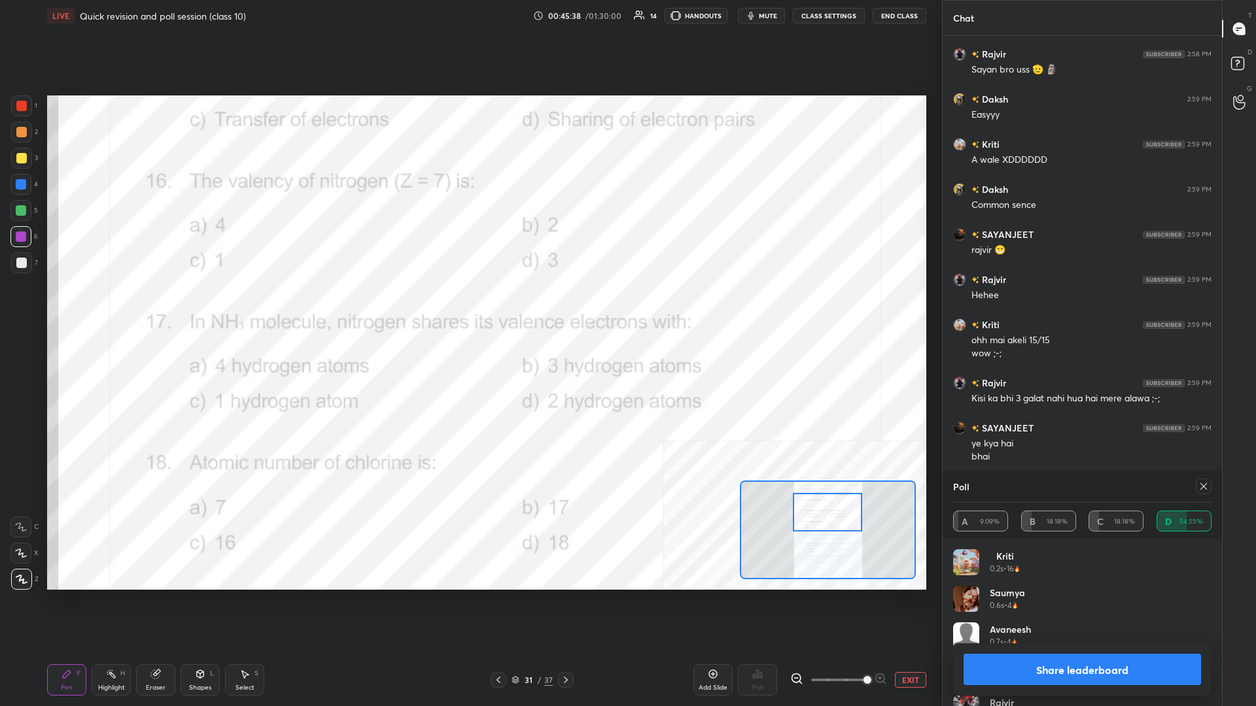
click at [18, 110] on div at bounding box center [21, 106] width 10 height 10
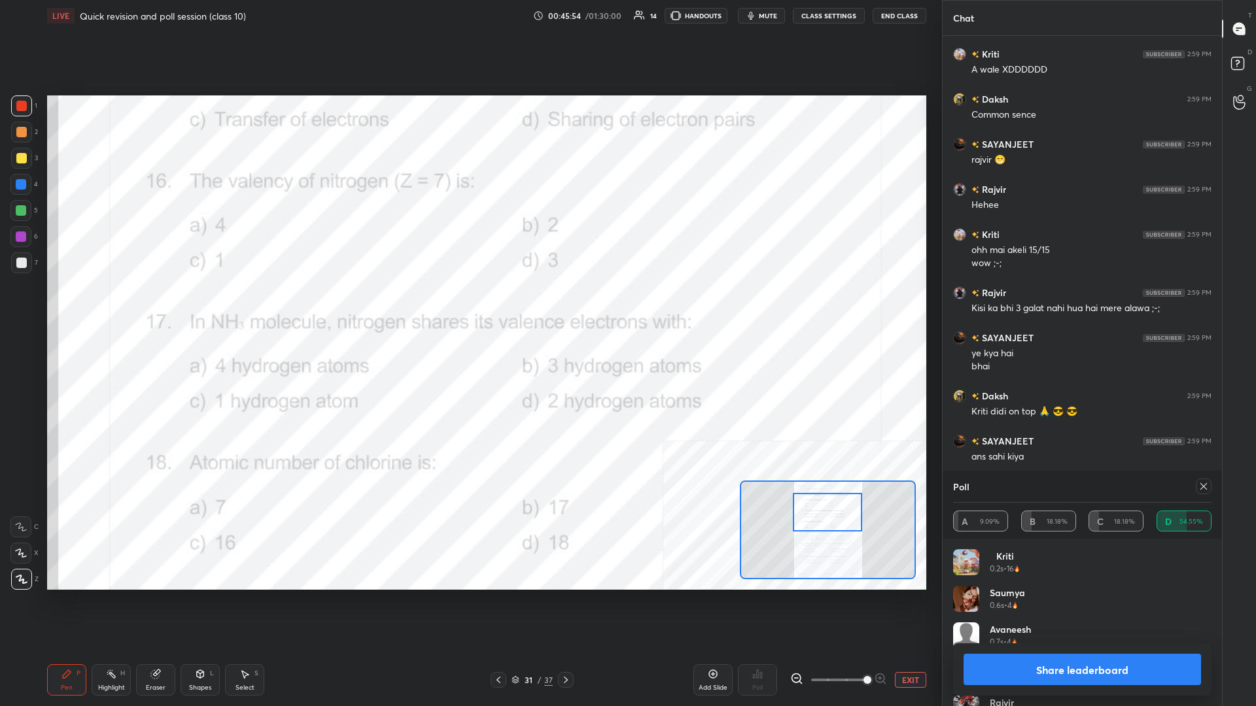
click at [469, 307] on button "Share leaderboard" at bounding box center [1081, 669] width 237 height 31
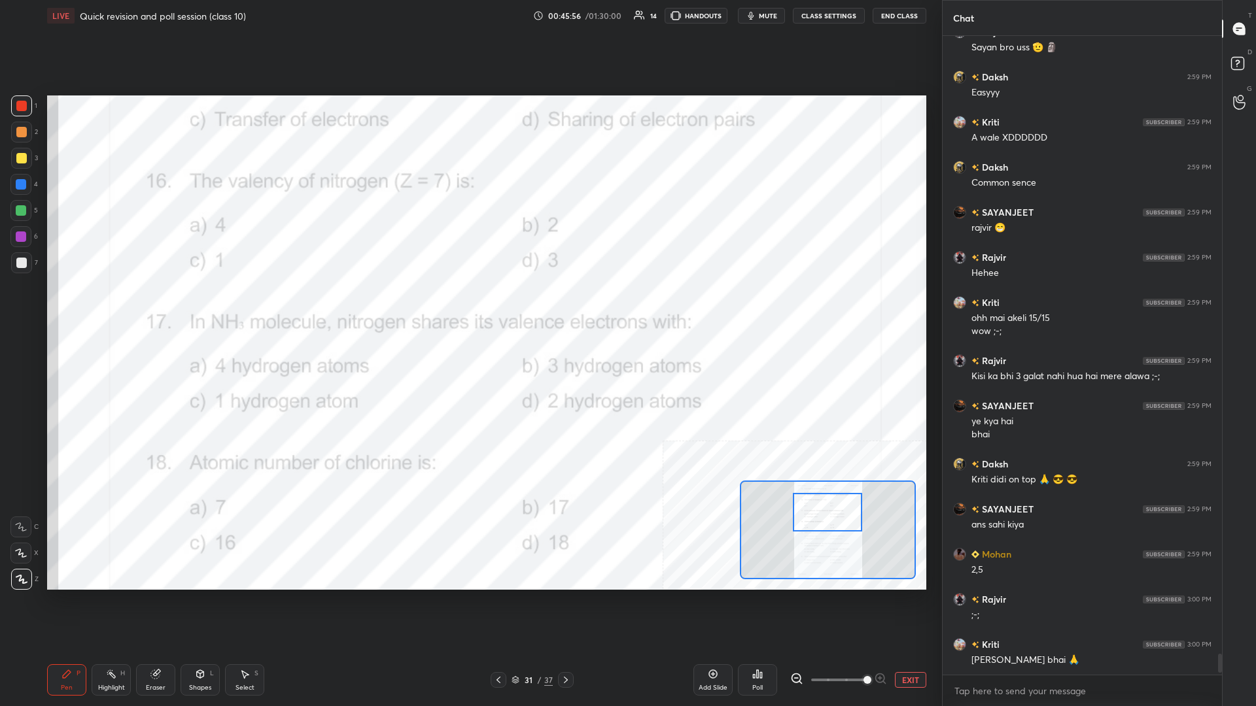
click at [116, 307] on icon at bounding box center [111, 674] width 10 height 10
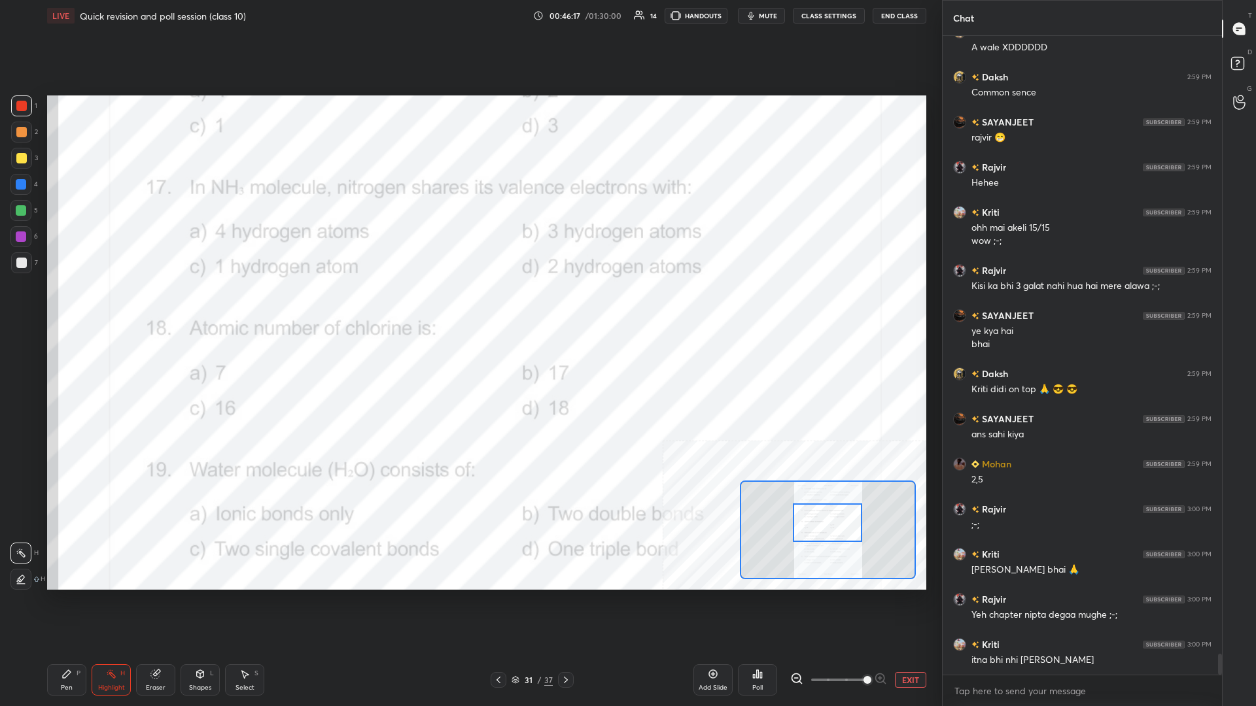
click at [469, 307] on div "Poll" at bounding box center [757, 679] width 39 height 31
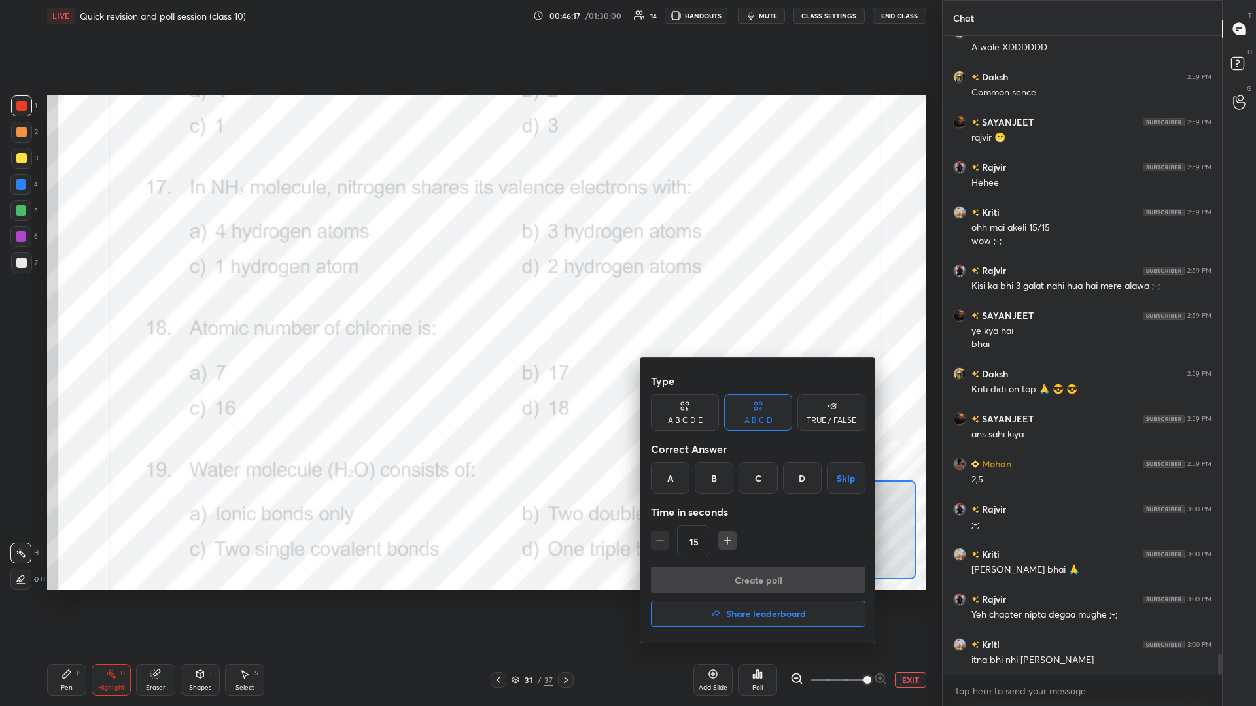
click at [469, 307] on div "B" at bounding box center [714, 477] width 39 height 31
click at [469, 307] on button "Create poll" at bounding box center [758, 580] width 215 height 26
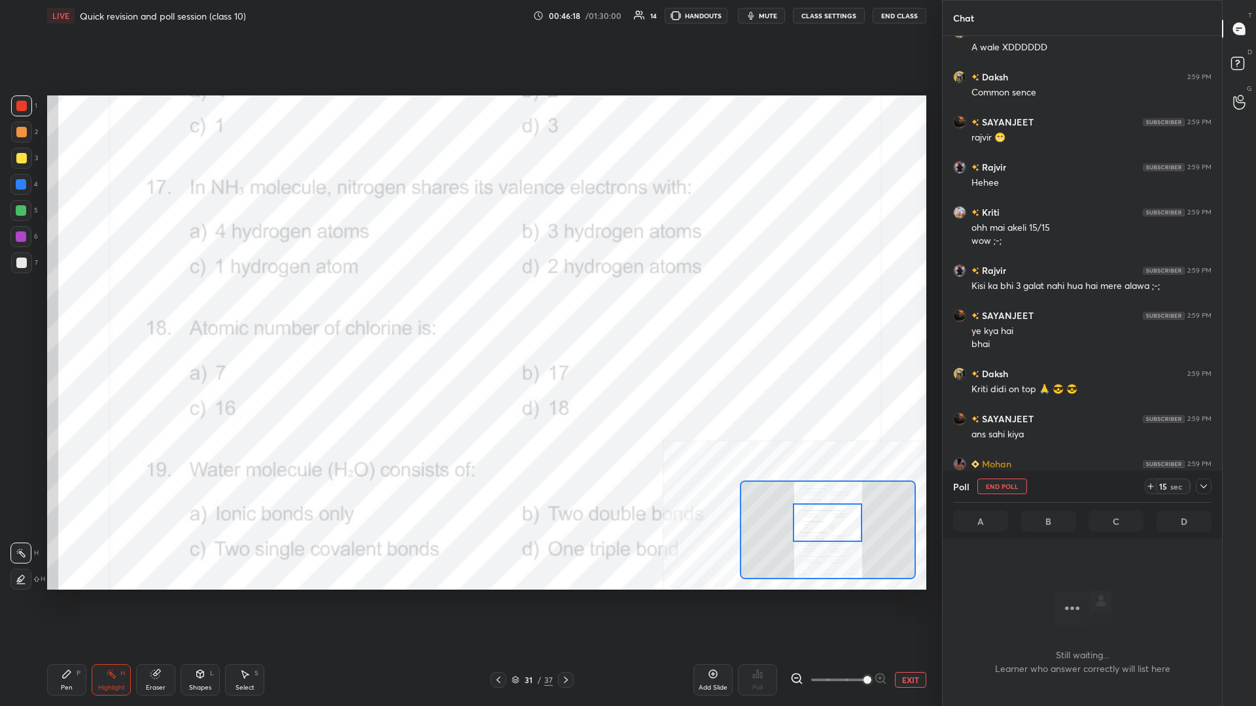
scroll to position [577, 279]
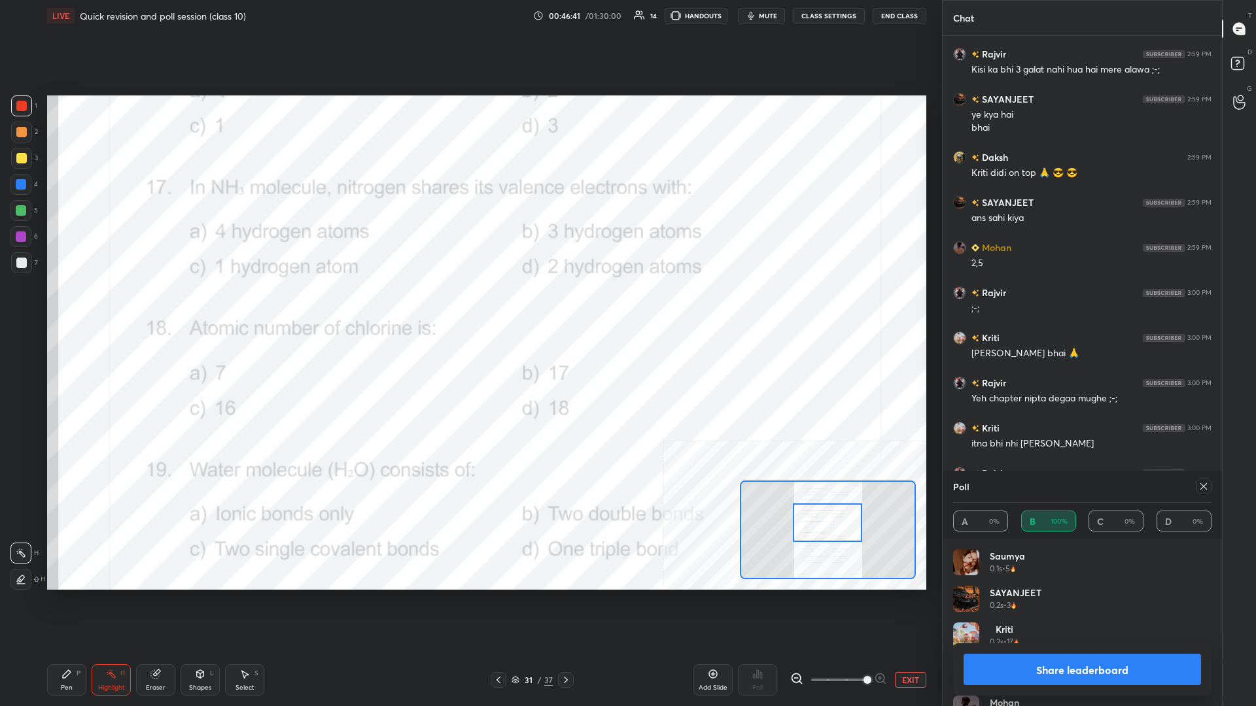
click at [58, 307] on div "Pen P" at bounding box center [66, 679] width 39 height 31
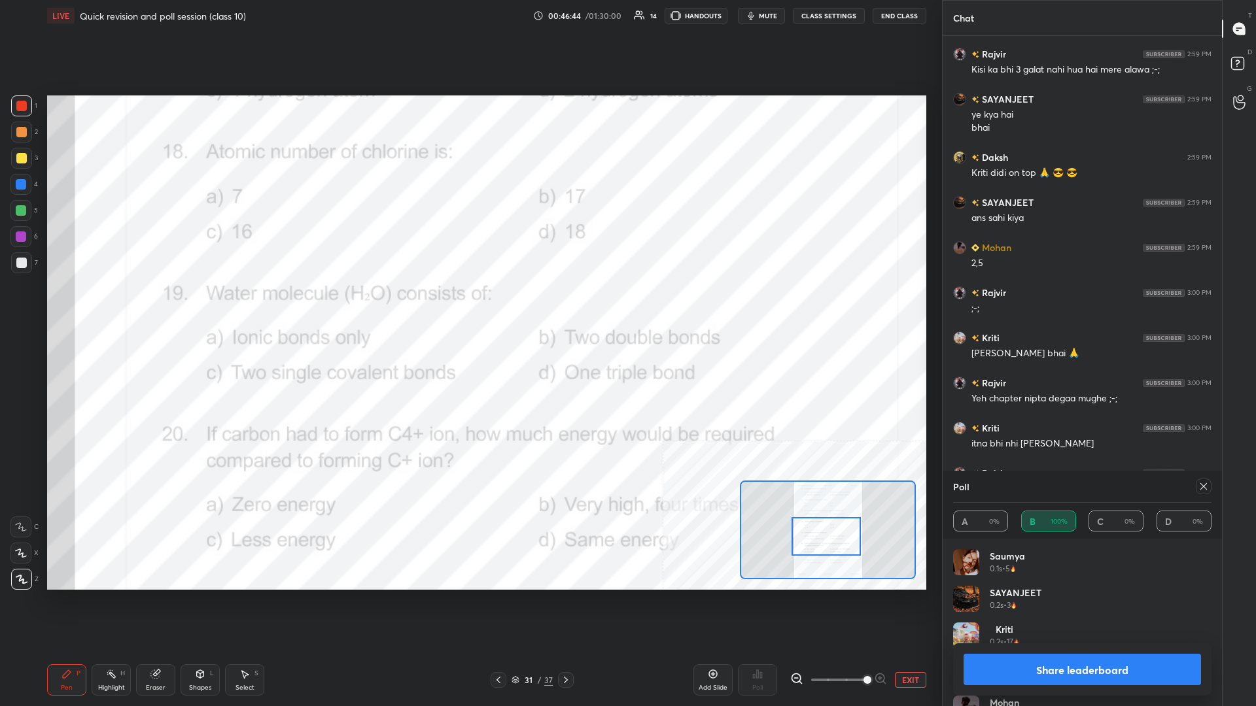
click at [469, 307] on button "Share leaderboard" at bounding box center [1081, 669] width 237 height 31
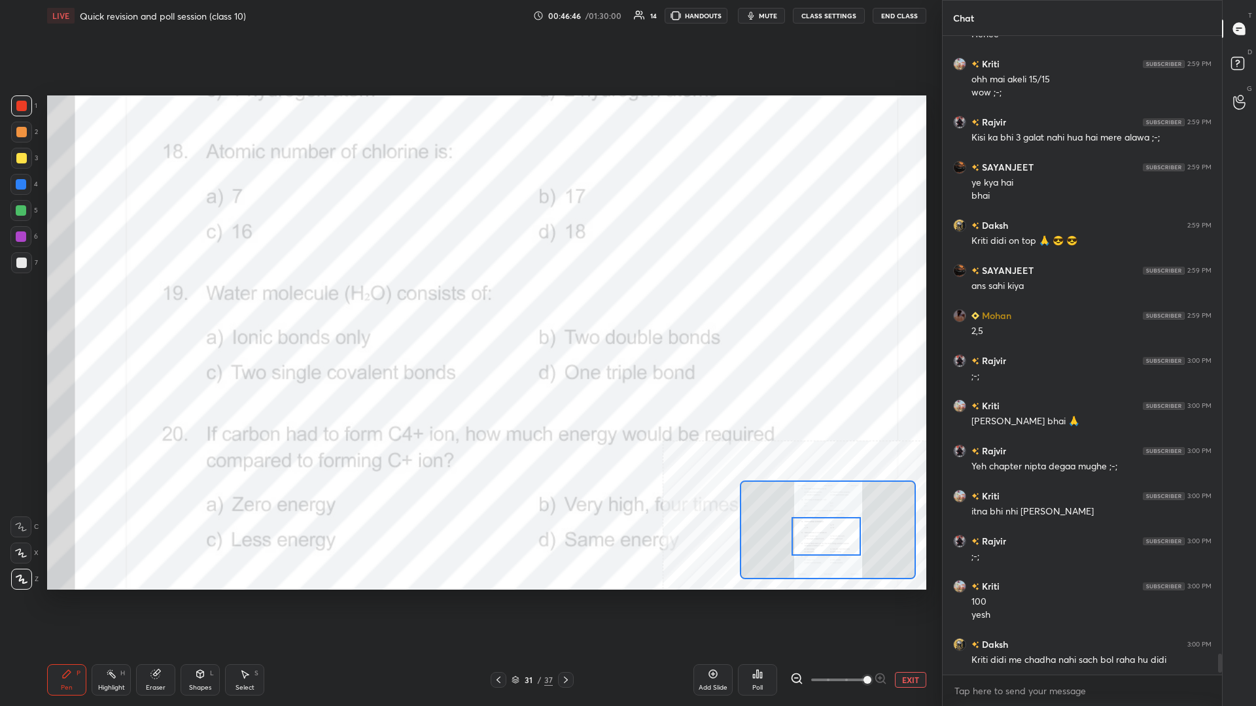
click at [114, 307] on div "Highlight" at bounding box center [111, 688] width 27 height 7
click at [469, 307] on div "Poll" at bounding box center [757, 679] width 39 height 31
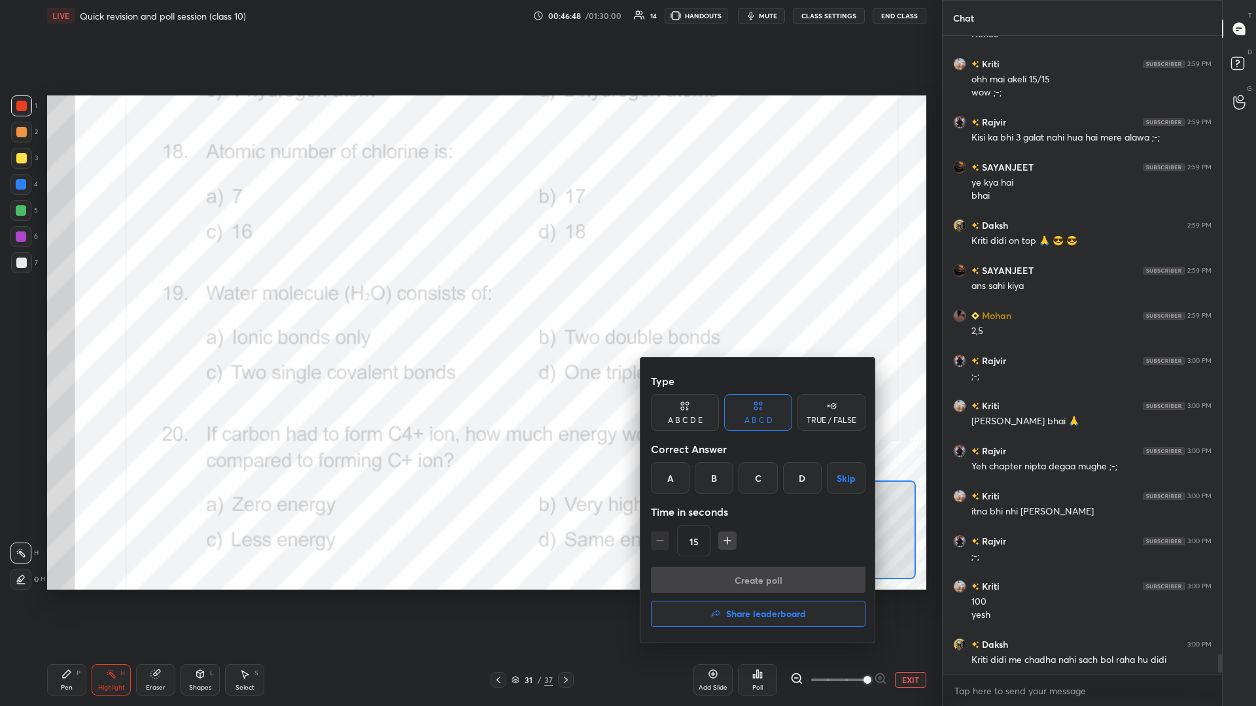
click at [469, 307] on div "B" at bounding box center [714, 477] width 39 height 31
click at [469, 307] on button "Create poll" at bounding box center [758, 580] width 215 height 26
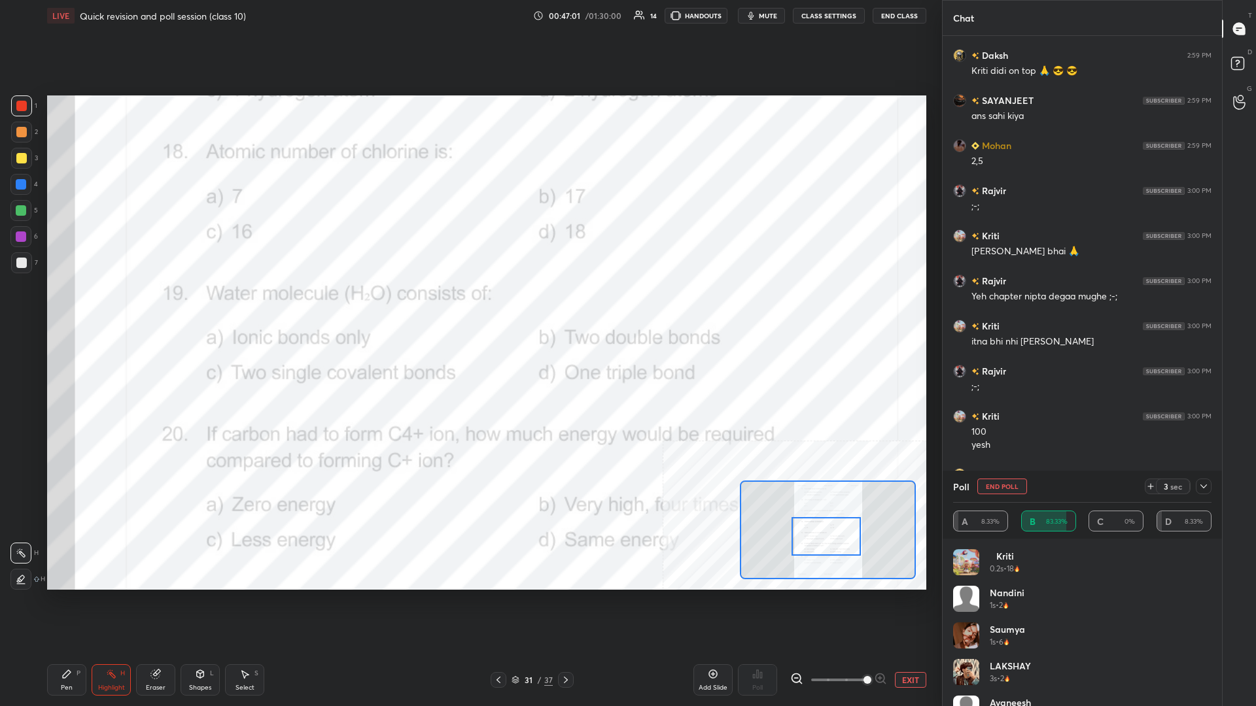
click at [60, 307] on div "Pen P" at bounding box center [66, 679] width 39 height 31
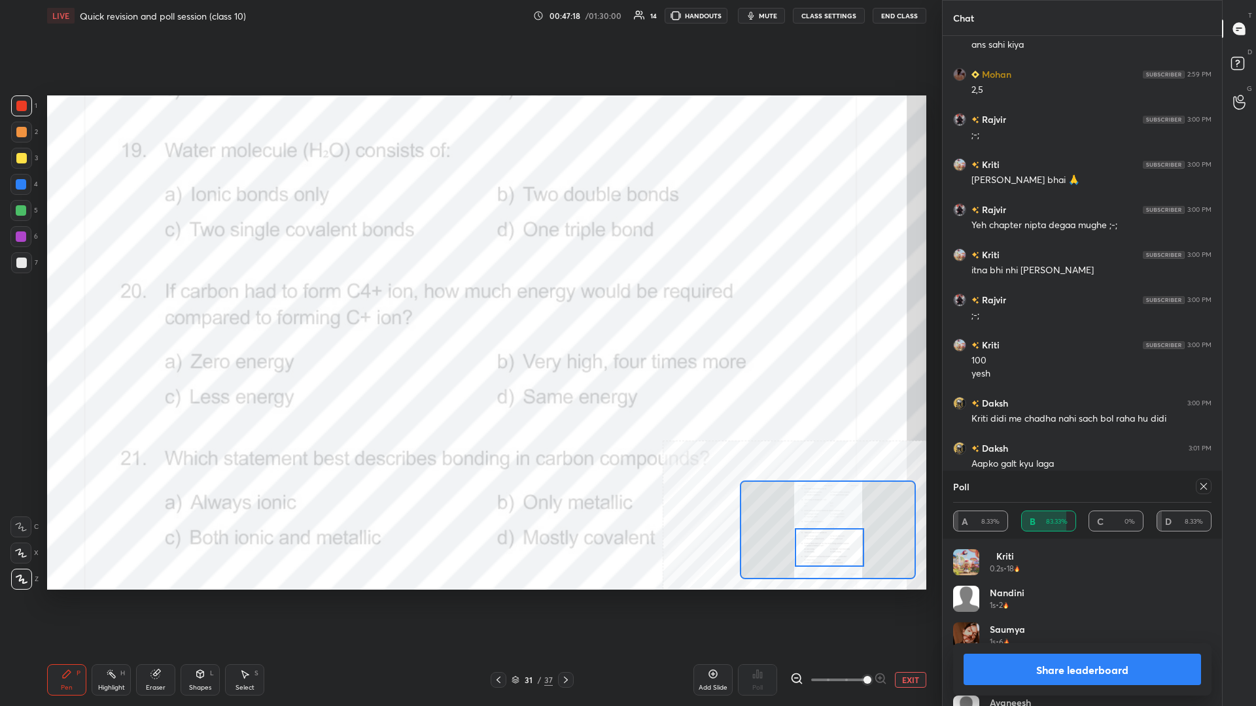
click at [469, 307] on button "Share leaderboard" at bounding box center [1081, 669] width 237 height 31
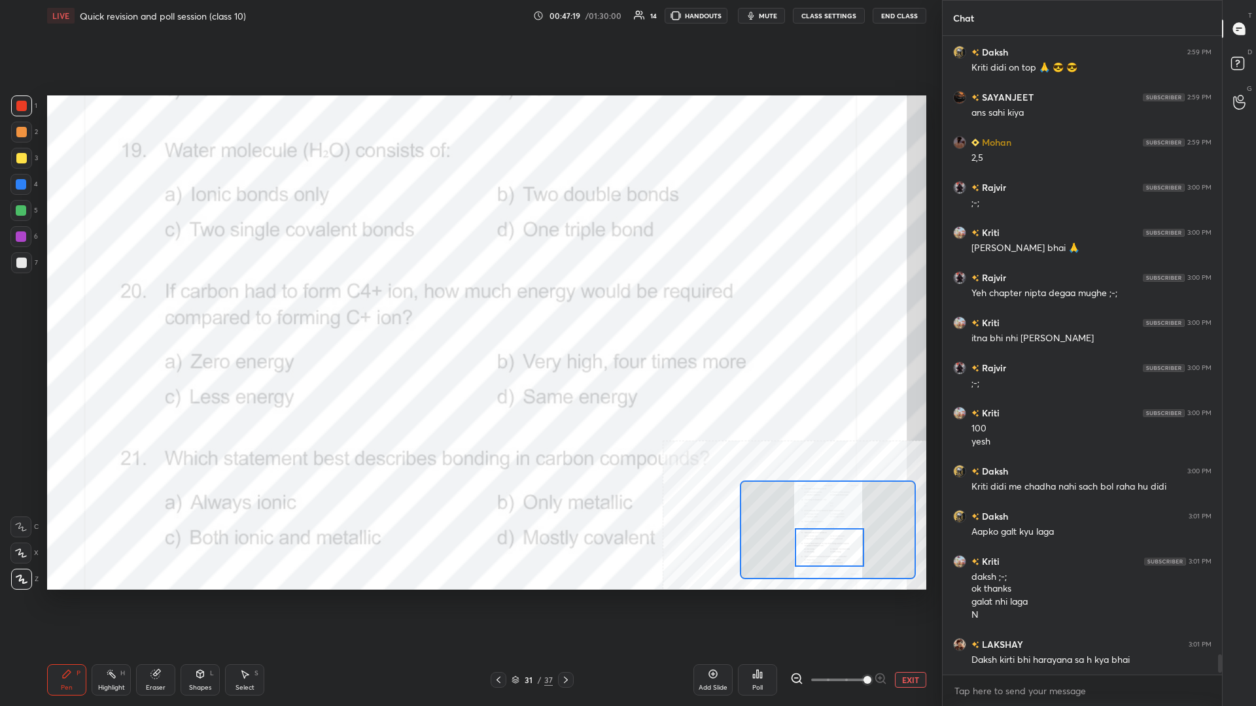
click at [120, 307] on div "Highlight H" at bounding box center [111, 679] width 39 height 31
click at [469, 307] on icon at bounding box center [757, 674] width 10 height 10
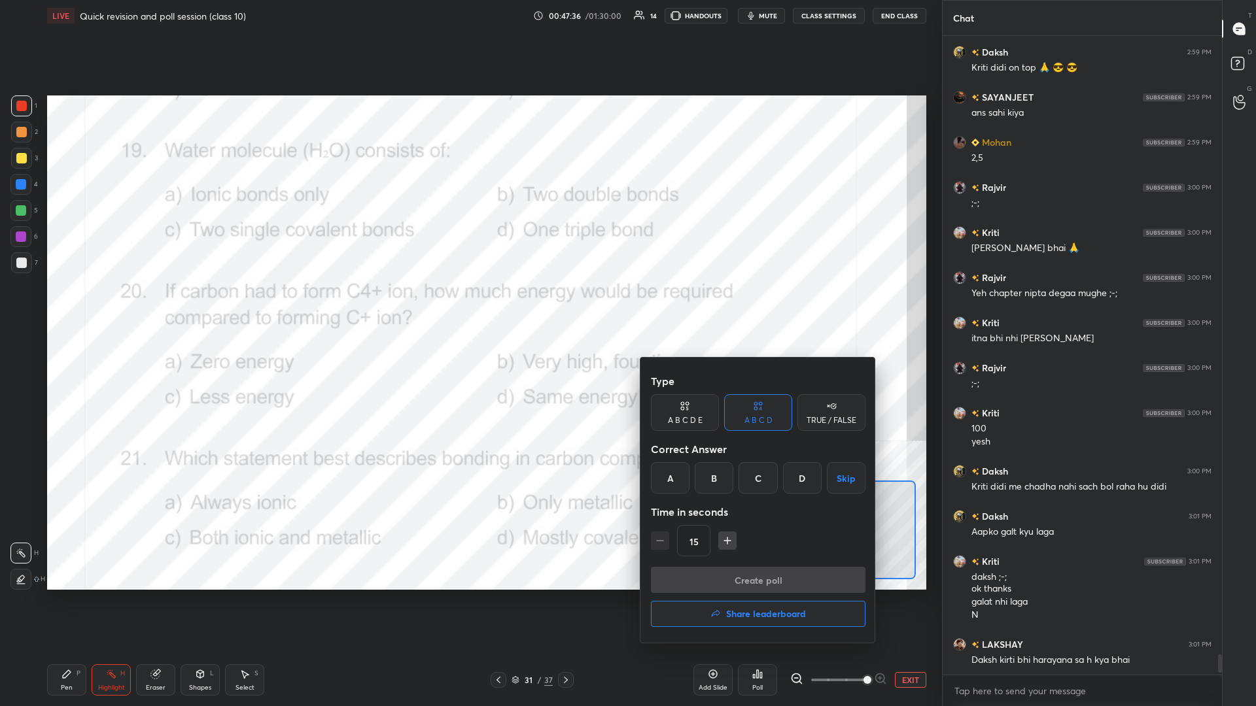
click at [469, 307] on div "C" at bounding box center [757, 477] width 39 height 31
click at [469, 307] on button "Create poll" at bounding box center [758, 580] width 215 height 26
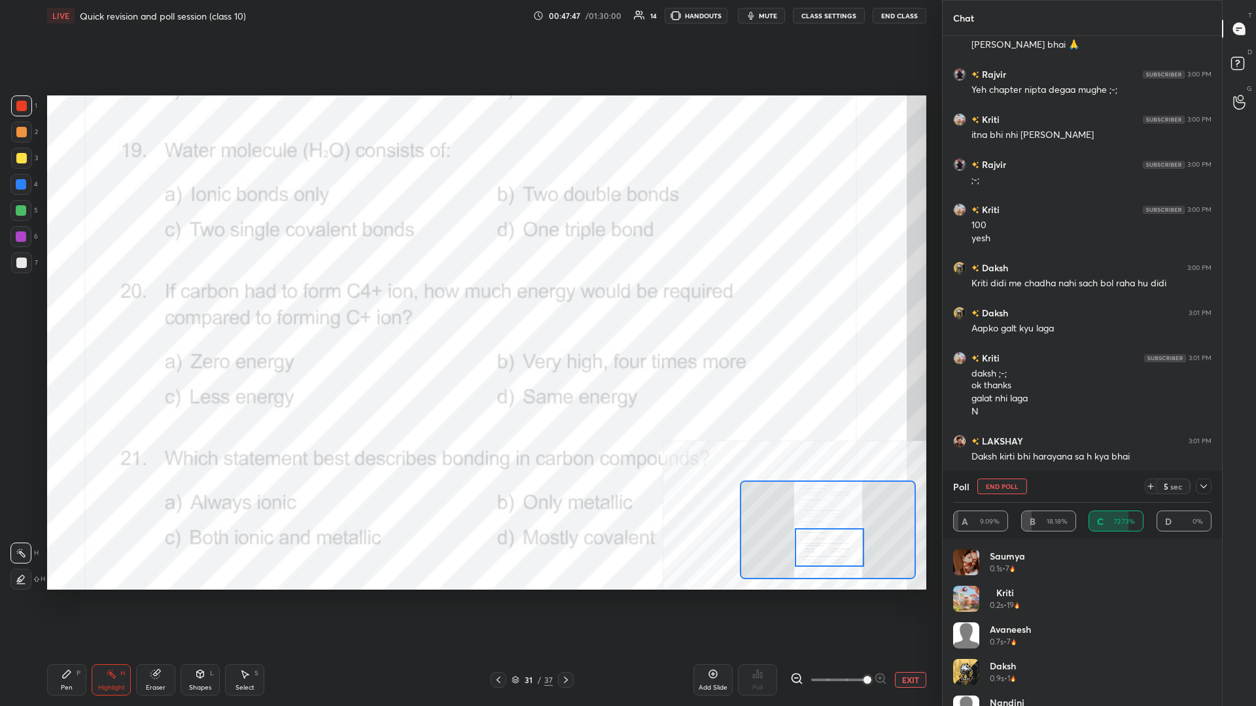
click at [77, 307] on div "P" at bounding box center [79, 673] width 4 height 7
click at [31, 185] on div at bounding box center [20, 184] width 21 height 21
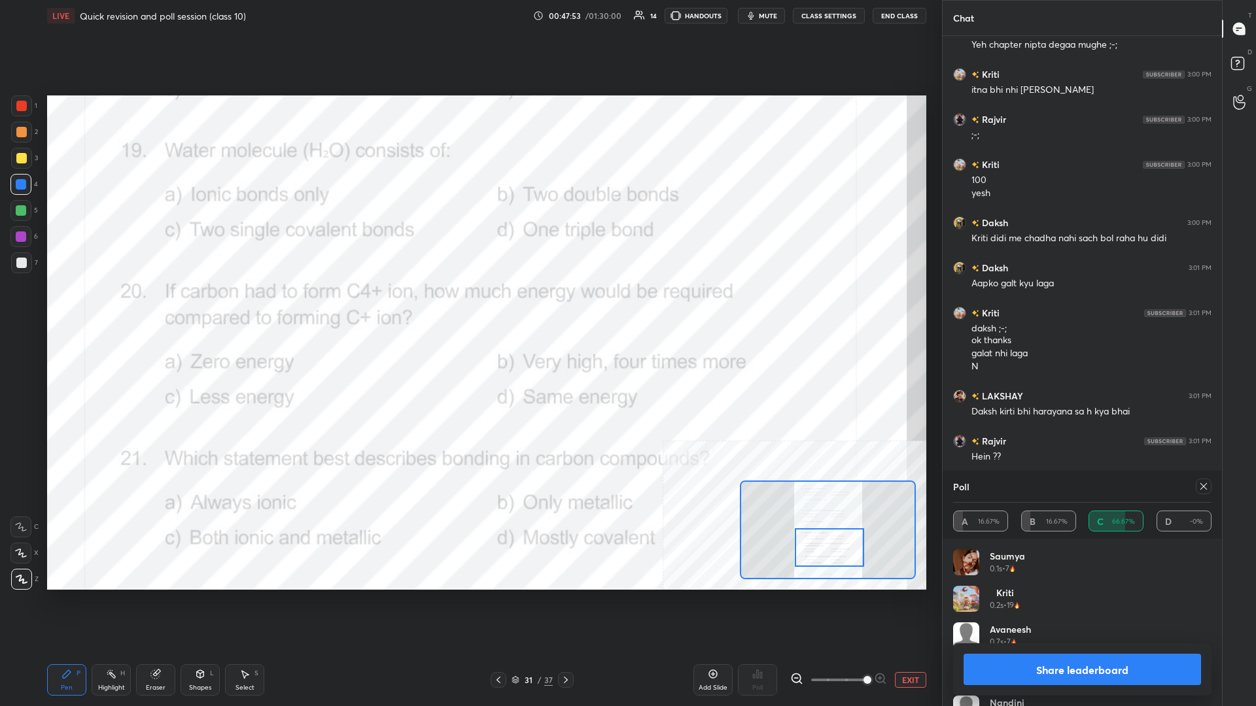
scroll to position [19538, 0]
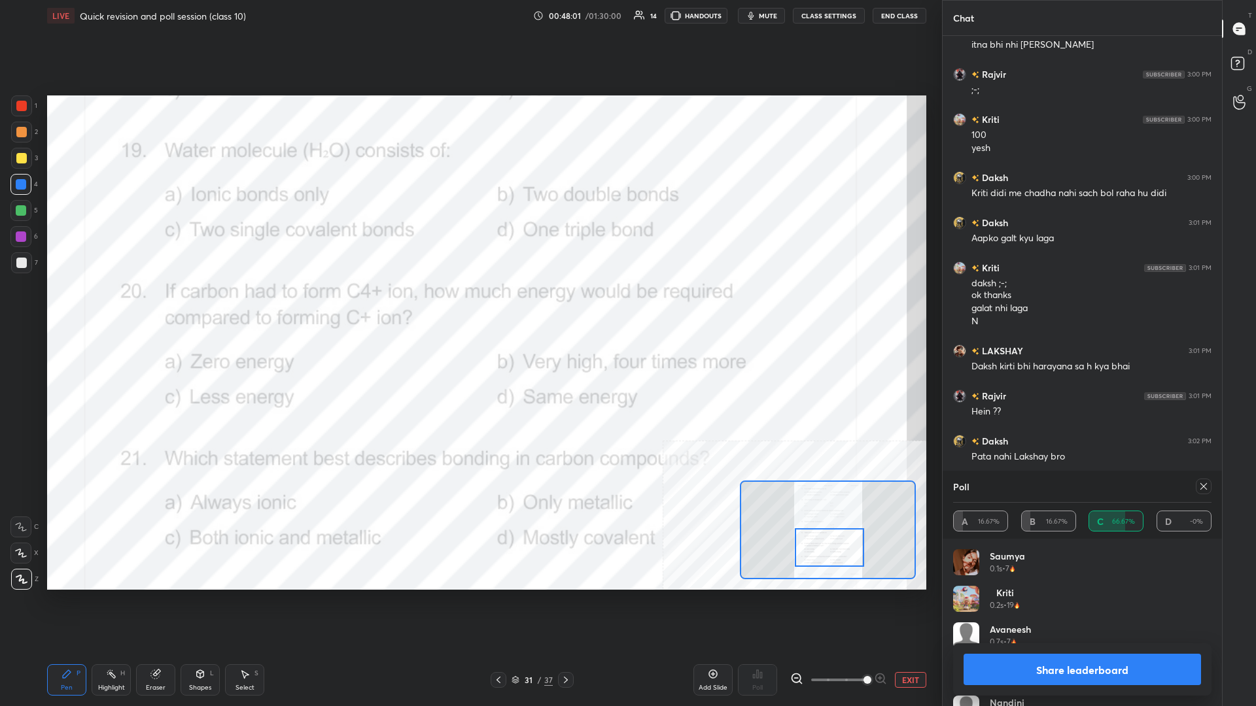
click at [22, 107] on div at bounding box center [21, 106] width 10 height 10
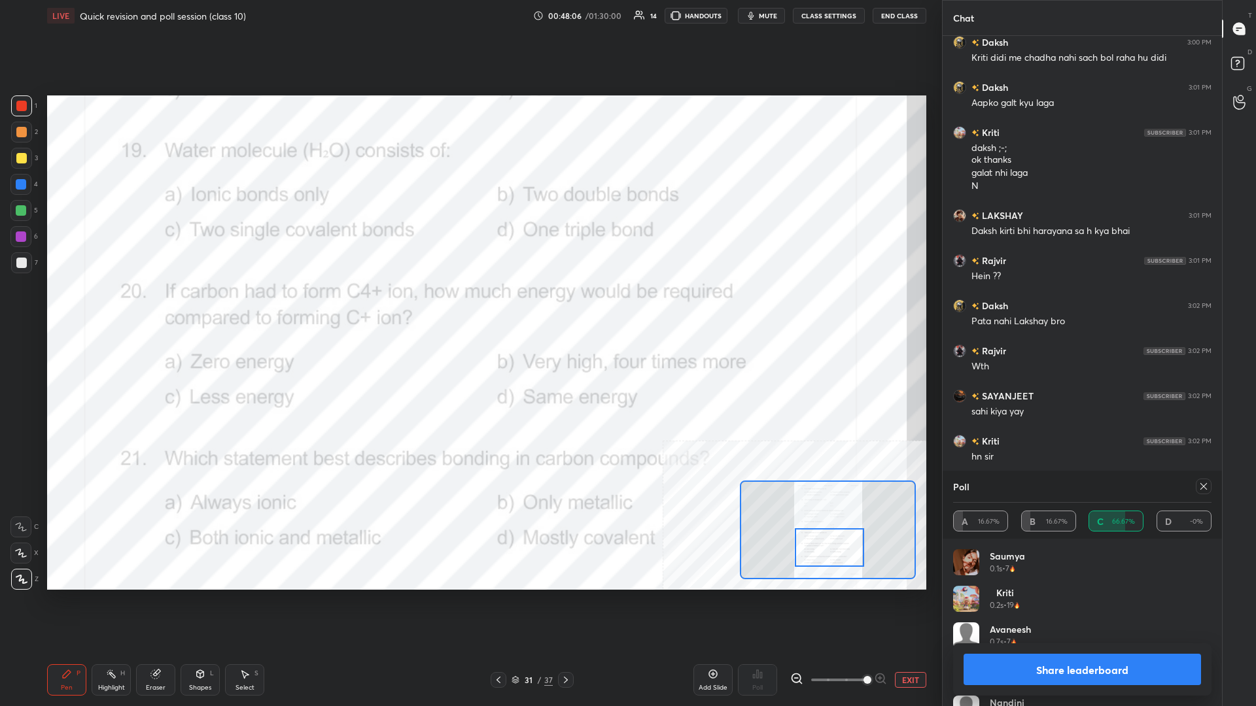
scroll to position [19719, 0]
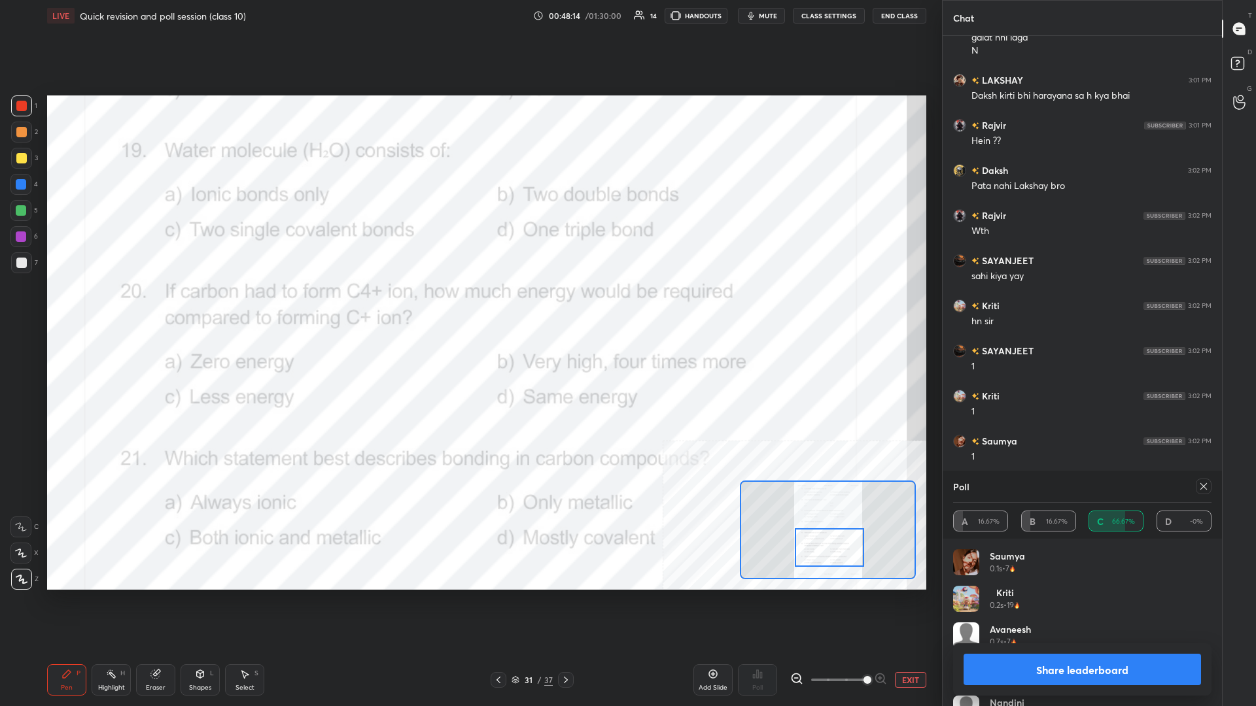
click at [24, 213] on div at bounding box center [21, 210] width 10 height 10
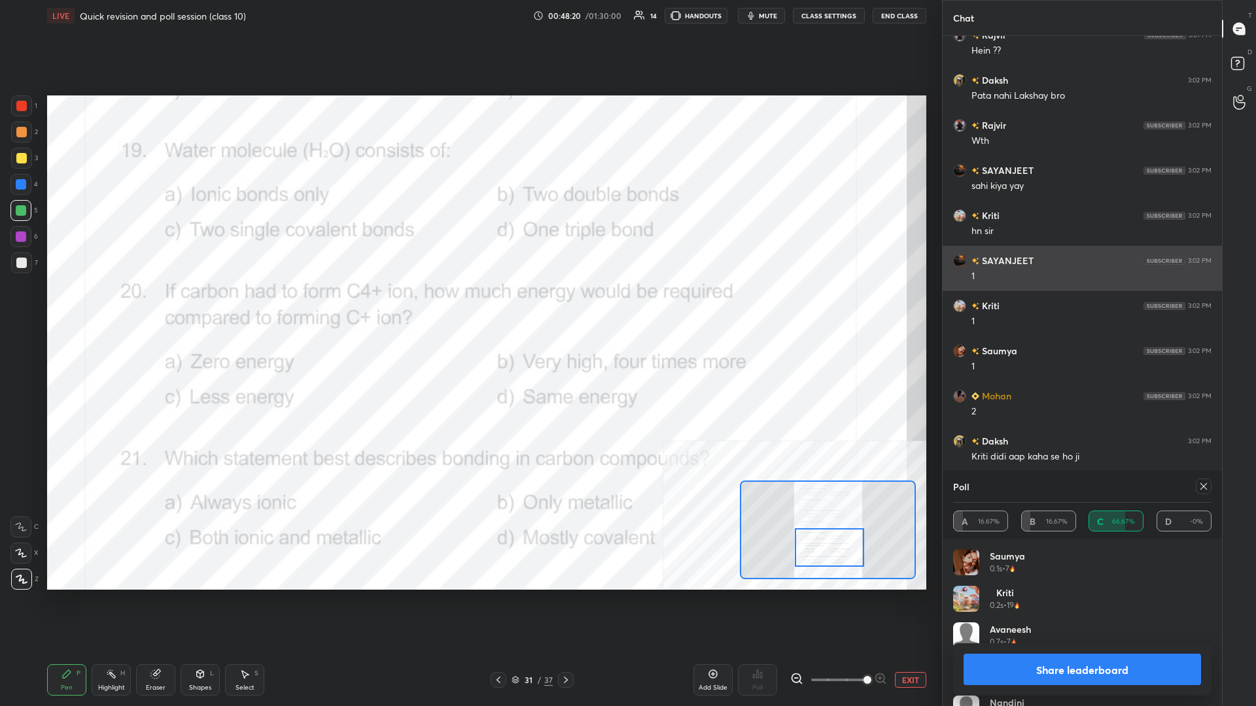
scroll to position [19944, 0]
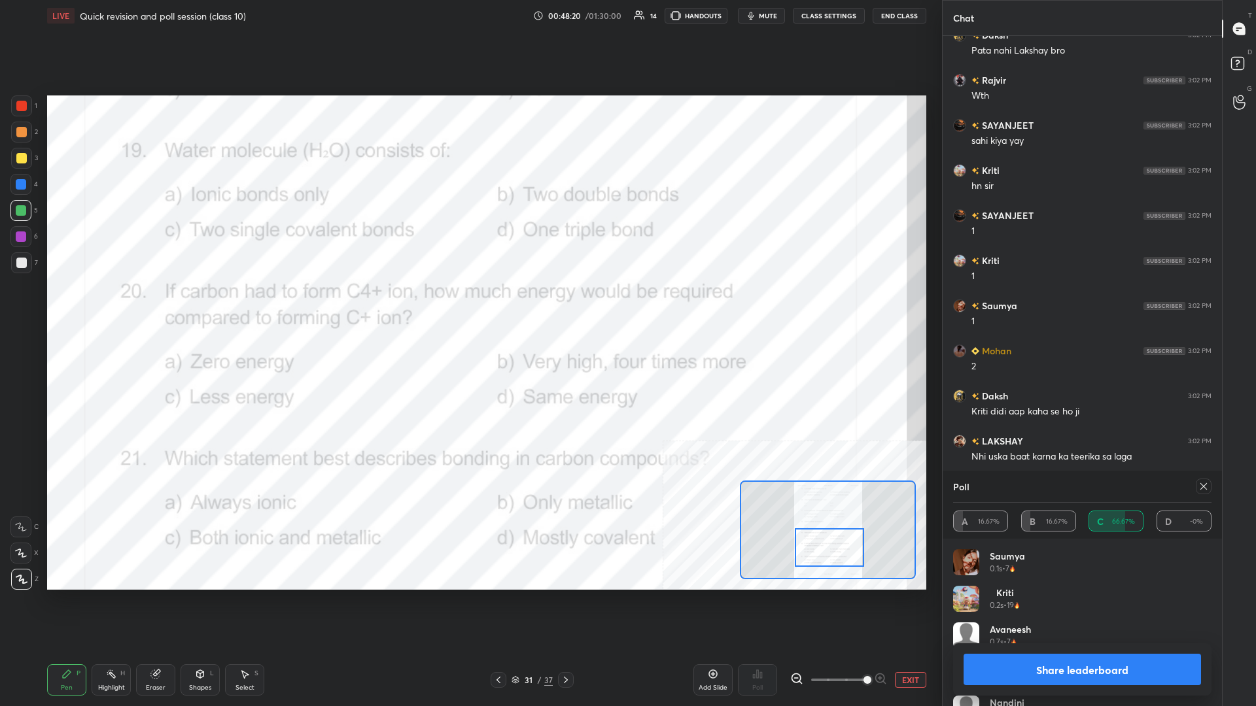
click at [32, 95] on div "1" at bounding box center [24, 105] width 26 height 21
click at [21, 105] on div at bounding box center [21, 106] width 10 height 10
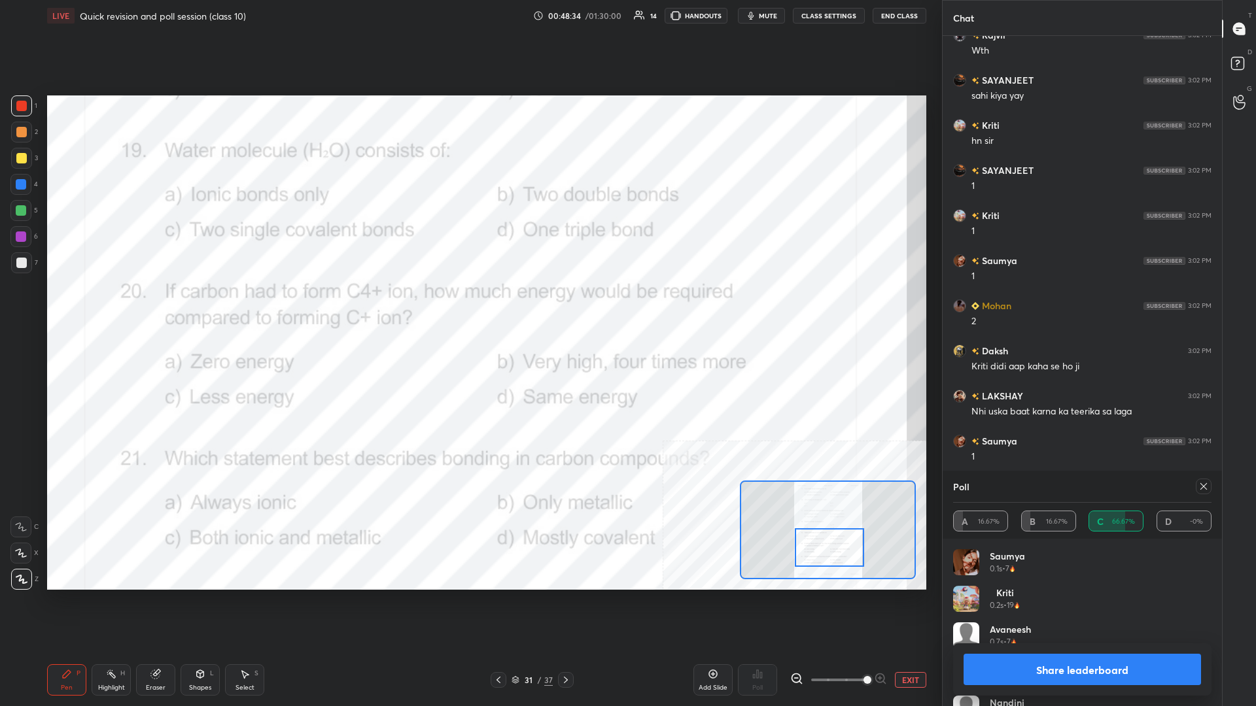
click at [13, 207] on div at bounding box center [20, 210] width 21 height 21
click at [112, 307] on circle at bounding box center [111, 670] width 1 height 1
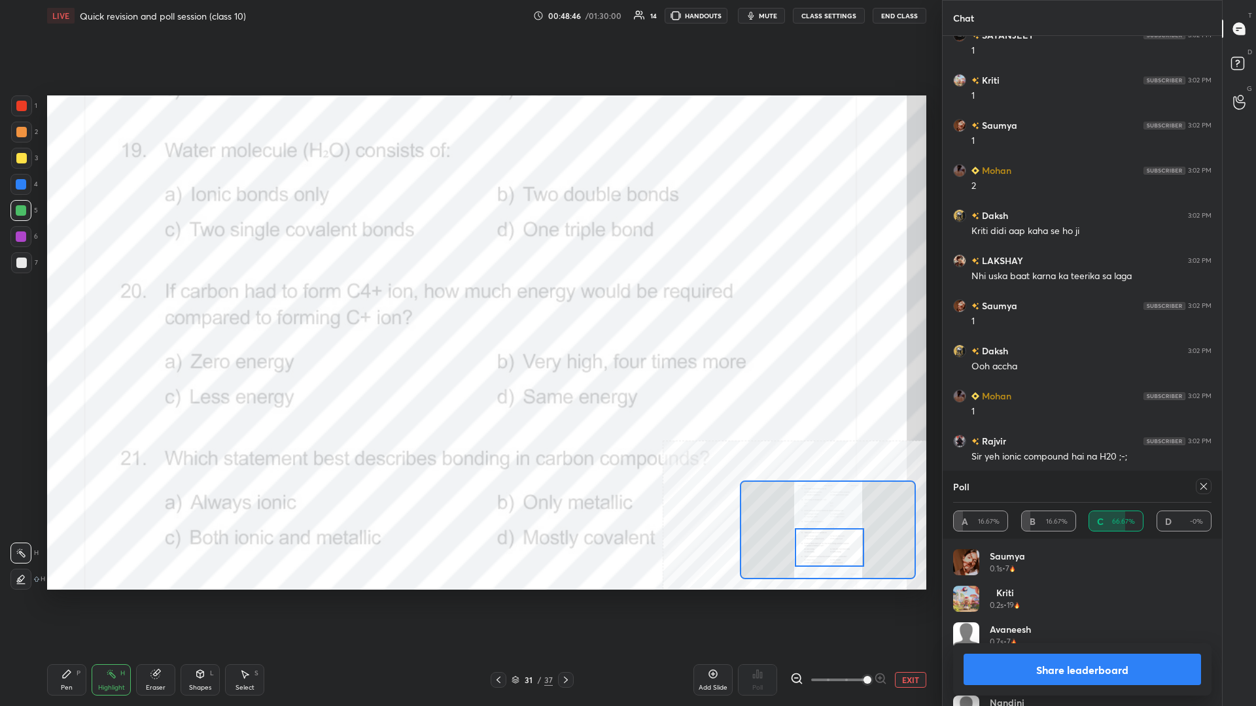
scroll to position [20170, 0]
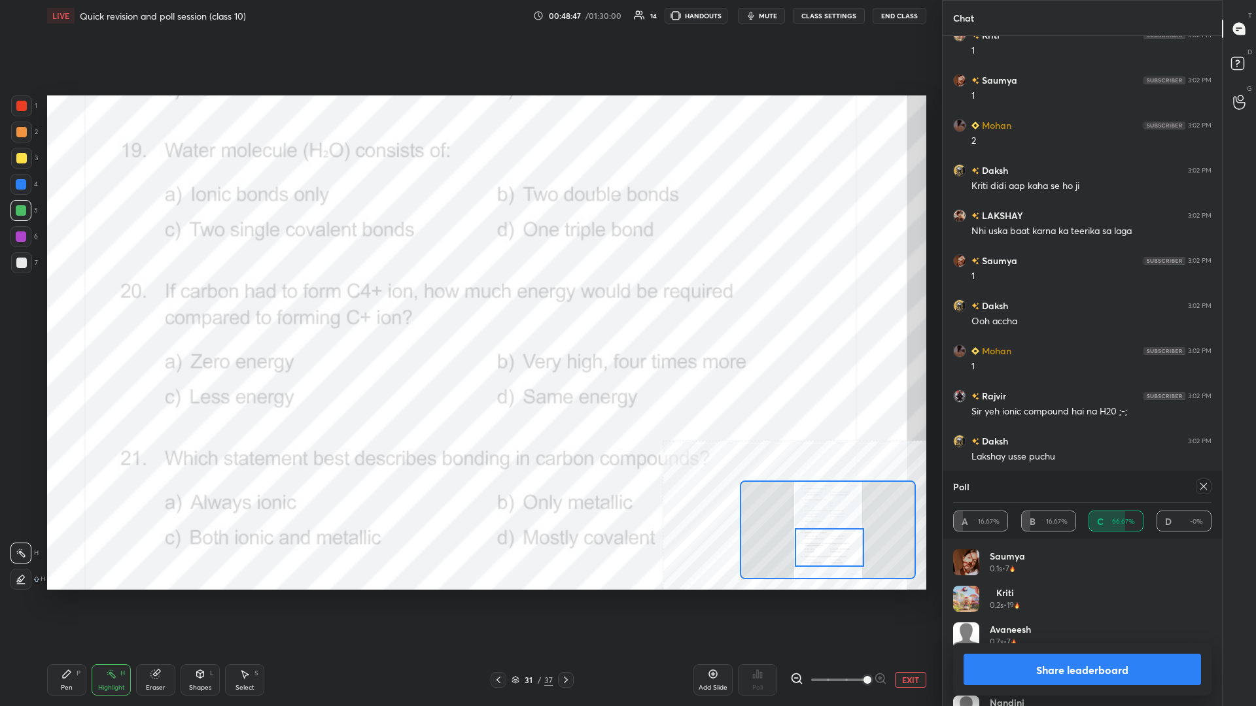
click at [81, 307] on div "Pen P" at bounding box center [66, 679] width 39 height 31
click at [26, 228] on div at bounding box center [20, 236] width 21 height 21
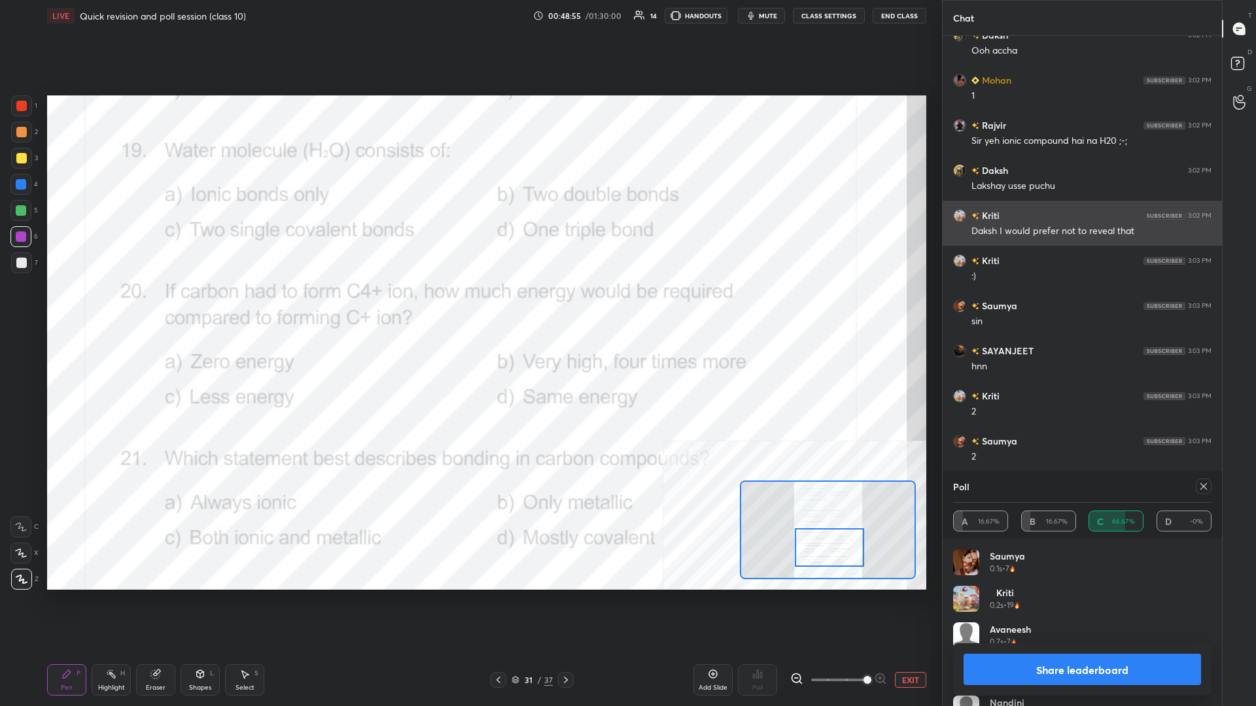
scroll to position [20486, 0]
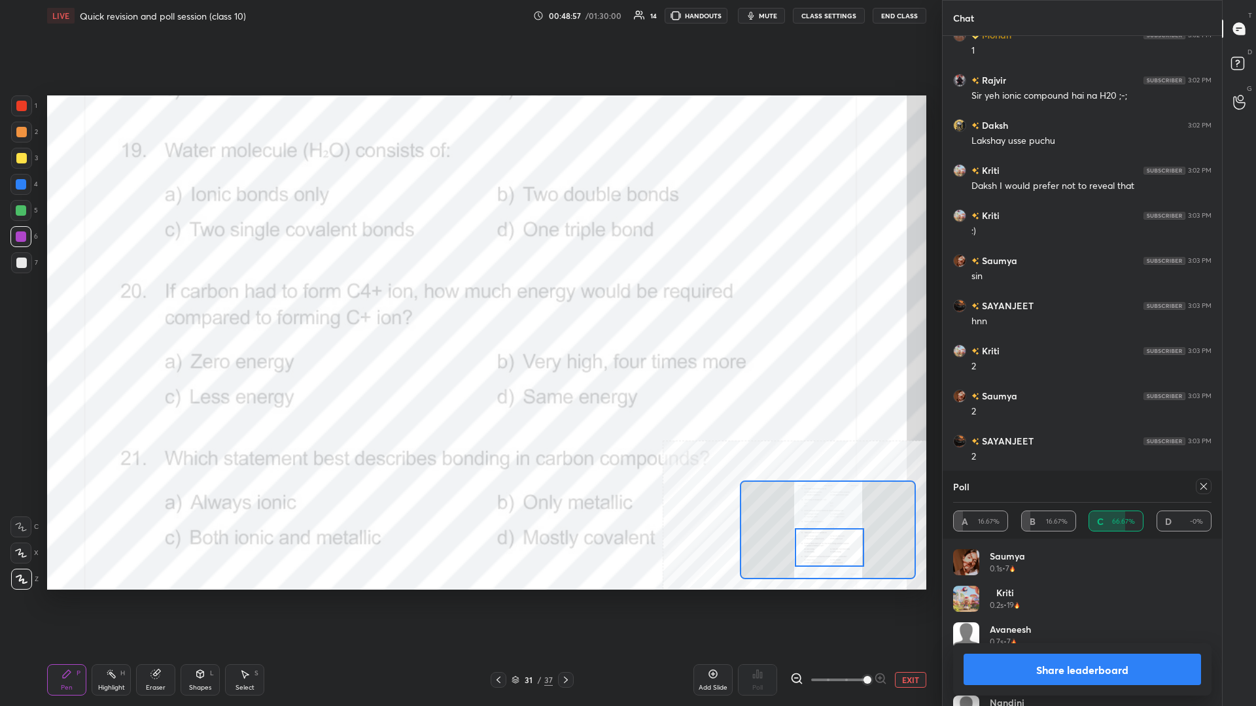
click at [469, 307] on button "Share leaderboard" at bounding box center [1081, 669] width 237 height 31
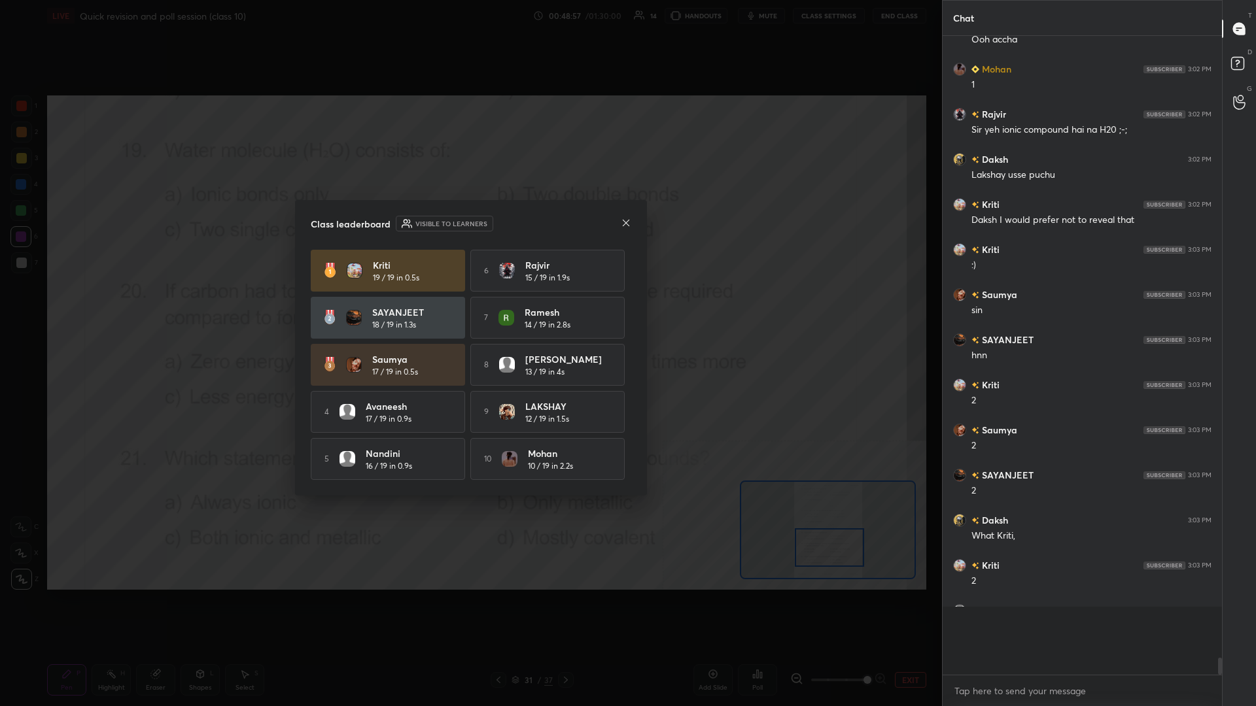
scroll to position [655, 279]
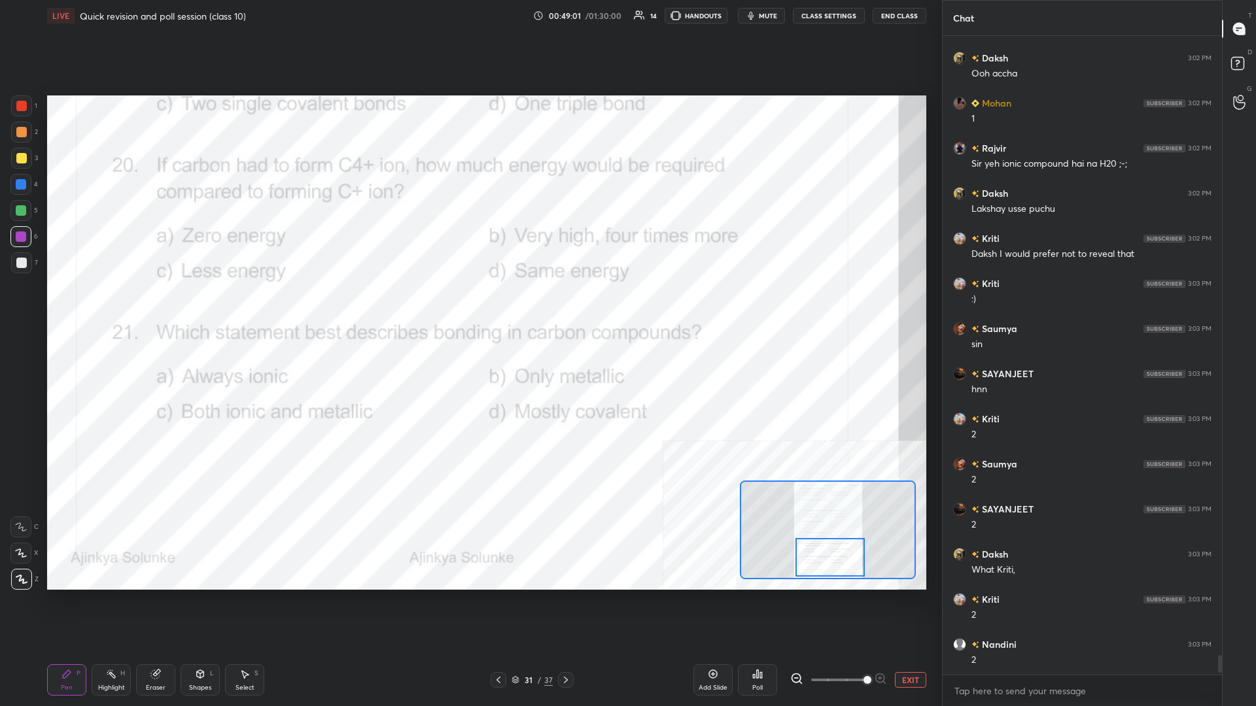
click at [124, 307] on div "Highlight H" at bounding box center [111, 679] width 39 height 31
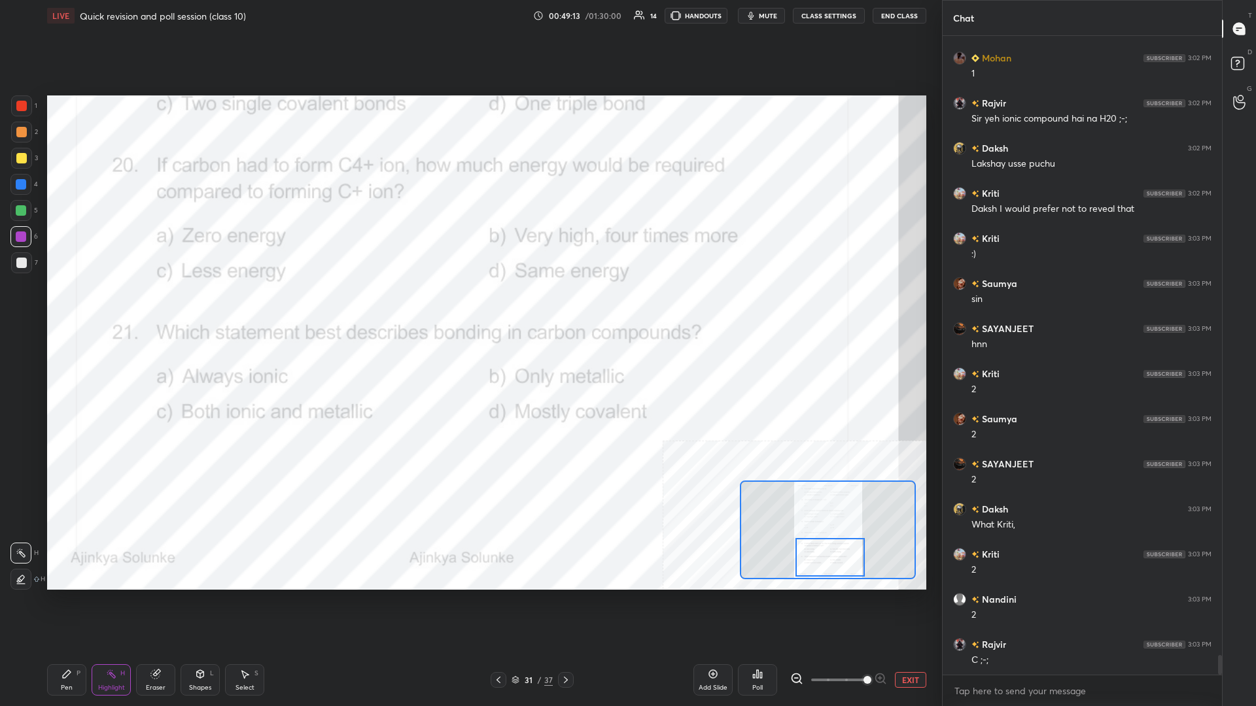
click at [74, 307] on div "Pen P" at bounding box center [66, 679] width 39 height 31
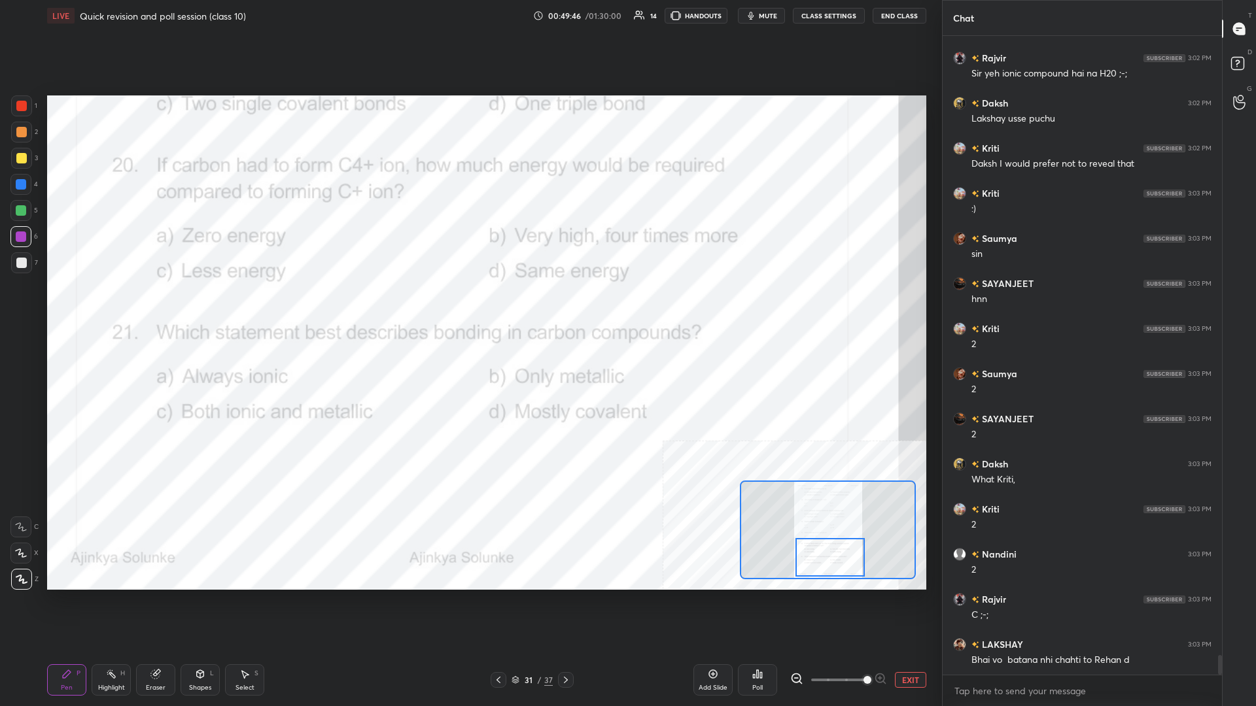
click at [469, 307] on div "Poll" at bounding box center [757, 679] width 39 height 31
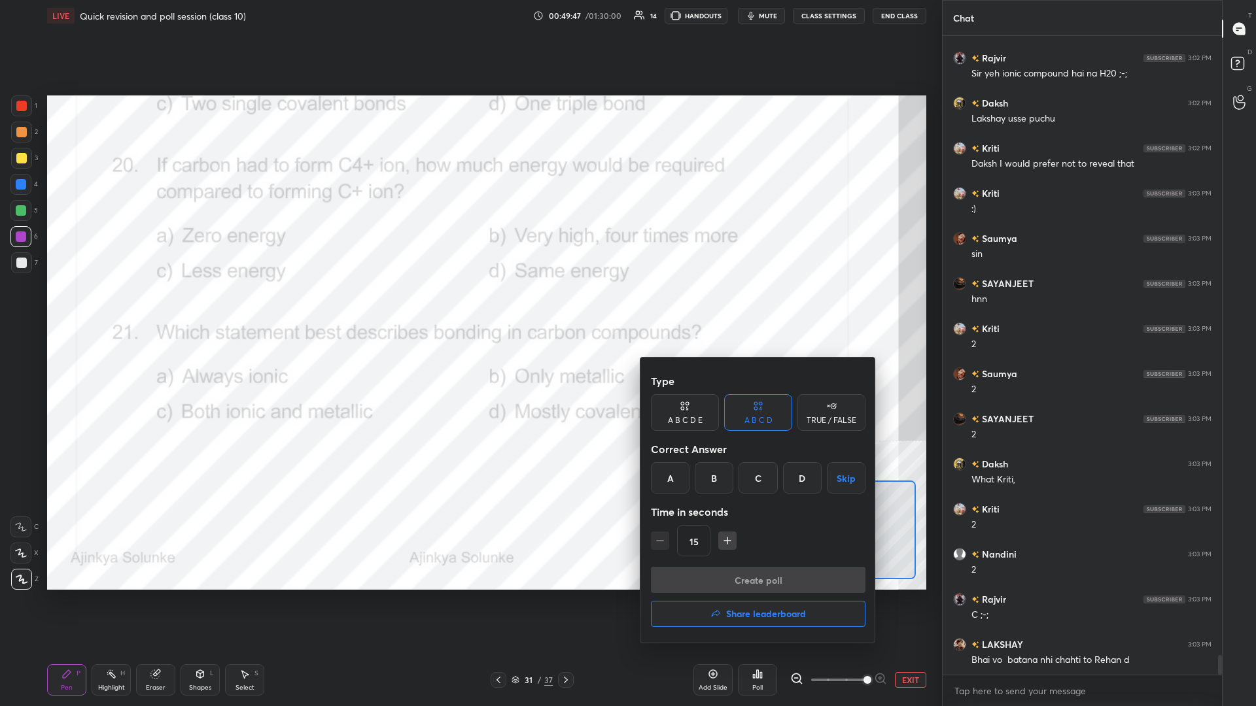
click at [469, 307] on div "B" at bounding box center [714, 477] width 39 height 31
click at [469, 307] on button "Create poll" at bounding box center [758, 580] width 215 height 26
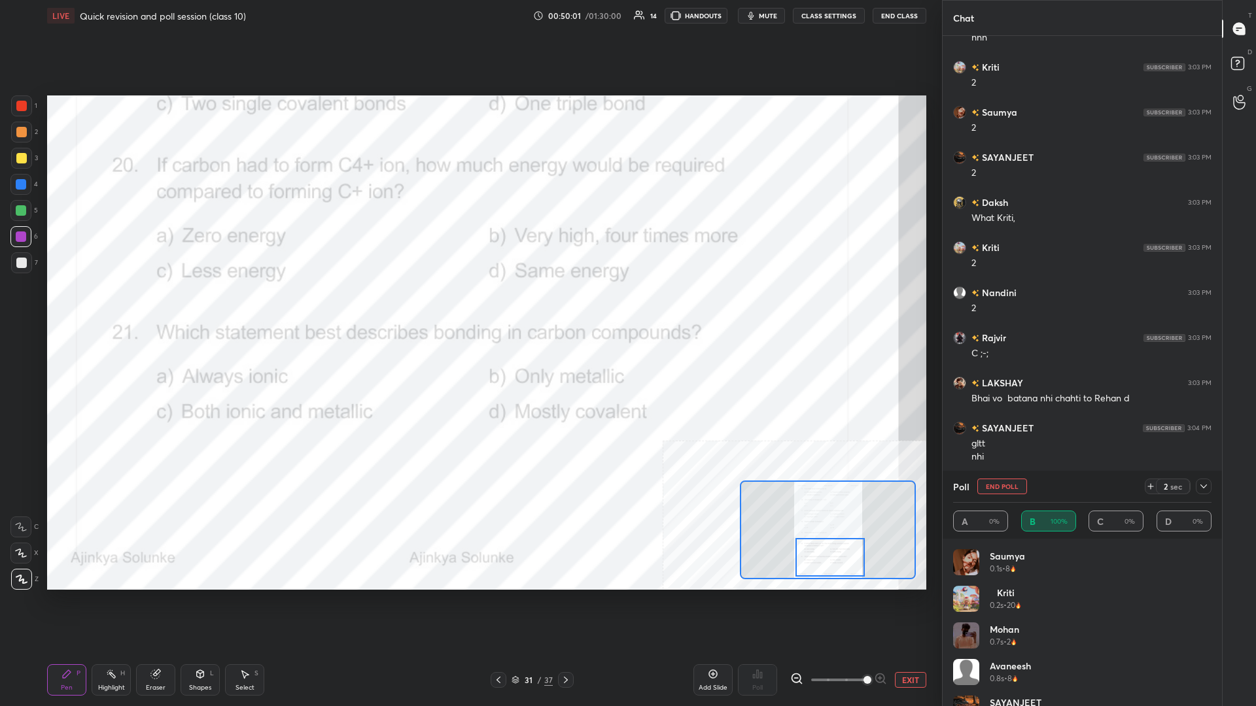
scroll to position [20815, 0]
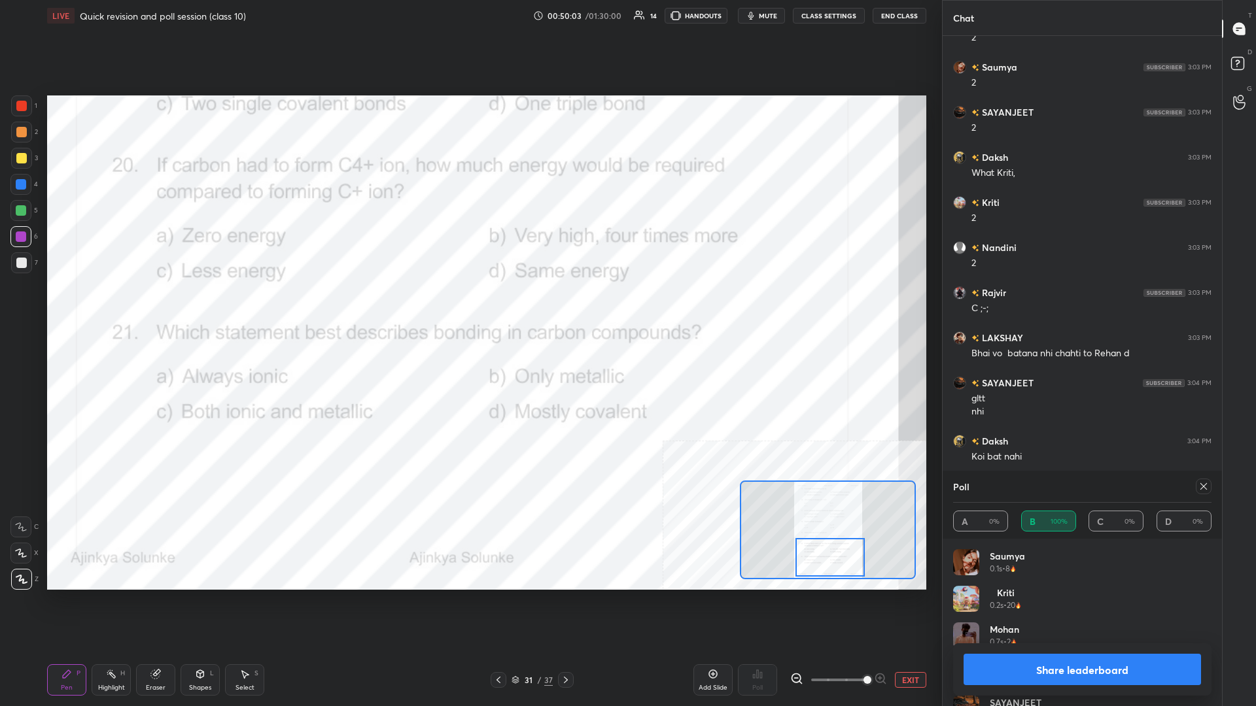
click at [469, 307] on button "Share leaderboard" at bounding box center [1081, 669] width 237 height 31
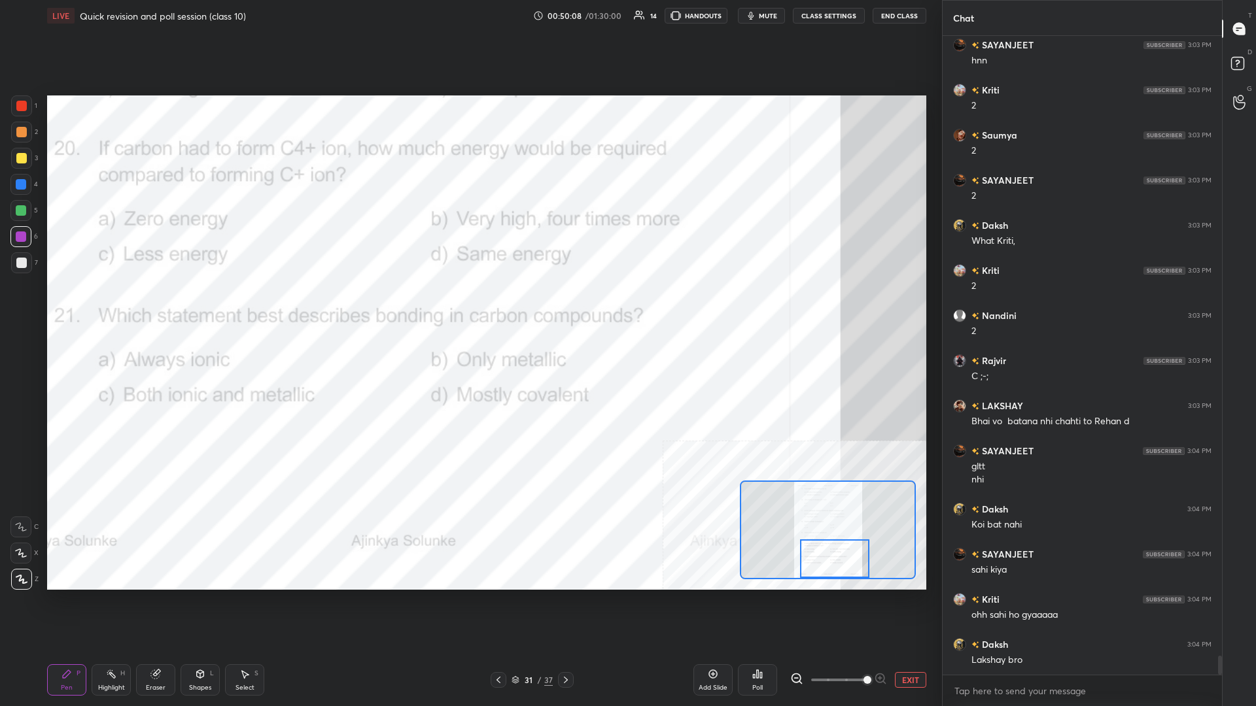
scroll to position [20792, 0]
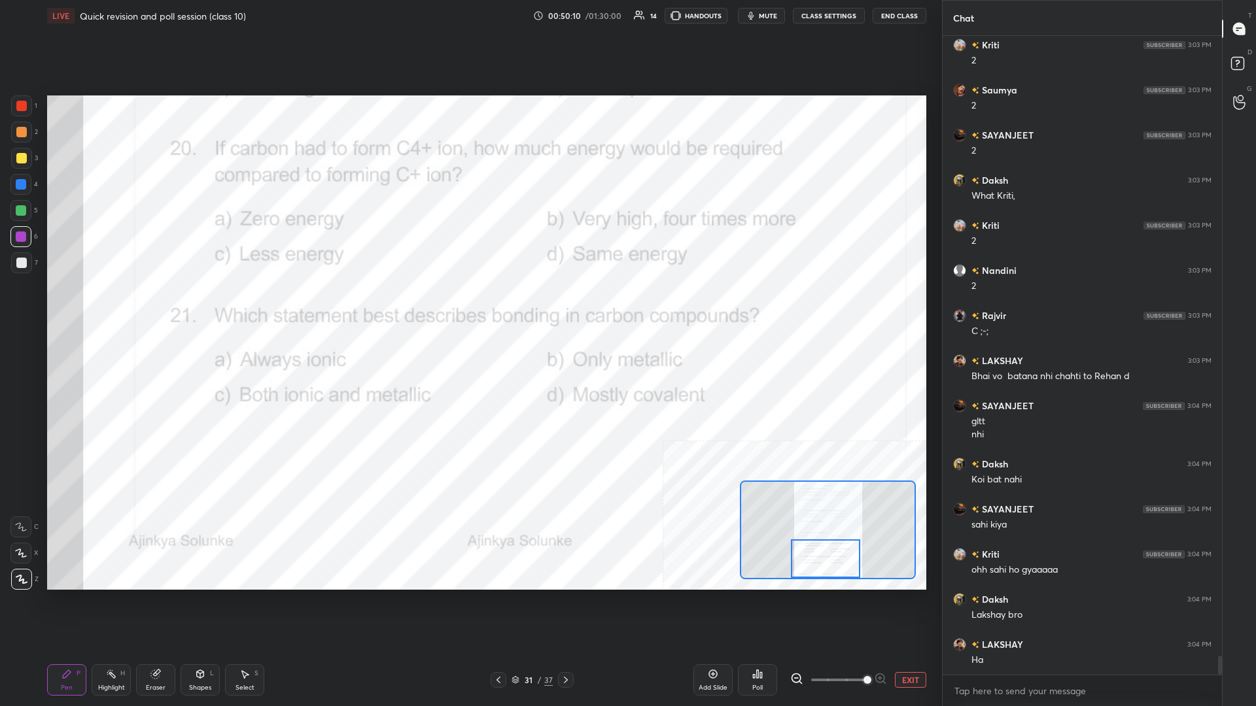
click at [118, 307] on div "Highlight H" at bounding box center [111, 679] width 39 height 31
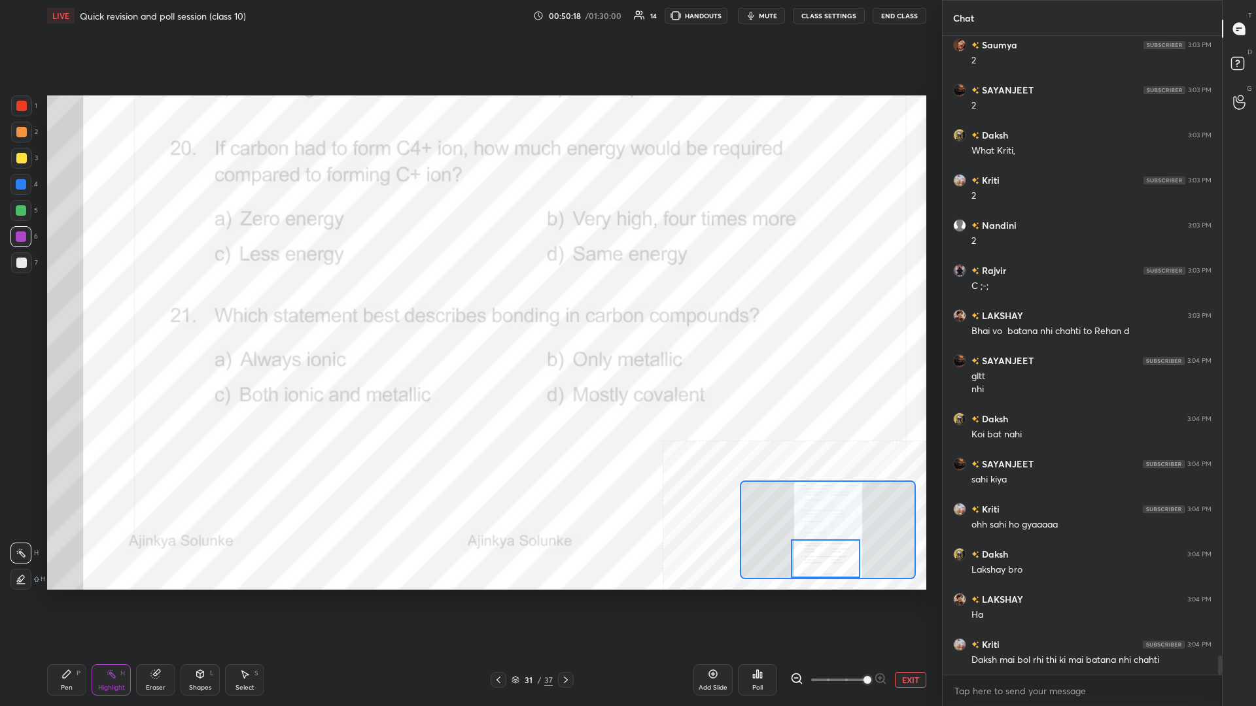
click at [469, 307] on div "Poll" at bounding box center [757, 679] width 39 height 31
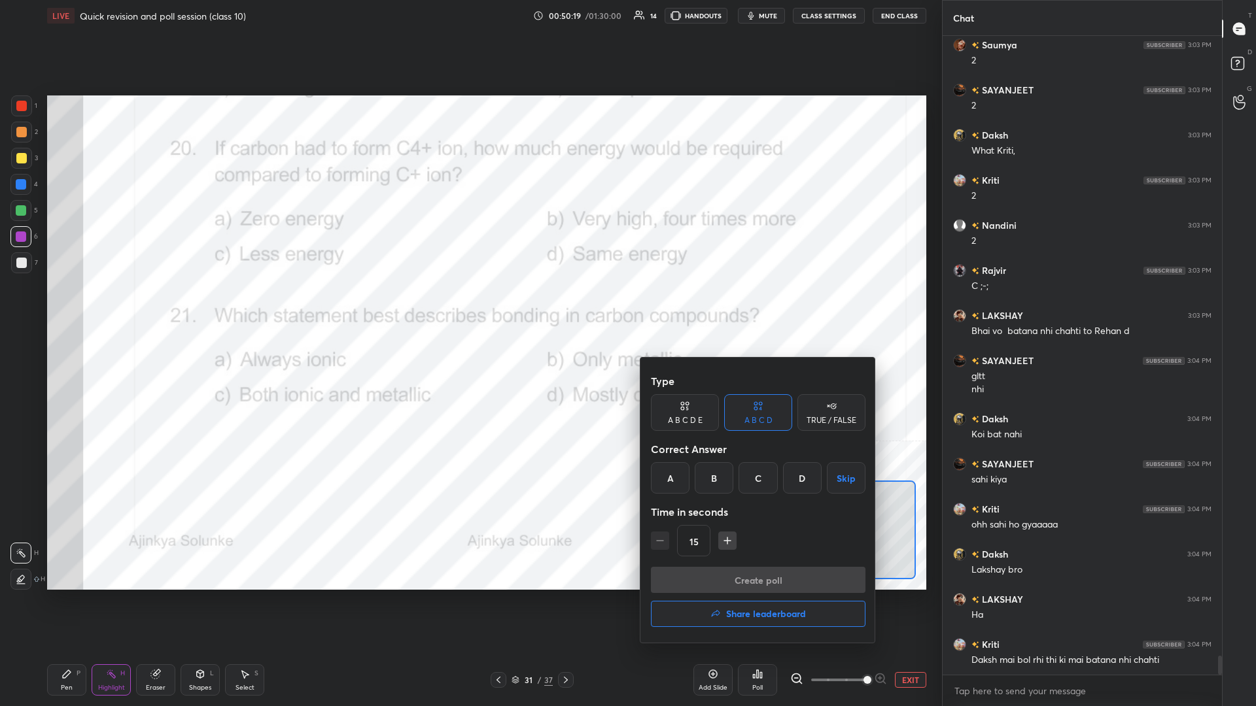
click at [469, 307] on div "D" at bounding box center [802, 477] width 39 height 31
drag, startPoint x: 807, startPoint y: 586, endPoint x: 808, endPoint y: 577, distance: 9.2
click at [469, 307] on button "Create poll" at bounding box center [758, 580] width 215 height 26
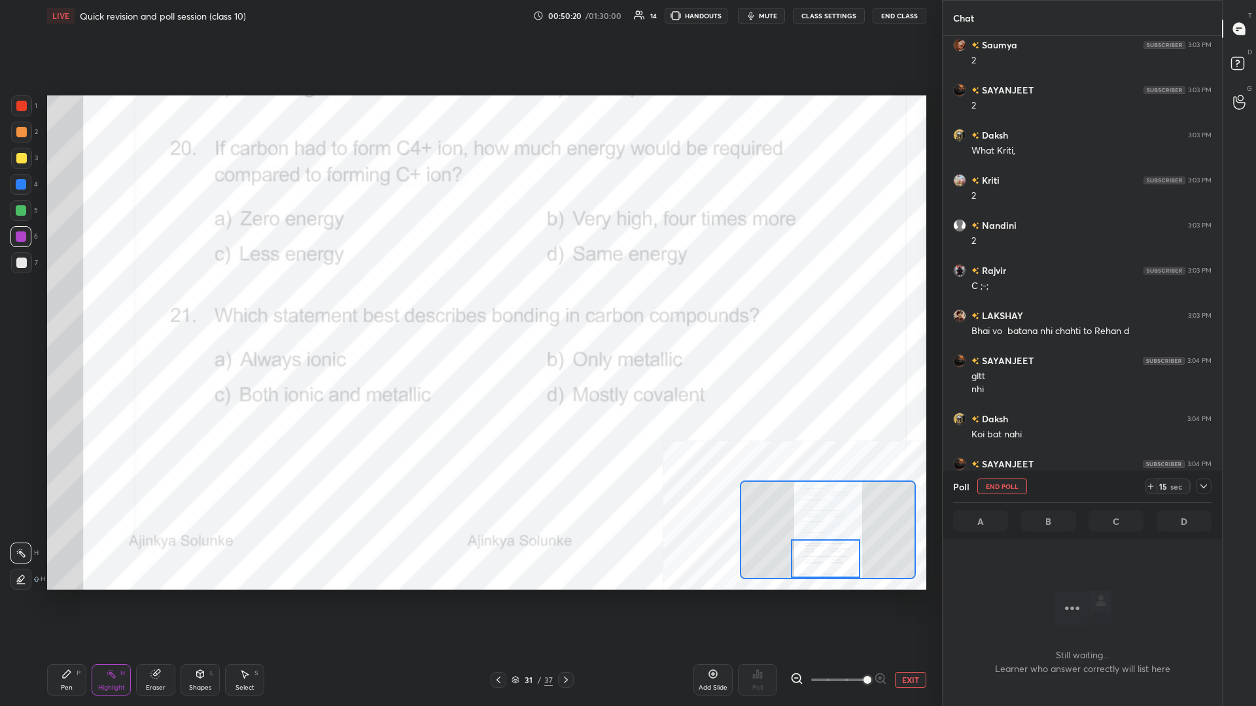
scroll to position [605, 279]
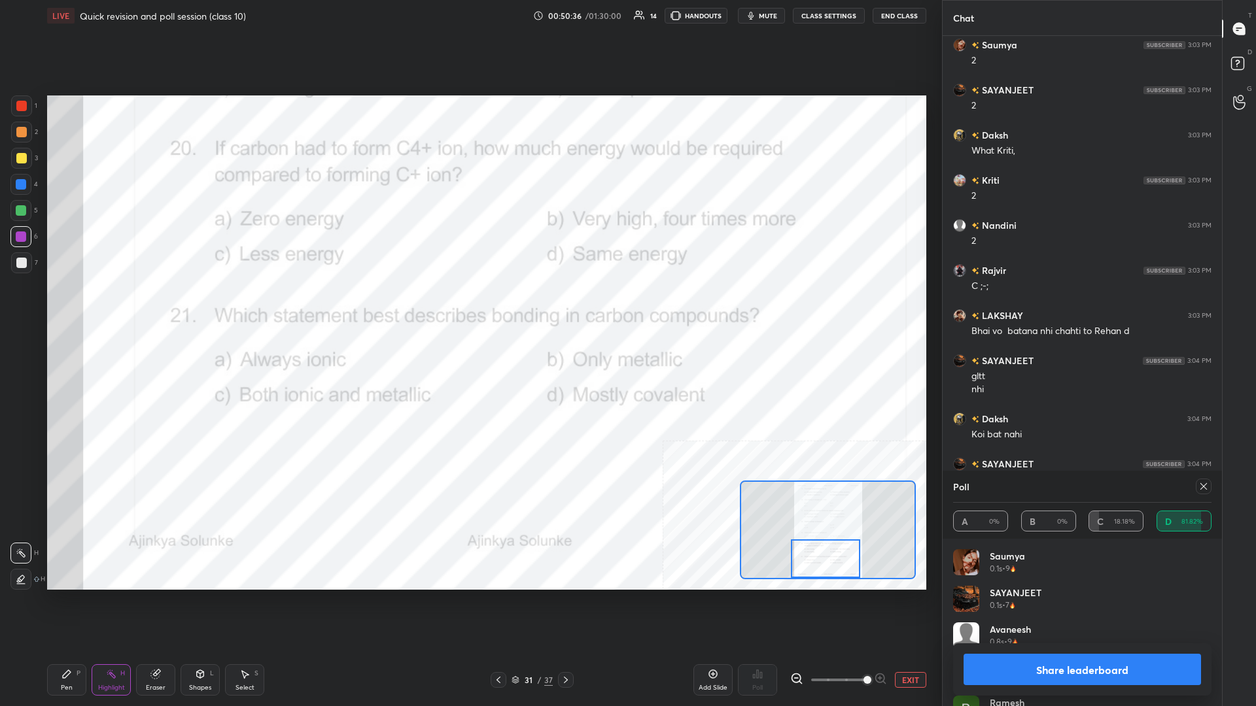
click at [469, 307] on button "Share leaderboard" at bounding box center [1081, 669] width 237 height 31
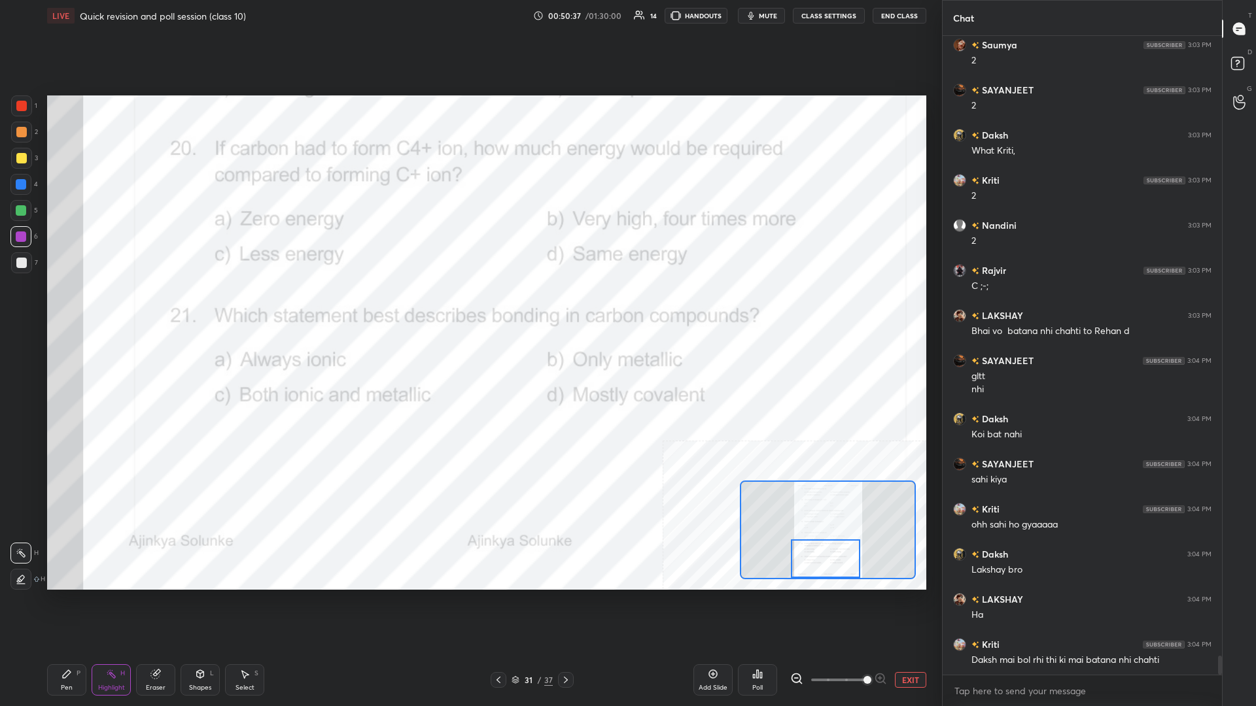
click at [56, 307] on div "Pen P" at bounding box center [66, 679] width 39 height 31
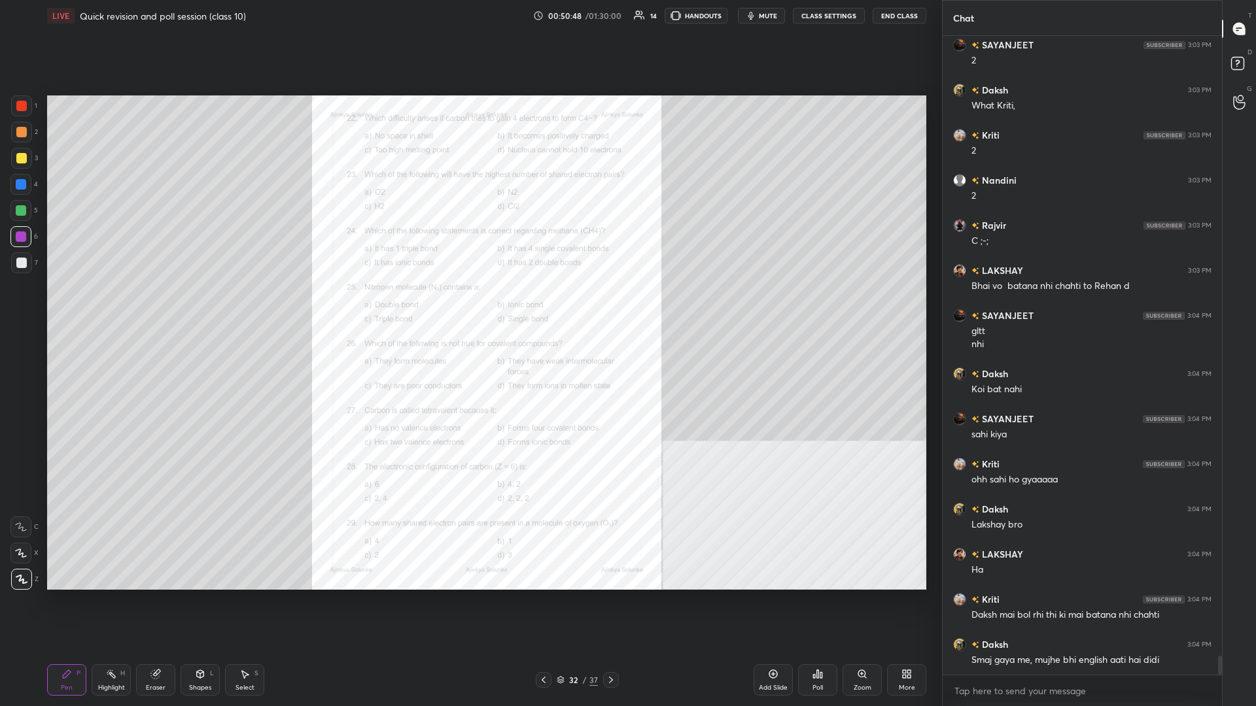
click at [469, 307] on div "Zoom" at bounding box center [861, 679] width 39 height 31
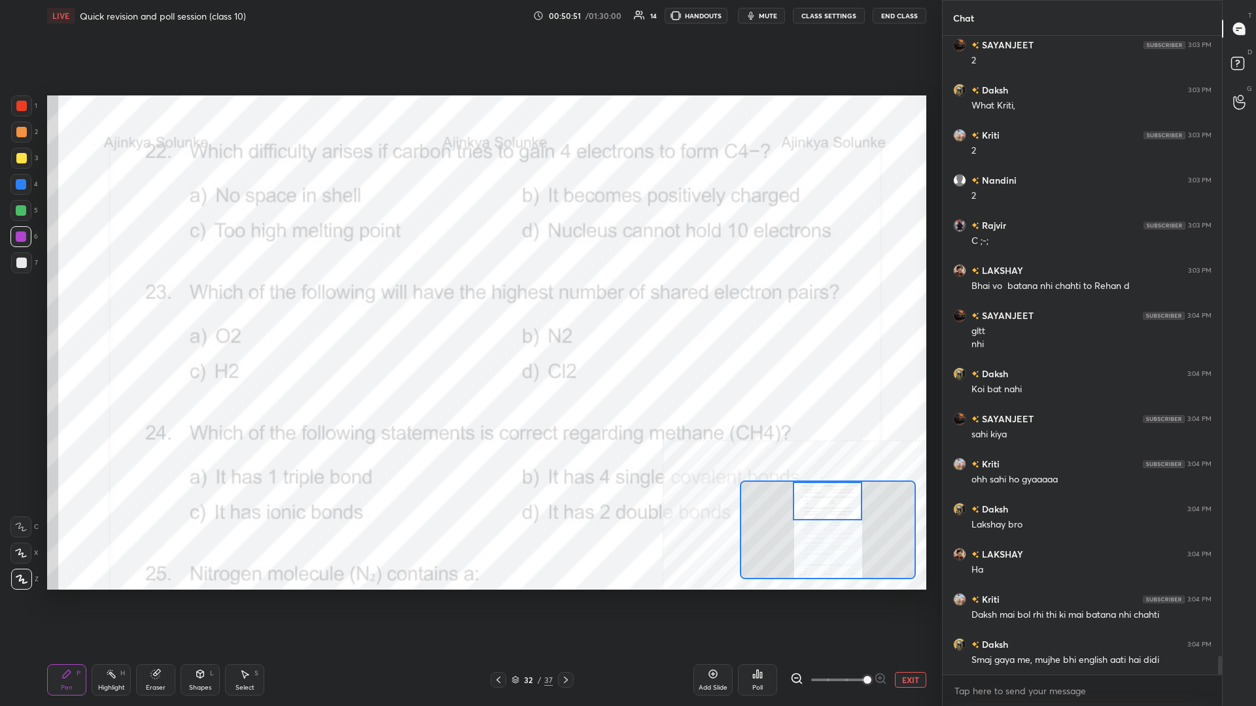
click at [111, 307] on icon at bounding box center [111, 674] width 10 height 10
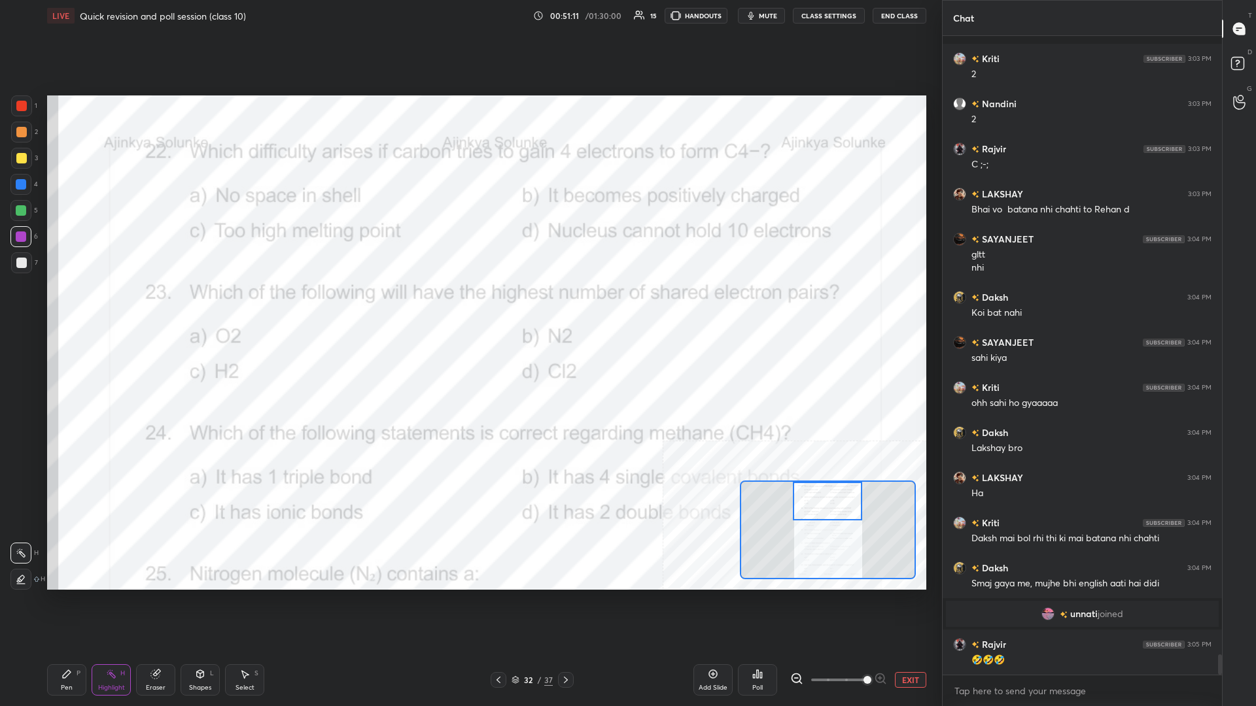
scroll to position [19242, 0]
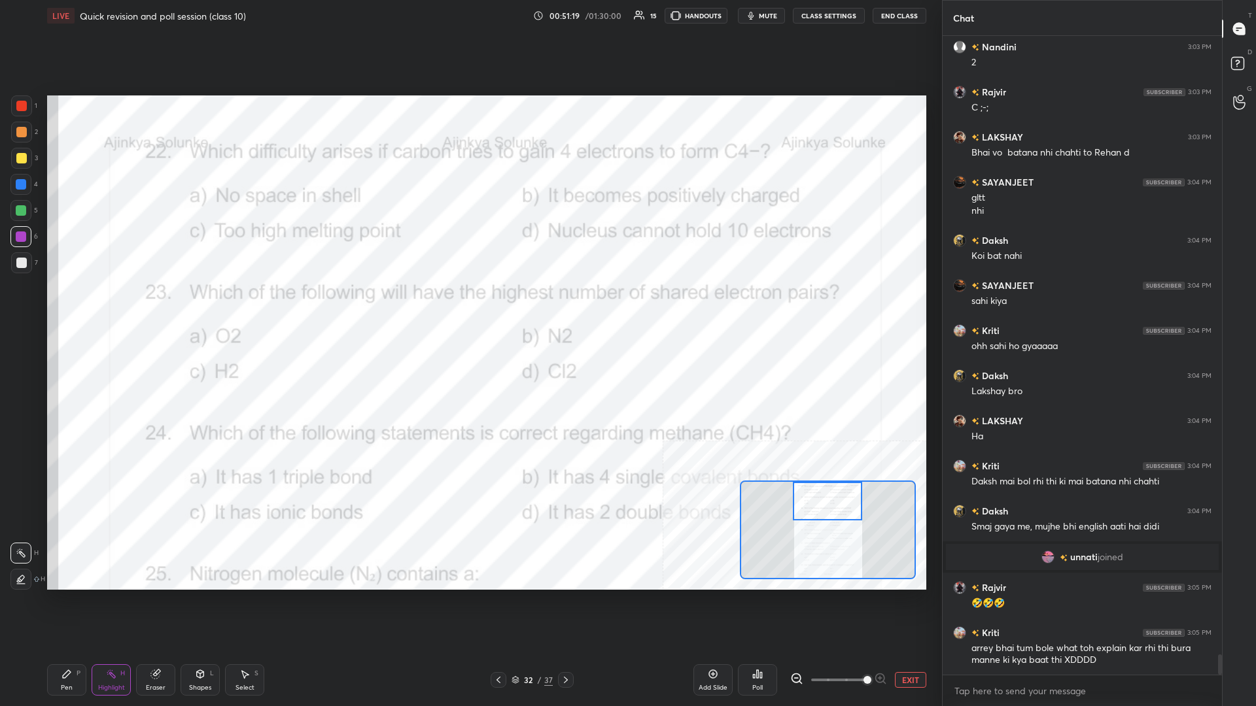
click at [469, 307] on div "Poll" at bounding box center [757, 679] width 39 height 31
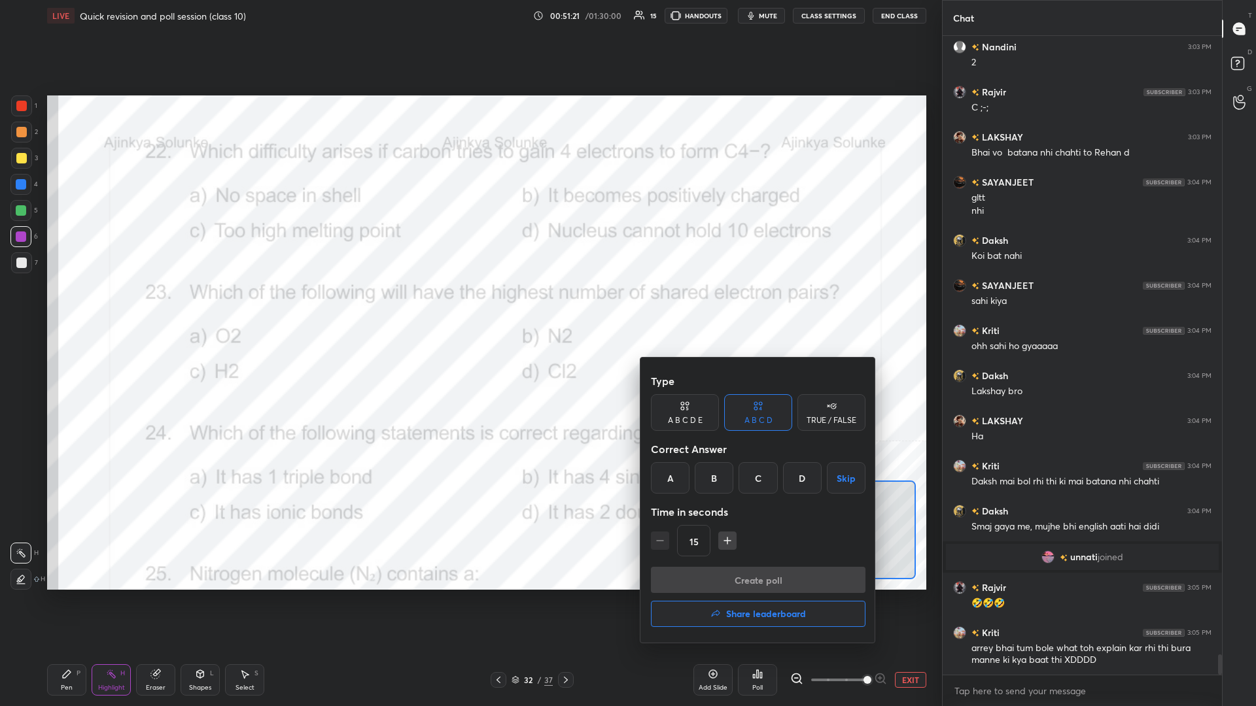
click at [469, 307] on div "D" at bounding box center [802, 477] width 39 height 31
click at [469, 307] on button "Create poll" at bounding box center [758, 580] width 215 height 26
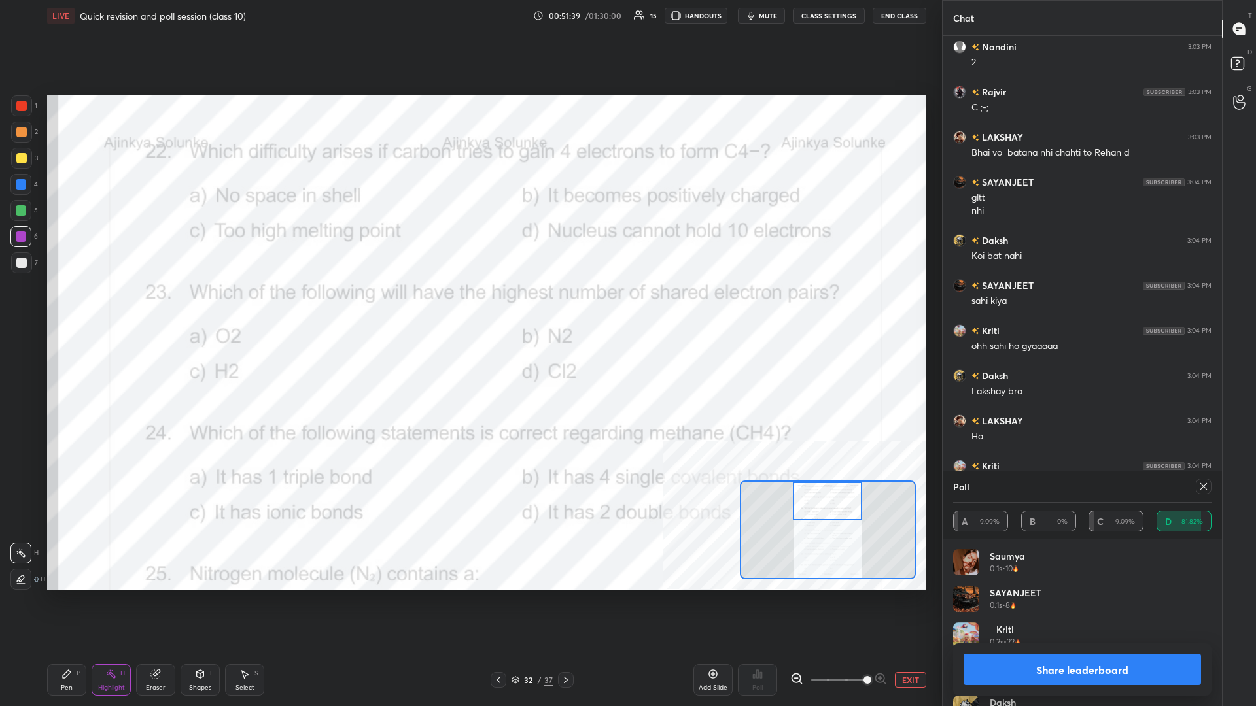
scroll to position [19355, 0]
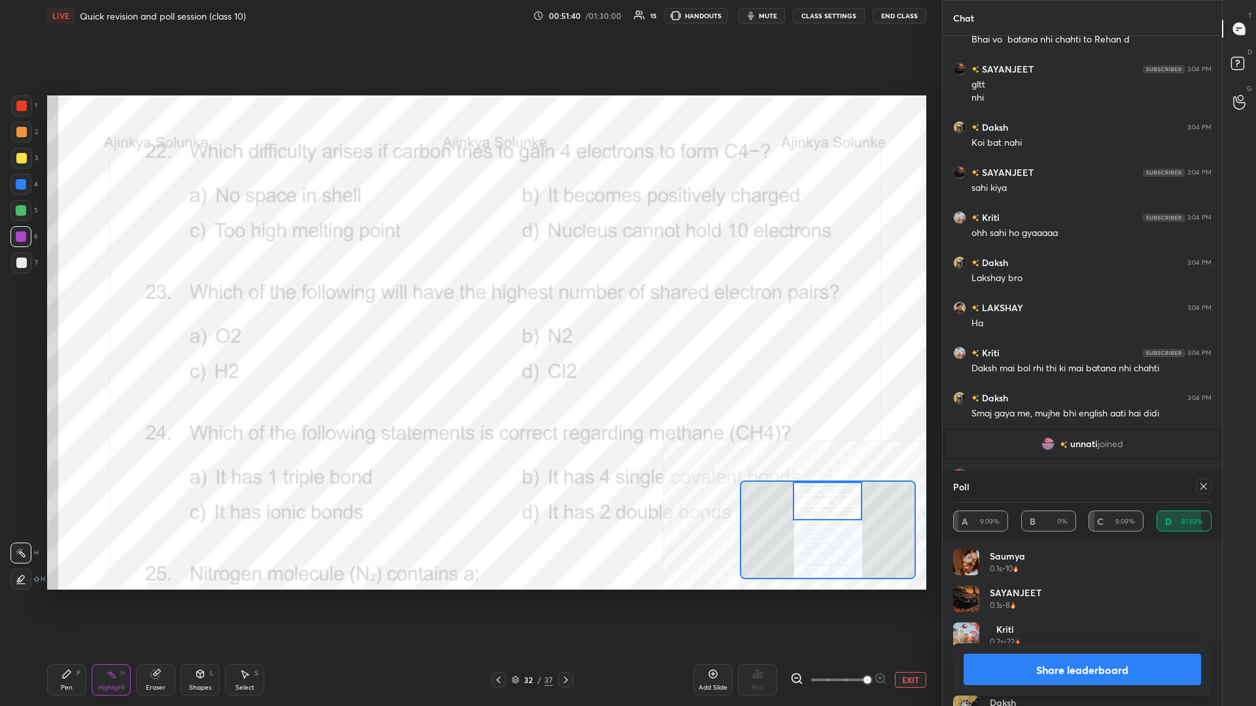
click at [469, 307] on div "Share leaderboard" at bounding box center [1082, 670] width 258 height 52
click at [469, 307] on button "Share leaderboard" at bounding box center [1081, 669] width 237 height 31
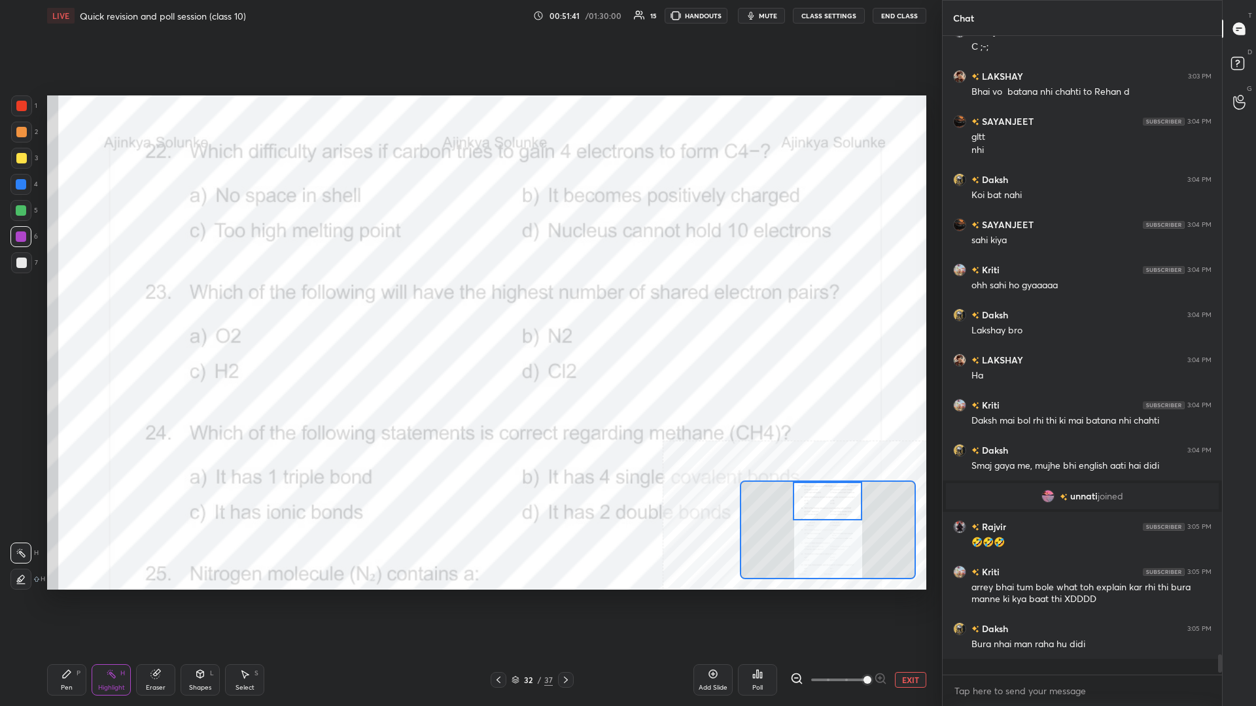
scroll to position [670, 279]
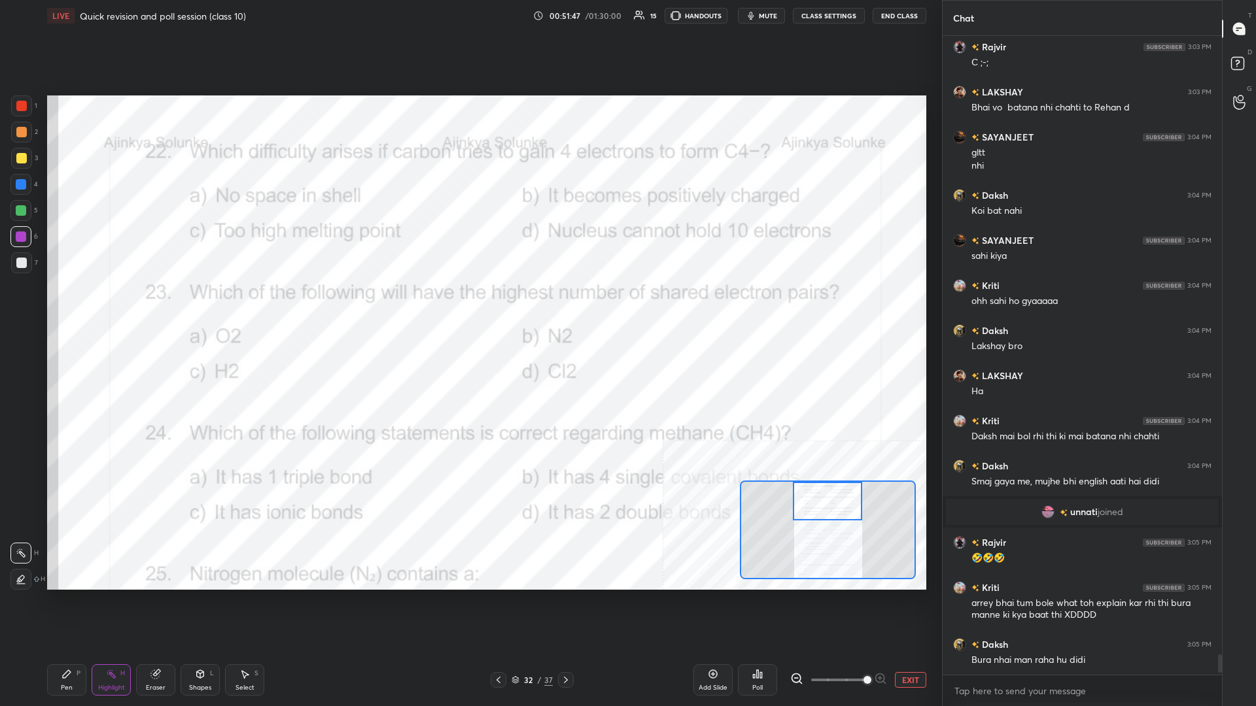
click at [64, 307] on div "Pen" at bounding box center [67, 688] width 12 height 7
click at [67, 307] on div "Pen P" at bounding box center [66, 679] width 39 height 31
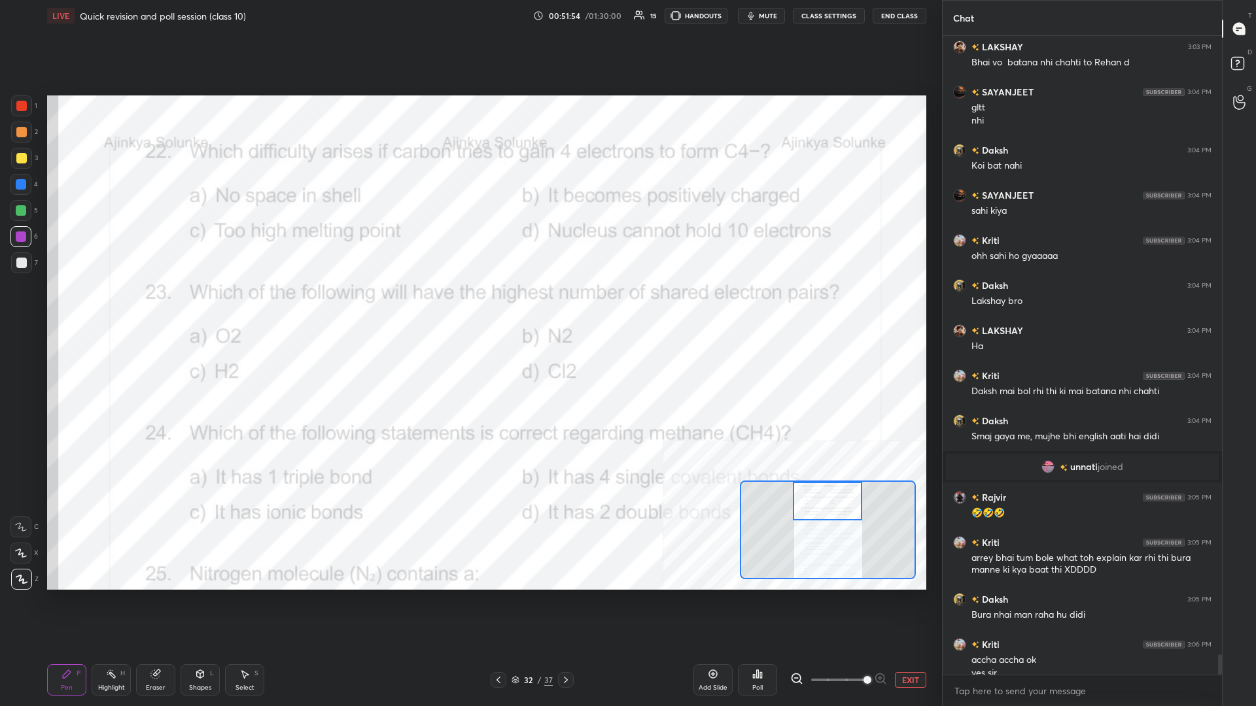
scroll to position [19345, 0]
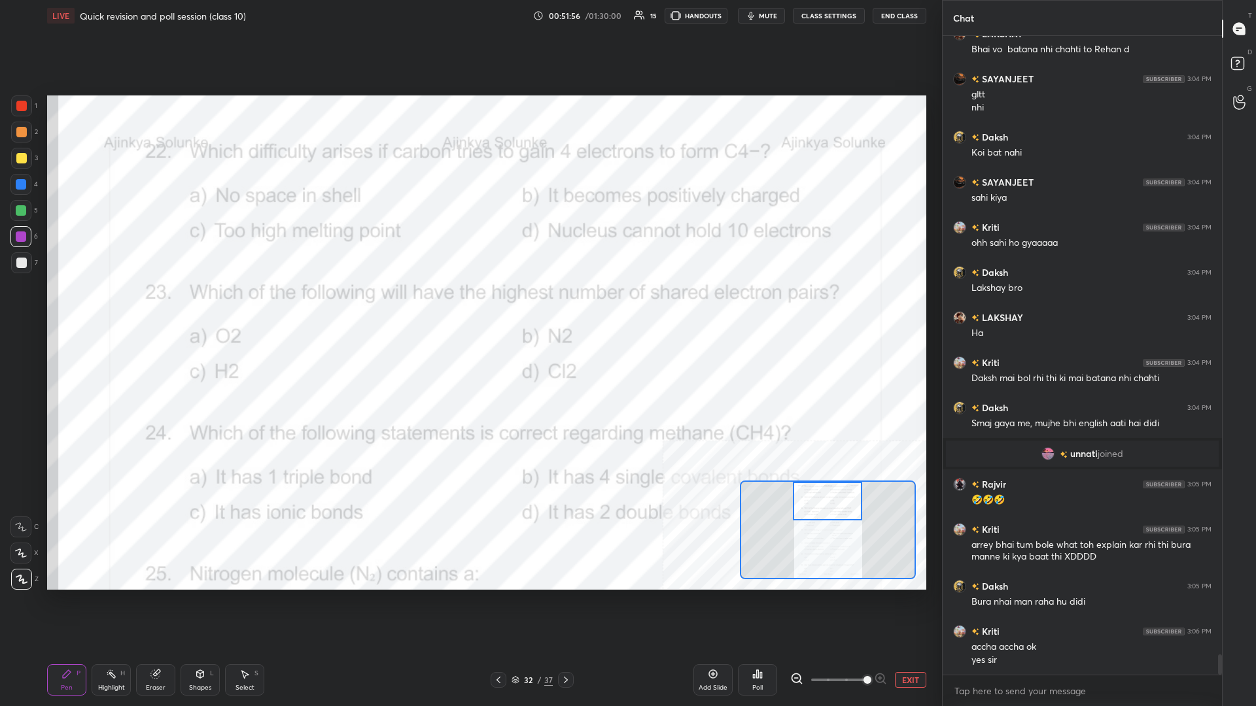
click at [99, 307] on div "Highlight" at bounding box center [111, 688] width 27 height 7
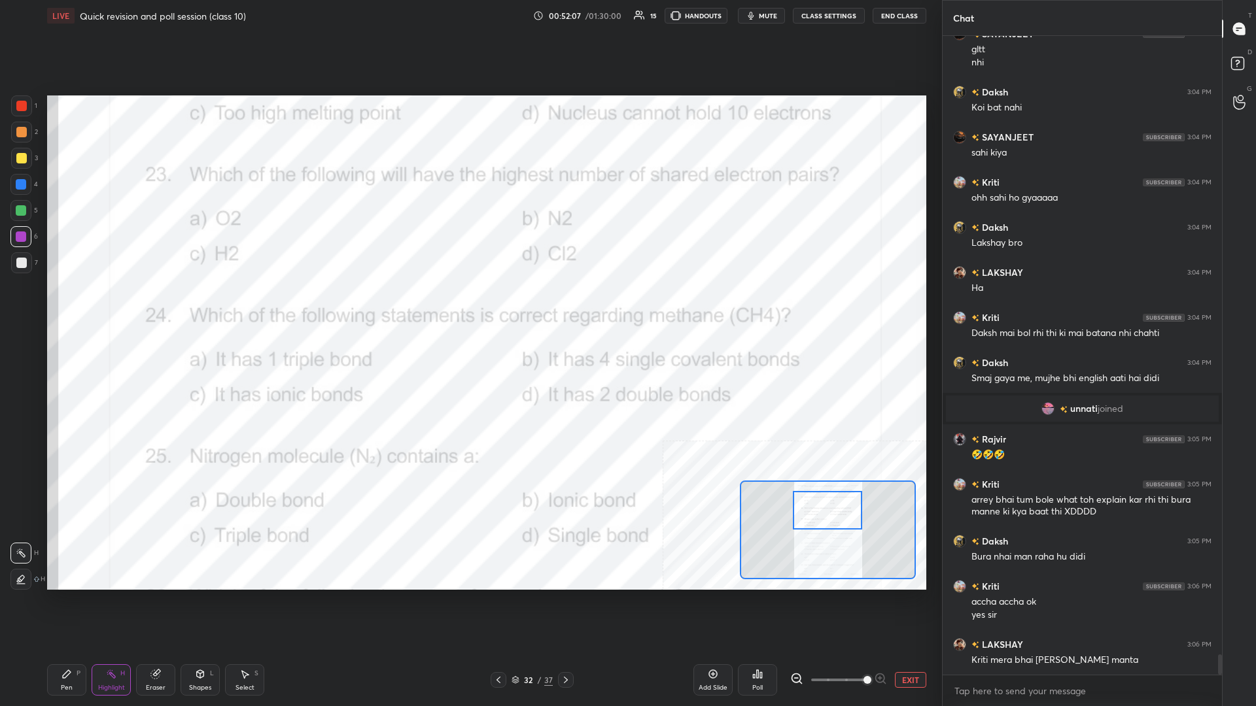
scroll to position [19435, 0]
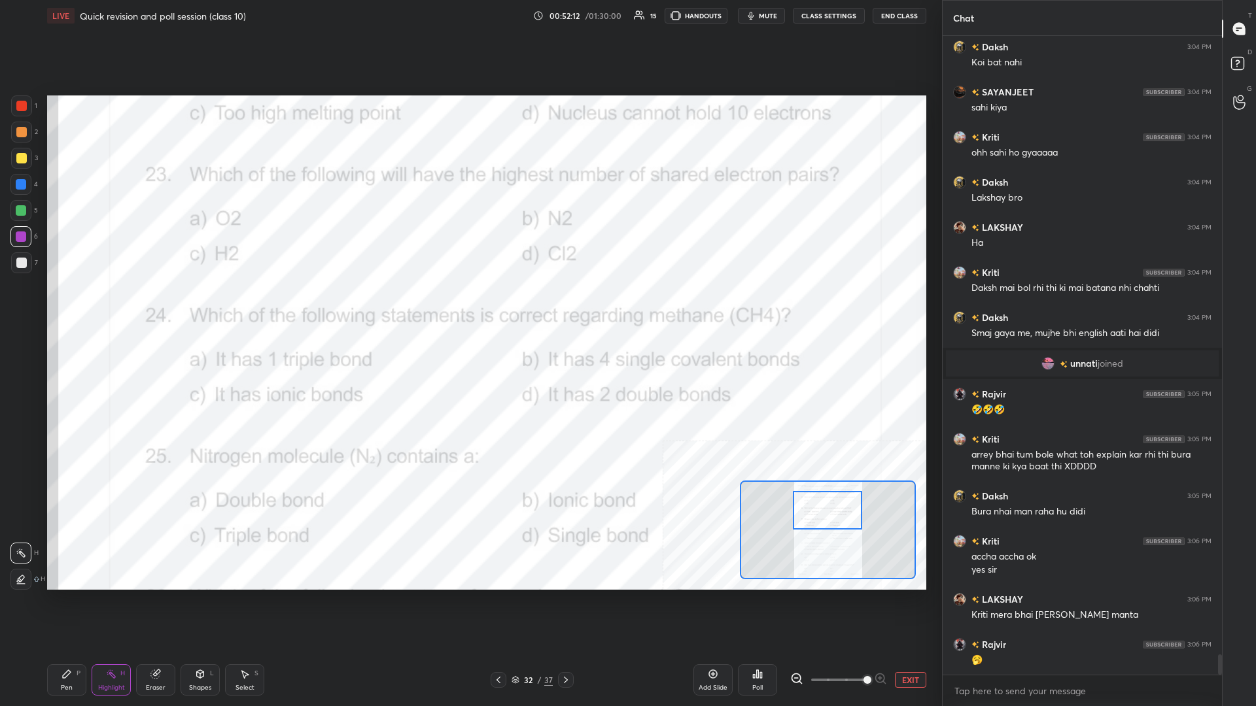
click at [469, 307] on div "Poll" at bounding box center [757, 679] width 39 height 31
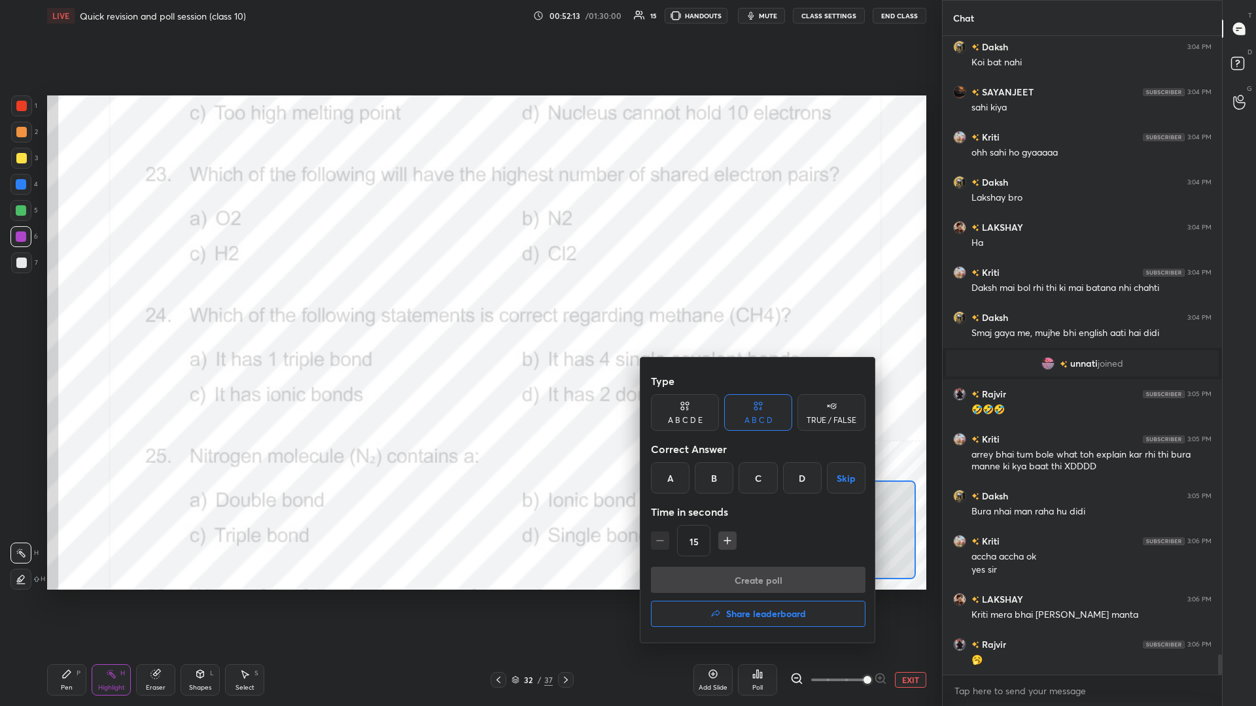
click at [469, 307] on div "B" at bounding box center [714, 477] width 39 height 31
click at [469, 307] on button "Create poll" at bounding box center [758, 580] width 215 height 26
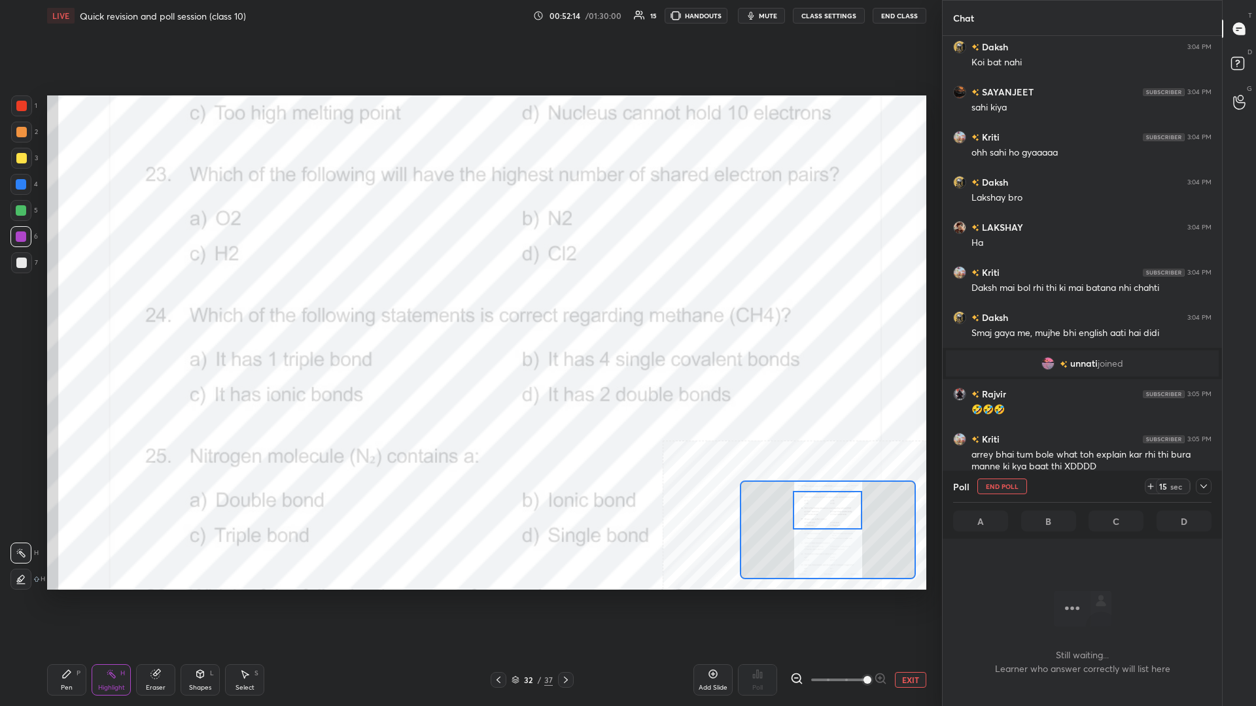
scroll to position [602, 279]
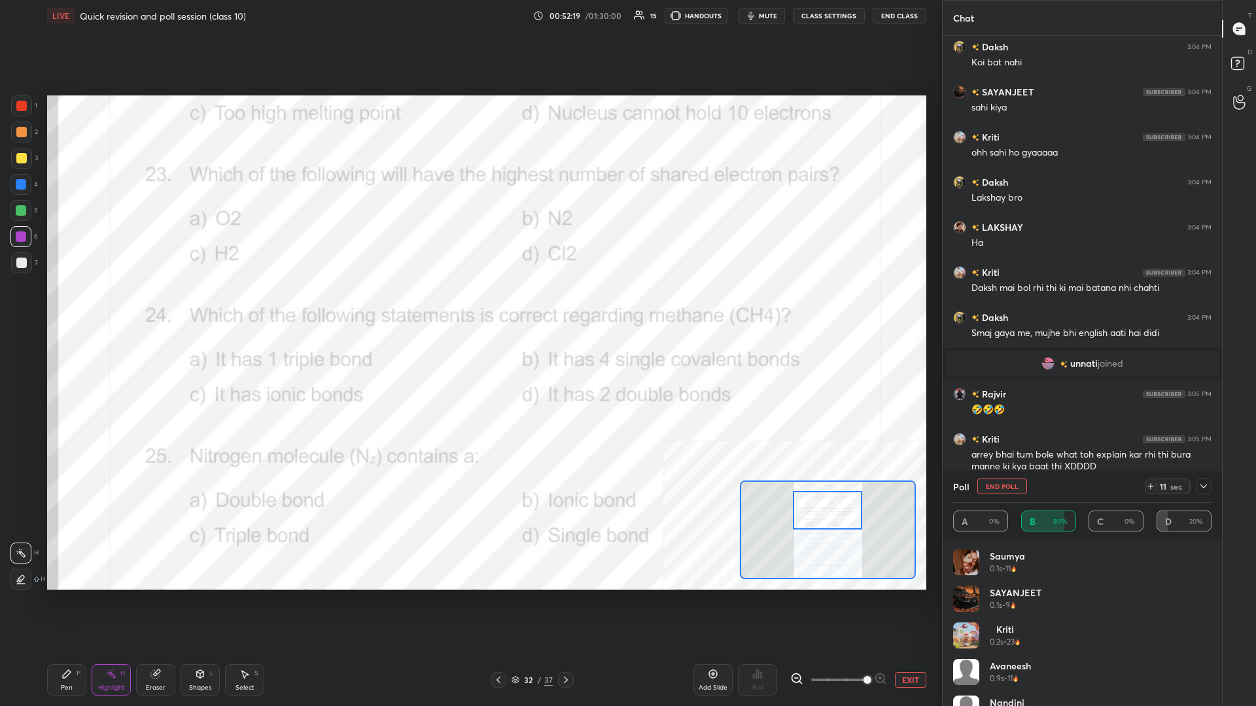
click at [61, 307] on div "Pen P" at bounding box center [66, 679] width 39 height 31
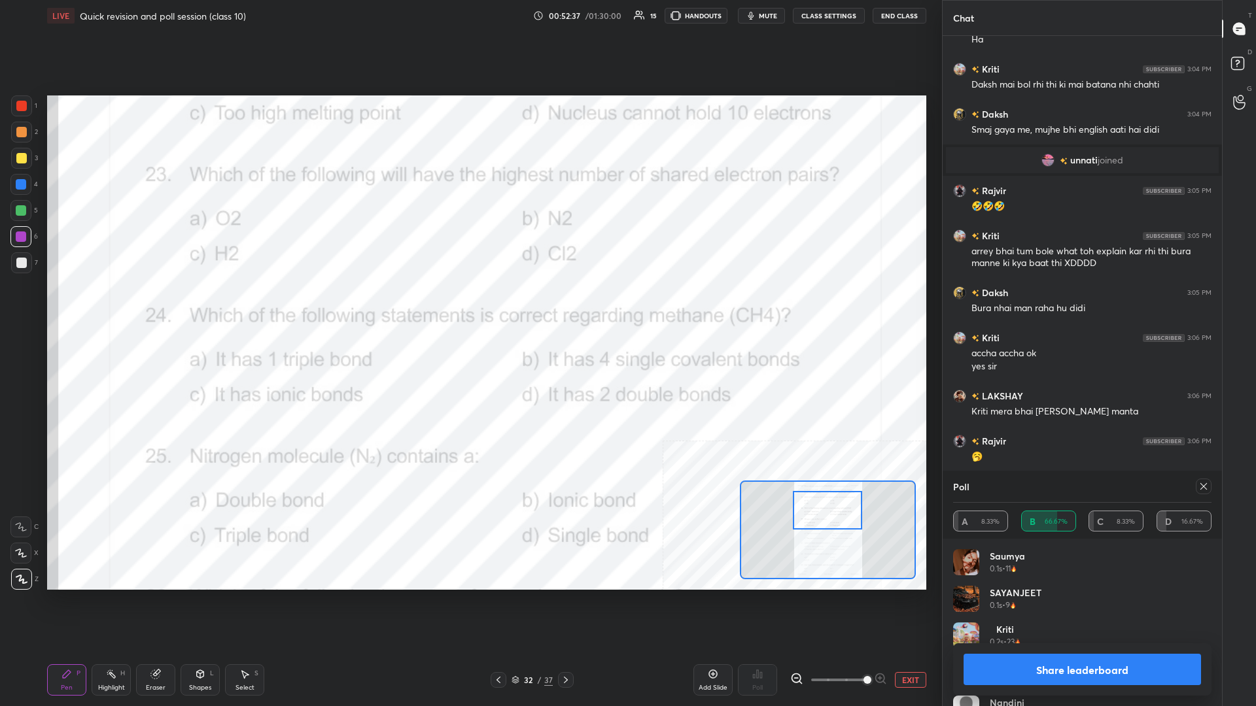
scroll to position [19684, 0]
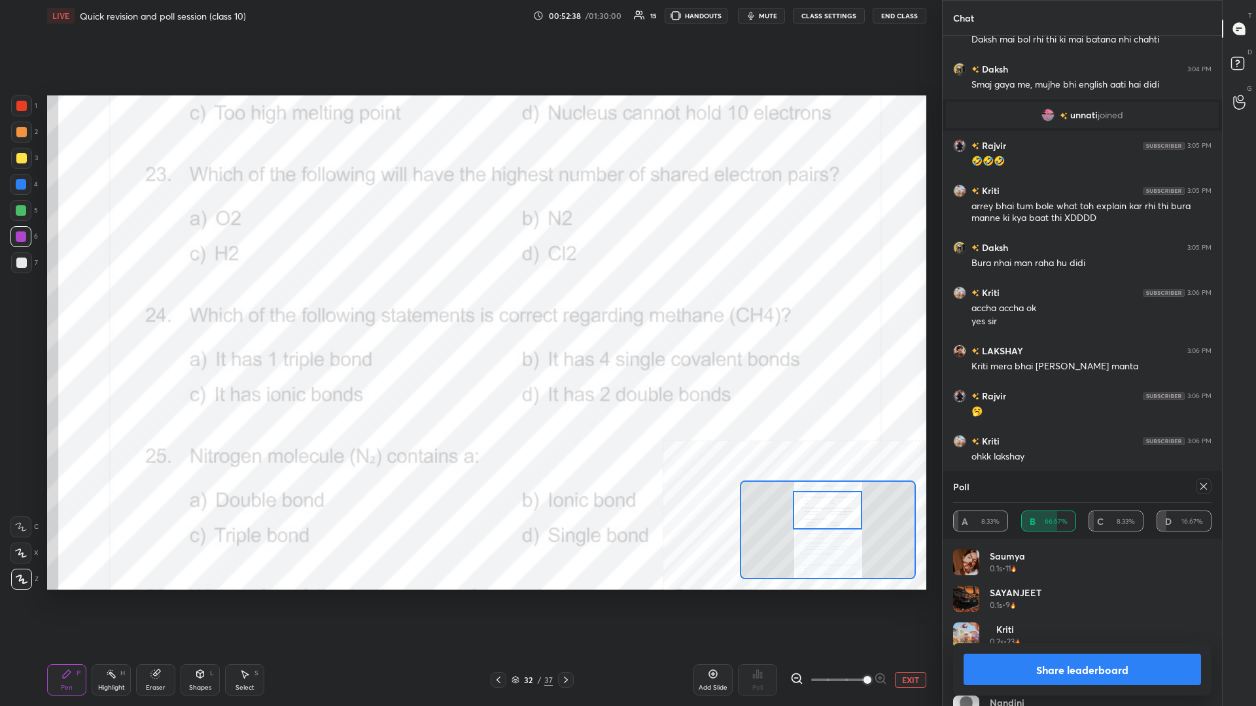
click at [469, 307] on button "Share leaderboard" at bounding box center [1081, 669] width 237 height 31
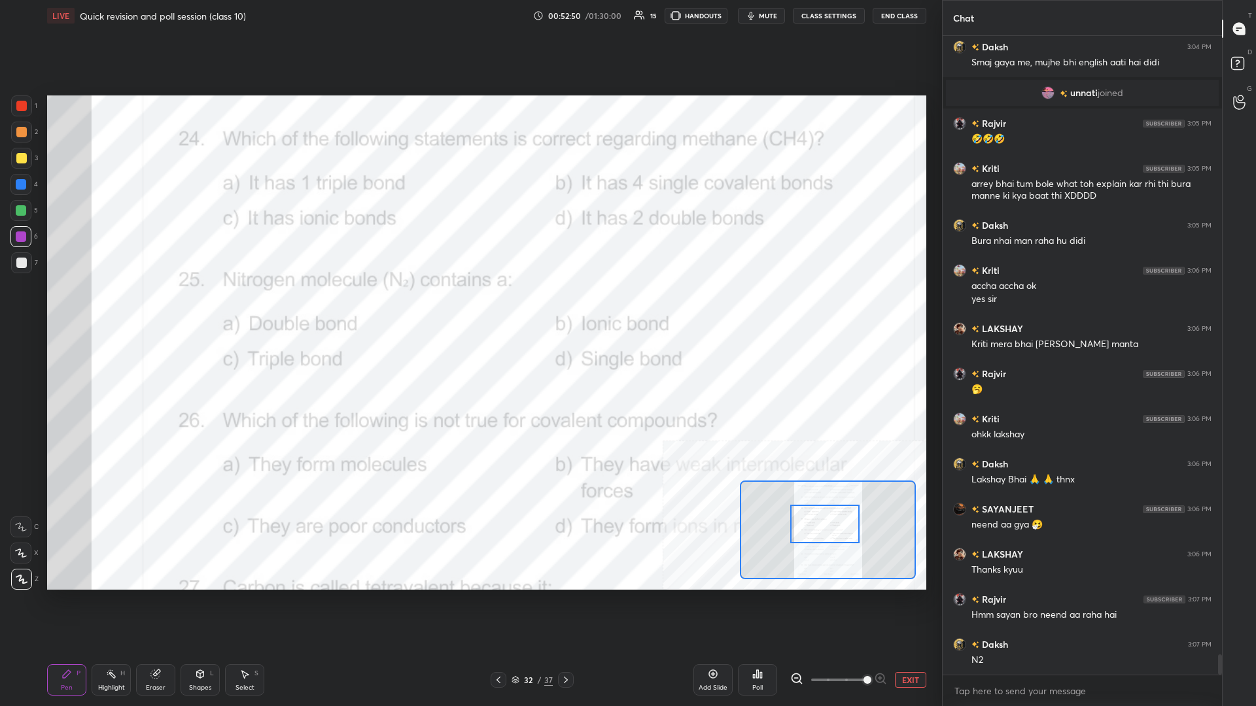
drag, startPoint x: 827, startPoint y: 519, endPoint x: 825, endPoint y: 532, distance: 13.2
click at [469, 307] on div at bounding box center [824, 524] width 69 height 39
drag, startPoint x: 97, startPoint y: 694, endPoint x: 105, endPoint y: 687, distance: 10.7
click at [102, 307] on div "Highlight H" at bounding box center [111, 679] width 39 height 31
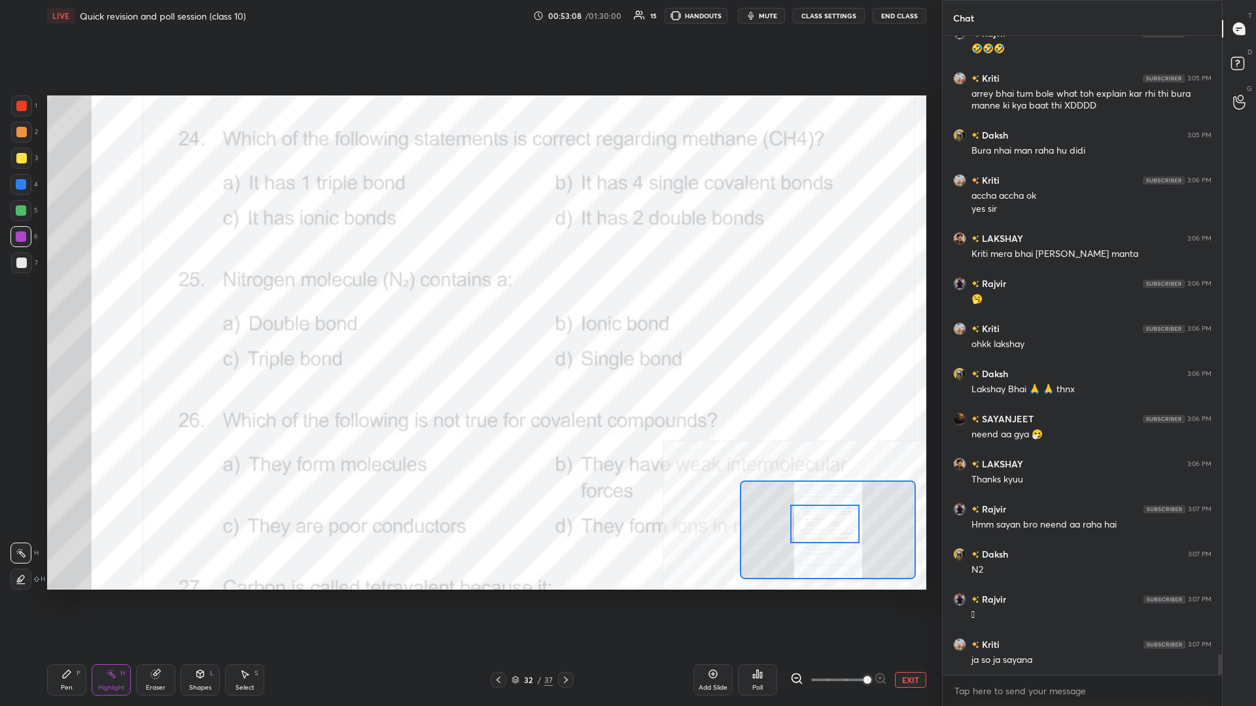
click at [469, 307] on icon at bounding box center [757, 674] width 10 height 10
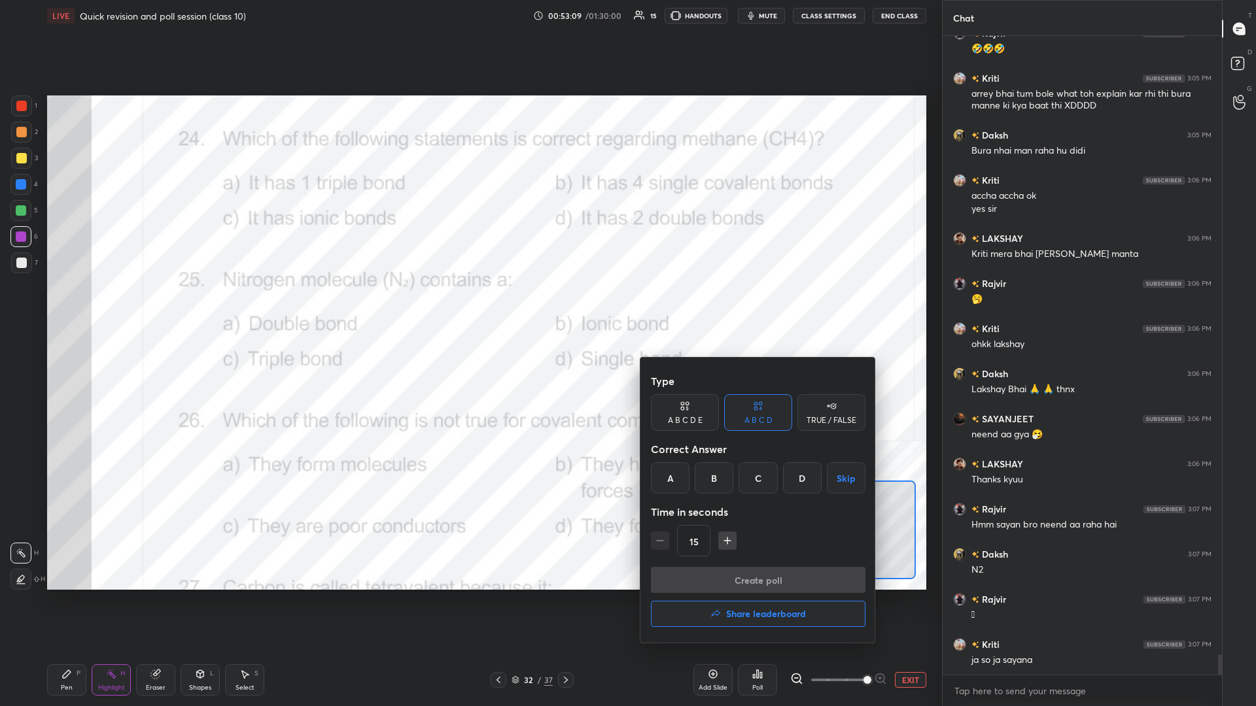
click at [469, 307] on div "B" at bounding box center [714, 477] width 39 height 31
click at [469, 307] on button "Create poll" at bounding box center [758, 580] width 215 height 26
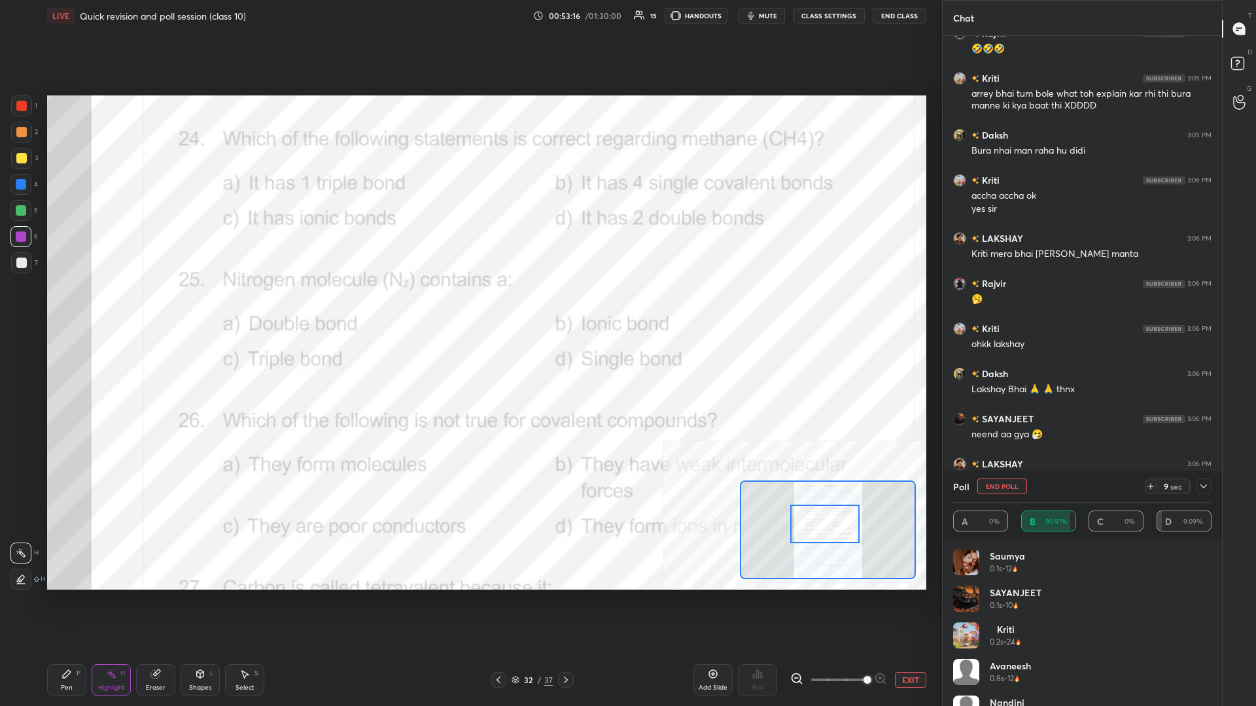
click at [68, 307] on div "Pen P" at bounding box center [66, 679] width 39 height 31
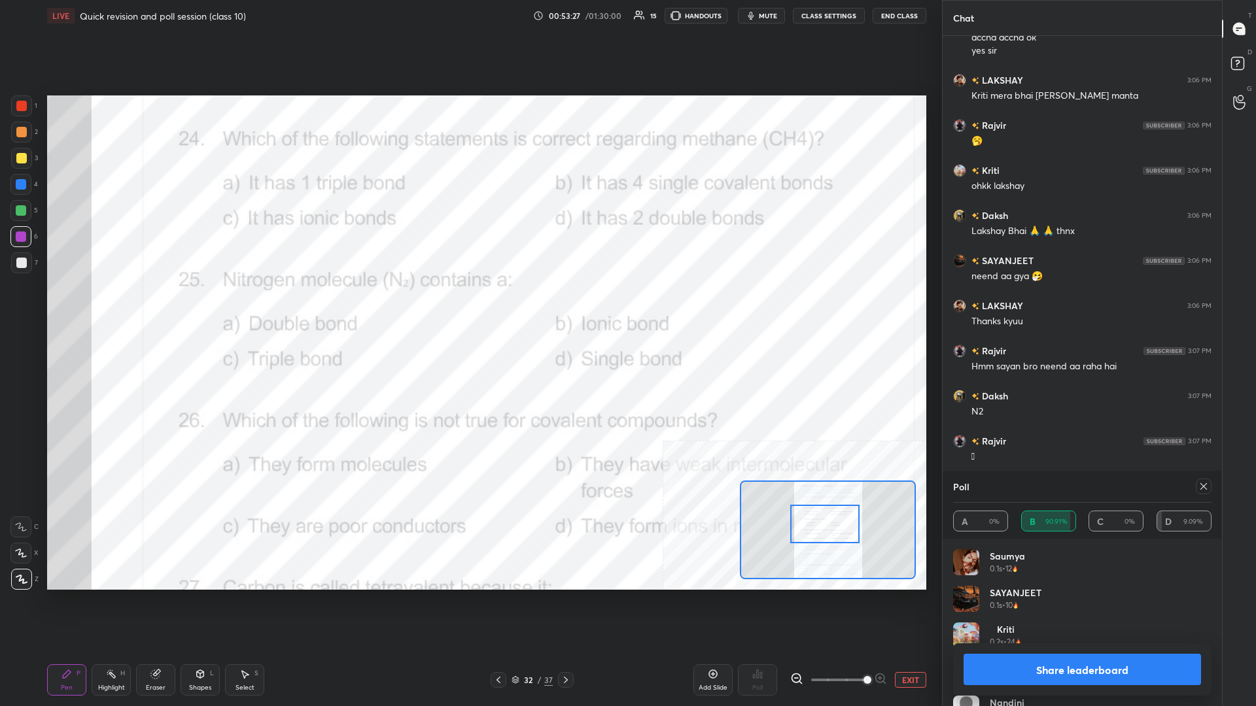
click at [469, 307] on button "Share leaderboard" at bounding box center [1081, 669] width 237 height 31
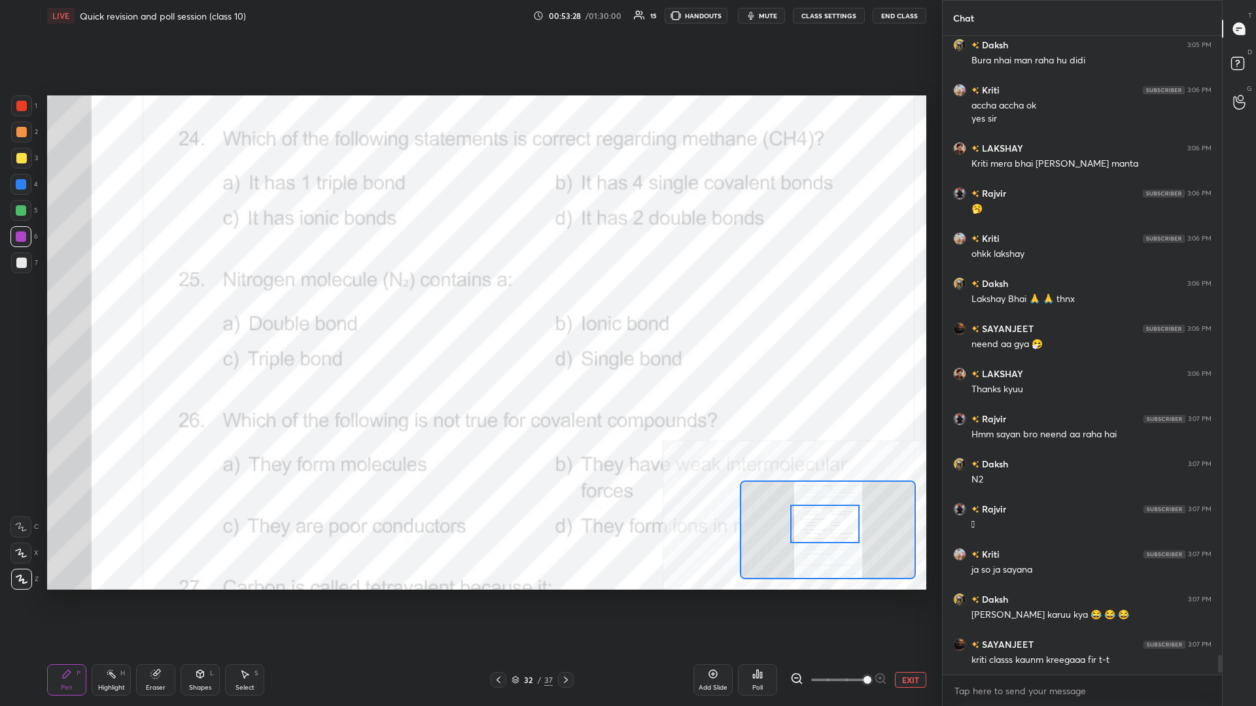
click at [114, 307] on div "Highlight H" at bounding box center [111, 679] width 39 height 31
click at [469, 307] on icon at bounding box center [754, 676] width 2 height 3
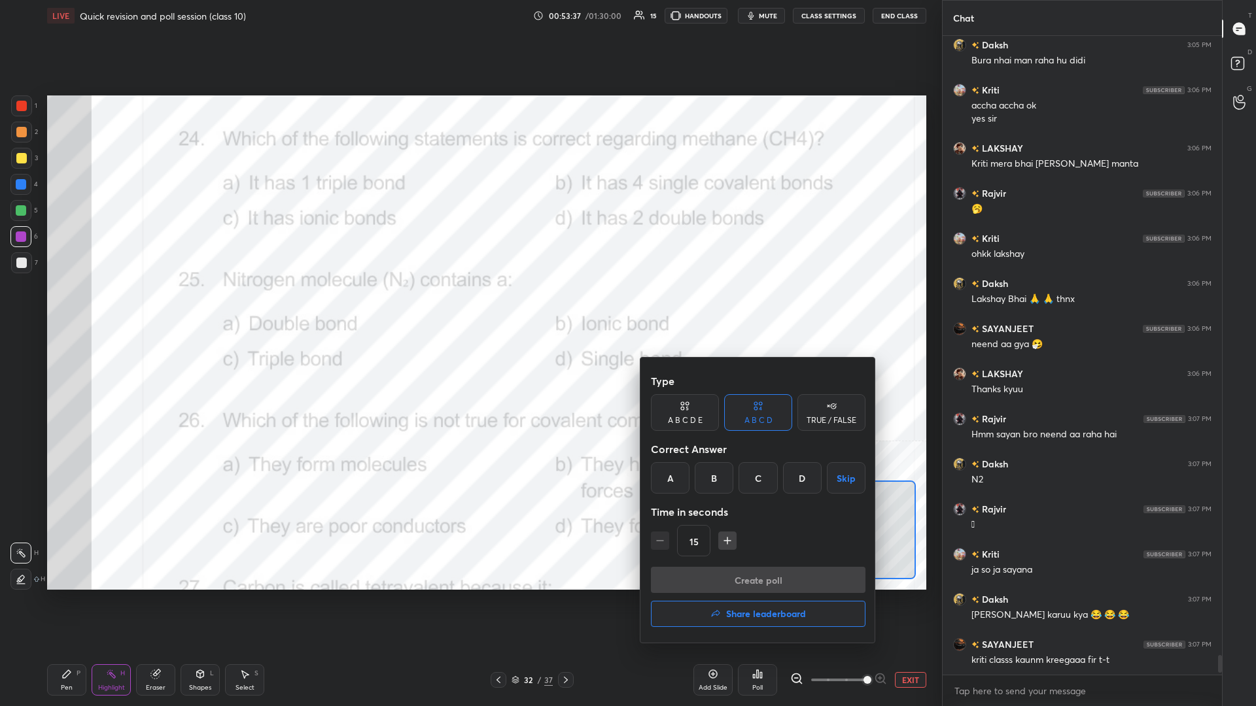
click at [469, 307] on div "C" at bounding box center [757, 477] width 39 height 31
click at [469, 307] on button "Create poll" at bounding box center [758, 580] width 215 height 26
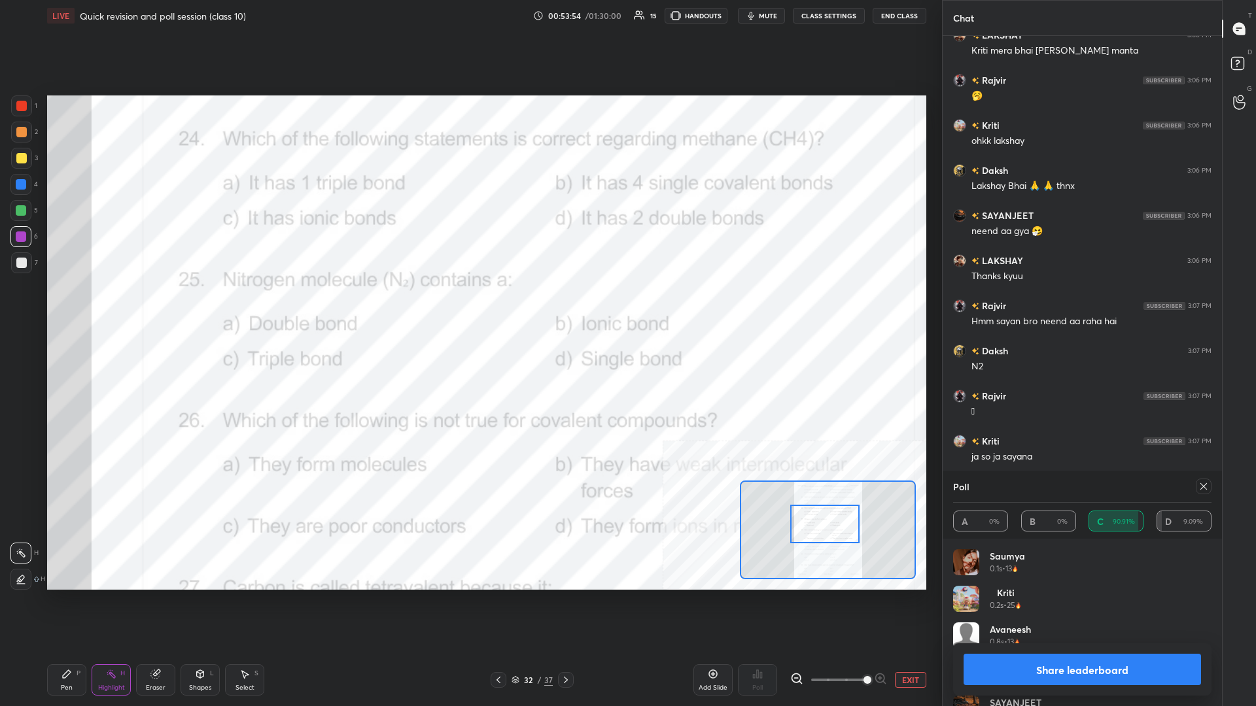
click at [469, 307] on button "Share leaderboard" at bounding box center [1081, 669] width 237 height 31
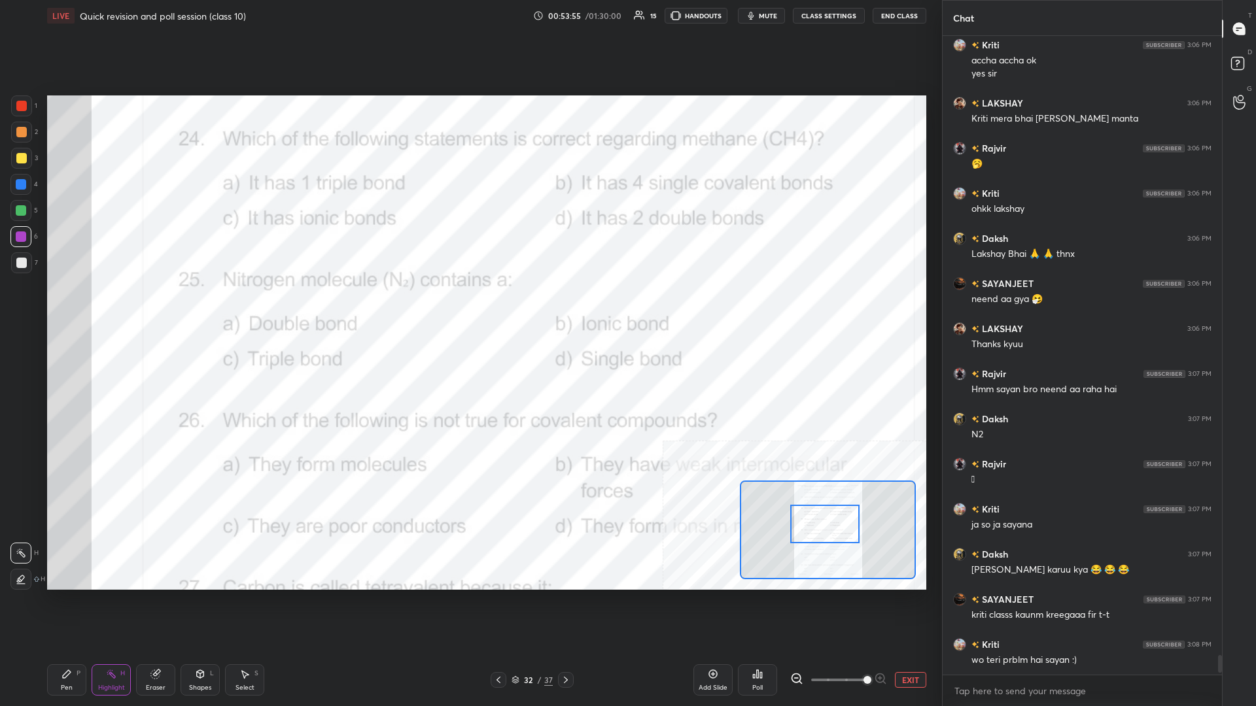
click at [67, 307] on div "Pen P" at bounding box center [66, 679] width 39 height 31
click at [119, 307] on div "Highlight H" at bounding box center [111, 679] width 39 height 31
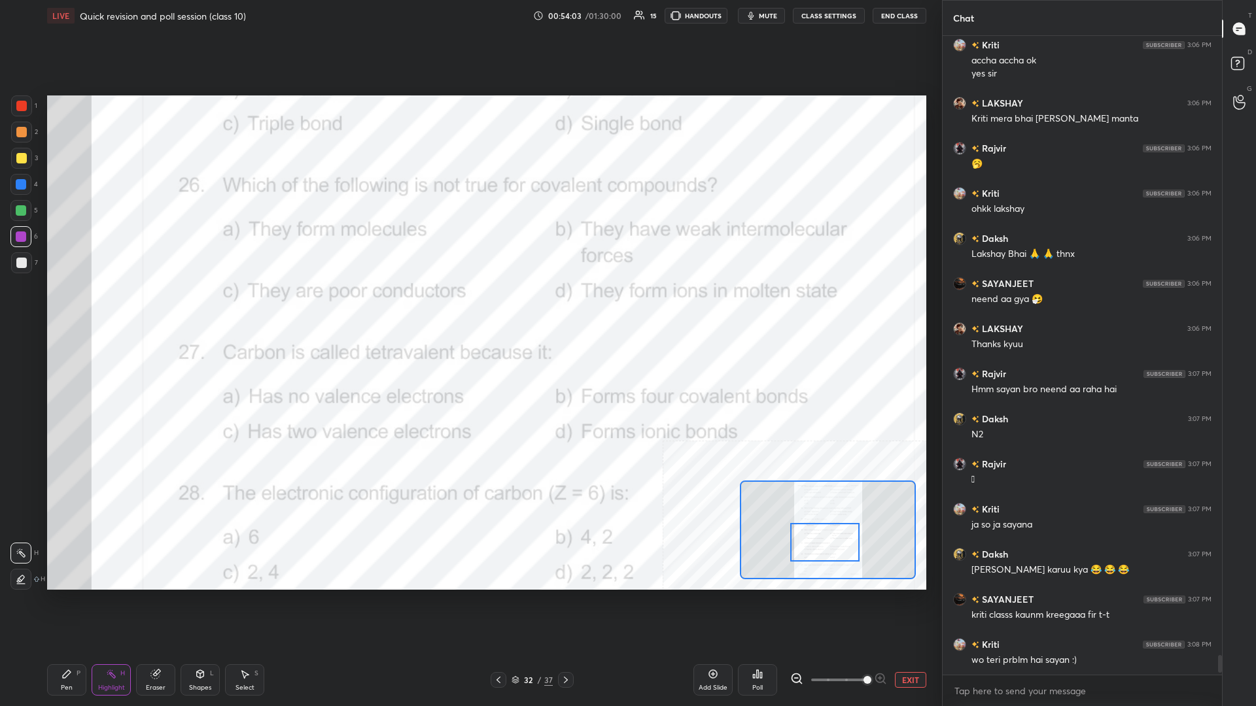
drag, startPoint x: 827, startPoint y: 532, endPoint x: 827, endPoint y: 551, distance: 18.3
click at [469, 307] on div at bounding box center [824, 542] width 69 height 39
click at [469, 307] on div "Poll" at bounding box center [757, 679] width 39 height 31
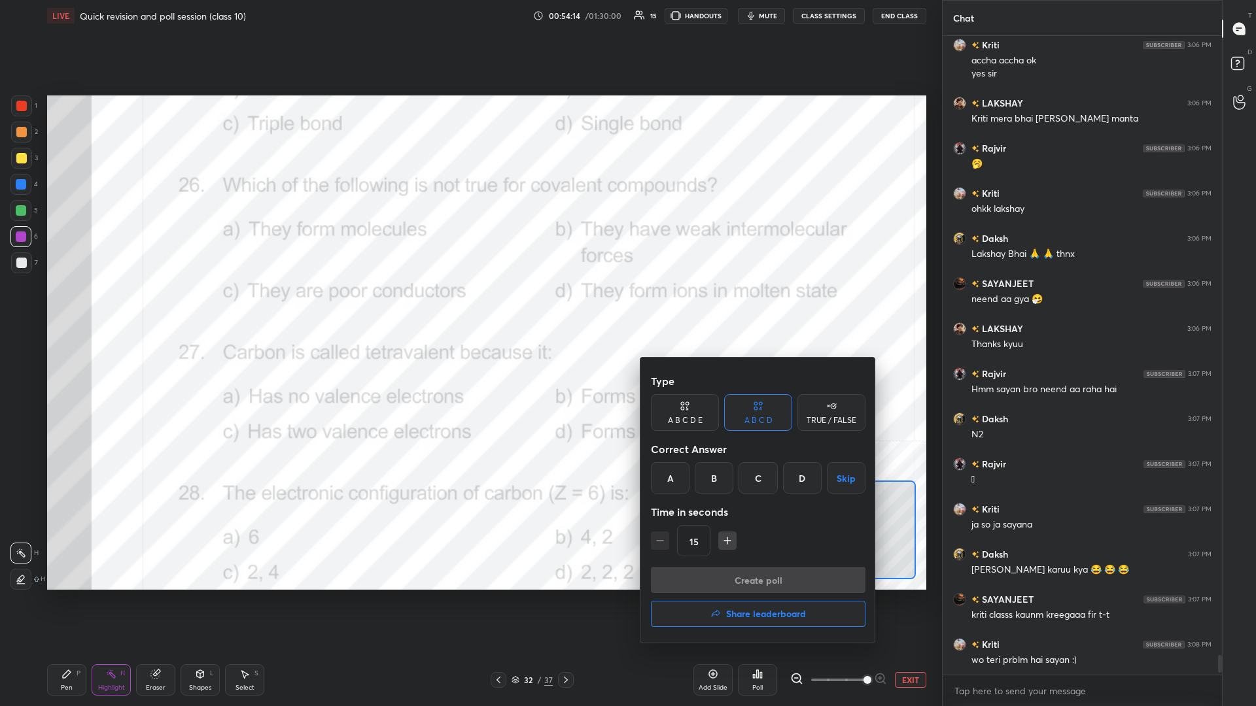
click at [469, 307] on div "D" at bounding box center [802, 477] width 39 height 31
click at [469, 307] on button "Create poll" at bounding box center [758, 580] width 215 height 26
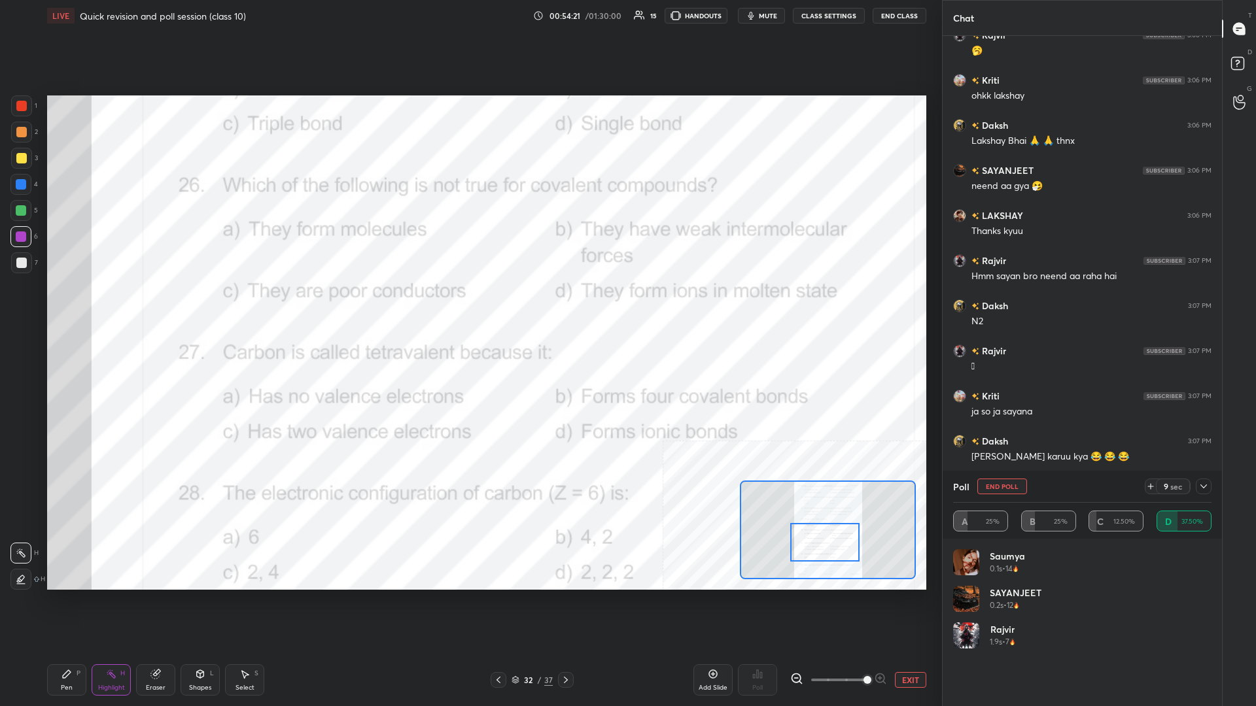
click at [59, 307] on div "Pen P" at bounding box center [66, 679] width 39 height 31
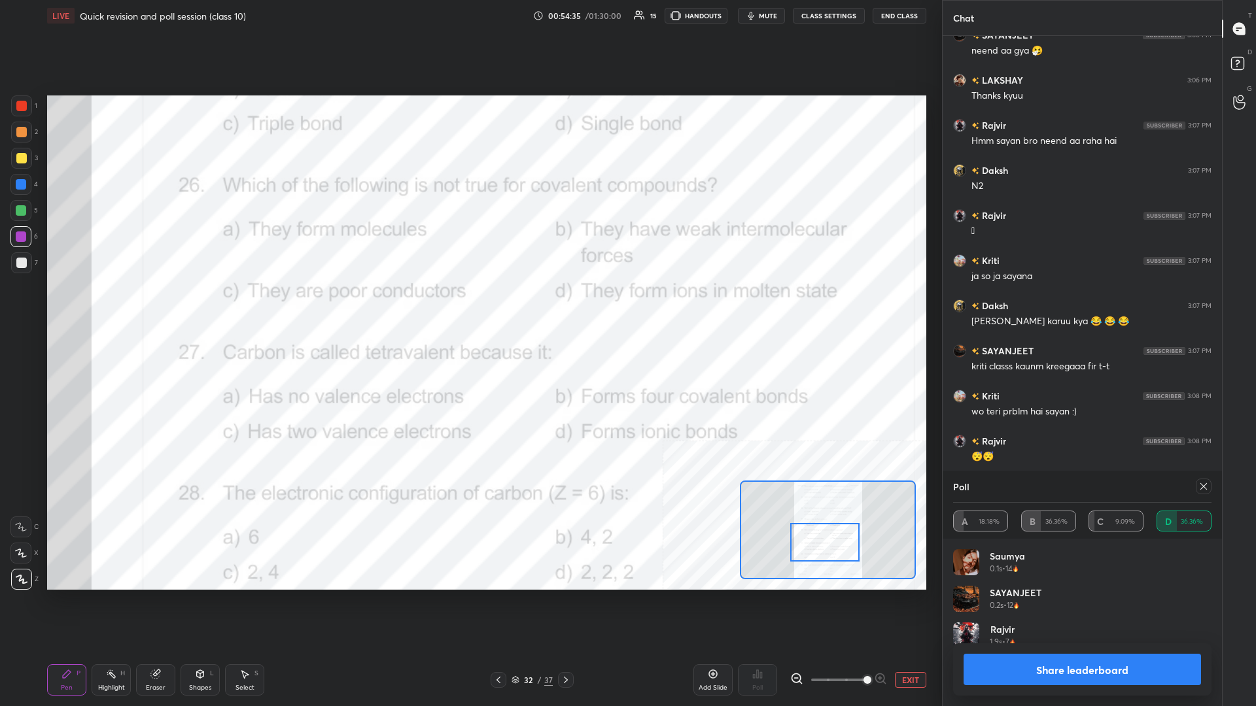
click at [469, 307] on button "Share leaderboard" at bounding box center [1081, 669] width 237 height 31
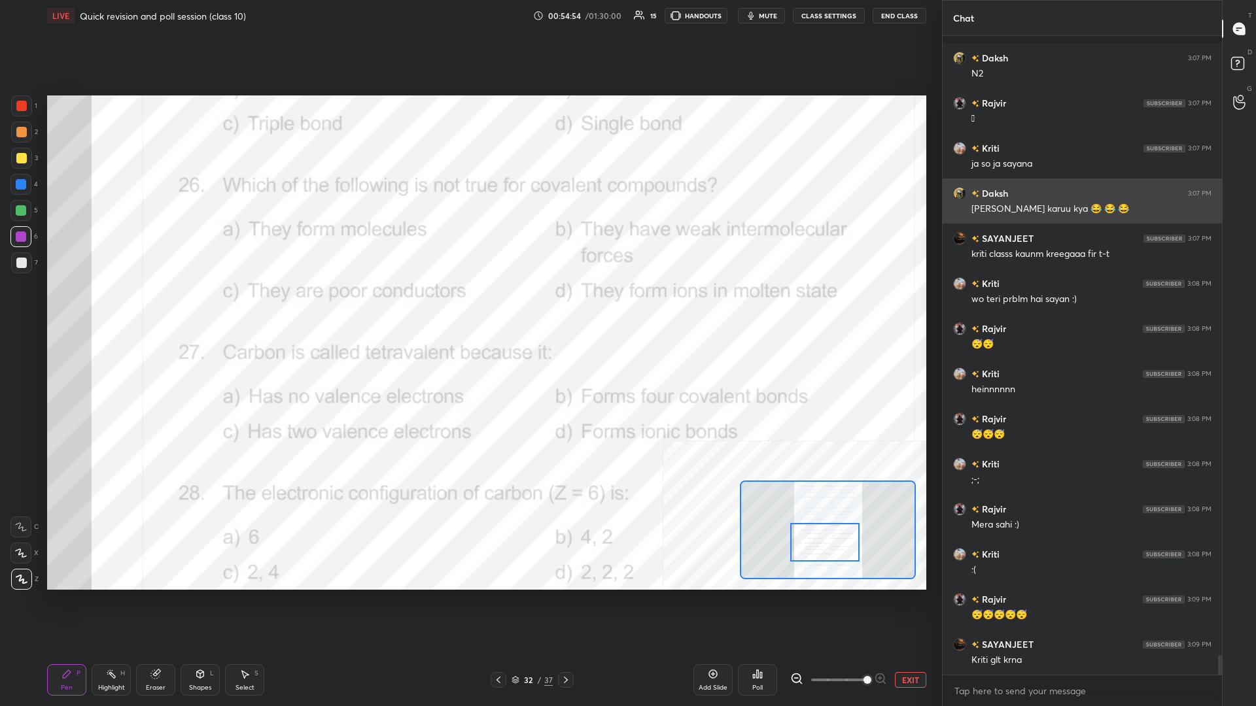
scroll to position [20350, 0]
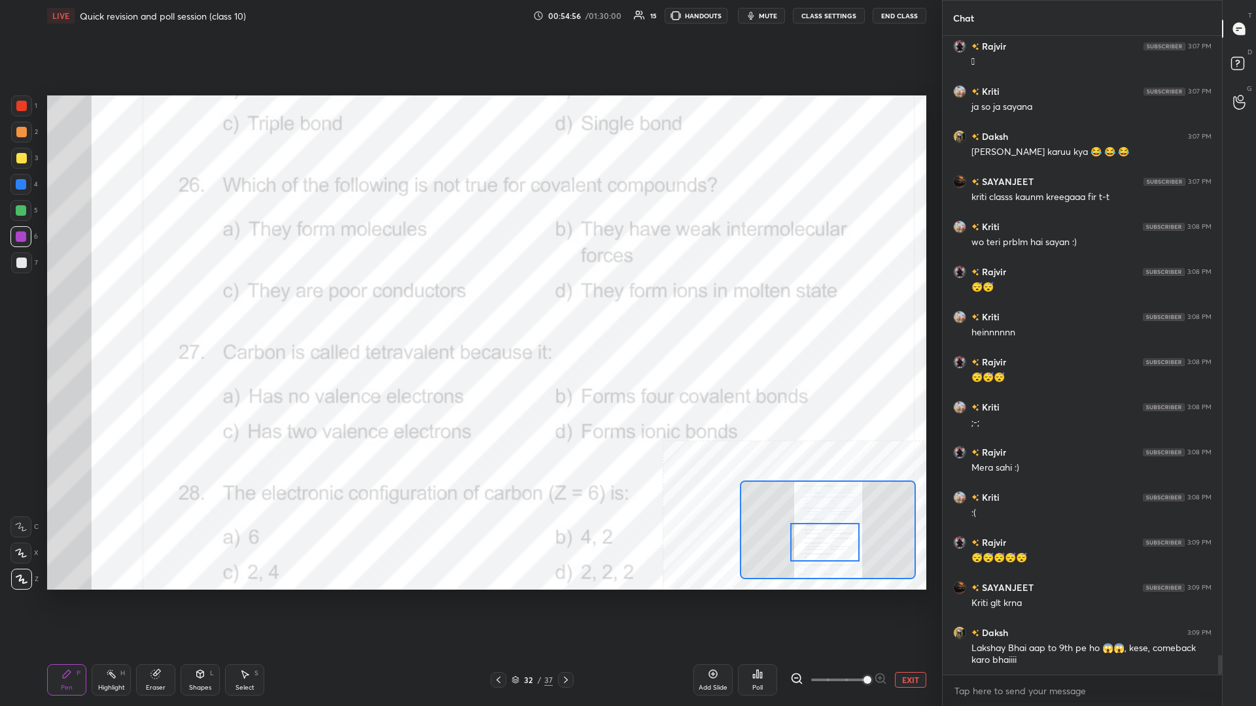
click at [36, 104] on div "1" at bounding box center [24, 105] width 26 height 21
click at [26, 105] on div at bounding box center [21, 106] width 10 height 10
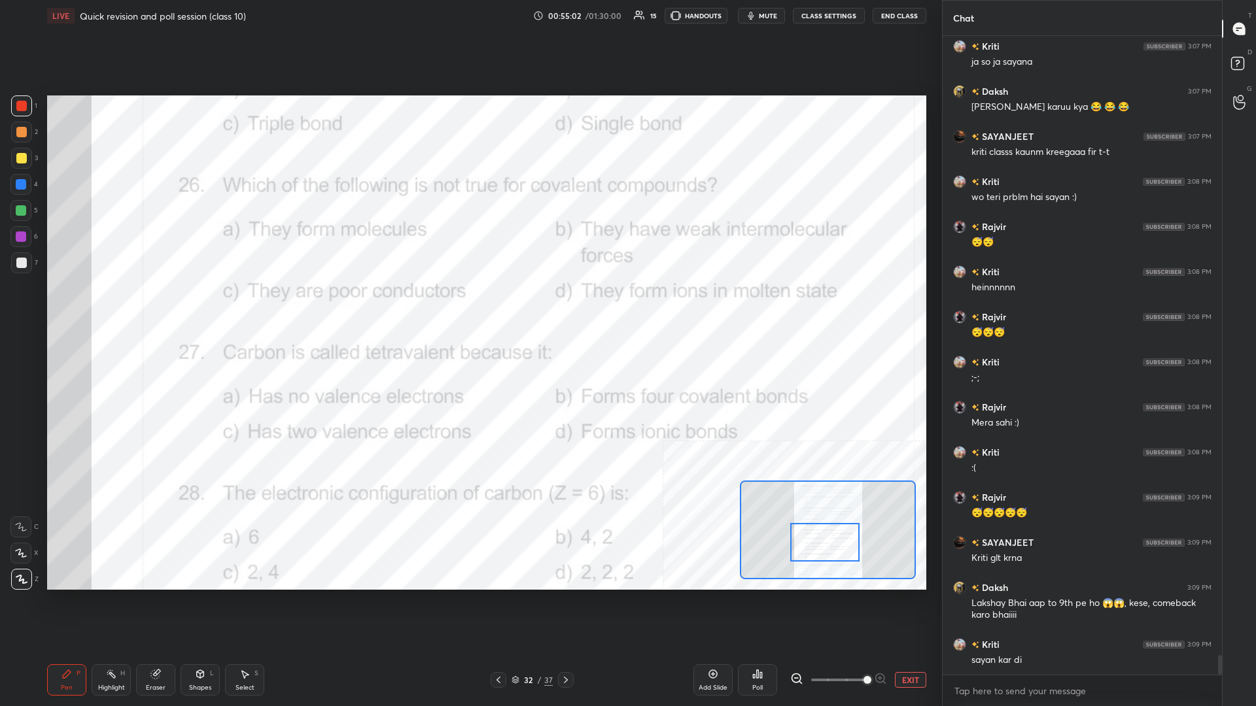
click at [105, 307] on div "Highlight H" at bounding box center [111, 679] width 39 height 31
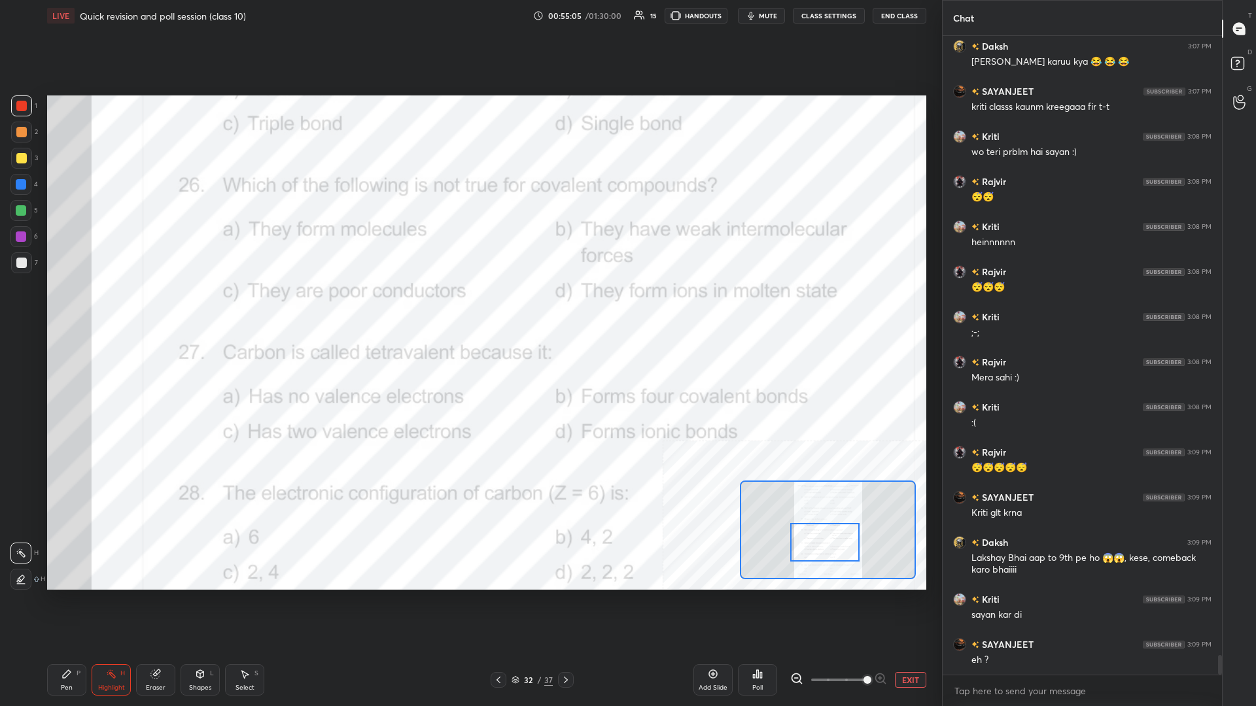
scroll to position [20485, 0]
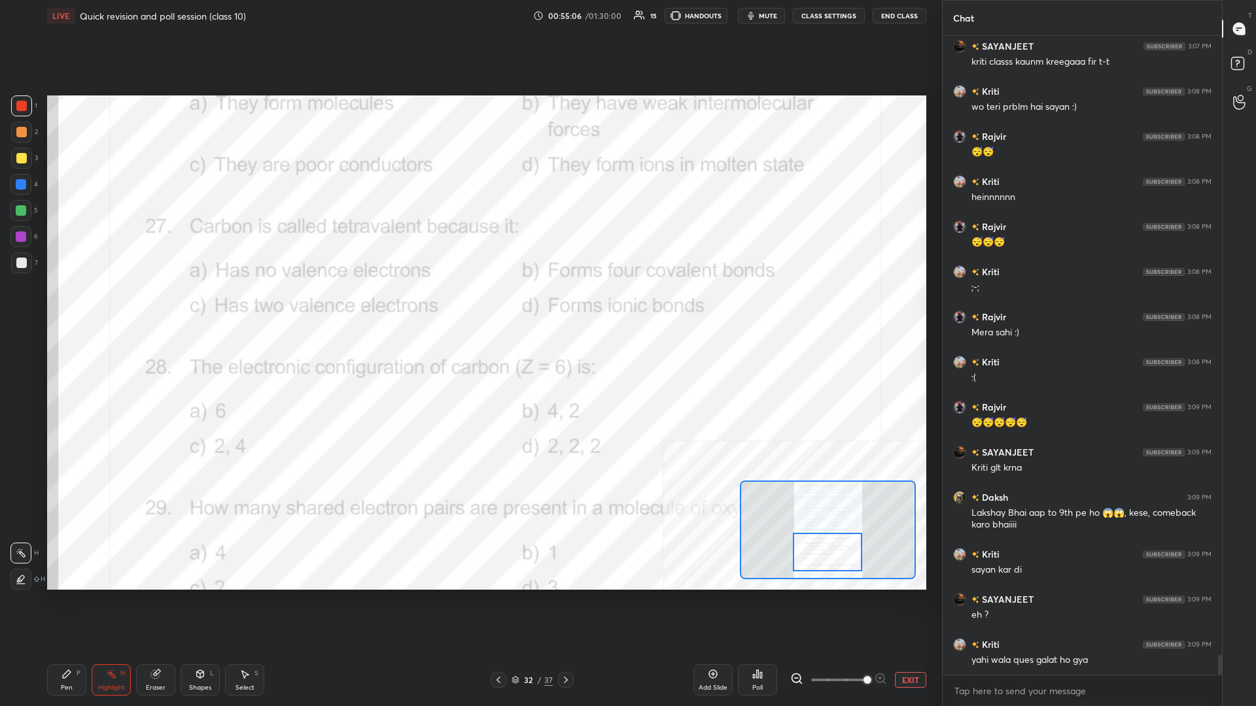
drag, startPoint x: 814, startPoint y: 540, endPoint x: 816, endPoint y: 550, distance: 10.6
click at [469, 307] on div at bounding box center [827, 552] width 69 height 39
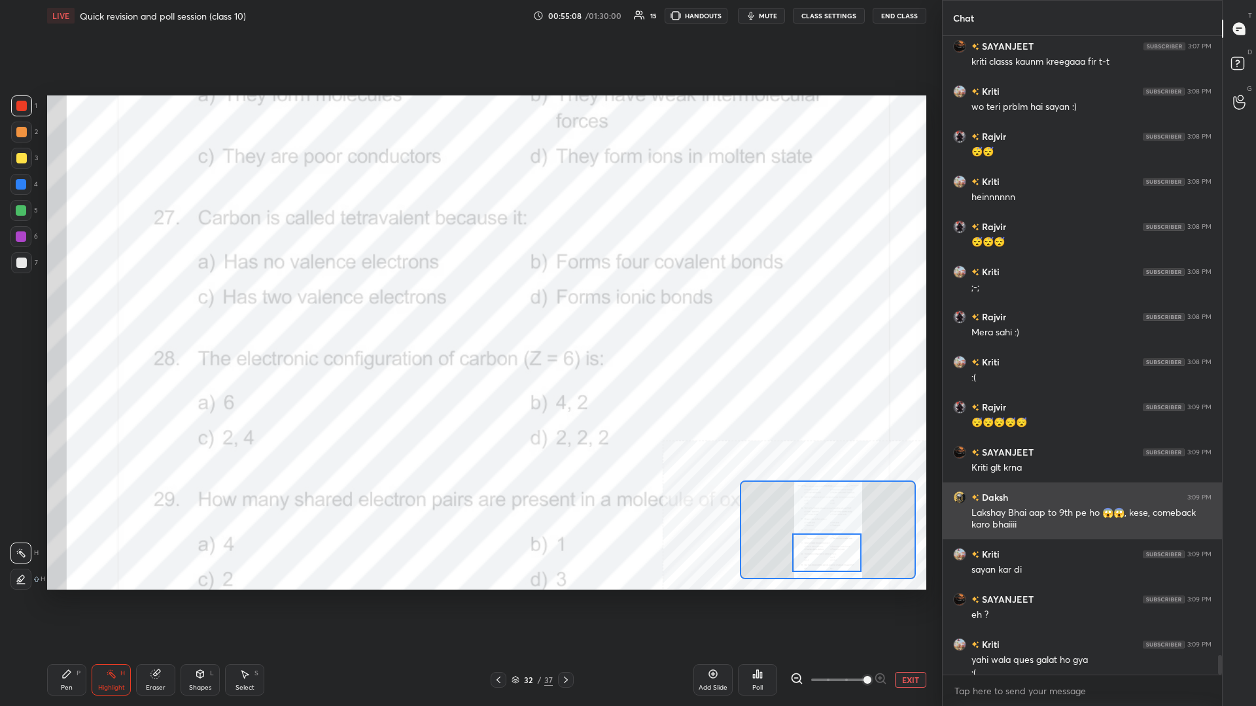
scroll to position [20498, 0]
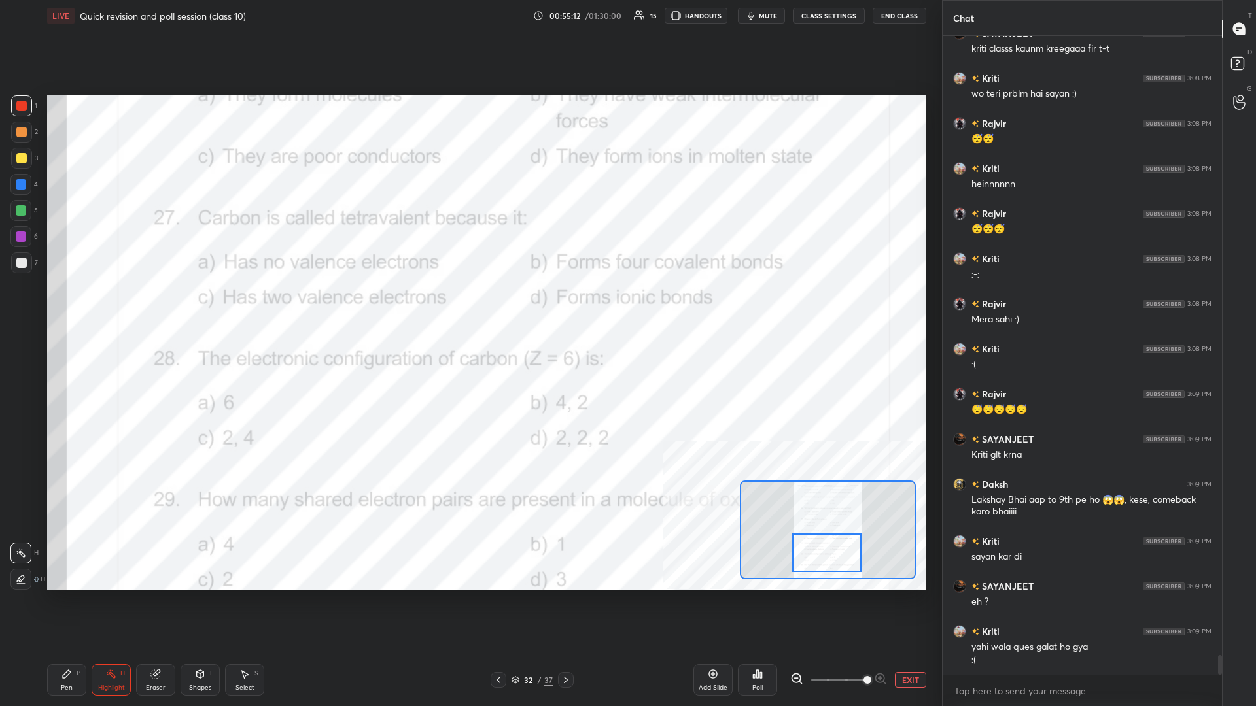
click at [469, 307] on icon at bounding box center [757, 674] width 10 height 10
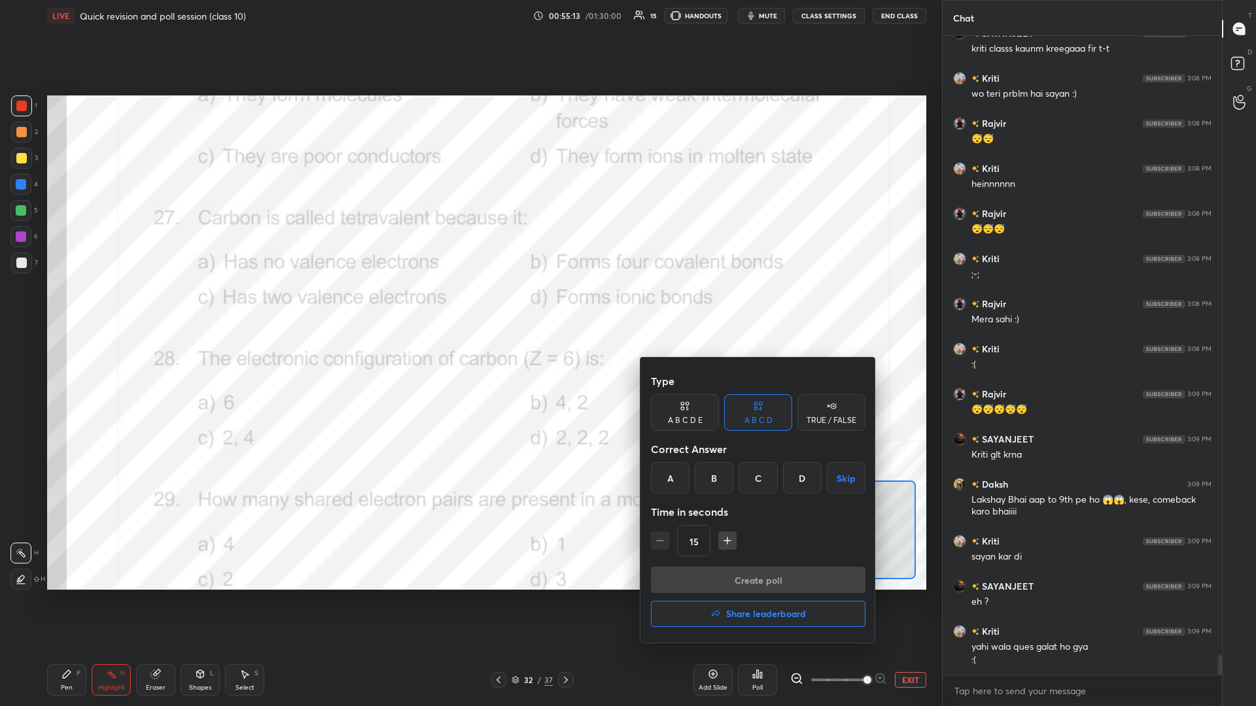
click at [469, 307] on div "B" at bounding box center [714, 477] width 39 height 31
click at [469, 307] on button "Create poll" at bounding box center [758, 580] width 215 height 26
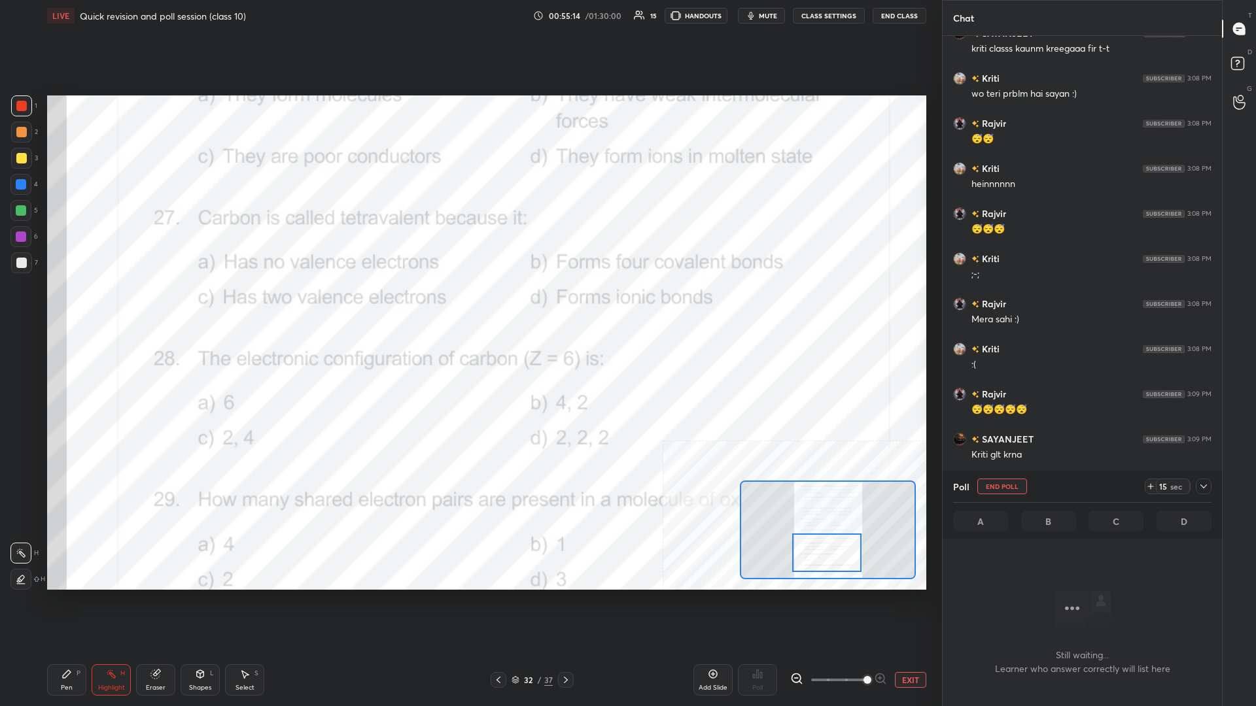
scroll to position [604, 279]
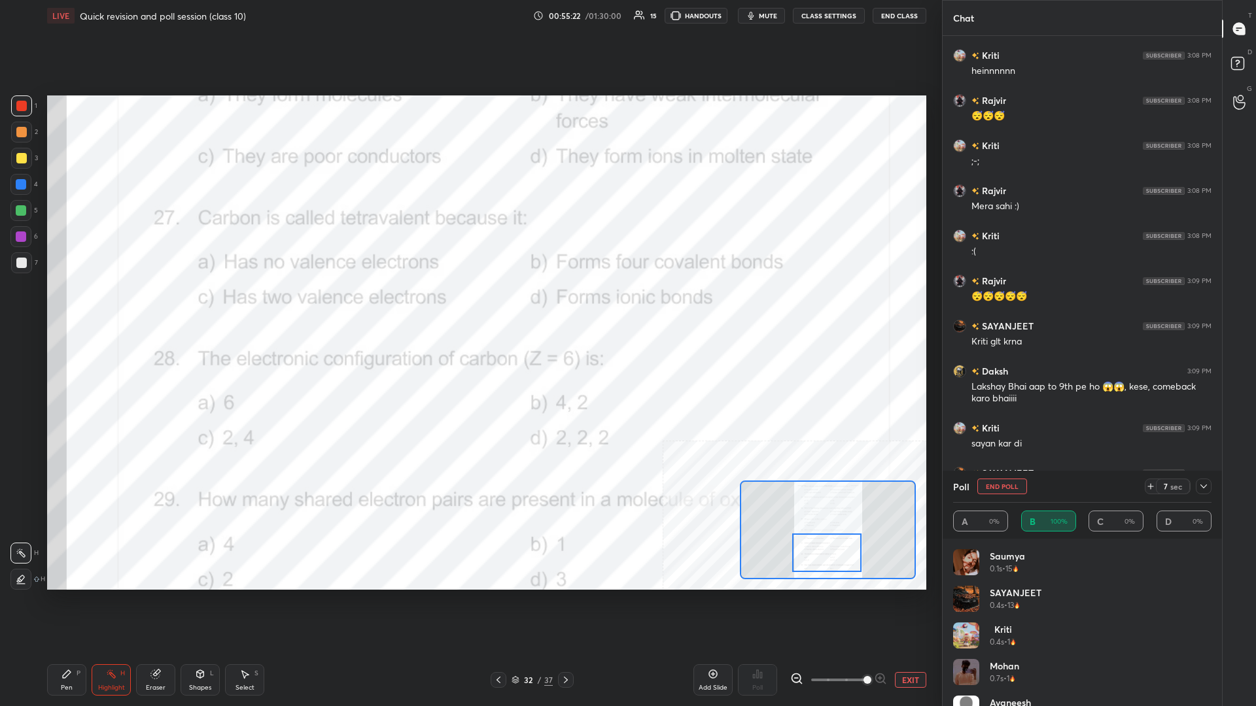
click at [77, 307] on div "Pen P" at bounding box center [66, 679] width 39 height 31
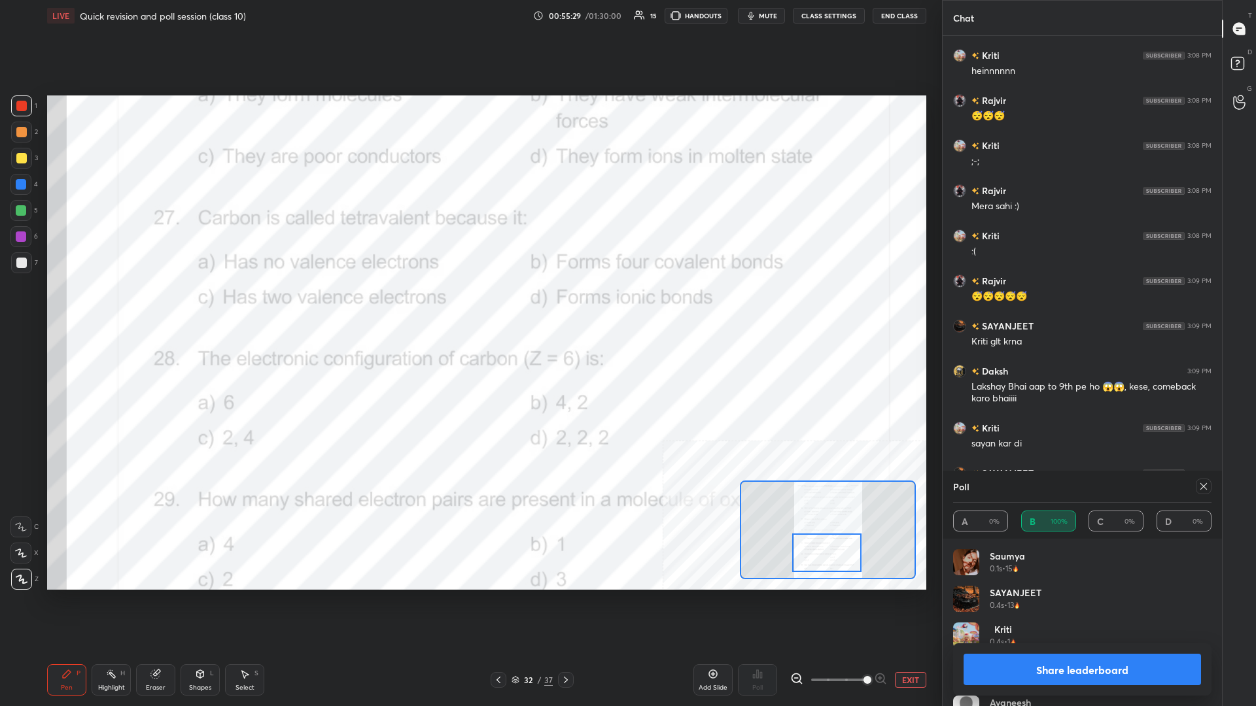
scroll to position [20656, 0]
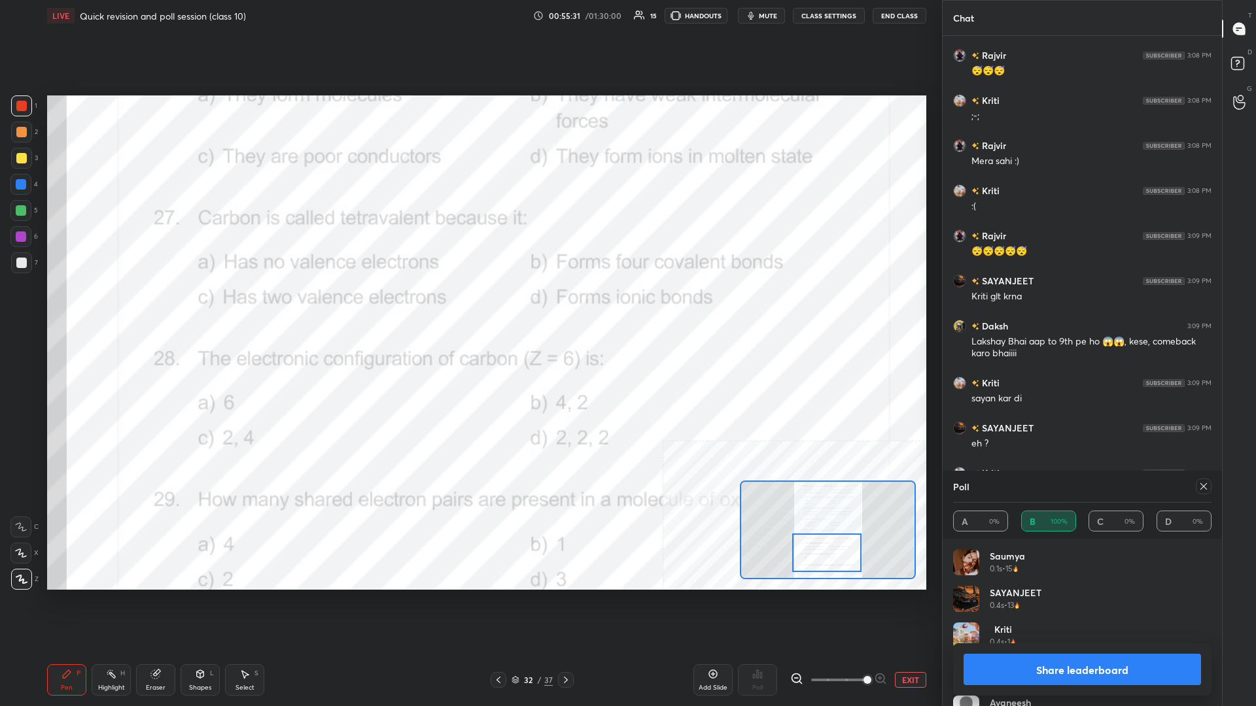
click at [469, 307] on button "Share leaderboard" at bounding box center [1081, 669] width 237 height 31
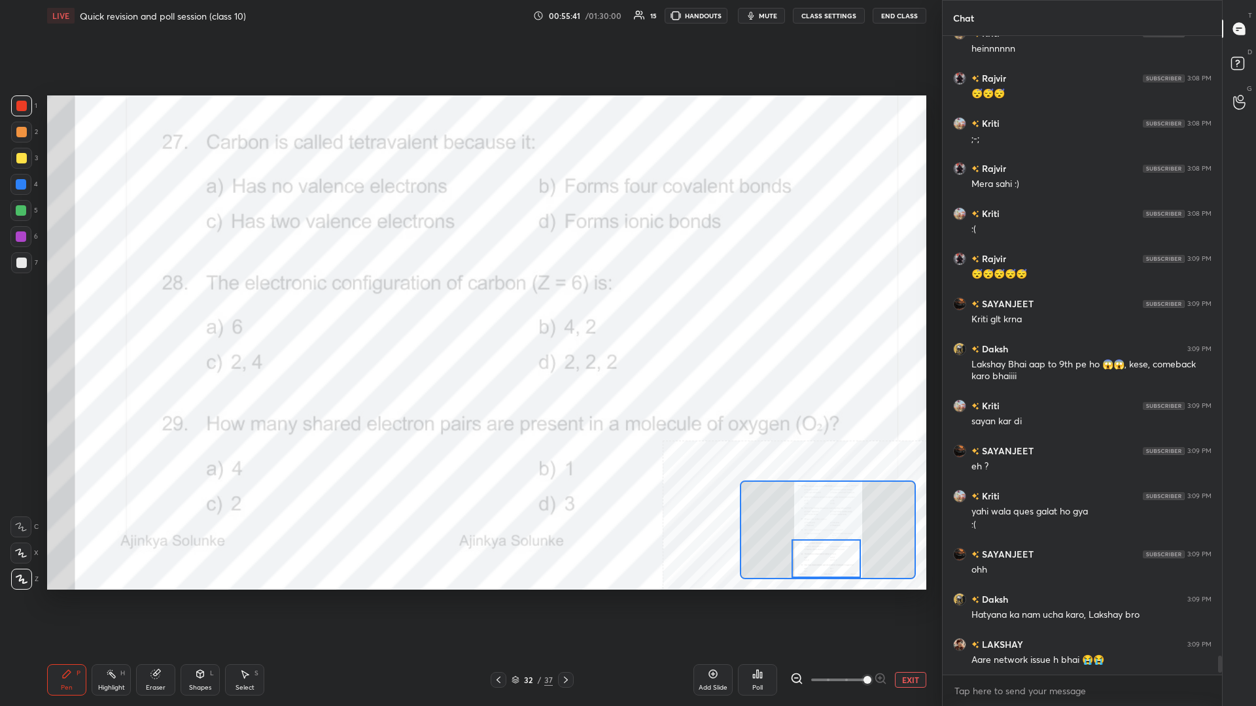
click at [97, 307] on div "Highlight H" at bounding box center [111, 679] width 39 height 31
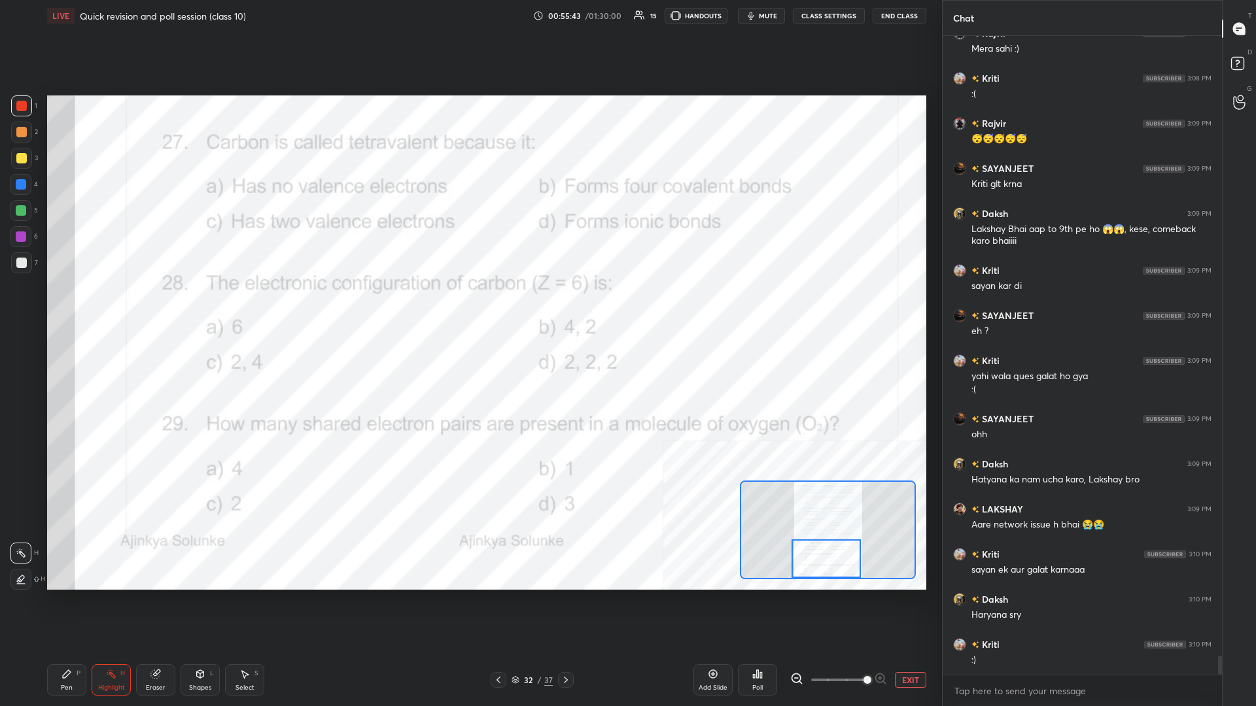
click at [469, 307] on div "Poll" at bounding box center [757, 679] width 39 height 31
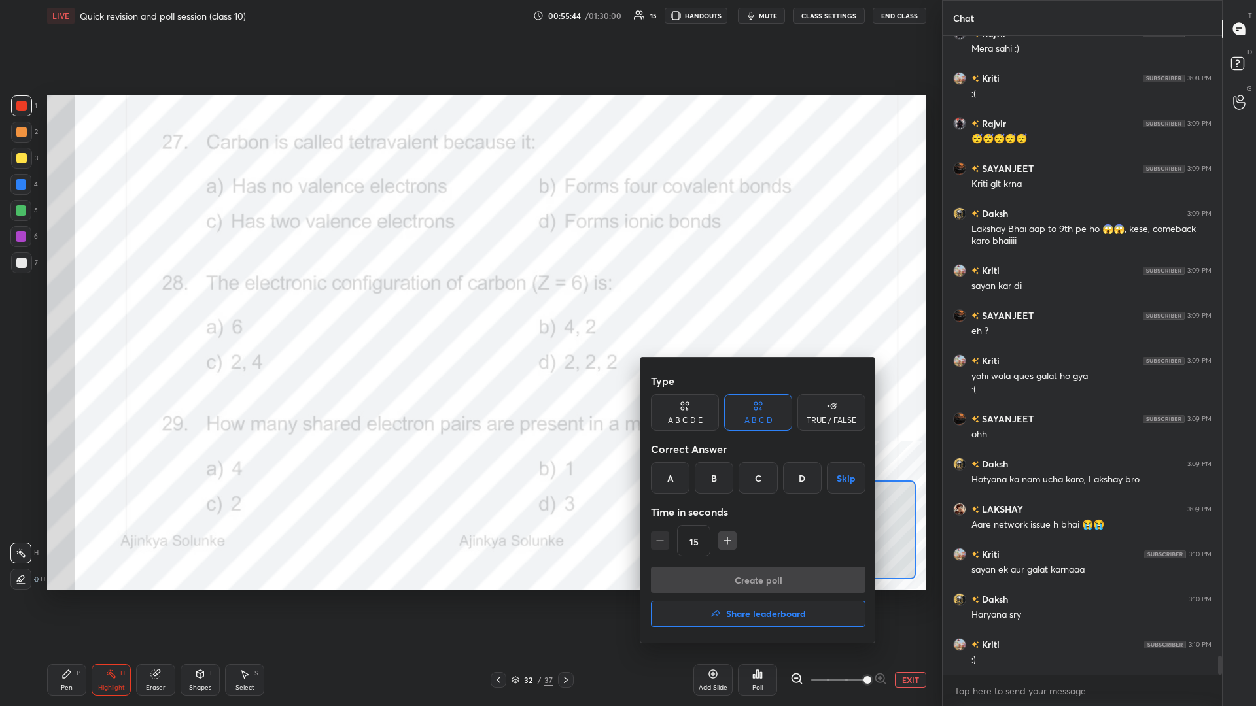
click at [469, 307] on div "C" at bounding box center [757, 477] width 39 height 31
click at [469, 307] on button "Create poll" at bounding box center [758, 580] width 215 height 26
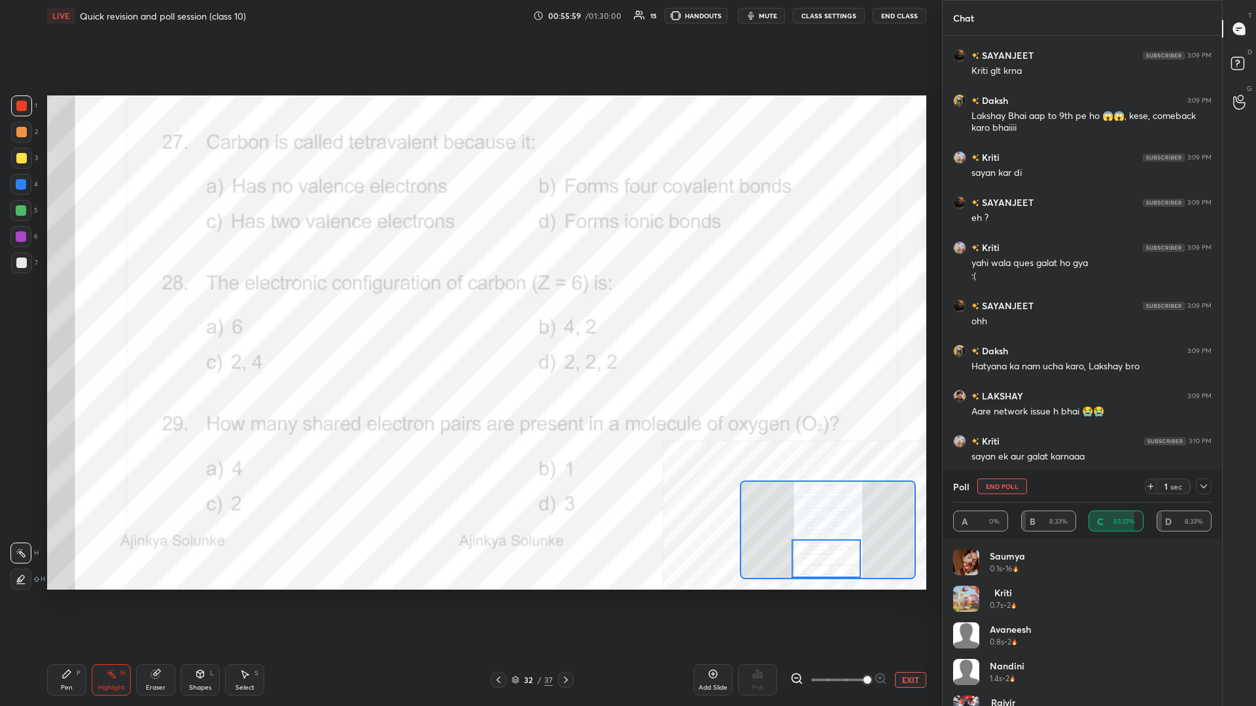
click at [48, 307] on div "Pen P" at bounding box center [66, 679] width 39 height 31
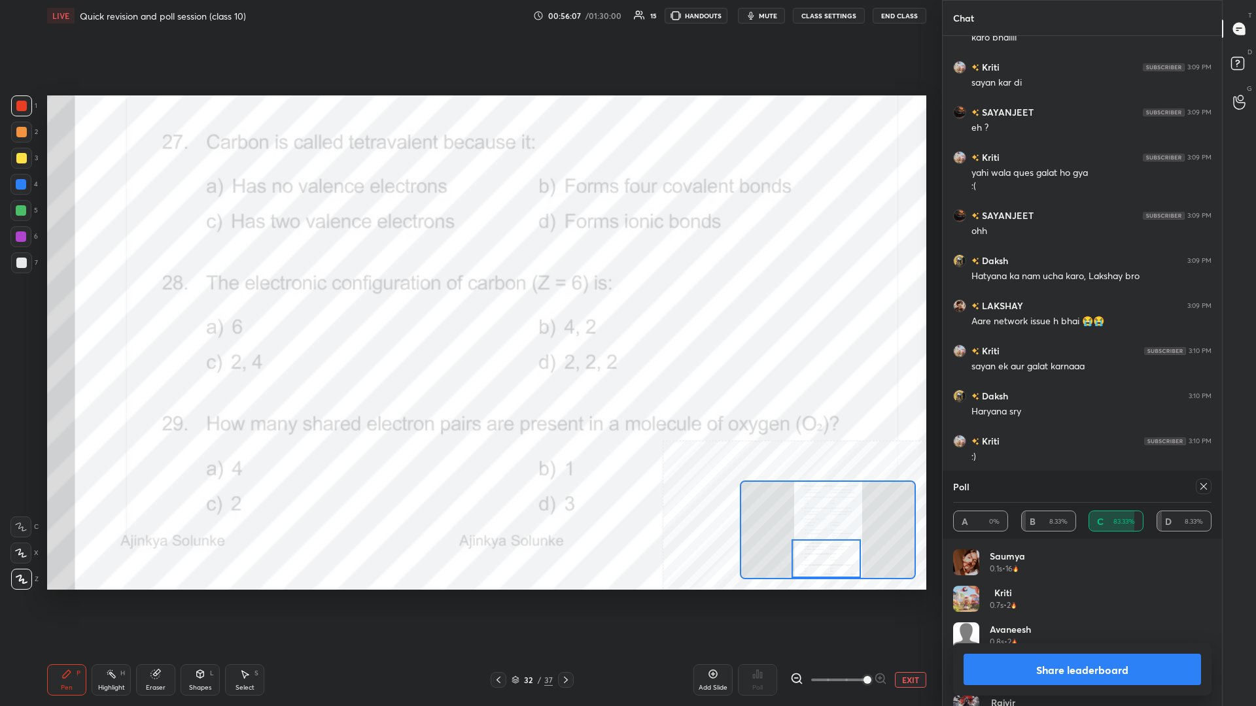
click at [469, 307] on button "Share leaderboard" at bounding box center [1081, 669] width 237 height 31
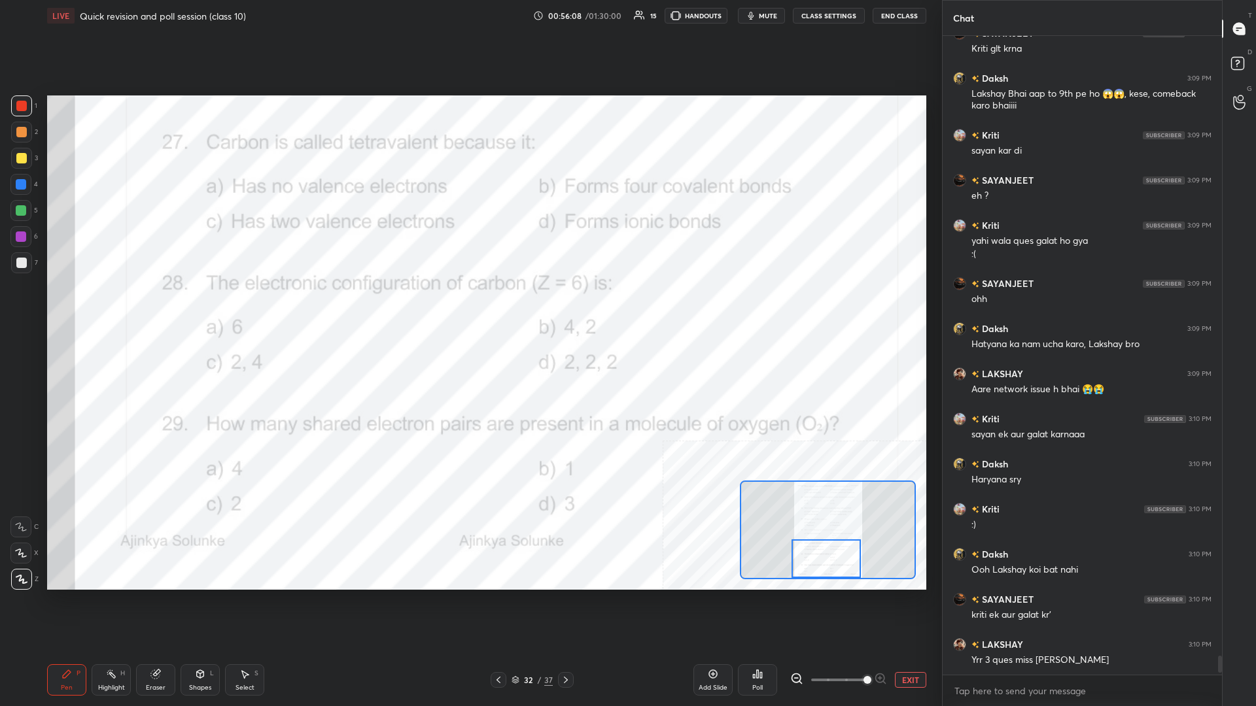
click at [111, 307] on rect at bounding box center [112, 675] width 7 height 7
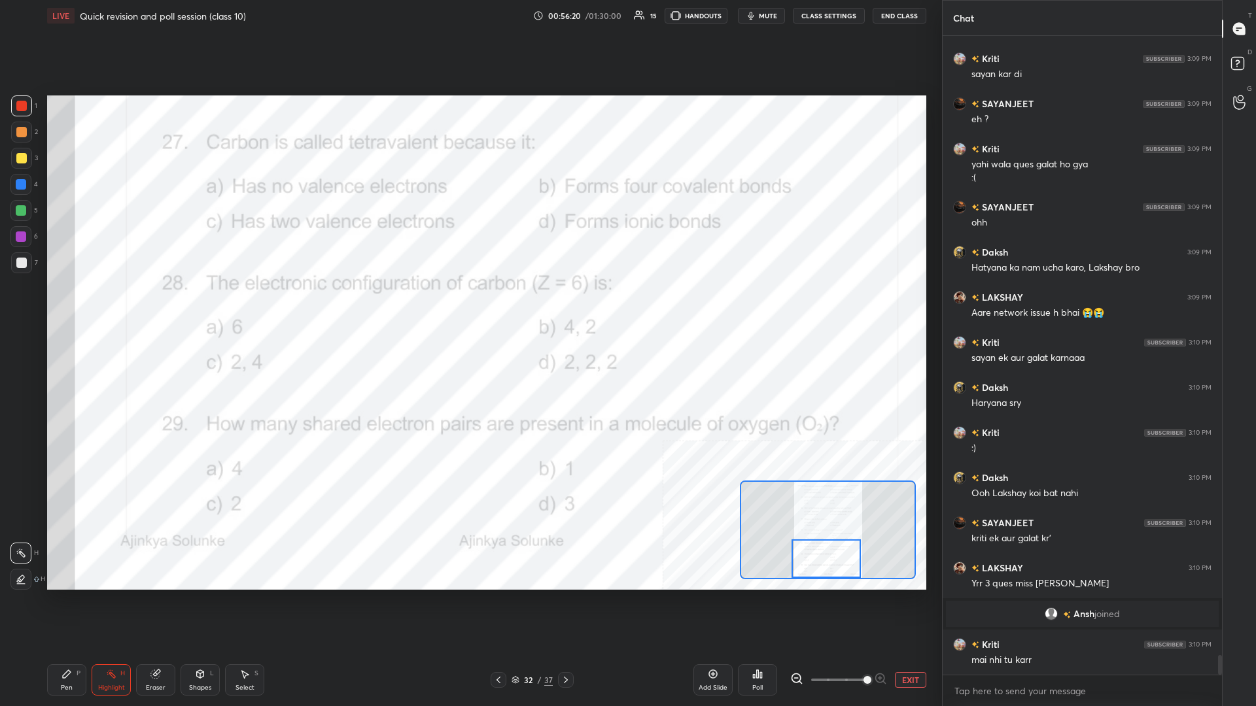
click at [469, 307] on div "Poll" at bounding box center [757, 679] width 39 height 31
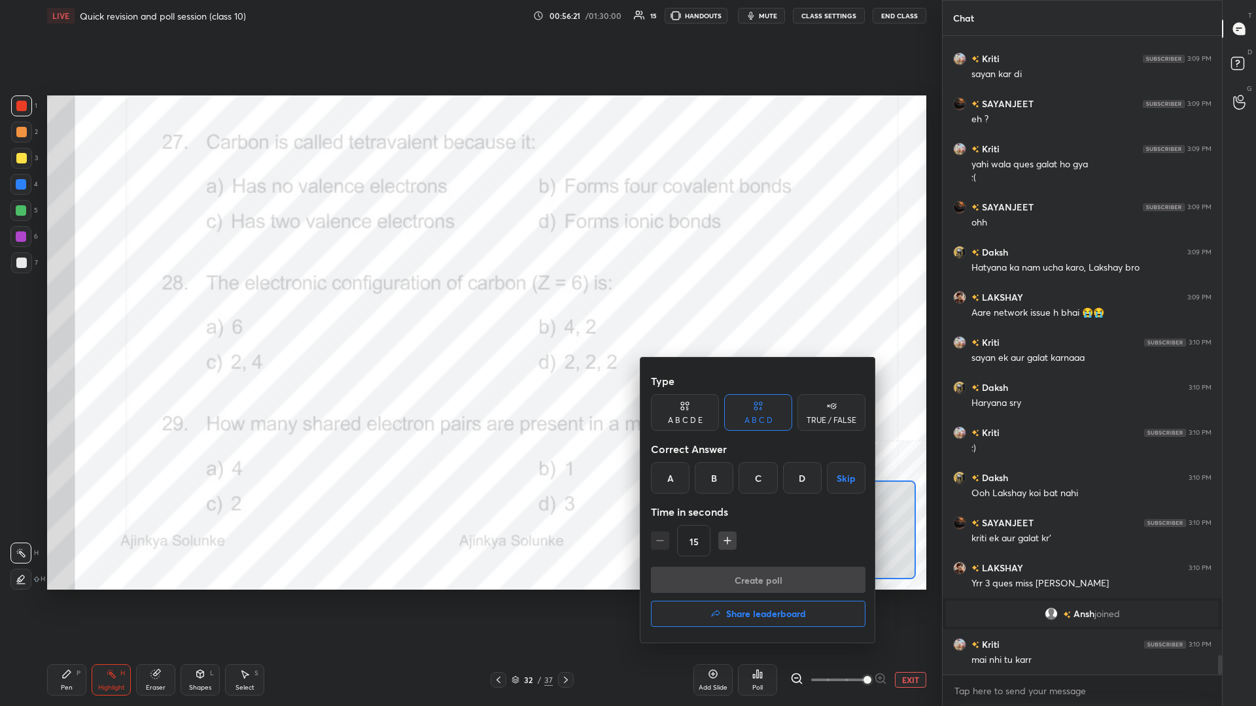
click at [469, 307] on div "C" at bounding box center [757, 477] width 39 height 31
click at [469, 307] on button "Create poll" at bounding box center [758, 580] width 215 height 26
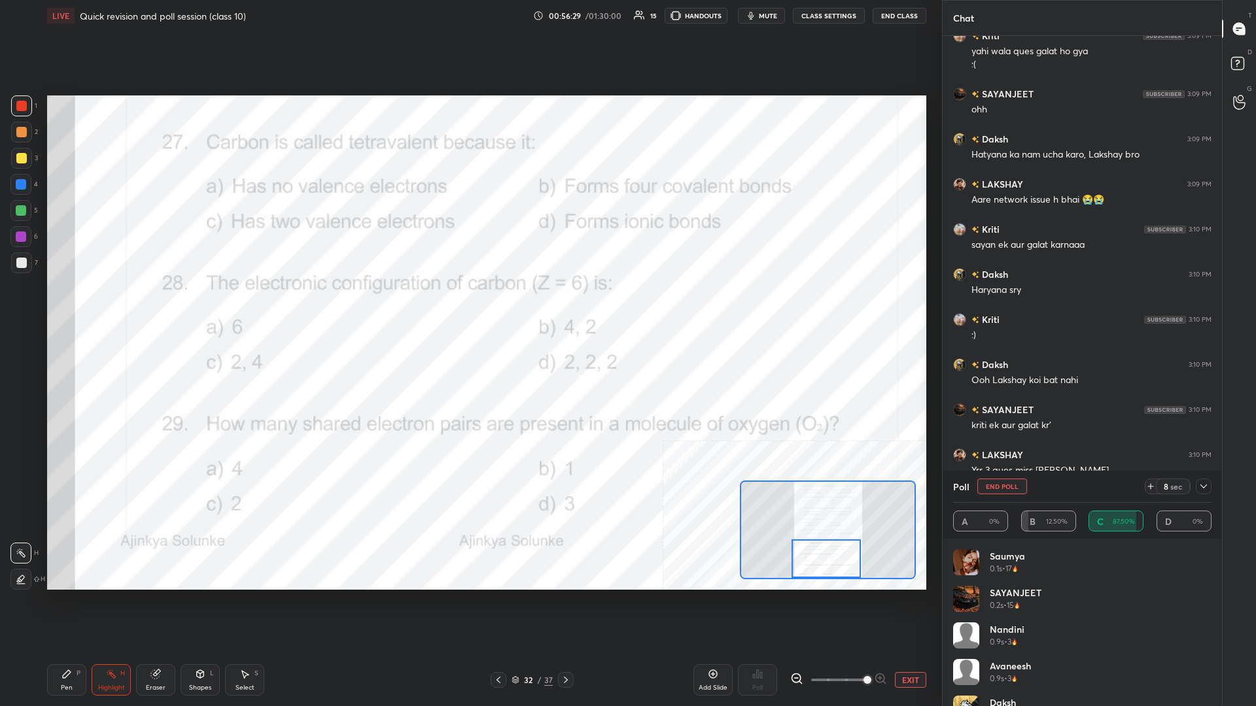
click at [88, 307] on div "Pen P Highlight H Eraser Shapes L Select S" at bounding box center [208, 679] width 323 height 31
click at [67, 307] on icon at bounding box center [67, 674] width 8 height 8
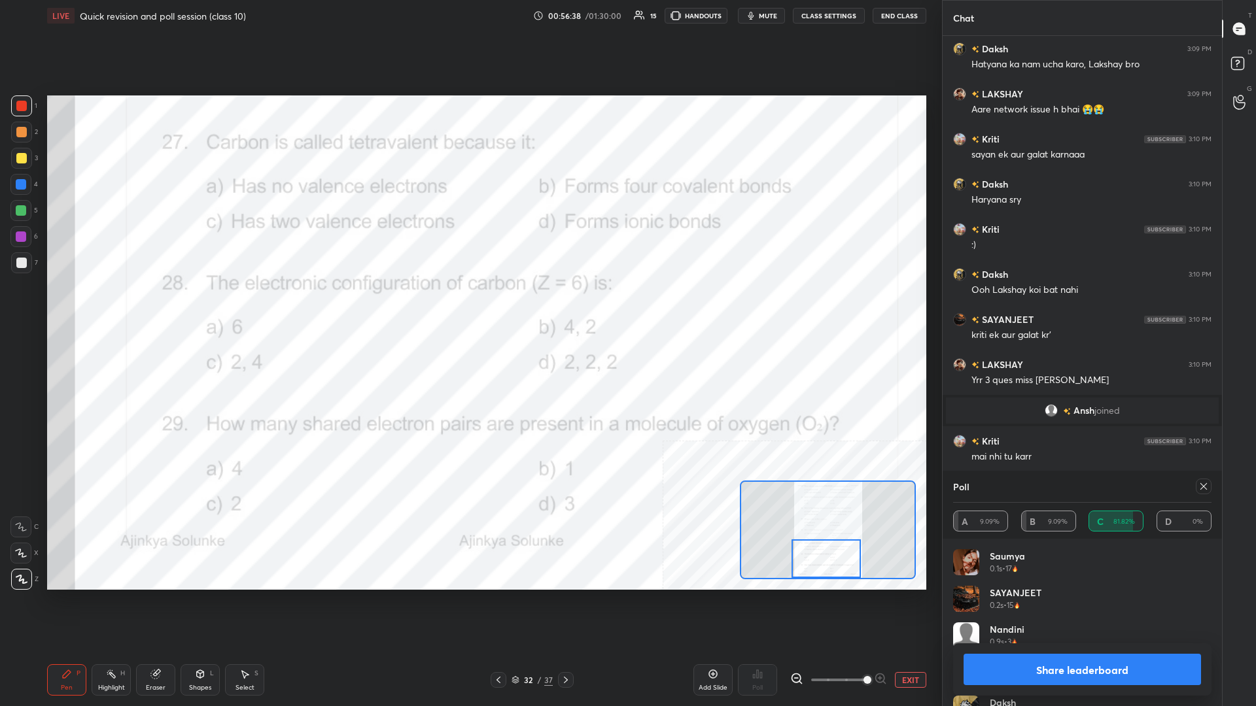
click at [469, 307] on button "Share leaderboard" at bounding box center [1081, 669] width 237 height 31
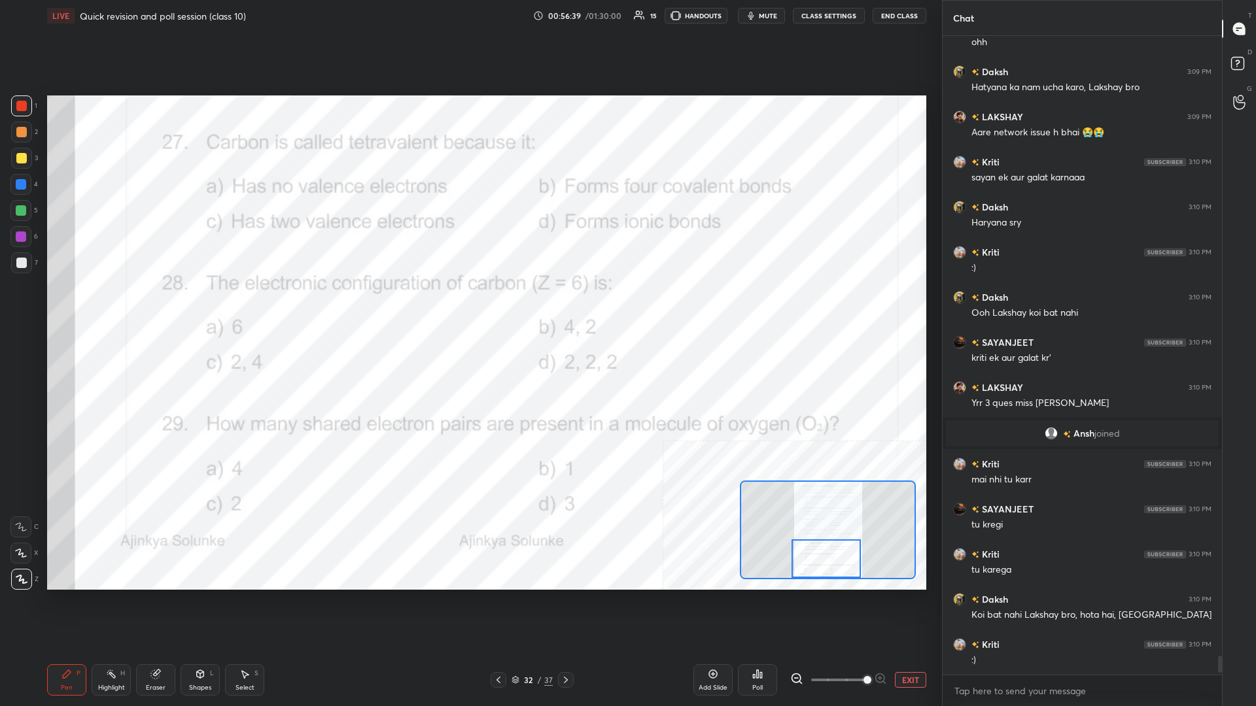
click at [27, 186] on div at bounding box center [20, 184] width 21 height 21
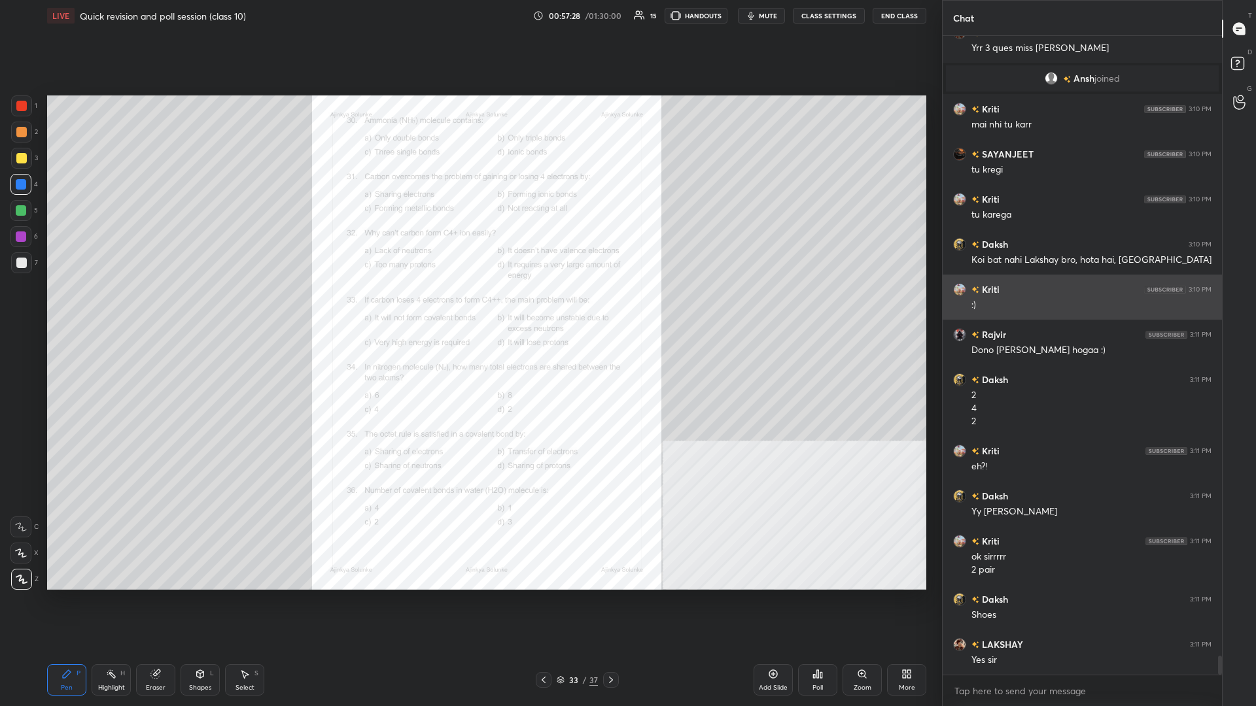
scroll to position [21040, 0]
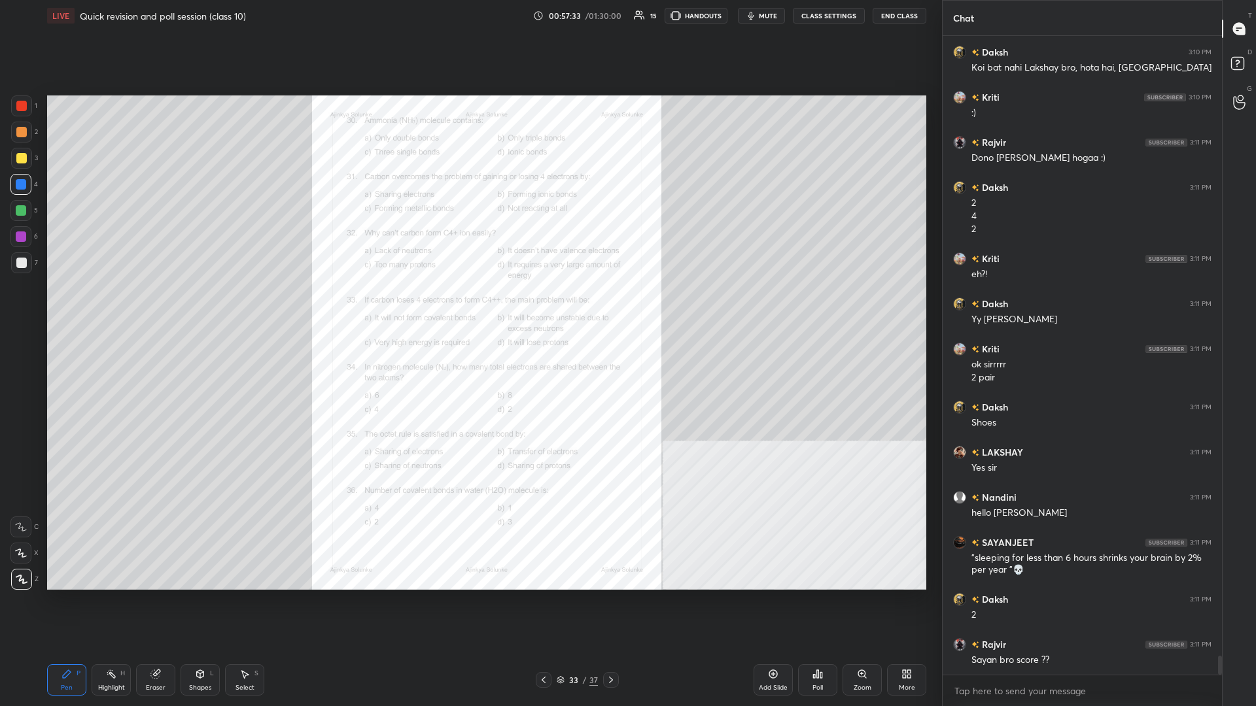
click at [469, 307] on div "Zoom" at bounding box center [862, 688] width 18 height 7
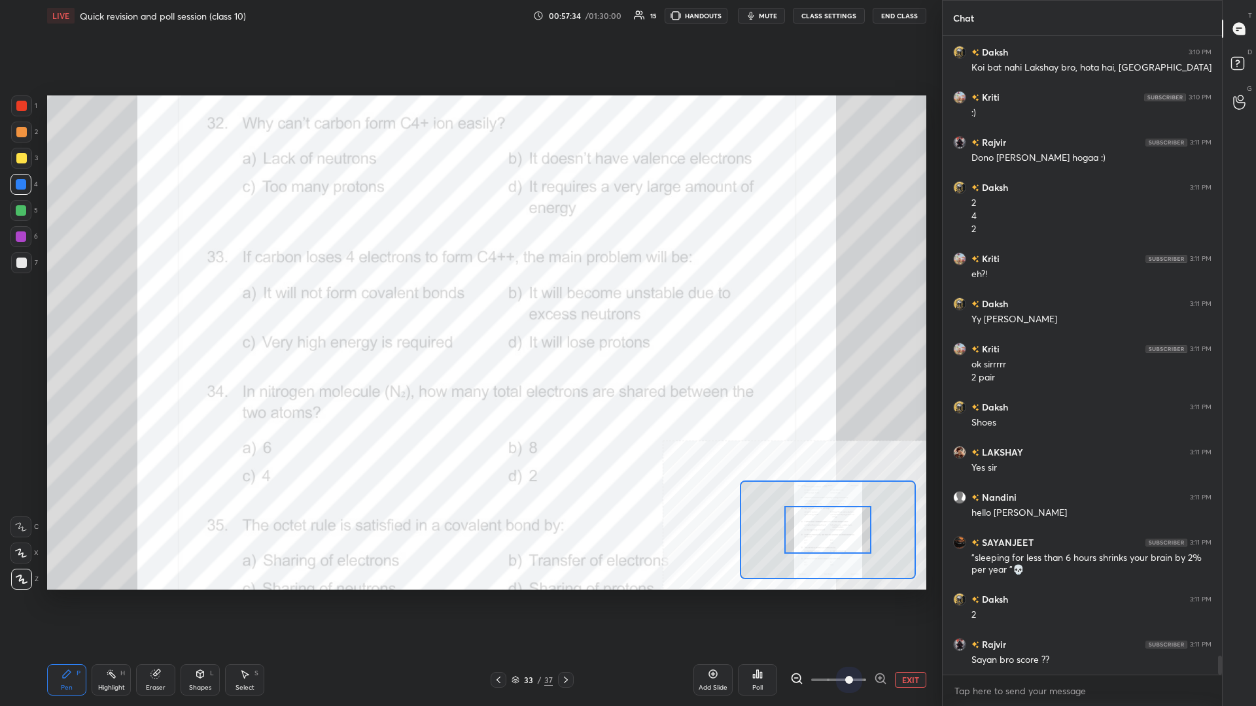
drag, startPoint x: 840, startPoint y: 678, endPoint x: 893, endPoint y: 654, distance: 58.6
click at [469, 307] on div "EXIT" at bounding box center [858, 680] width 136 height 16
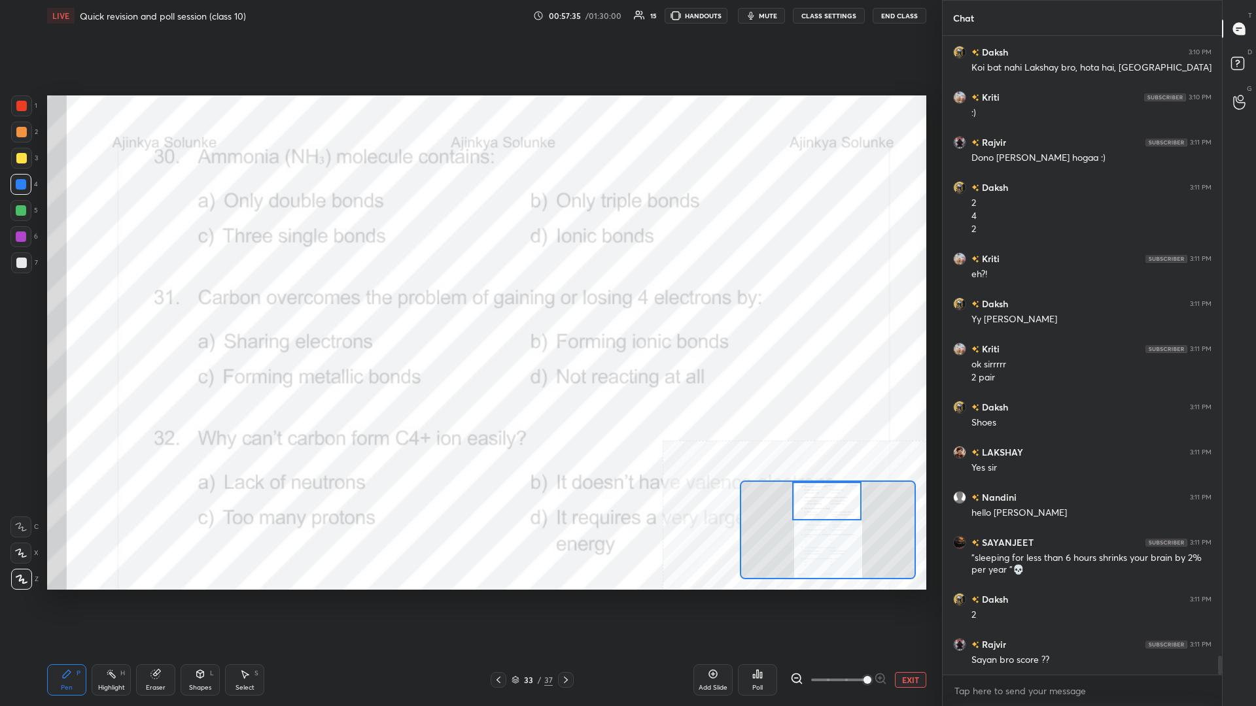
click at [469, 307] on div "Setting up your live class Poll for secs No correct answer Start poll" at bounding box center [486, 342] width 879 height 494
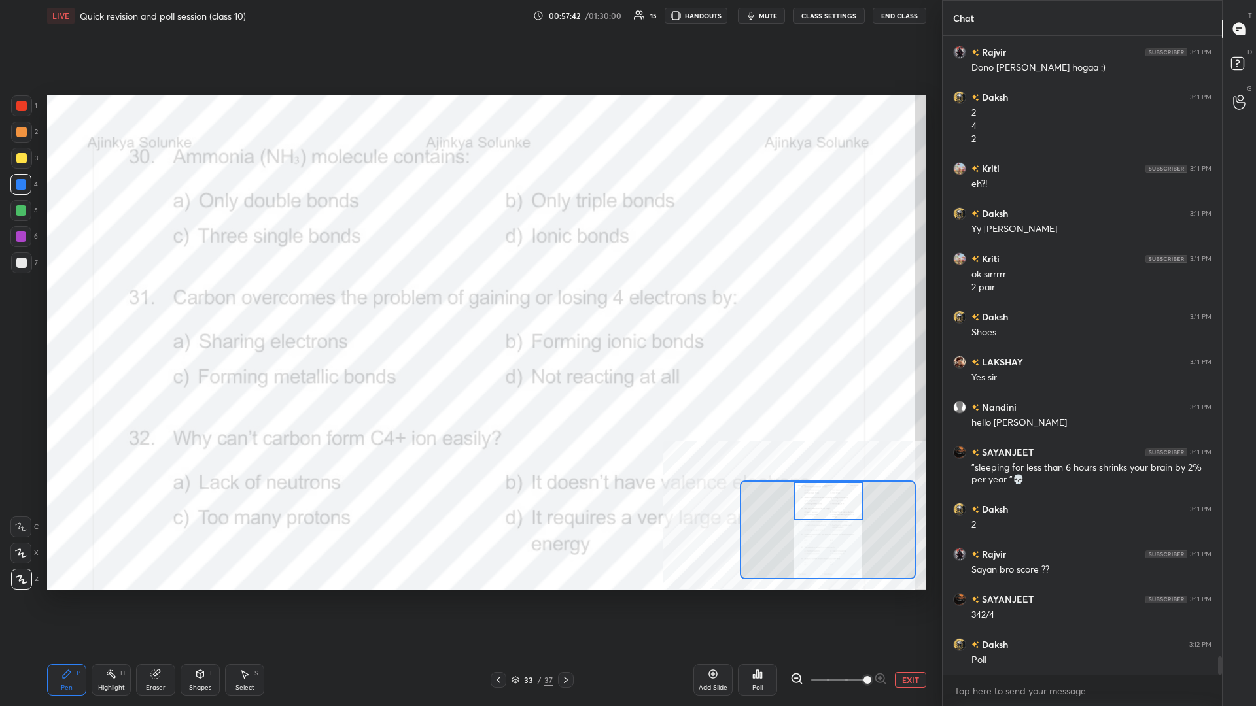
scroll to position [21323, 0]
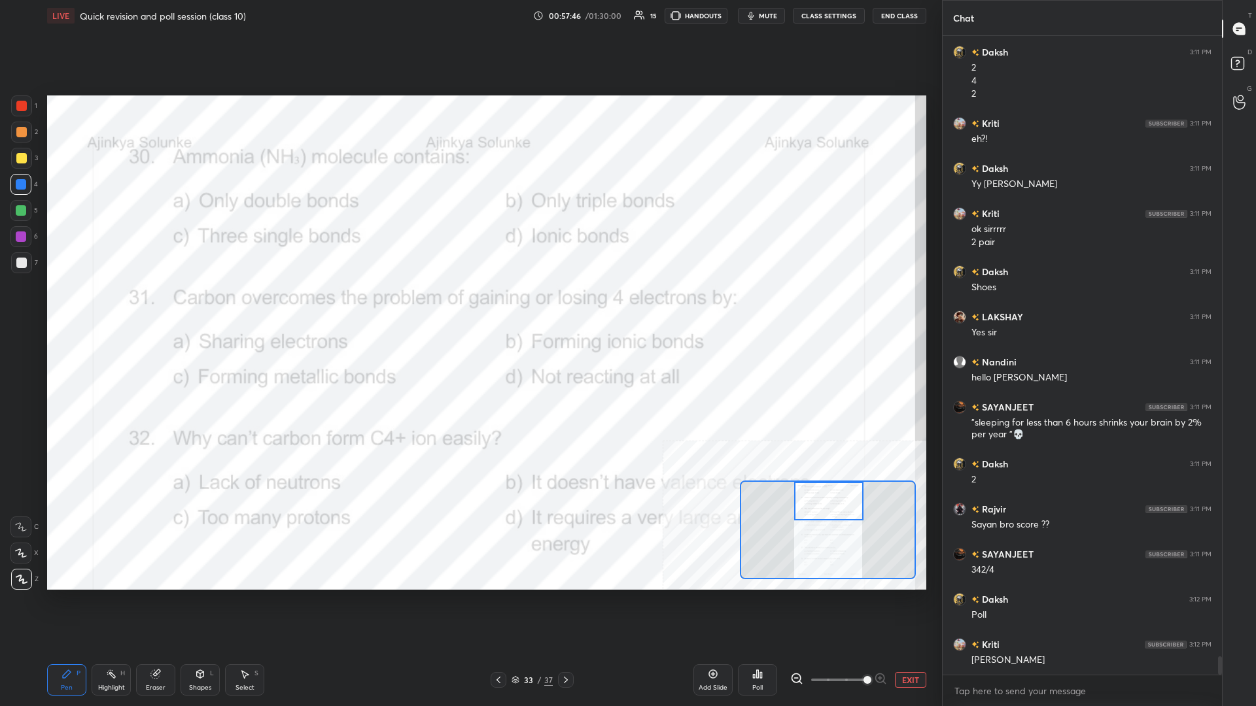
click at [469, 307] on div "Poll" at bounding box center [757, 679] width 39 height 31
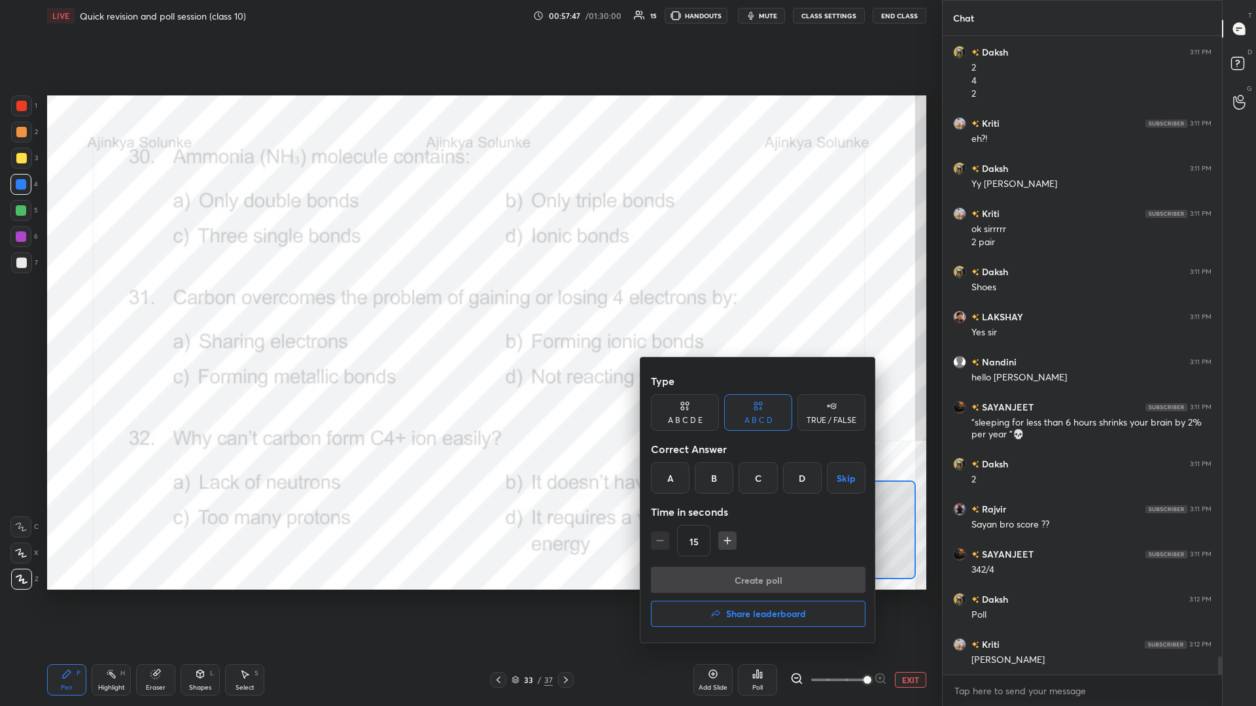
click at [469, 307] on div "C" at bounding box center [757, 477] width 39 height 31
click at [469, 307] on button "Create poll" at bounding box center [758, 580] width 215 height 26
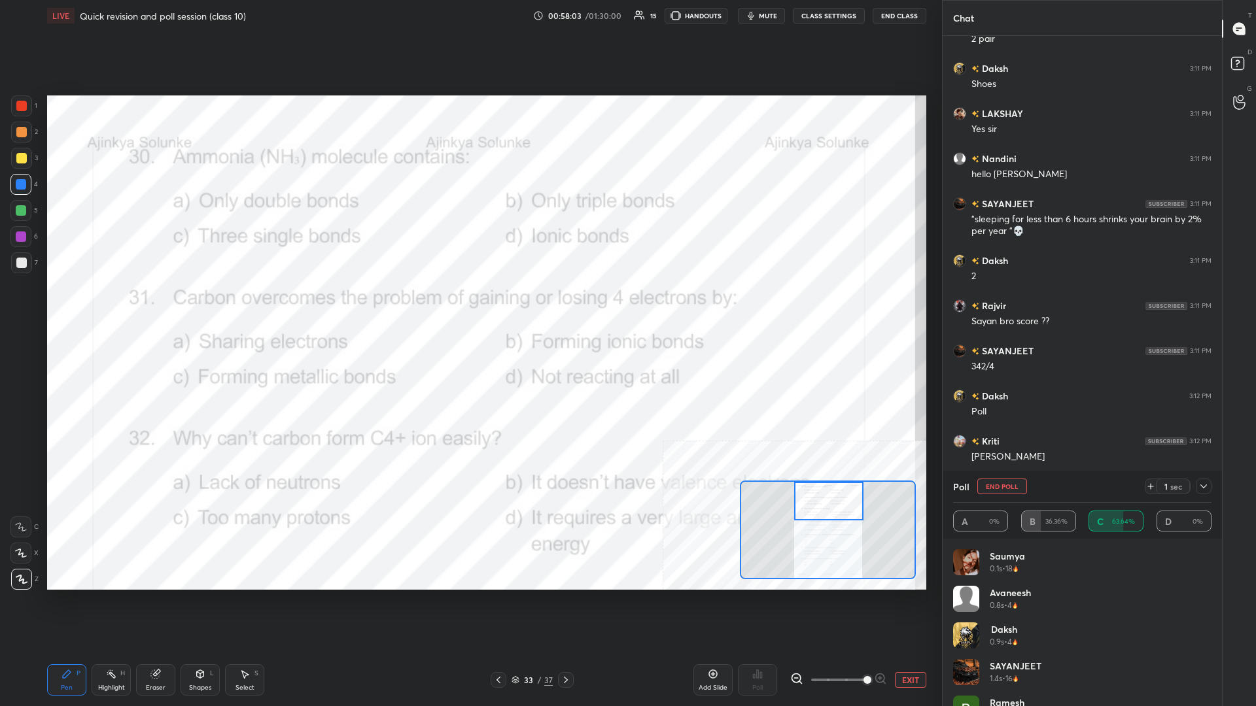
scroll to position [21571, 0]
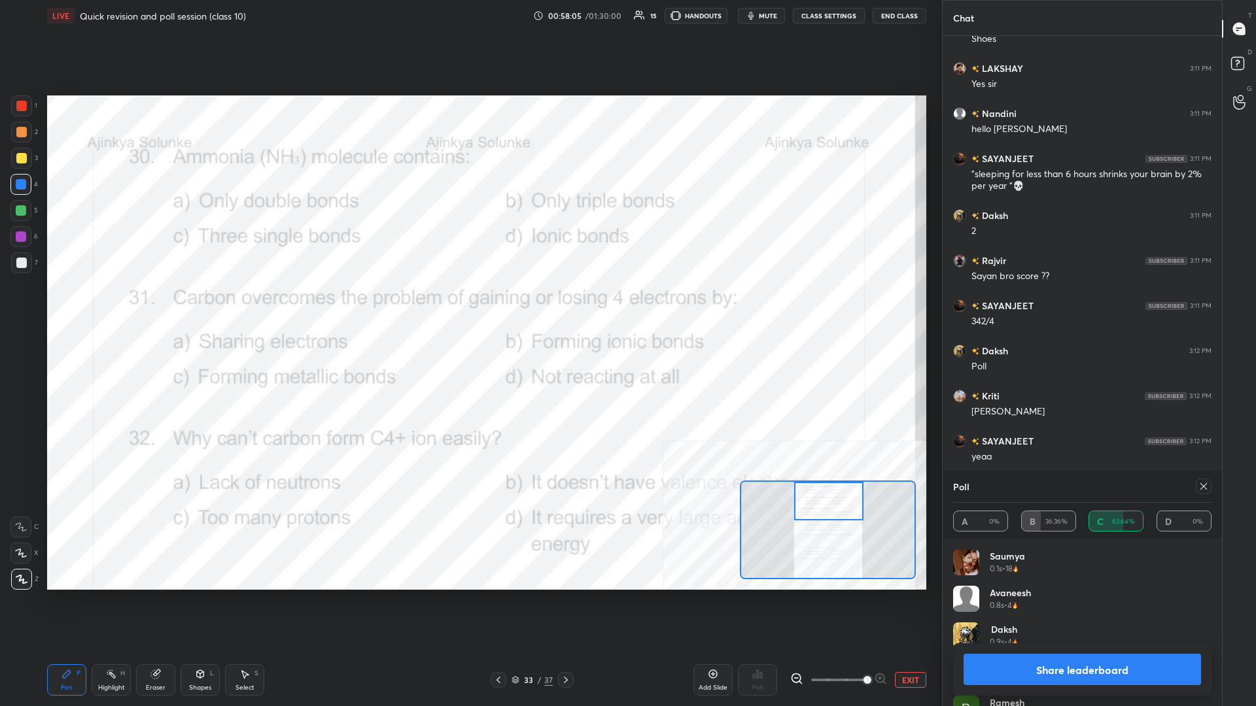
click at [469, 307] on button "Share leaderboard" at bounding box center [1081, 669] width 237 height 31
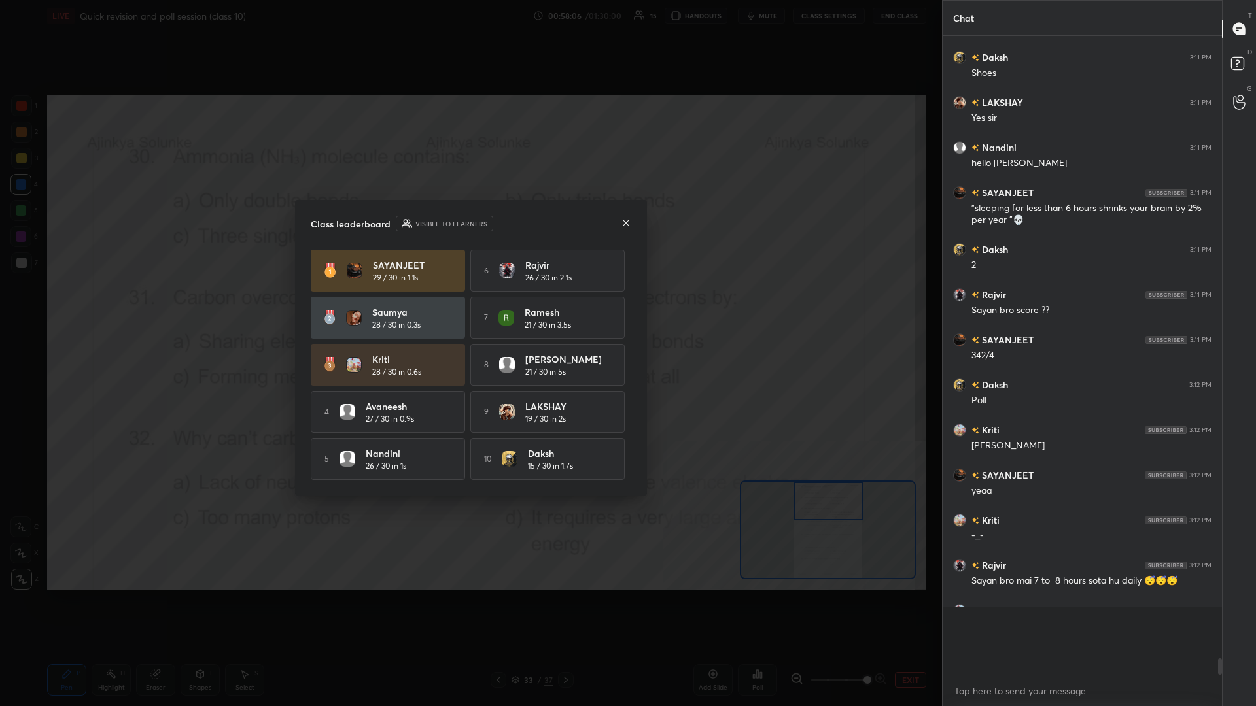
scroll to position [666, 279]
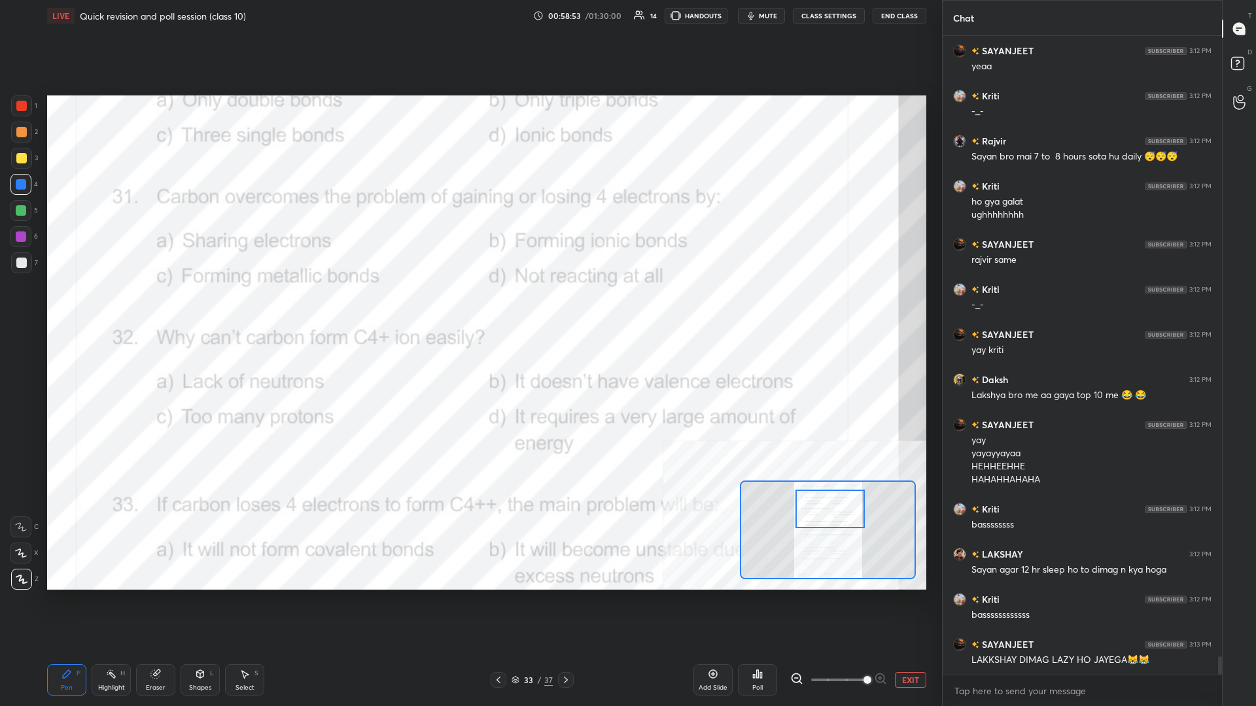
drag, startPoint x: 820, startPoint y: 509, endPoint x: 821, endPoint y: 517, distance: 8.0
click at [469, 307] on div at bounding box center [829, 509] width 69 height 39
click at [102, 307] on div "Highlight" at bounding box center [111, 688] width 27 height 7
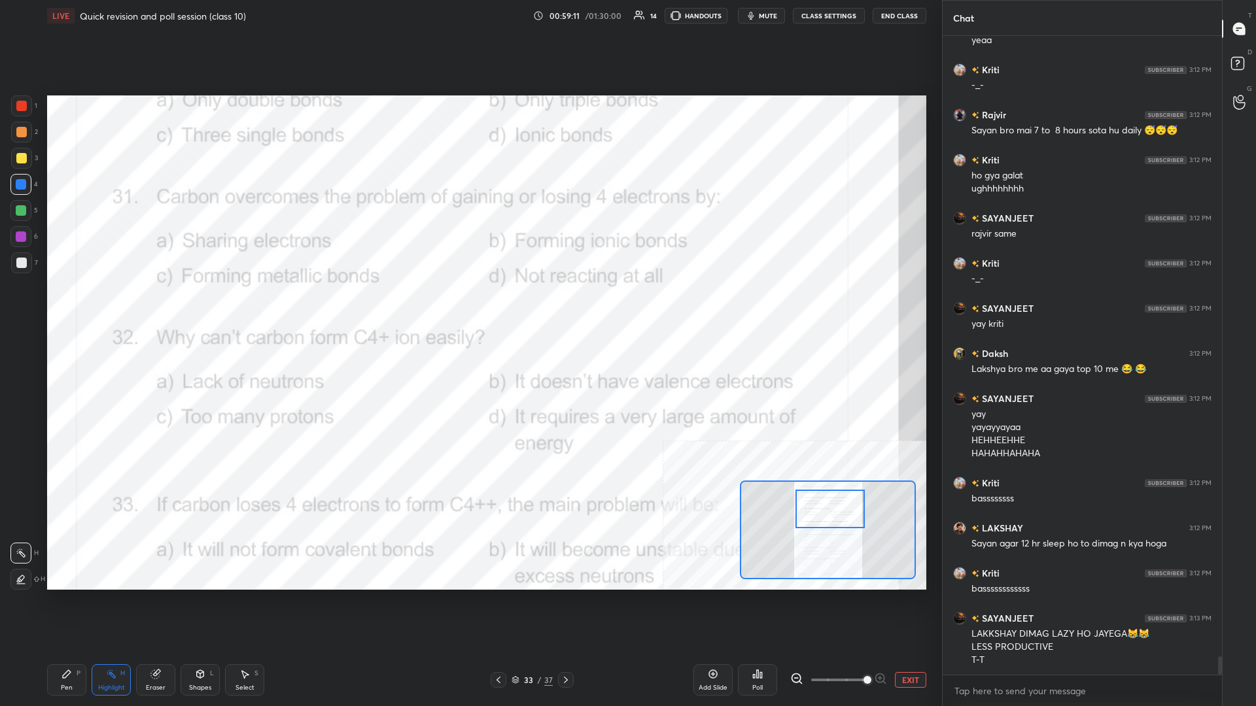
scroll to position [22033, 0]
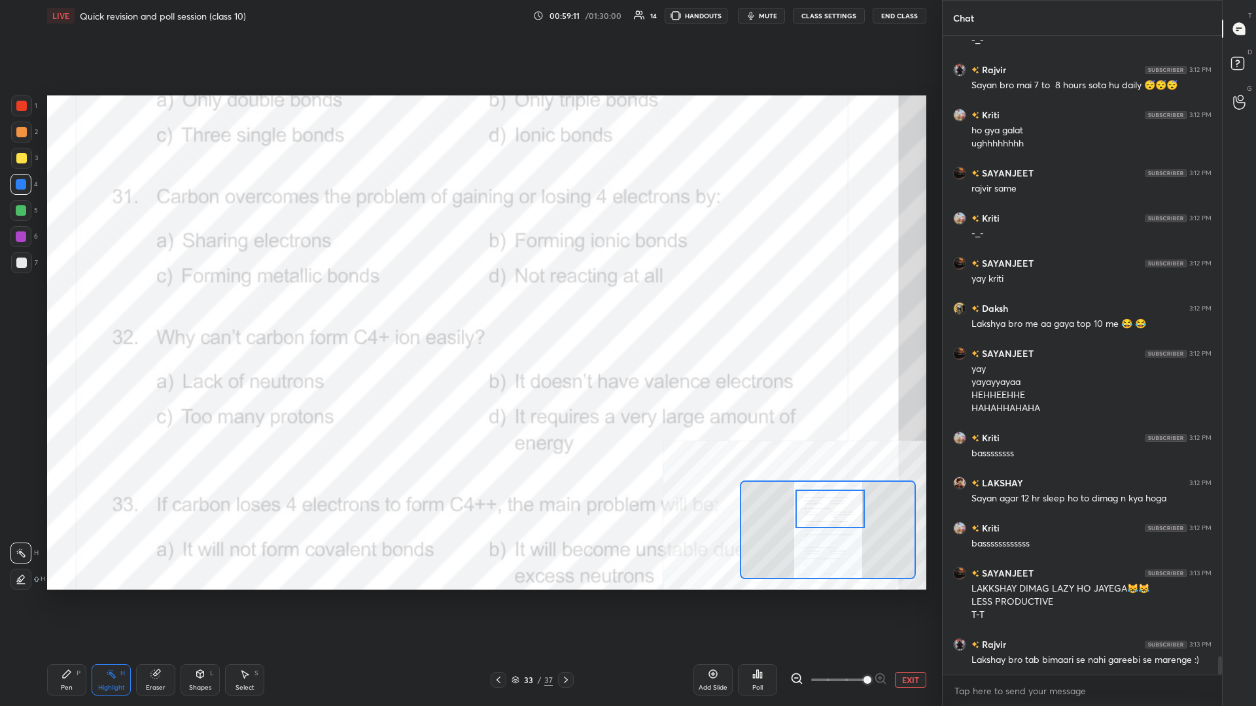
click at [469, 307] on div "Poll" at bounding box center [757, 679] width 39 height 31
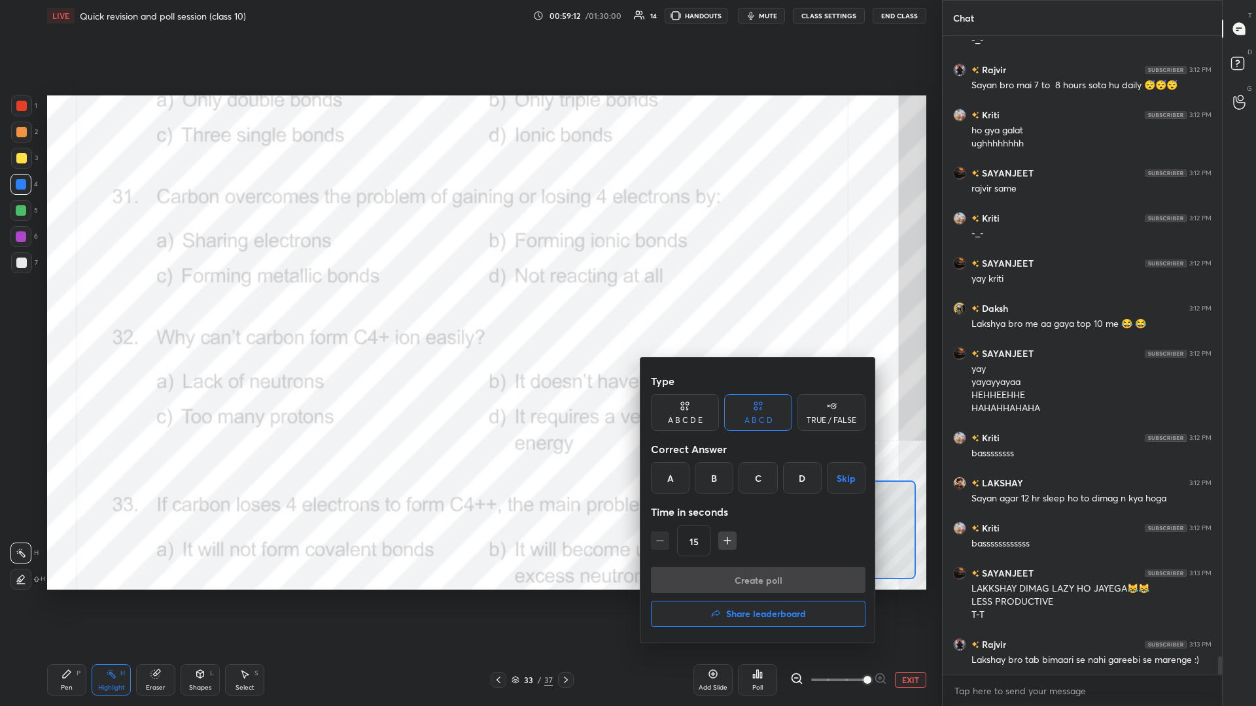
click at [469, 307] on div "A" at bounding box center [670, 477] width 39 height 31
click at [469, 307] on button "Create poll" at bounding box center [758, 580] width 215 height 26
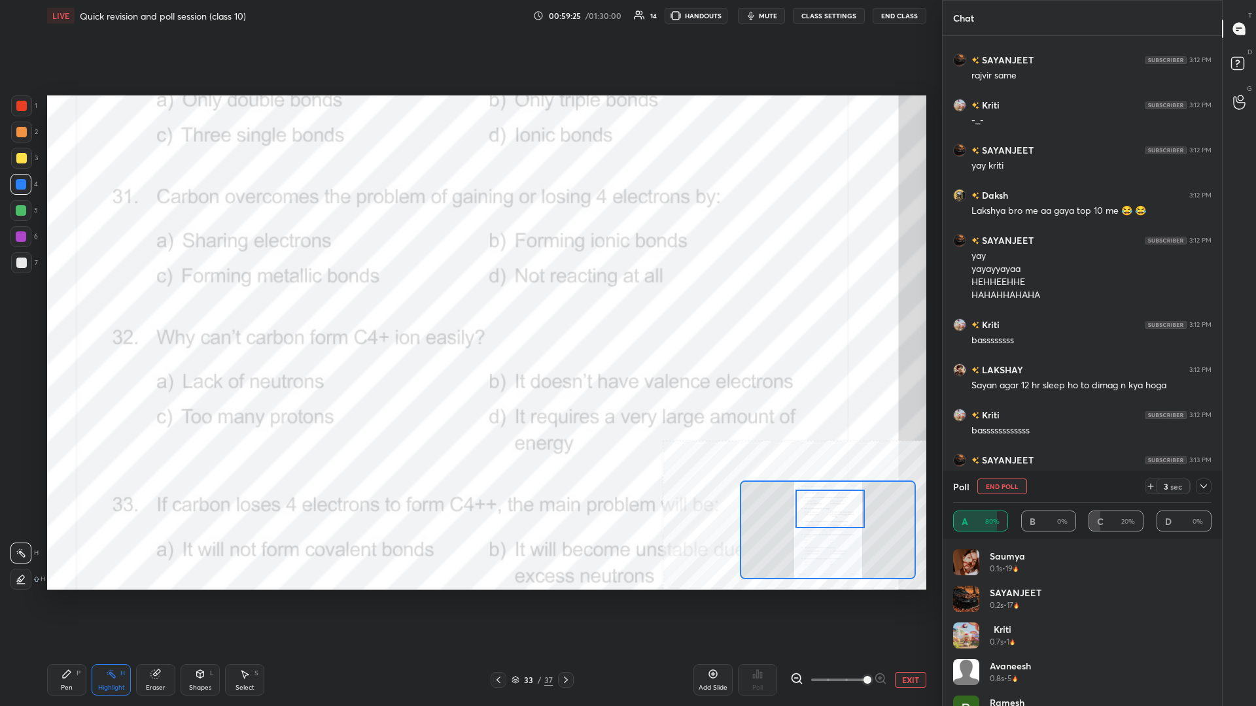
scroll to position [22191, 0]
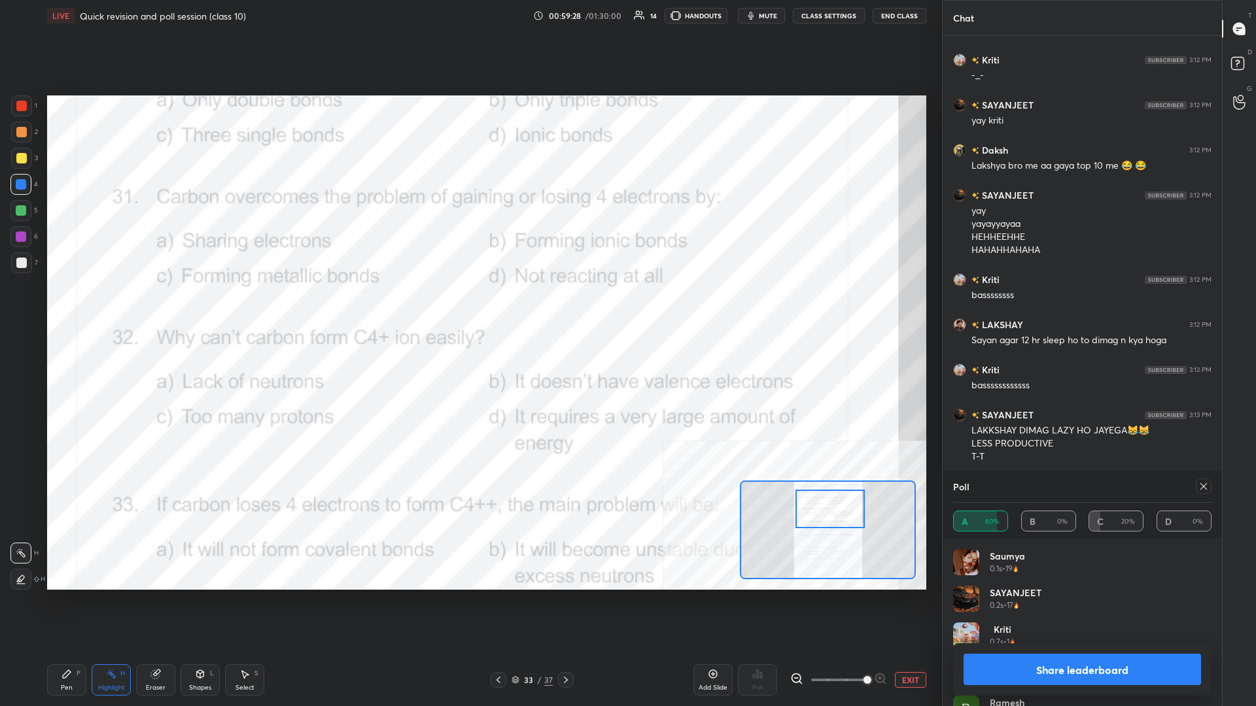
click at [469, 307] on button "Share leaderboard" at bounding box center [1081, 669] width 237 height 31
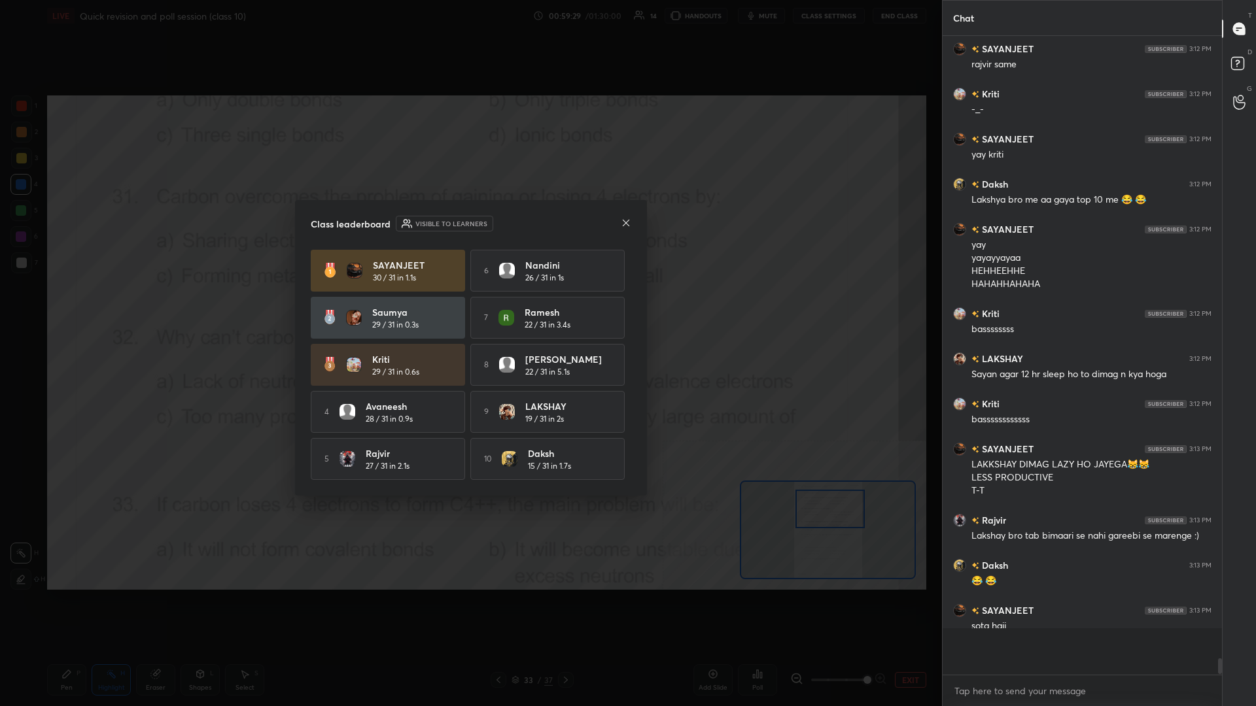
scroll to position [670, 279]
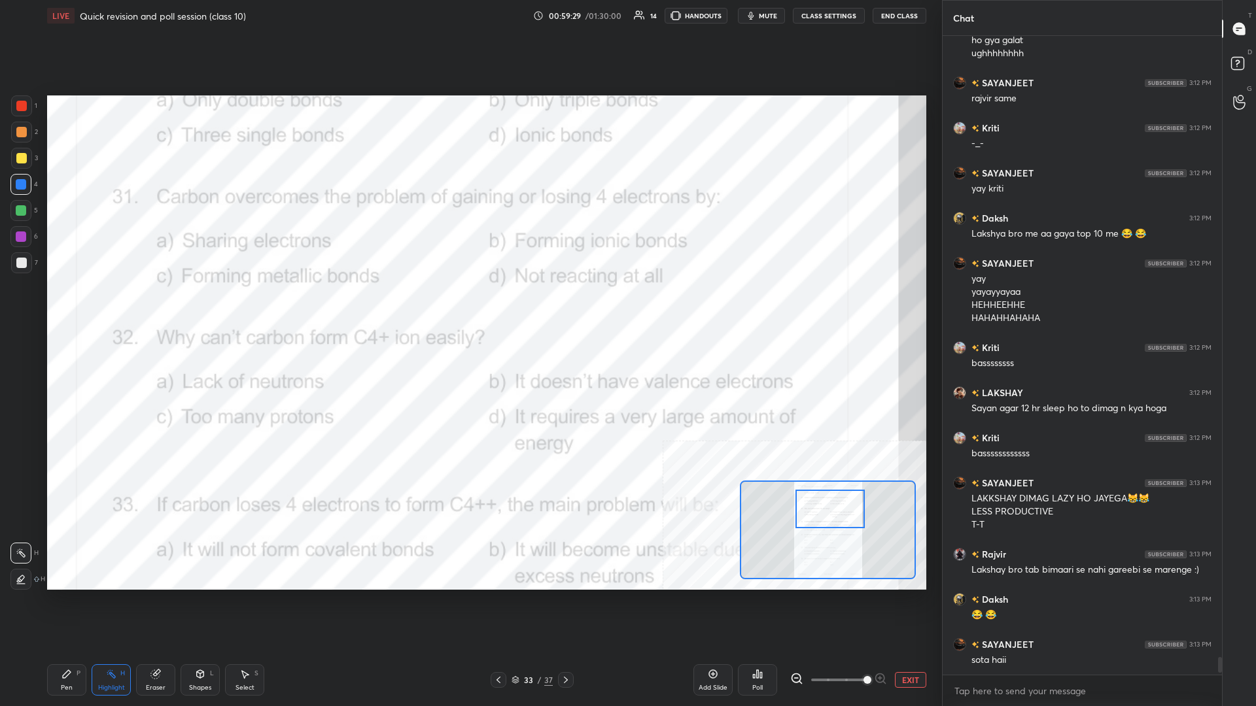
click at [41, 307] on div "1 2 3 4 5 6 7 C X Z C X Z E E Erase all H H LIVE Quick revision and poll sessio…" at bounding box center [465, 353] width 931 height 706
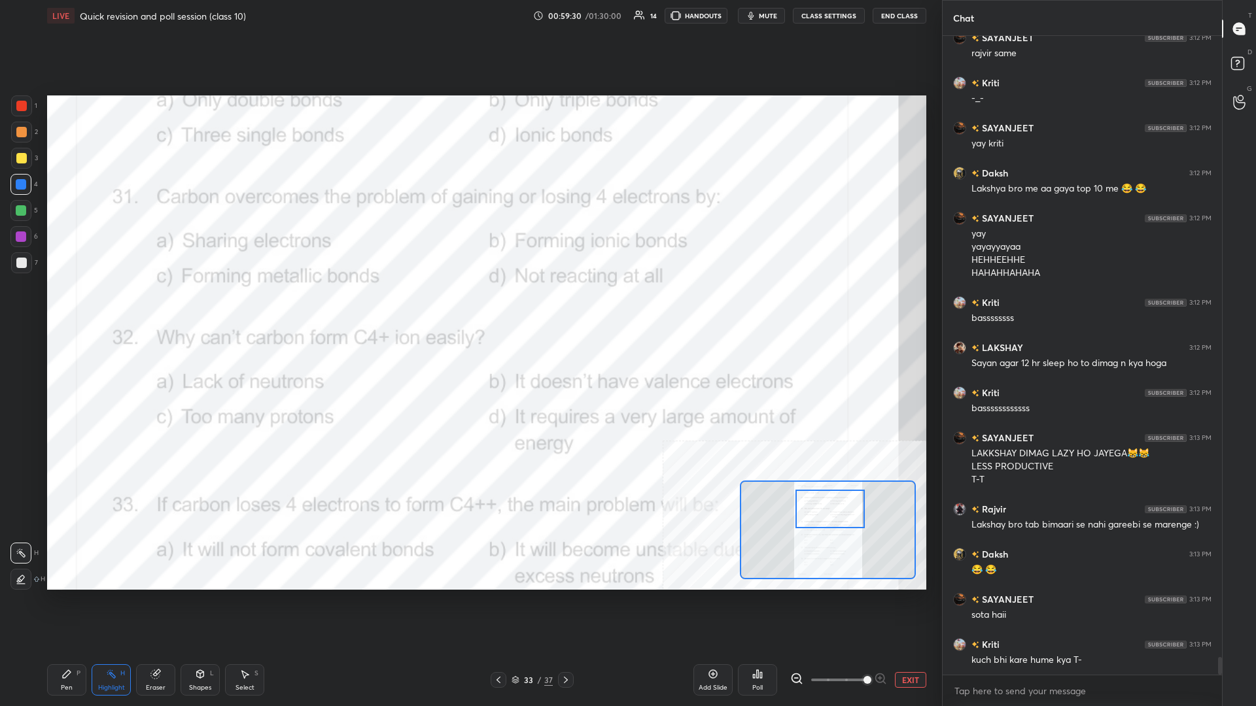
click at [63, 307] on icon at bounding box center [67, 674] width 8 height 8
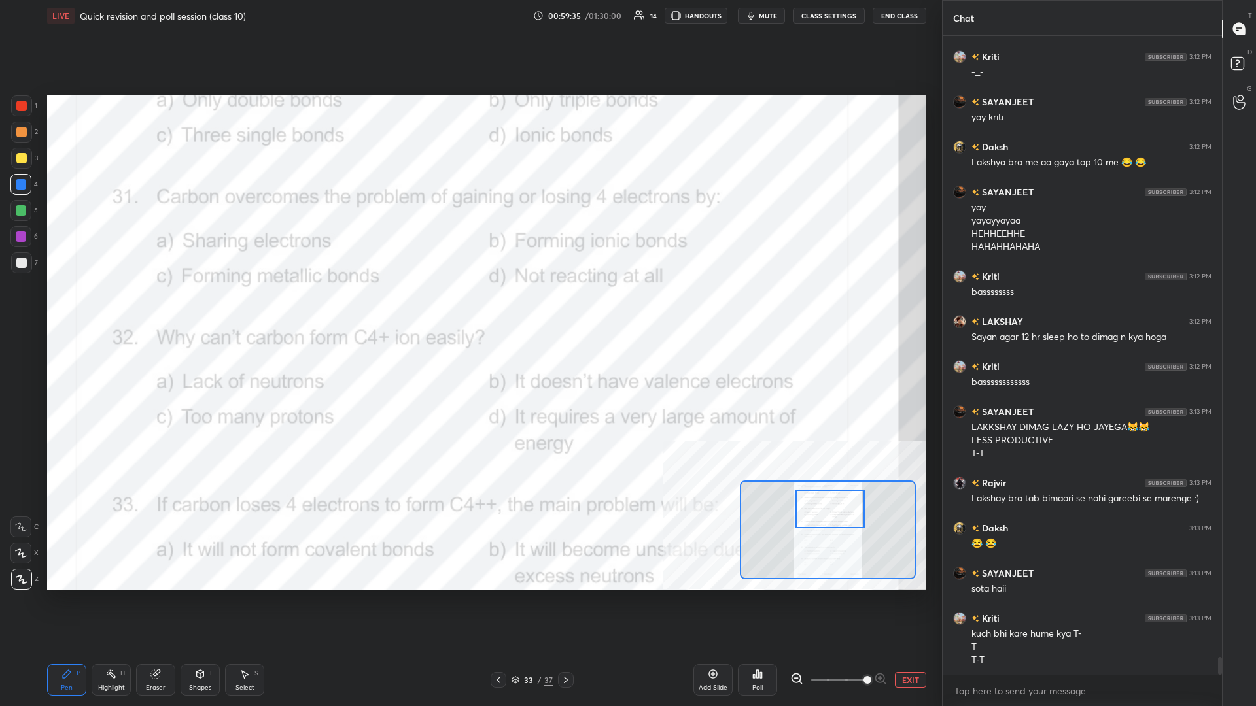
scroll to position [22240, 0]
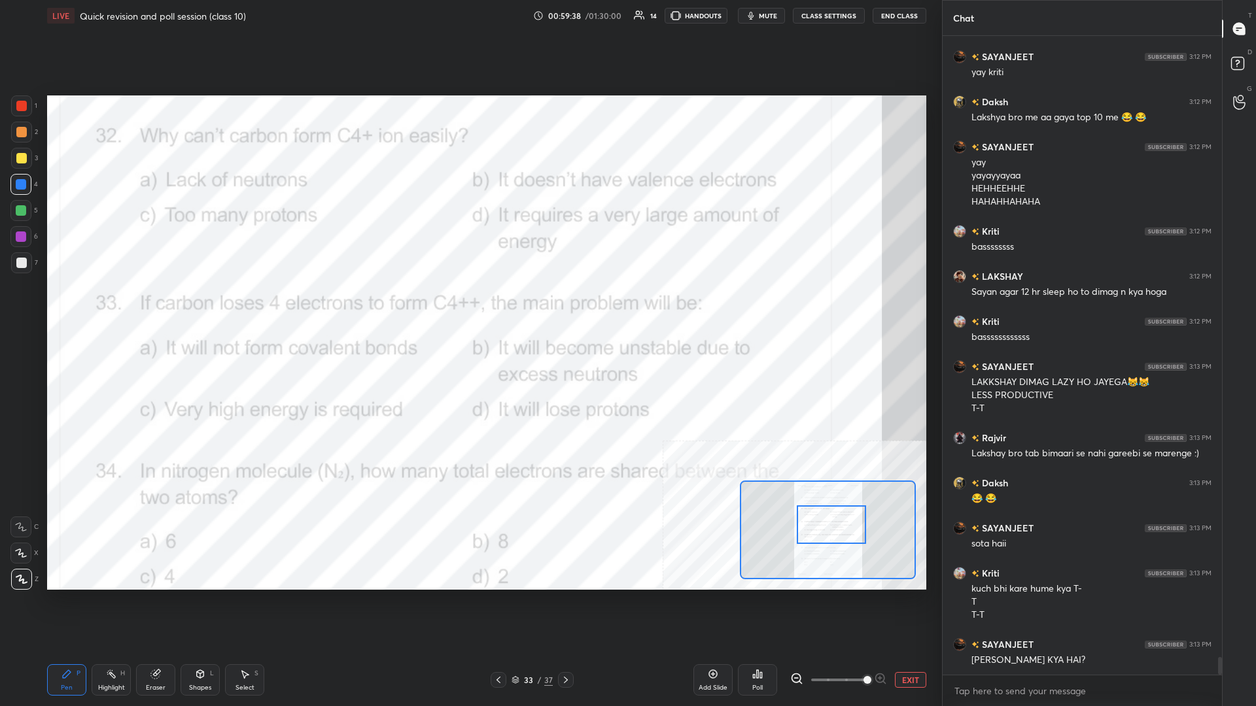
drag, startPoint x: 819, startPoint y: 504, endPoint x: 821, endPoint y: 519, distance: 15.8
click at [469, 307] on div at bounding box center [831, 525] width 69 height 39
click at [92, 307] on div "Highlight H" at bounding box center [111, 679] width 39 height 31
click at [469, 307] on div "Poll" at bounding box center [757, 679] width 39 height 31
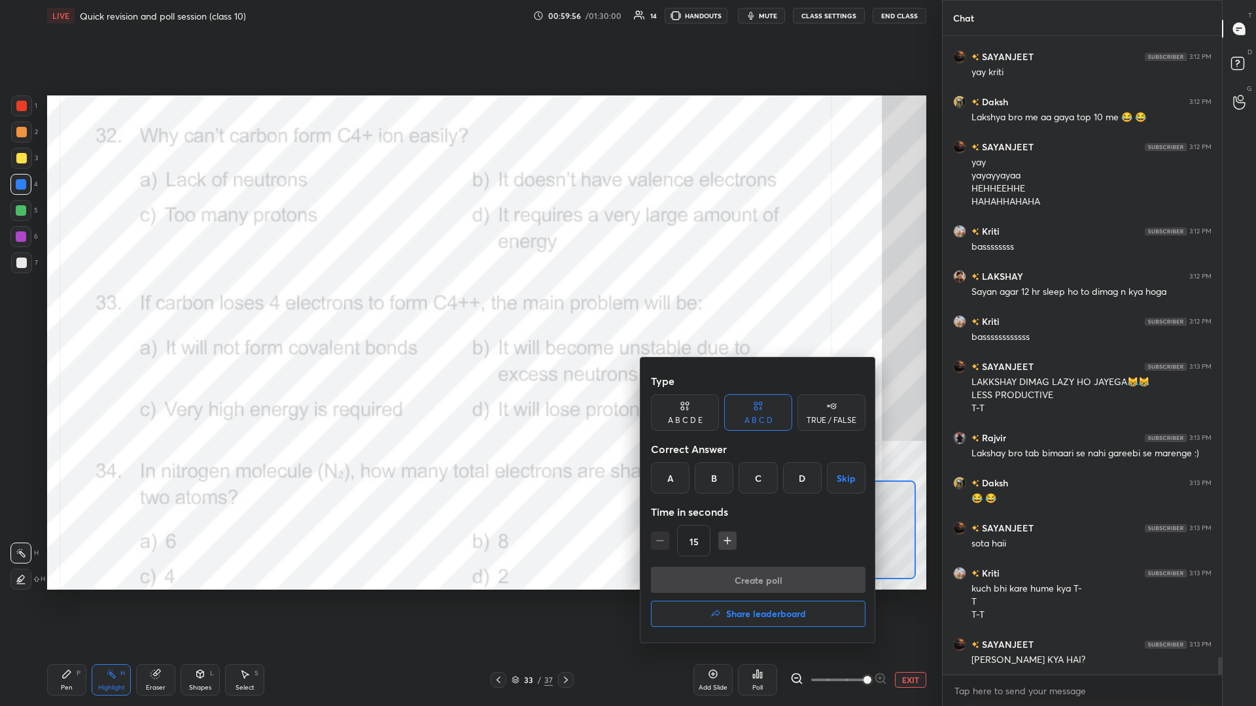
click at [469, 307] on div "D" at bounding box center [802, 477] width 39 height 31
click at [469, 307] on button "Create poll" at bounding box center [758, 580] width 215 height 26
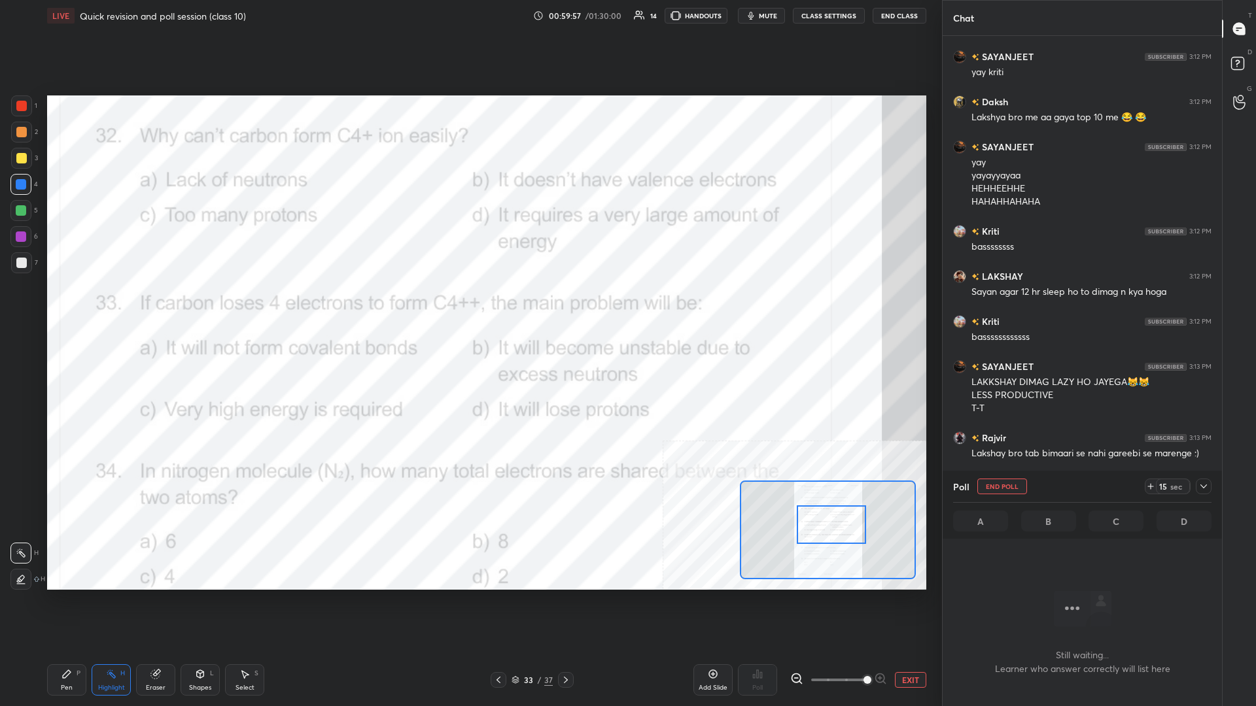
scroll to position [602, 279]
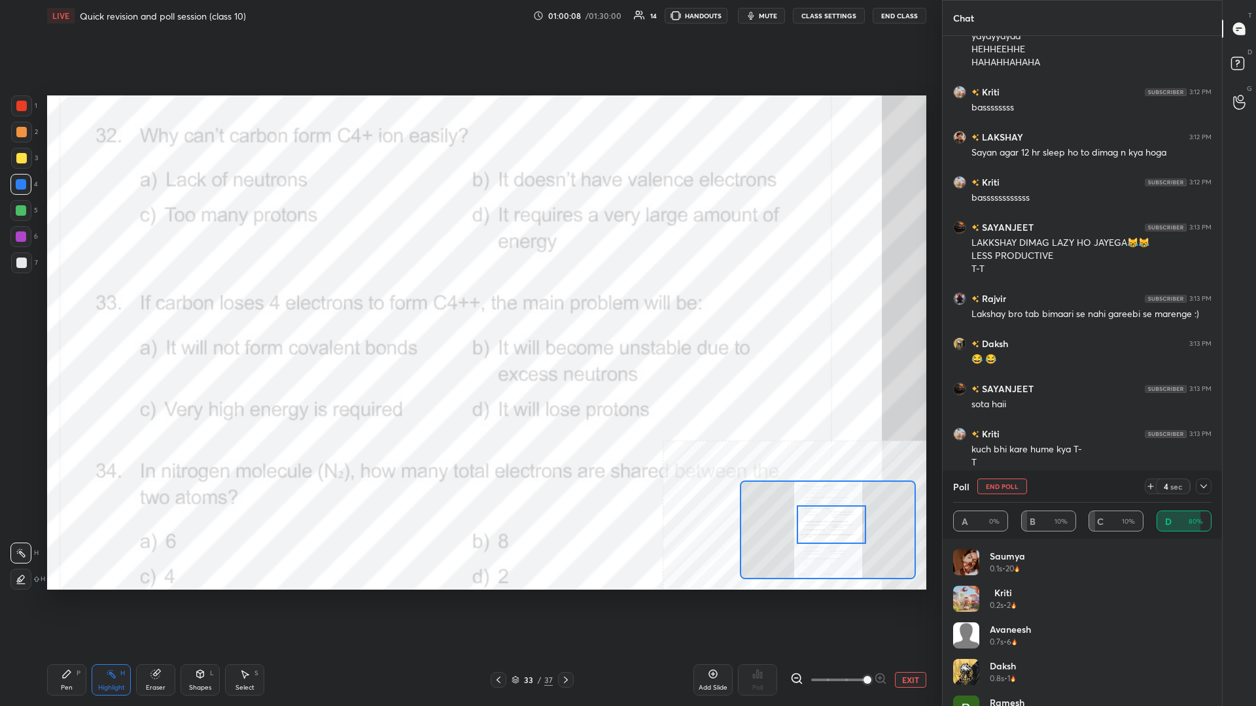
click at [60, 307] on div "Pen P" at bounding box center [66, 679] width 39 height 31
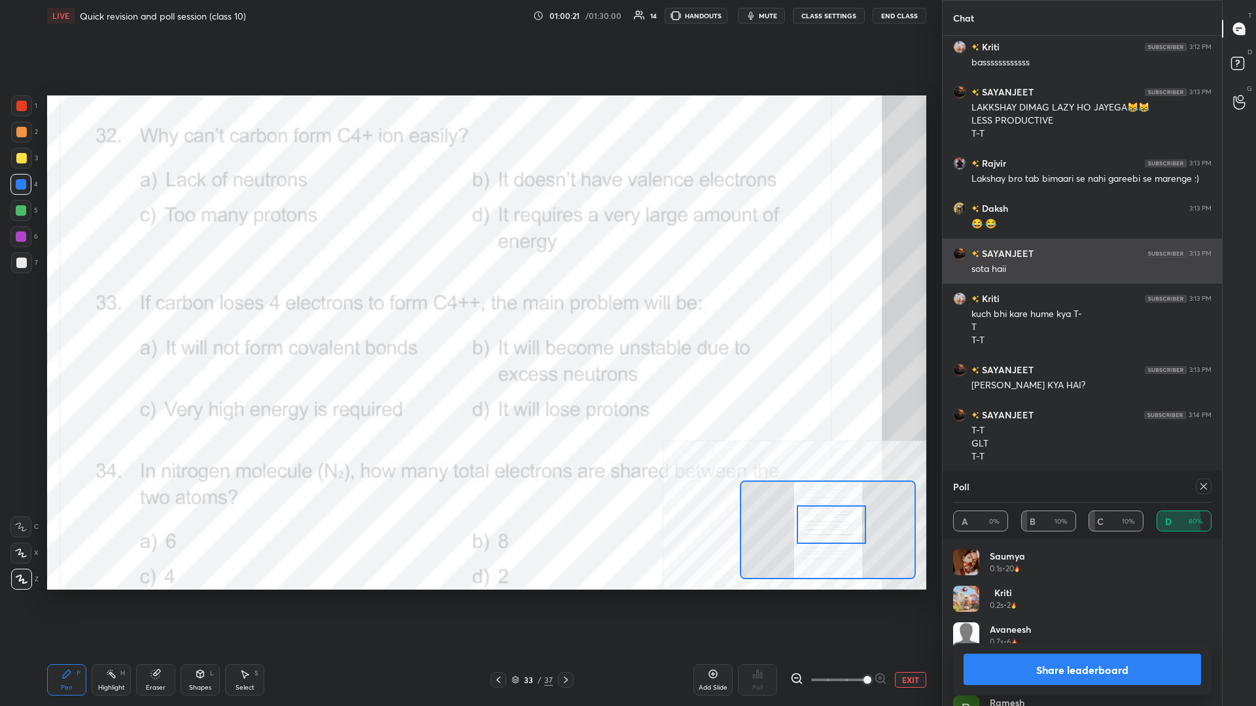
scroll to position [22560, 0]
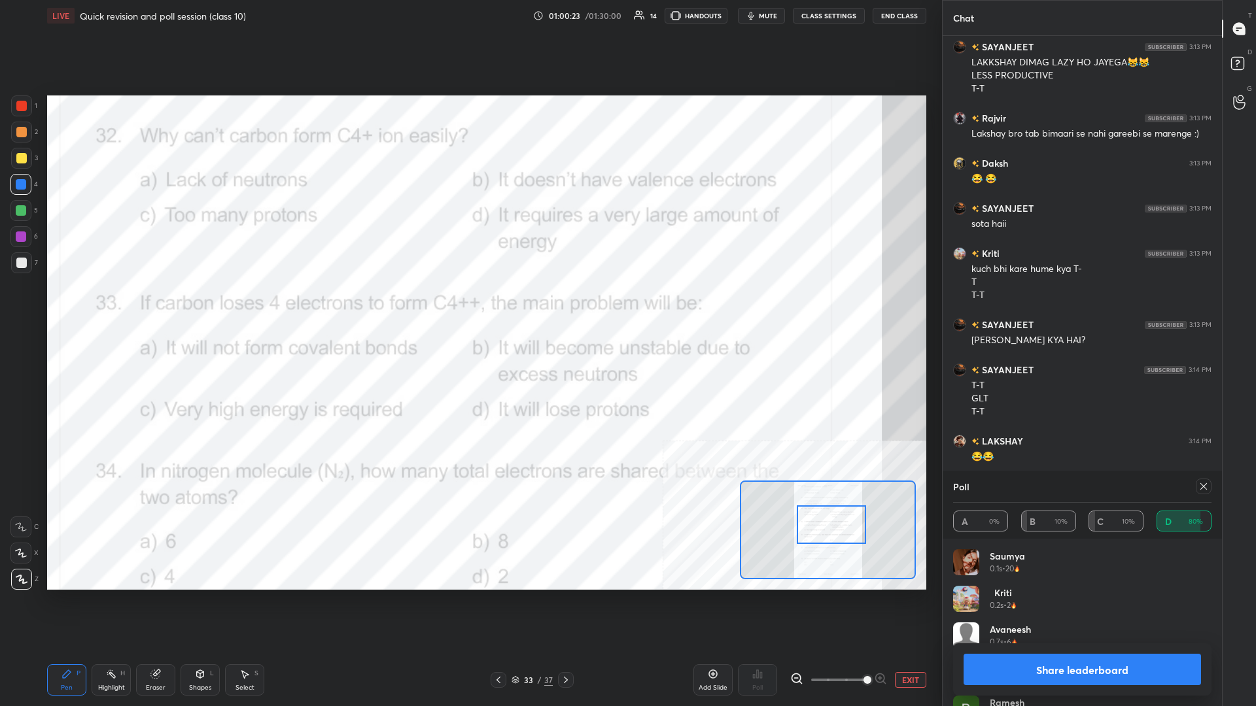
click at [469, 307] on button "Share leaderboard" at bounding box center [1081, 669] width 237 height 31
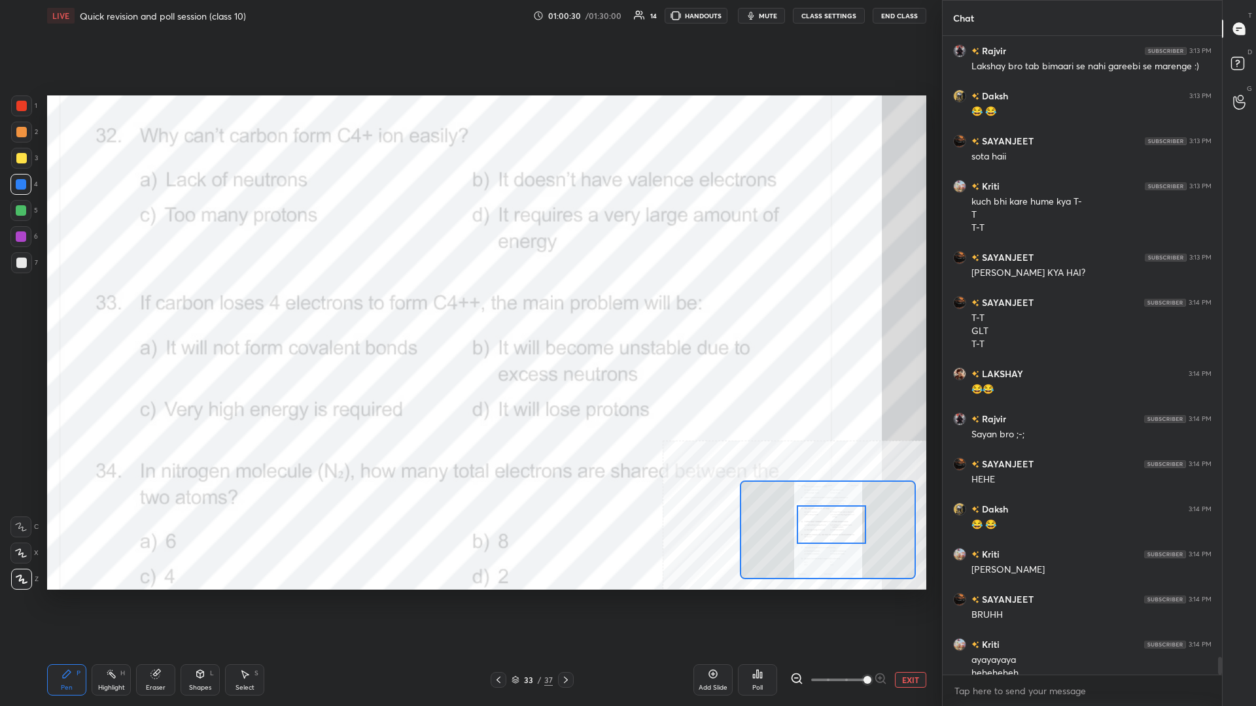
scroll to position [22640, 0]
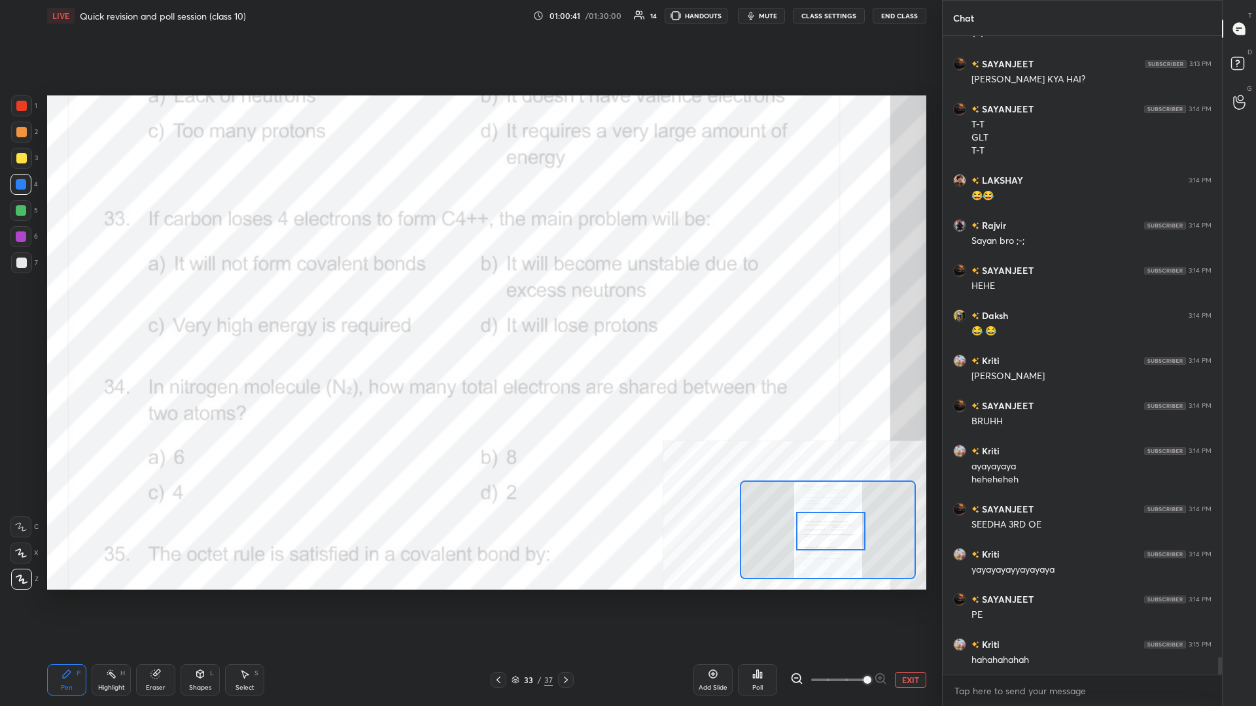
drag, startPoint x: 824, startPoint y: 523, endPoint x: 824, endPoint y: 530, distance: 7.2
click at [469, 307] on div at bounding box center [830, 531] width 69 height 39
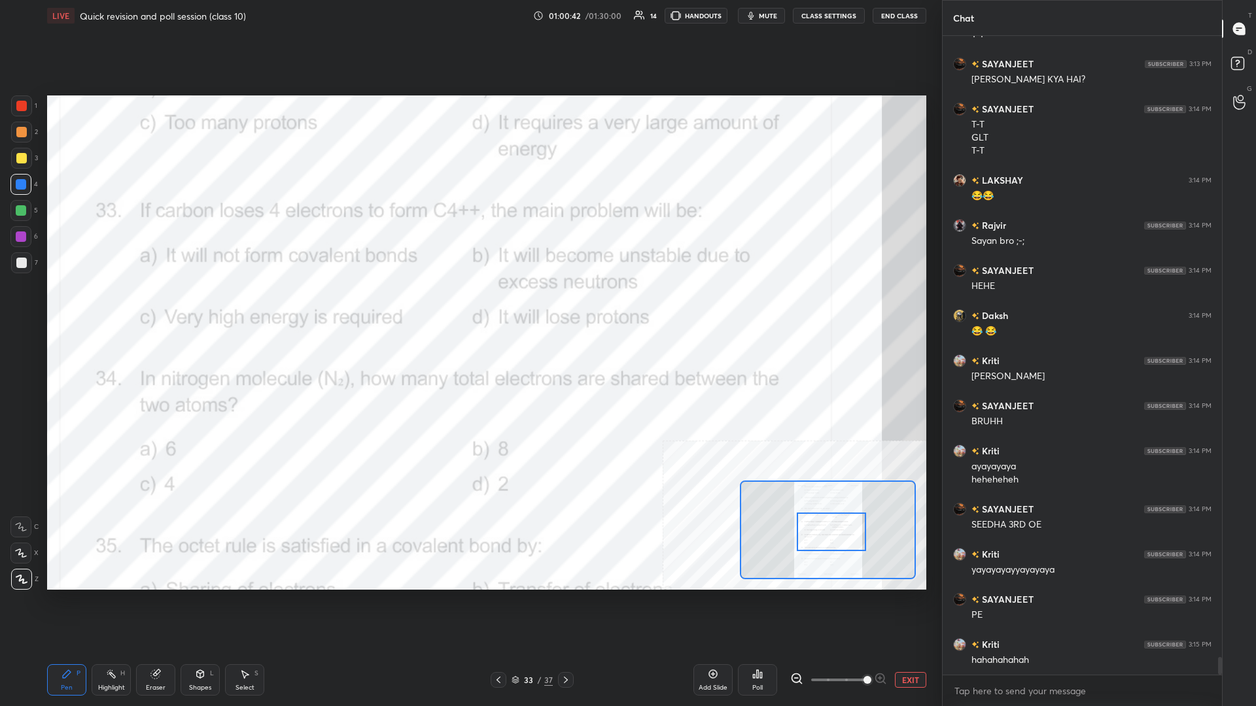
click at [113, 307] on rect at bounding box center [112, 675] width 7 height 7
click at [469, 307] on div "Poll" at bounding box center [757, 679] width 39 height 31
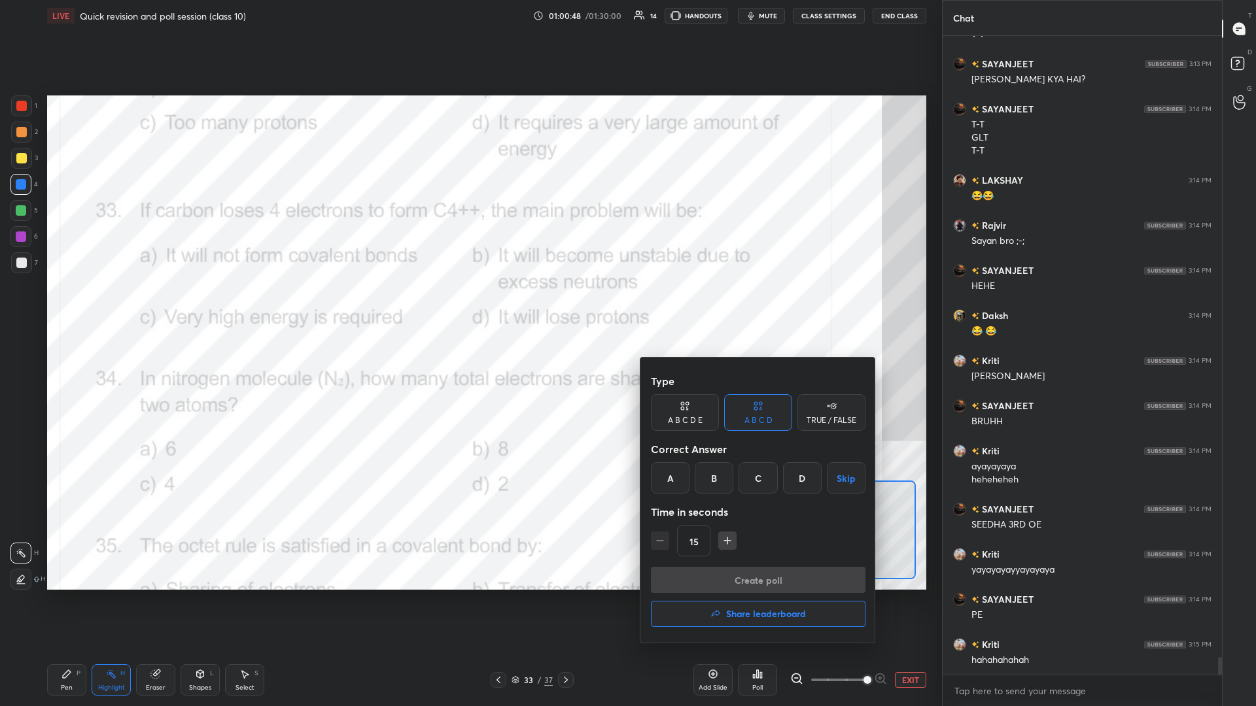
click at [469, 307] on div "C" at bounding box center [757, 477] width 39 height 31
click at [469, 307] on div "Type A B C D E A B C D TRUE / FALSE Correct Answer A B C D Skip Time in seconds…" at bounding box center [758, 467] width 215 height 199
click at [469, 307] on button "Create poll" at bounding box center [758, 580] width 215 height 26
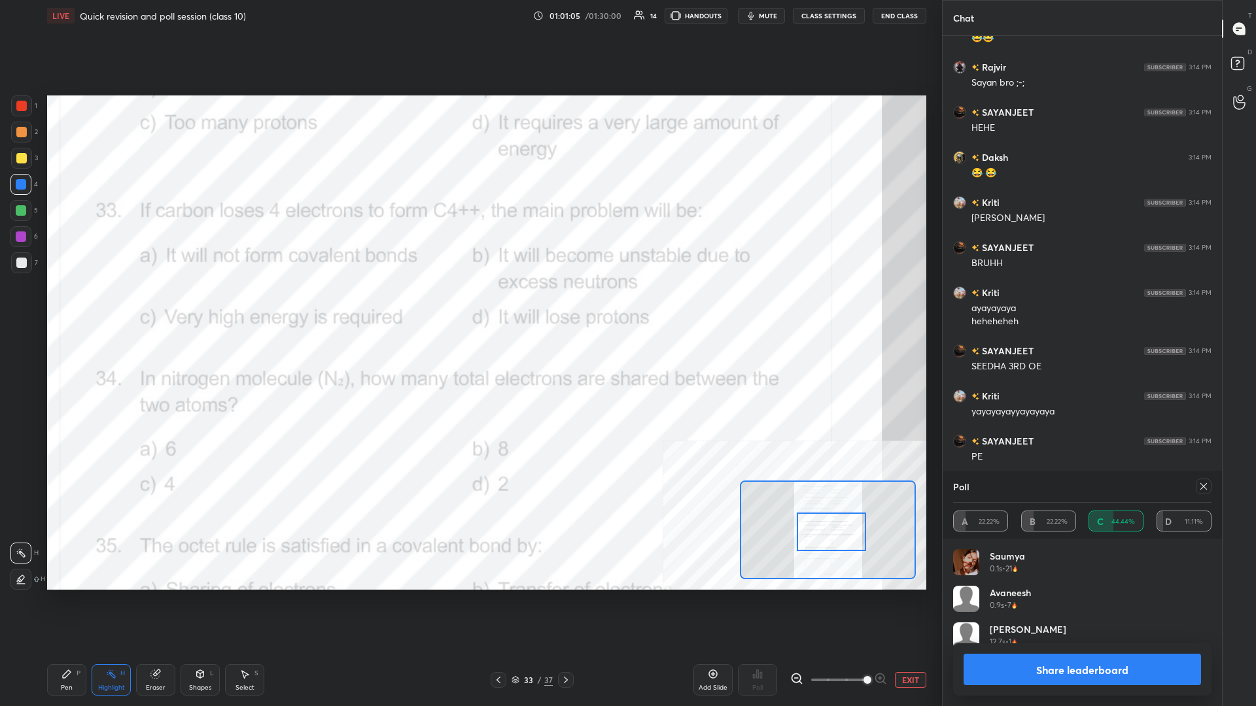
click at [469, 307] on button "Share leaderboard" at bounding box center [1081, 669] width 237 height 31
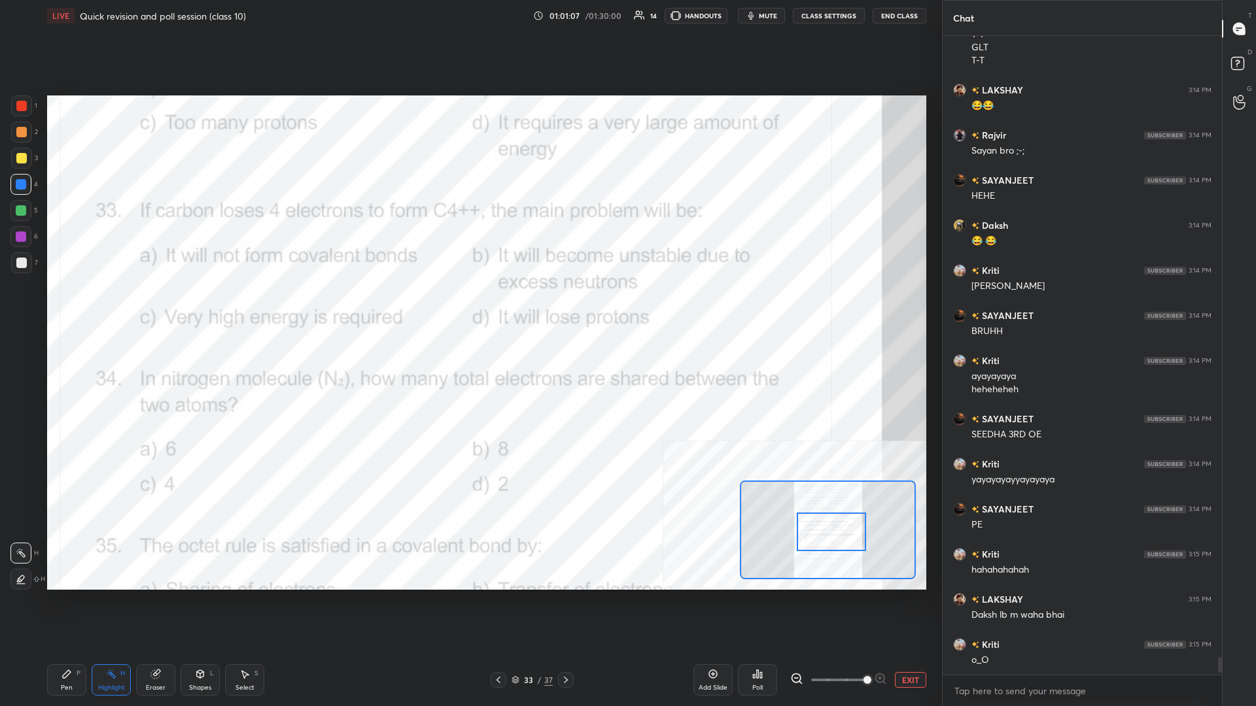
click at [75, 307] on div "Pen P Highlight H Eraser Shapes L Select S 33 / 37 Add Slide Poll EXIT" at bounding box center [486, 680] width 879 height 52
click at [73, 307] on div "Pen P" at bounding box center [66, 679] width 39 height 31
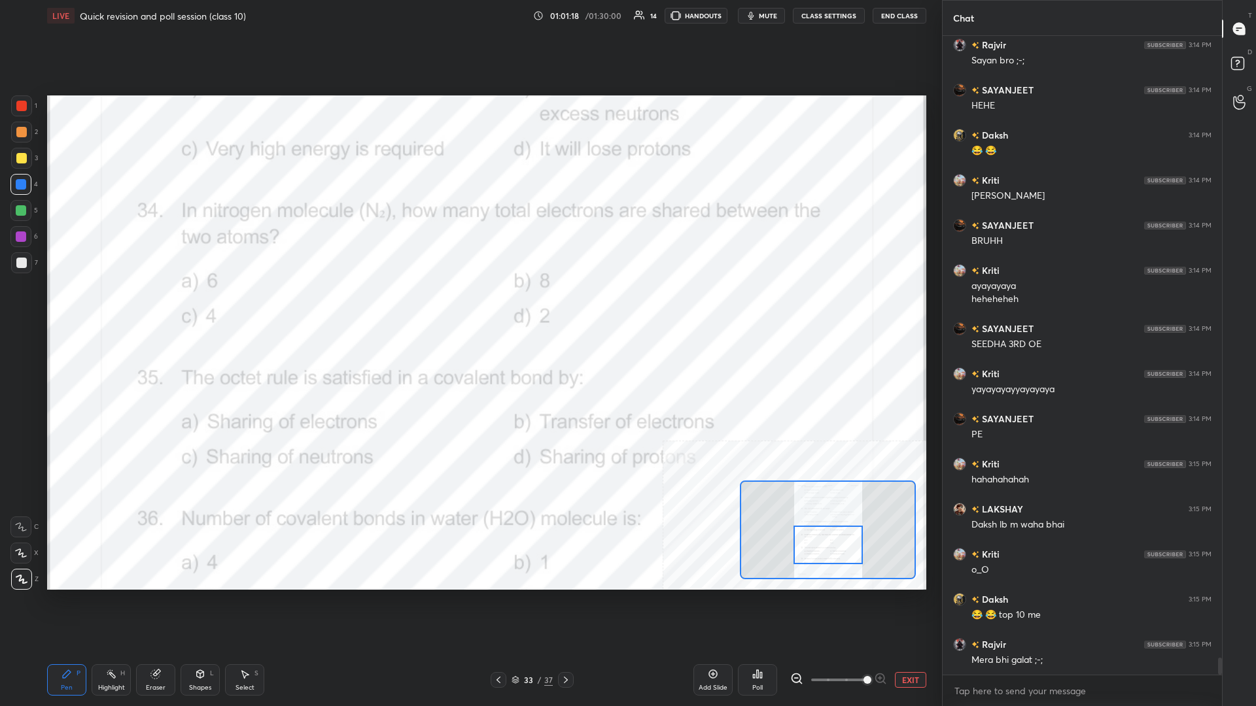
click at [98, 307] on div "Highlight H" at bounding box center [111, 679] width 39 height 31
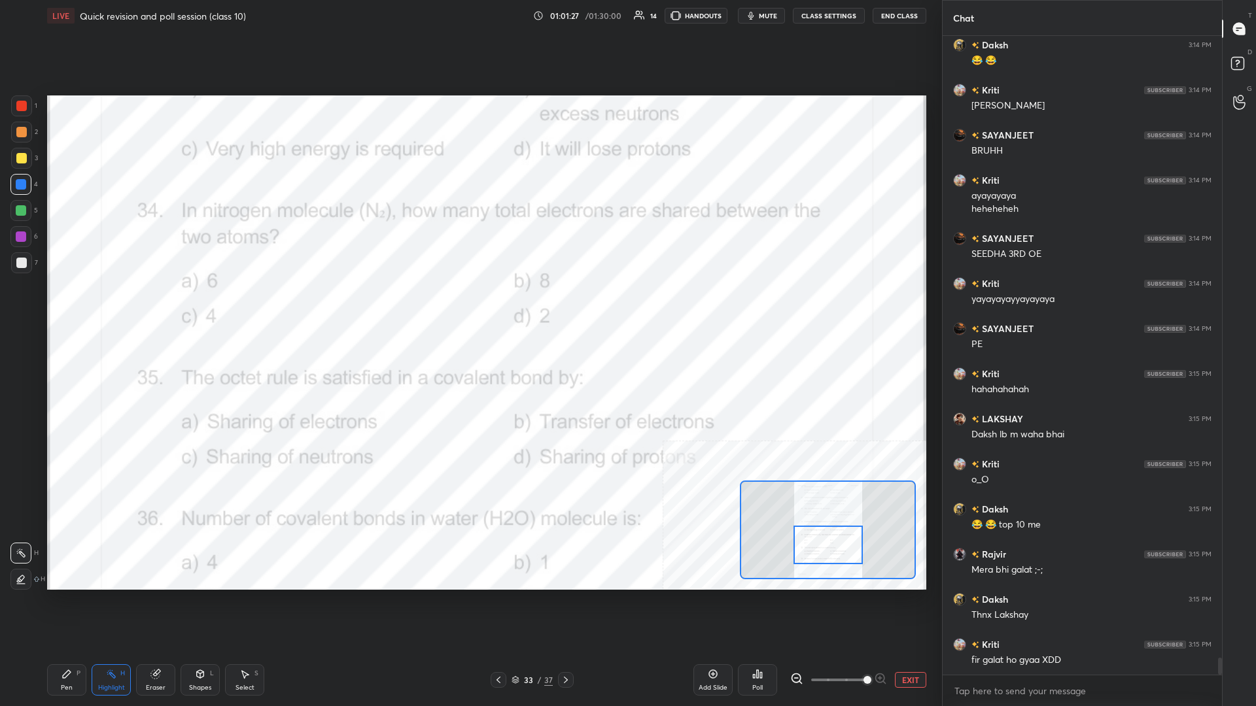
click at [469, 307] on div "Poll" at bounding box center [757, 679] width 39 height 31
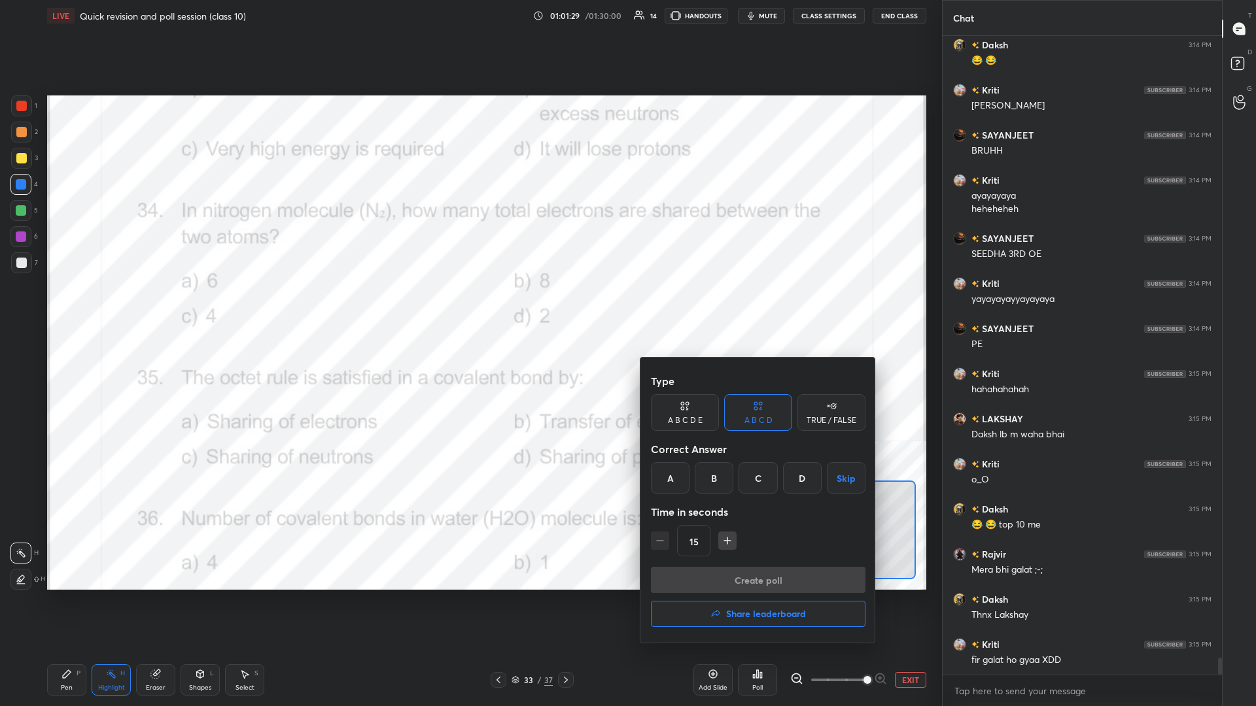
click at [469, 307] on div "A" at bounding box center [670, 477] width 39 height 31
click at [469, 307] on button "Create poll" at bounding box center [758, 580] width 215 height 26
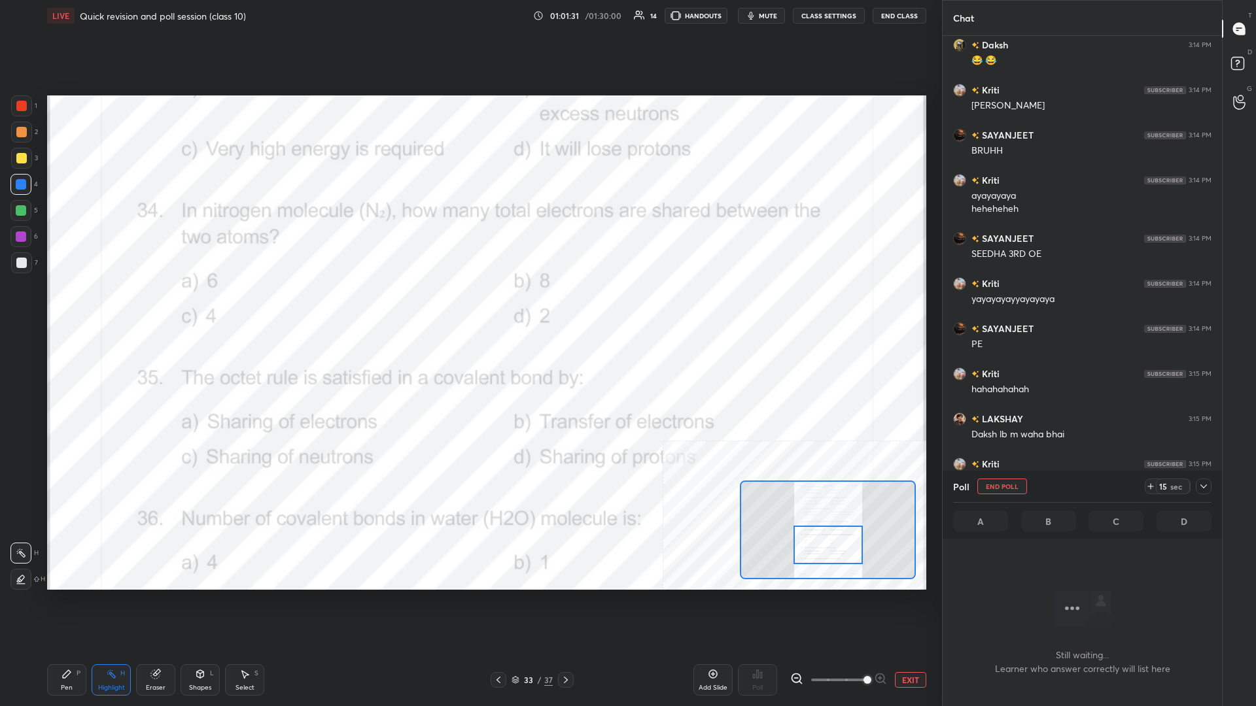
scroll to position [572, 279]
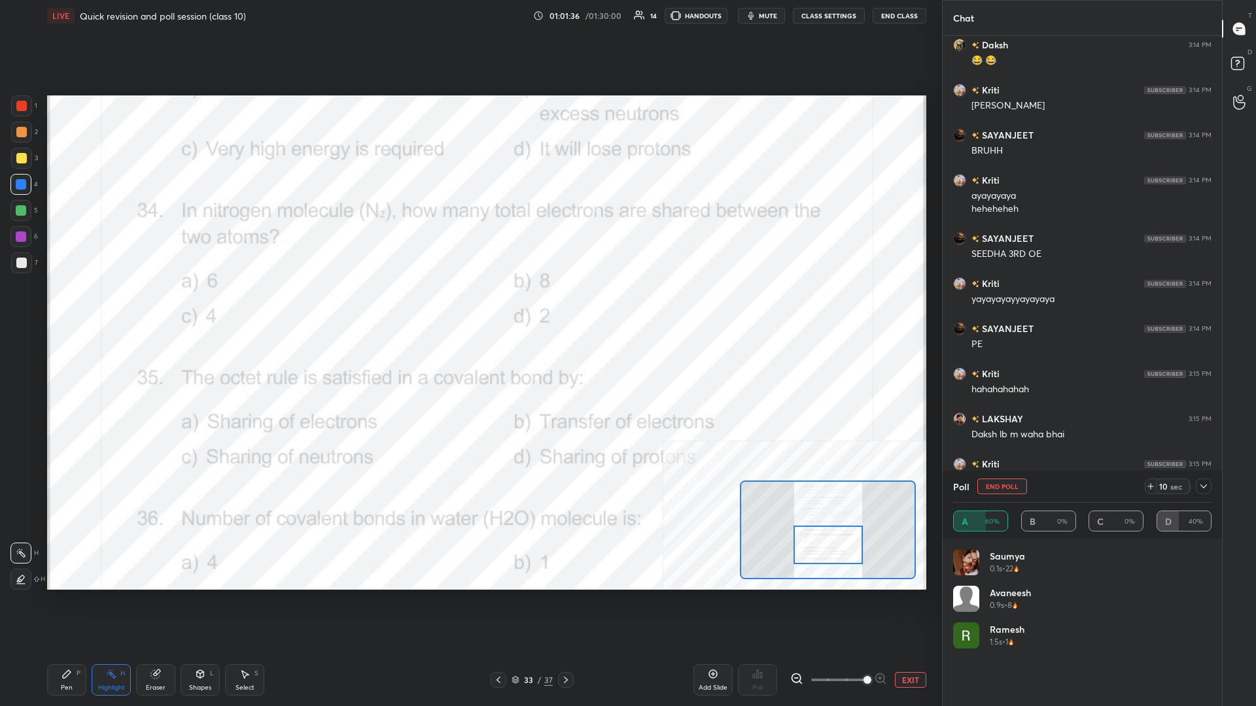
click at [66, 307] on div "Pen P" at bounding box center [66, 679] width 39 height 31
click at [26, 232] on div at bounding box center [20, 236] width 21 height 21
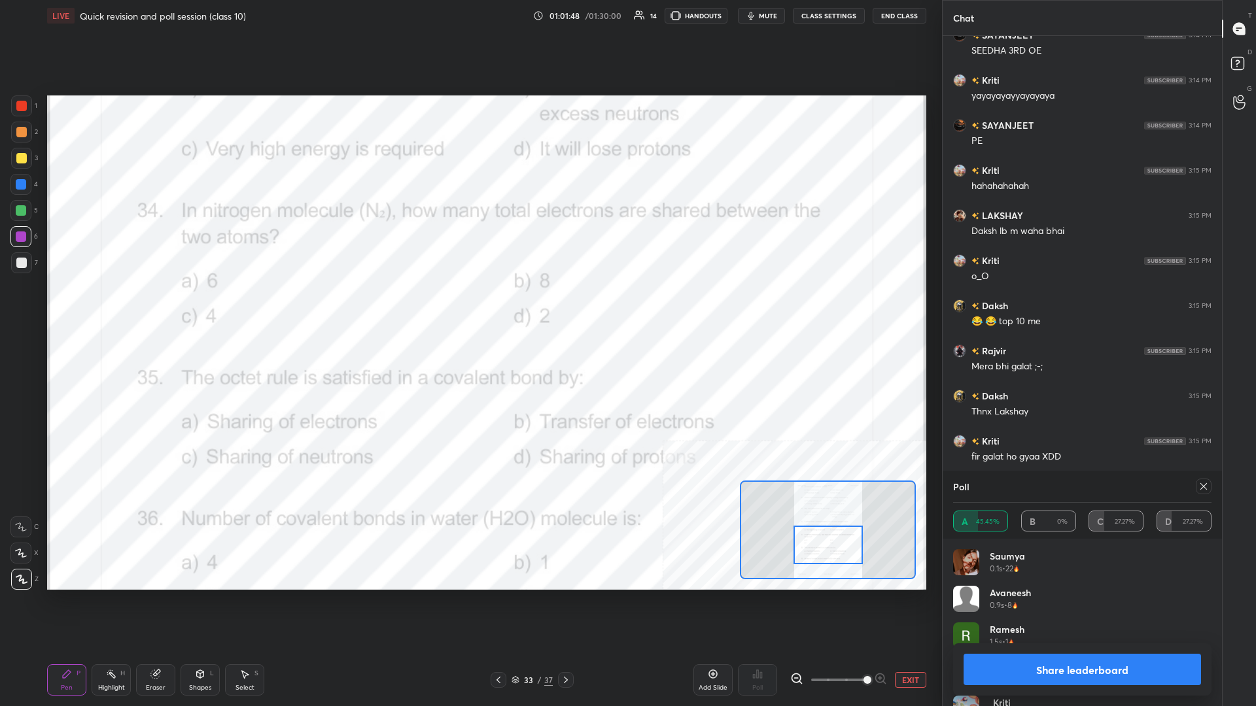
click at [469, 307] on button "Share leaderboard" at bounding box center [1081, 669] width 237 height 31
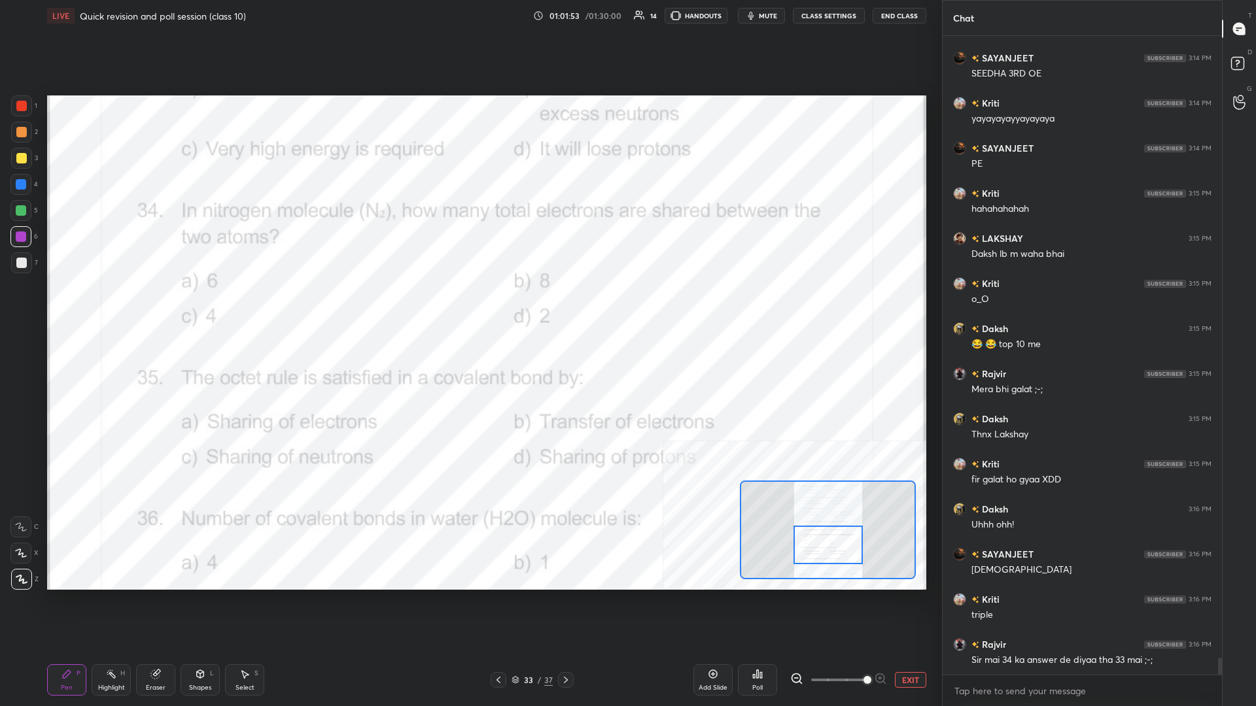
click at [28, 184] on div at bounding box center [20, 184] width 21 height 21
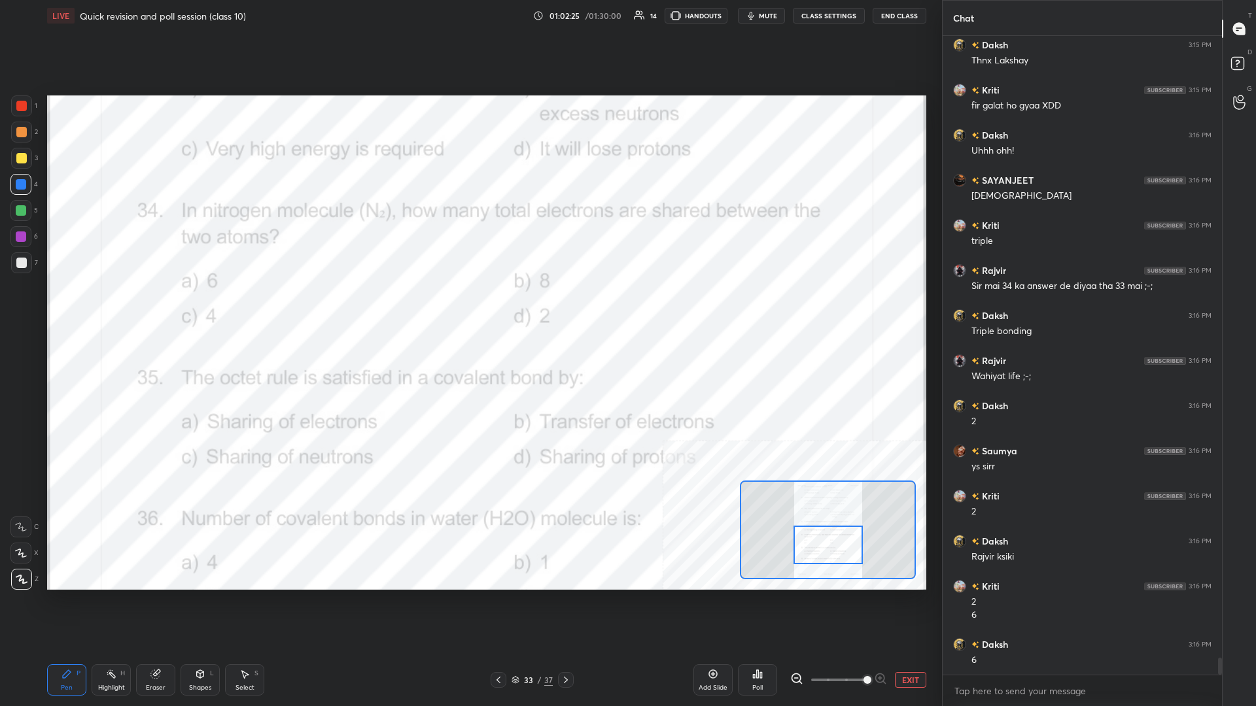
click at [95, 307] on div "Highlight H" at bounding box center [111, 679] width 39 height 31
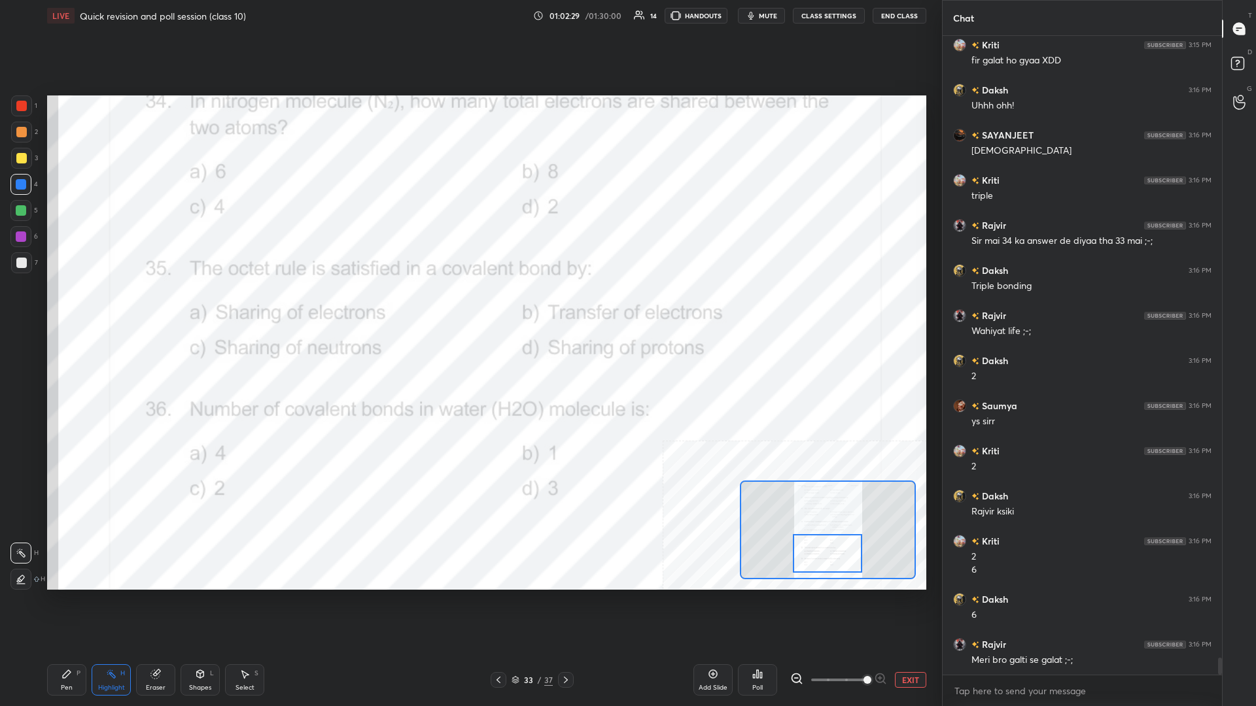
drag, startPoint x: 822, startPoint y: 547, endPoint x: 821, endPoint y: 556, distance: 8.5
click at [469, 307] on div at bounding box center [827, 553] width 69 height 39
click at [469, 307] on icon at bounding box center [757, 674] width 10 height 10
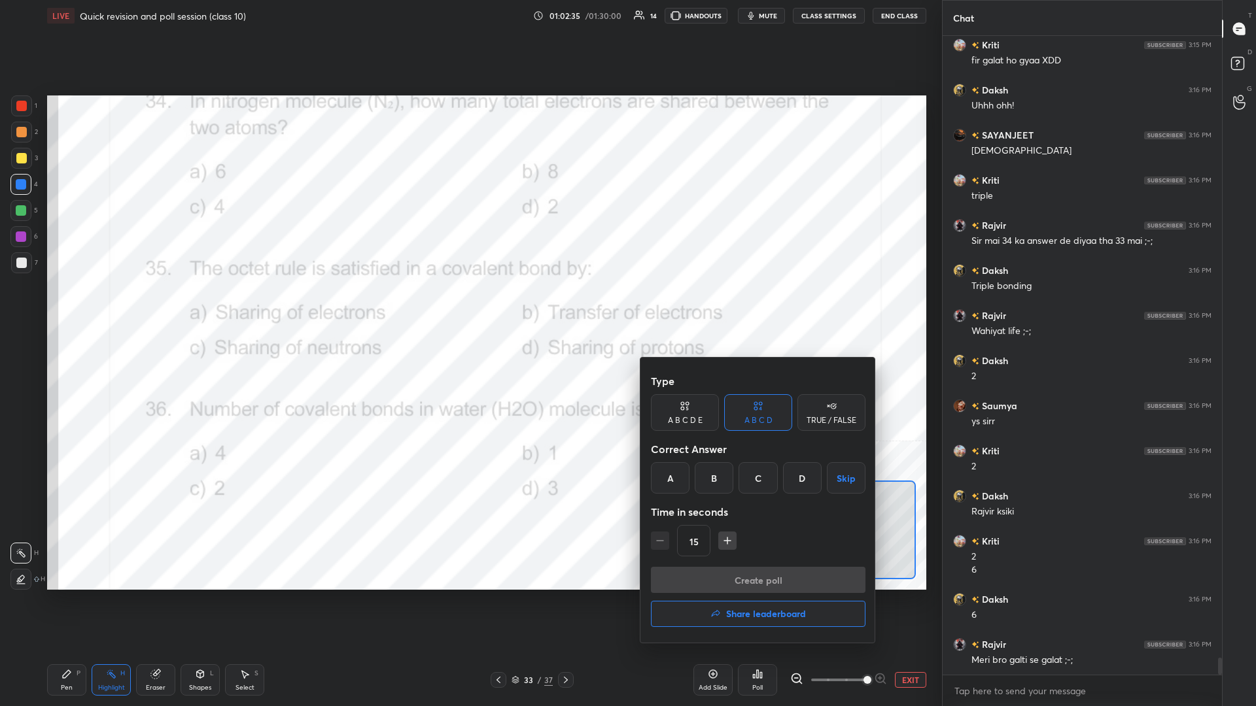
click at [469, 307] on div "A" at bounding box center [670, 477] width 39 height 31
click at [469, 307] on button "Create poll" at bounding box center [758, 580] width 215 height 26
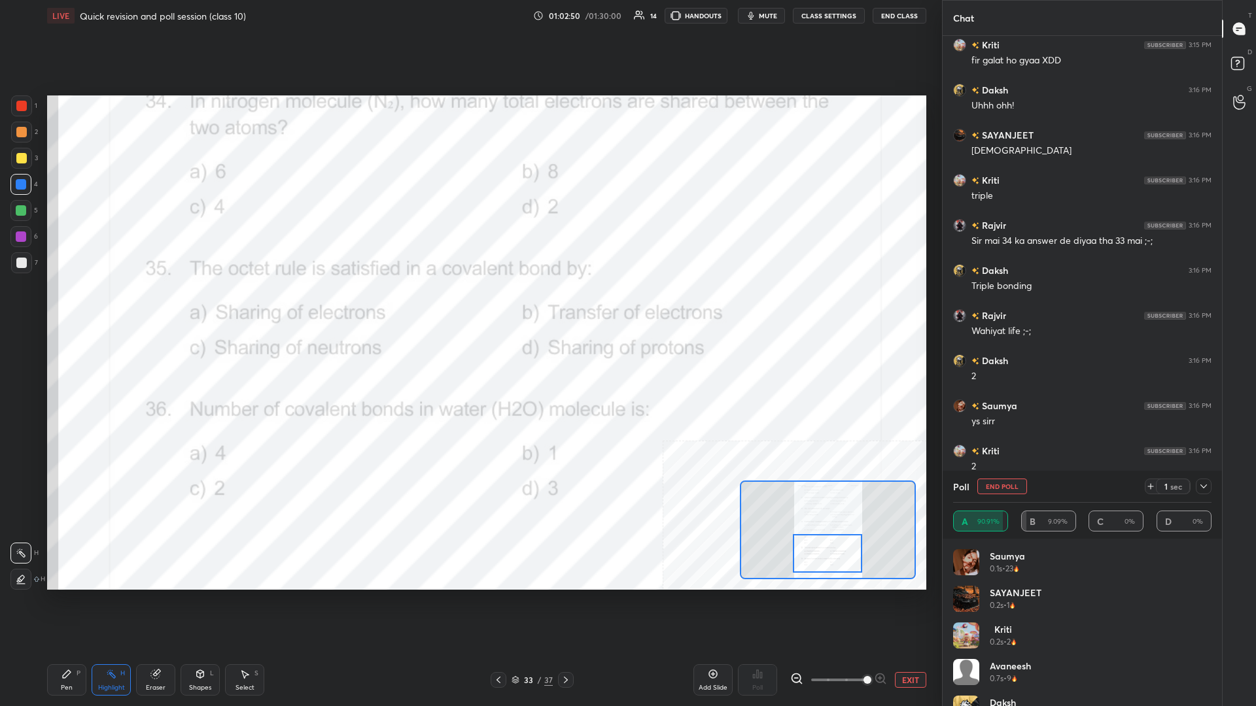
scroll to position [23804, 0]
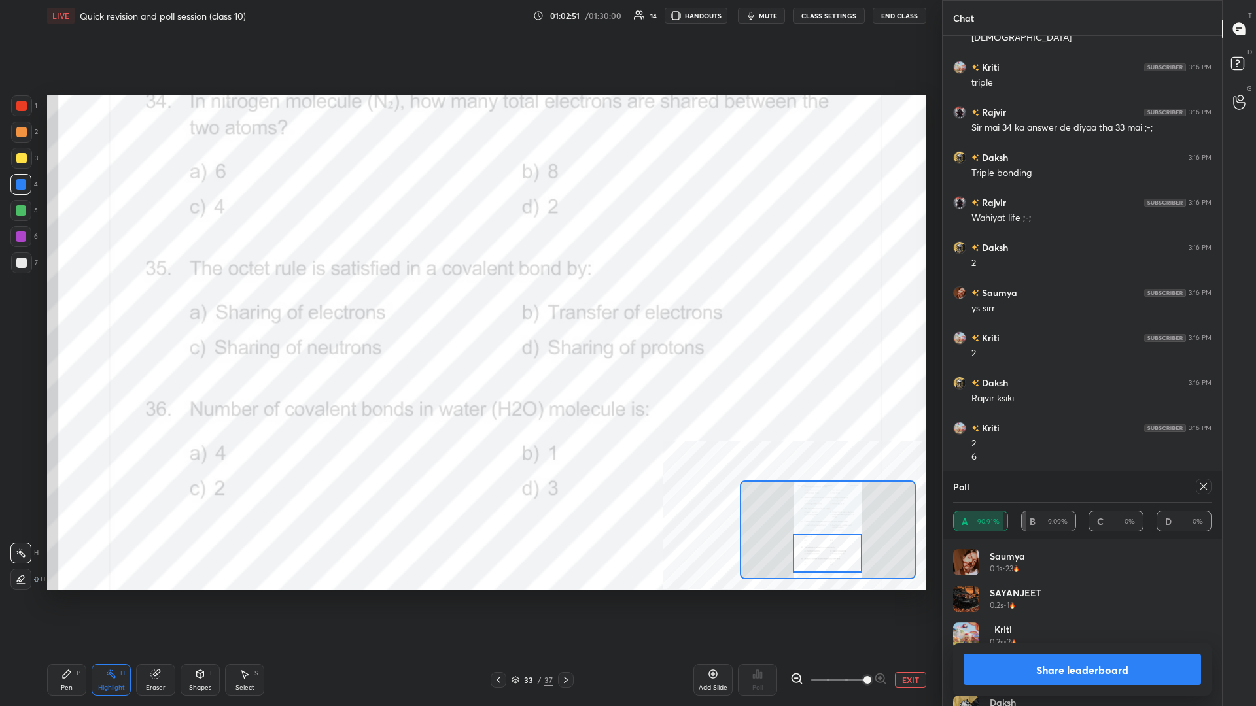
click at [469, 307] on button "Share leaderboard" at bounding box center [1081, 669] width 237 height 31
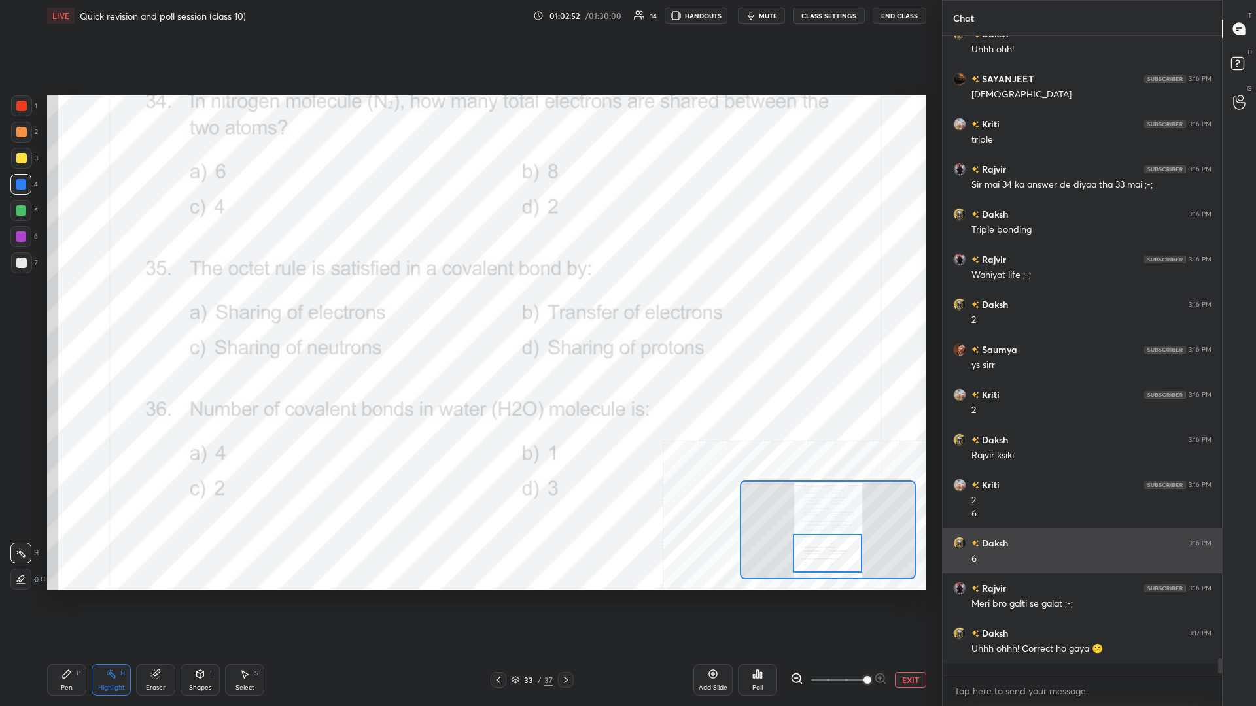
scroll to position [666, 279]
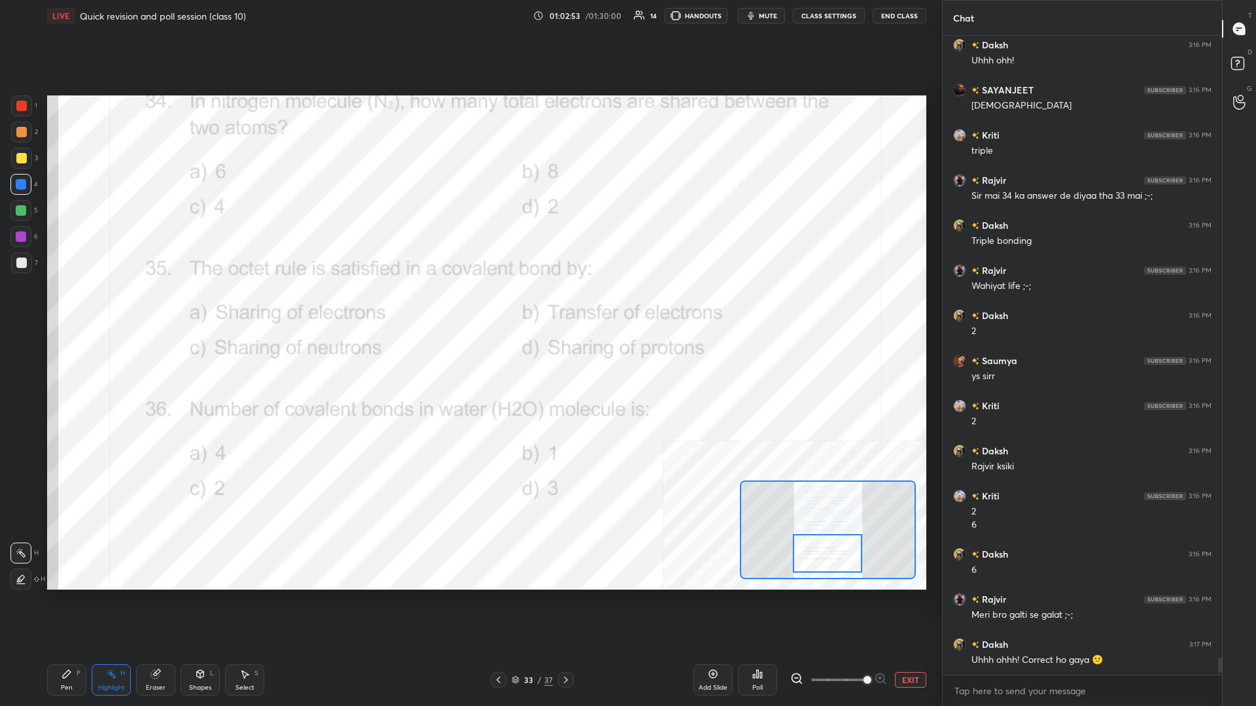
click at [51, 307] on div "Pen P" at bounding box center [66, 679] width 39 height 31
click at [75, 307] on div "Pen P" at bounding box center [66, 679] width 39 height 31
click at [469, 307] on button "EXIT" at bounding box center [910, 680] width 31 height 16
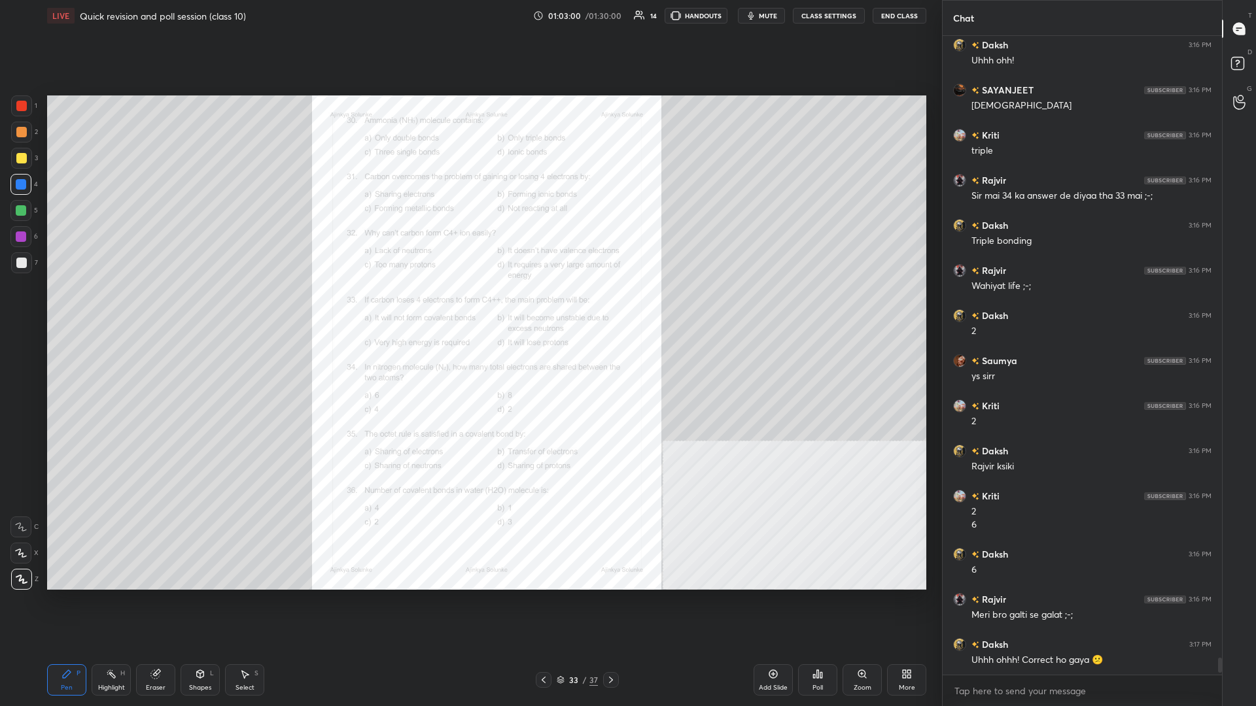
click at [469, 307] on div "More" at bounding box center [907, 688] width 16 height 7
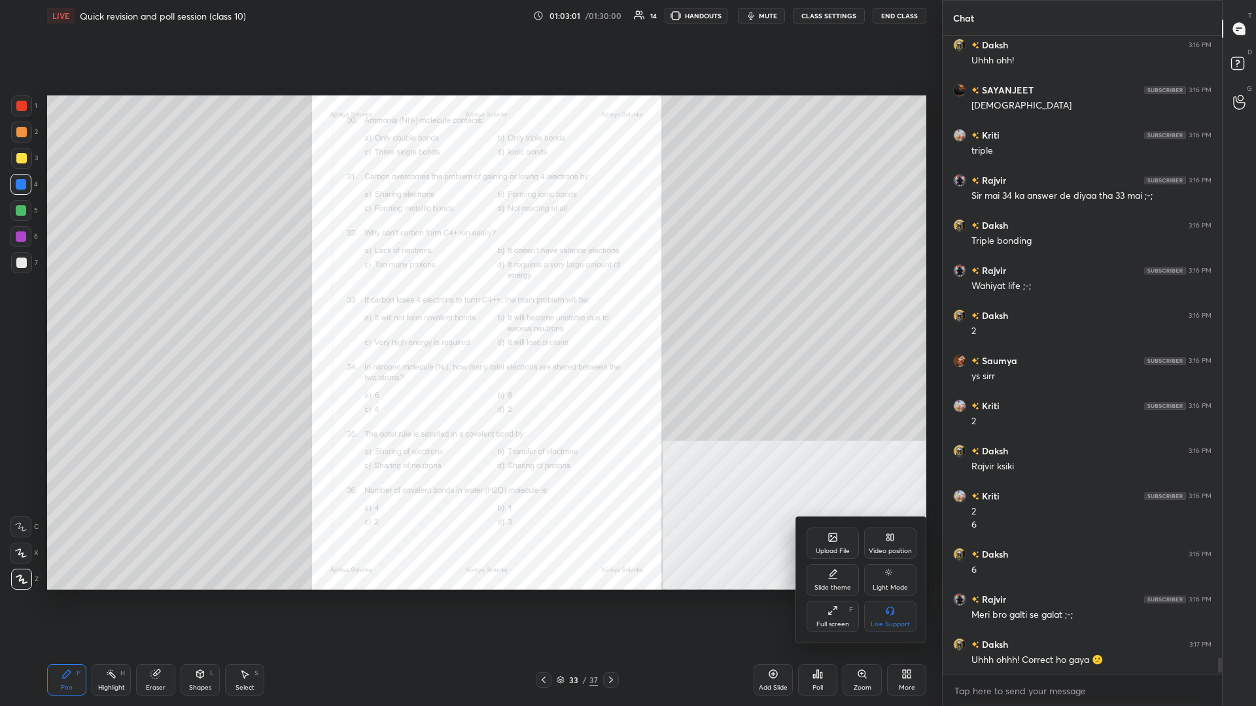
click at [469, 307] on div at bounding box center [628, 353] width 1256 height 706
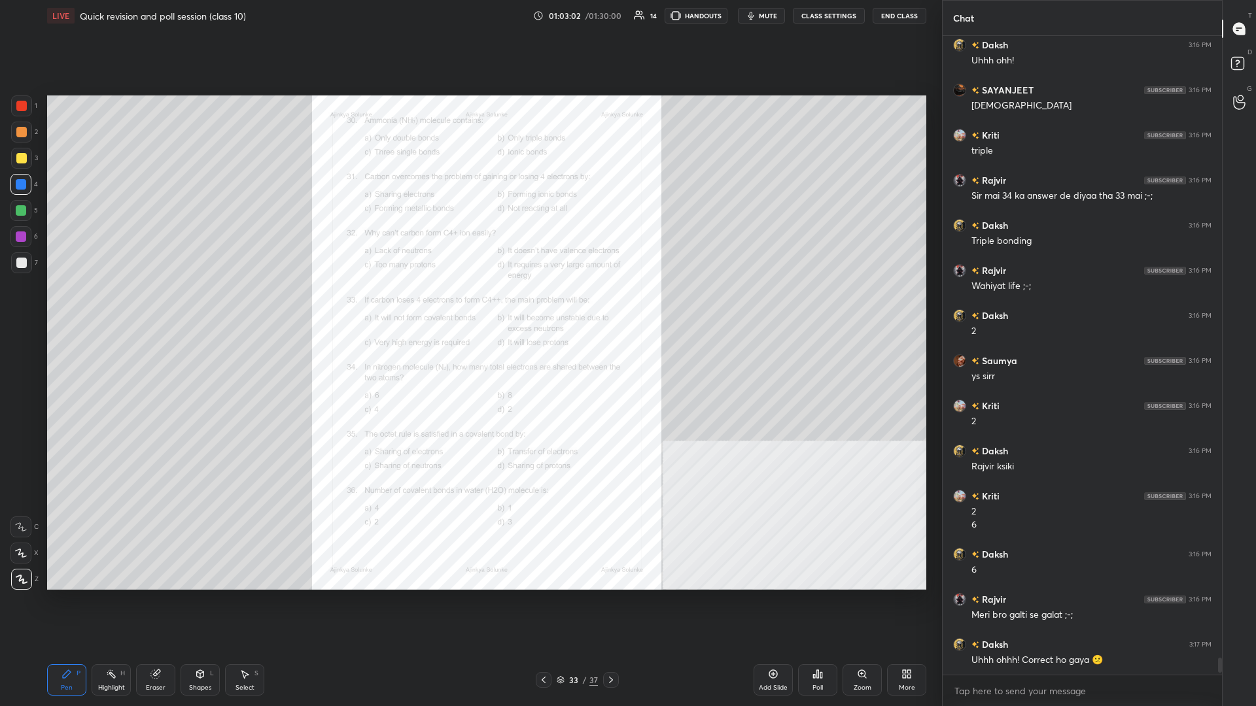
click at [469, 307] on div "33" at bounding box center [573, 680] width 13 height 8
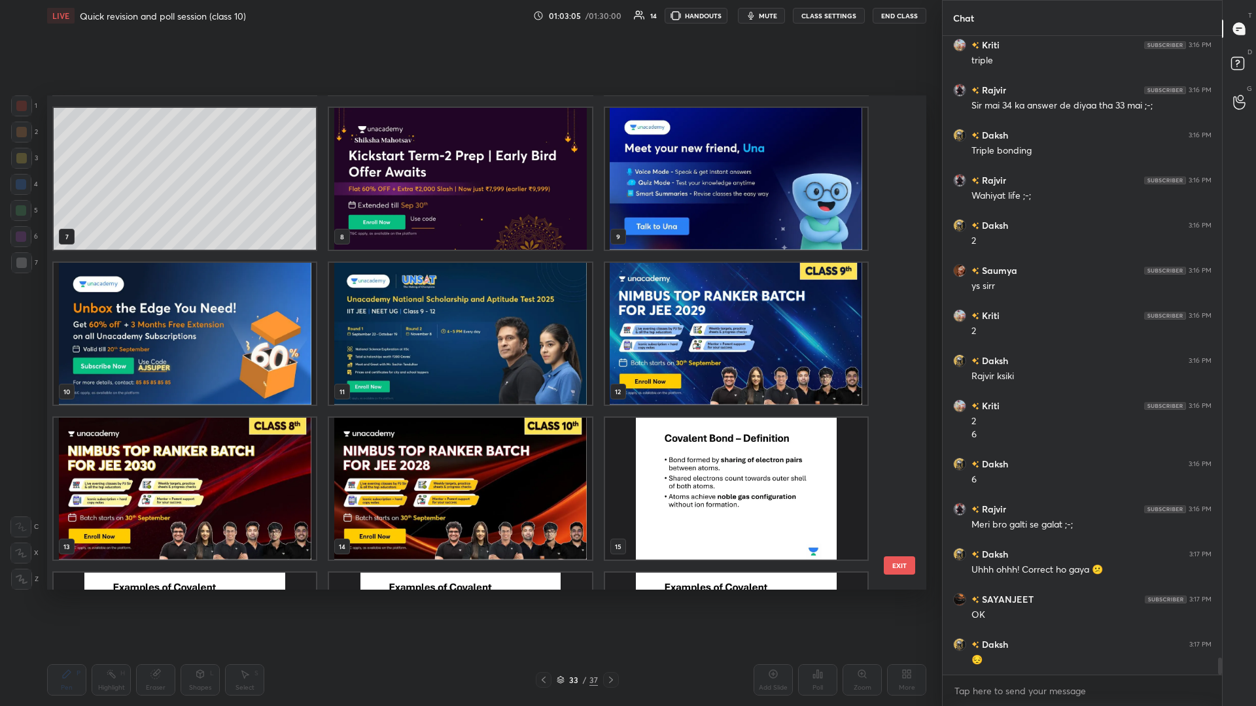
click at [469, 185] on img "grid" at bounding box center [460, 179] width 262 height 142
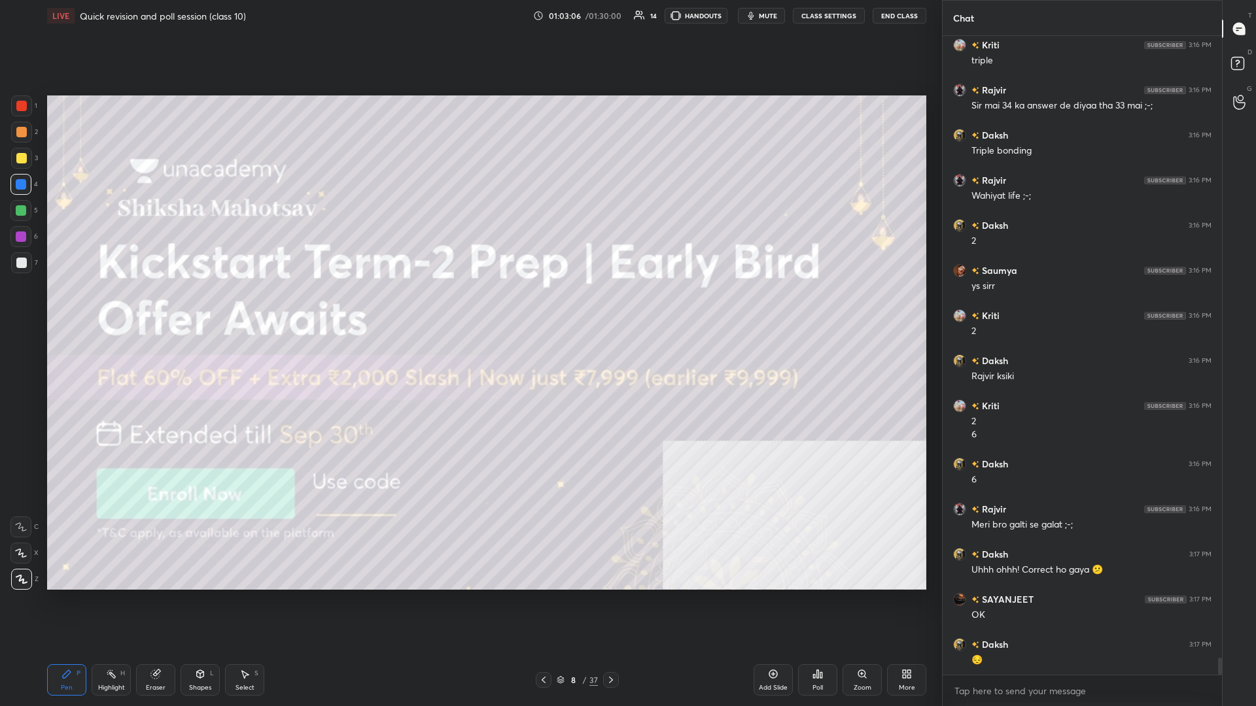
click at [469, 185] on img "grid" at bounding box center [460, 179] width 262 height 142
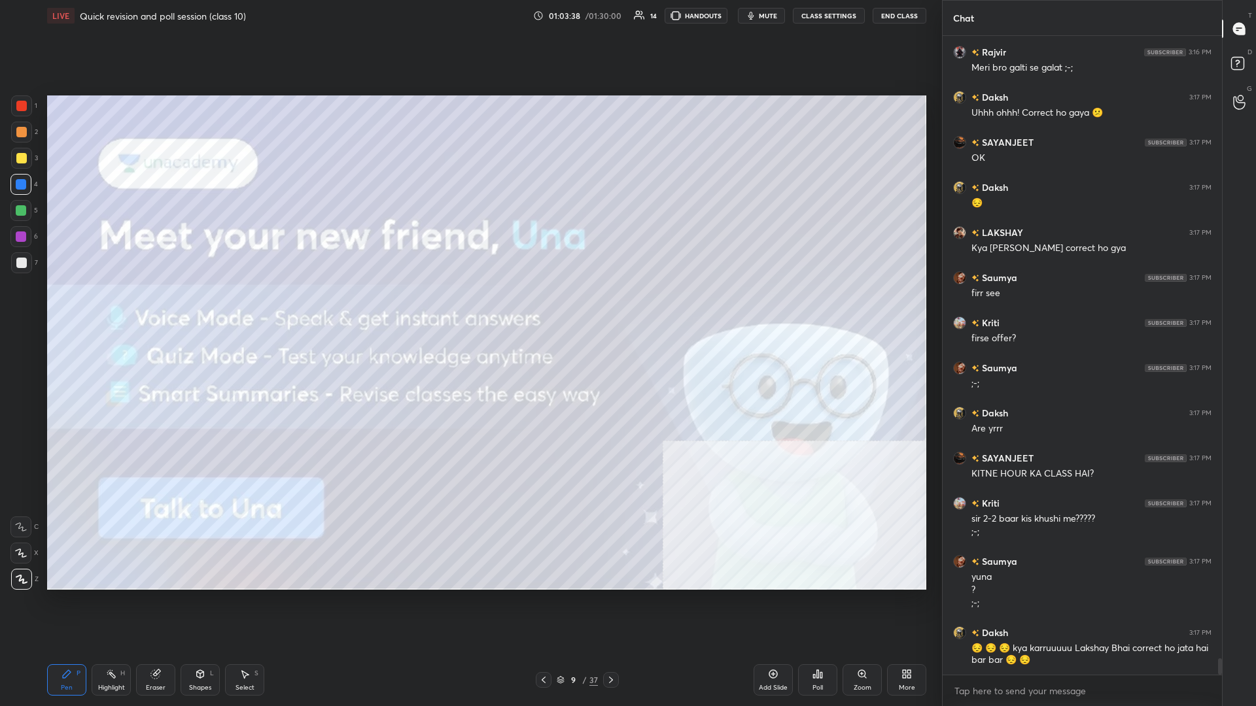
click at [469, 307] on div "9 / 37" at bounding box center [577, 680] width 41 height 12
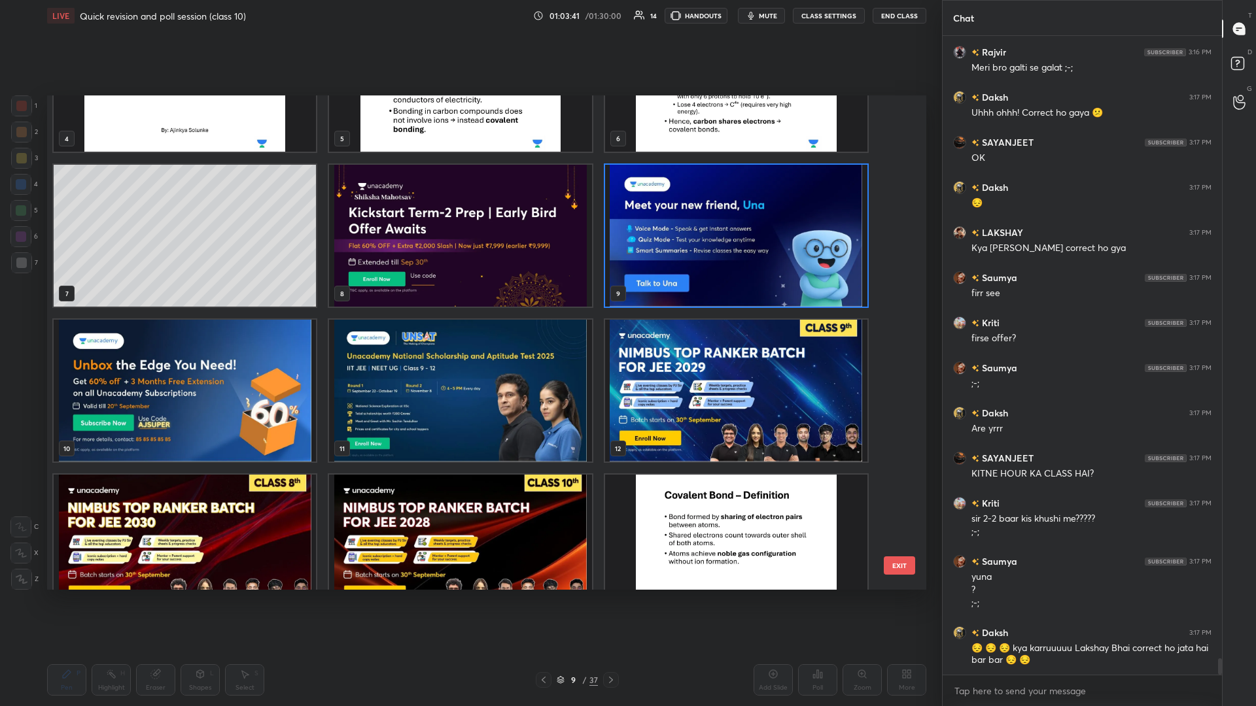
click at [469, 307] on img "grid" at bounding box center [460, 391] width 262 height 142
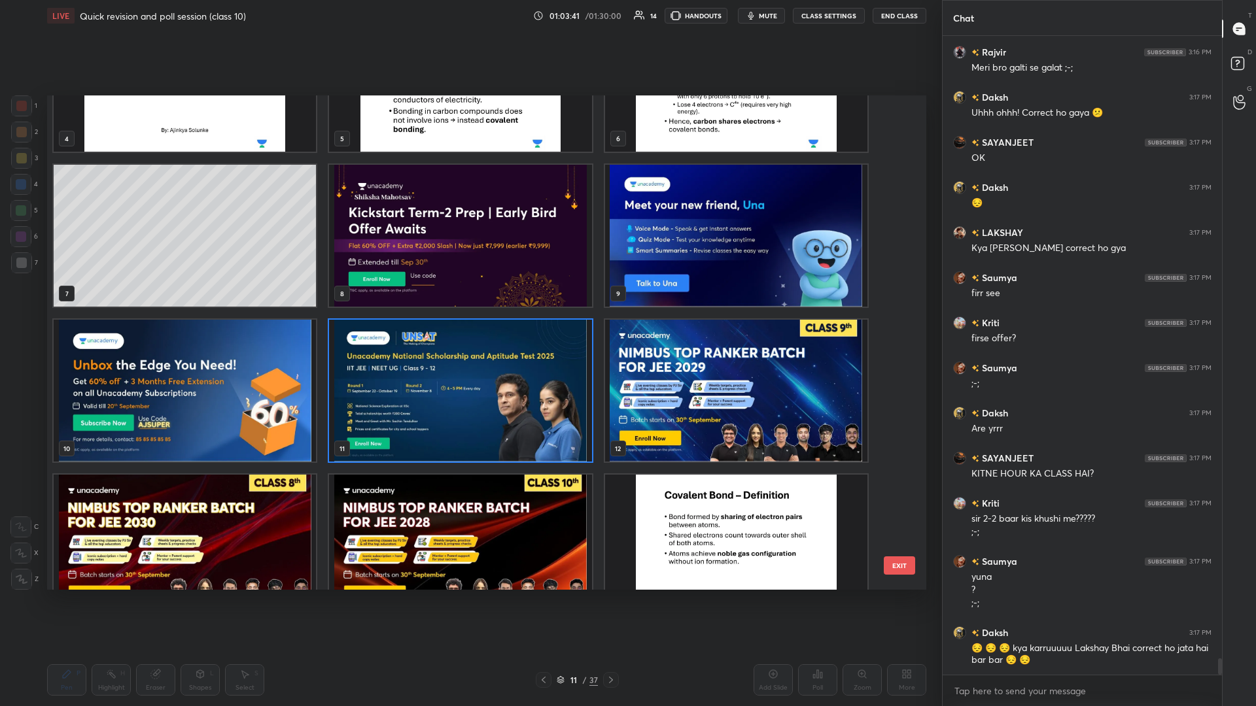
click at [469, 307] on img "grid" at bounding box center [460, 391] width 262 height 142
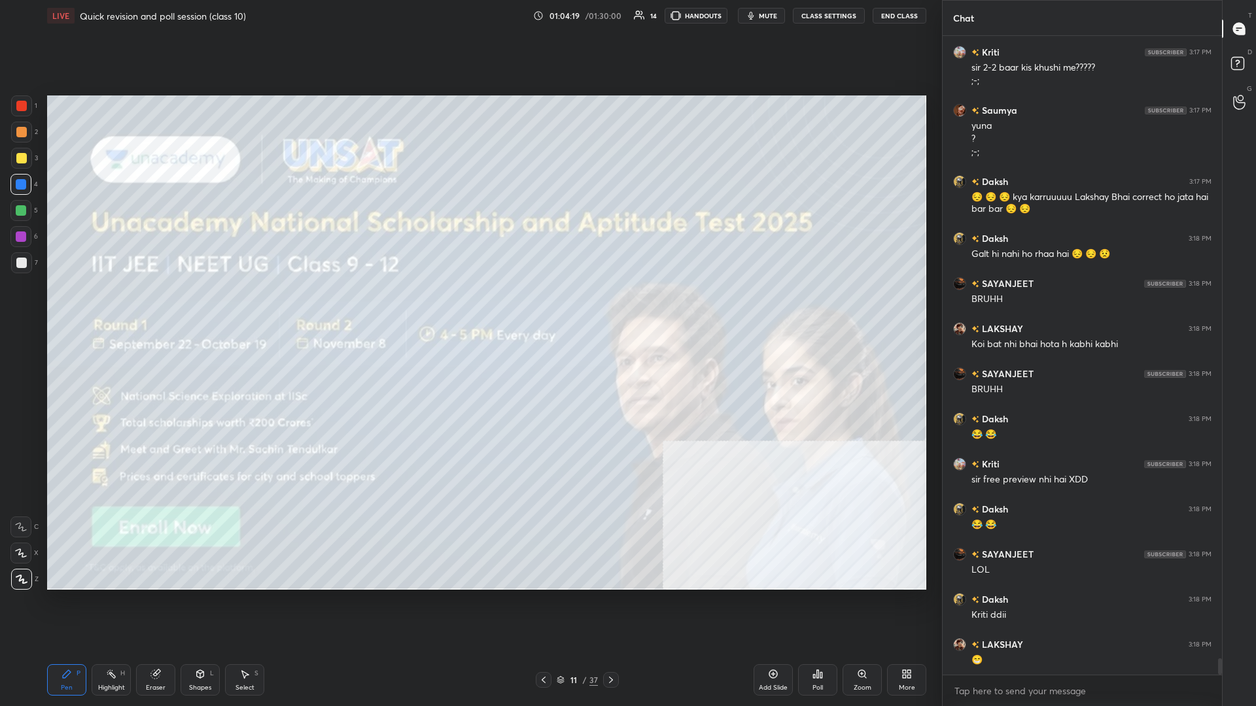
scroll to position [24780, 0]
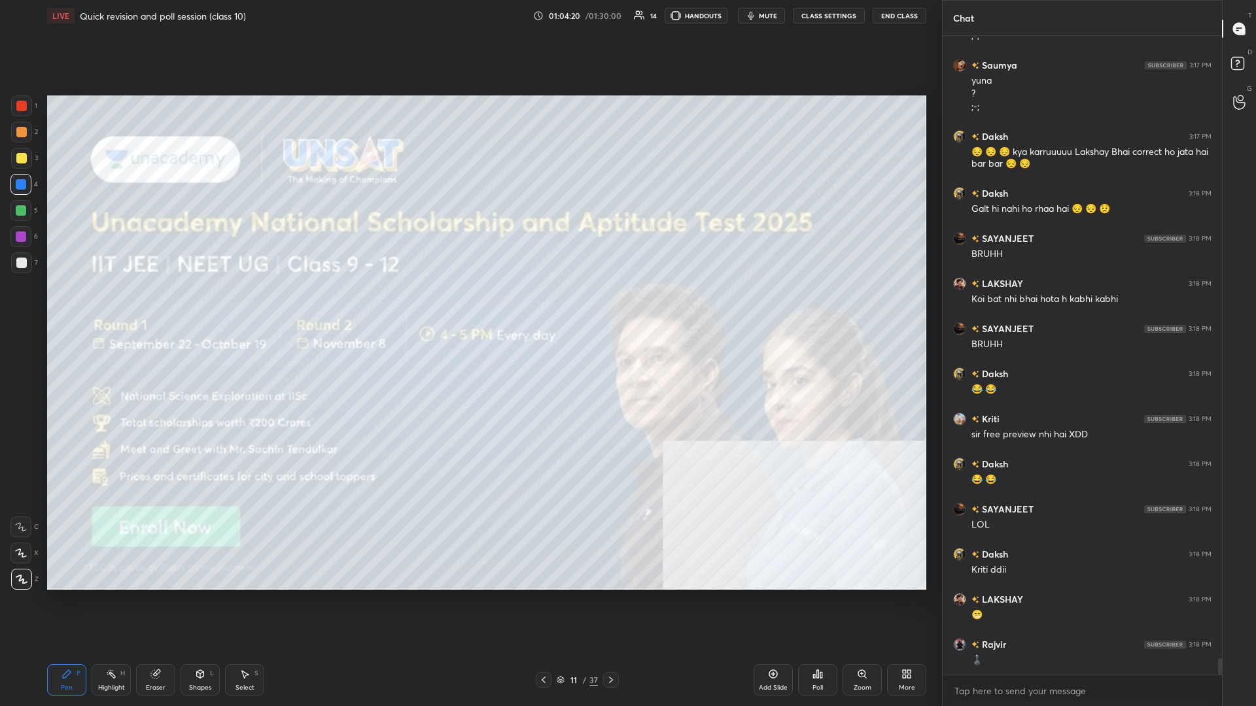
click at [469, 307] on div "/" at bounding box center [585, 680] width 4 height 8
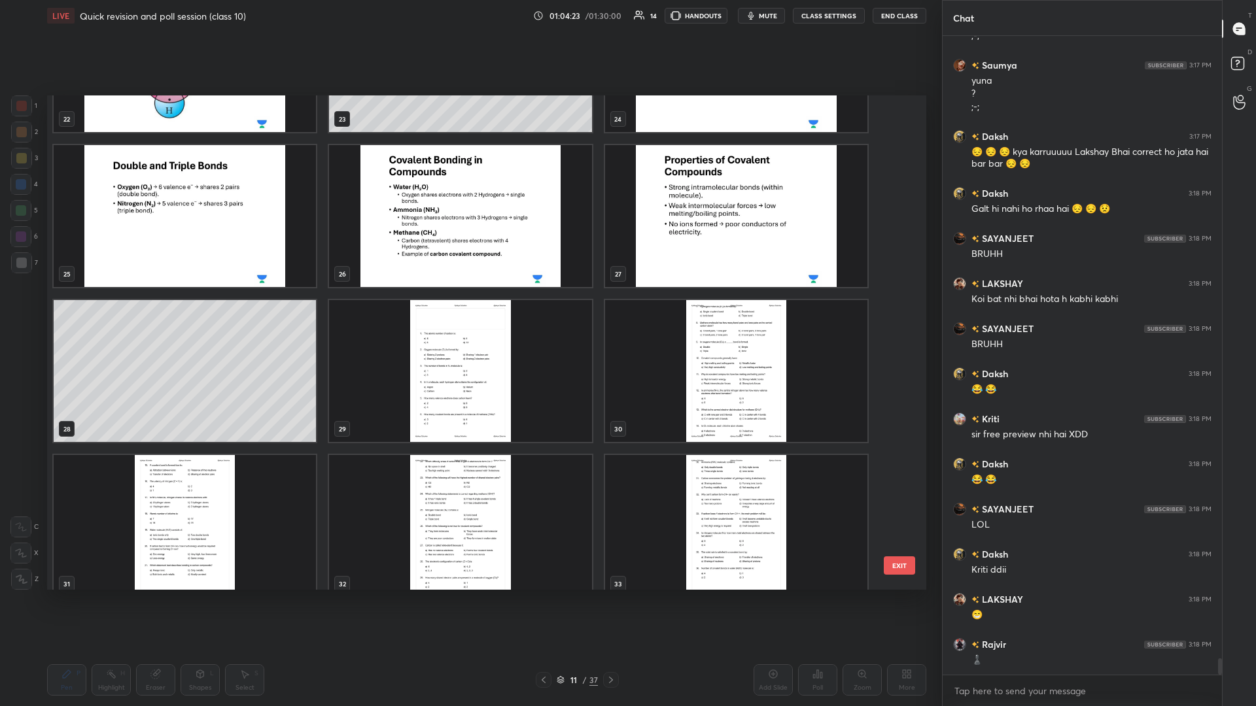
scroll to position [1521, 0]
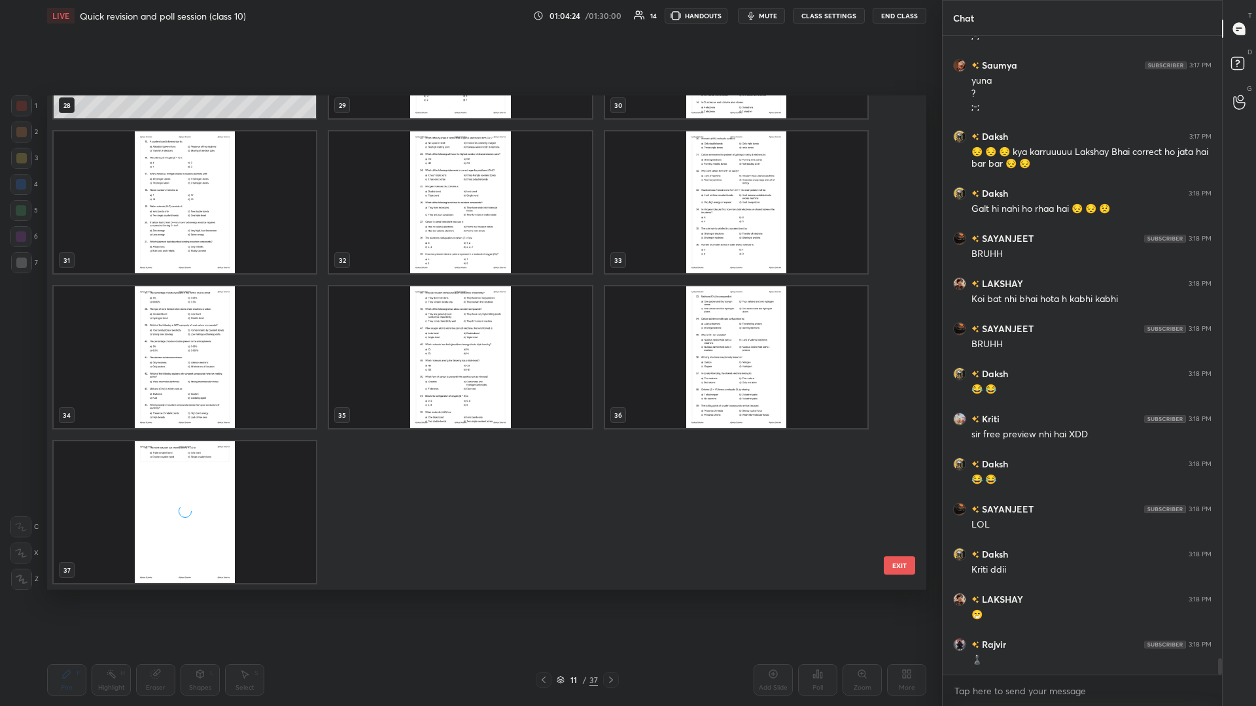
click at [469, 254] on img "grid" at bounding box center [460, 202] width 262 height 142
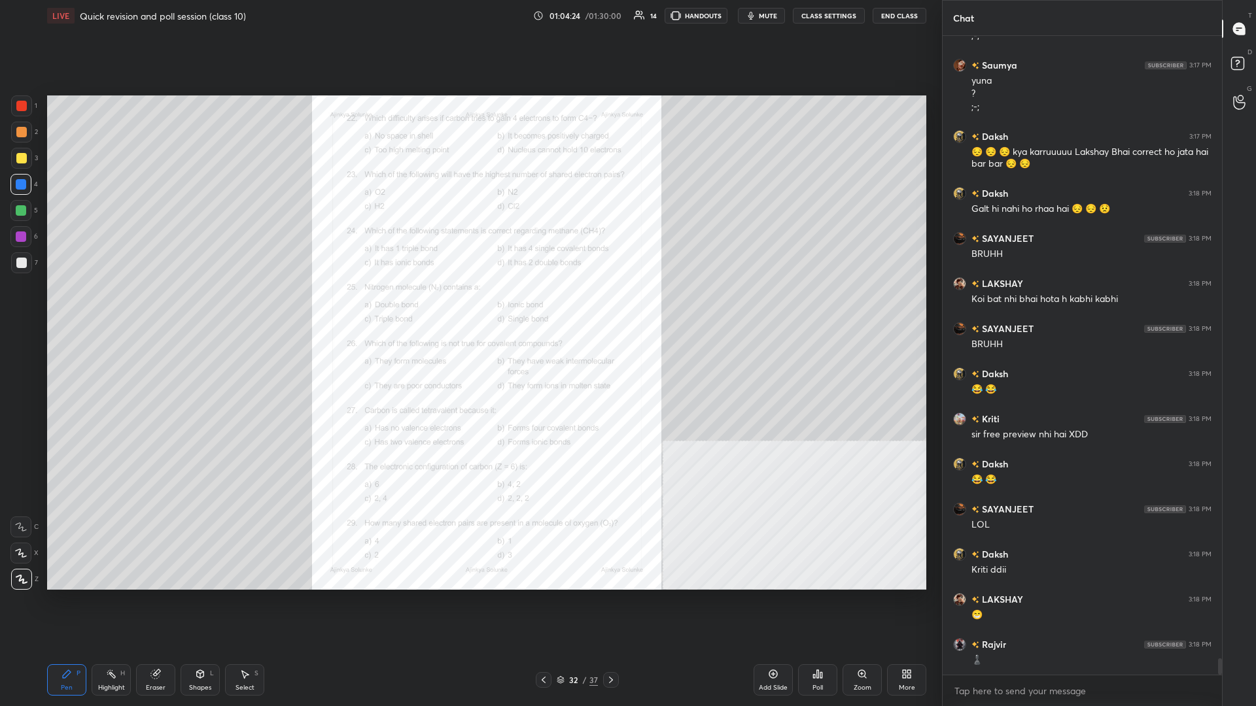
click at [469, 254] on img "grid" at bounding box center [460, 202] width 262 height 142
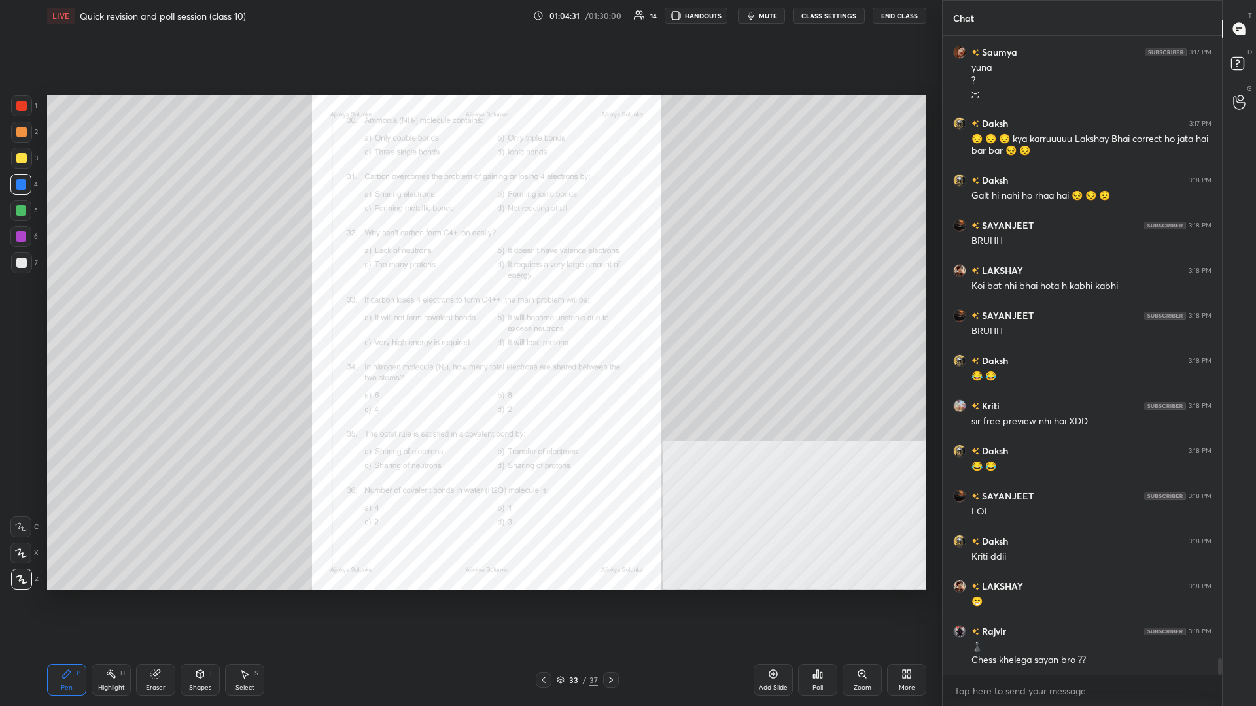
click at [469, 307] on div "Zoom" at bounding box center [861, 679] width 39 height 31
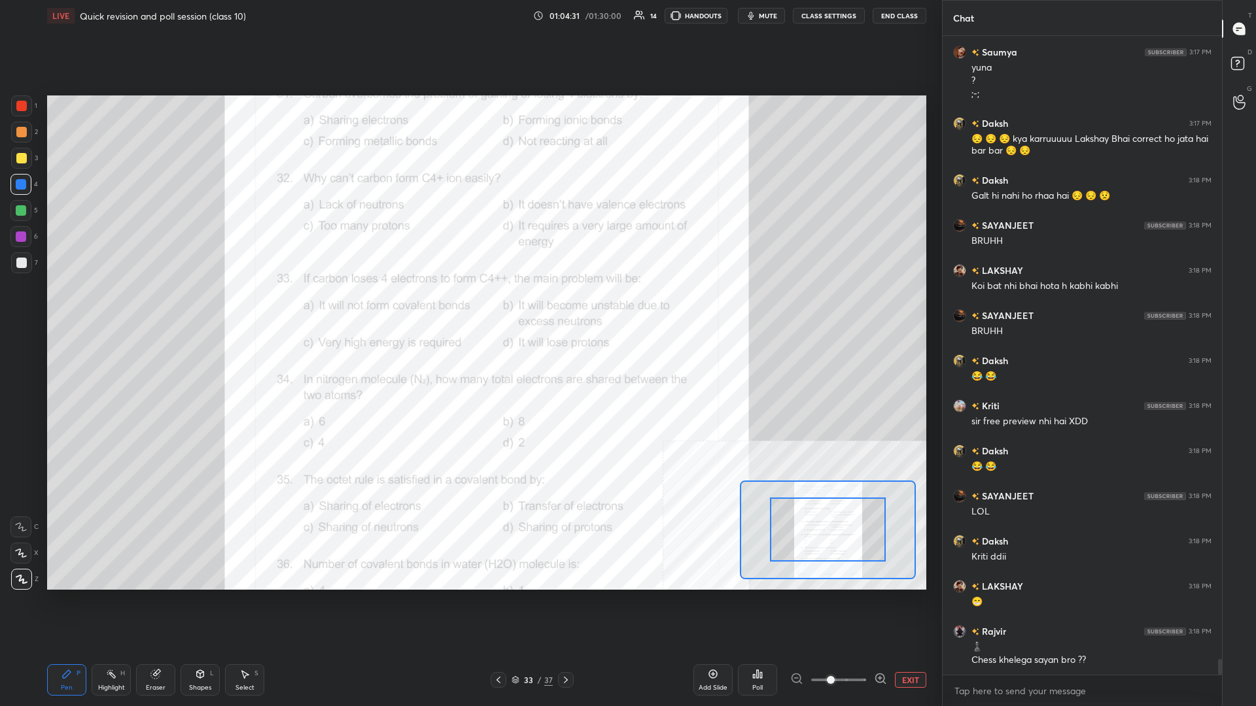
scroll to position [24850, 0]
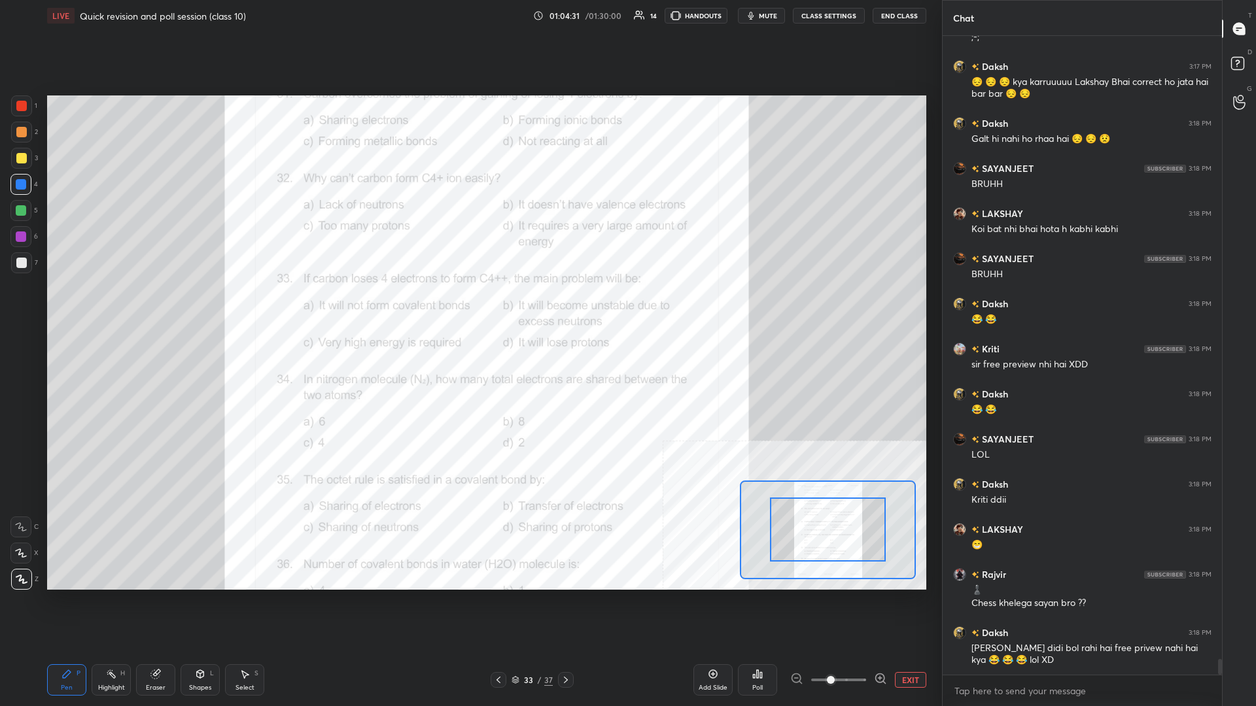
drag, startPoint x: 857, startPoint y: 691, endPoint x: 848, endPoint y: 681, distance: 13.0
click at [469, 307] on div "Add Slide Poll EXIT" at bounding box center [809, 680] width 233 height 73
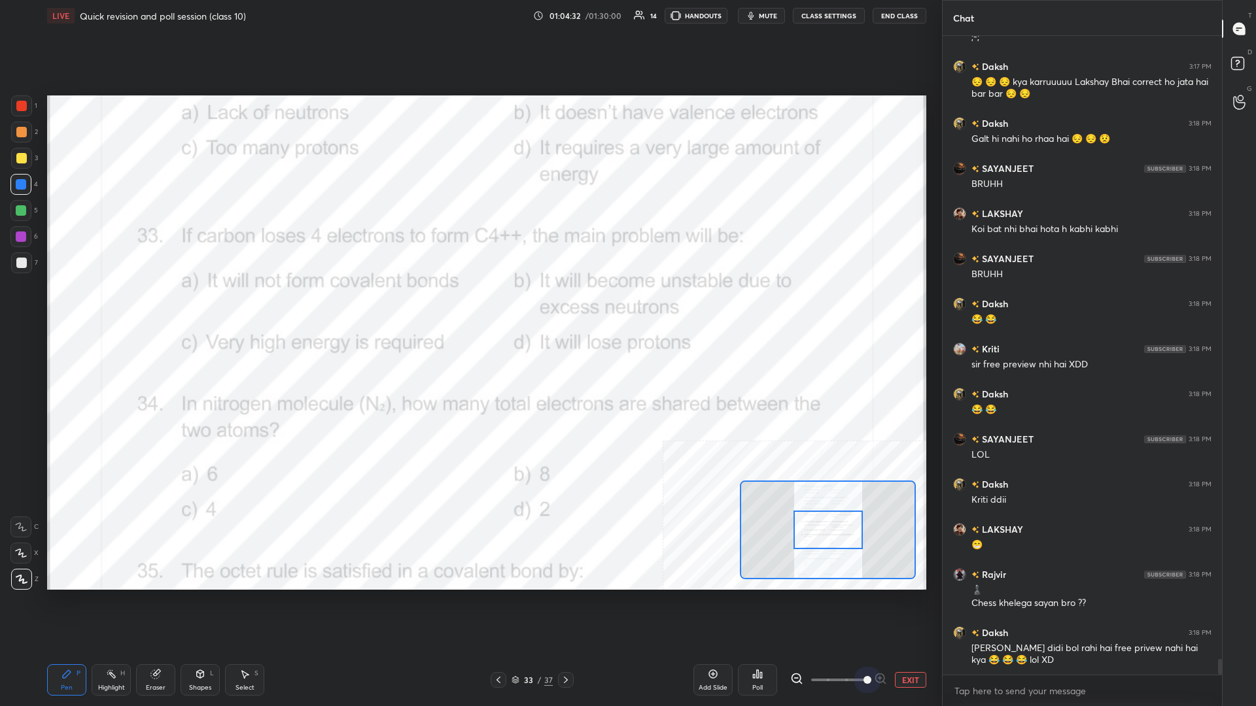
drag, startPoint x: 848, startPoint y: 681, endPoint x: 895, endPoint y: 678, distance: 46.5
click at [469, 307] on div "EXIT" at bounding box center [858, 680] width 136 height 16
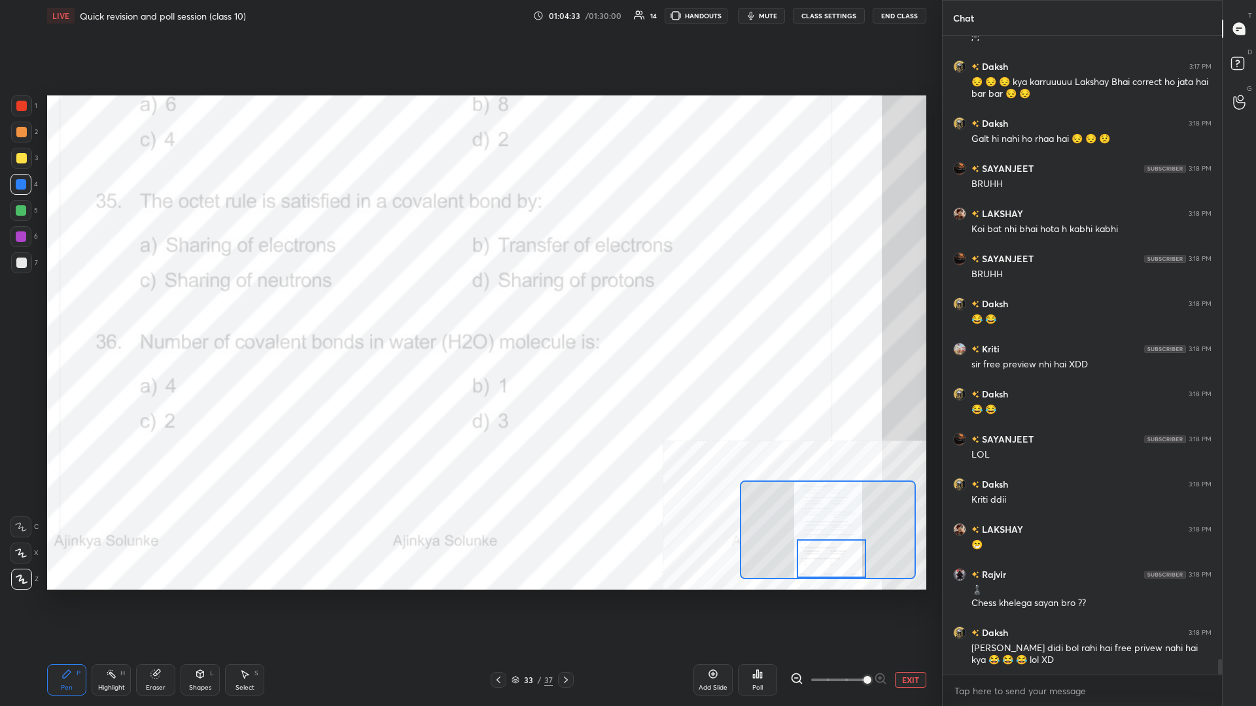
drag, startPoint x: 827, startPoint y: 526, endPoint x: 831, endPoint y: 562, distance: 36.1
click at [469, 307] on div at bounding box center [831, 559] width 69 height 39
drag, startPoint x: 108, startPoint y: 687, endPoint x: 105, endPoint y: 676, distance: 11.6
click at [107, 307] on div "Highlight" at bounding box center [111, 688] width 27 height 7
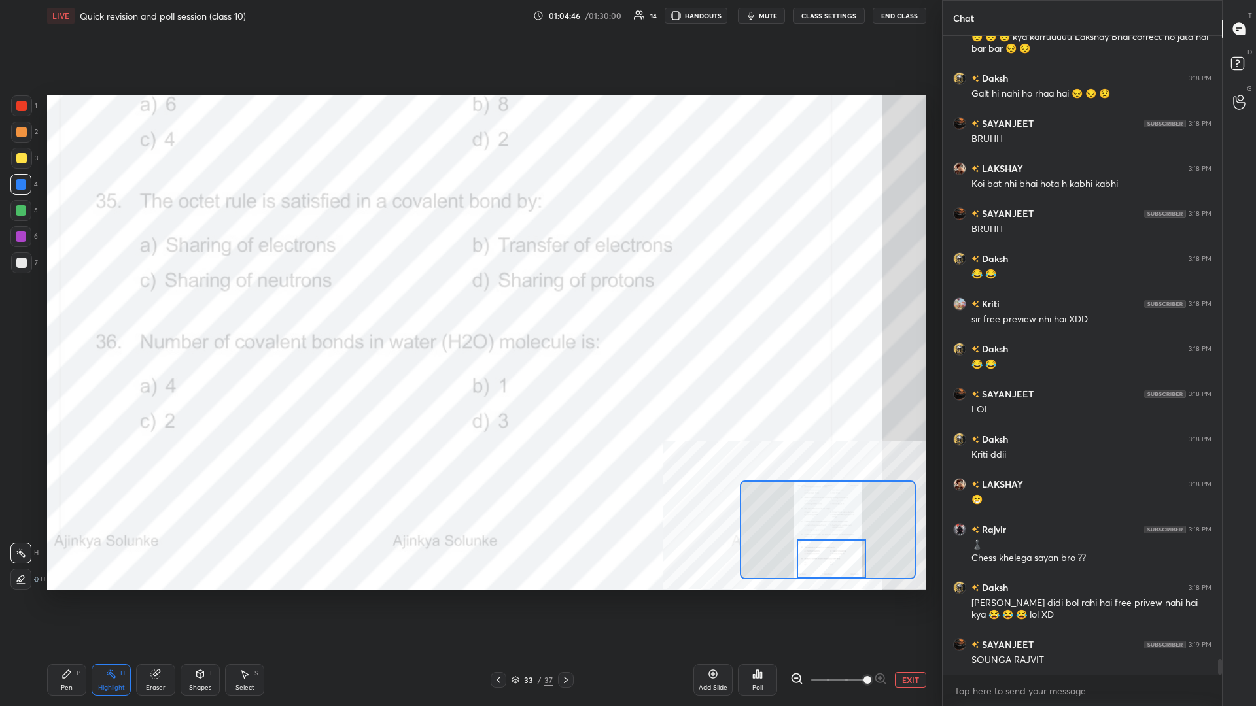
click at [469, 307] on div "Poll" at bounding box center [757, 679] width 39 height 31
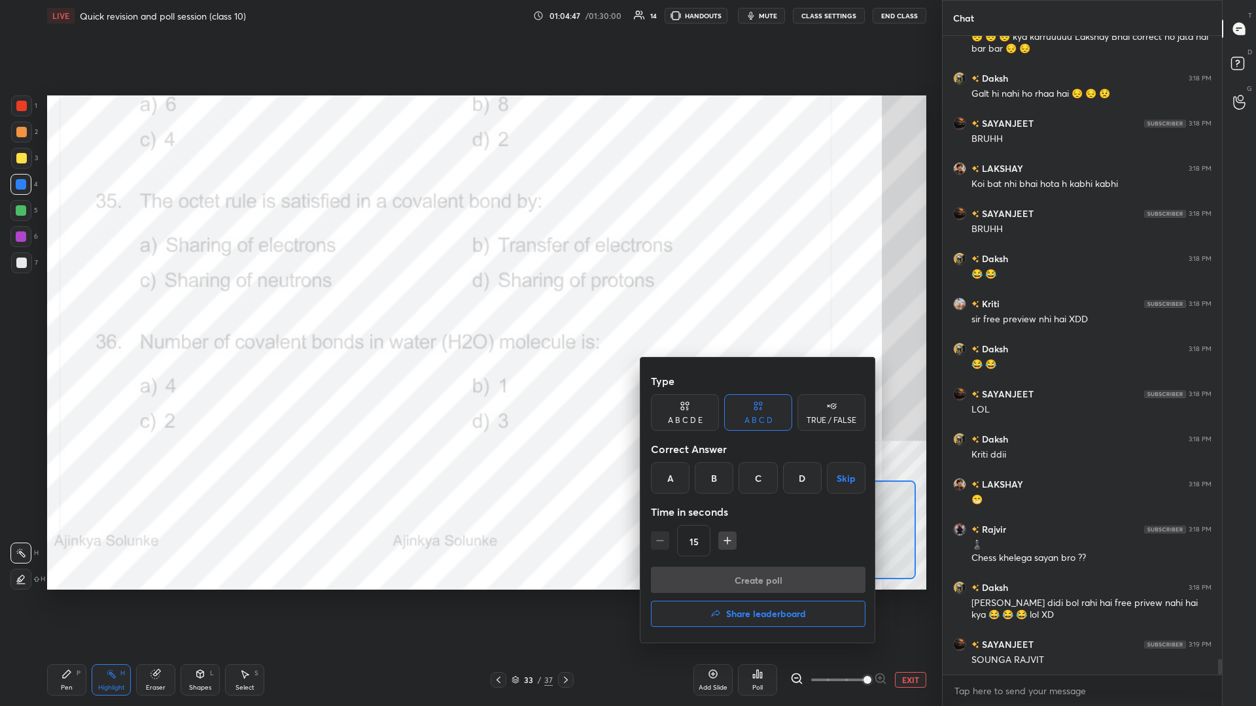
click at [469, 307] on div "C" at bounding box center [757, 477] width 39 height 31
click at [469, 307] on button "Create poll" at bounding box center [758, 580] width 215 height 26
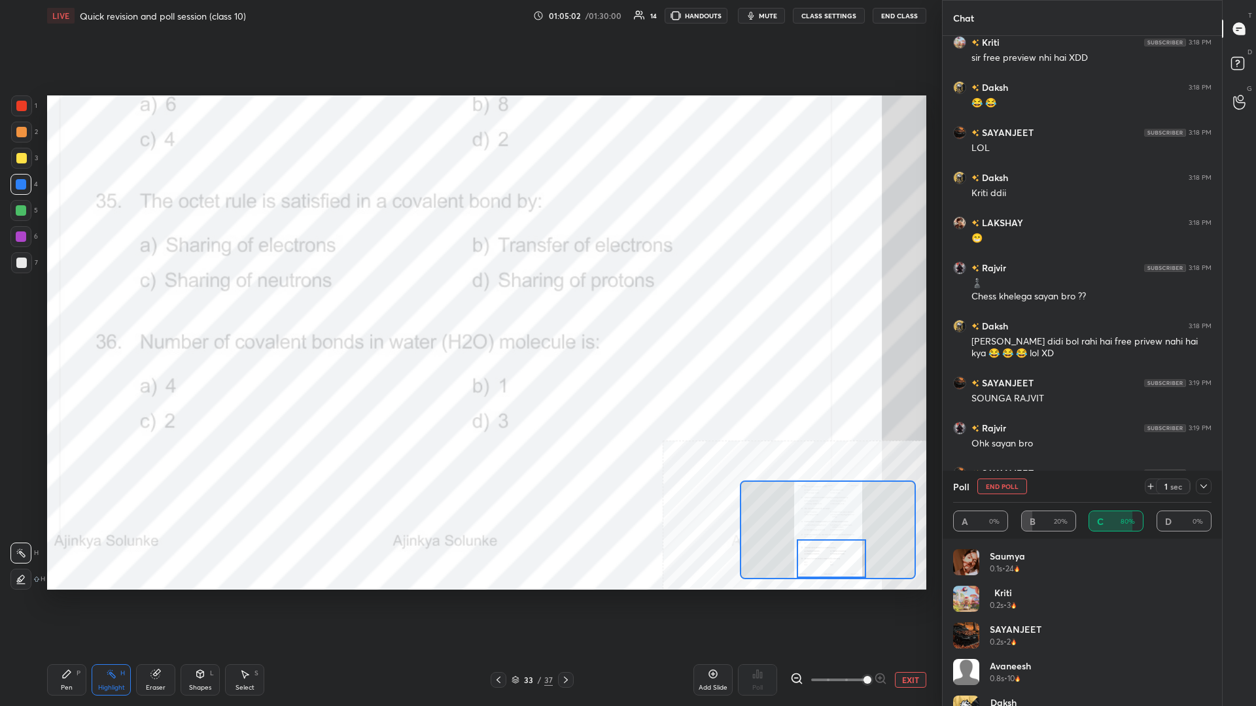
scroll to position [25202, 0]
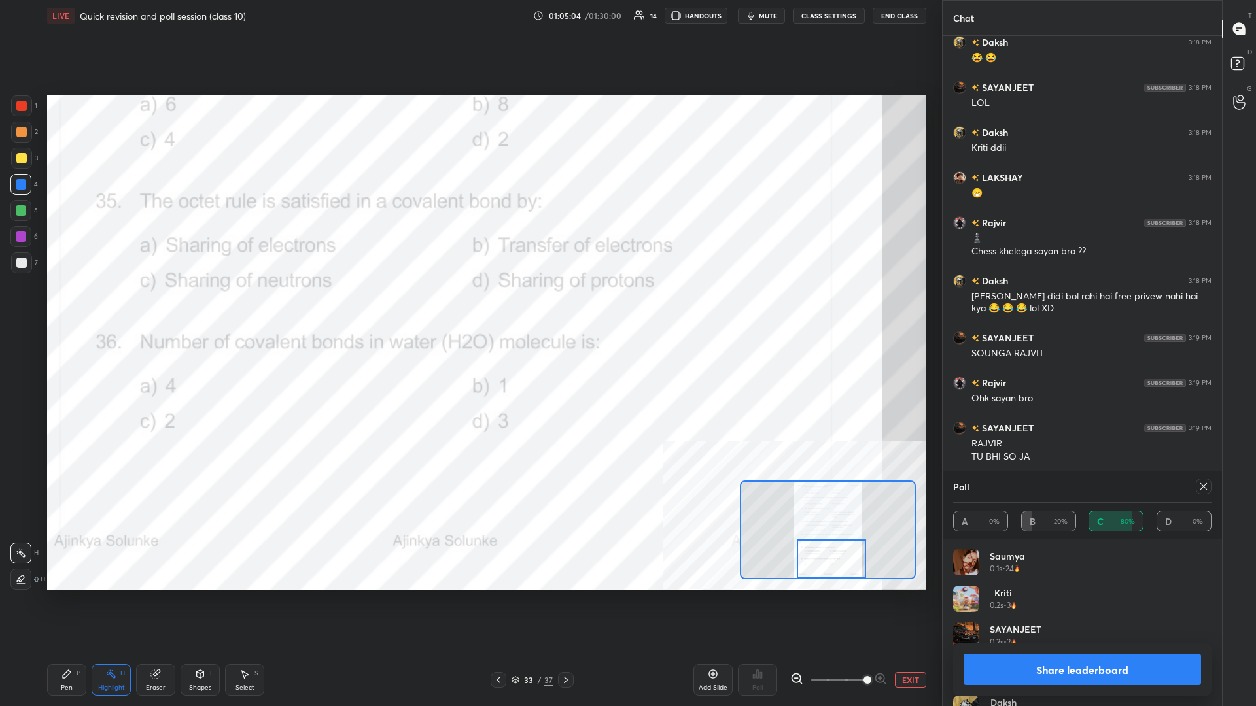
click at [469, 307] on button "Share leaderboard" at bounding box center [1081, 669] width 237 height 31
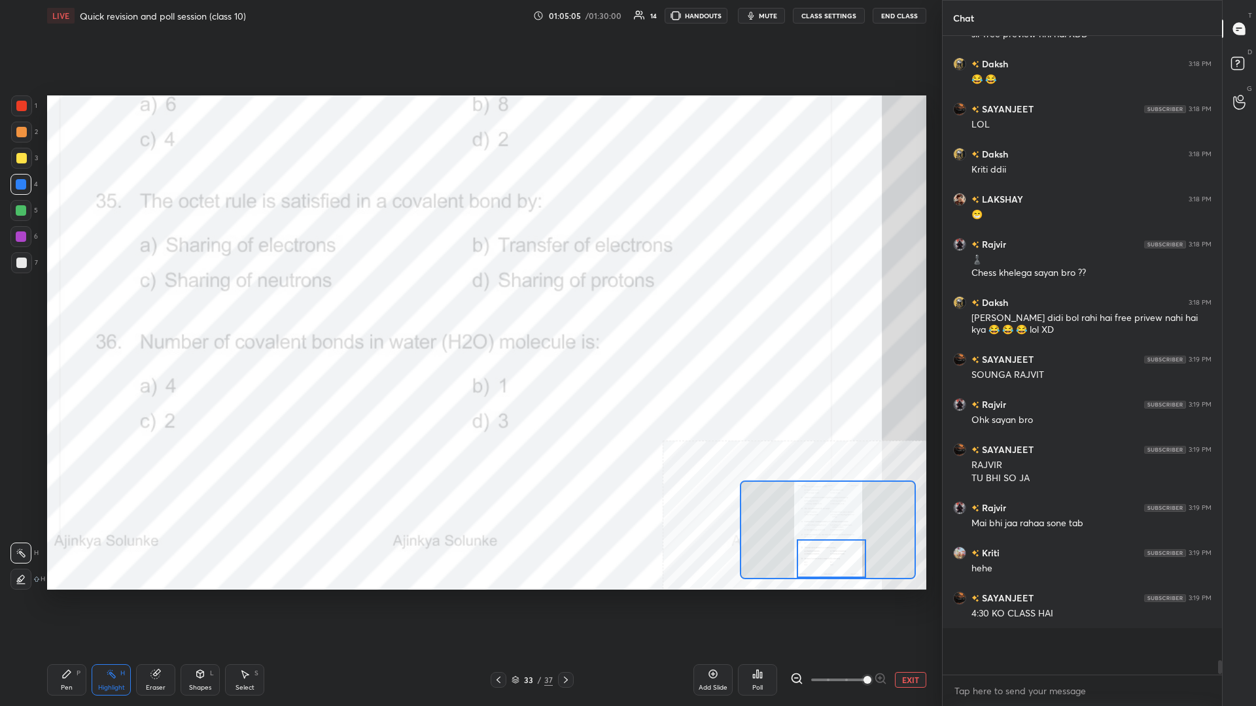
scroll to position [25168, 0]
click at [68, 307] on div "Pen" at bounding box center [67, 688] width 12 height 7
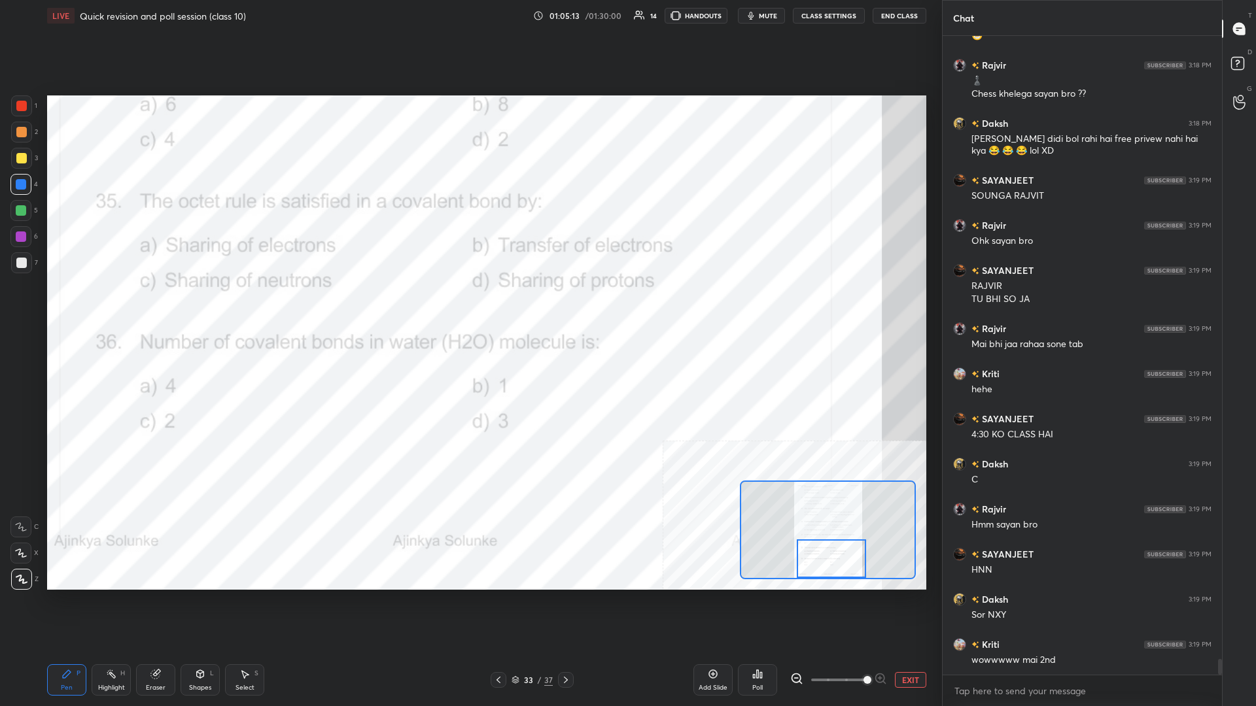
click at [469, 15] on span "mute" at bounding box center [768, 15] width 18 height 9
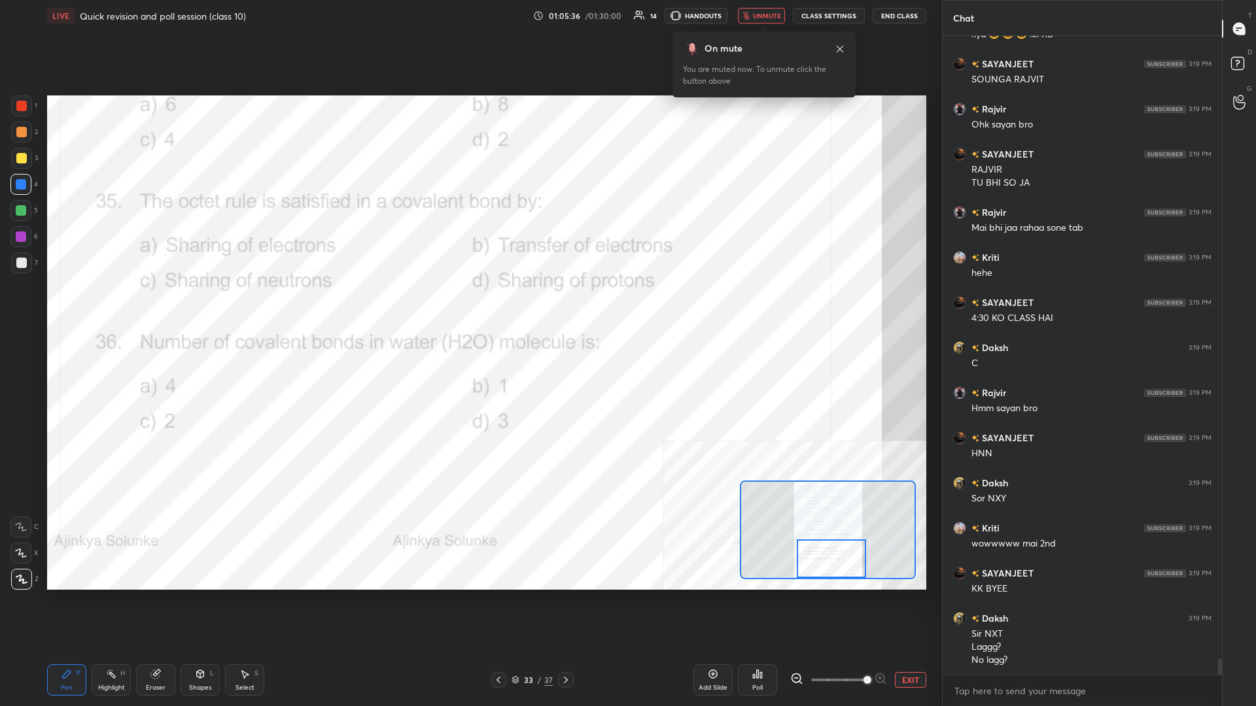
click at [469, 22] on button "unmute" at bounding box center [761, 16] width 47 height 16
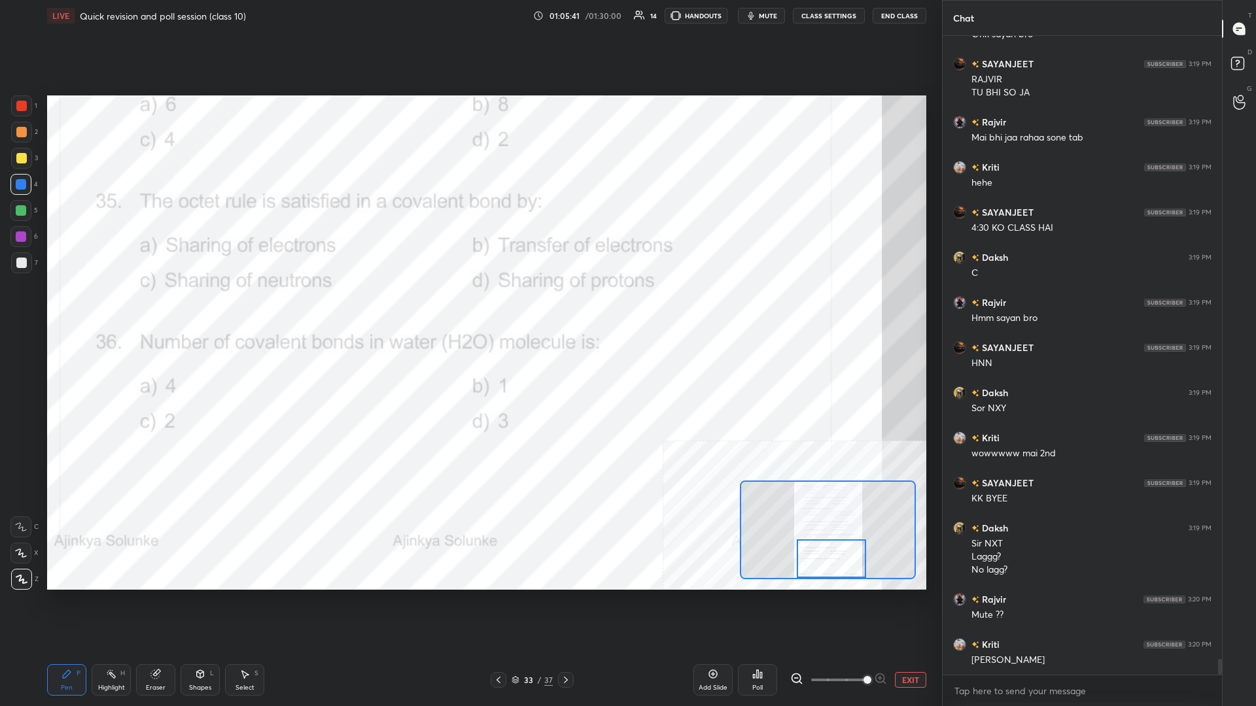
click at [469, 307] on button "EXIT" at bounding box center [910, 680] width 31 height 16
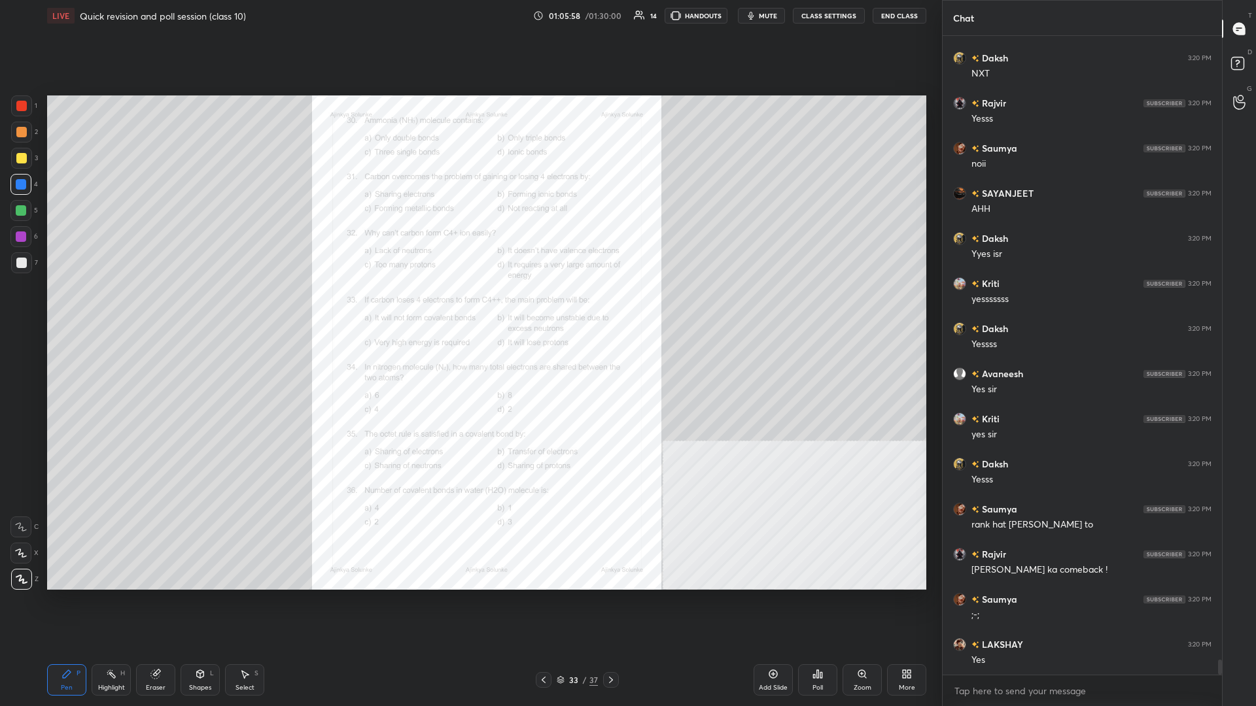
click at [469, 307] on icon at bounding box center [611, 680] width 10 height 10
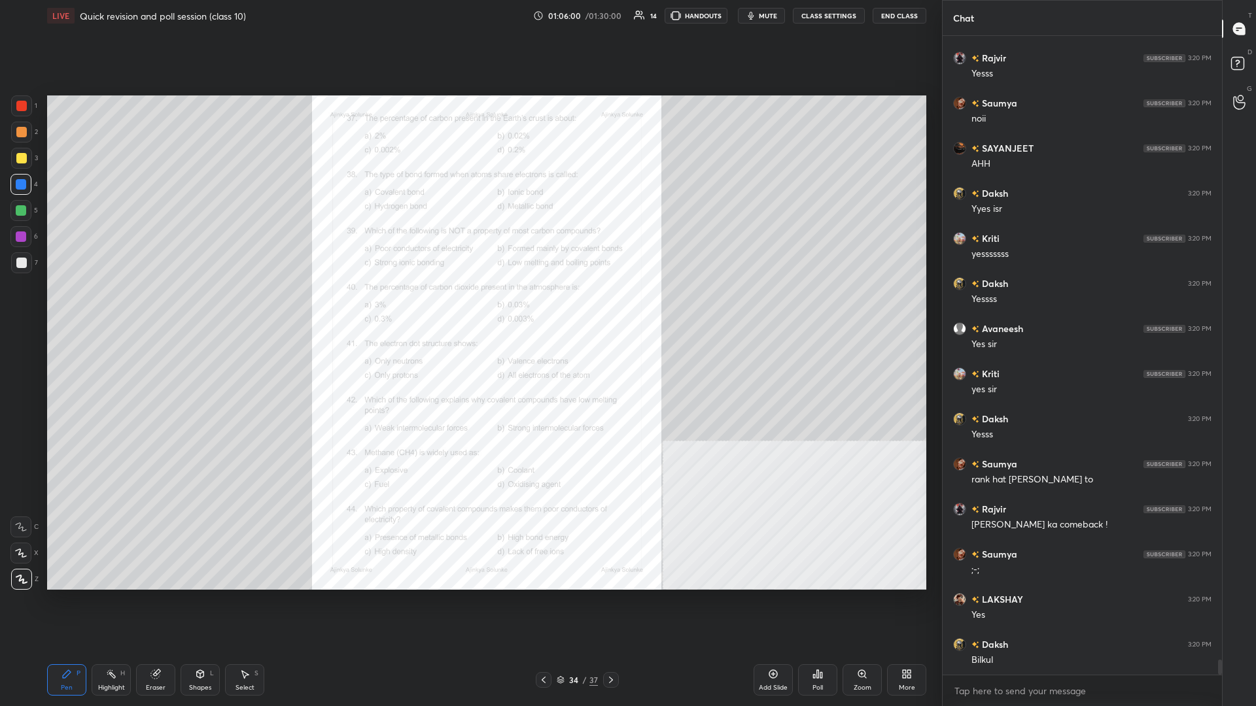
click at [469, 307] on div "Zoom" at bounding box center [861, 679] width 39 height 31
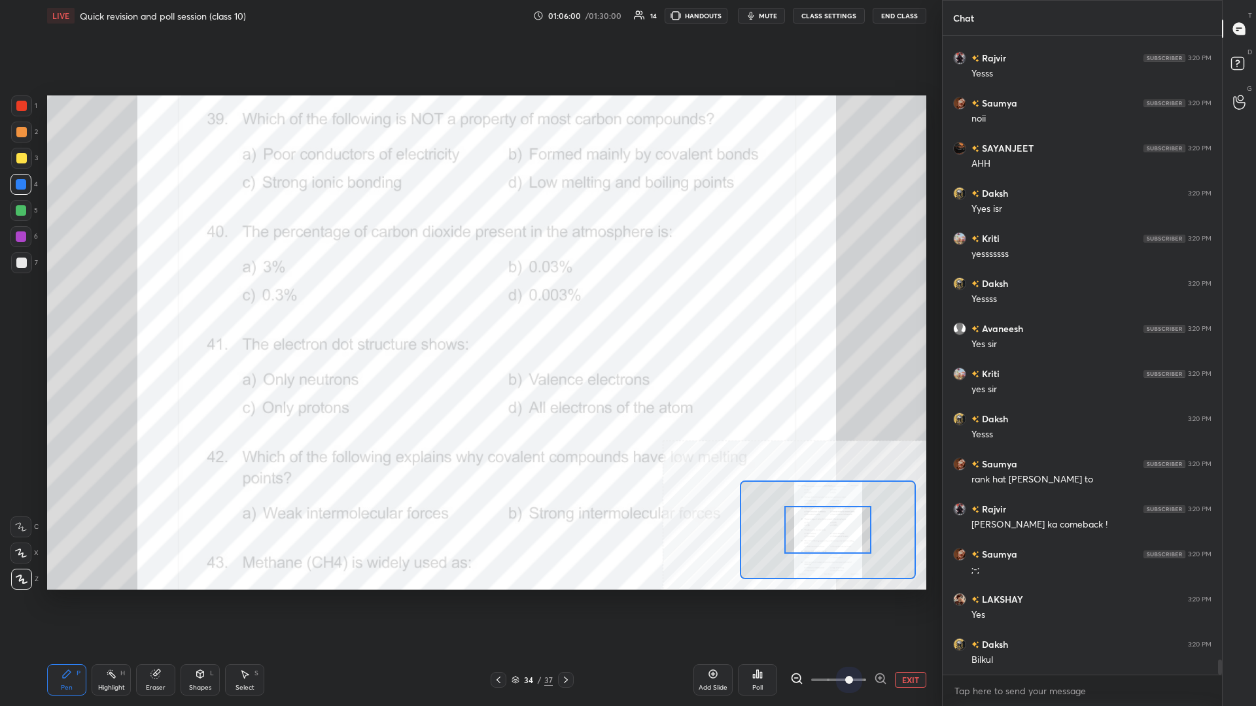
drag, startPoint x: 850, startPoint y: 681, endPoint x: 898, endPoint y: 681, distance: 47.7
click at [469, 307] on div "EXIT" at bounding box center [858, 680] width 136 height 16
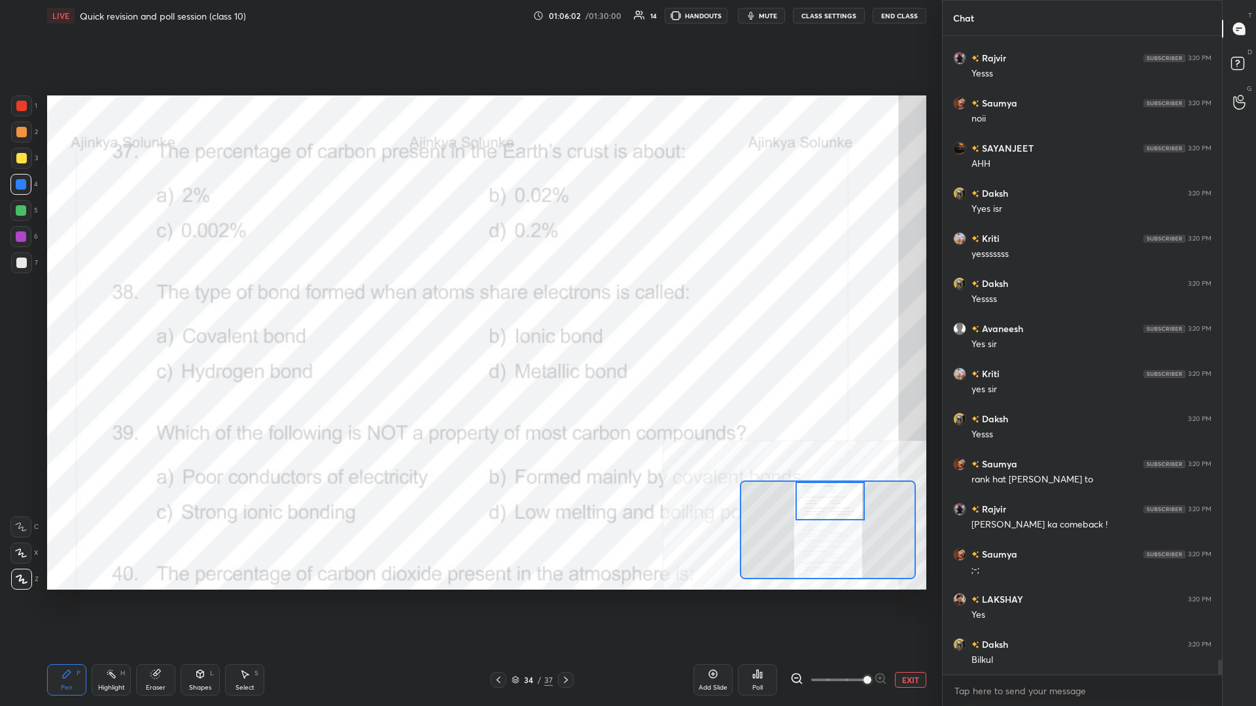
drag, startPoint x: 804, startPoint y: 535, endPoint x: 806, endPoint y: 502, distance: 33.4
click at [469, 307] on div at bounding box center [829, 501] width 69 height 39
click at [101, 307] on div "Highlight" at bounding box center [111, 688] width 27 height 7
click at [469, 307] on icon at bounding box center [757, 674] width 10 height 10
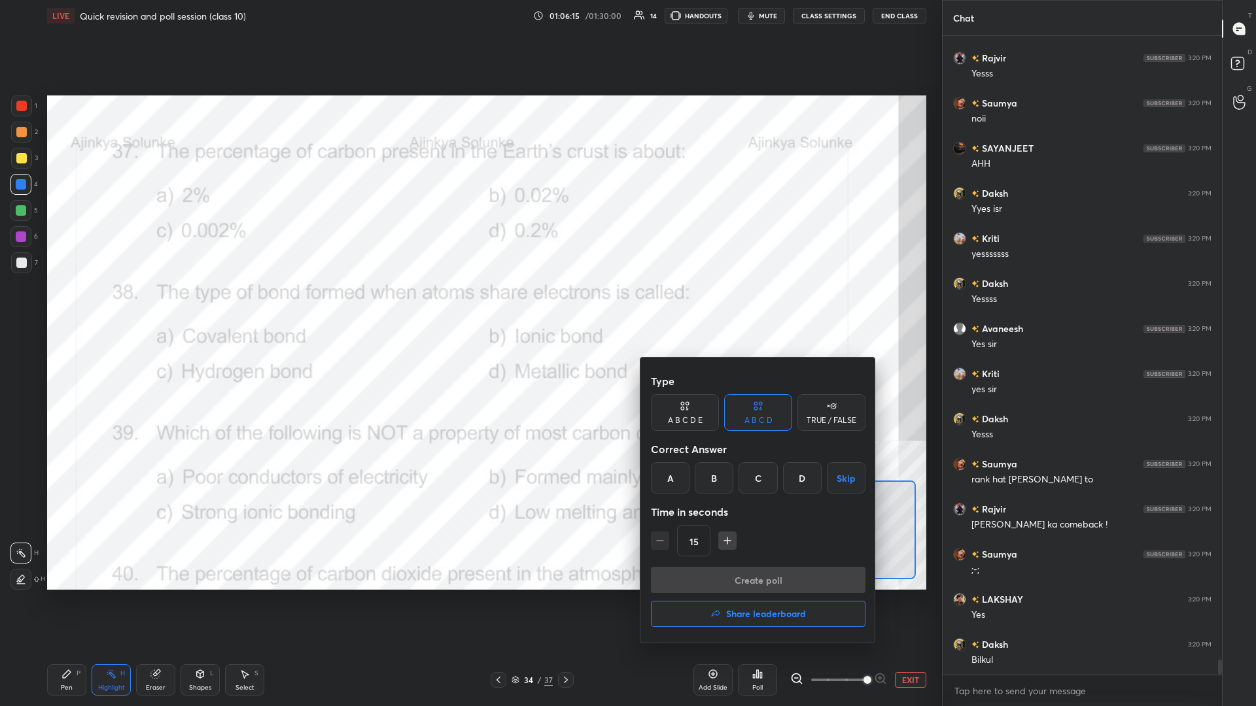
click at [469, 307] on div "B" at bounding box center [714, 477] width 39 height 31
click at [469, 307] on button "Create poll" at bounding box center [758, 580] width 215 height 26
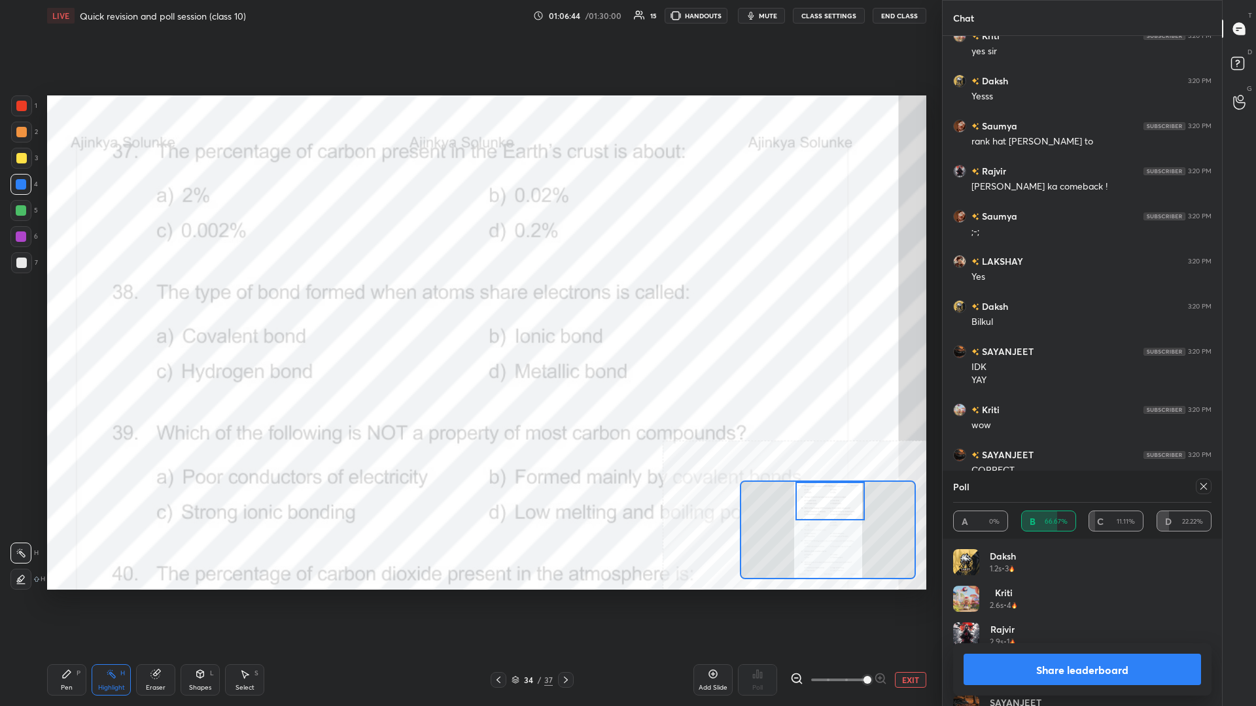
scroll to position [24824, 0]
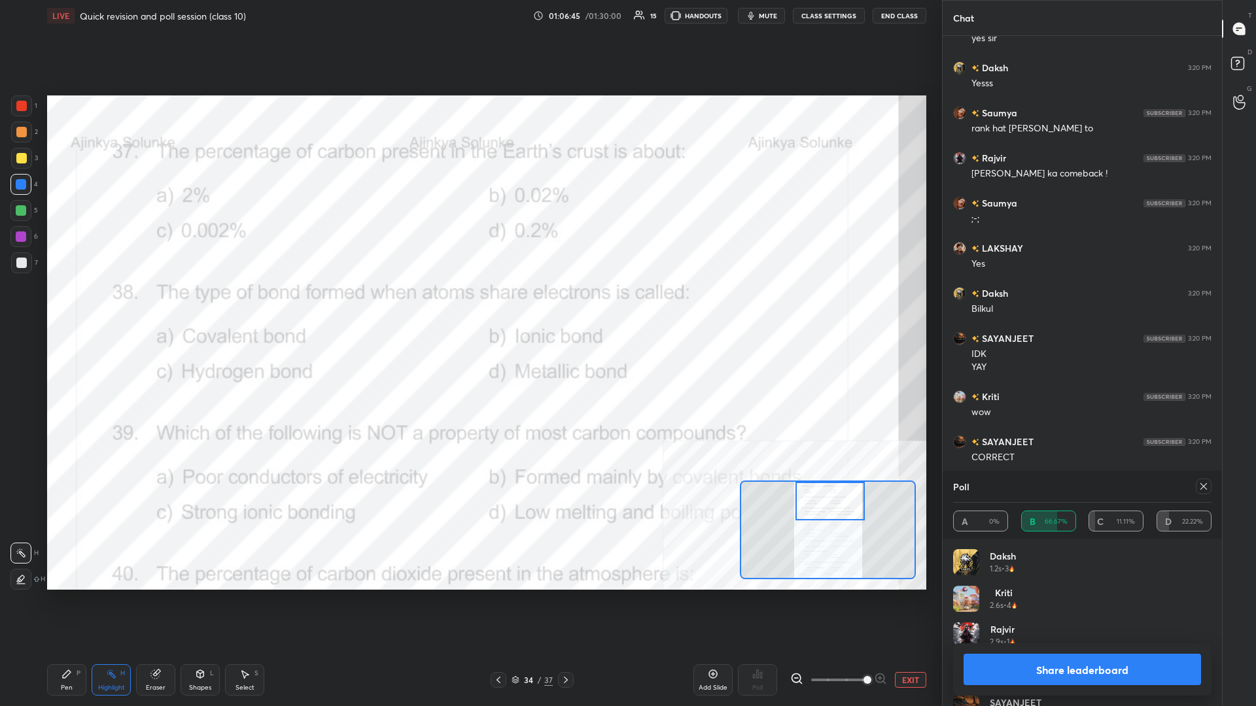
click at [469, 307] on button "Share leaderboard" at bounding box center [1081, 669] width 237 height 31
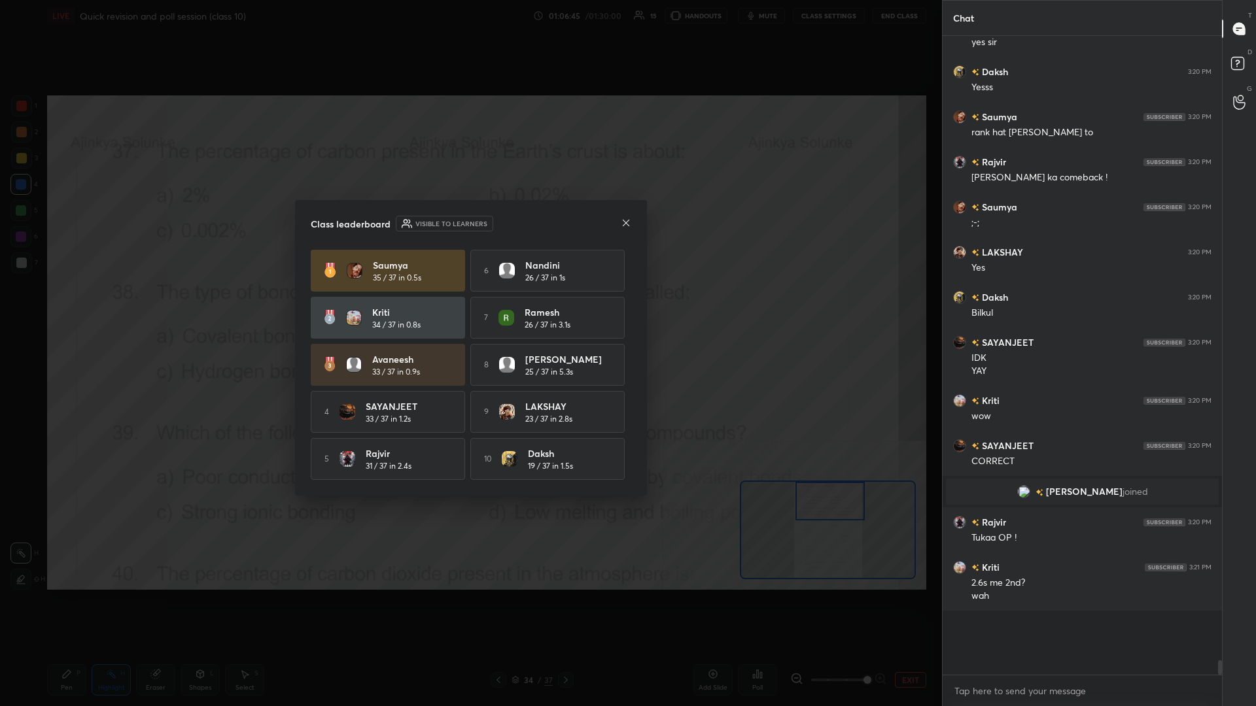
scroll to position [0, 1]
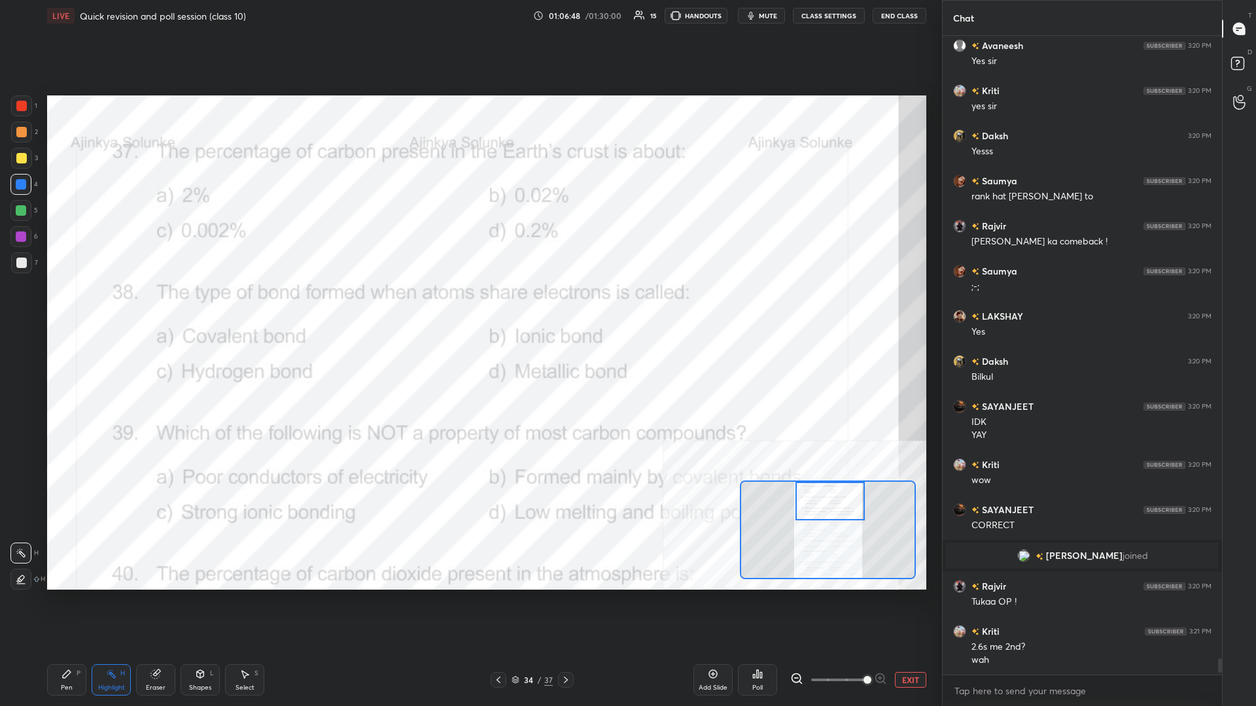
click at [66, 307] on icon at bounding box center [66, 674] width 10 height 10
click at [23, 111] on div at bounding box center [21, 105] width 21 height 21
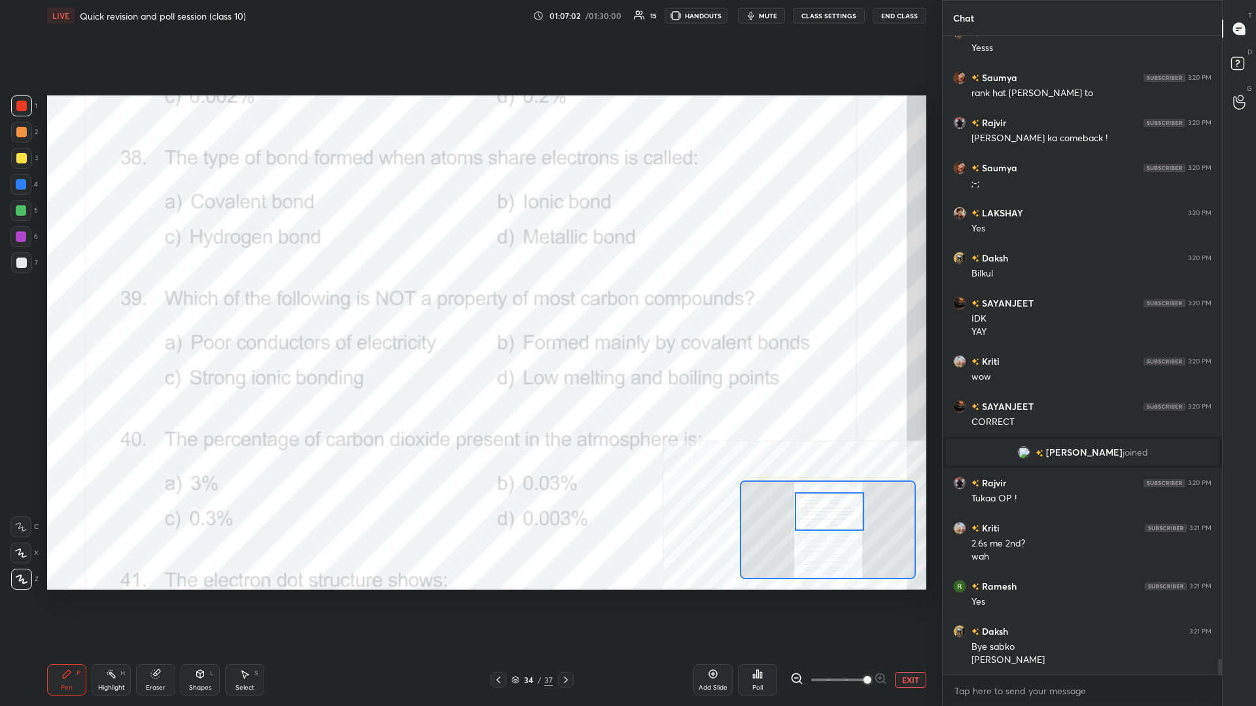
drag, startPoint x: 823, startPoint y: 504, endPoint x: 823, endPoint y: 515, distance: 10.5
click at [469, 307] on div at bounding box center [829, 511] width 69 height 39
click at [114, 307] on icon at bounding box center [111, 674] width 10 height 10
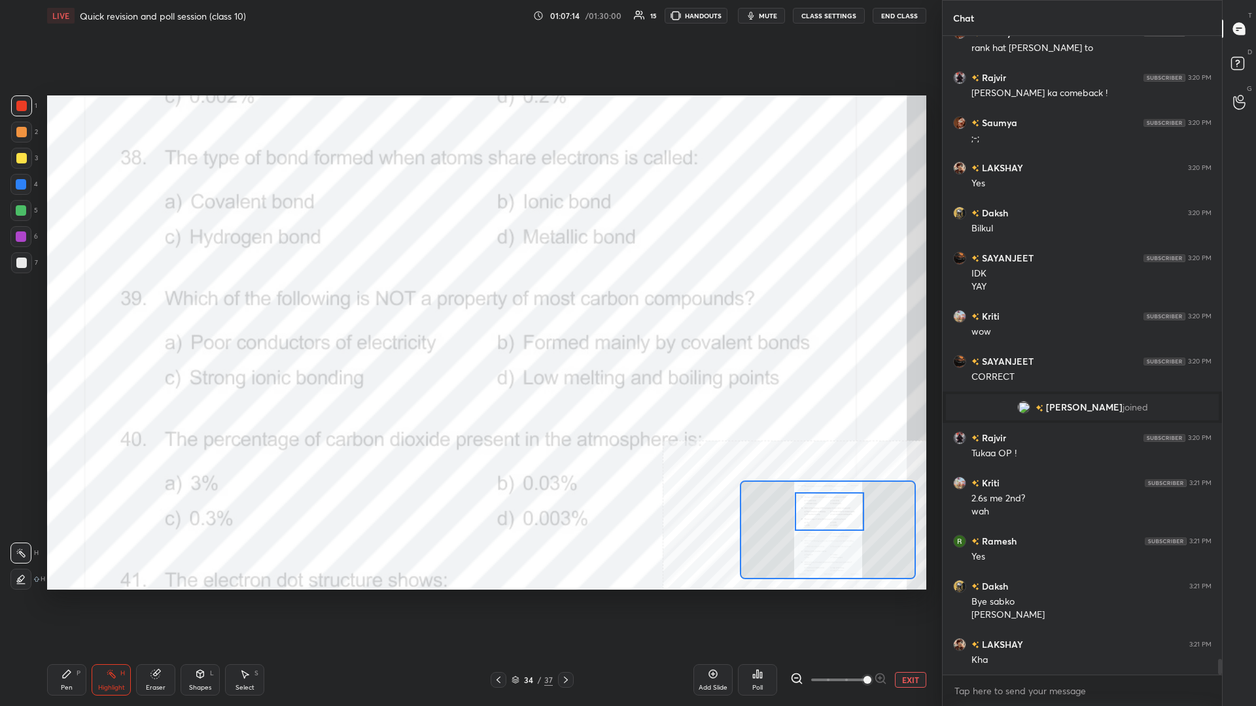
click at [469, 307] on div "Poll" at bounding box center [757, 679] width 39 height 31
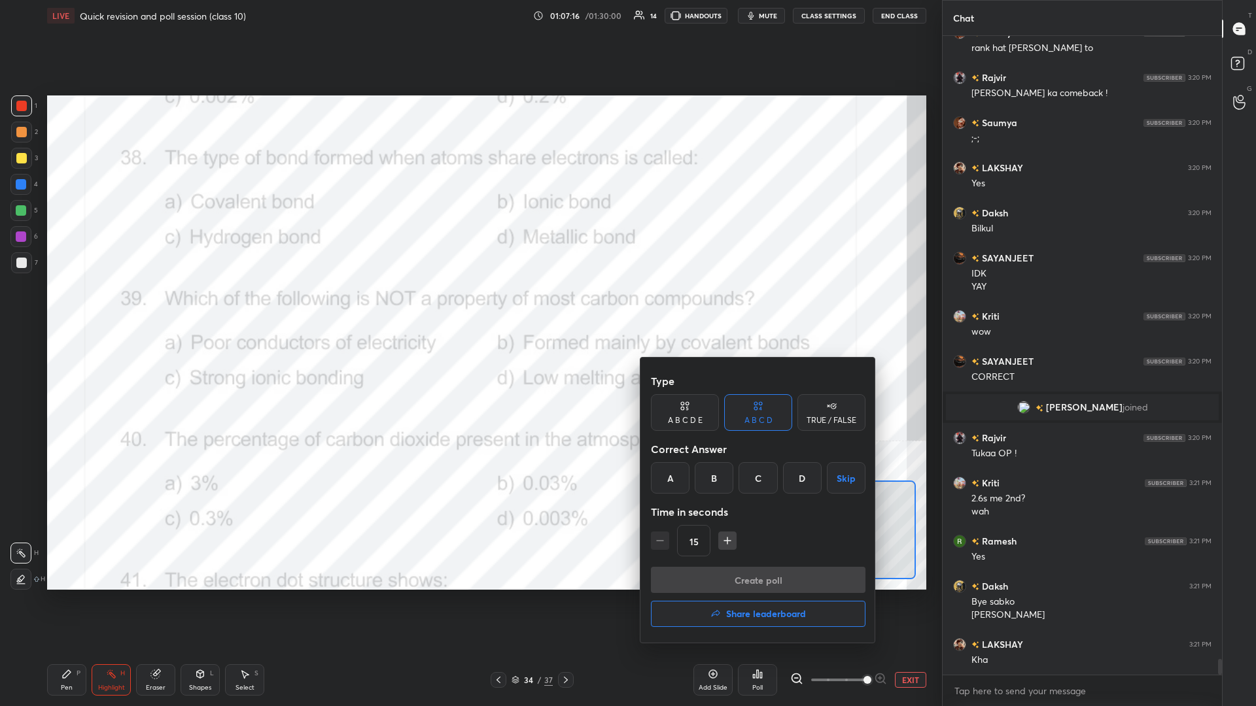
click at [469, 307] on div "A" at bounding box center [670, 477] width 39 height 31
click at [469, 307] on button "Create poll" at bounding box center [758, 580] width 215 height 26
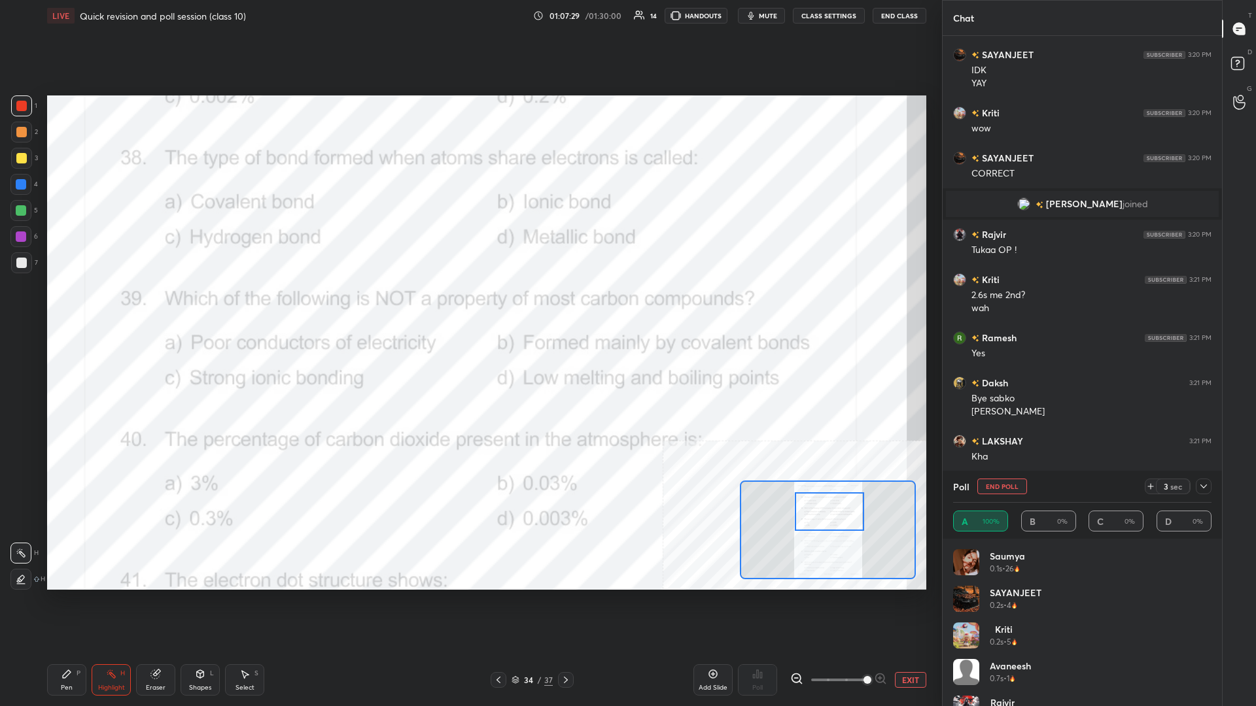
click at [469, 307] on icon at bounding box center [1203, 486] width 10 height 10
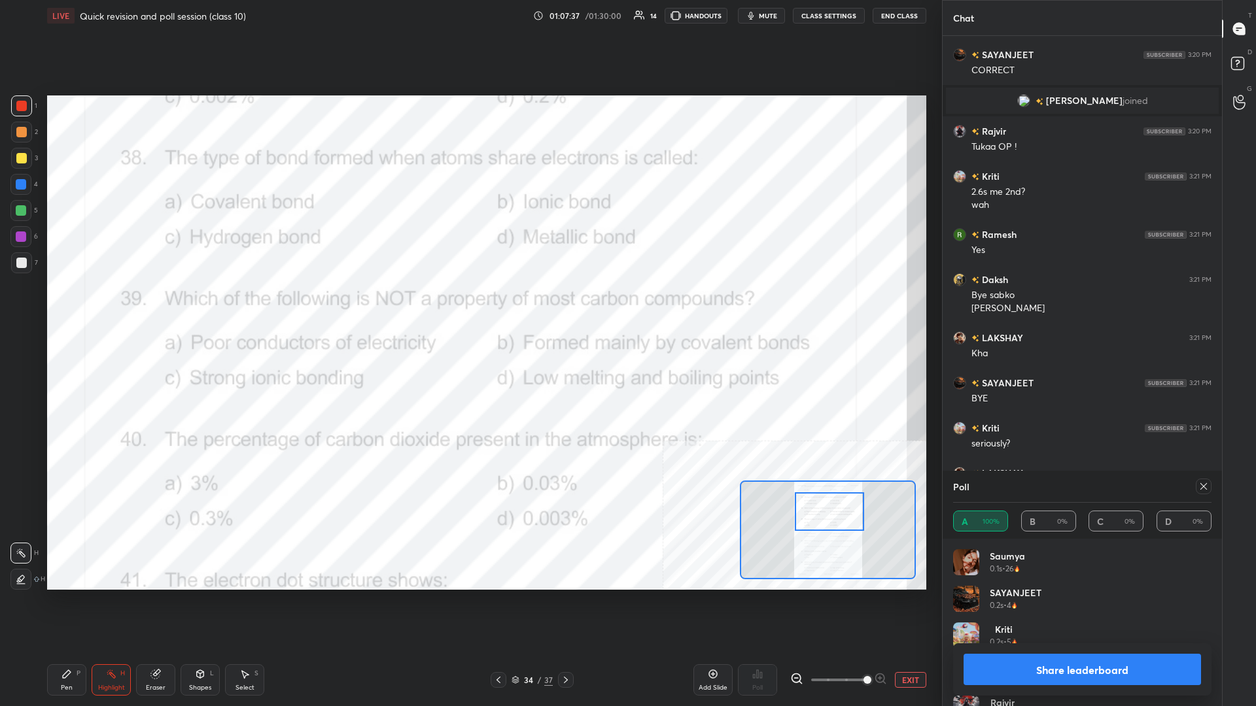
click at [469, 307] on button "Share leaderboard" at bounding box center [1081, 669] width 237 height 31
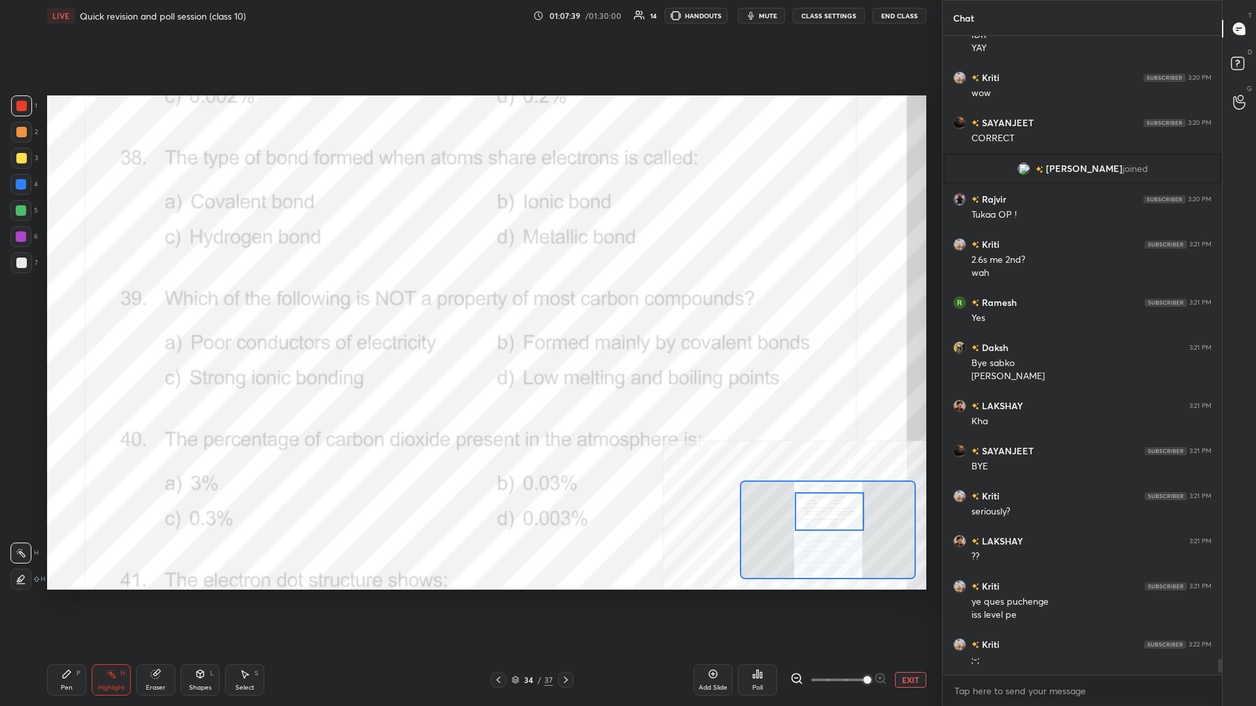
drag, startPoint x: 84, startPoint y: 680, endPoint x: 75, endPoint y: 680, distance: 9.2
click at [83, 307] on div "Pen P" at bounding box center [66, 679] width 39 height 31
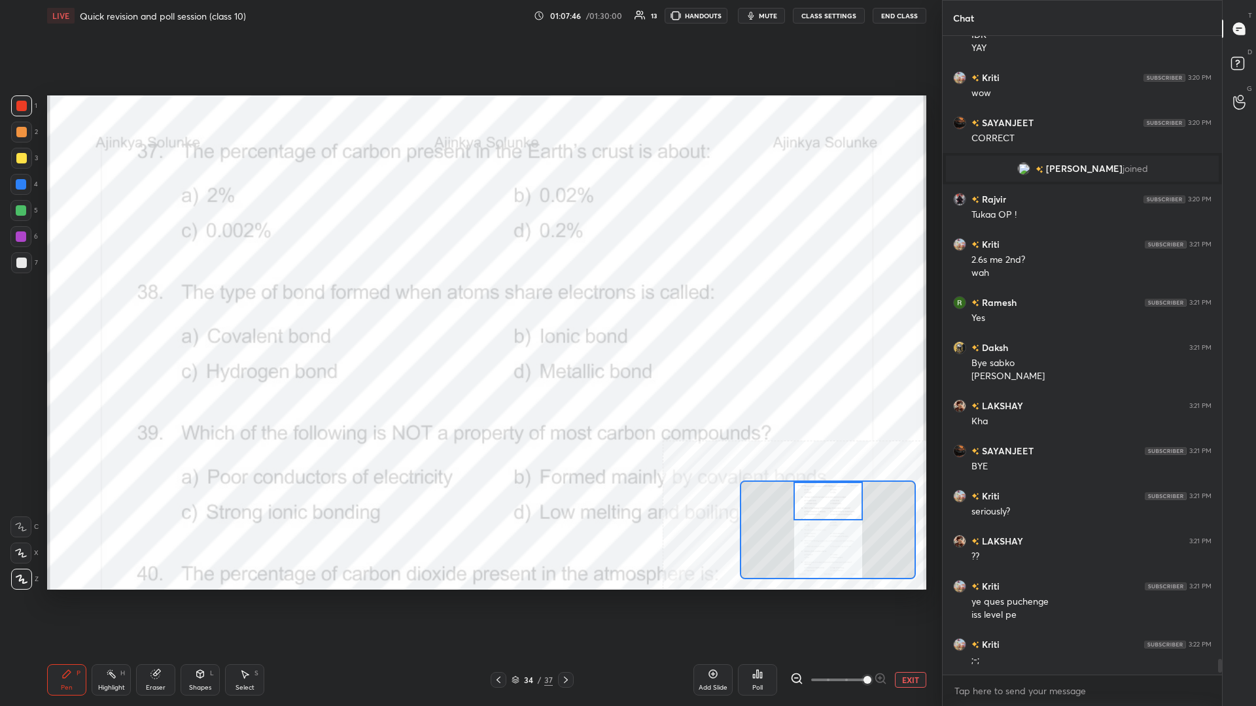
drag, startPoint x: 825, startPoint y: 515, endPoint x: 823, endPoint y: 503, distance: 11.8
click at [469, 307] on div at bounding box center [827, 501] width 69 height 39
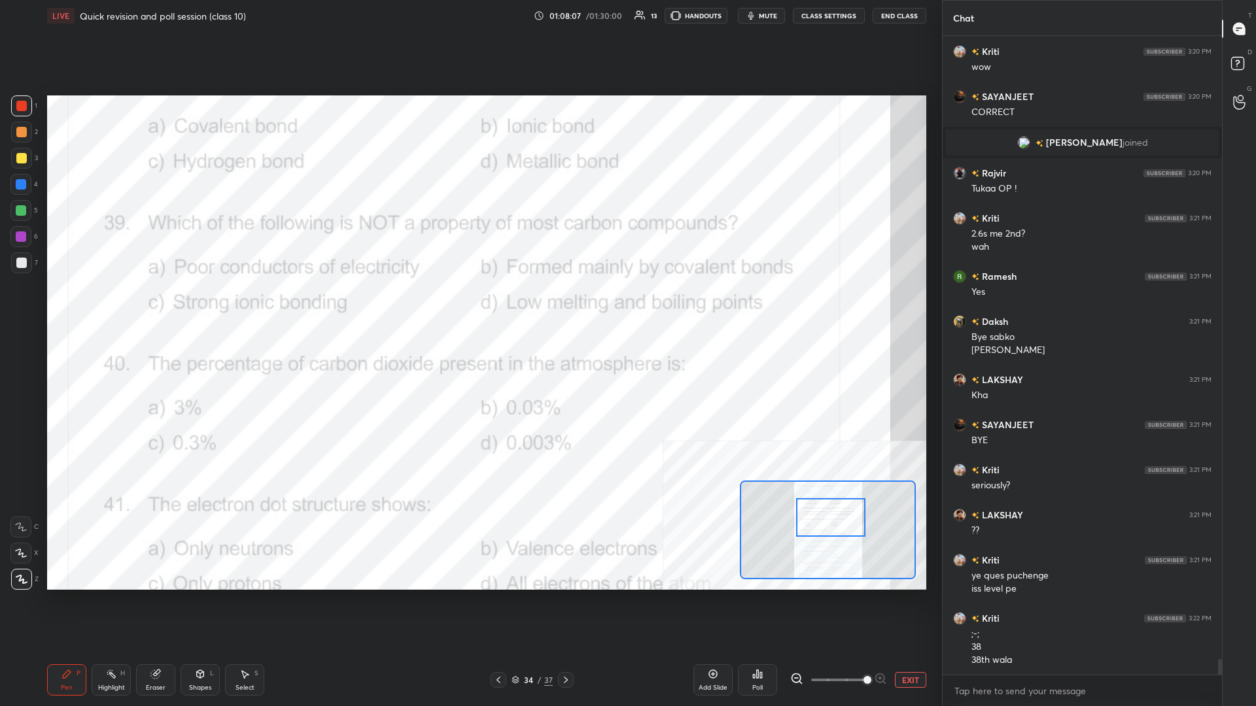
drag, startPoint x: 828, startPoint y: 510, endPoint x: 831, endPoint y: 526, distance: 16.6
click at [469, 307] on div at bounding box center [830, 517] width 69 height 39
click at [102, 307] on div "Highlight H" at bounding box center [111, 679] width 39 height 31
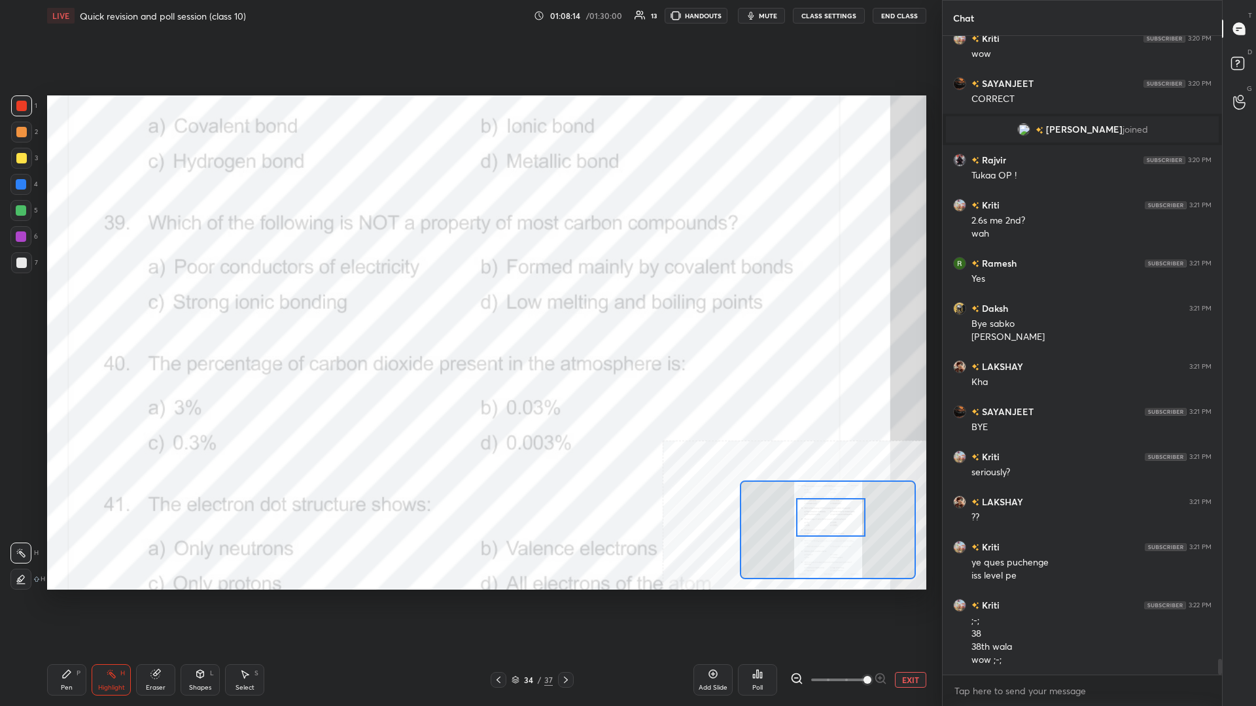
click at [469, 307] on div "Poll" at bounding box center [757, 679] width 39 height 31
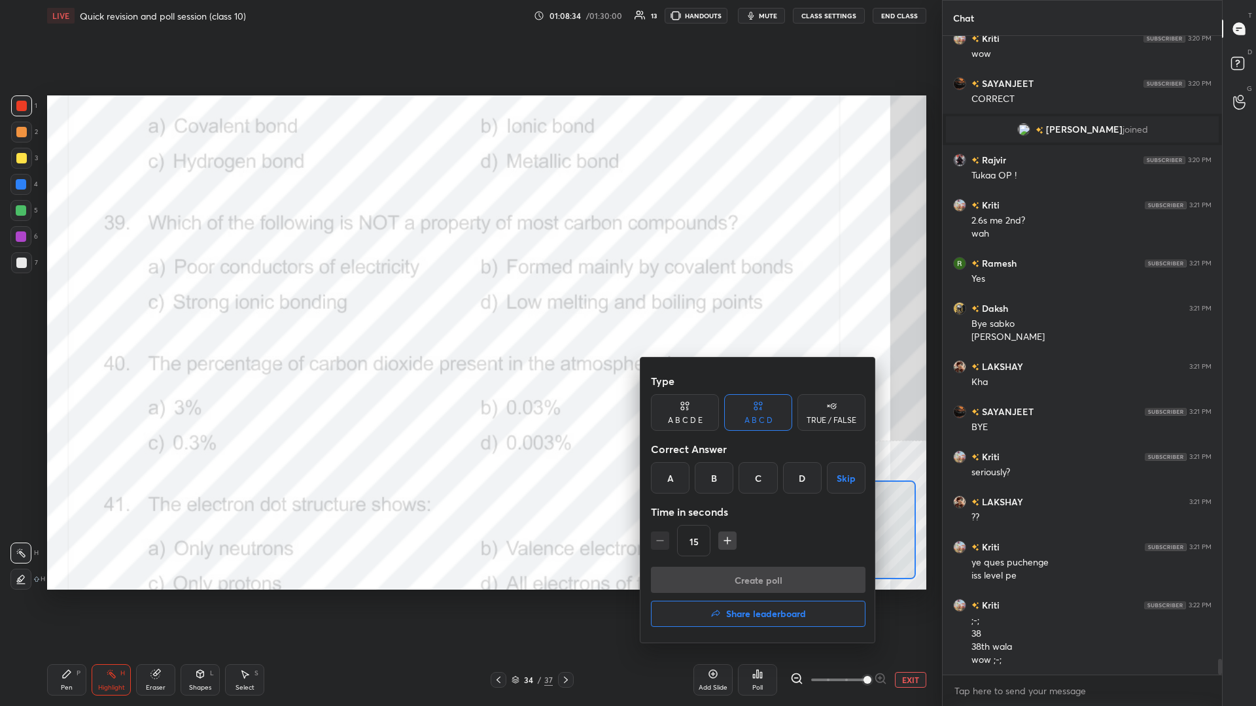
click at [469, 307] on div "C" at bounding box center [757, 477] width 39 height 31
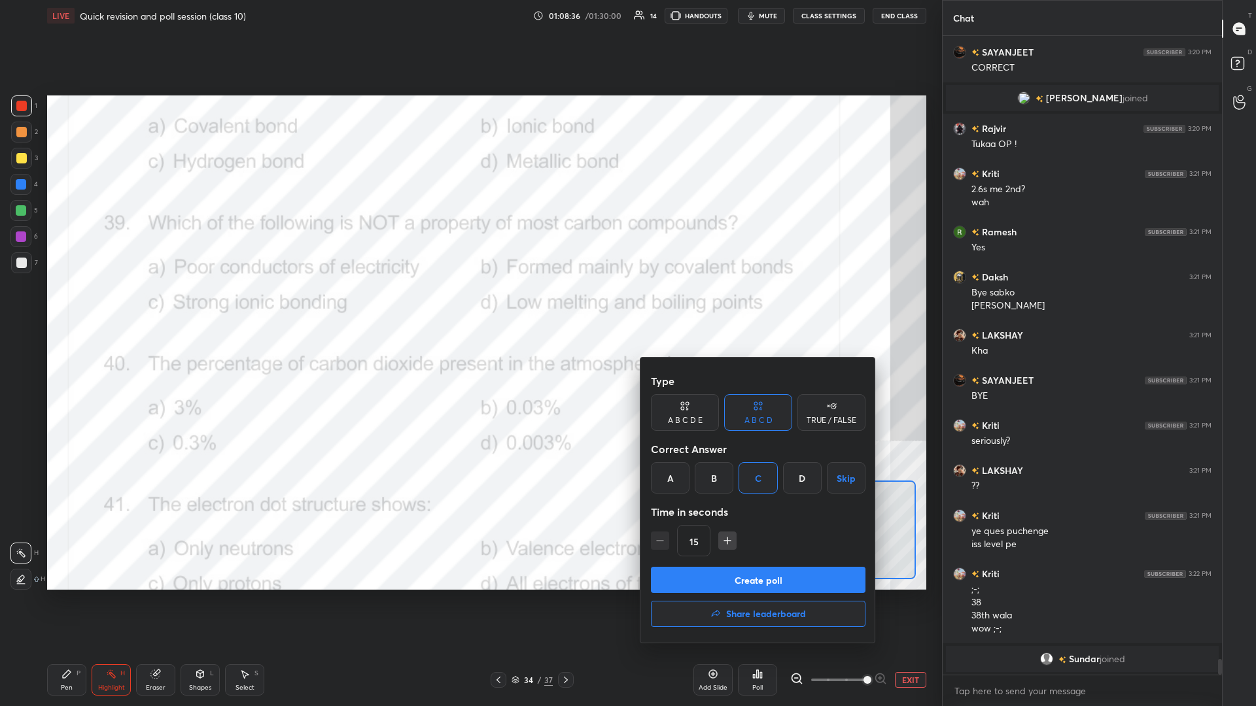
click at [469, 307] on button "Create poll" at bounding box center [758, 580] width 215 height 26
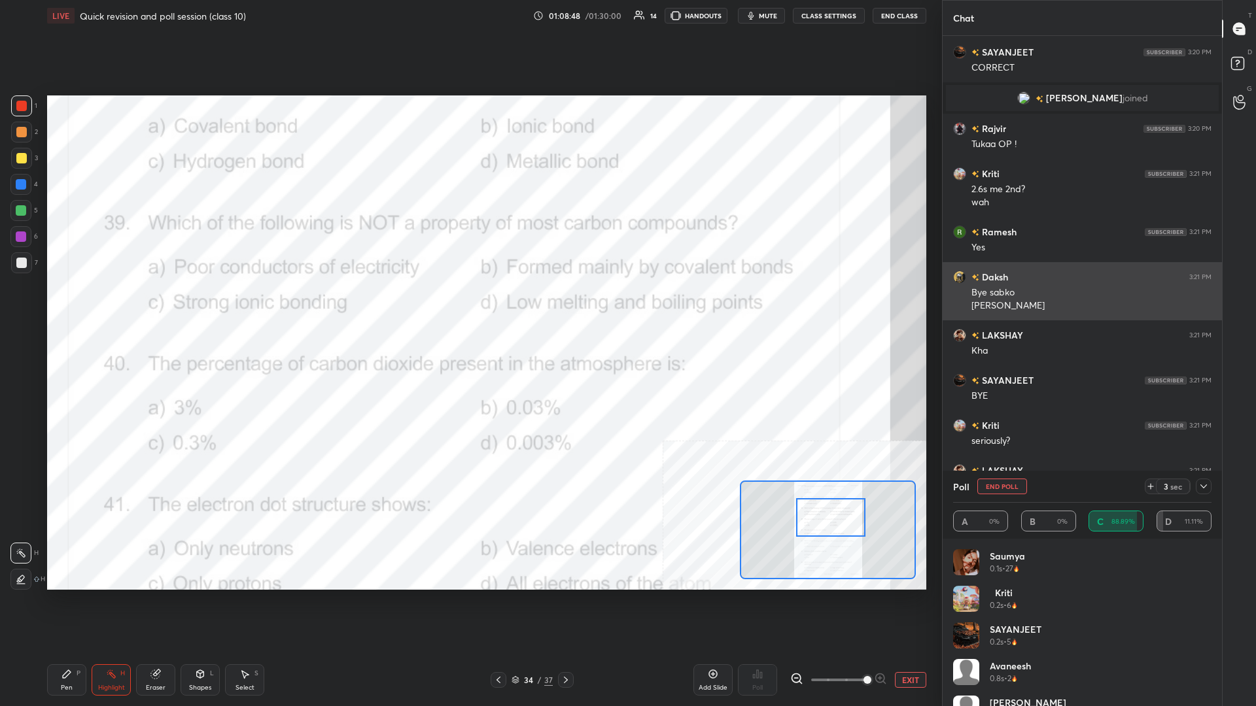
scroll to position [25101, 0]
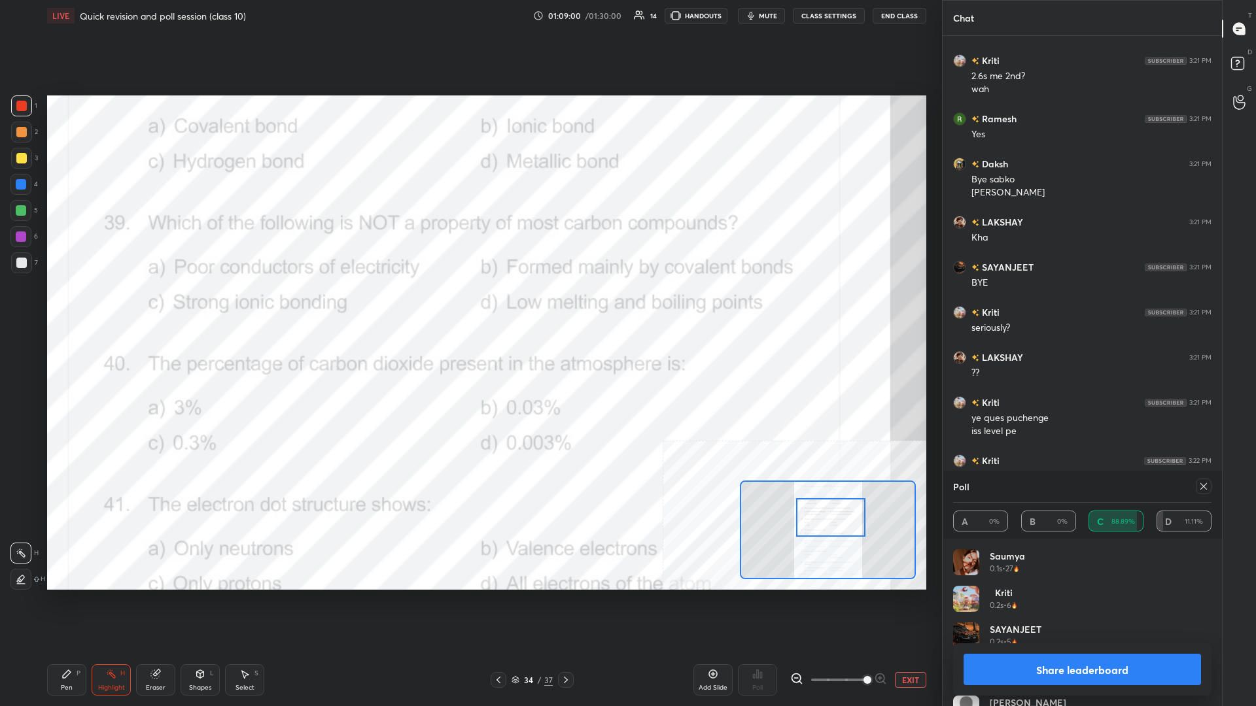
click at [469, 307] on button "Share leaderboard" at bounding box center [1081, 669] width 237 height 31
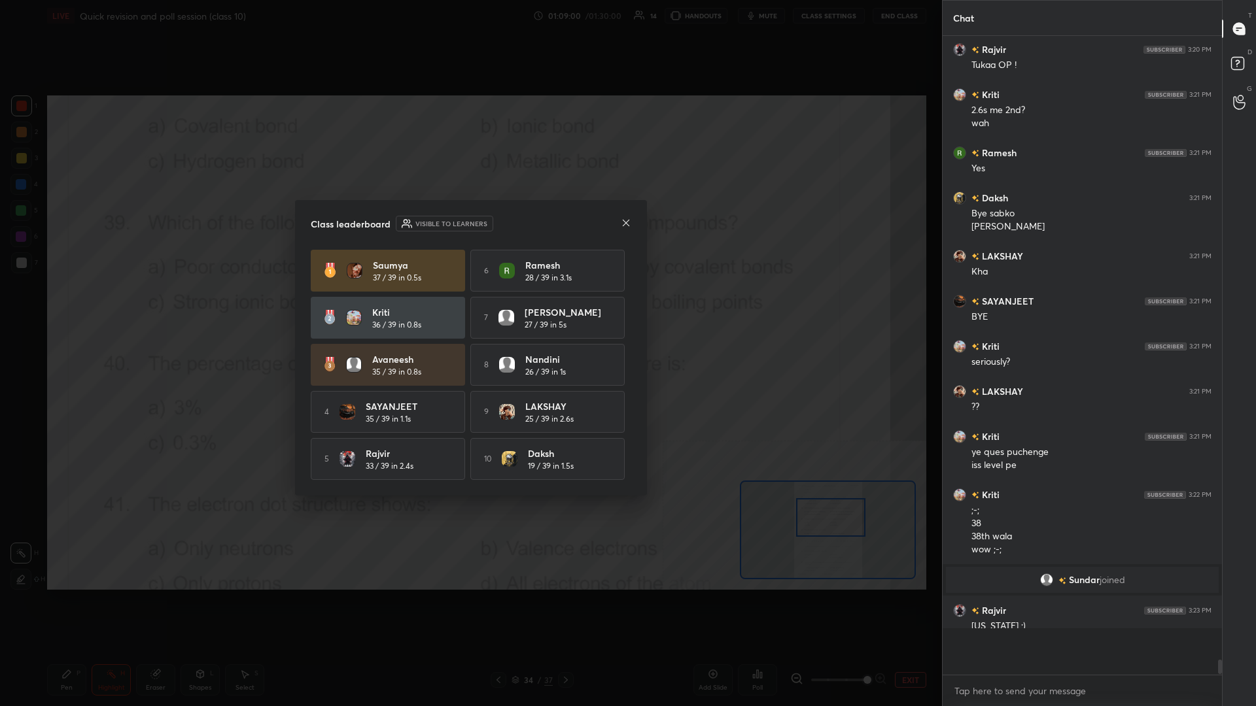
scroll to position [666, 279]
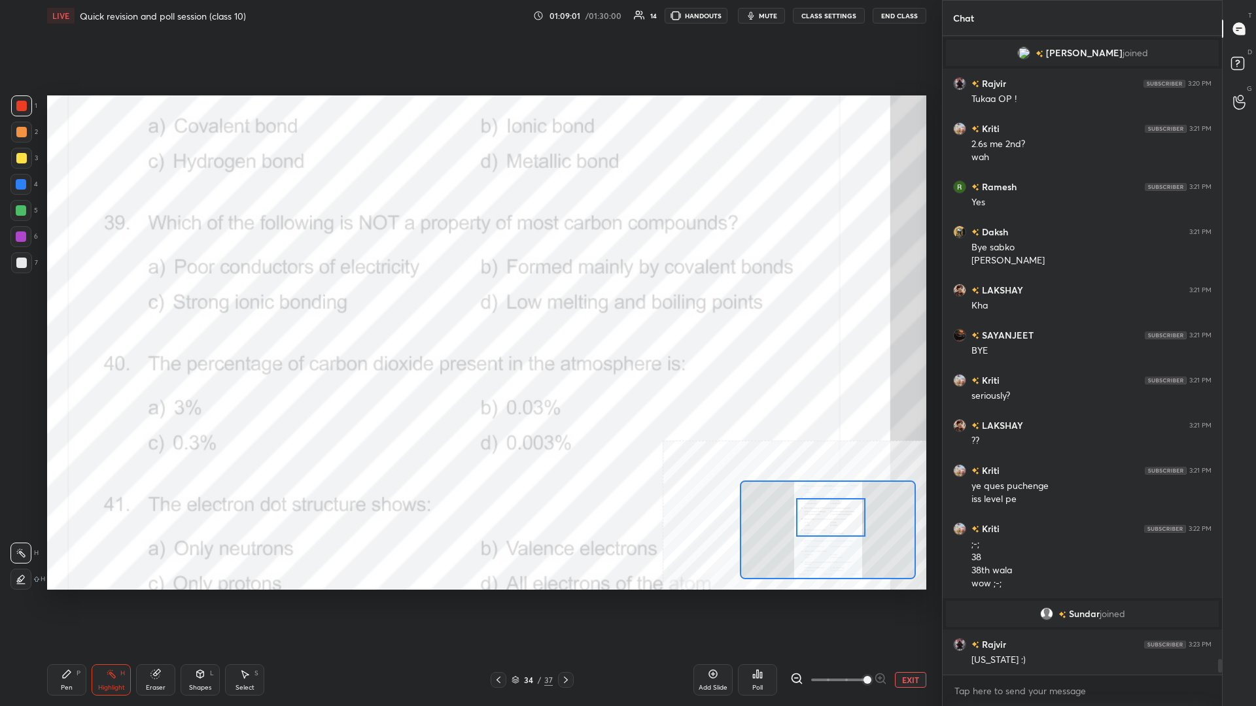
click at [64, 307] on div "Pen P" at bounding box center [66, 679] width 39 height 31
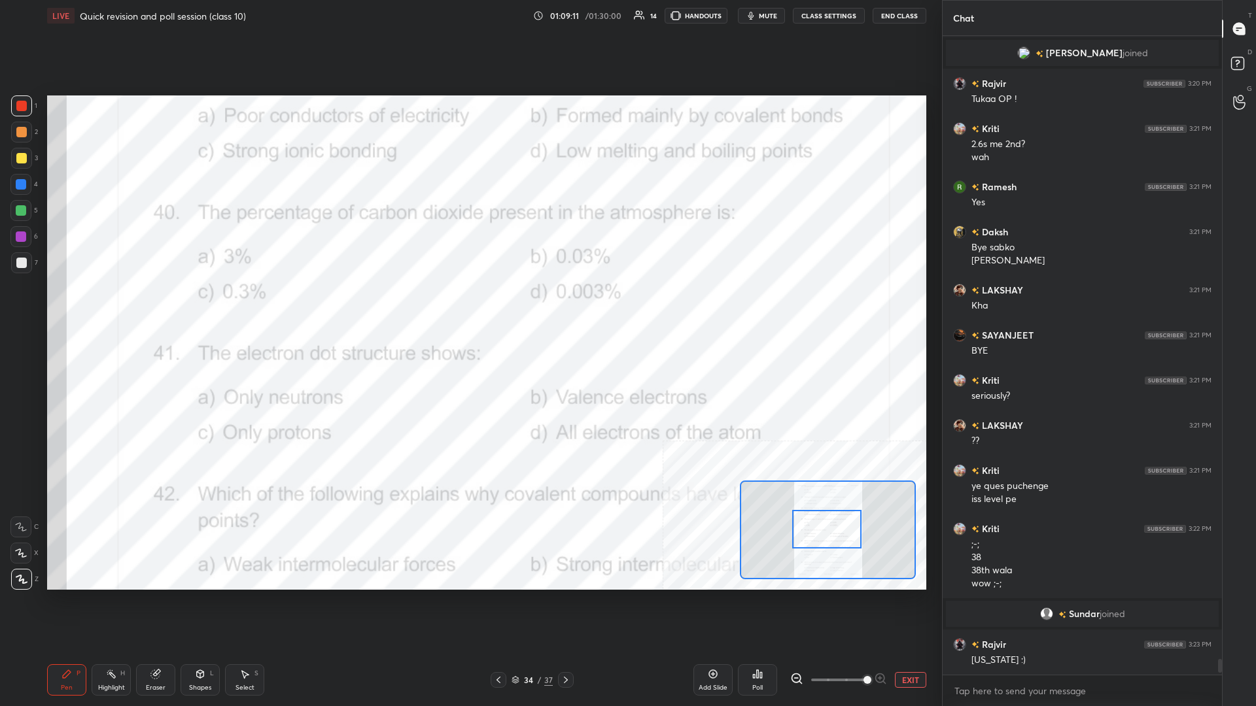
drag, startPoint x: 829, startPoint y: 511, endPoint x: 825, endPoint y: 523, distance: 12.4
click at [469, 307] on div at bounding box center [826, 529] width 69 height 39
click at [98, 307] on div "Highlight" at bounding box center [111, 688] width 27 height 7
click at [469, 307] on div "Poll" at bounding box center [757, 688] width 10 height 7
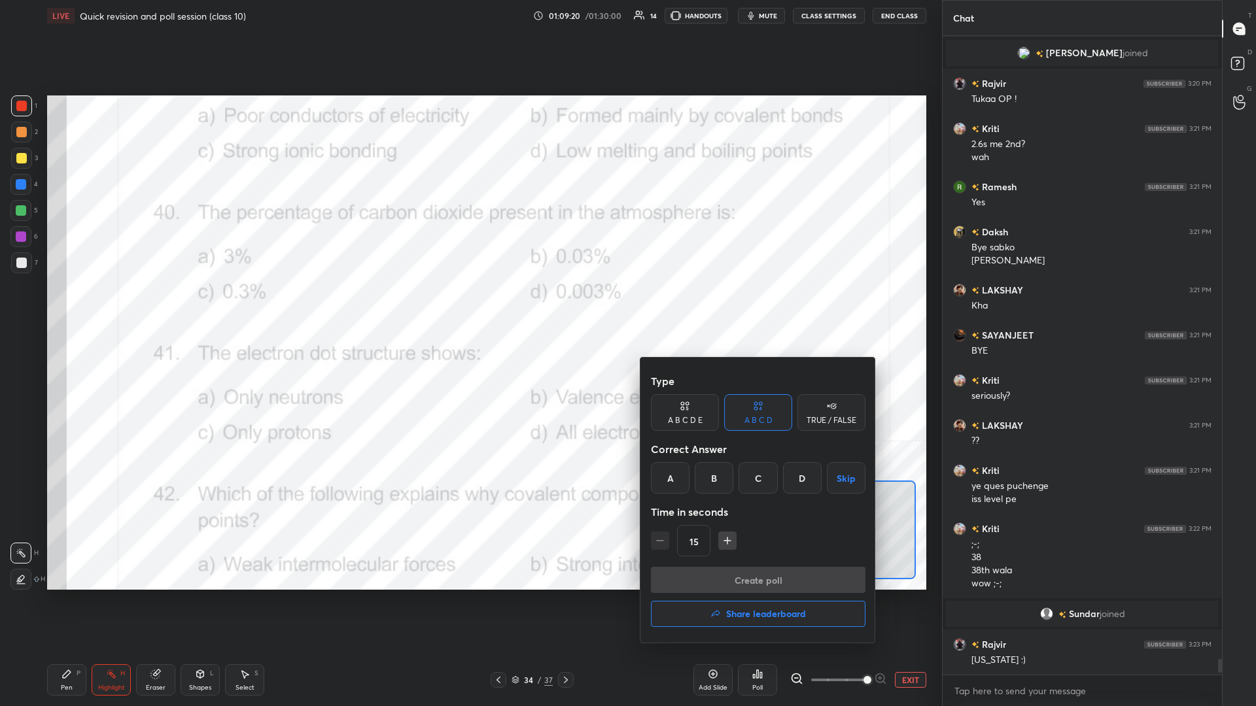
click at [469, 307] on div "B" at bounding box center [714, 477] width 39 height 31
click at [469, 307] on button "Create poll" at bounding box center [758, 580] width 215 height 26
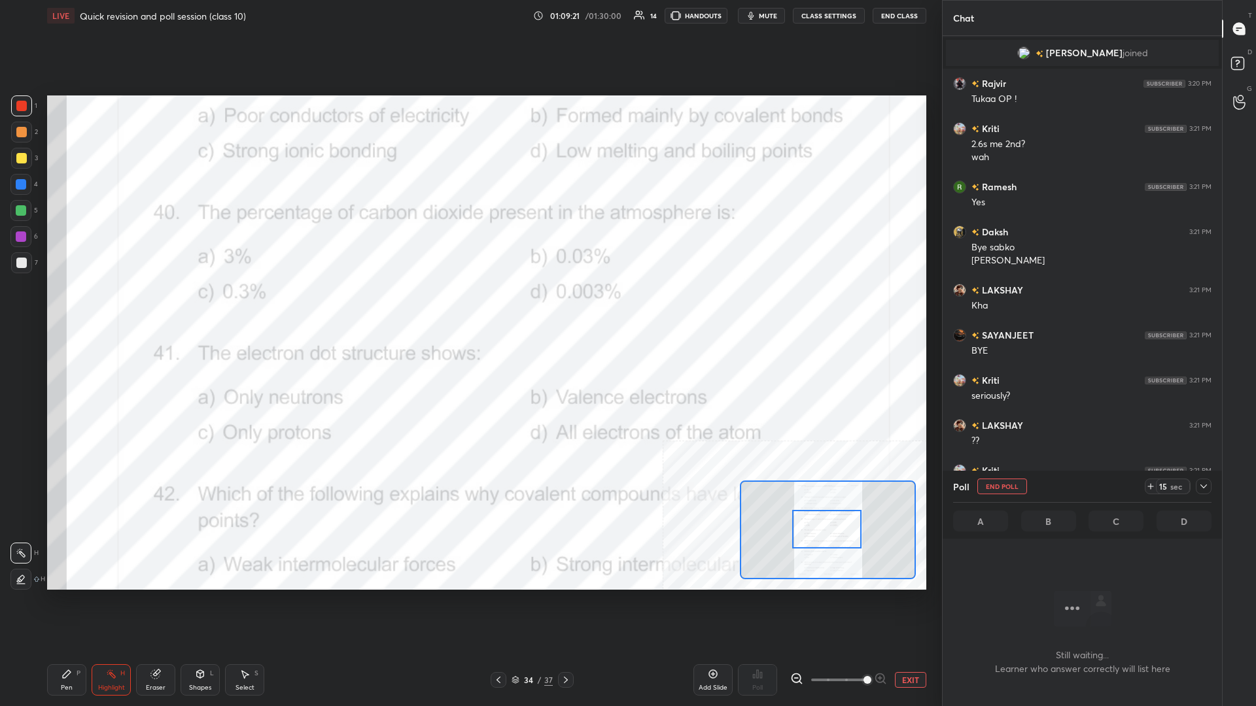
scroll to position [602, 279]
click at [469, 307] on icon at bounding box center [1203, 486] width 10 height 10
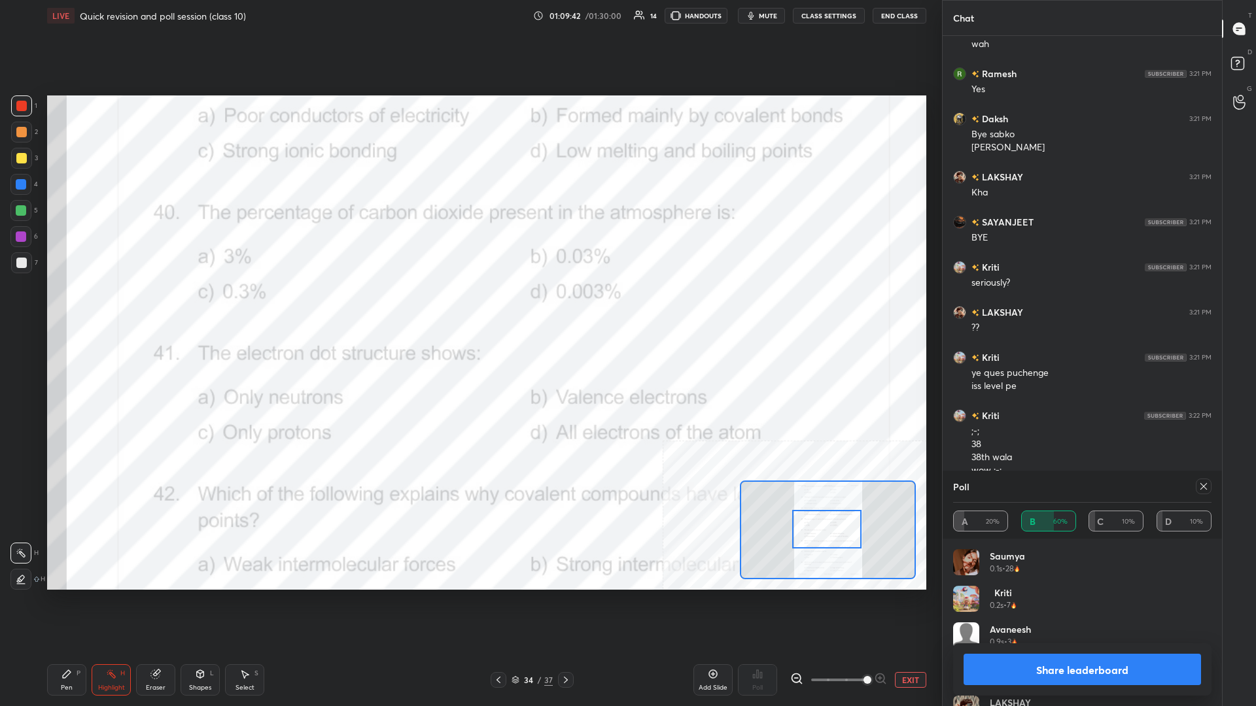
scroll to position [25191, 0]
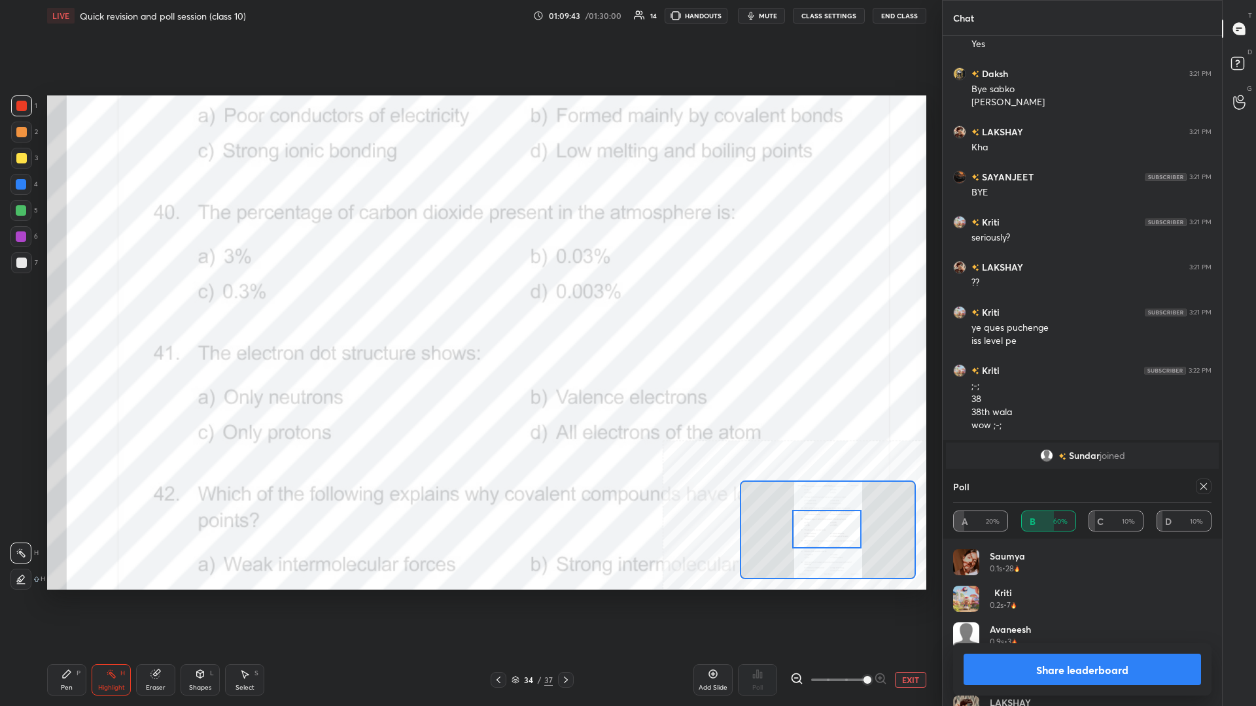
click at [469, 307] on button "Share leaderboard" at bounding box center [1081, 669] width 237 height 31
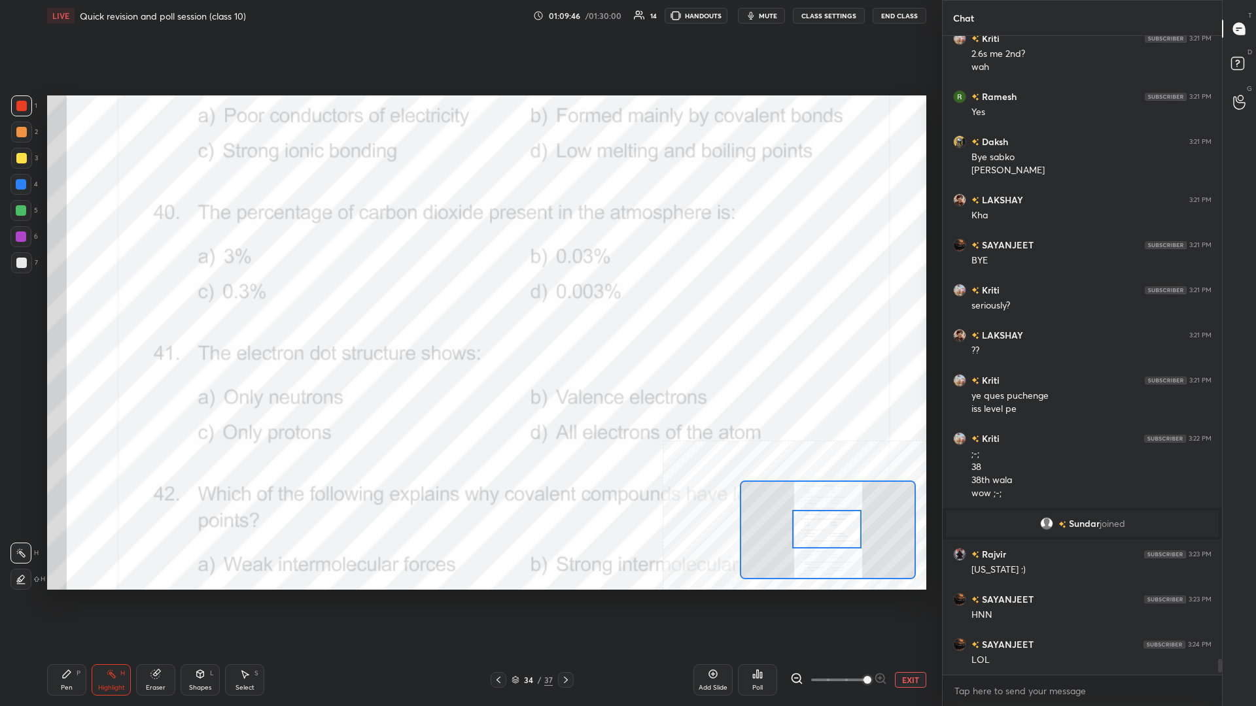
click at [59, 307] on div "Pen P" at bounding box center [66, 679] width 39 height 31
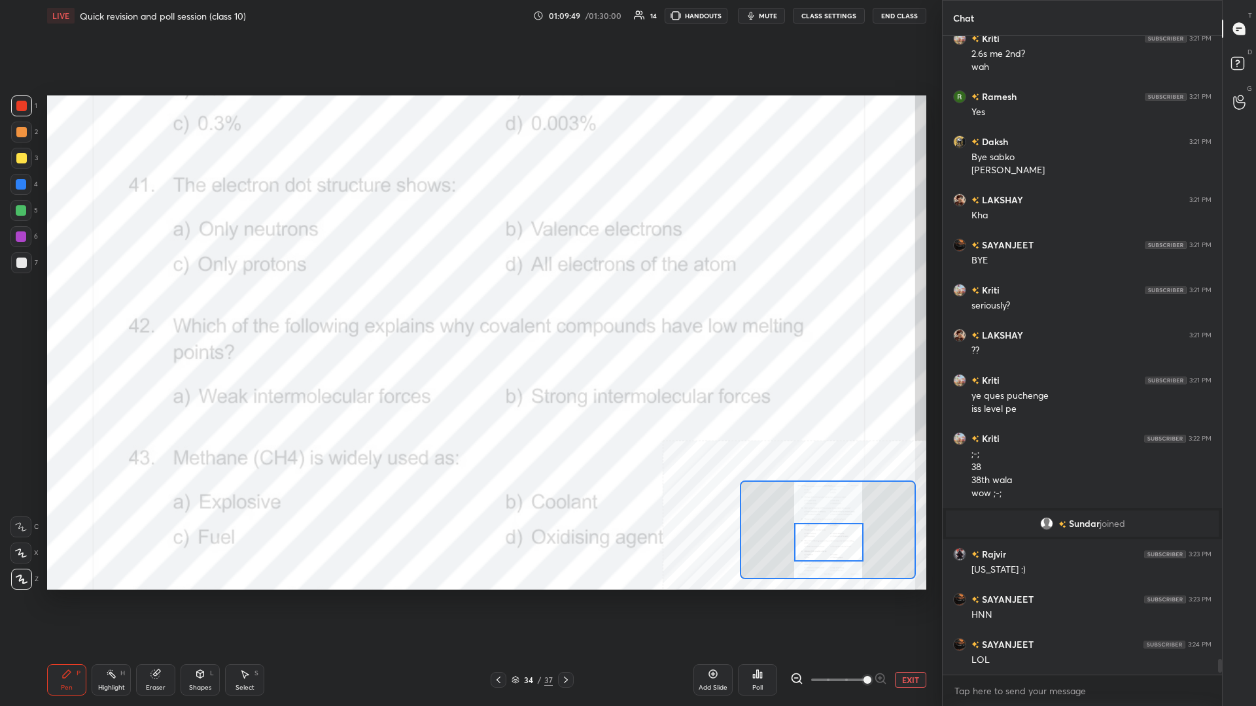
drag, startPoint x: 819, startPoint y: 536, endPoint x: 821, endPoint y: 549, distance: 13.2
click at [469, 307] on div at bounding box center [828, 542] width 69 height 39
click at [110, 307] on div "Highlight H" at bounding box center [111, 679] width 39 height 31
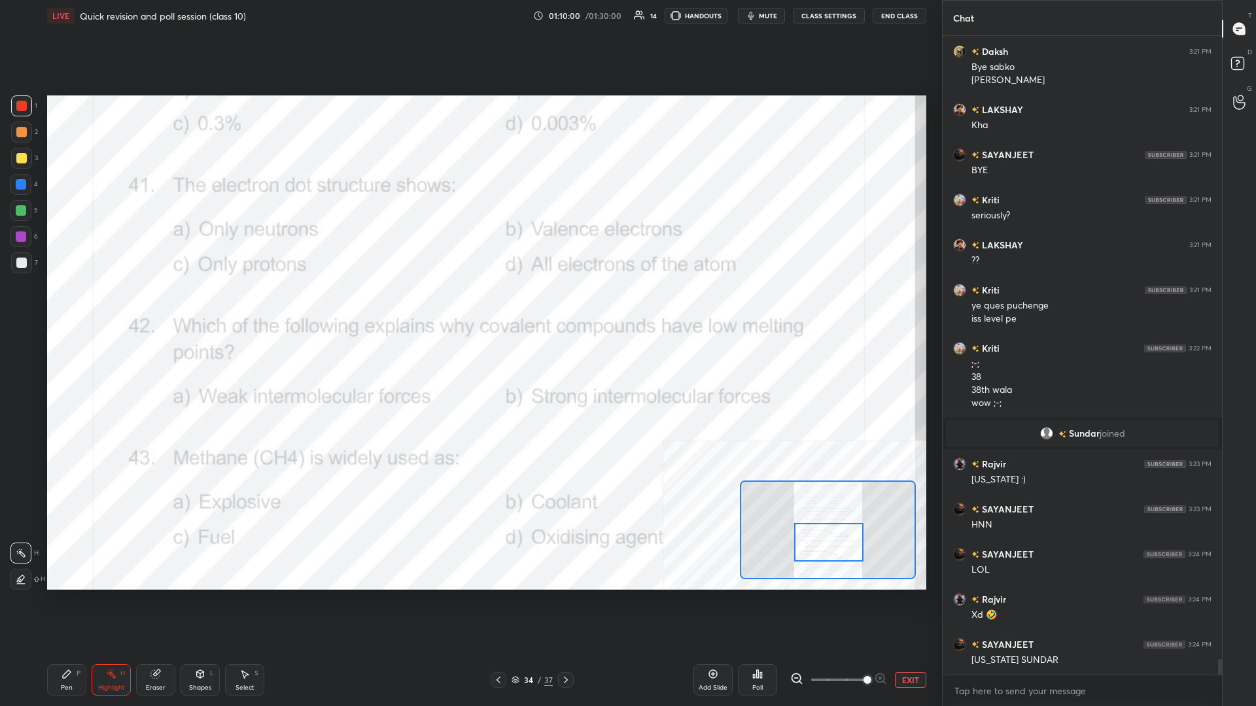
click at [469, 307] on div "Poll" at bounding box center [757, 679] width 39 height 31
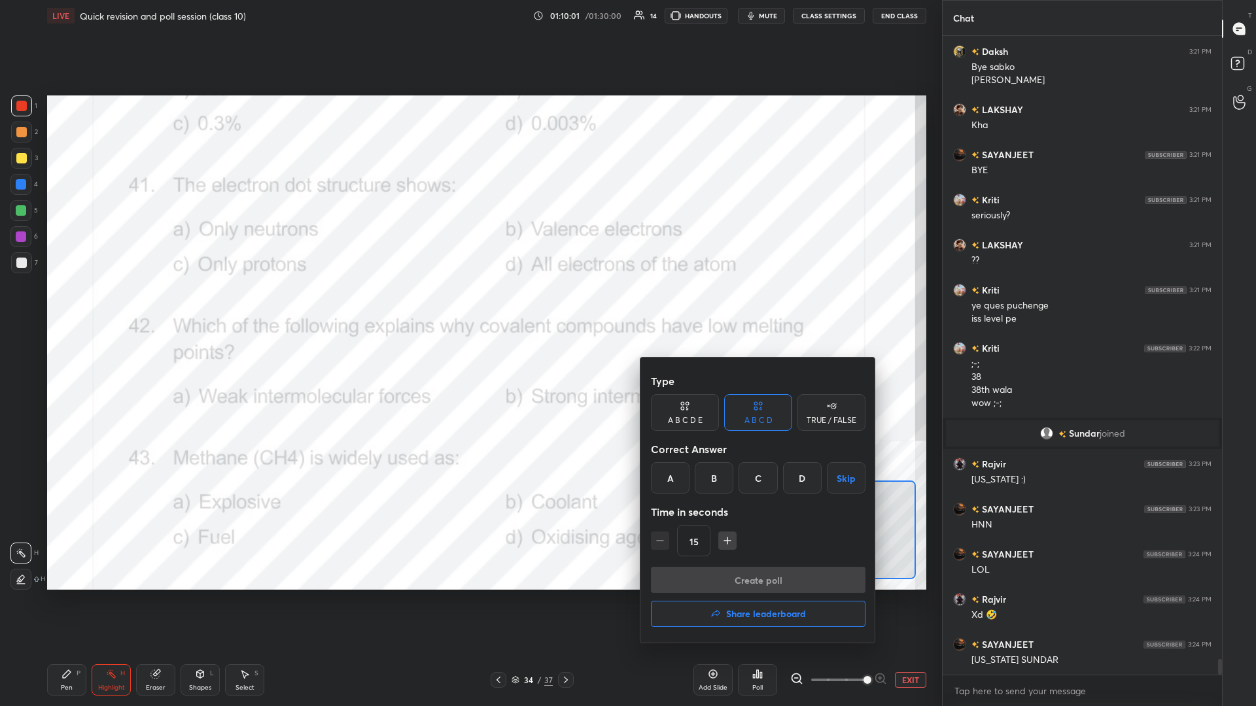
click at [469, 307] on div "Type A B C D E A B C D TRUE / FALSE Correct Answer A B C D Skip Time in seconds…" at bounding box center [758, 467] width 215 height 199
click at [469, 307] on div "B" at bounding box center [714, 477] width 39 height 31
click at [469, 307] on button "Create poll" at bounding box center [758, 580] width 215 height 26
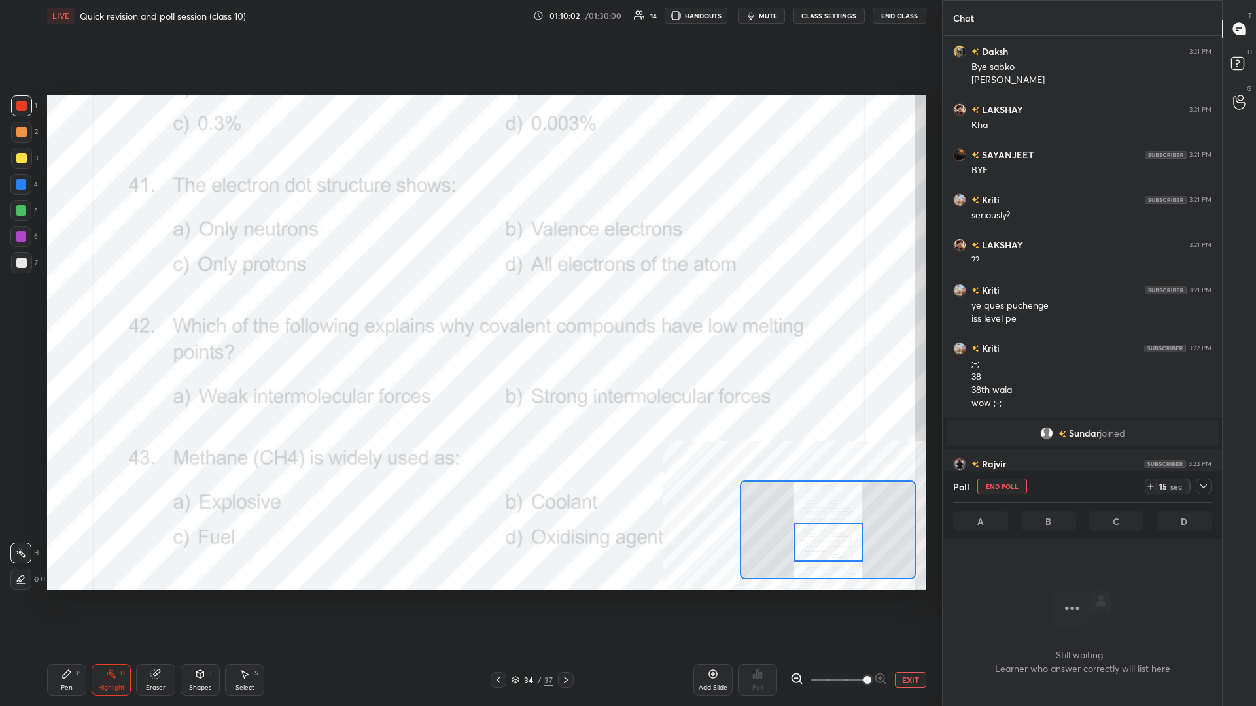
scroll to position [571, 279]
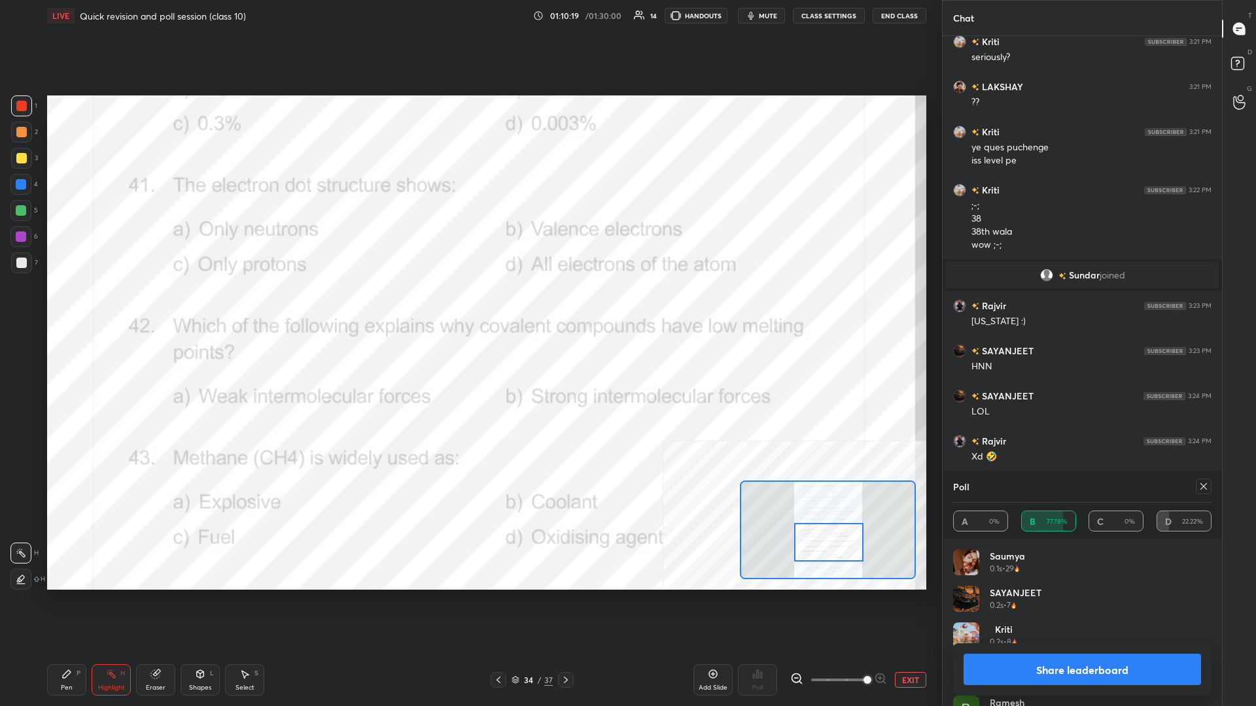
drag, startPoint x: 994, startPoint y: 668, endPoint x: 1024, endPoint y: 658, distance: 31.6
click at [469, 307] on button "Share leaderboard" at bounding box center [1081, 669] width 237 height 31
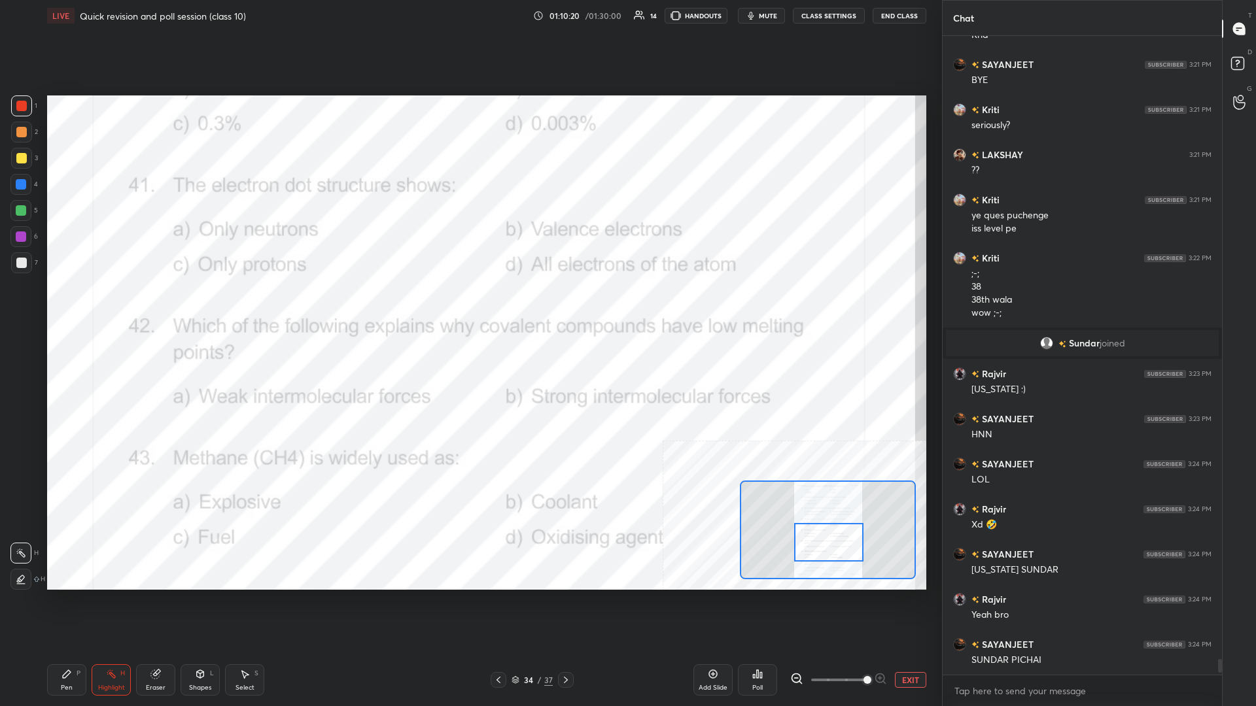
click at [71, 307] on div "Pen P Highlight H Eraser Shapes L Select S 34 / 37 Add Slide Poll EXIT" at bounding box center [486, 680] width 879 height 52
click at [71, 307] on icon at bounding box center [66, 674] width 10 height 10
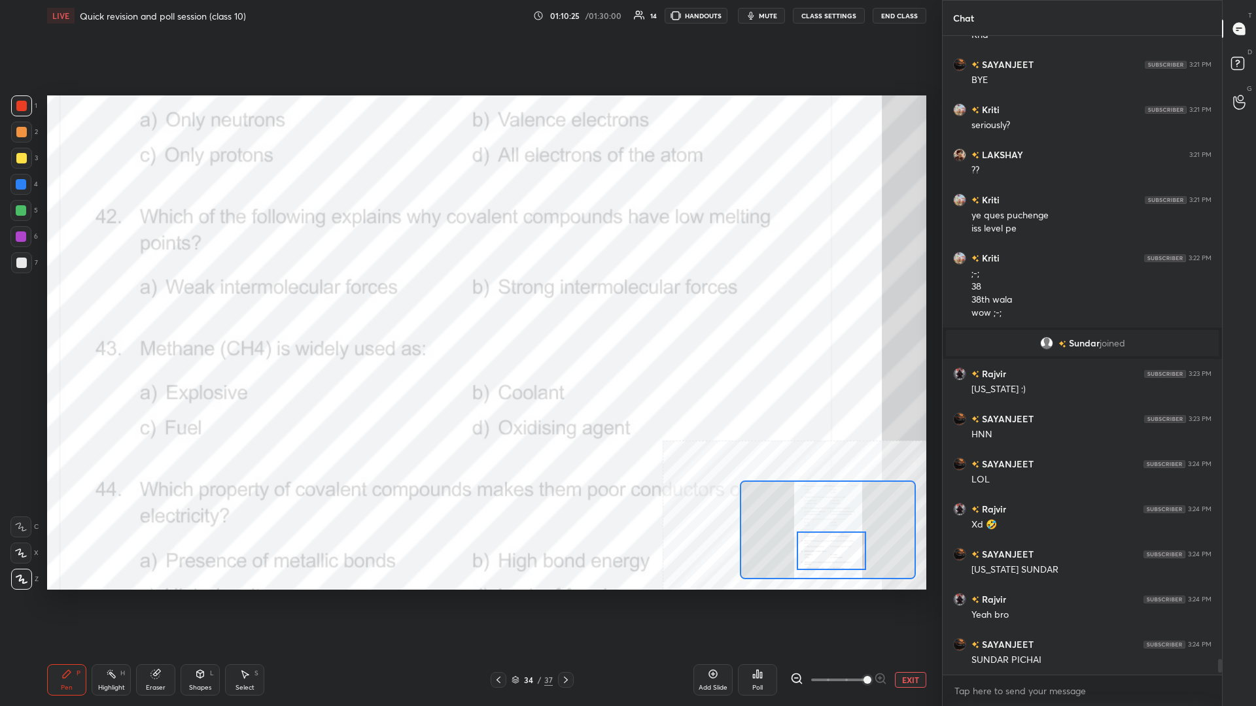
drag, startPoint x: 820, startPoint y: 540, endPoint x: 823, endPoint y: 549, distance: 8.9
click at [469, 307] on div at bounding box center [831, 551] width 69 height 39
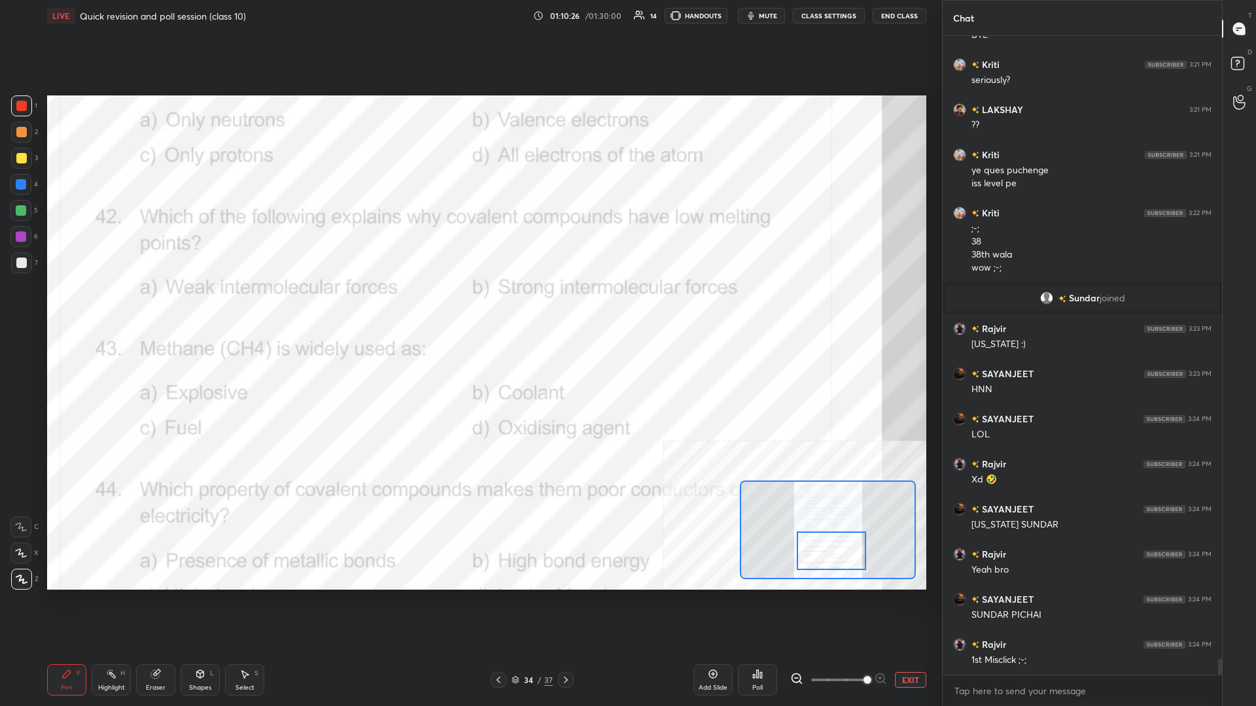
click at [116, 307] on div "Highlight H" at bounding box center [111, 679] width 39 height 31
click at [469, 307] on icon at bounding box center [757, 674] width 10 height 10
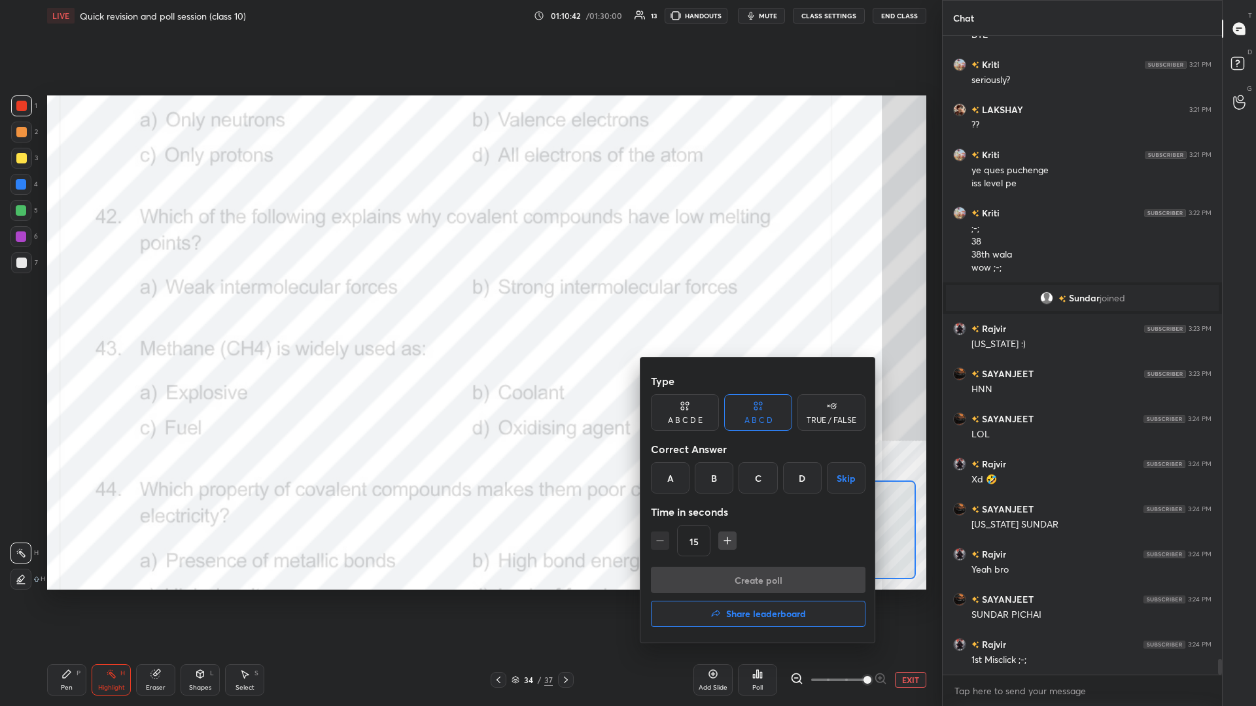
click at [469, 307] on div "A" at bounding box center [670, 477] width 39 height 31
click at [469, 307] on button "Create poll" at bounding box center [758, 580] width 215 height 26
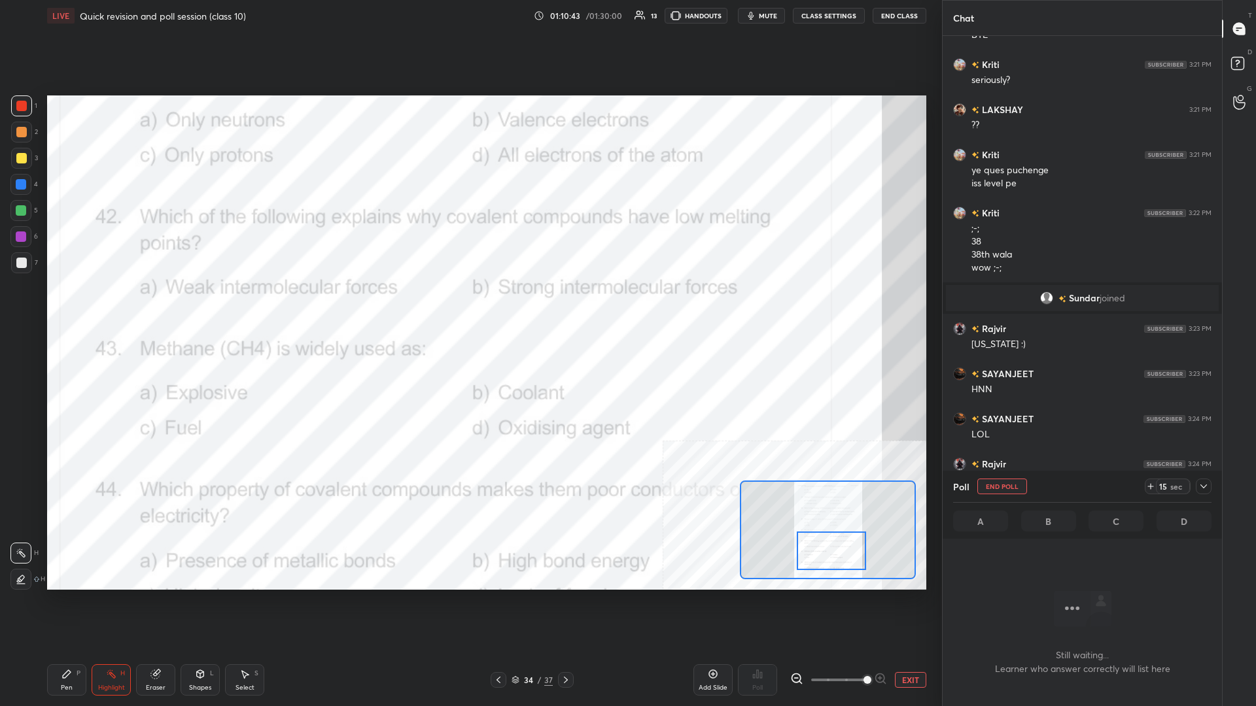
scroll to position [602, 279]
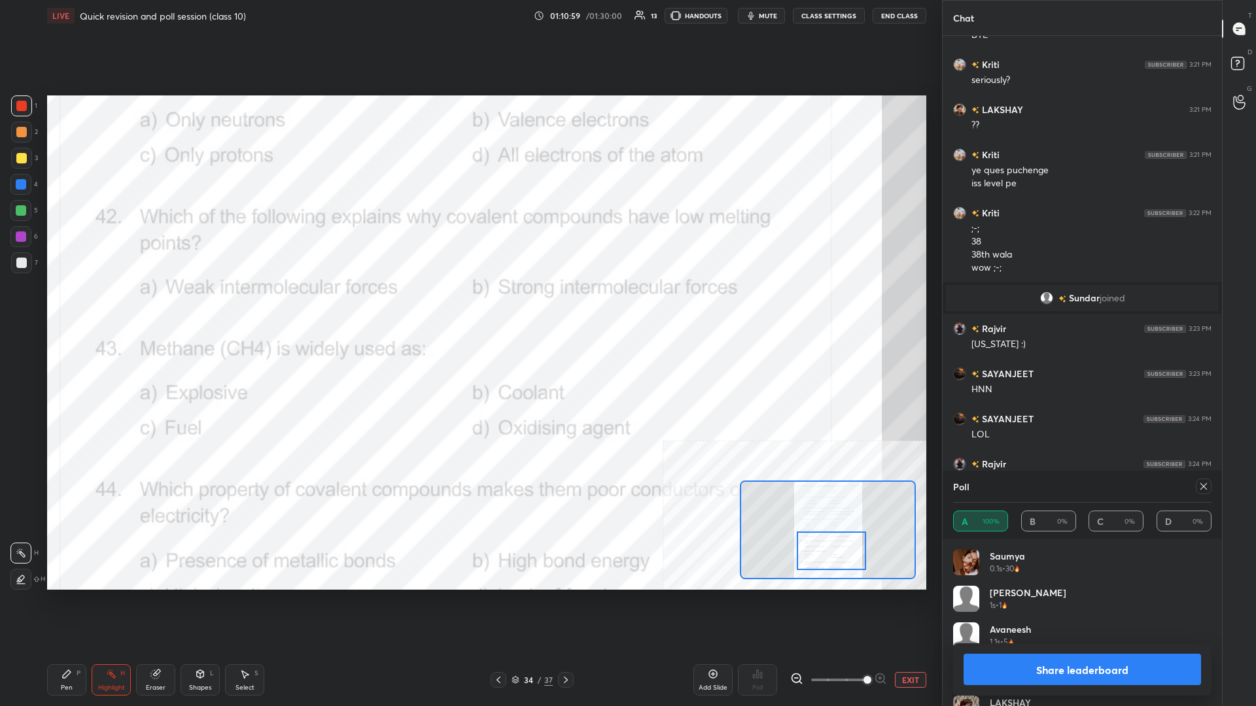
click at [469, 307] on button "Share leaderboard" at bounding box center [1081, 669] width 237 height 31
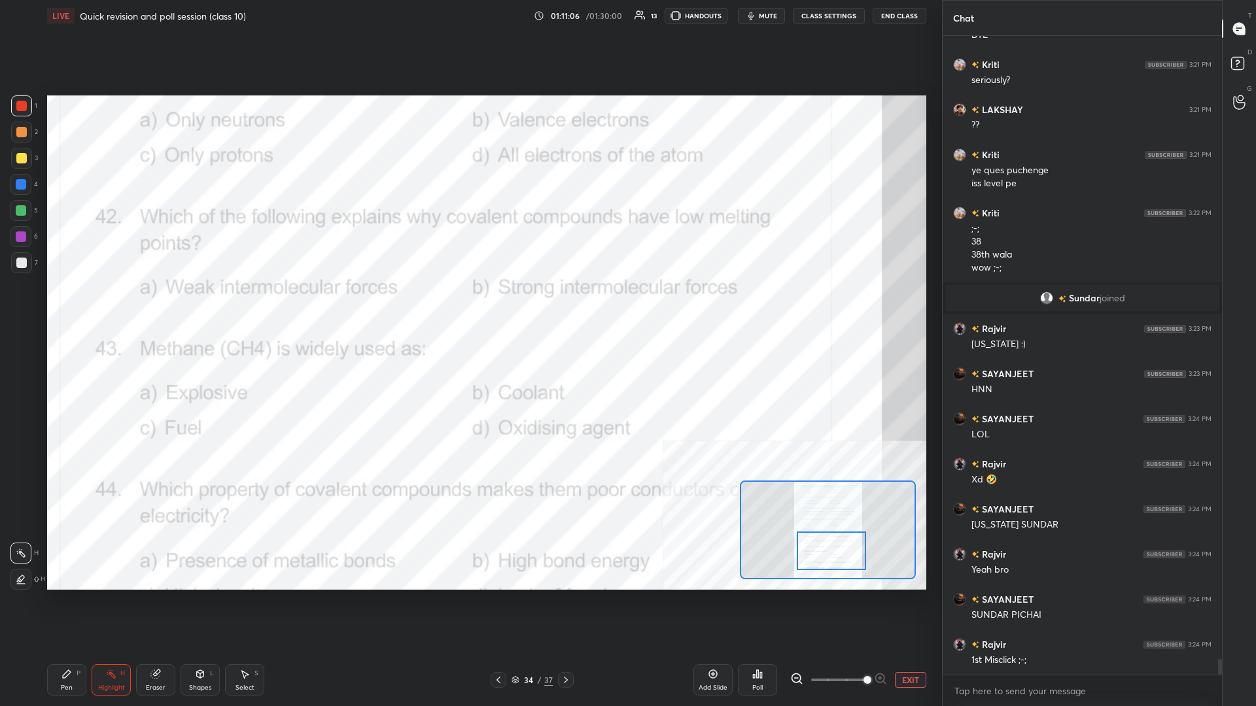
click at [60, 307] on div "Pen P" at bounding box center [66, 679] width 39 height 31
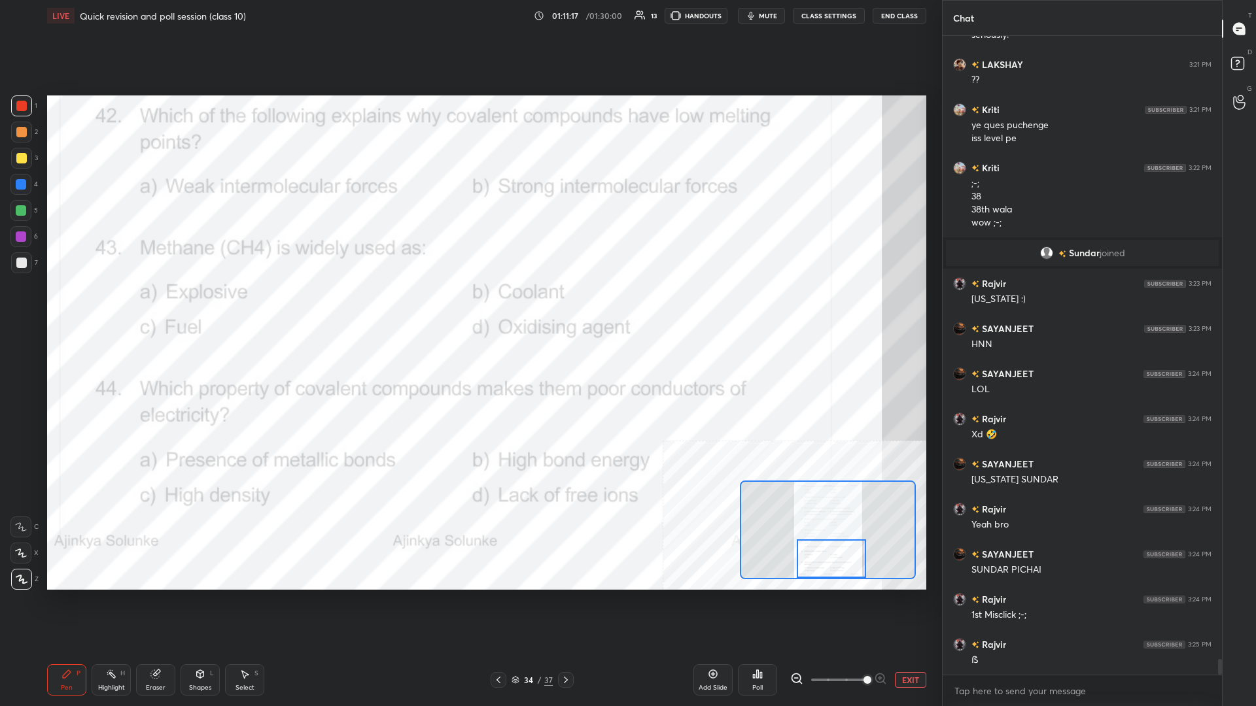
drag, startPoint x: 829, startPoint y: 541, endPoint x: 829, endPoint y: 552, distance: 11.1
click at [469, 307] on div at bounding box center [831, 559] width 69 height 39
click at [103, 307] on div "Highlight" at bounding box center [111, 688] width 27 height 7
click at [469, 307] on div "Poll" at bounding box center [757, 679] width 39 height 31
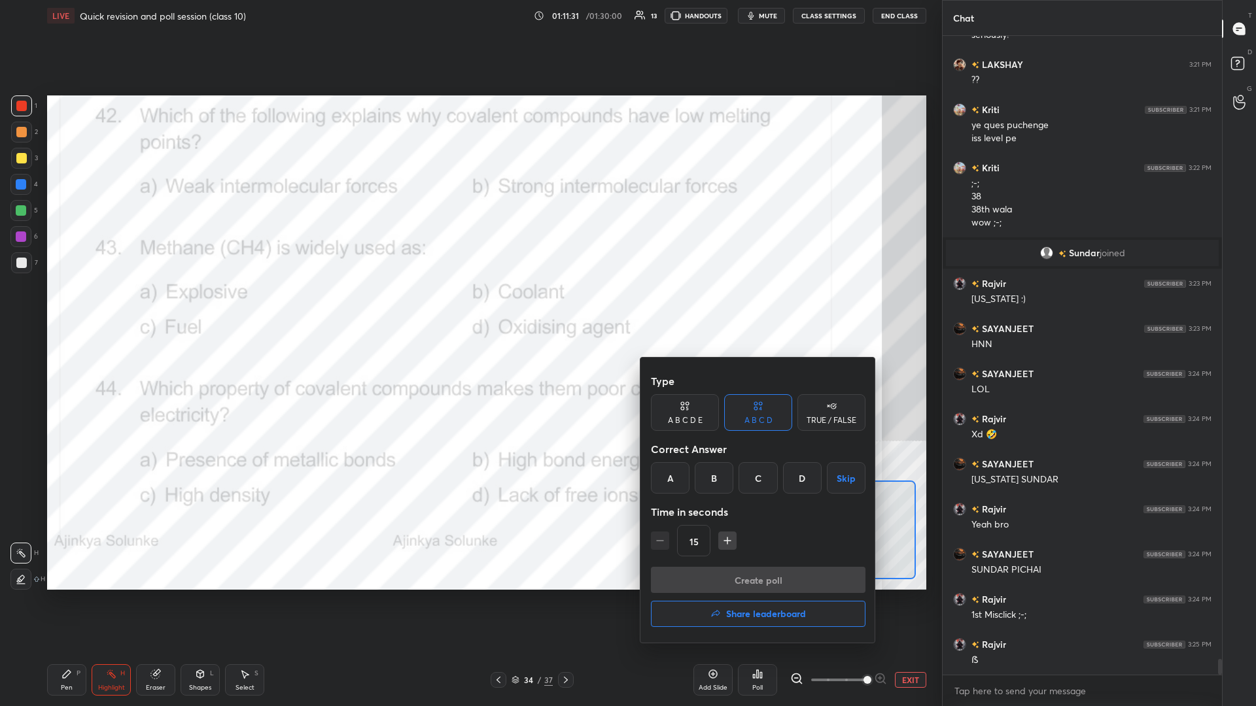
click at [469, 307] on div "C" at bounding box center [757, 477] width 39 height 31
drag, startPoint x: 780, startPoint y: 582, endPoint x: 816, endPoint y: 578, distance: 36.2
click at [469, 307] on button "Create poll" at bounding box center [758, 580] width 215 height 26
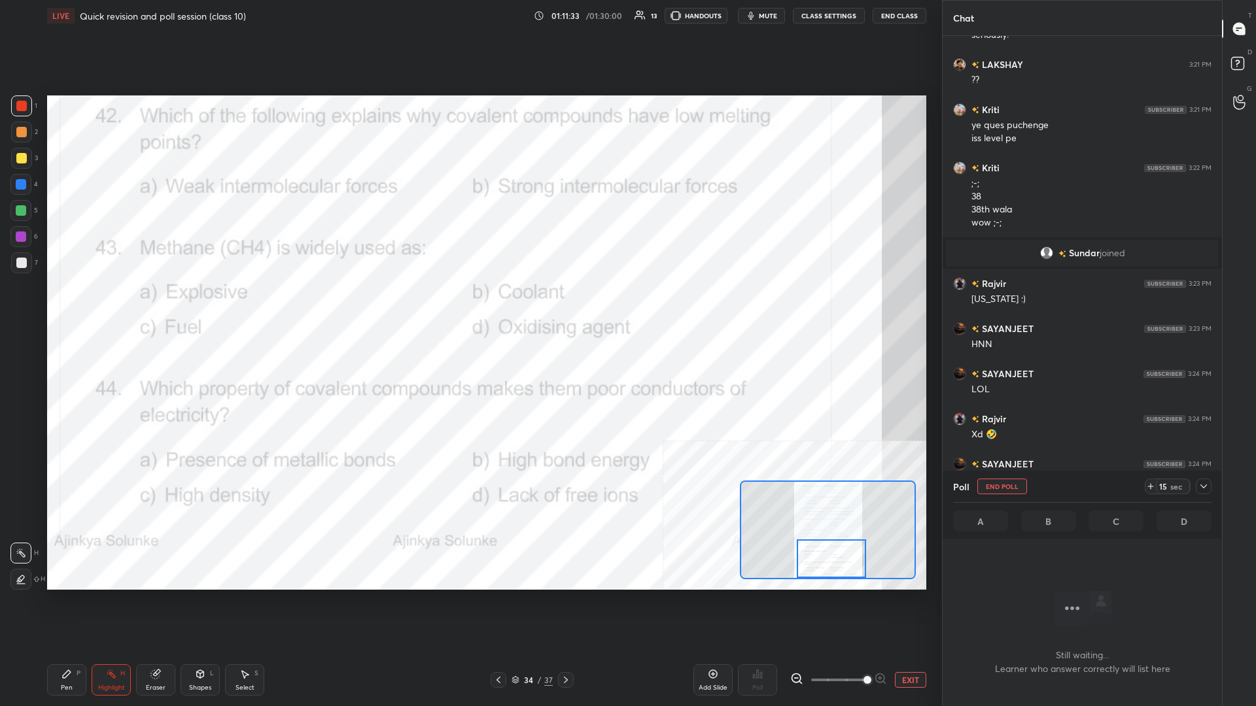
click at [469, 307] on div at bounding box center [1204, 487] width 16 height 16
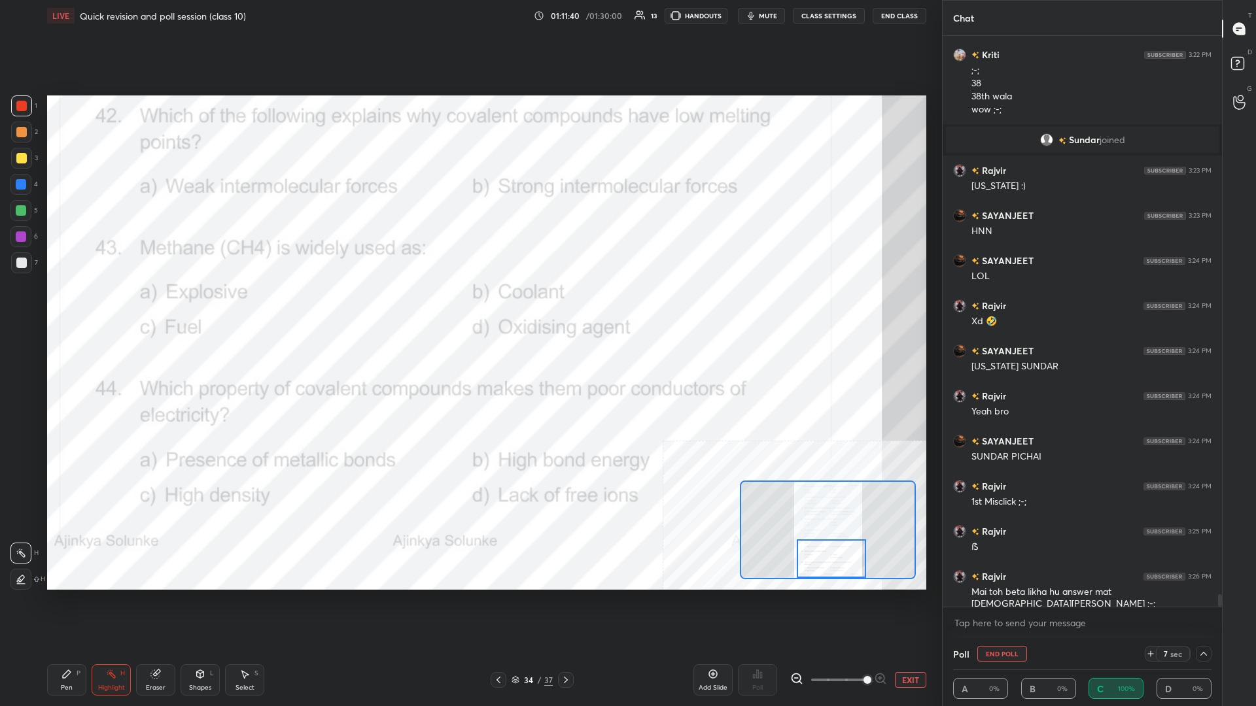
scroll to position [25552, 0]
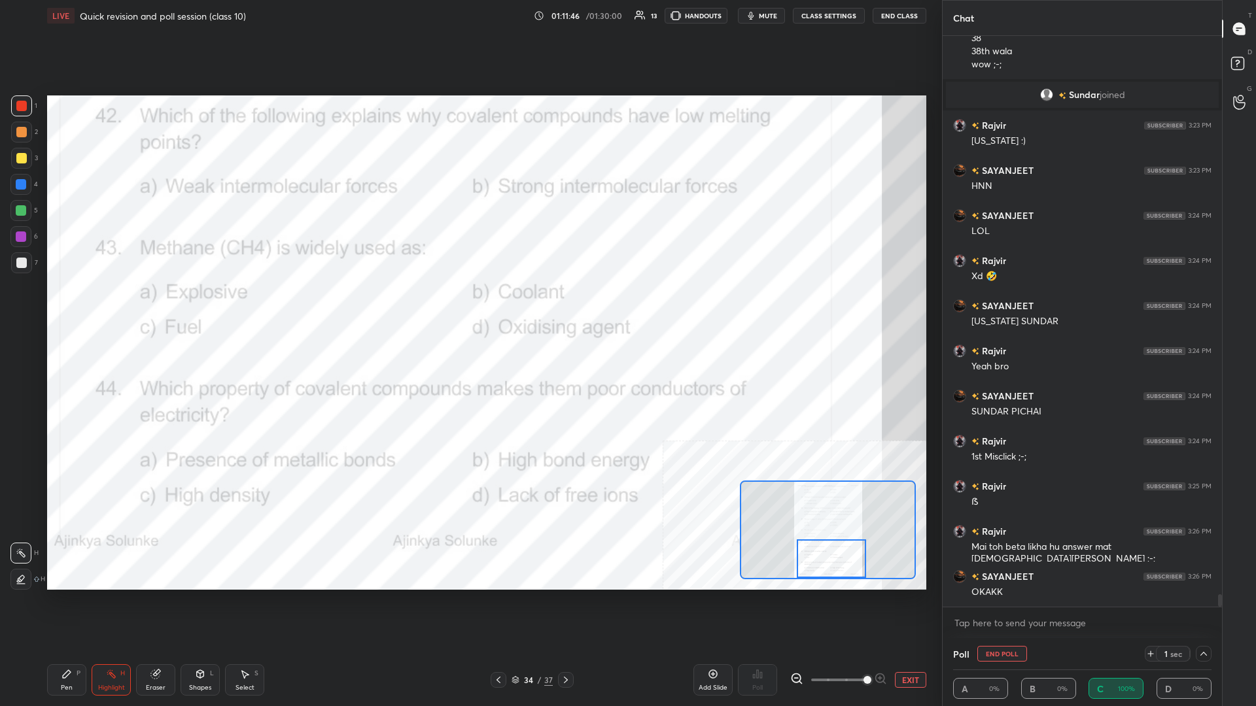
drag, startPoint x: 62, startPoint y: 668, endPoint x: 69, endPoint y: 667, distance: 6.6
click at [63, 307] on div "Pen P" at bounding box center [66, 679] width 39 height 31
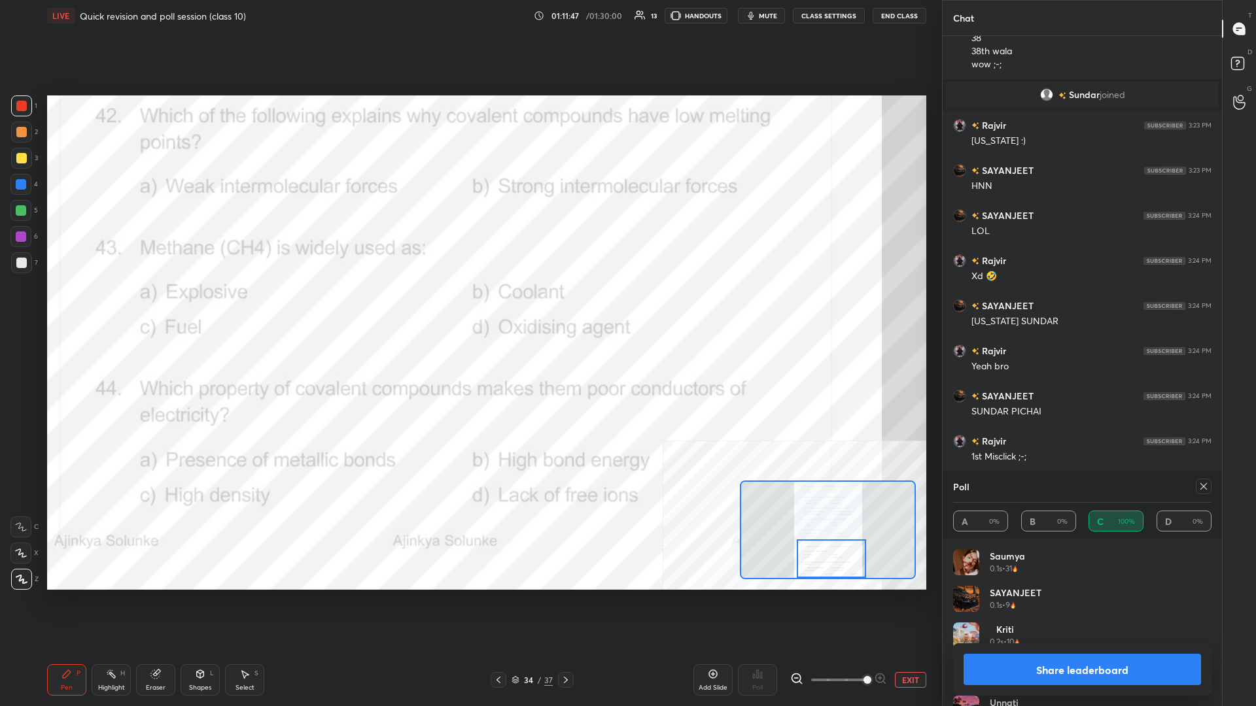
scroll to position [1, 1]
click at [469, 307] on button "Share leaderboard" at bounding box center [1081, 669] width 237 height 31
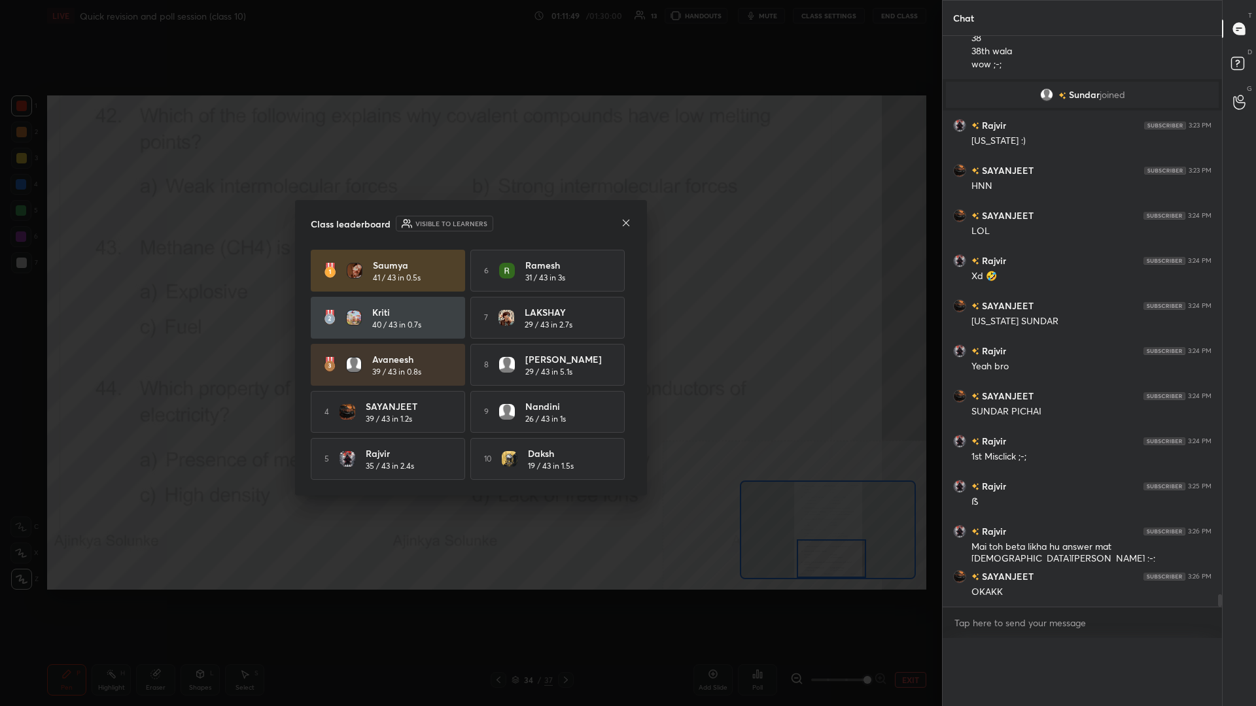
scroll to position [0, 0]
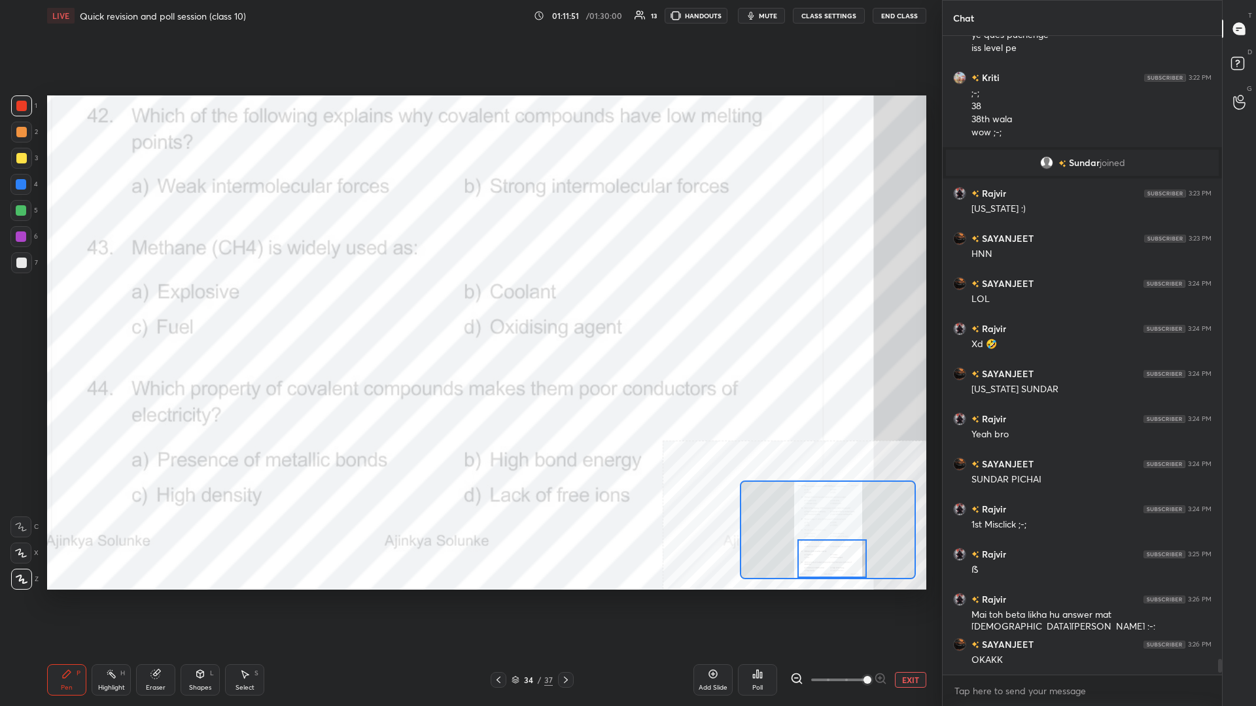
drag, startPoint x: 831, startPoint y: 558, endPoint x: 832, endPoint y: 568, distance: 10.5
click at [469, 307] on div at bounding box center [831, 559] width 69 height 39
click at [113, 307] on div "Highlight" at bounding box center [111, 688] width 27 height 7
click at [469, 307] on icon at bounding box center [757, 674] width 10 height 10
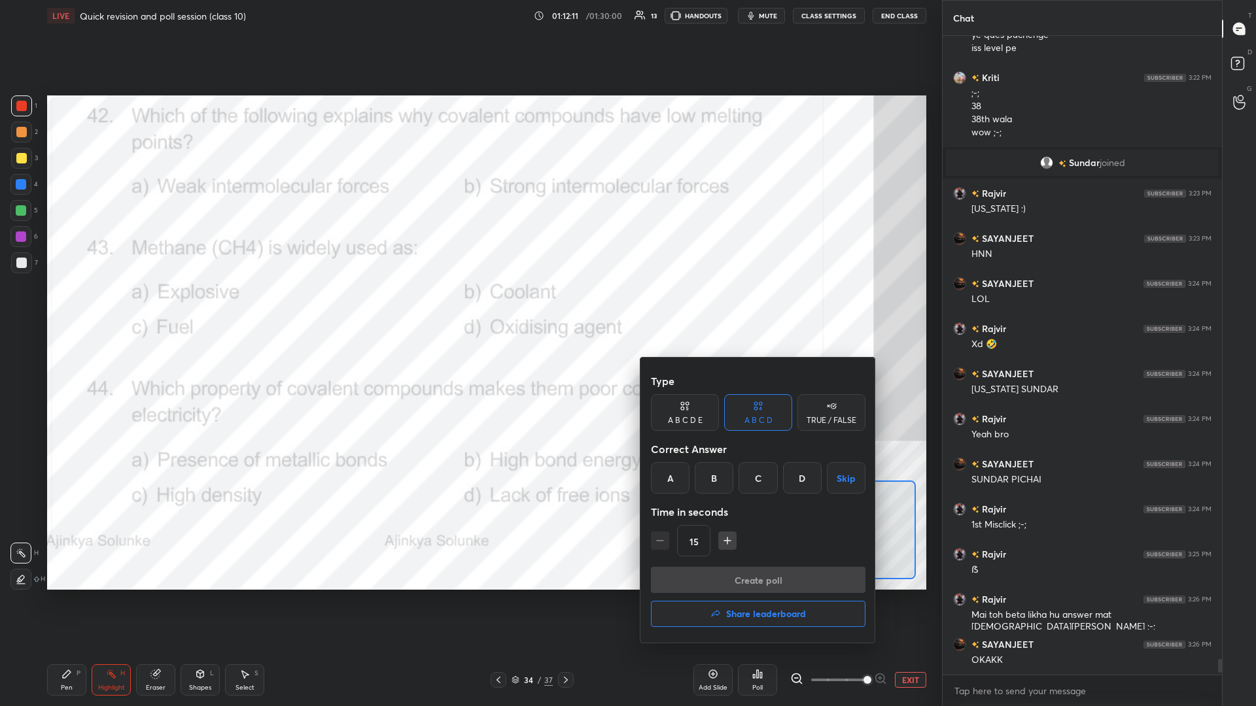
click at [469, 307] on div "D" at bounding box center [802, 477] width 39 height 31
click at [469, 307] on button "Create poll" at bounding box center [758, 580] width 215 height 26
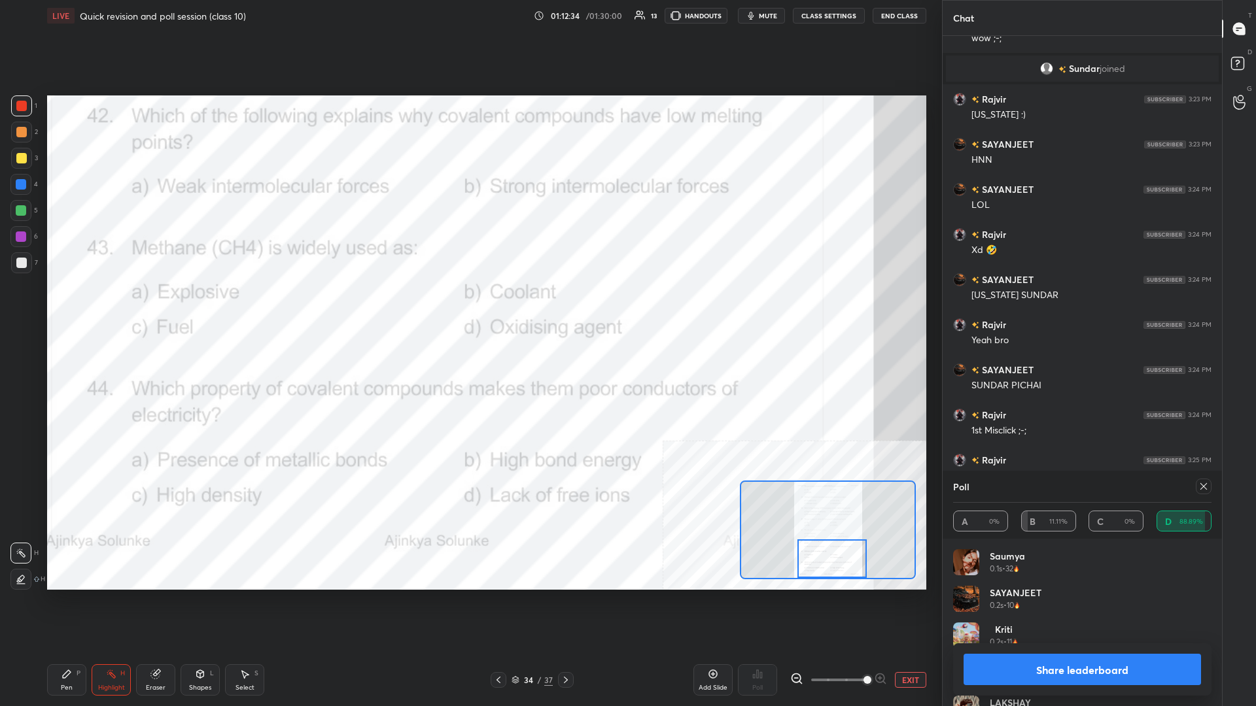
click at [469, 307] on button "Share leaderboard" at bounding box center [1081, 669] width 237 height 31
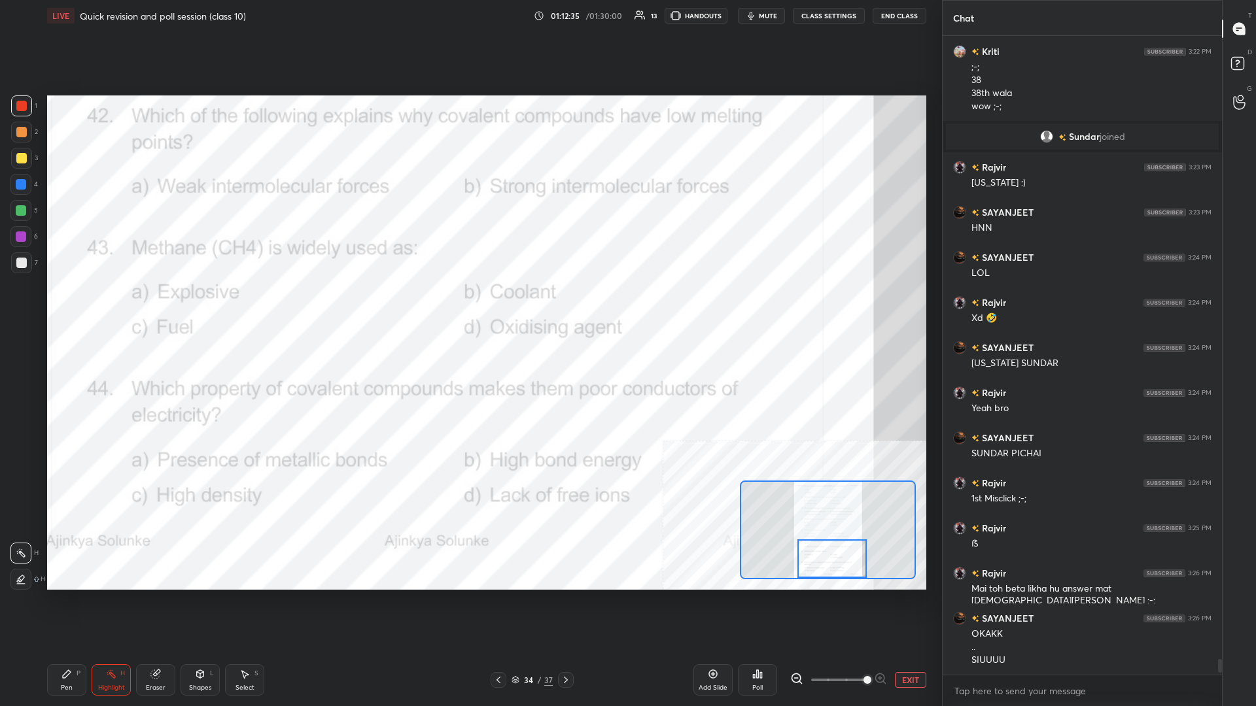
click at [75, 307] on div "Pen P Highlight H Eraser Shapes L Select S 34 / 37 Add Slide Poll EXIT" at bounding box center [486, 680] width 879 height 52
drag, startPoint x: 84, startPoint y: 685, endPoint x: 92, endPoint y: 670, distance: 16.7
click at [84, 307] on div "Pen P" at bounding box center [66, 679] width 39 height 31
click at [469, 307] on div "34" at bounding box center [528, 680] width 13 height 8
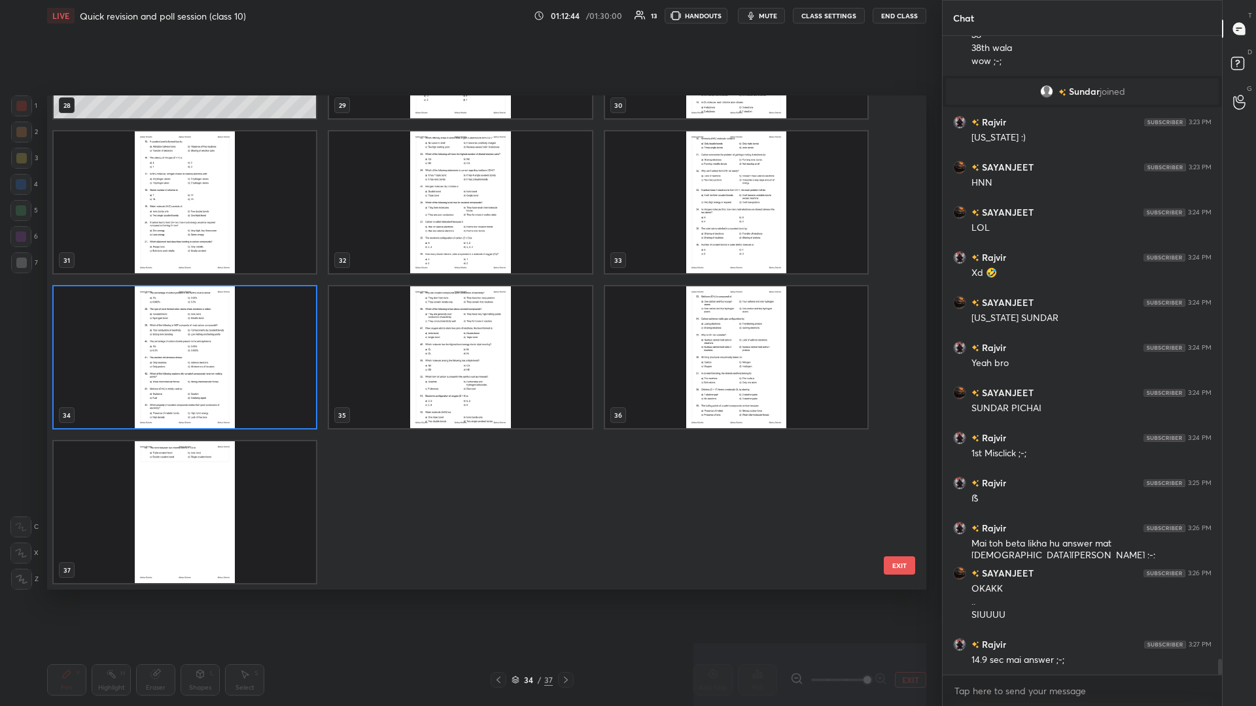
click at [230, 307] on img "grid" at bounding box center [185, 357] width 262 height 142
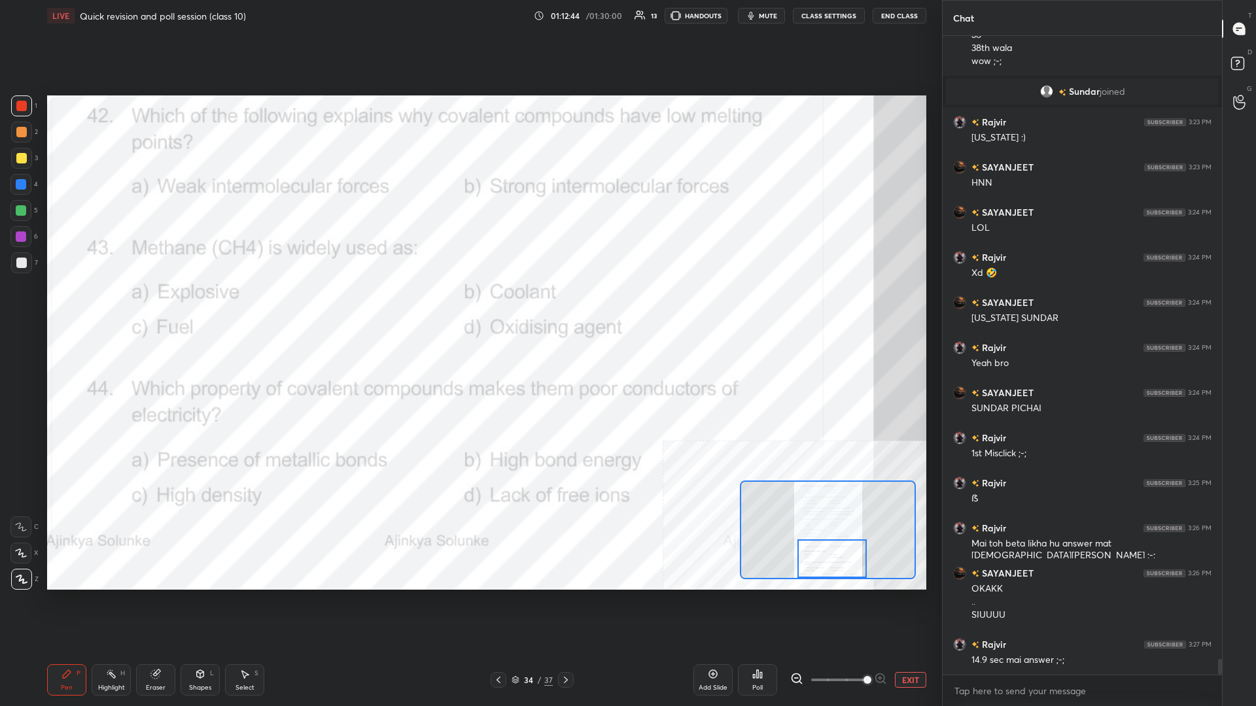
click at [230, 307] on img "grid" at bounding box center [185, 357] width 262 height 142
click at [469, 307] on button "EXIT" at bounding box center [910, 680] width 31 height 16
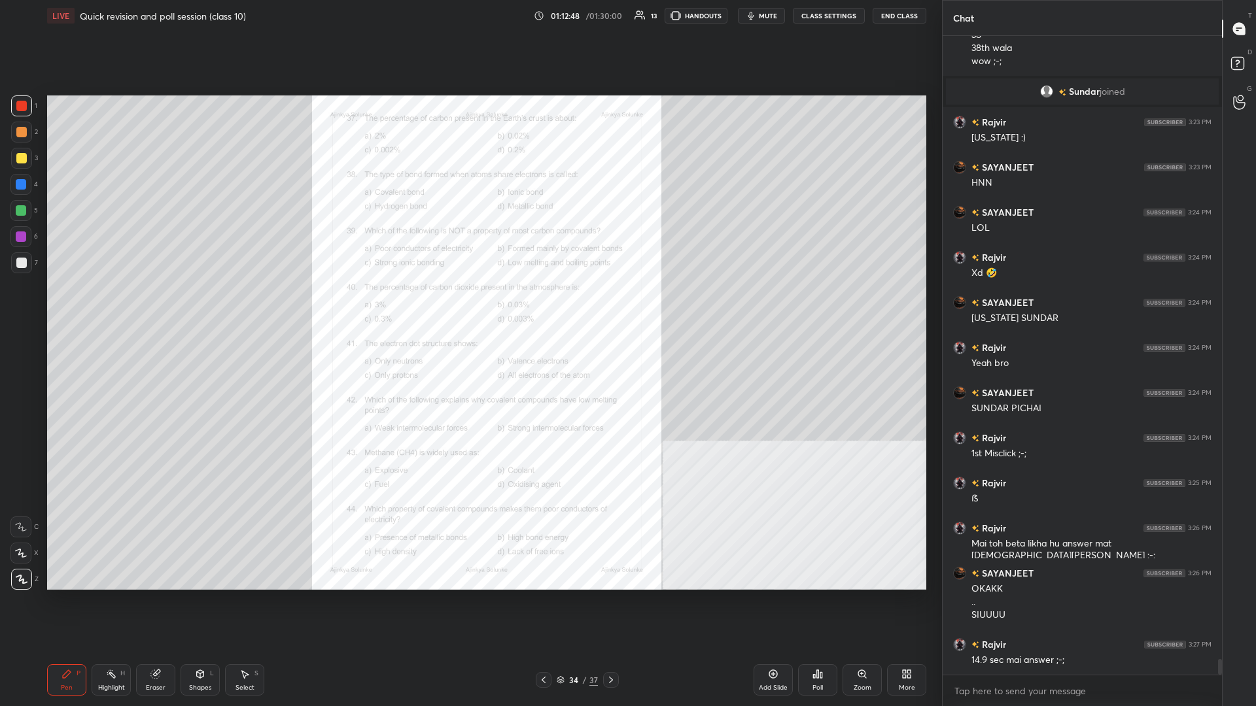
click at [469, 307] on div "Poll" at bounding box center [817, 688] width 10 height 7
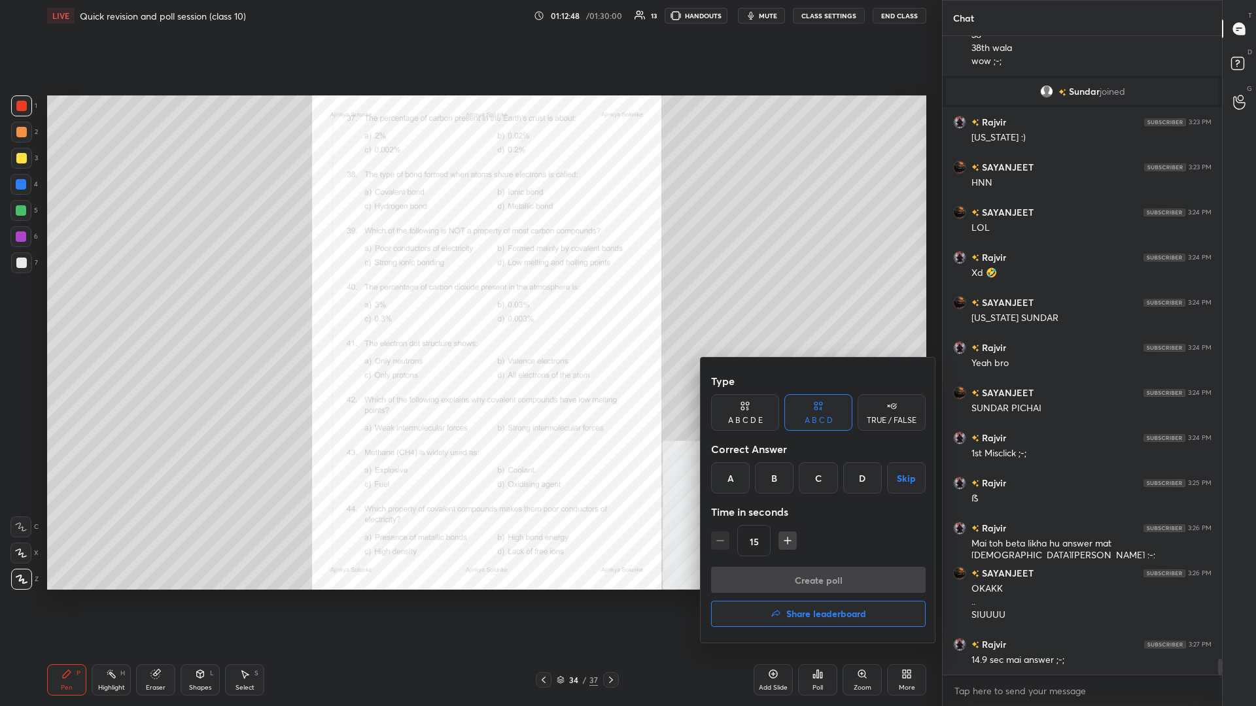
click at [469, 307] on button "Share leaderboard" at bounding box center [818, 614] width 215 height 26
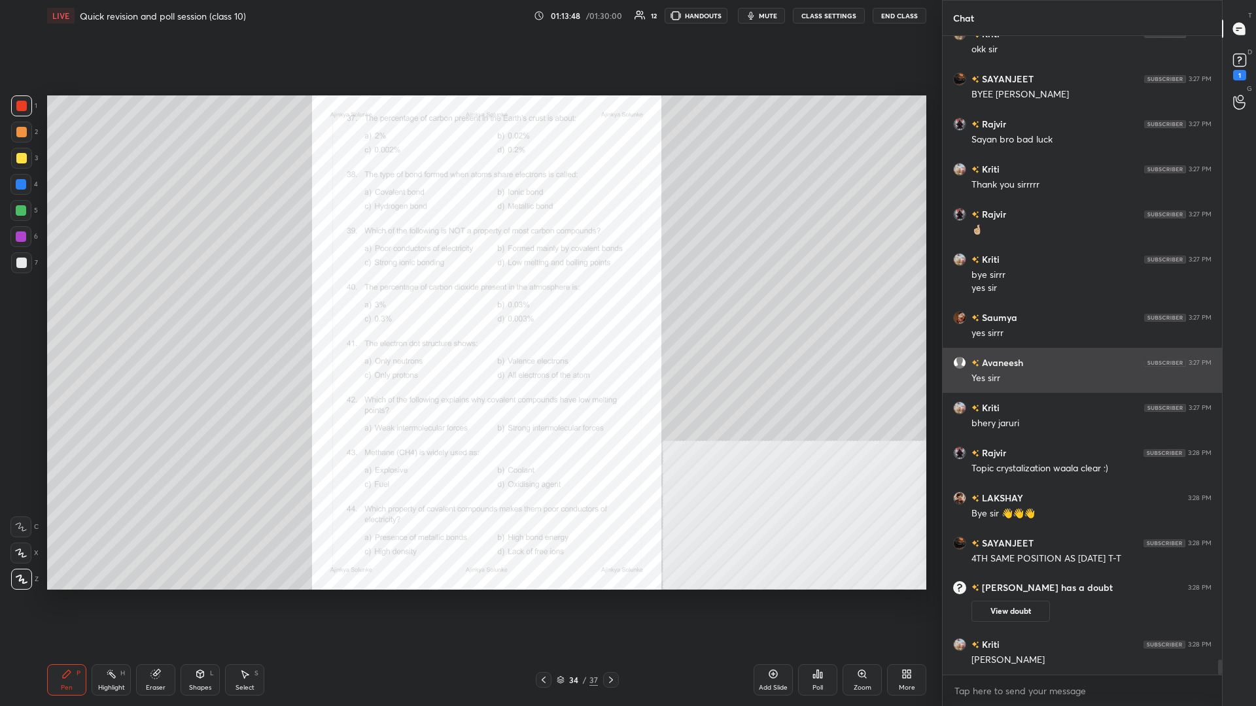
scroll to position [25985, 0]
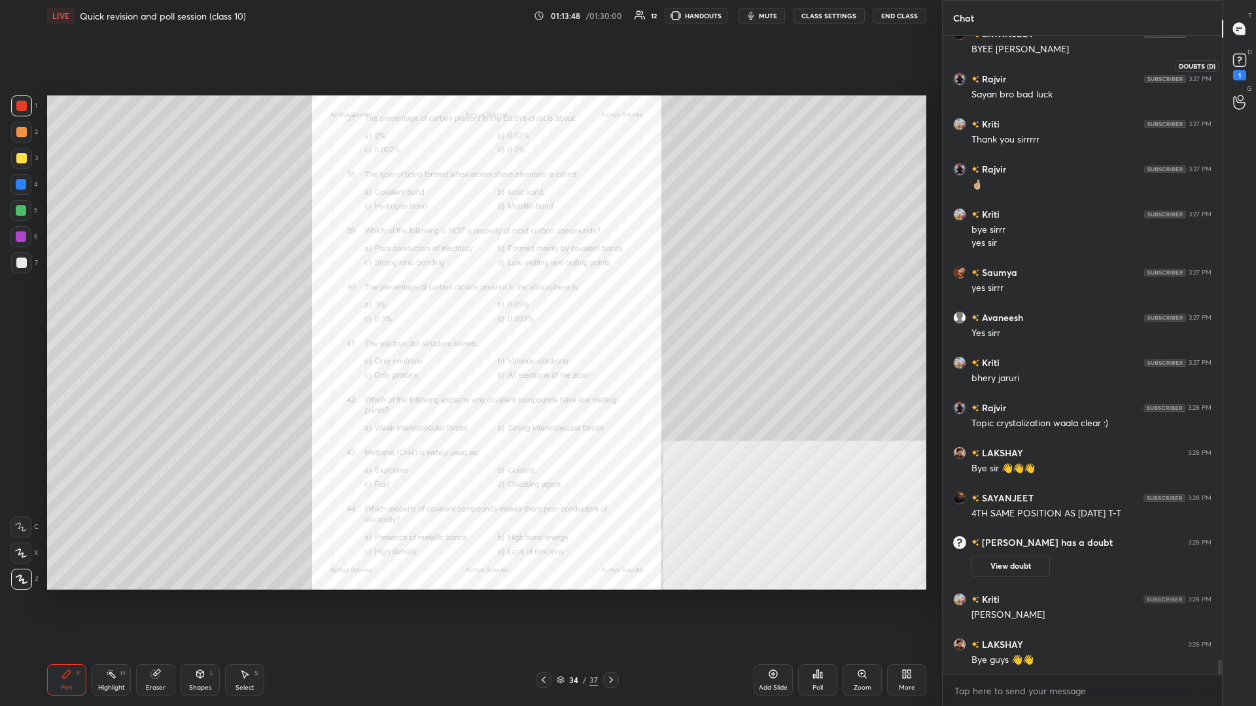
click at [469, 70] on div "1" at bounding box center [1239, 75] width 13 height 10
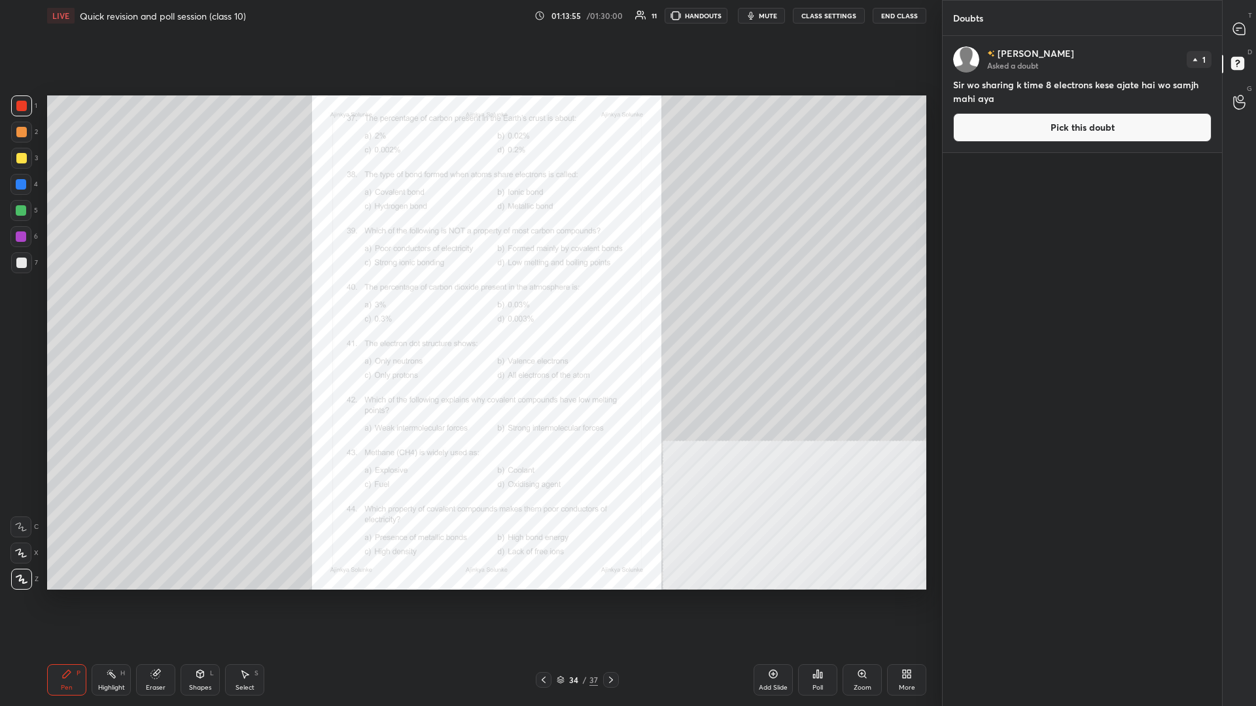
click at [469, 120] on button "Pick this doubt" at bounding box center [1082, 127] width 258 height 29
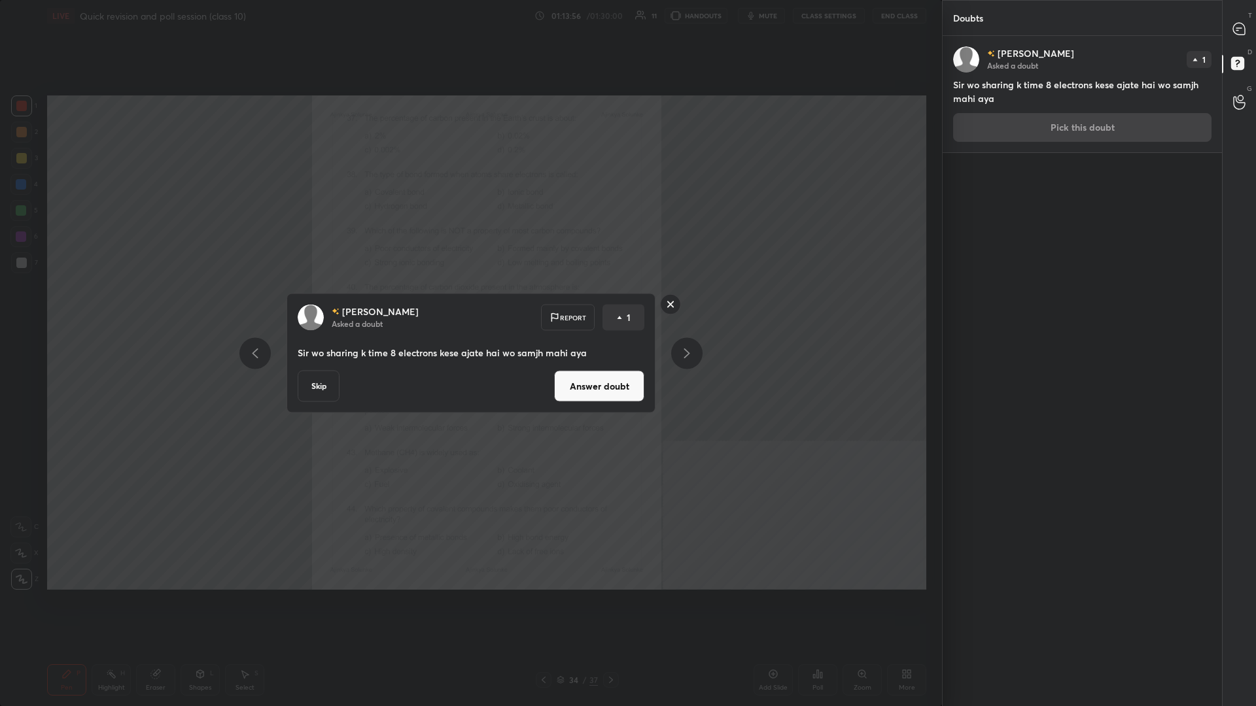
click at [469, 307] on button "Answer doubt" at bounding box center [599, 386] width 90 height 31
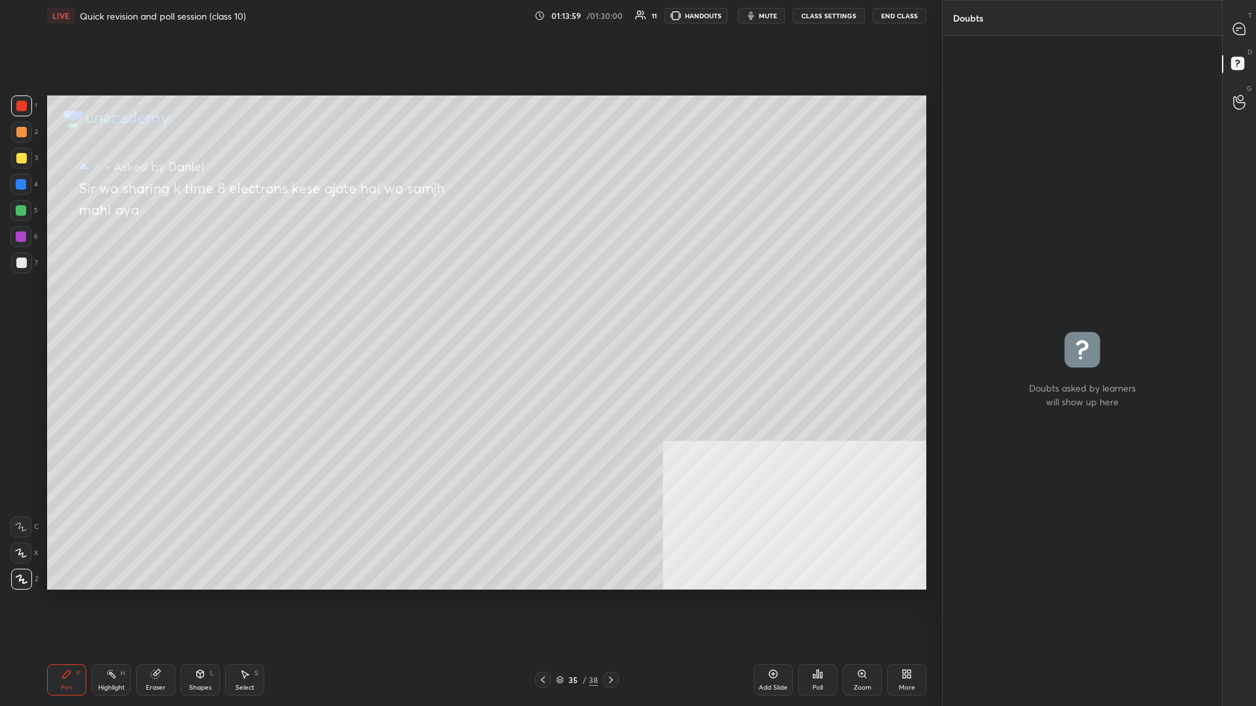
click at [469, 307] on div "35" at bounding box center [572, 680] width 13 height 8
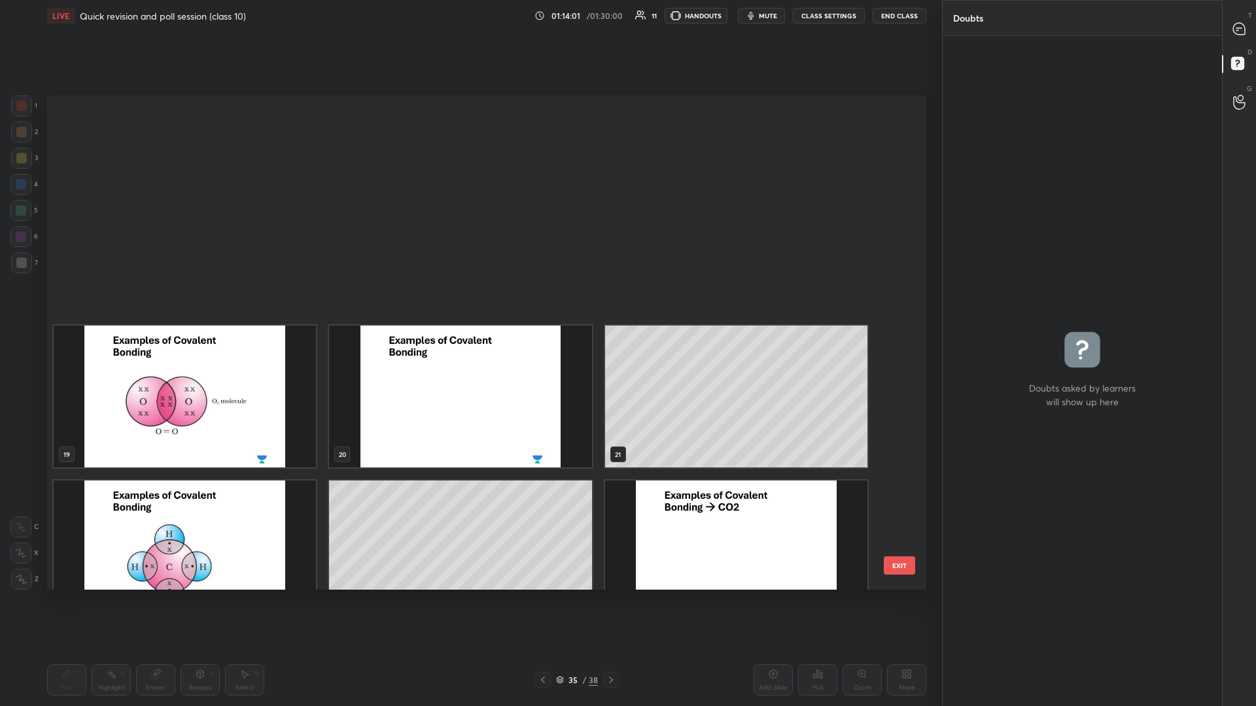
scroll to position [1036, 0]
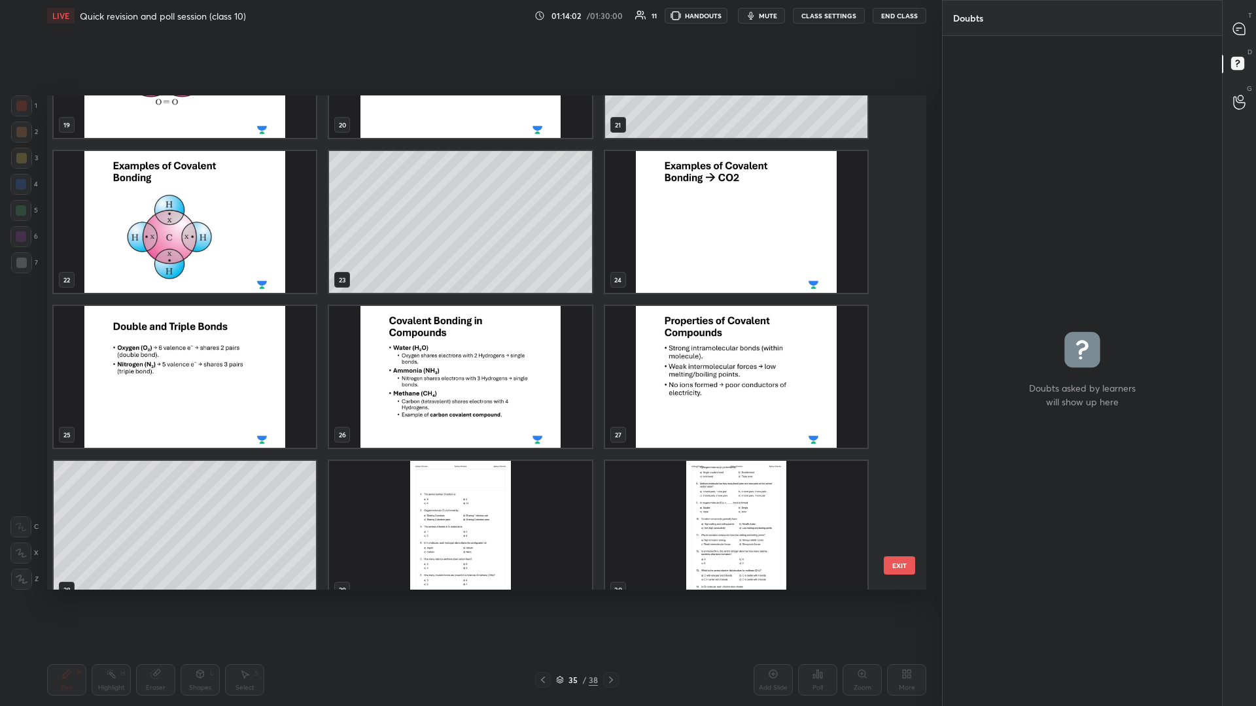
click at [213, 250] on img "grid" at bounding box center [185, 222] width 262 height 142
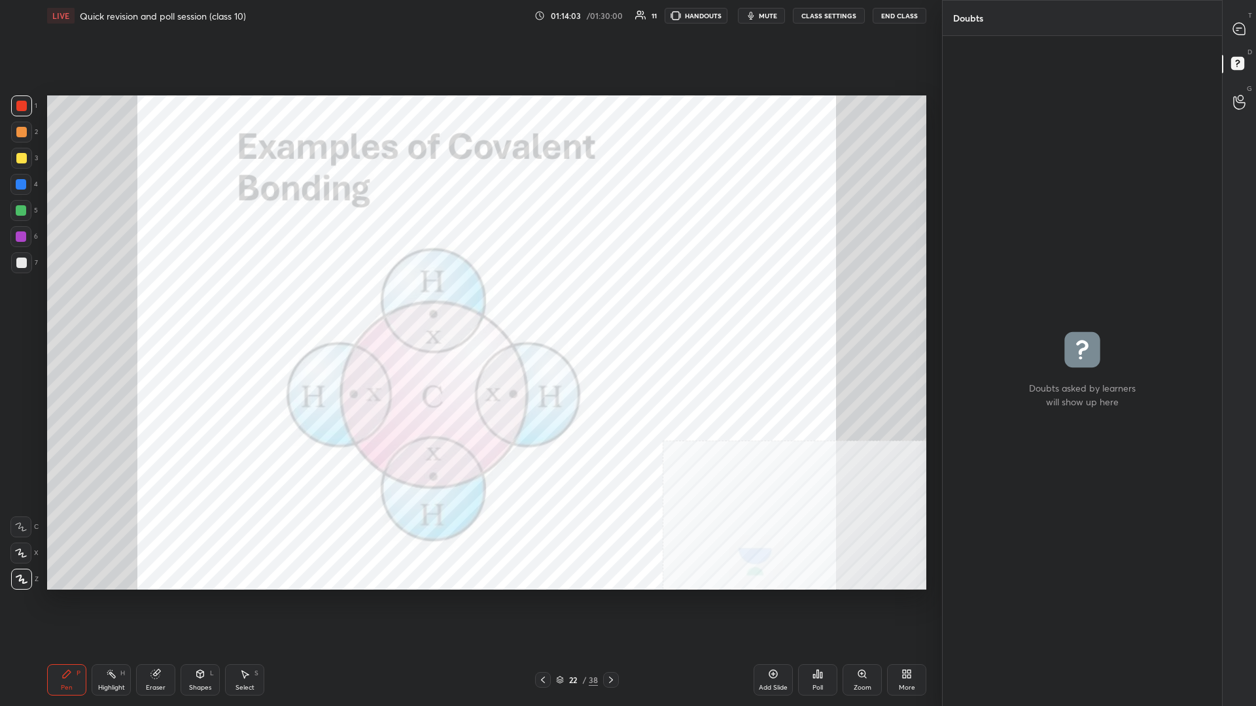
click at [16, 106] on div at bounding box center [21, 105] width 21 height 21
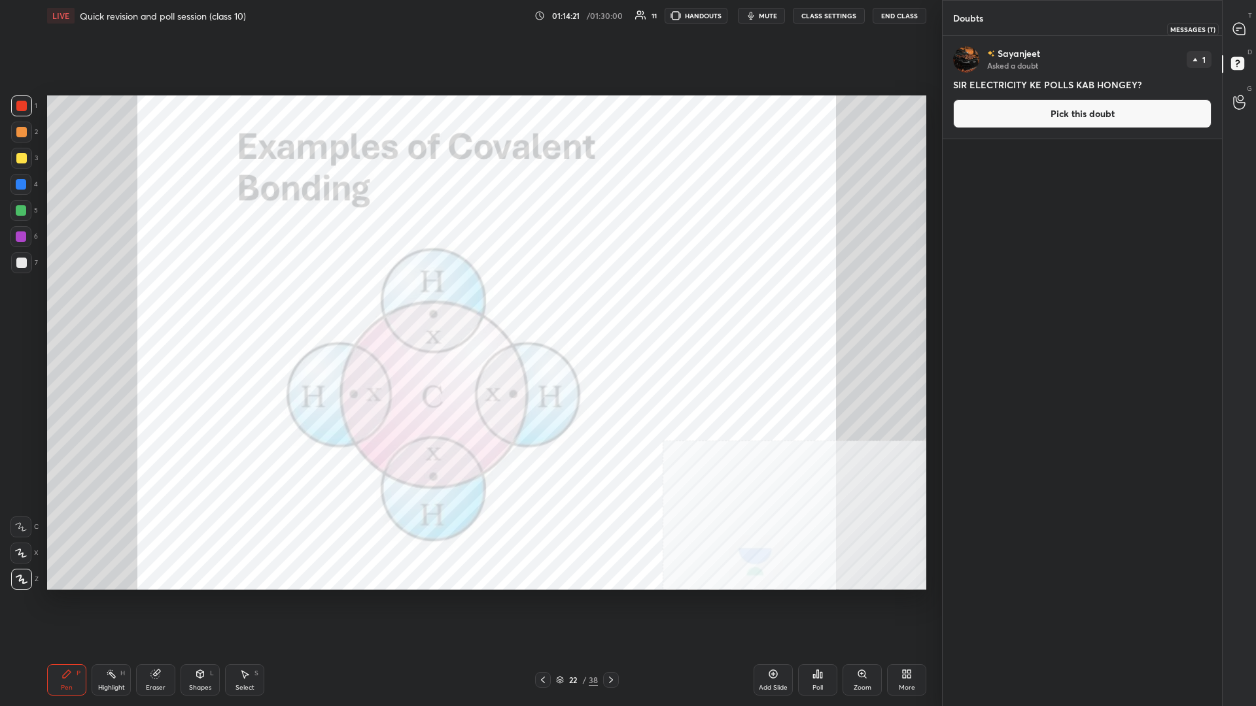
click at [469, 34] on div at bounding box center [1239, 29] width 26 height 24
type textarea "x"
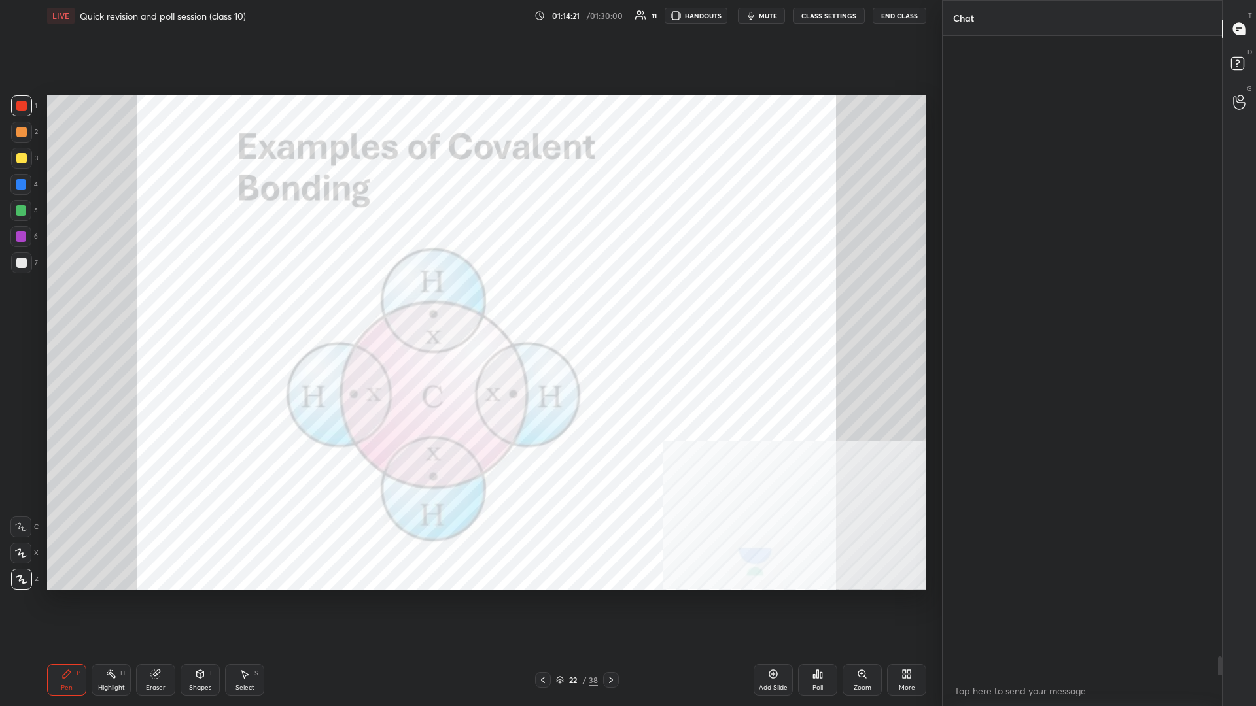
scroll to position [639, 279]
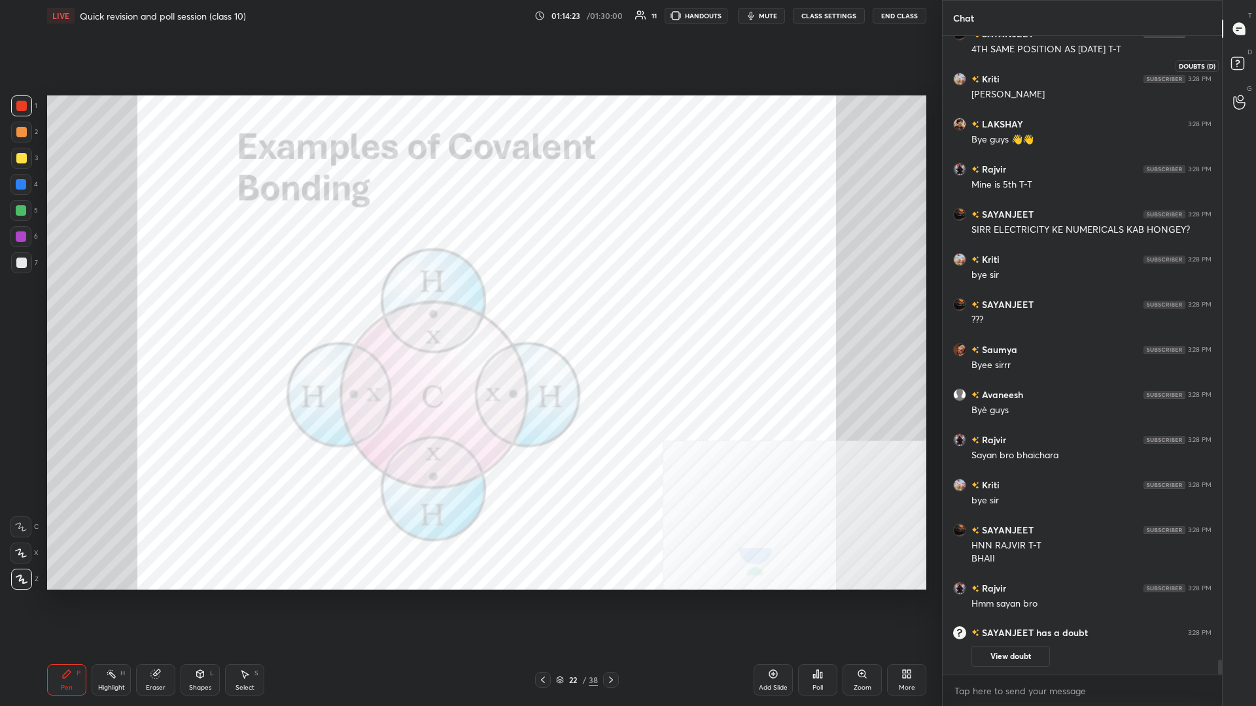
click at [469, 55] on icon at bounding box center [1240, 66] width 24 height 24
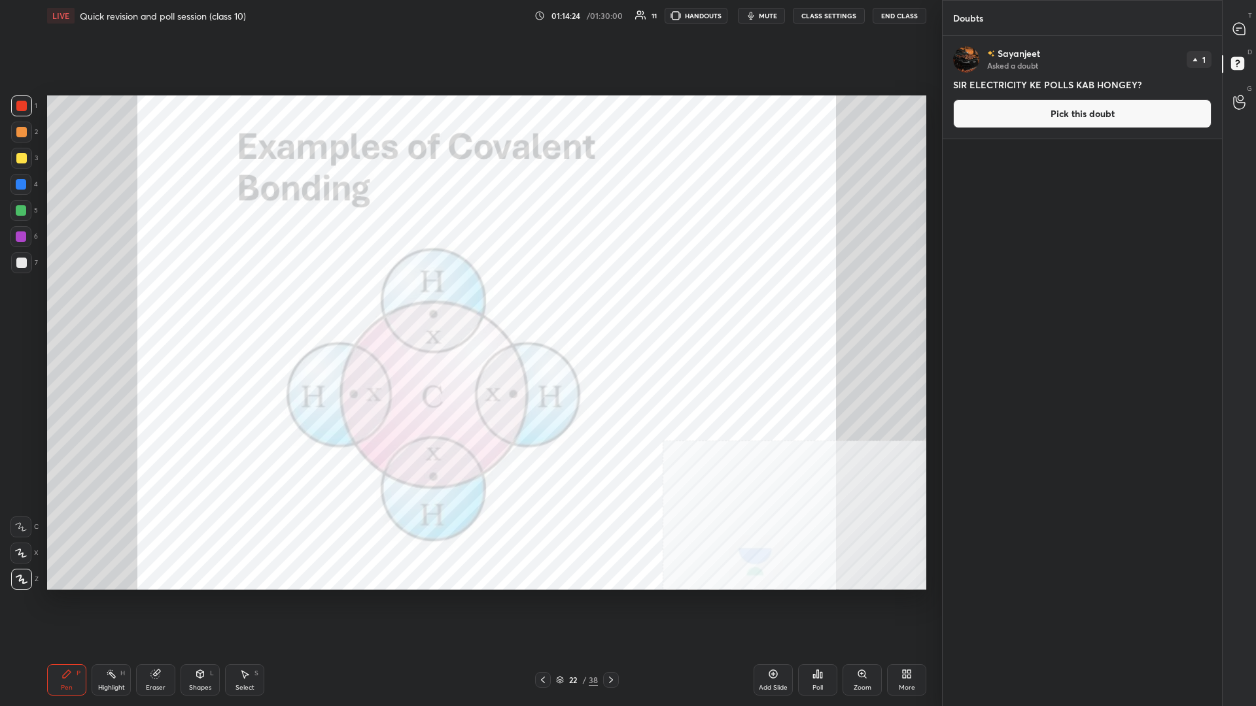
click at [469, 114] on button "Pick this doubt" at bounding box center [1082, 113] width 258 height 29
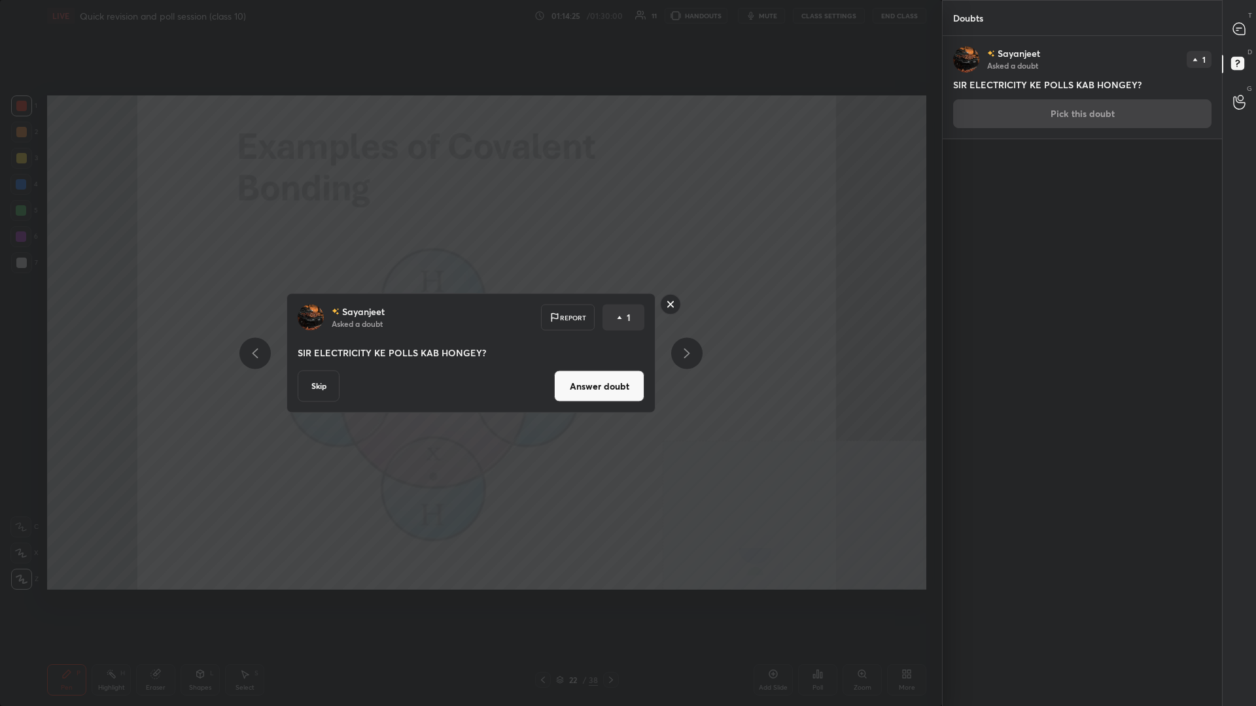
click at [469, 307] on button "Answer doubt" at bounding box center [599, 386] width 90 height 31
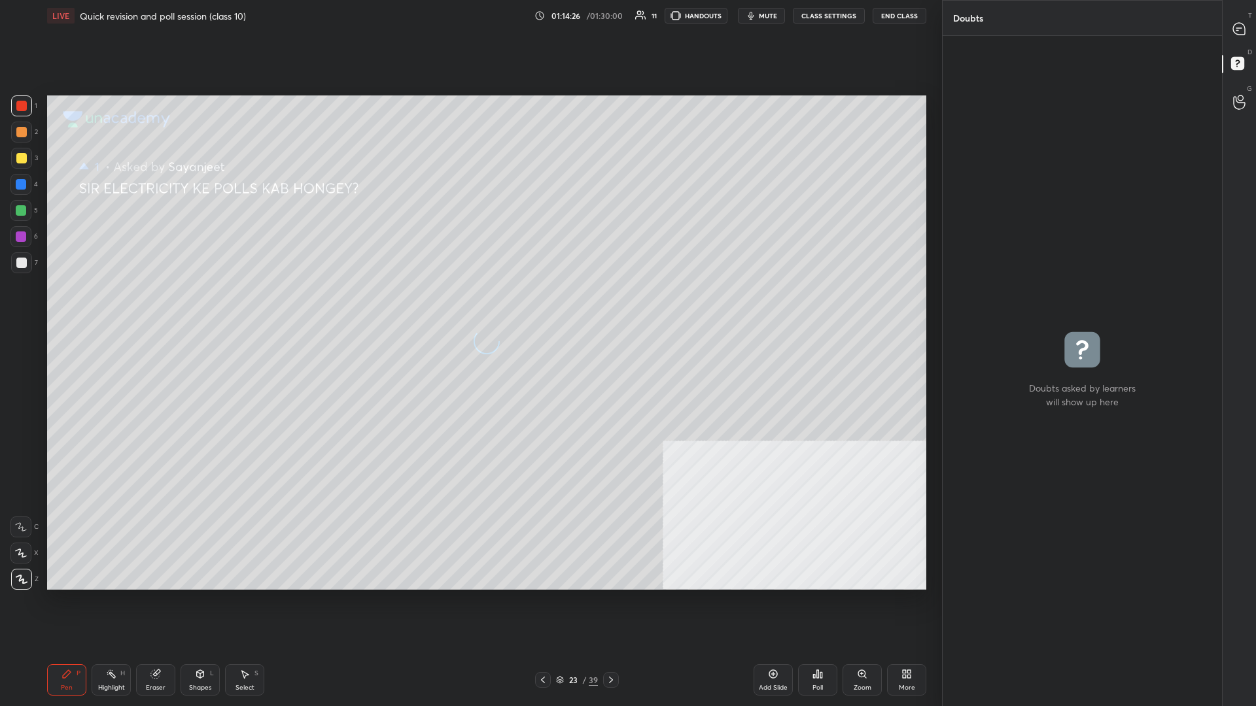
click at [21, 108] on div at bounding box center [21, 106] width 10 height 10
click at [469, 14] on button "End Class" at bounding box center [899, 16] width 54 height 16
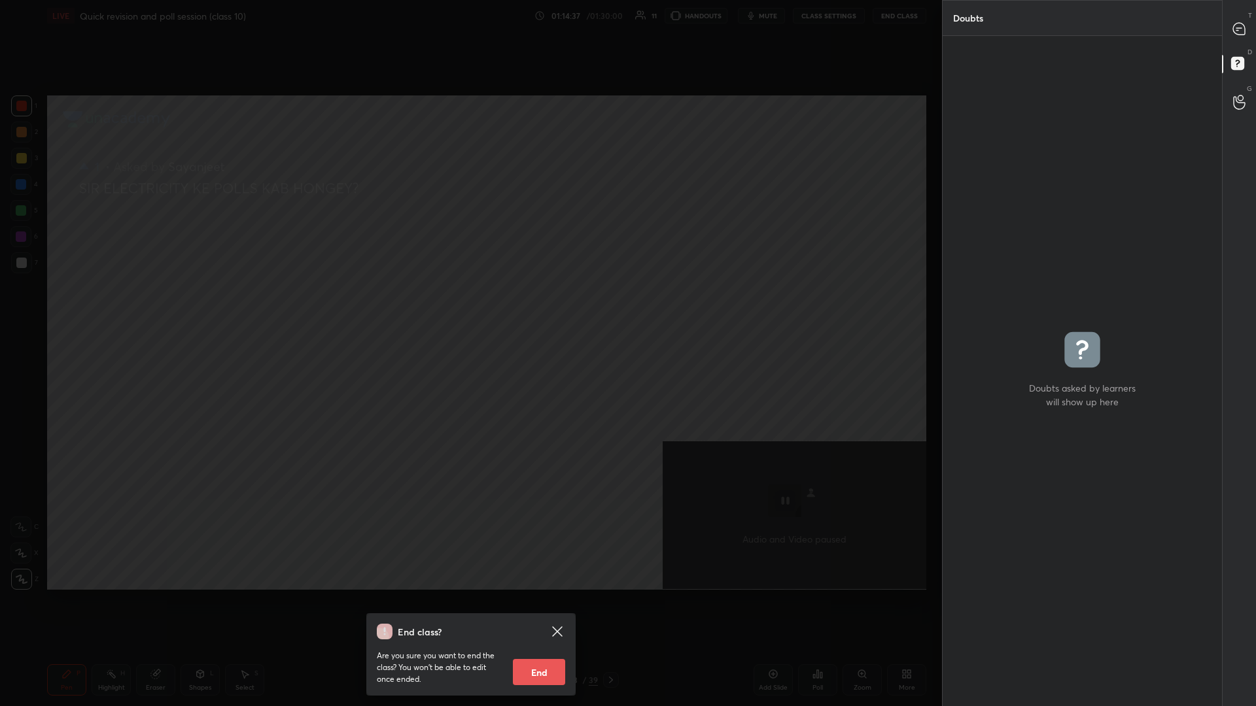
click at [469, 307] on button "End" at bounding box center [539, 672] width 52 height 26
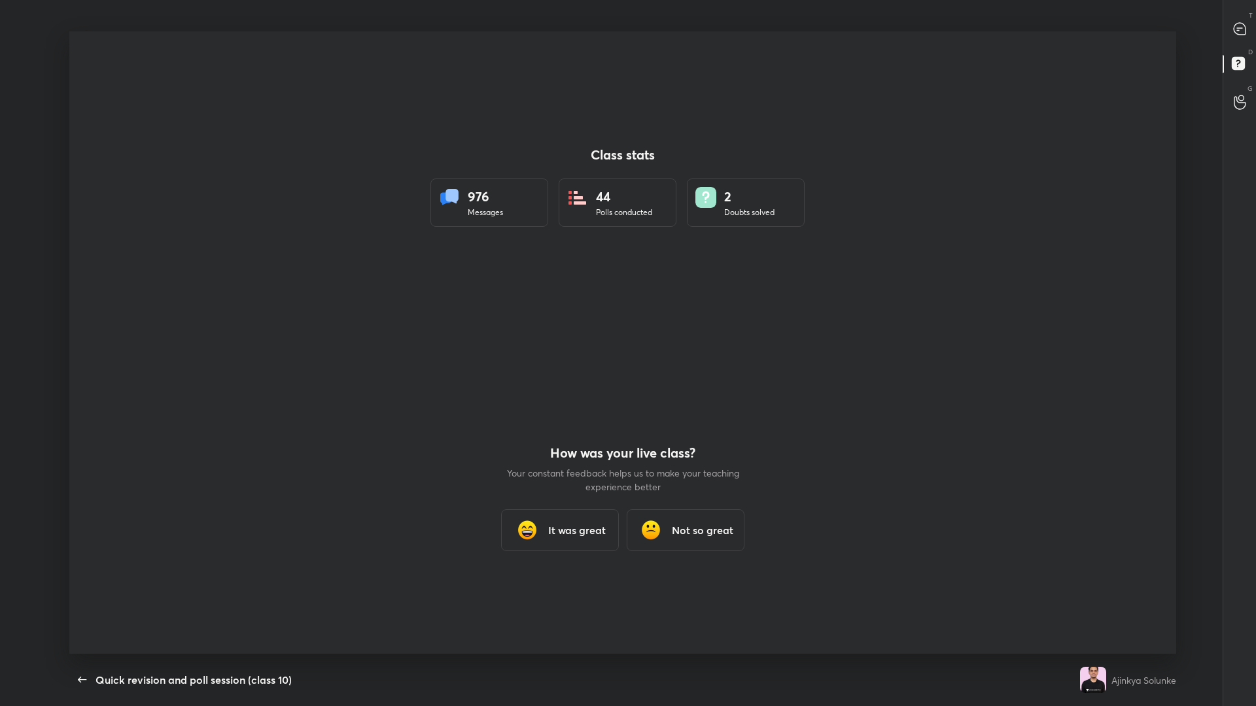
scroll to position [64777, 64154]
click at [469, 233] on div at bounding box center [622, 342] width 1107 height 623
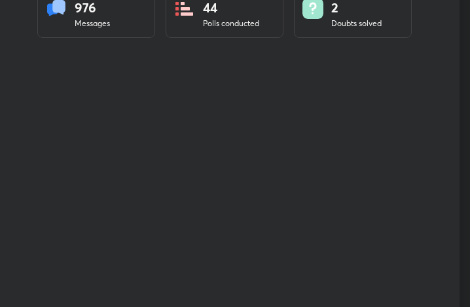
scroll to position [224, 459]
